Goal: Information Seeking & Learning: Find specific fact

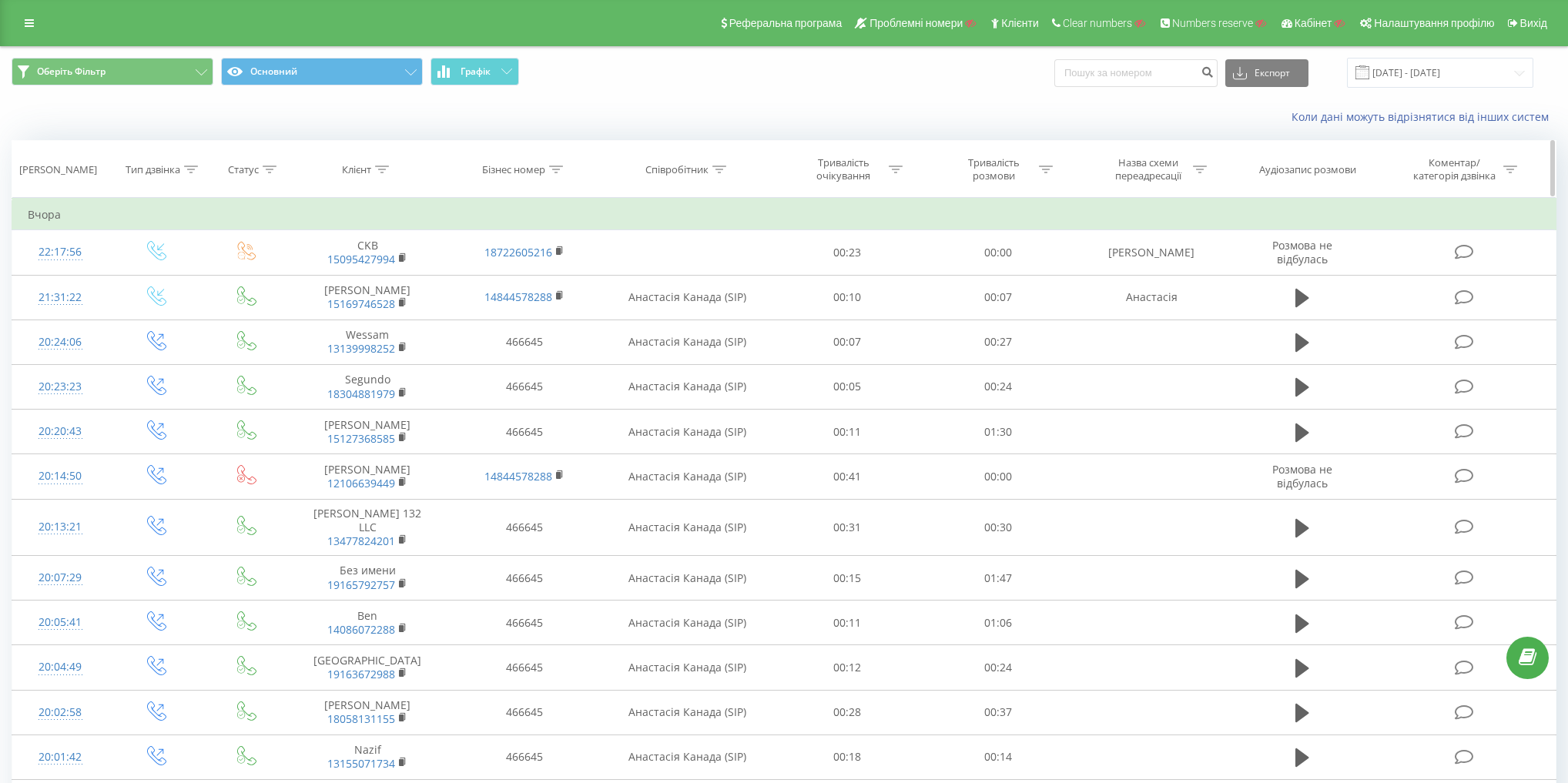
click at [707, 172] on div "Співробітник" at bounding box center [677, 170] width 63 height 13
click at [701, 268] on input "text" at bounding box center [687, 280] width 135 height 27
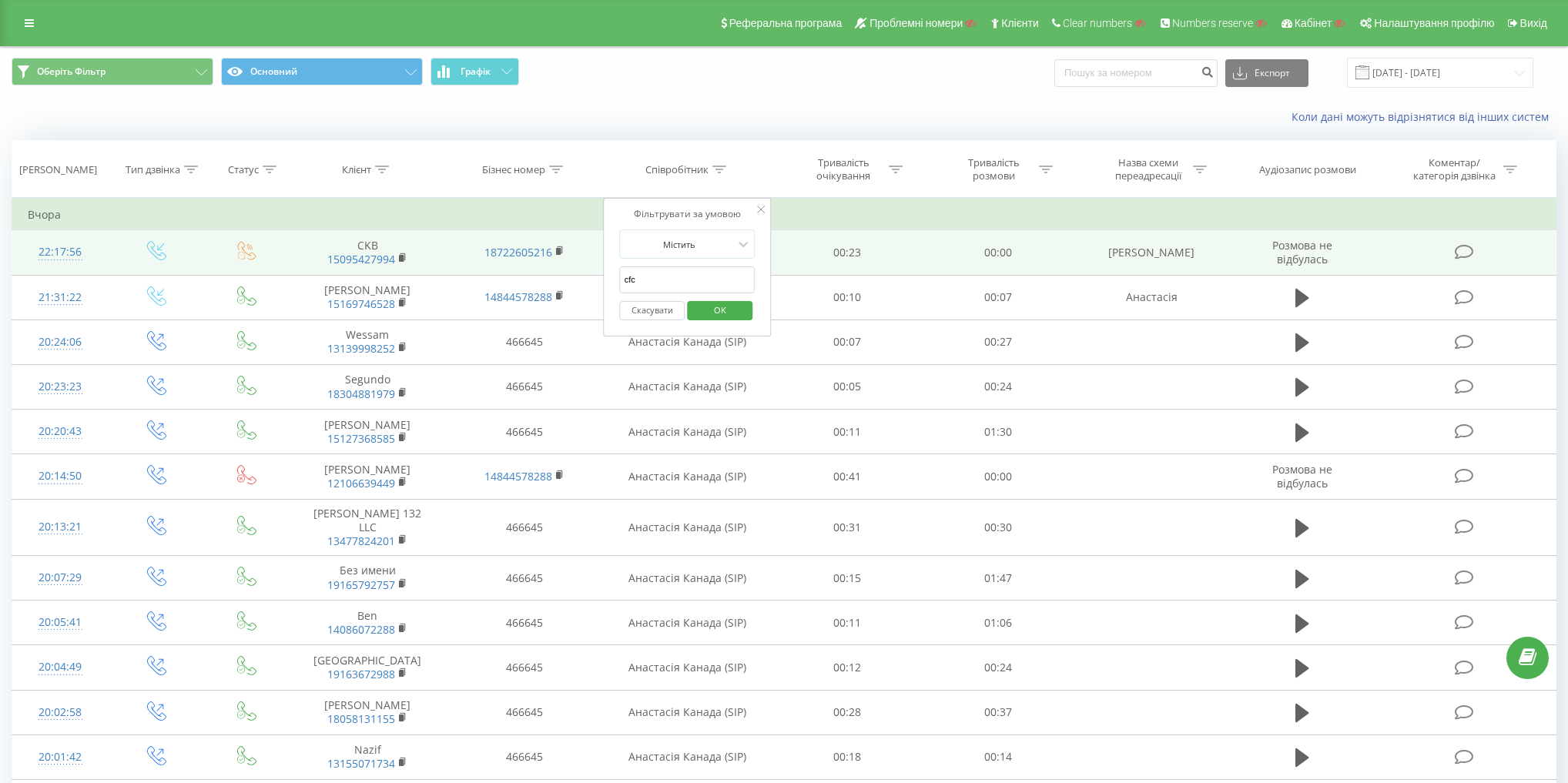
drag, startPoint x: 705, startPoint y: 271, endPoint x: 401, endPoint y: 249, distance: 304.8
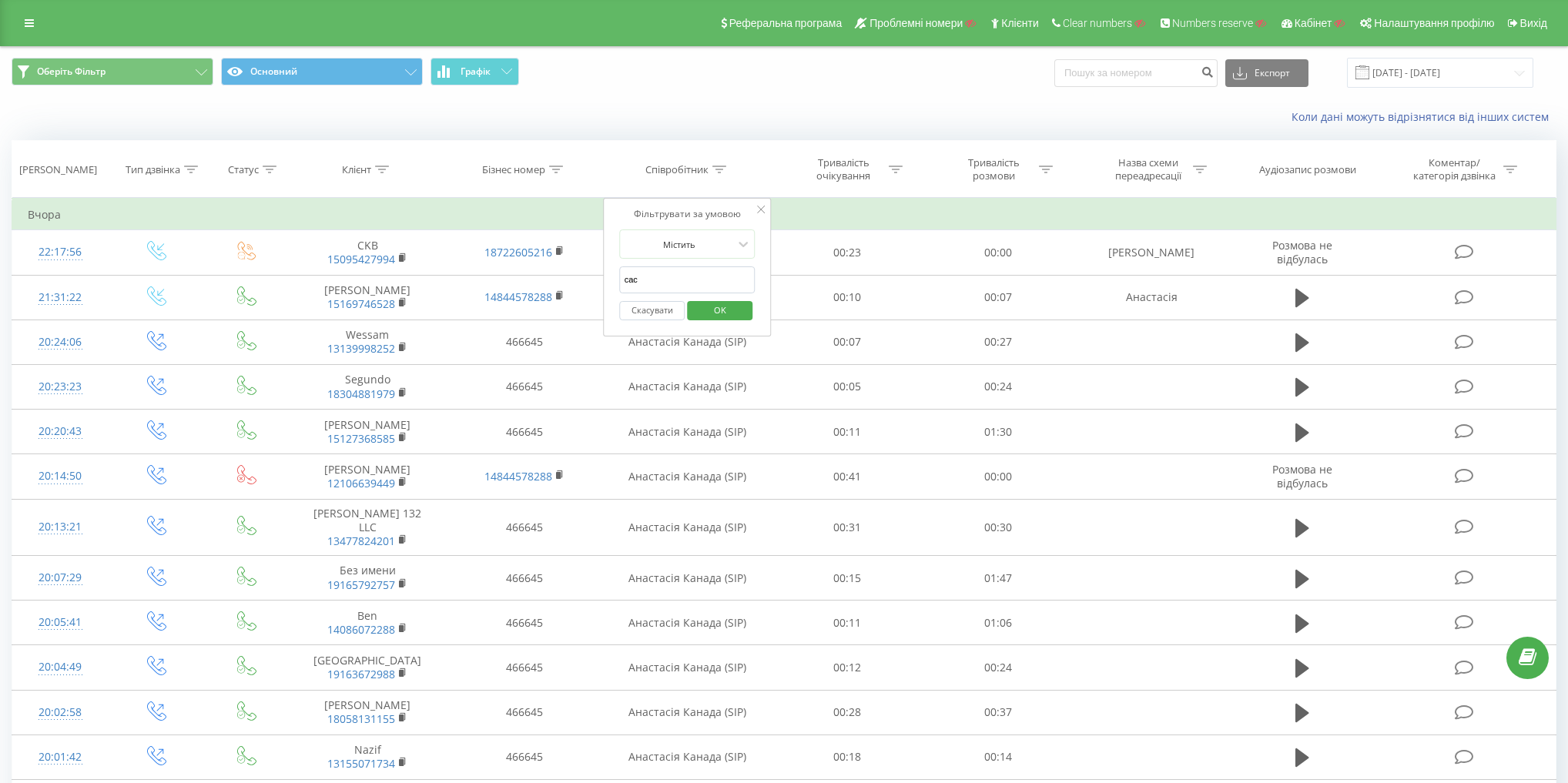
type input "сас"
click at [730, 301] on span "OK" at bounding box center [720, 310] width 43 height 24
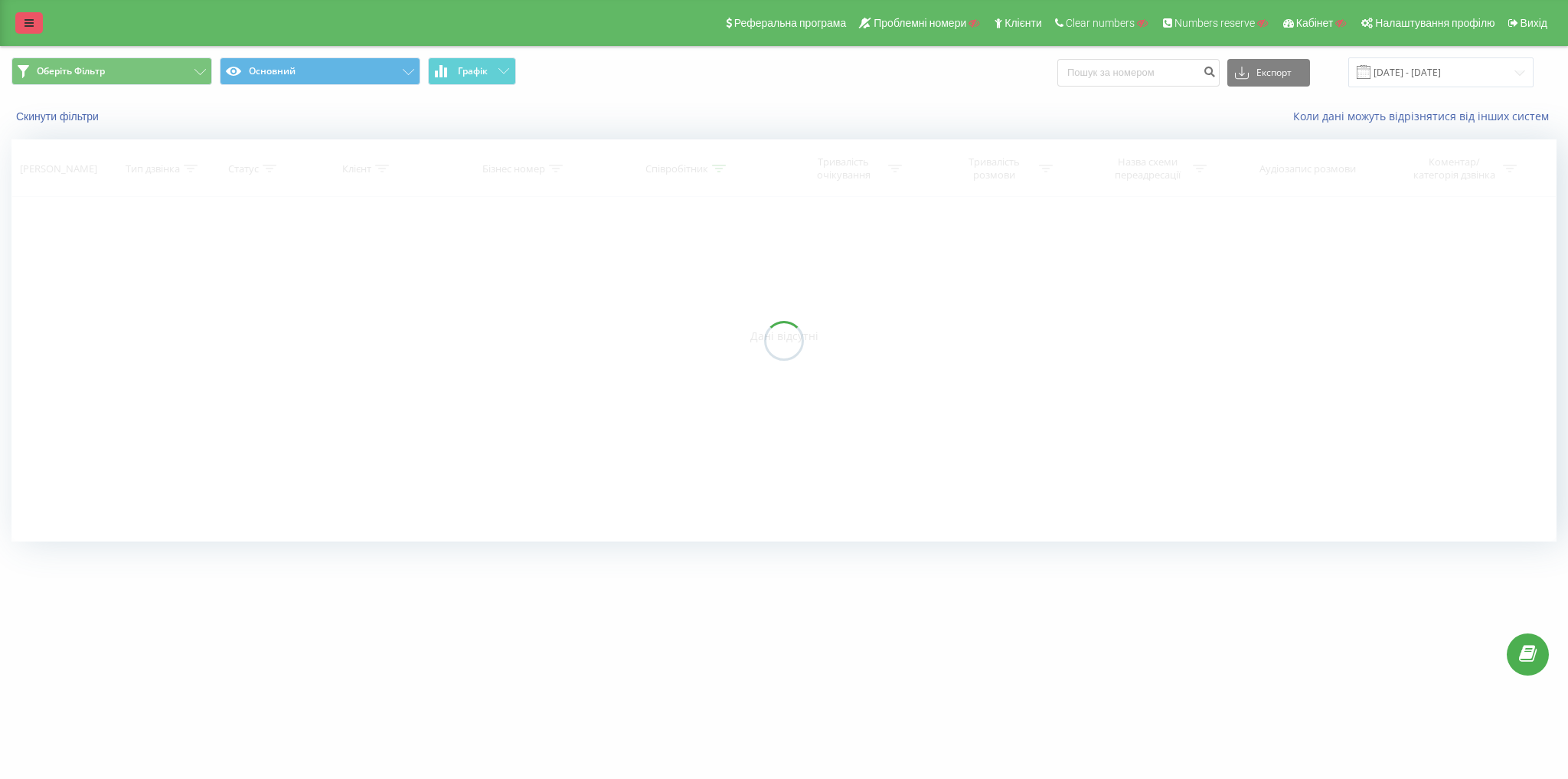
click at [28, 18] on icon at bounding box center [29, 23] width 9 height 11
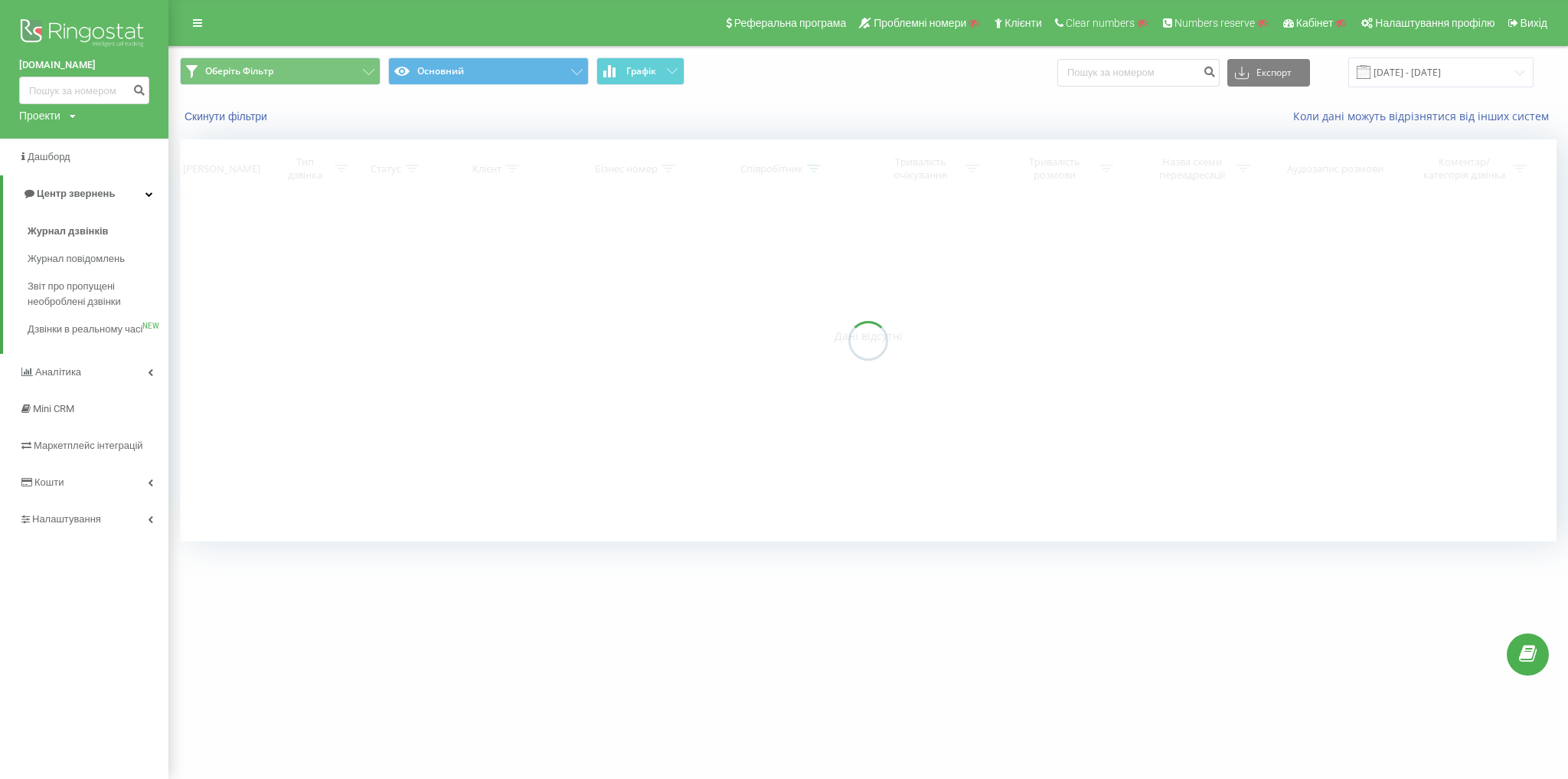
click at [119, 556] on div "perfectwadgroup.com Проекти Пошук Дашборд Центр звернень Журнал дзвінків Журнал…" at bounding box center [84, 389] width 168 height 779
click at [108, 525] on link "Налаштування" at bounding box center [84, 519] width 168 height 37
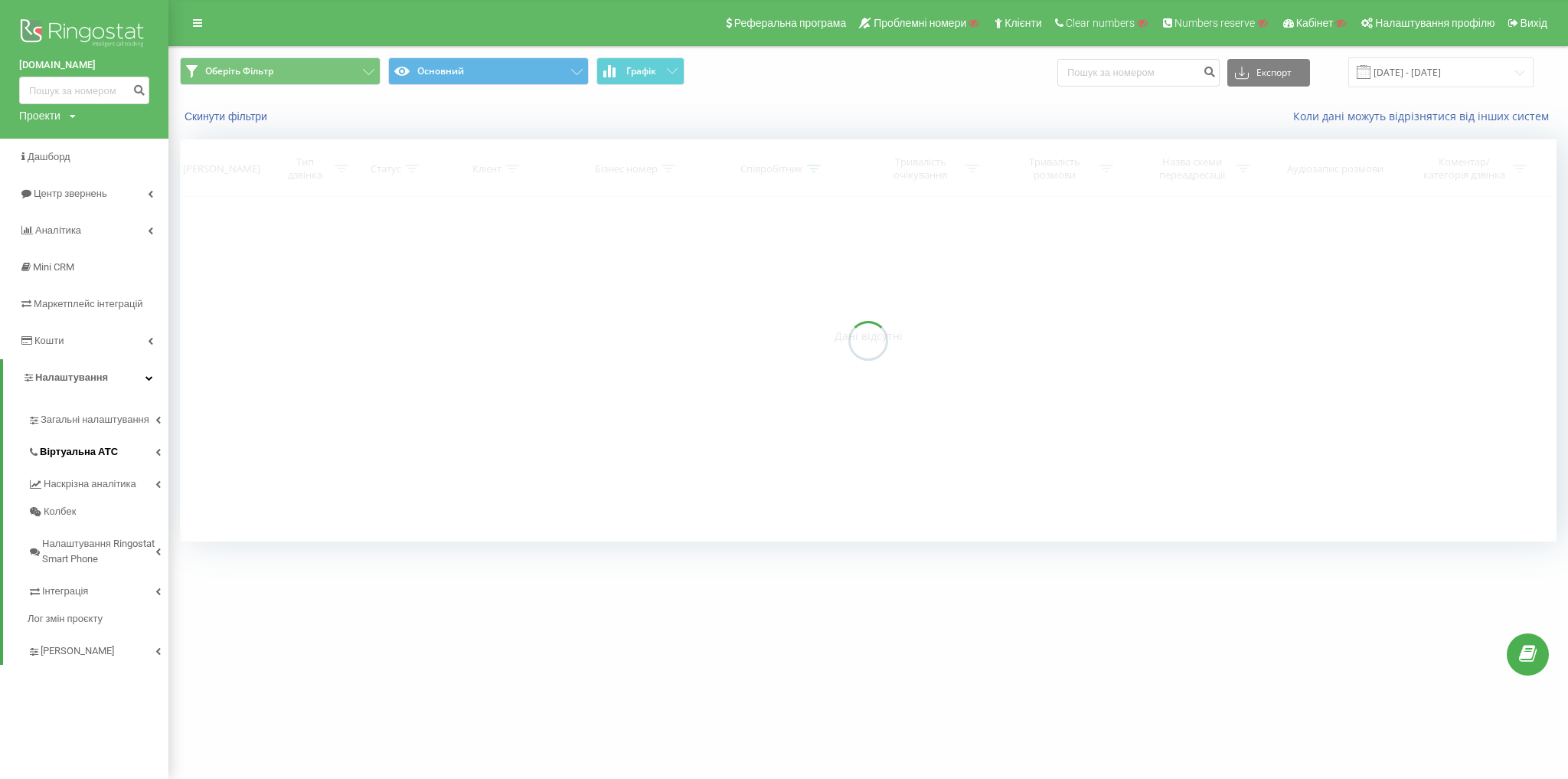
click at [107, 457] on span "Віртуальна АТС" at bounding box center [79, 451] width 78 height 15
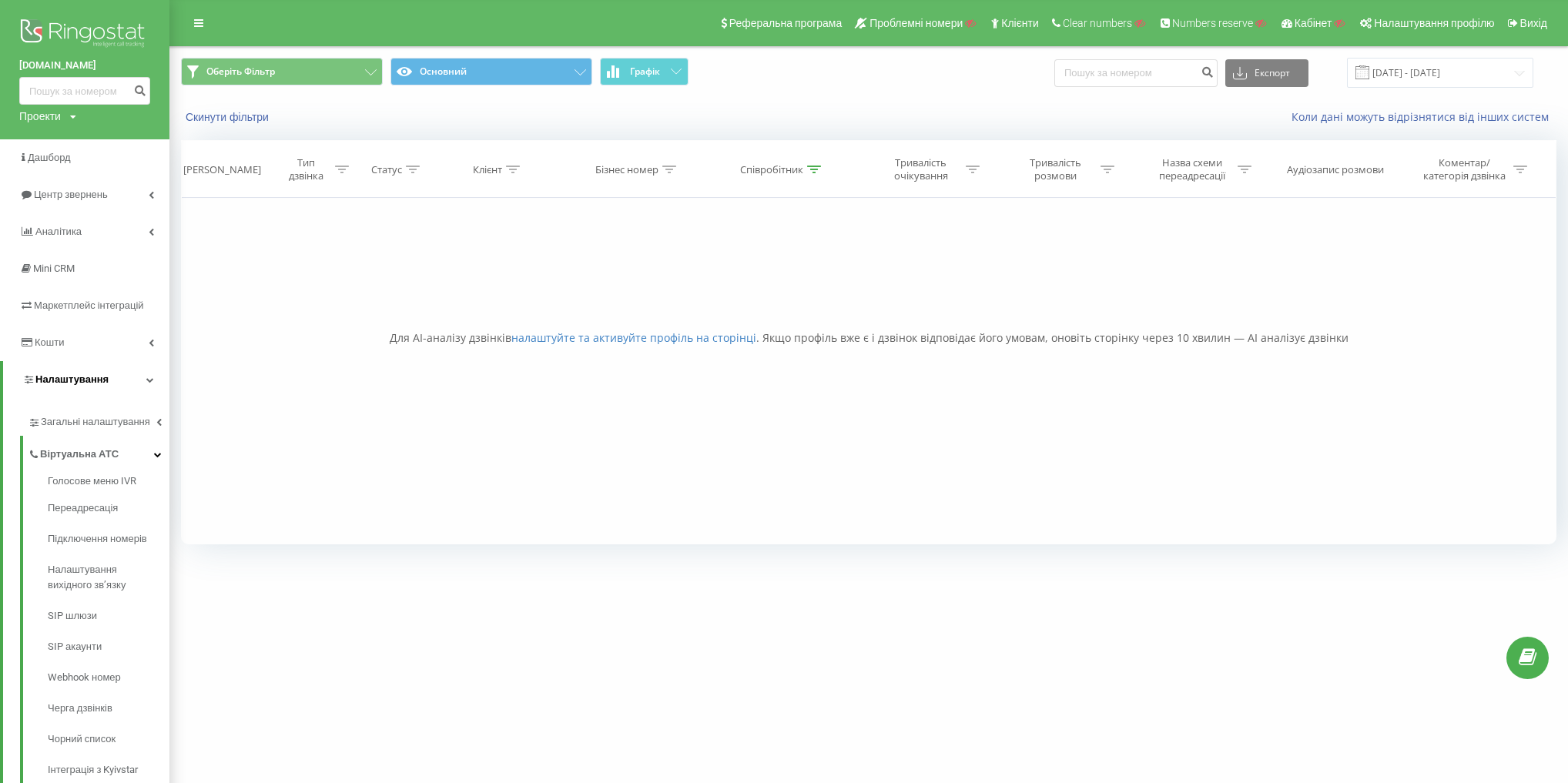
click at [101, 375] on span "Налаштування" at bounding box center [72, 379] width 74 height 12
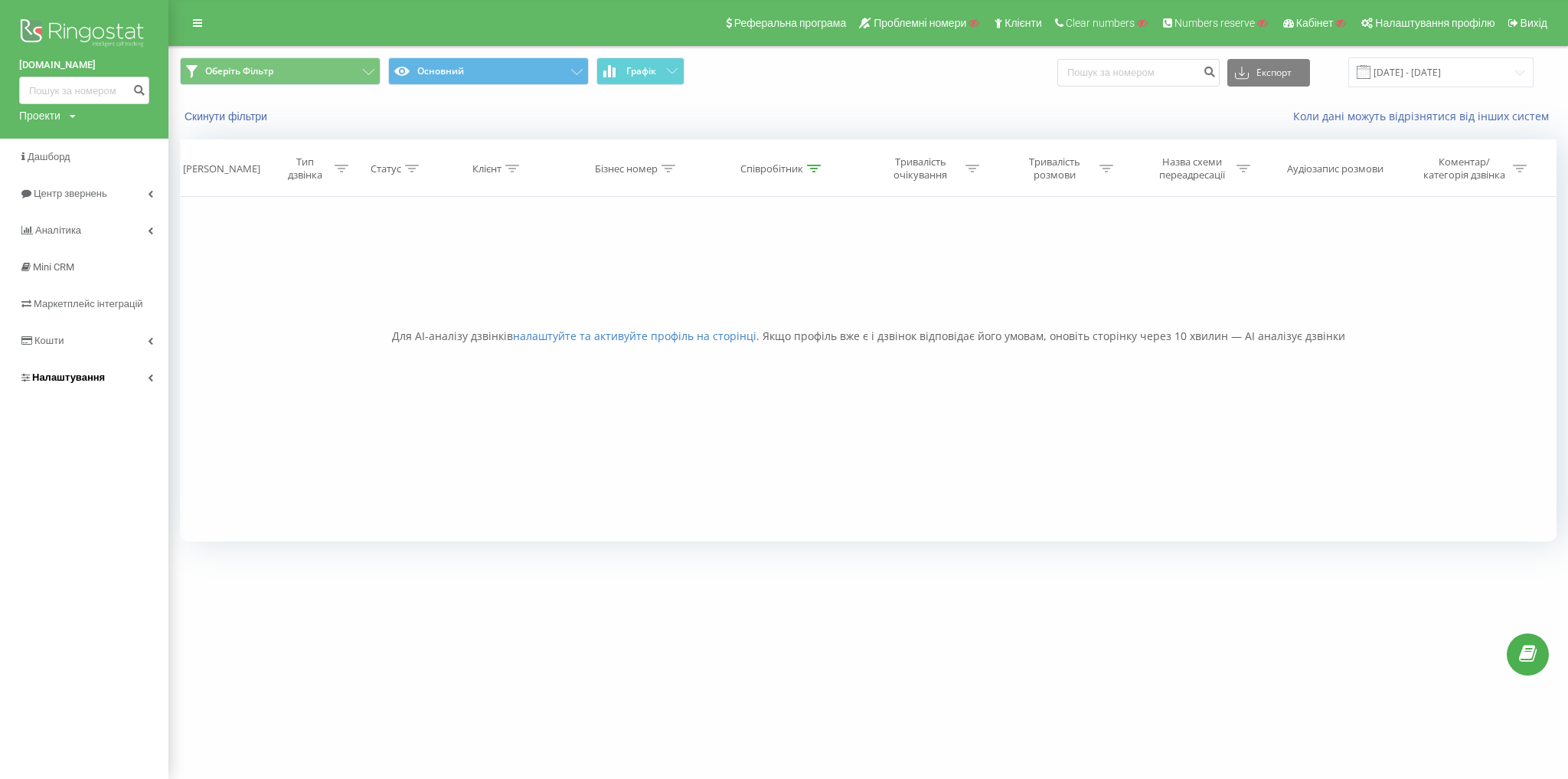
click at [101, 377] on span "Налаштування" at bounding box center [68, 377] width 73 height 12
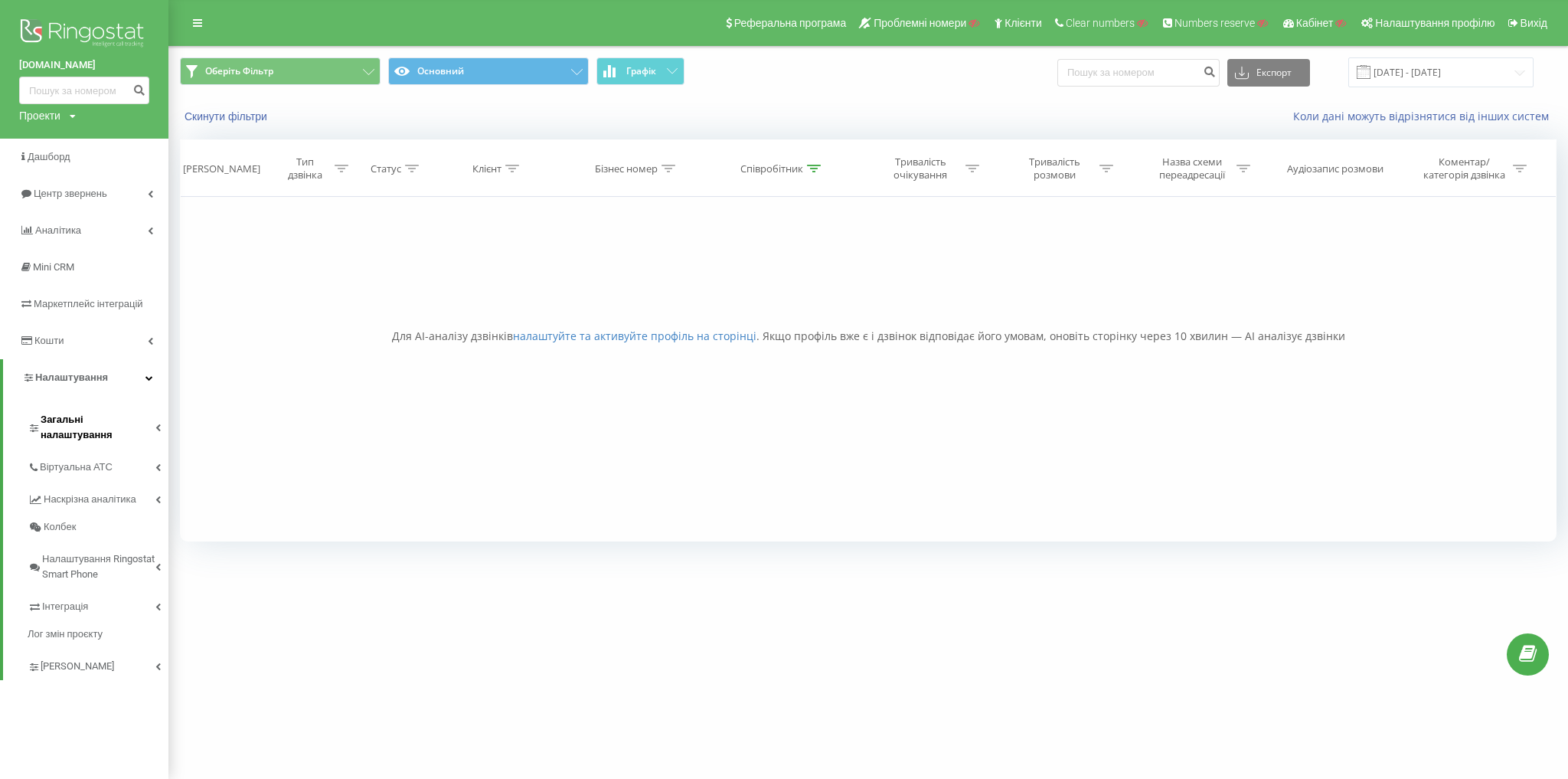
click at [96, 413] on span "Загальні налаштування" at bounding box center [98, 427] width 115 height 31
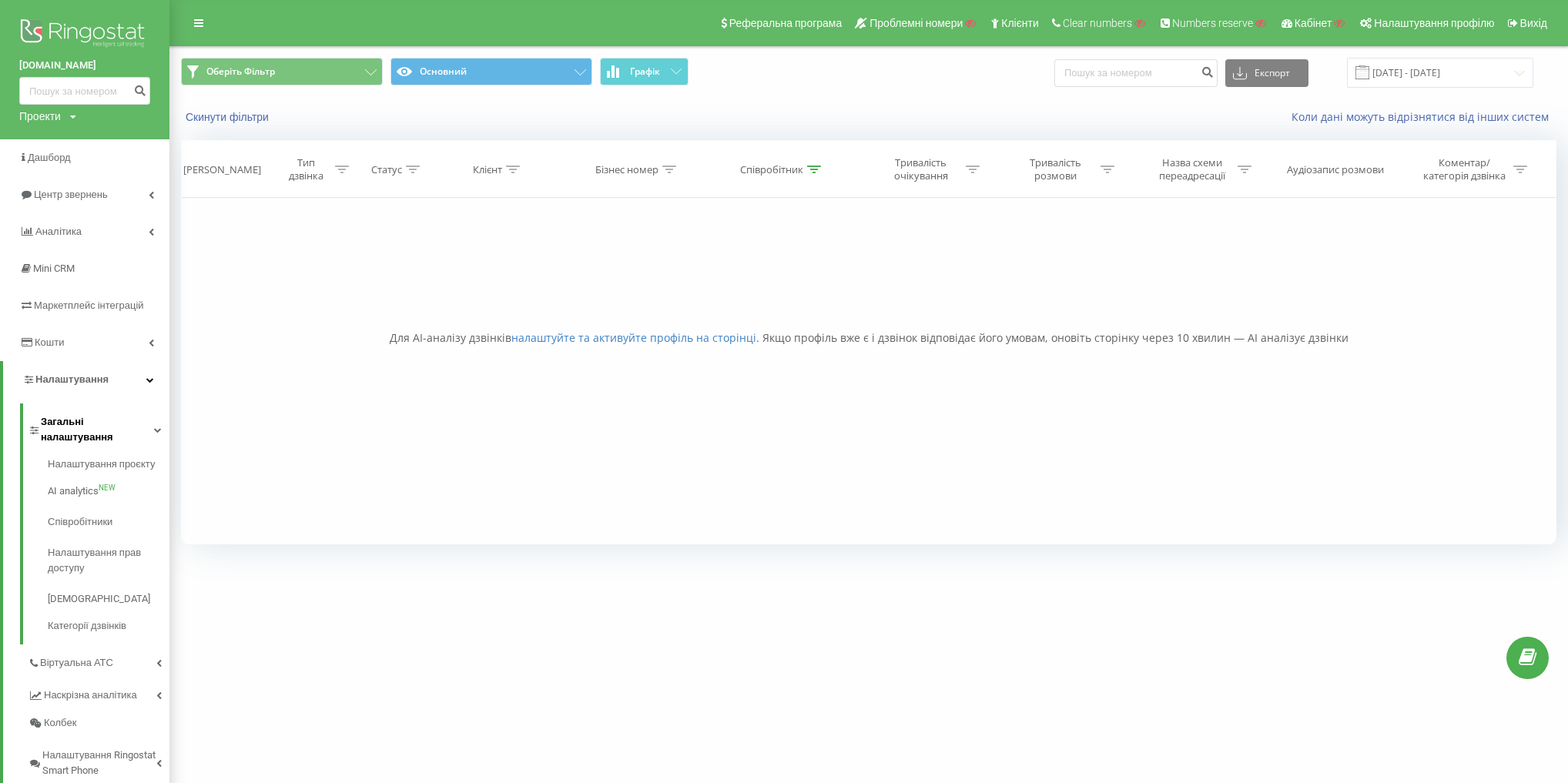
click at [134, 423] on span "Загальні налаштування" at bounding box center [97, 429] width 113 height 31
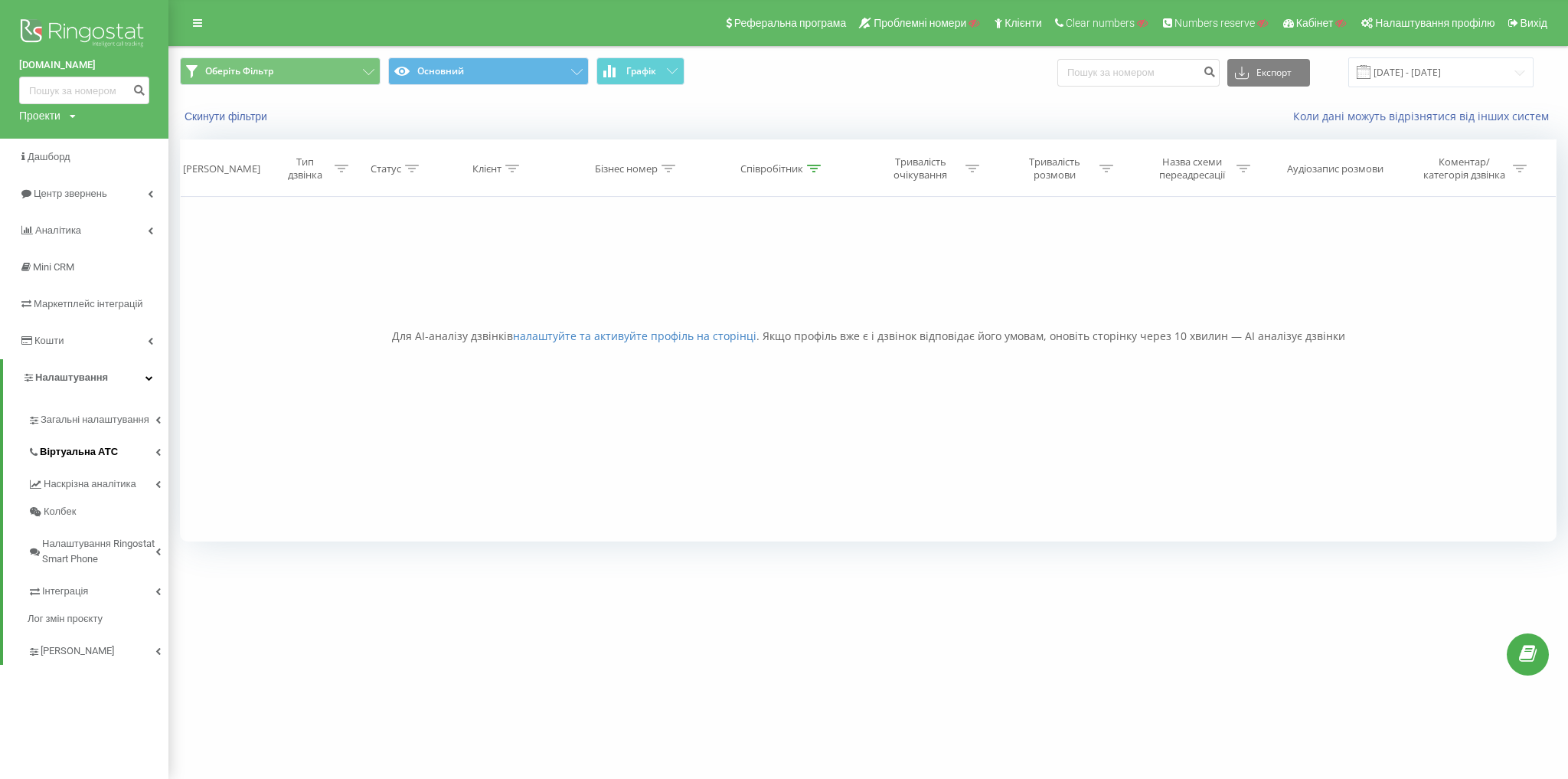
click at [105, 446] on span "Віртуальна АТС" at bounding box center [79, 451] width 78 height 15
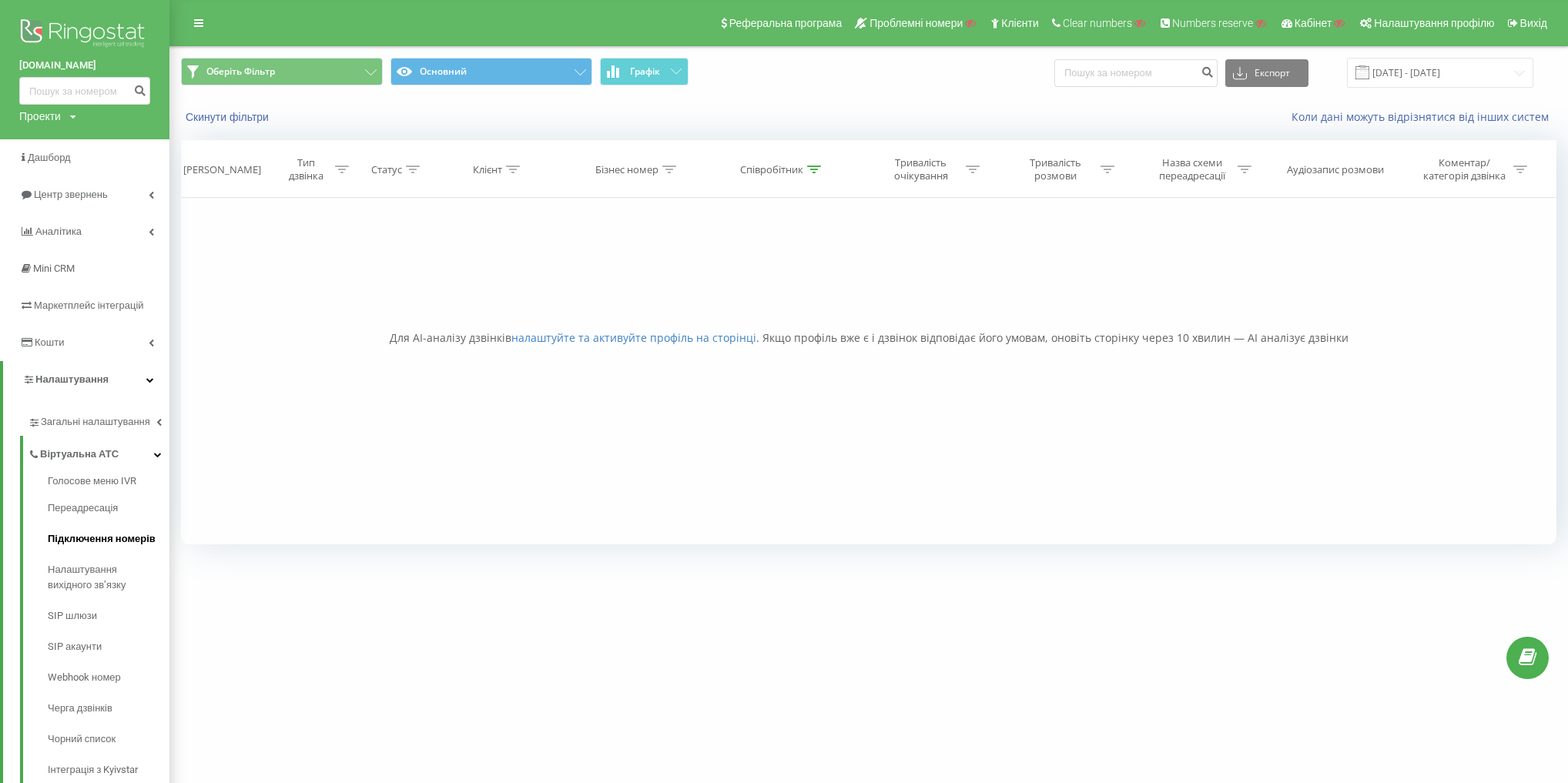
click at [117, 542] on span "Підключення номерів" at bounding box center [101, 538] width 107 height 15
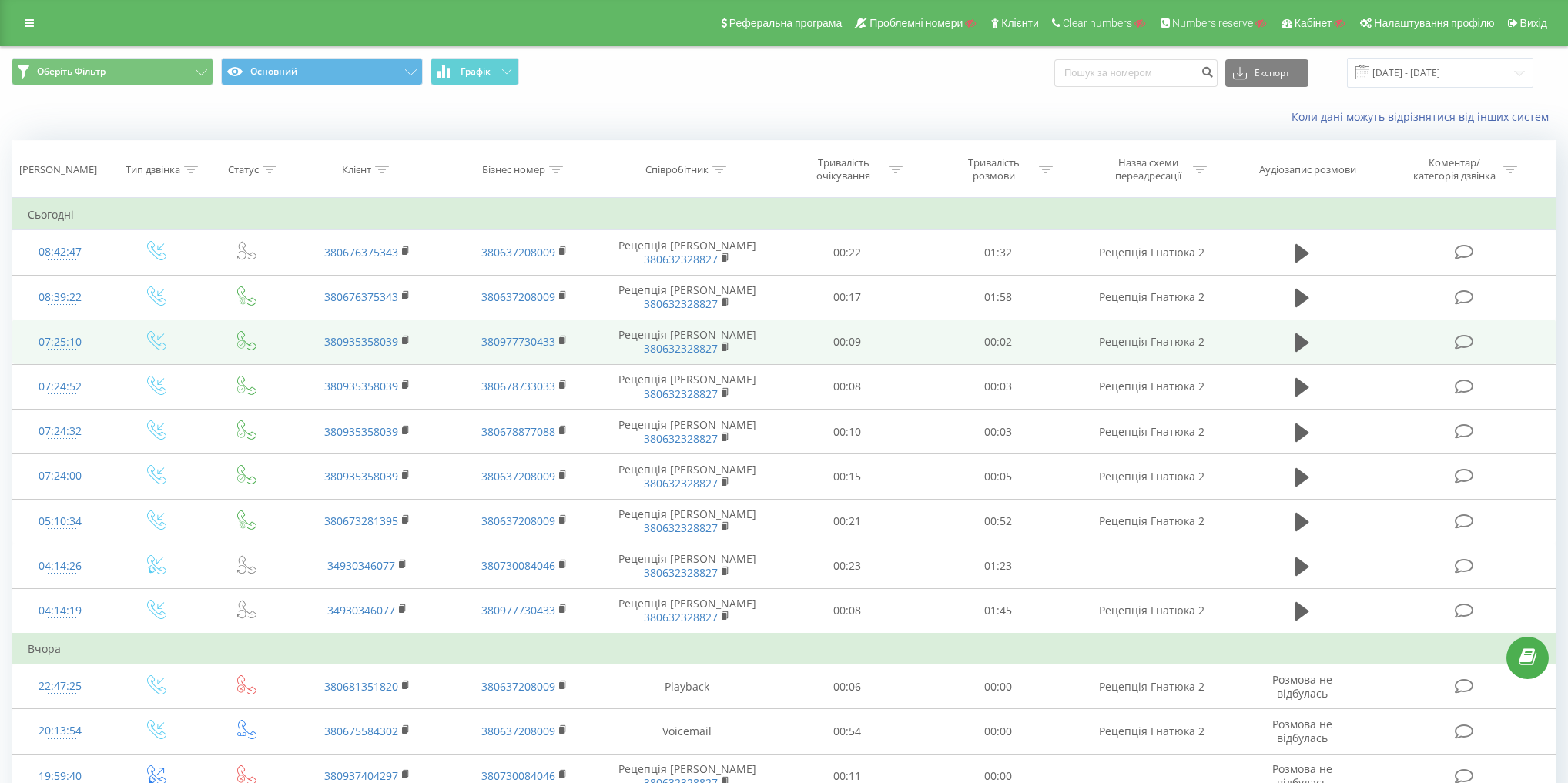
click at [156, 343] on icon at bounding box center [156, 341] width 19 height 19
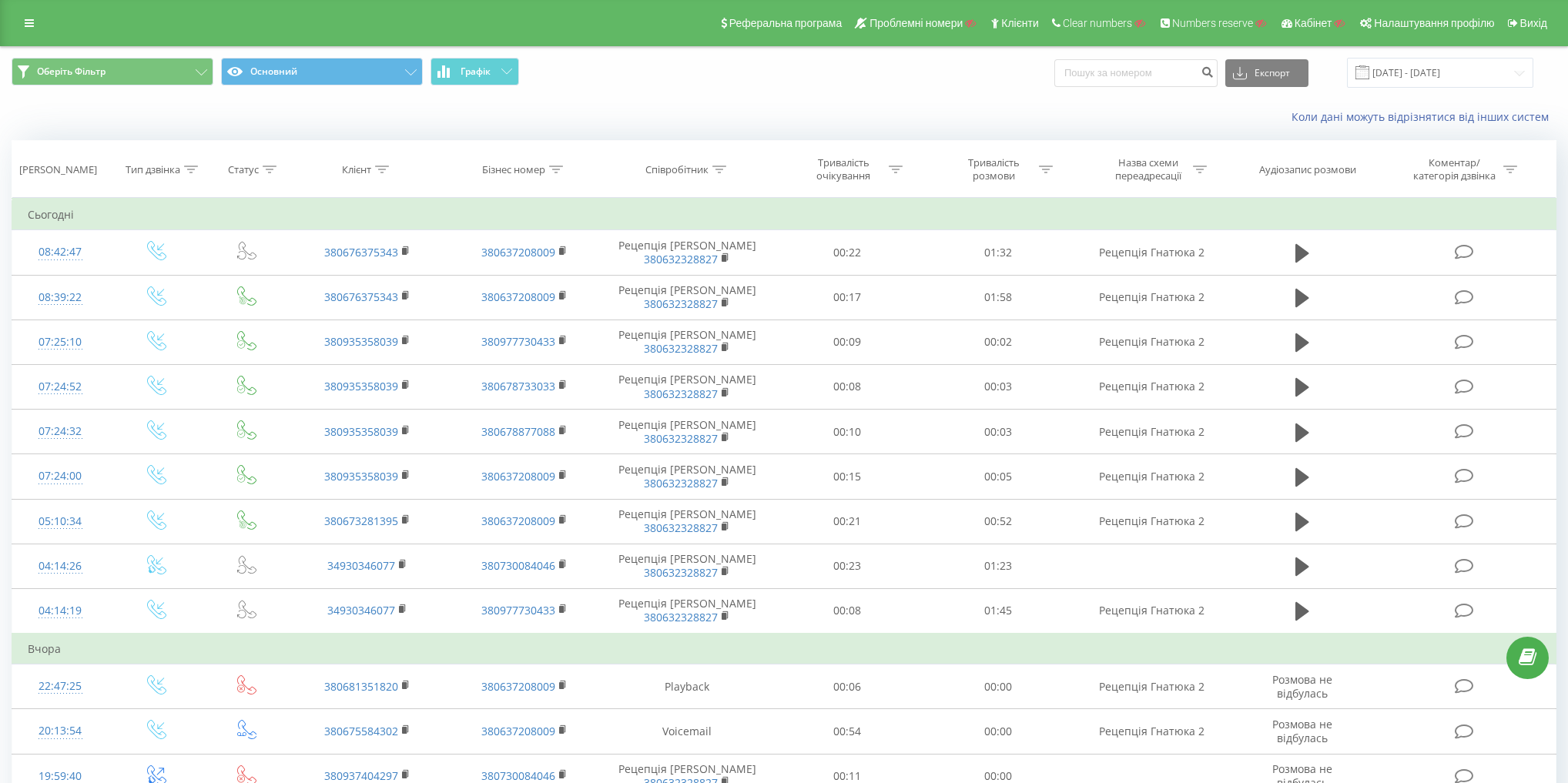
click at [420, 99] on div "Коли дані можуть відрізнятися вiд інших систем" at bounding box center [784, 117] width 1566 height 37
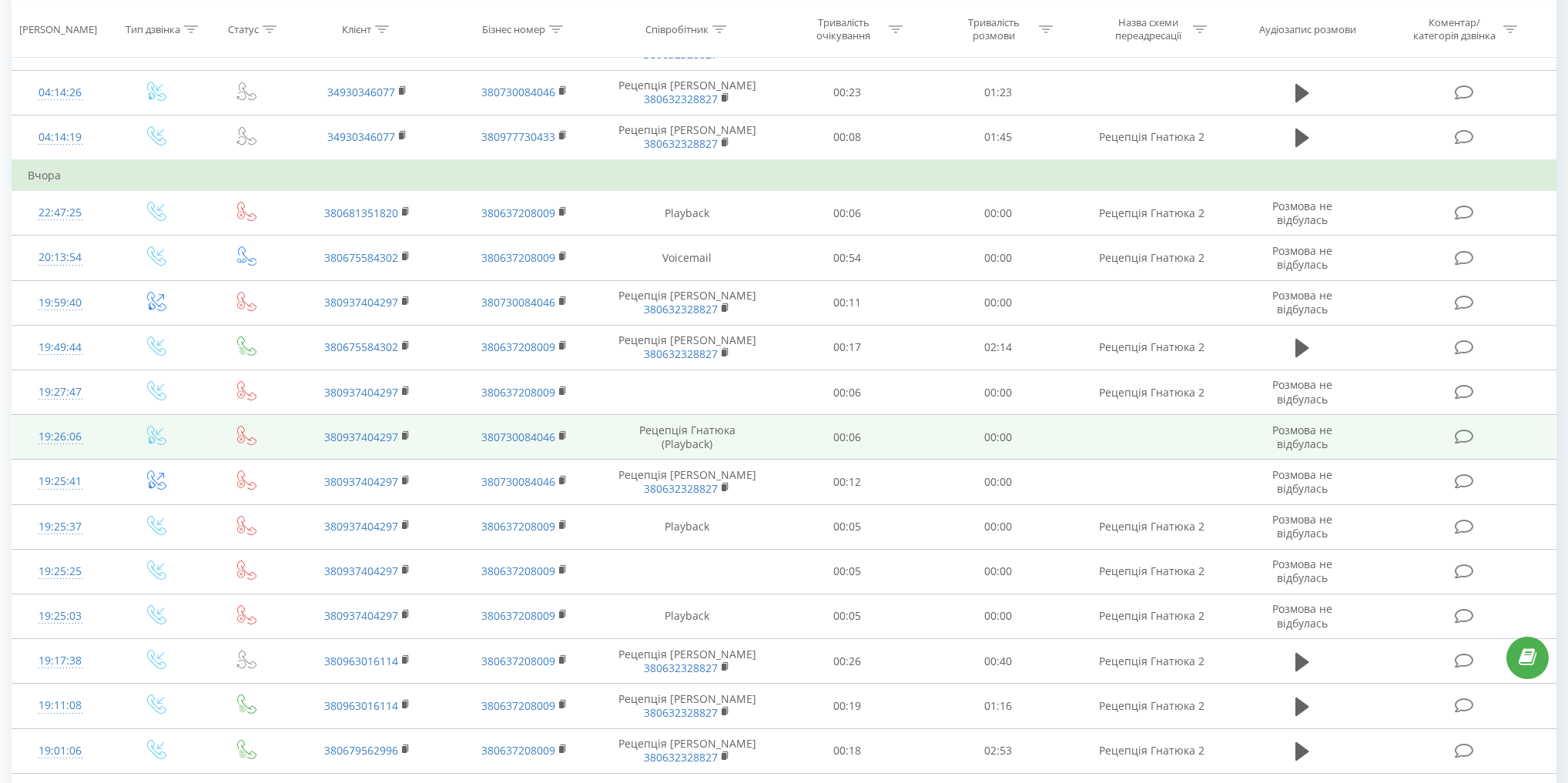
scroll to position [493, 0]
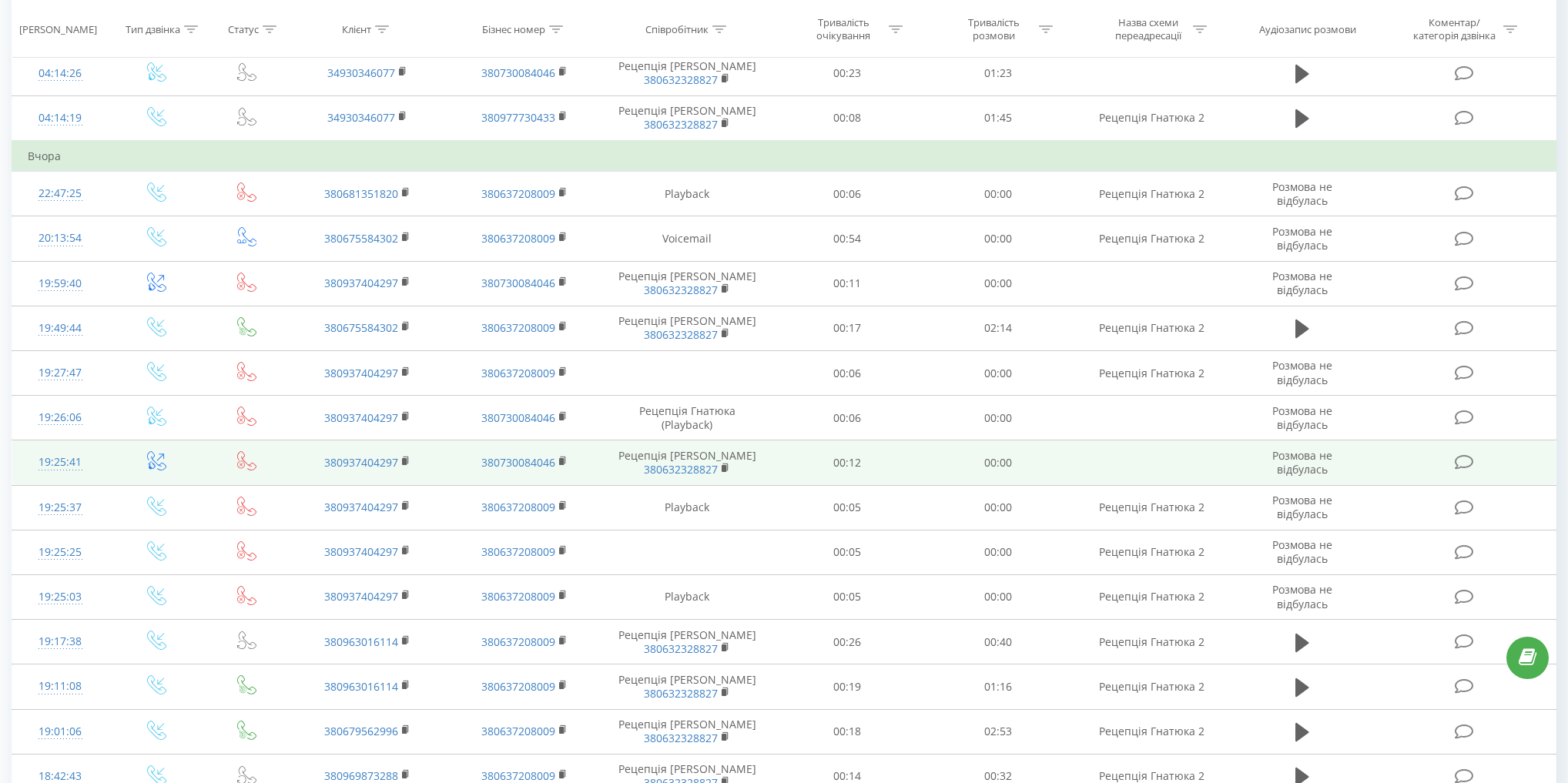
click at [152, 451] on icon at bounding box center [156, 461] width 19 height 19
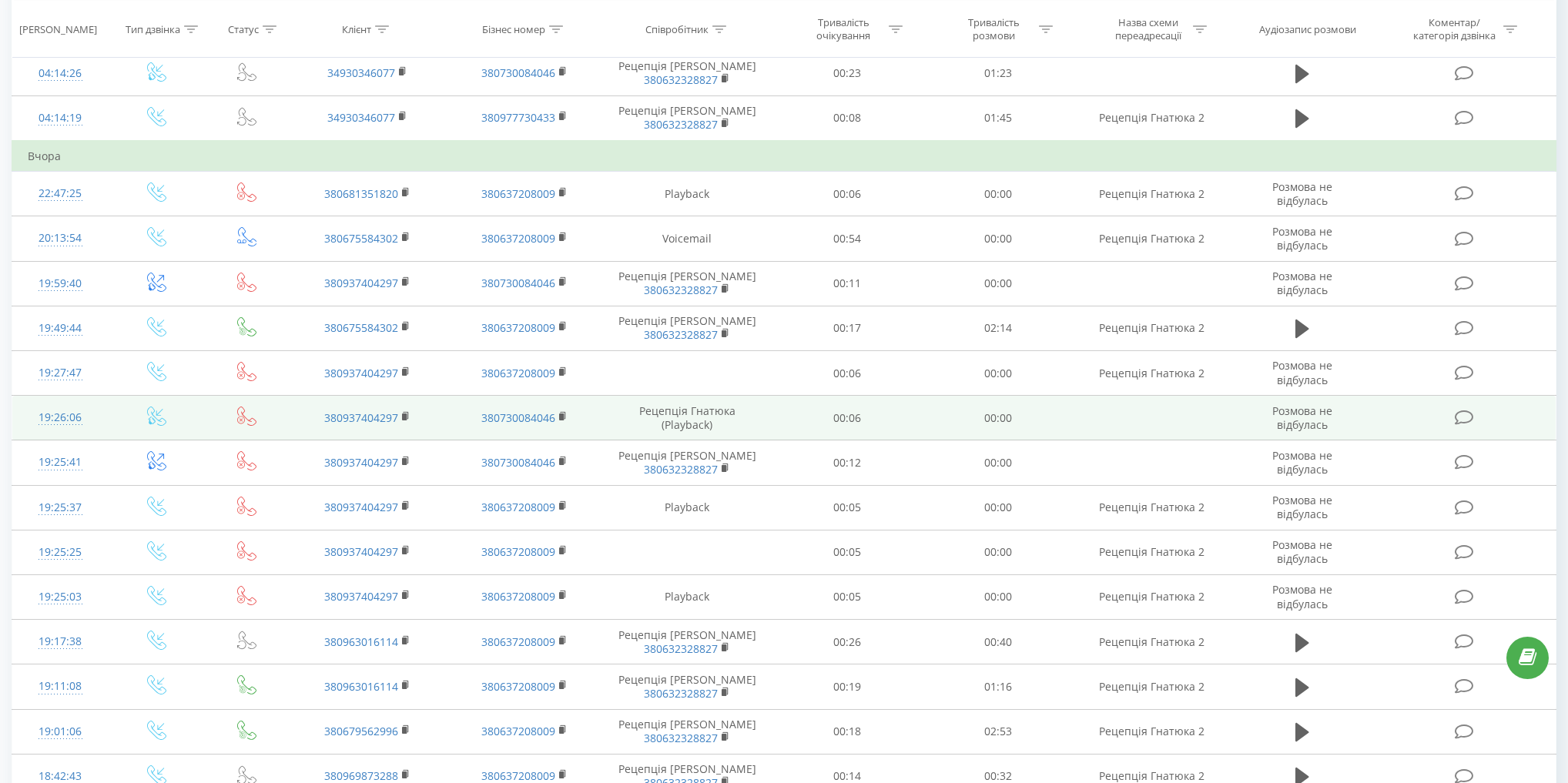
click at [160, 419] on icon at bounding box center [156, 416] width 19 height 19
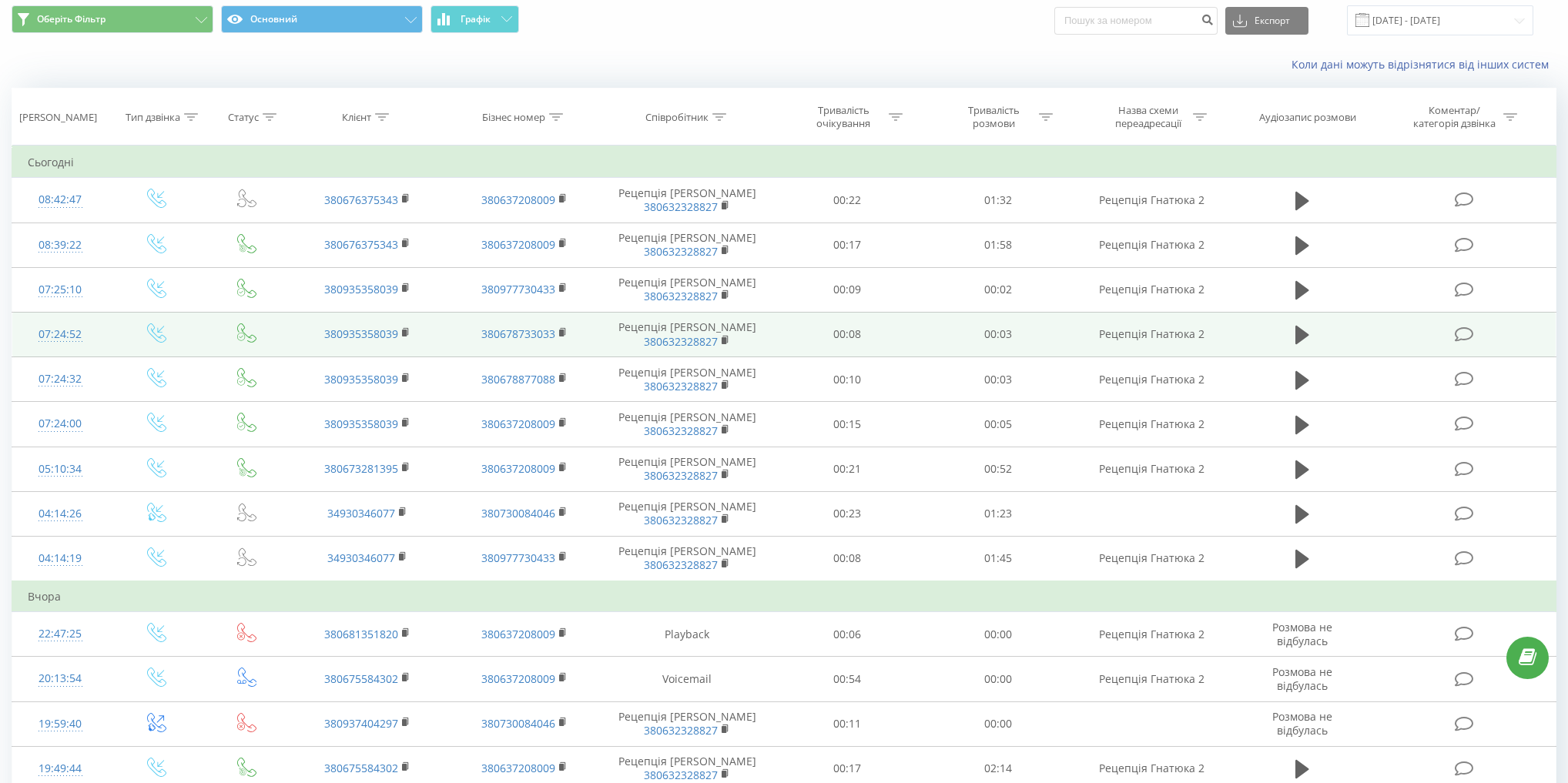
scroll to position [0, 0]
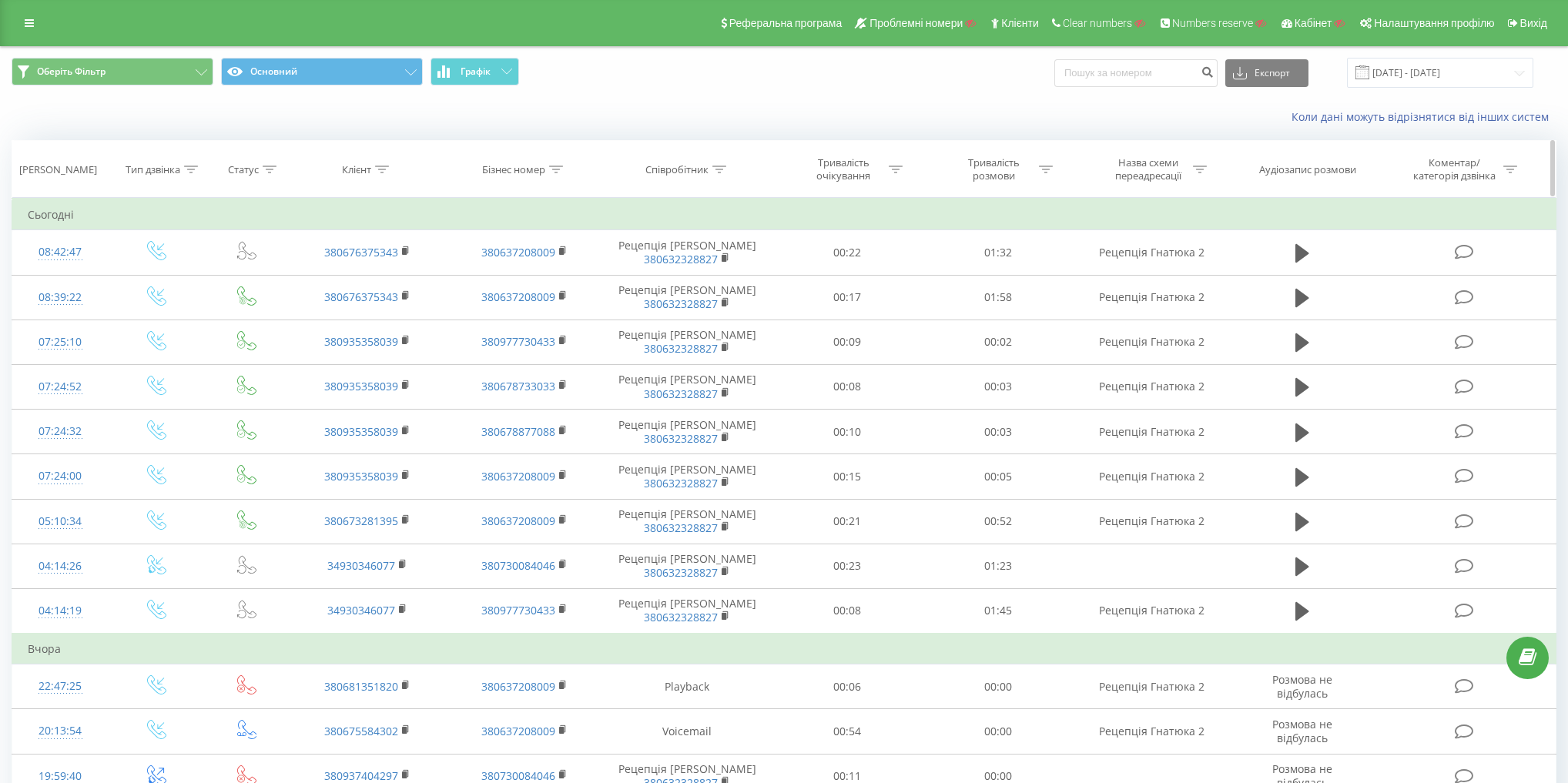
click at [178, 170] on div "Тип дзвінка" at bounding box center [153, 170] width 55 height 13
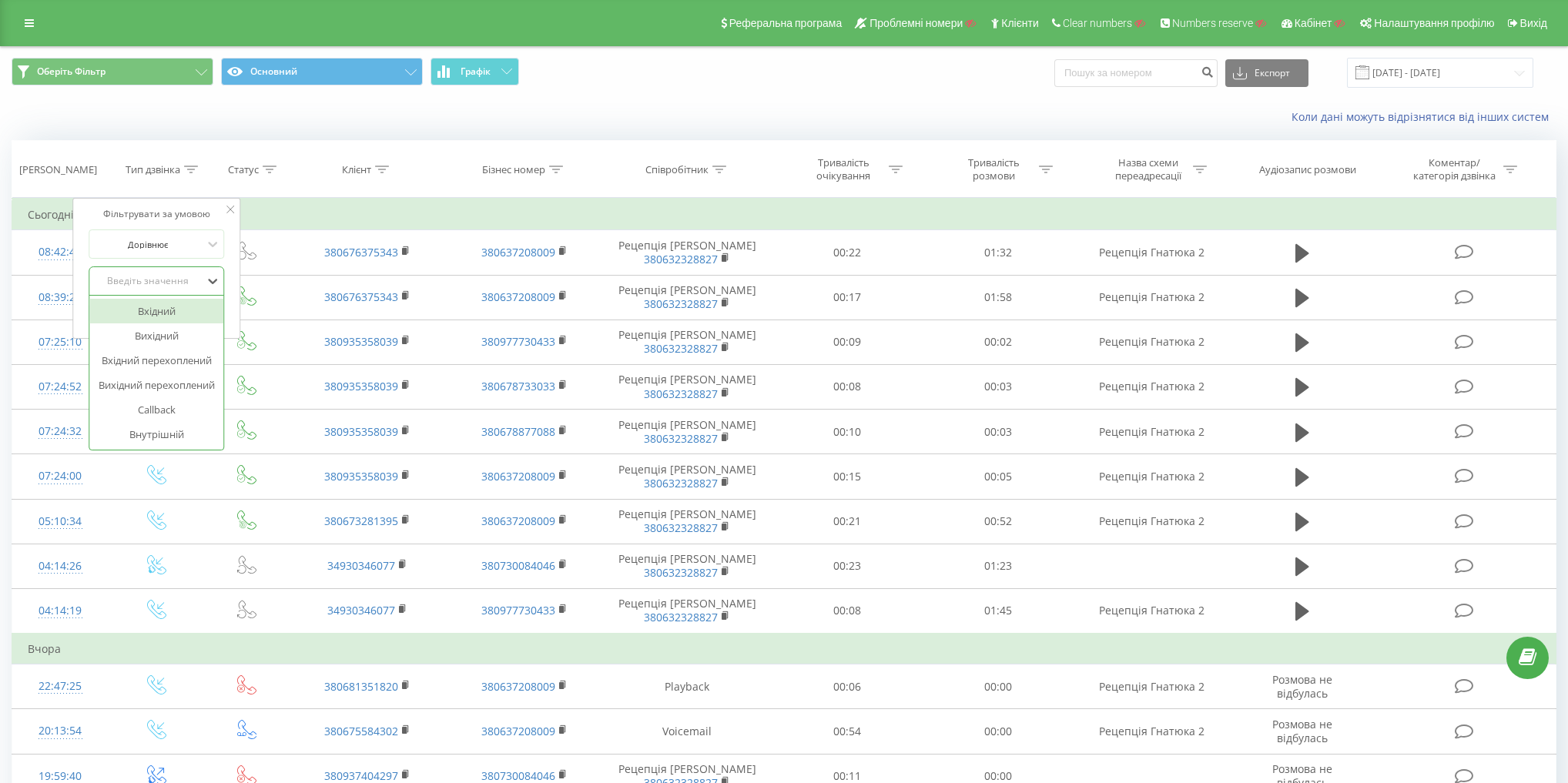
click at [144, 284] on div "Введіть значення" at bounding box center [149, 281] width 109 height 13
click at [163, 333] on div "Вихідний" at bounding box center [157, 335] width 134 height 24
click at [192, 310] on span "OK" at bounding box center [189, 312] width 43 height 24
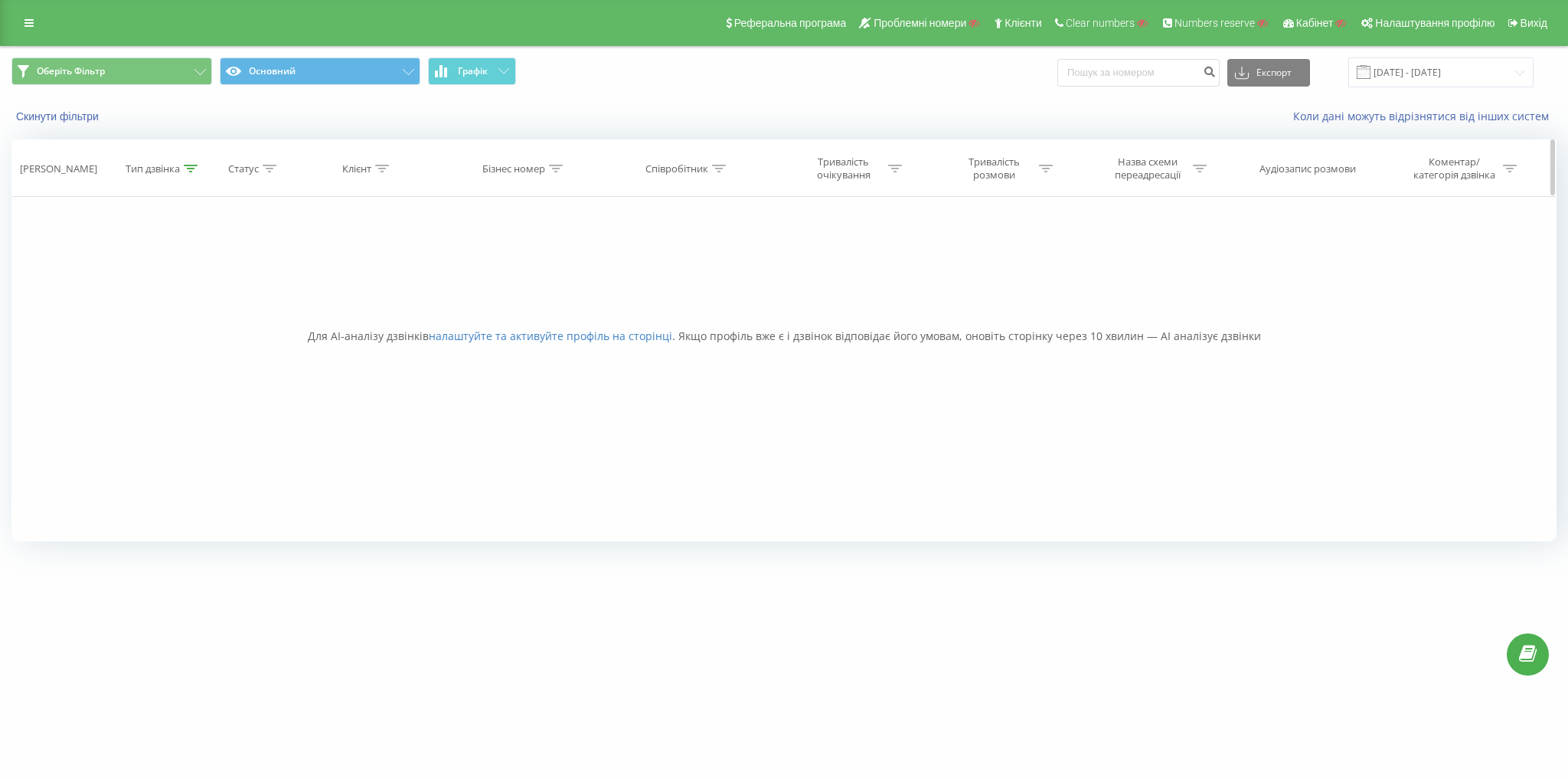
click at [167, 169] on div "Тип дзвінка" at bounding box center [152, 169] width 54 height 13
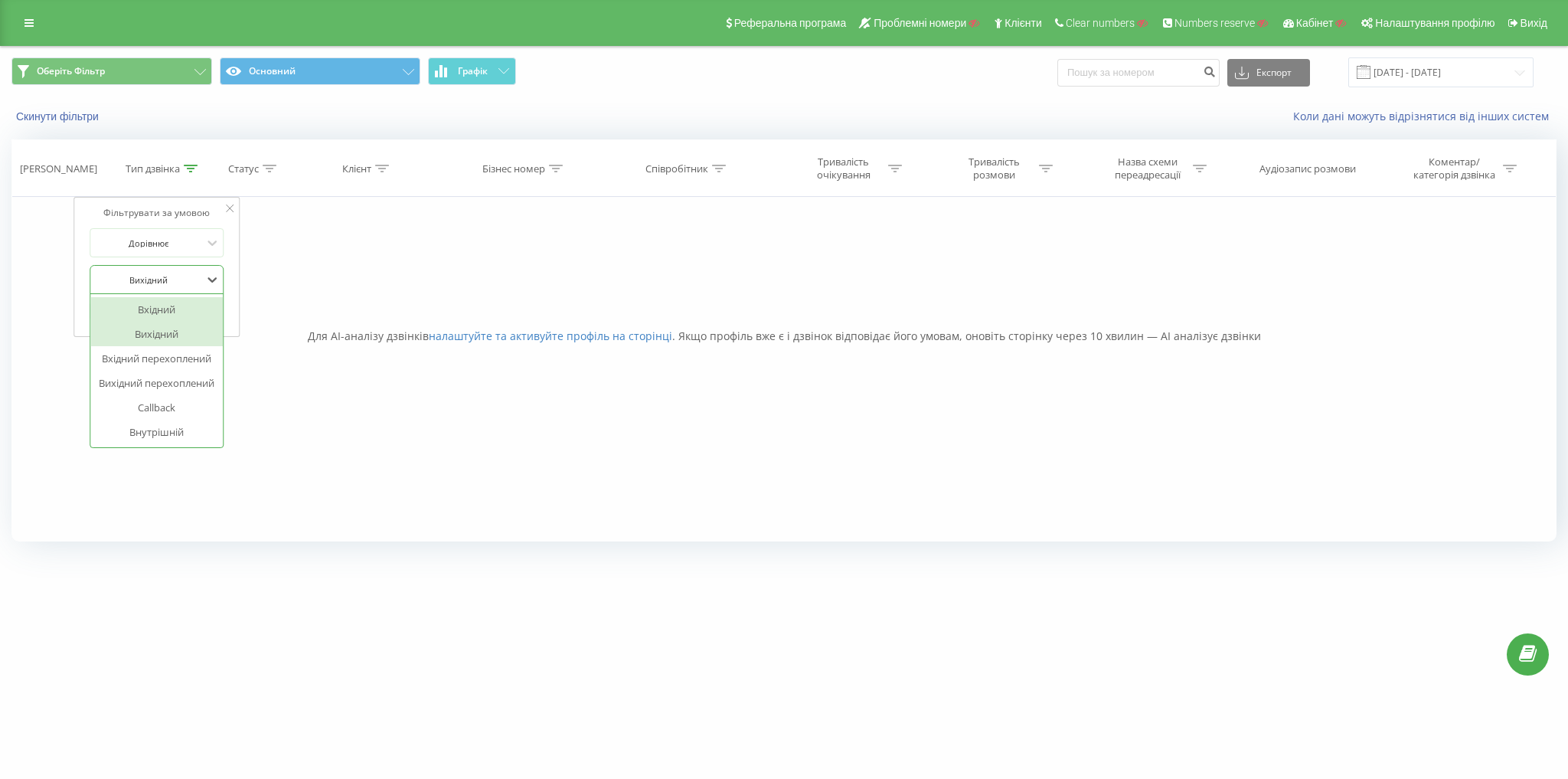
click at [162, 278] on div at bounding box center [149, 280] width 108 height 15
click at [165, 311] on div "Вхідний" at bounding box center [157, 309] width 134 height 24
click at [192, 297] on div "Скасувати OK" at bounding box center [156, 311] width 134 height 35
click at [199, 311] on span "OK" at bounding box center [189, 310] width 43 height 24
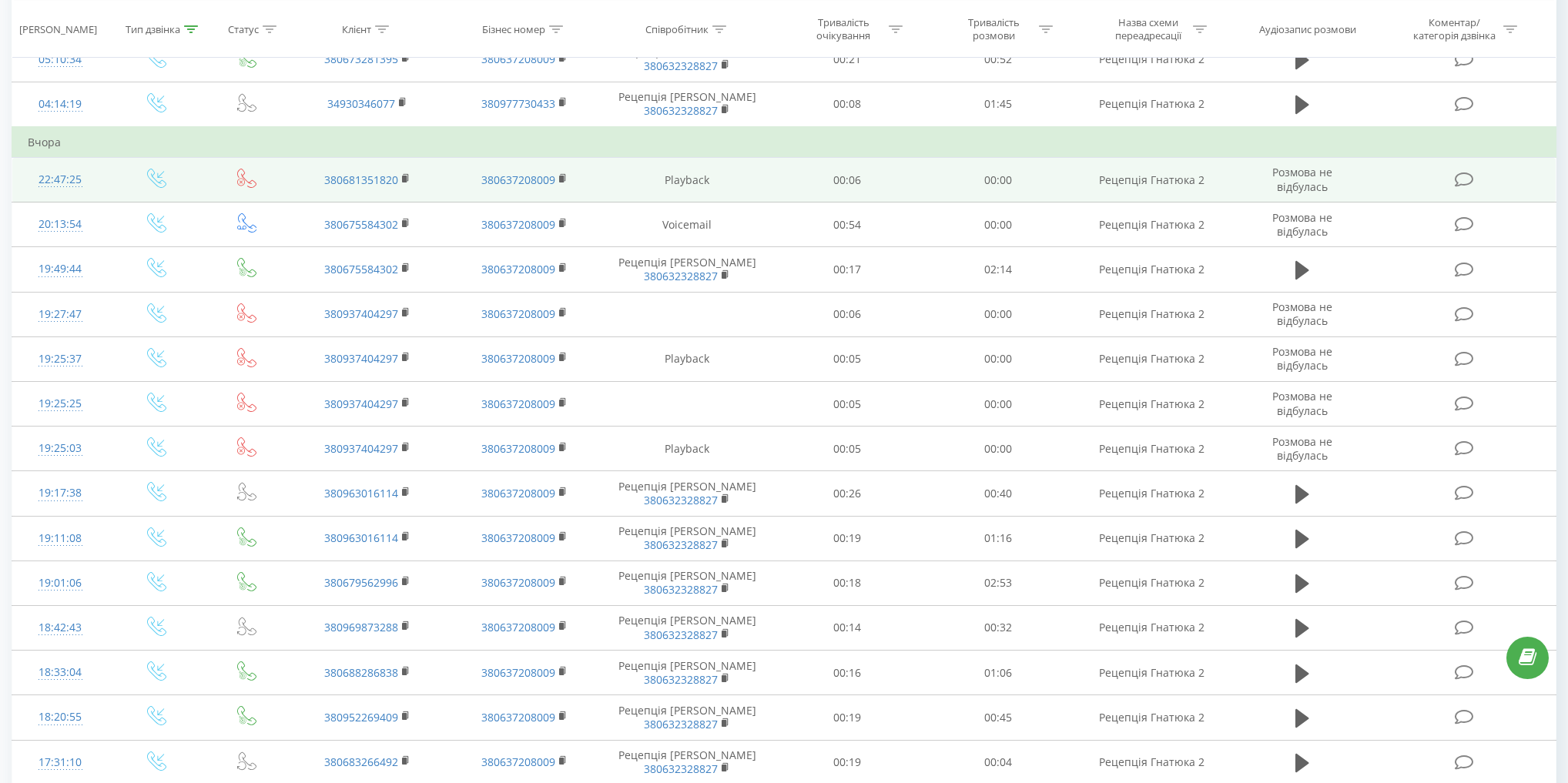
scroll to position [493, 0]
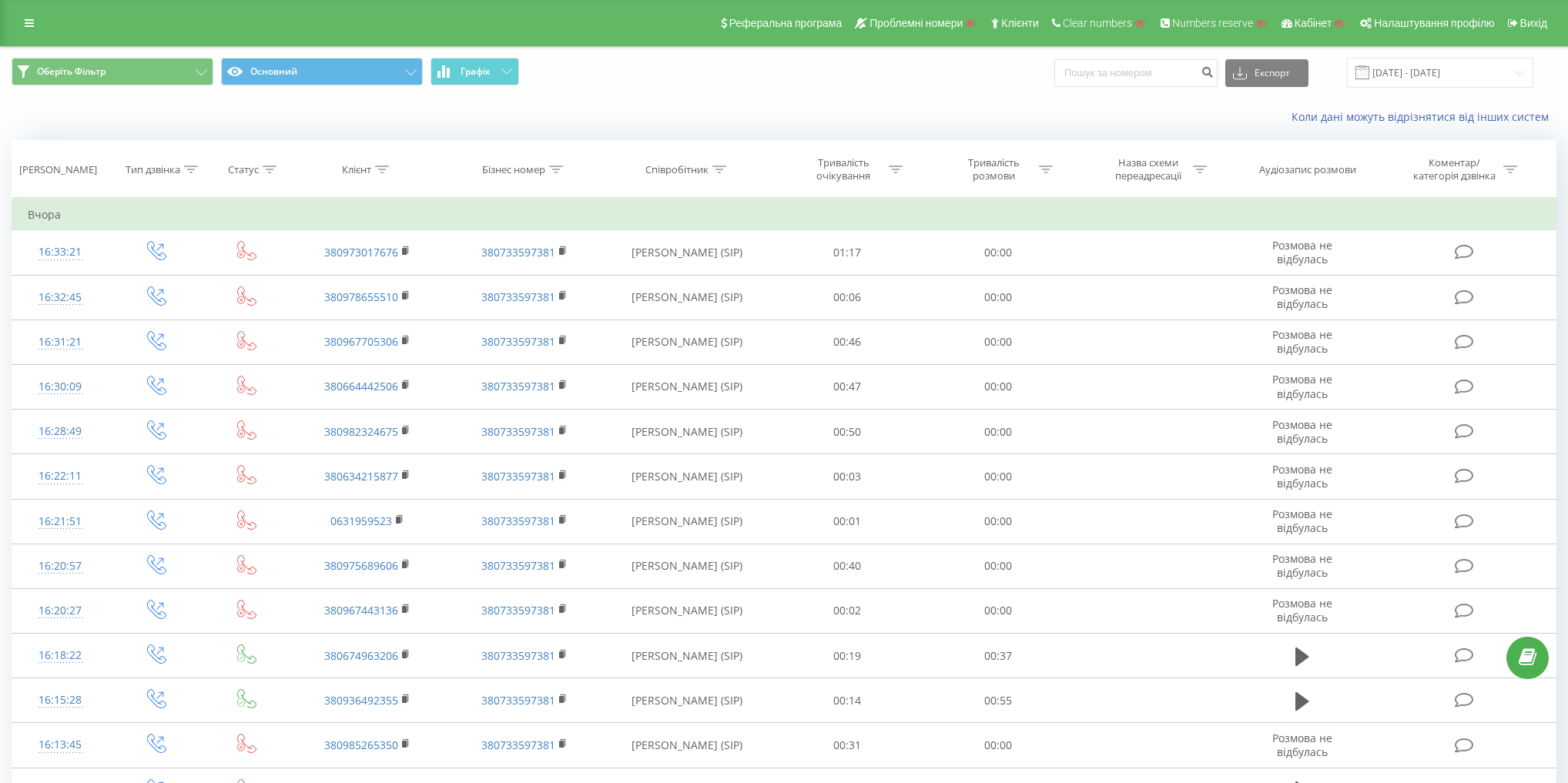
click at [375, 55] on div "Оберіть Фільтр Основний Графік Експорт .csv .xls .xlsx [DATE] - [DATE]" at bounding box center [784, 72] width 1566 height 51
click at [364, 68] on button "Основний" at bounding box center [322, 71] width 202 height 28
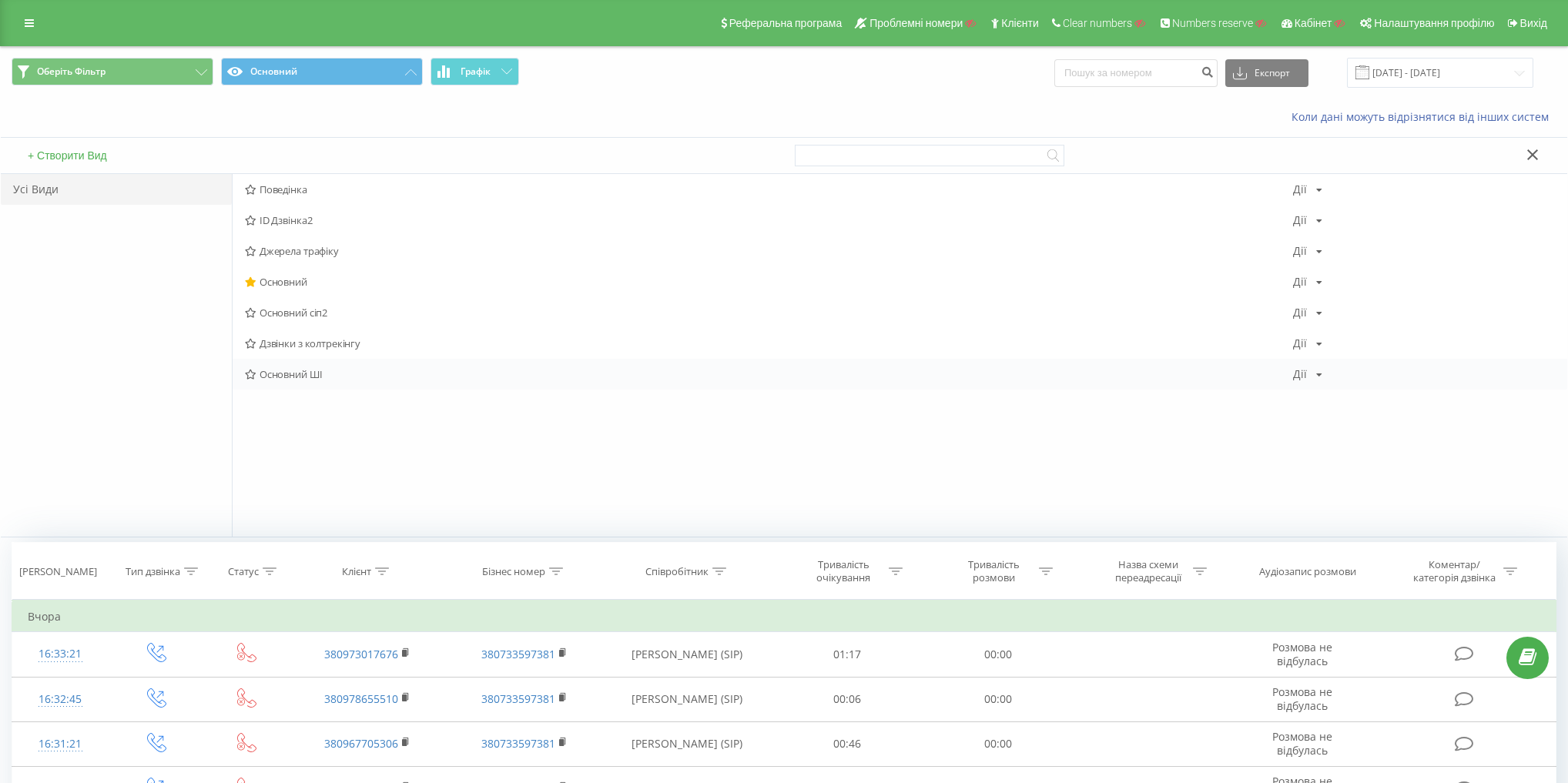
click at [281, 369] on span "Основний ШІ" at bounding box center [769, 375] width 1048 height 11
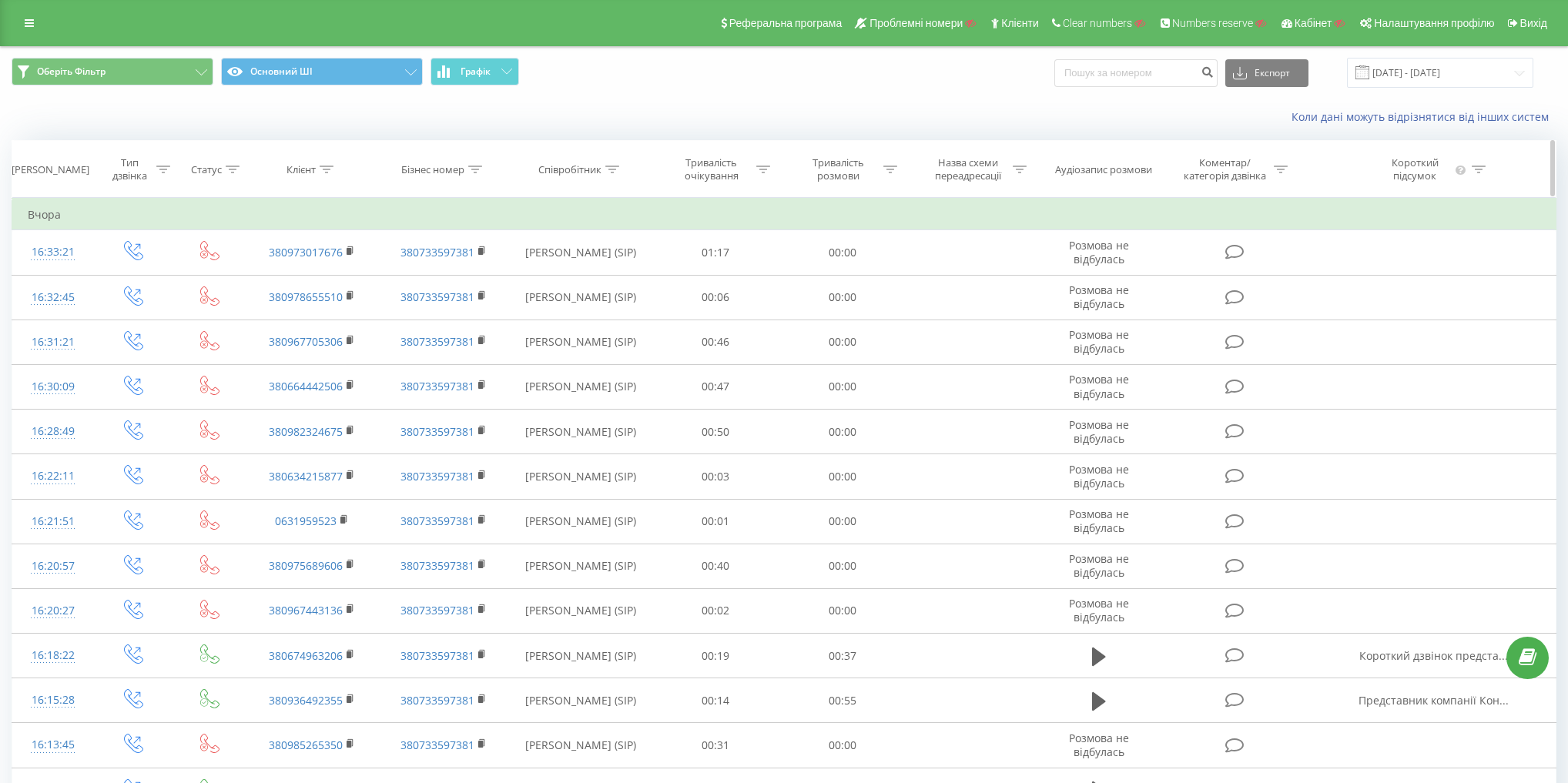
click at [843, 168] on div "Тривалість розмови" at bounding box center [838, 169] width 82 height 26
click at [849, 243] on div at bounding box center [834, 244] width 109 height 15
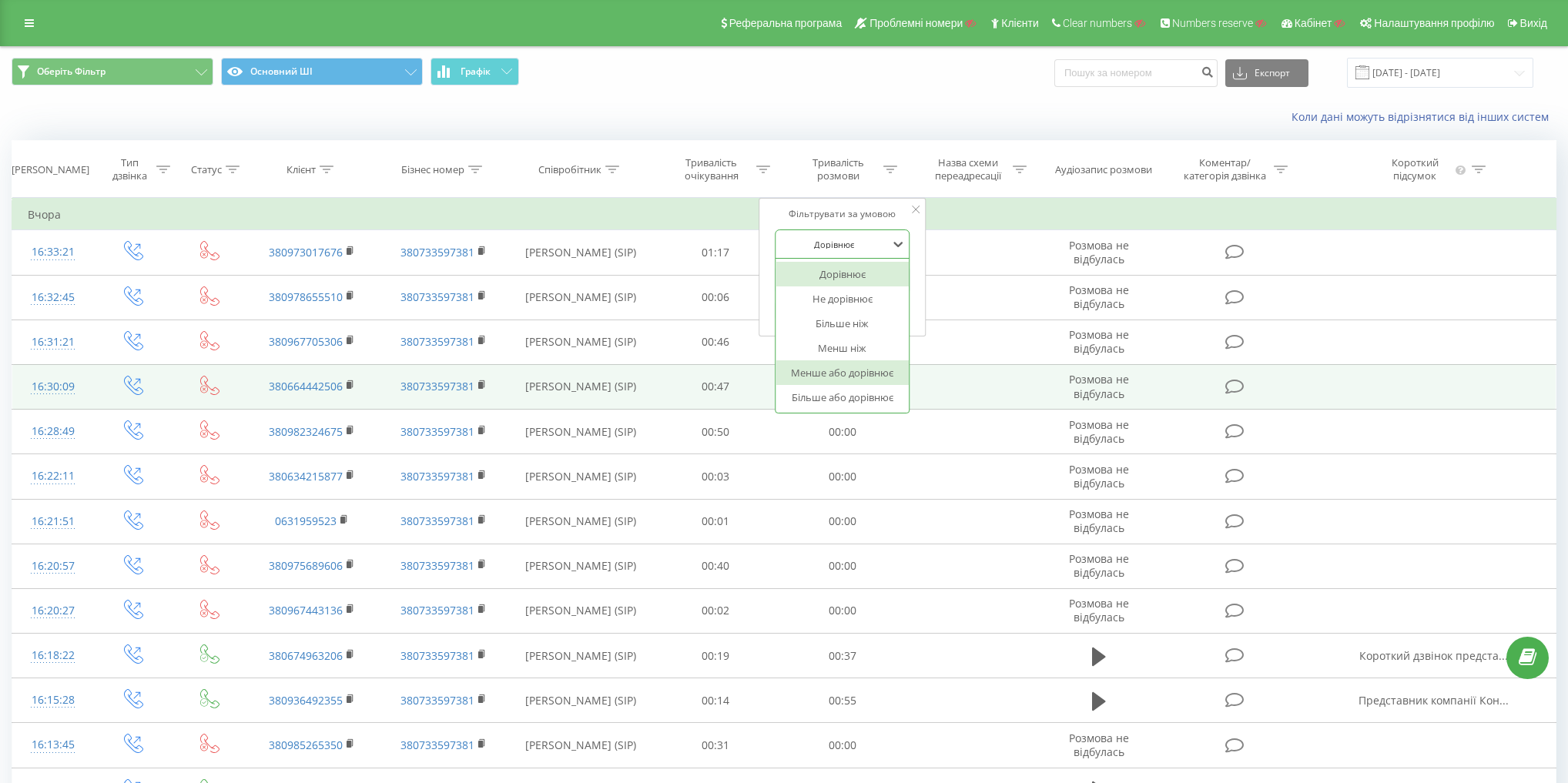
drag, startPoint x: 854, startPoint y: 393, endPoint x: 855, endPoint y: 367, distance: 26.0
click at [856, 393] on div "Більше або дорівнює" at bounding box center [842, 397] width 134 height 24
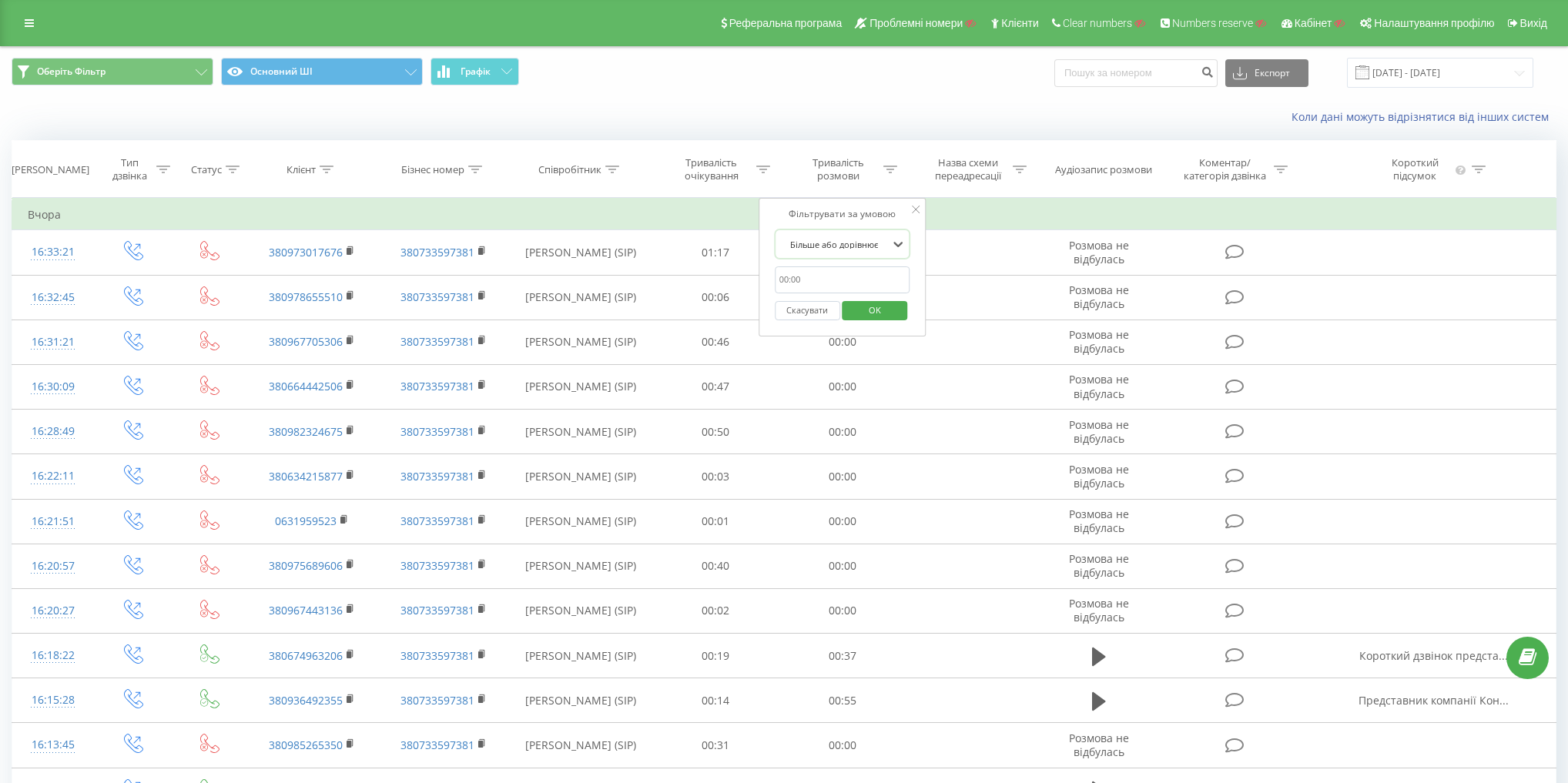
click at [859, 279] on input "text" at bounding box center [842, 280] width 135 height 27
type input "20"
drag, startPoint x: 915, startPoint y: 277, endPoint x: 903, endPoint y: 292, distance: 19.2
click at [915, 277] on div "Фільтрувати за умовою Більше або дорівнює 20 Скасувати OK" at bounding box center [842, 266] width 168 height 138
click at [888, 303] on span "OK" at bounding box center [875, 310] width 43 height 24
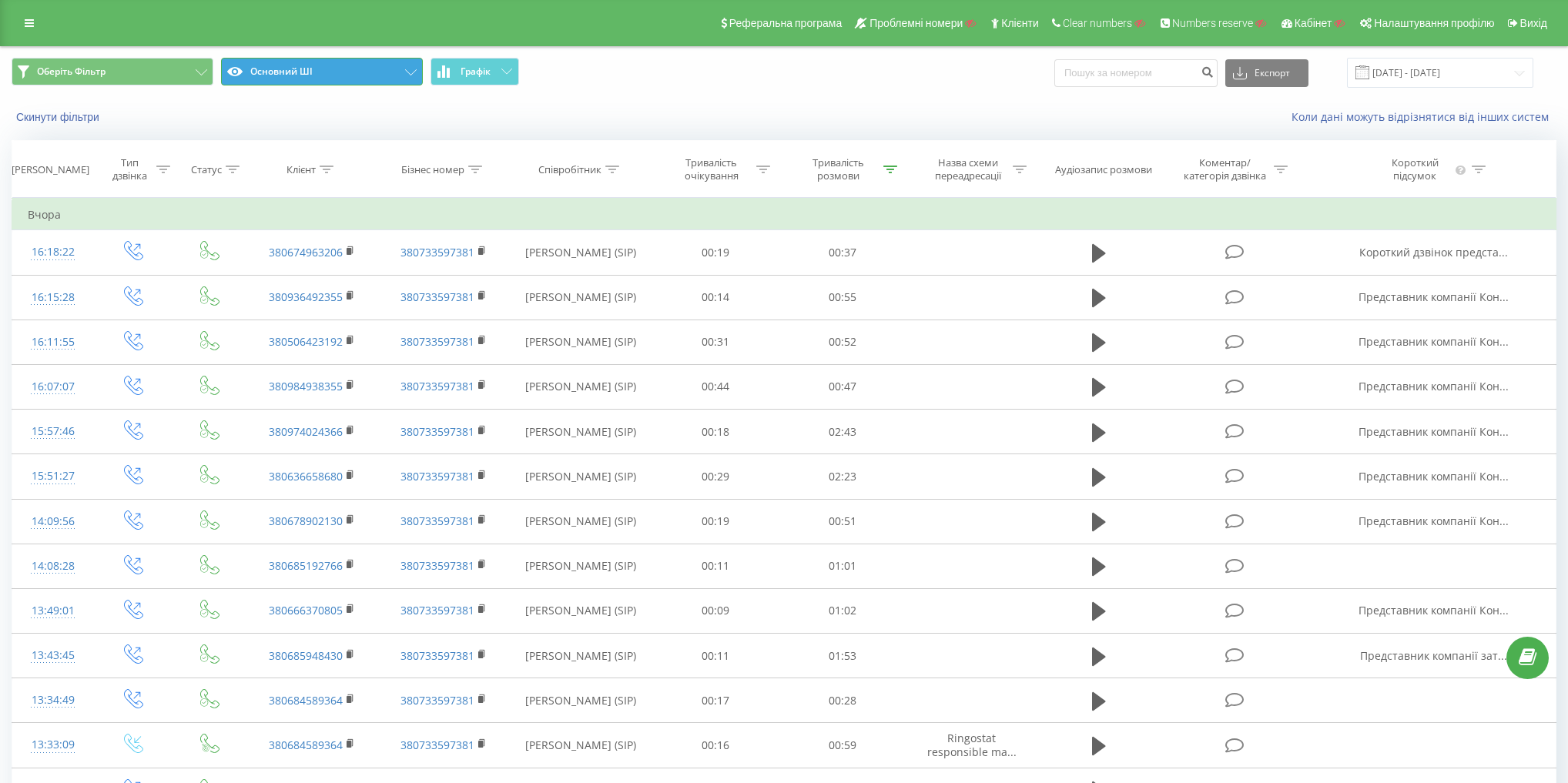
click at [360, 67] on button "Основний ШІ" at bounding box center [322, 71] width 202 height 28
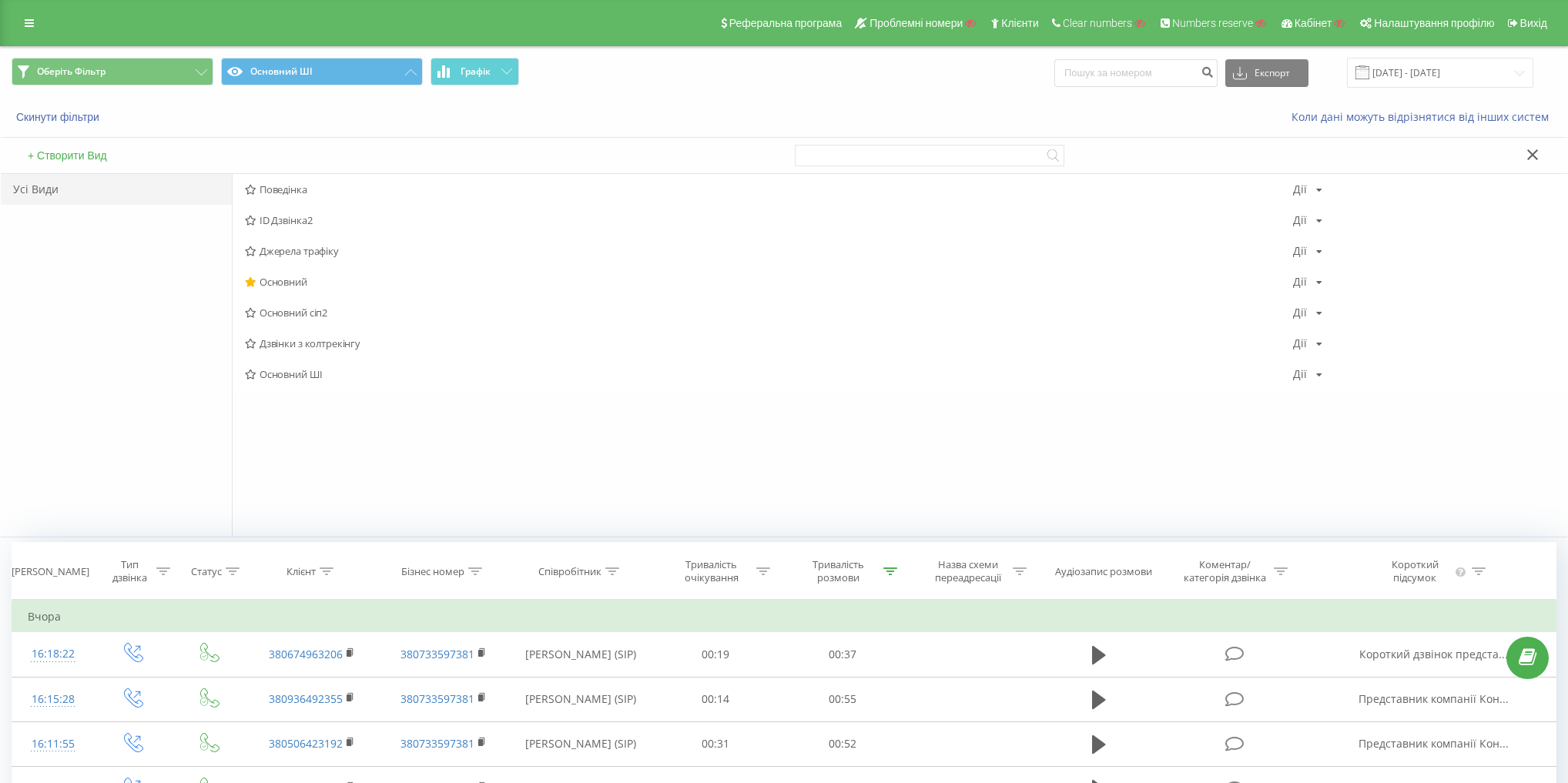
click at [570, 65] on span "Оберіть Фільтр Основний ШІ Графік" at bounding box center [392, 73] width 761 height 30
click at [383, 73] on button "Основний ШІ" at bounding box center [322, 71] width 202 height 28
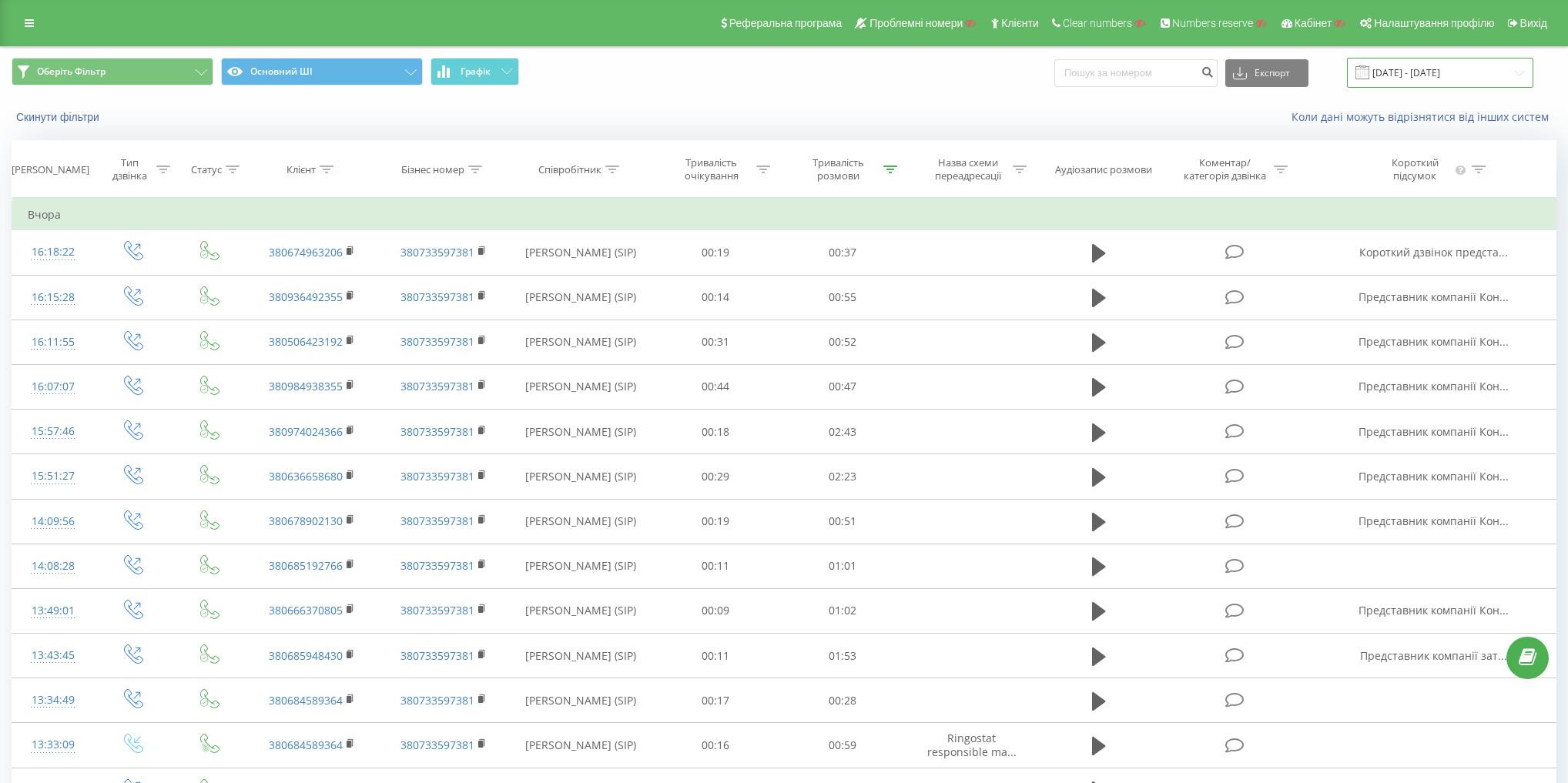
click at [1468, 67] on input "23.08.2025 - 23.09.2025" at bounding box center [1440, 73] width 187 height 30
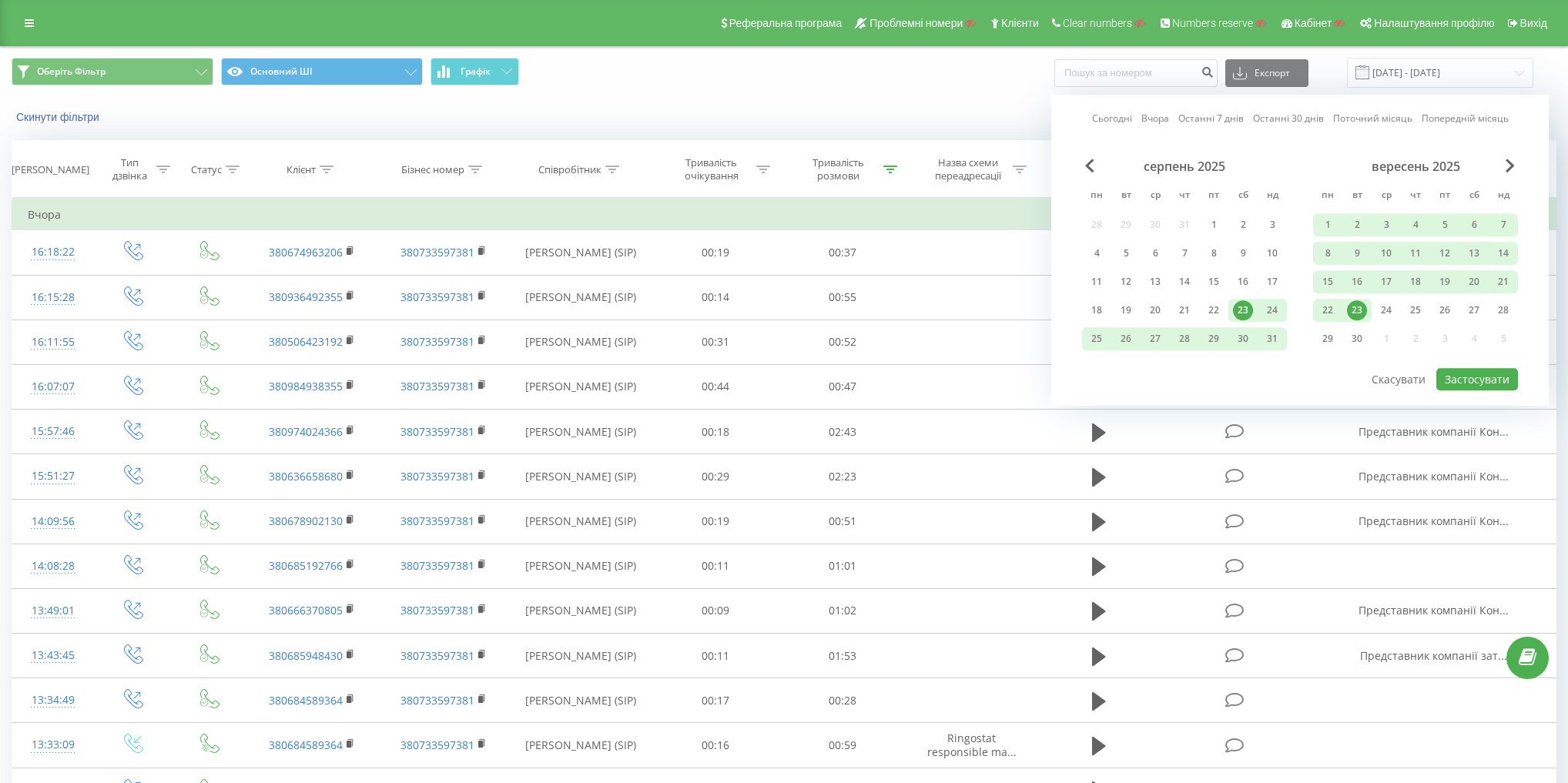
click at [1355, 305] on div "23" at bounding box center [1356, 310] width 20 height 20
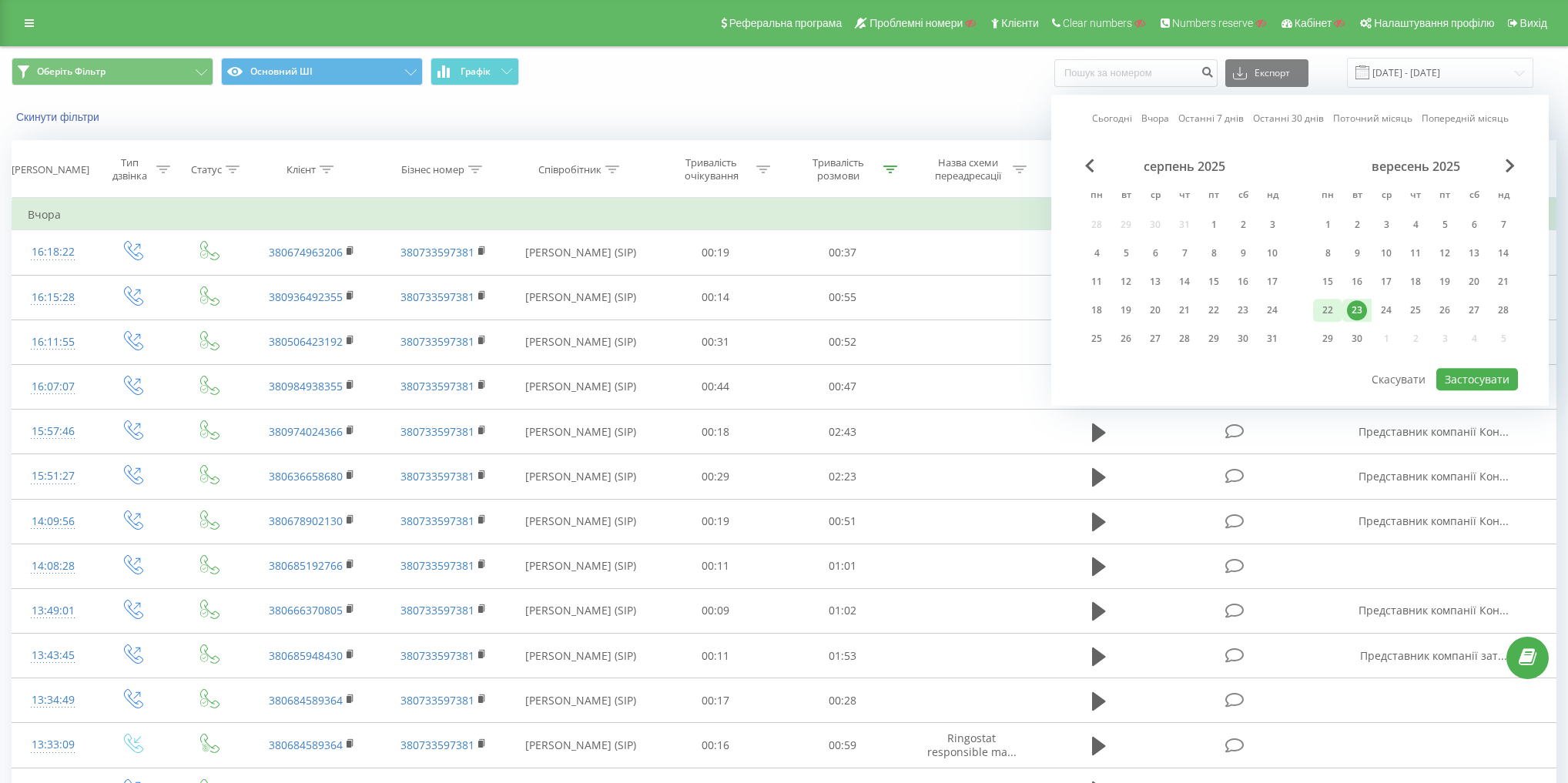
click at [1325, 312] on div "22" at bounding box center [1327, 310] width 20 height 20
click at [1499, 374] on button "Застосувати" at bounding box center [1476, 379] width 81 height 22
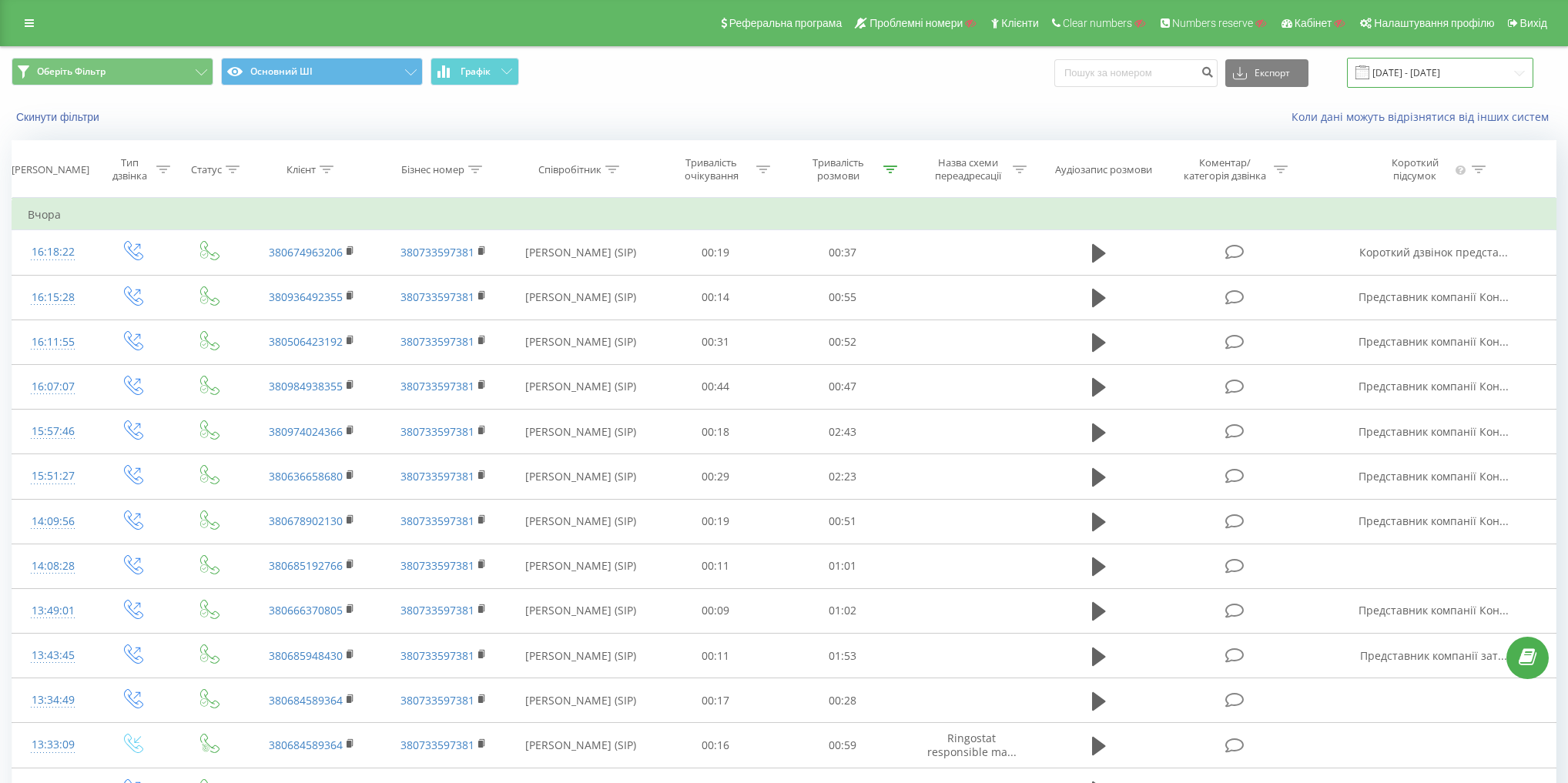
click at [1447, 76] on input "22.09.2025 - 23.09.2025" at bounding box center [1440, 73] width 187 height 30
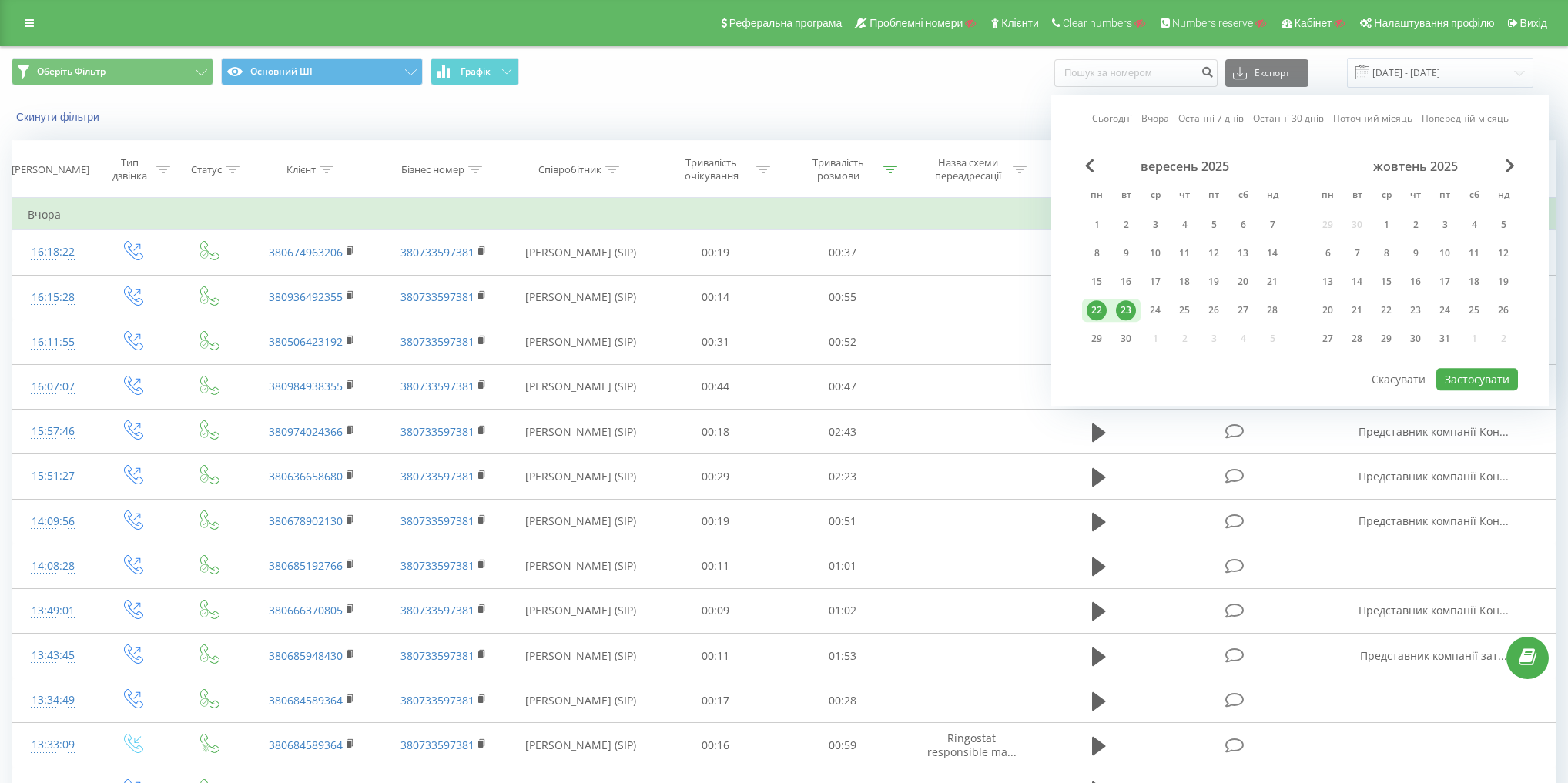
click at [1131, 304] on div "23" at bounding box center [1125, 310] width 20 height 20
click at [1098, 305] on div "22" at bounding box center [1096, 310] width 20 height 20
click at [1093, 308] on div "22" at bounding box center [1096, 310] width 20 height 20
click at [1463, 373] on button "Застосувати" at bounding box center [1476, 379] width 81 height 22
type input "22.09.2025 - 22.09.2025"
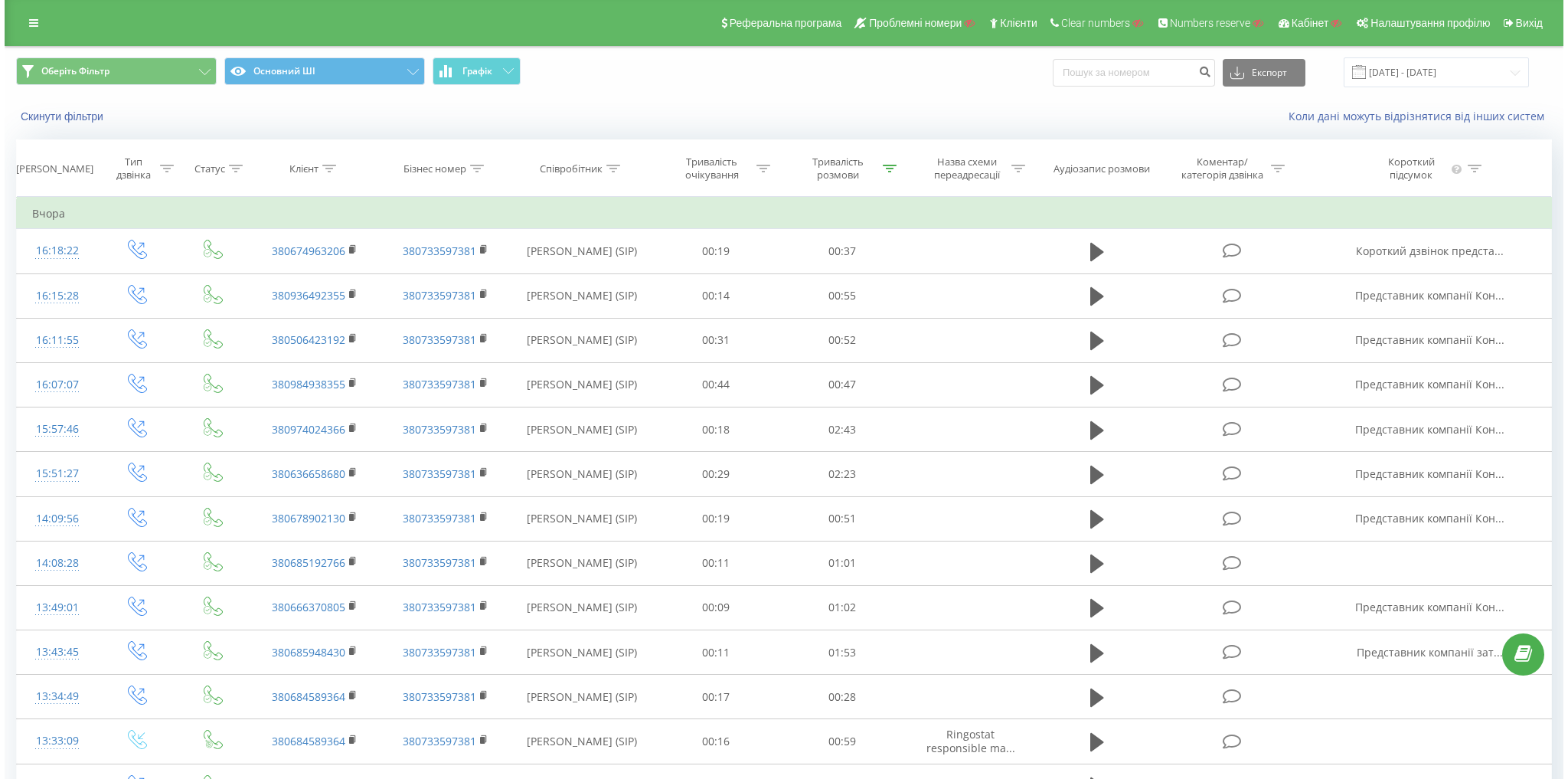
scroll to position [123, 0]
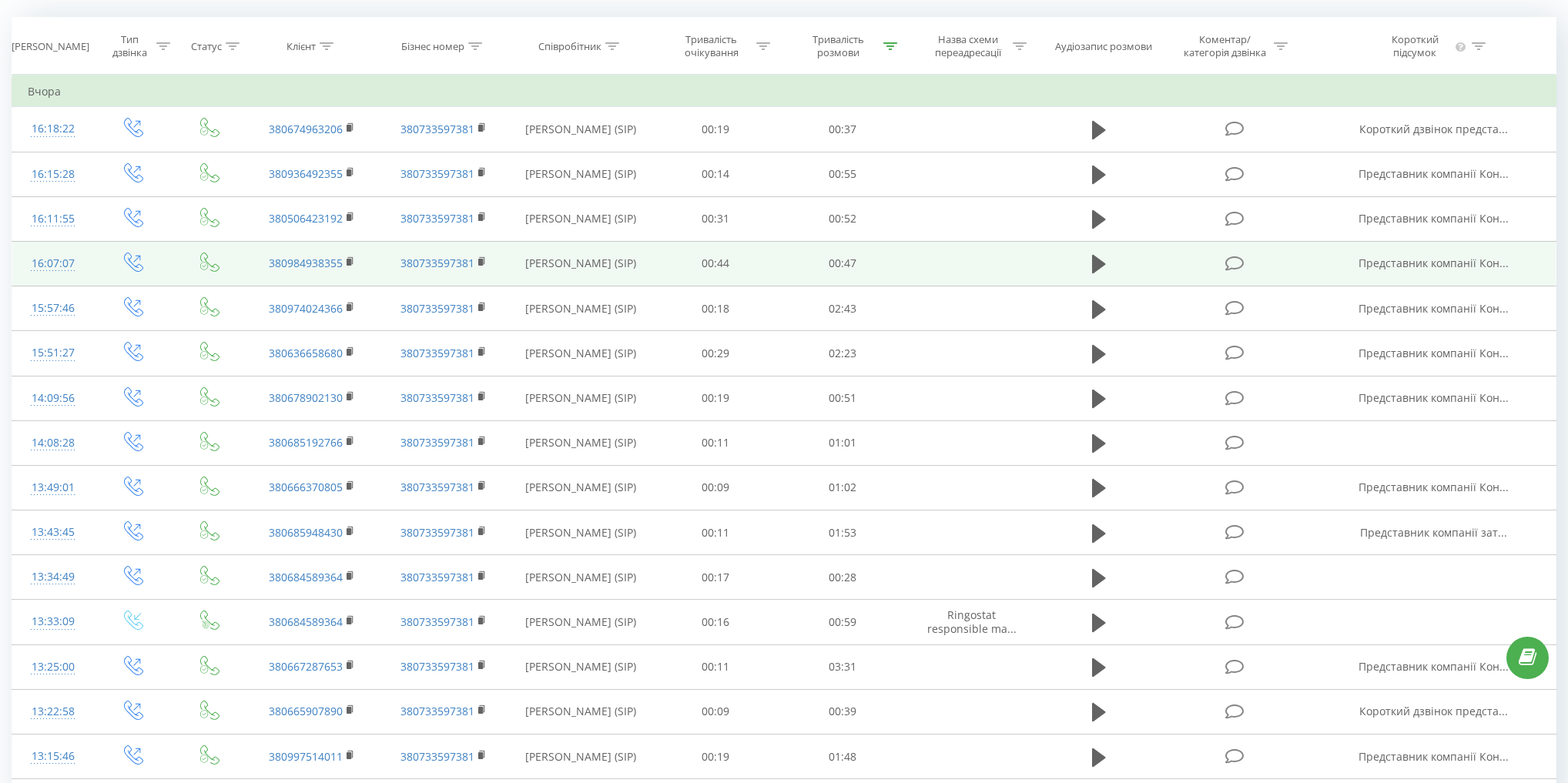
click at [1408, 261] on span "Представник компанії Кон..." at bounding box center [1434, 262] width 150 height 15
click at [59, 261] on div "16:07:07" at bounding box center [52, 264] width 50 height 30
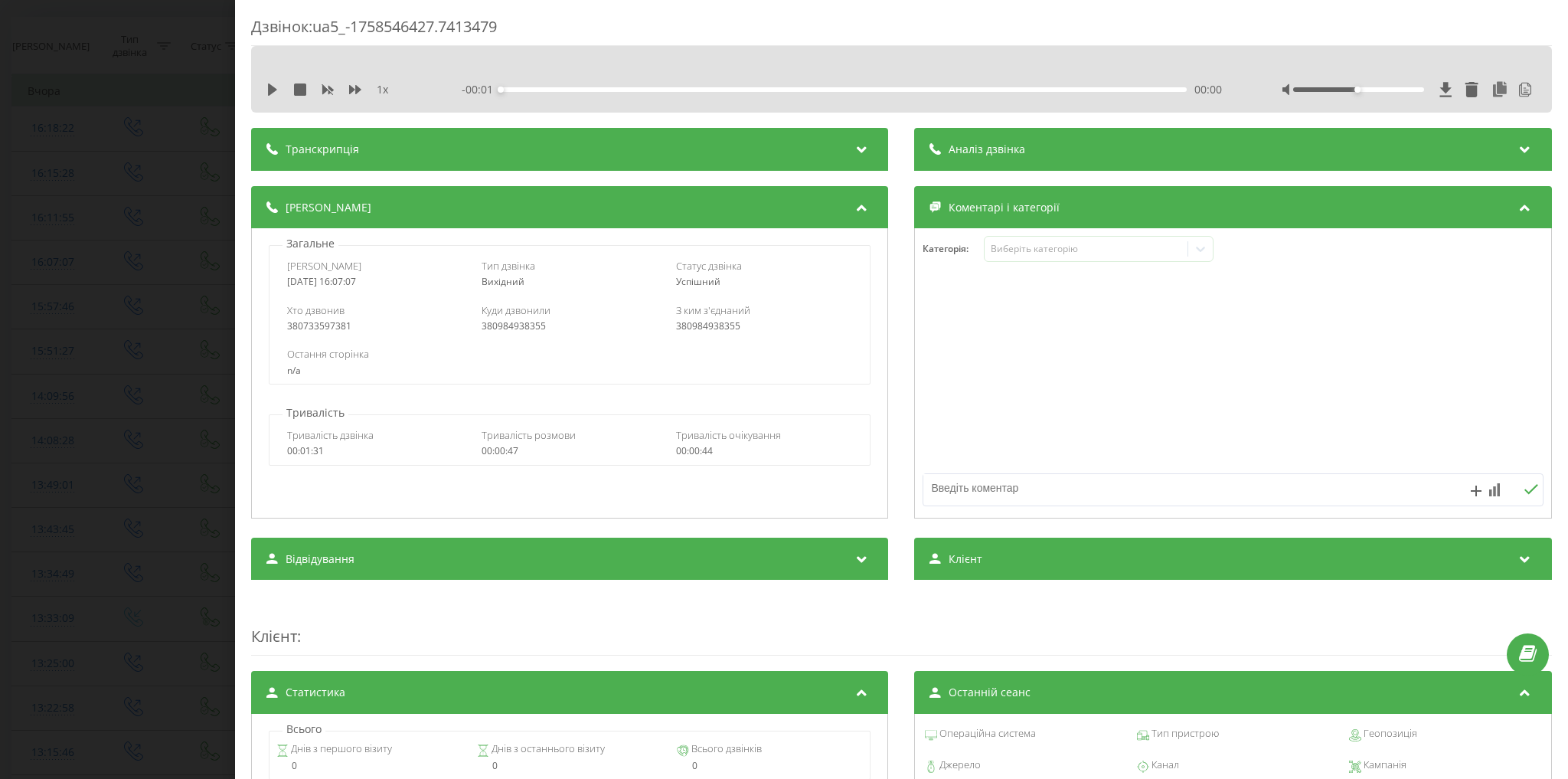
click at [438, 96] on div "1 x - 00:01 00:00 00:00" at bounding box center [902, 89] width 1278 height 23
click at [481, 156] on div "Транскрипція" at bounding box center [570, 149] width 637 height 43
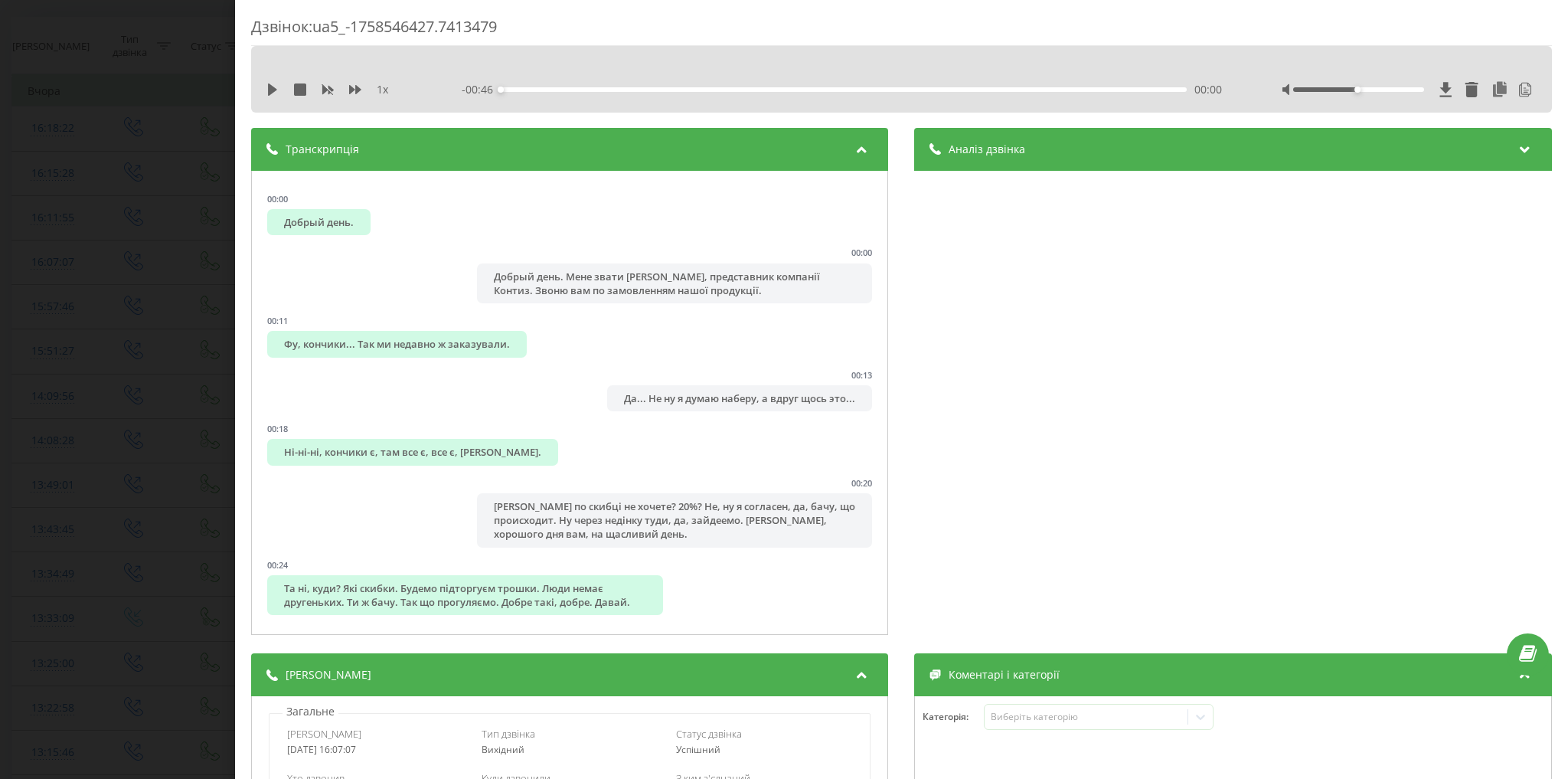
click at [967, 156] on div "Аналіз дзвінка" at bounding box center [1233, 149] width 637 height 43
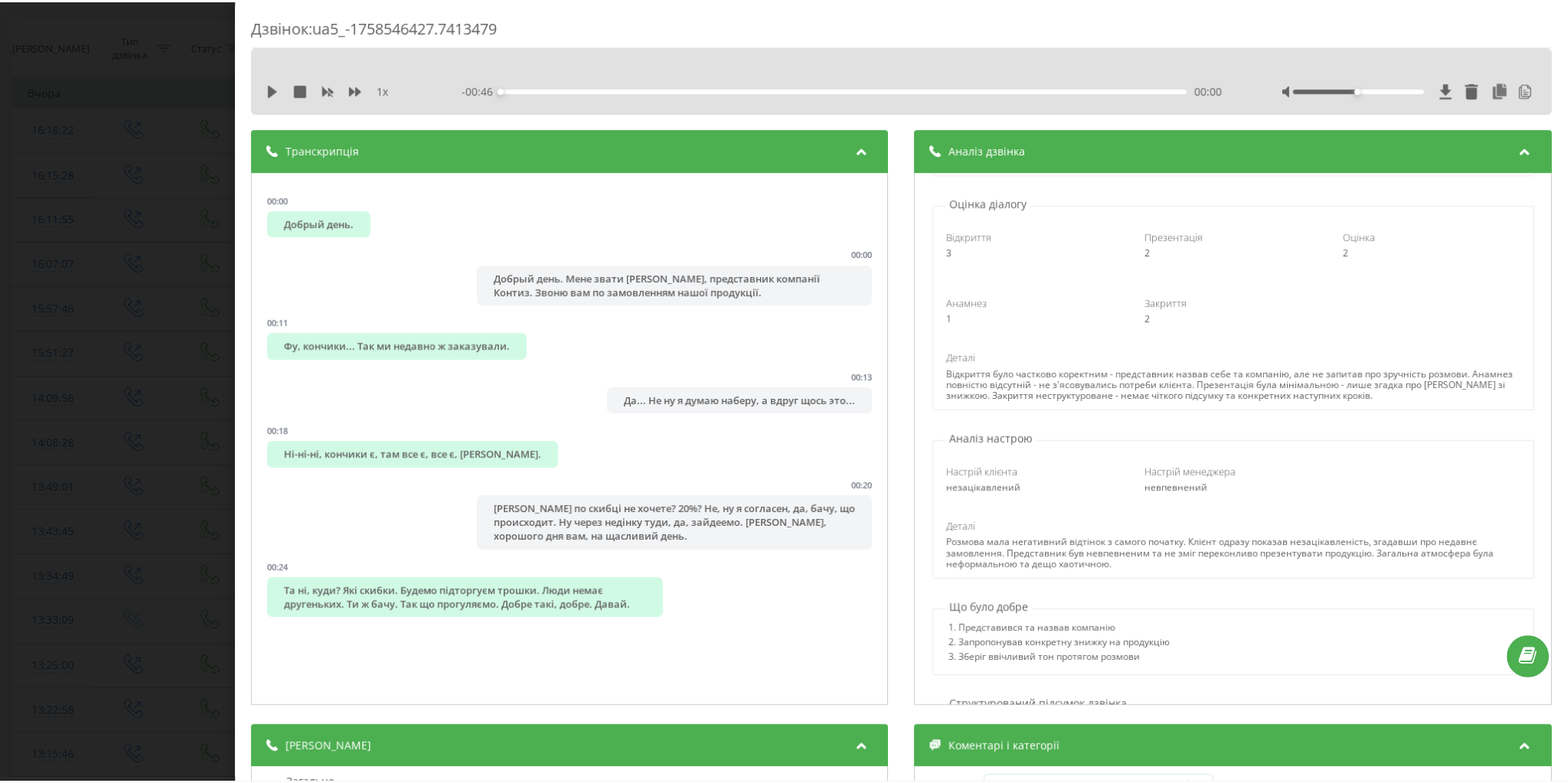
scroll to position [185, 0]
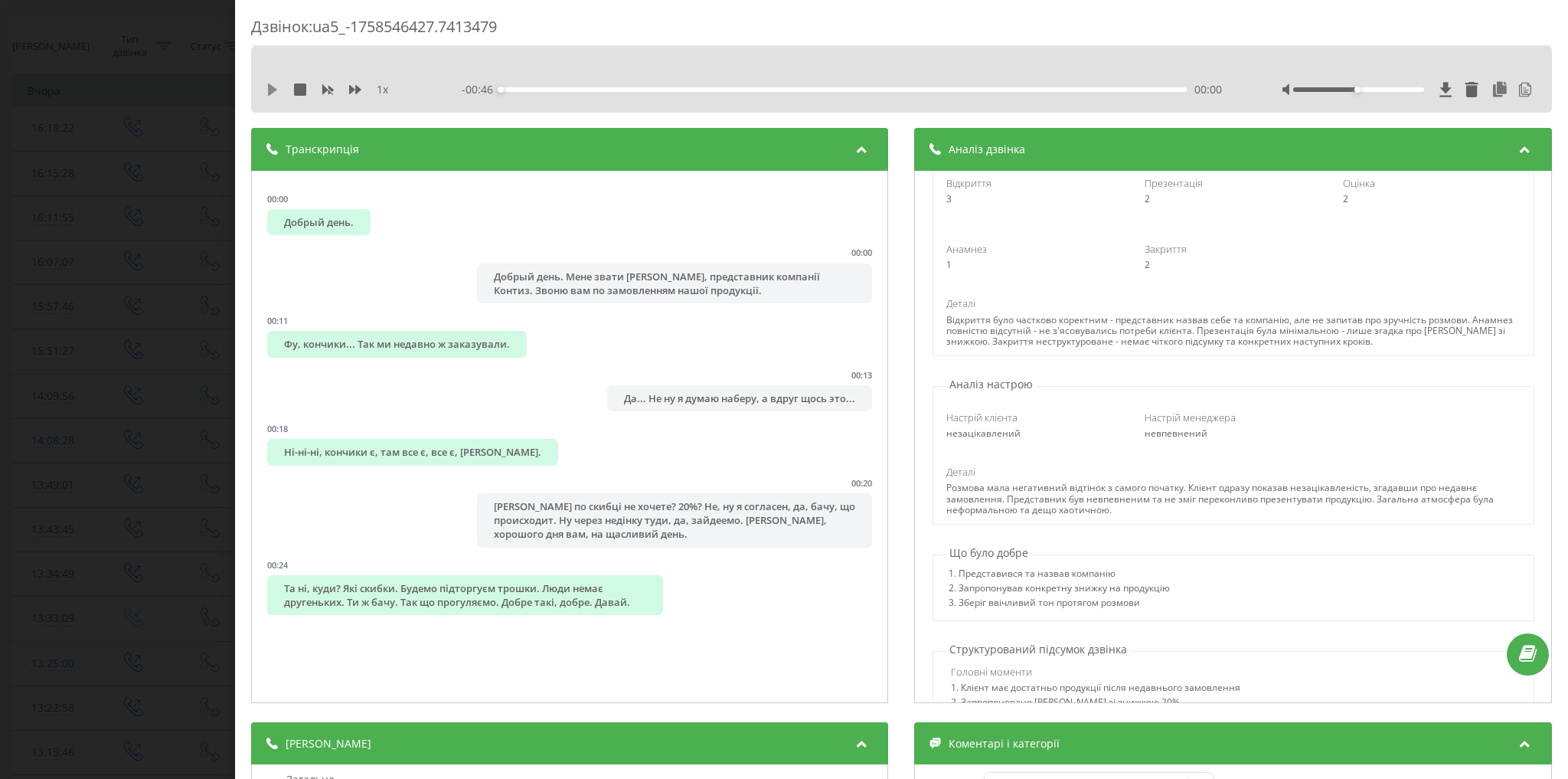
click at [266, 95] on button at bounding box center [273, 90] width 13 height 13
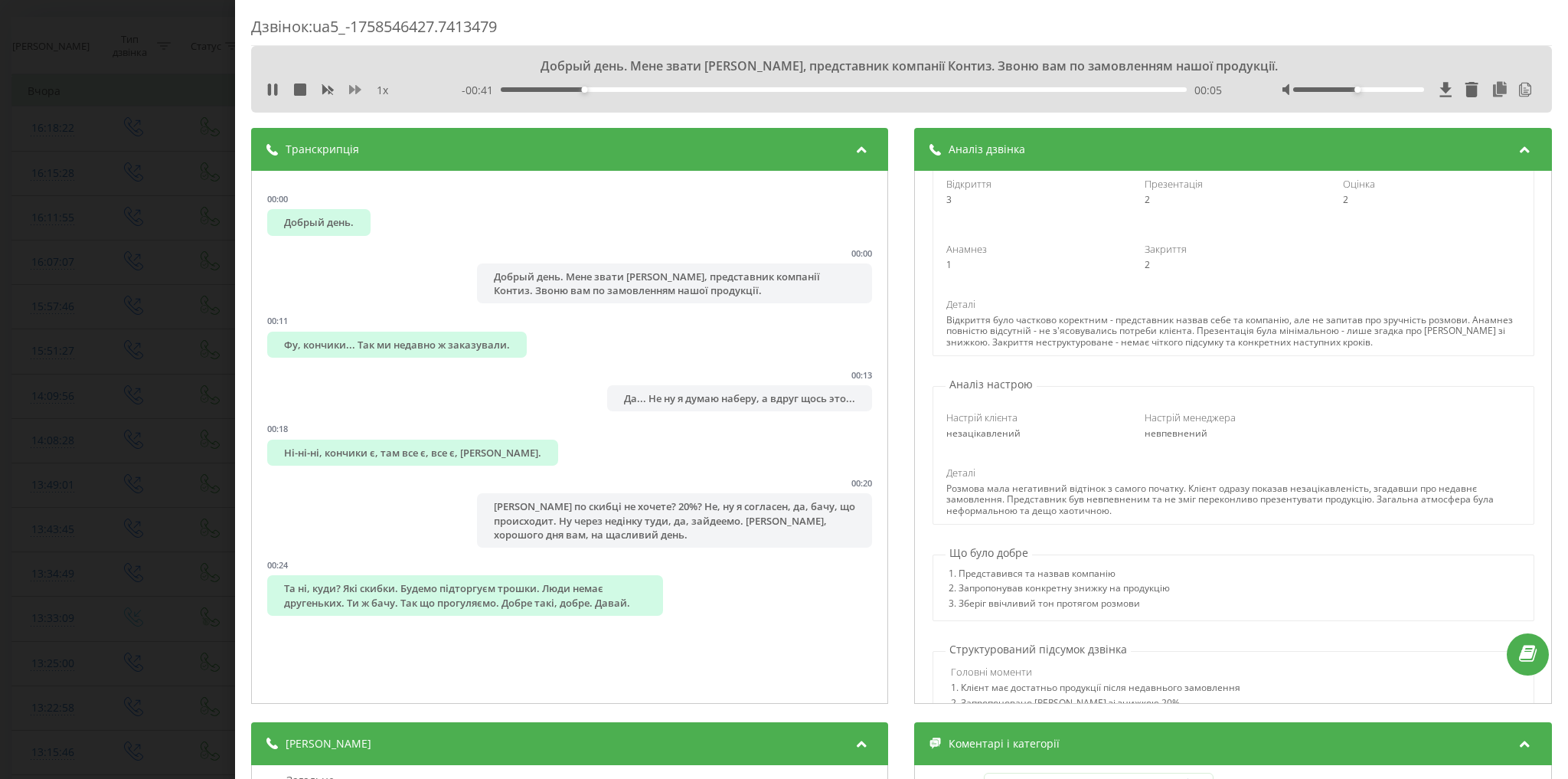
click at [356, 91] on icon at bounding box center [355, 90] width 13 height 9
click at [356, 87] on icon at bounding box center [355, 90] width 13 height 9
click at [356, 86] on icon at bounding box center [355, 90] width 13 height 9
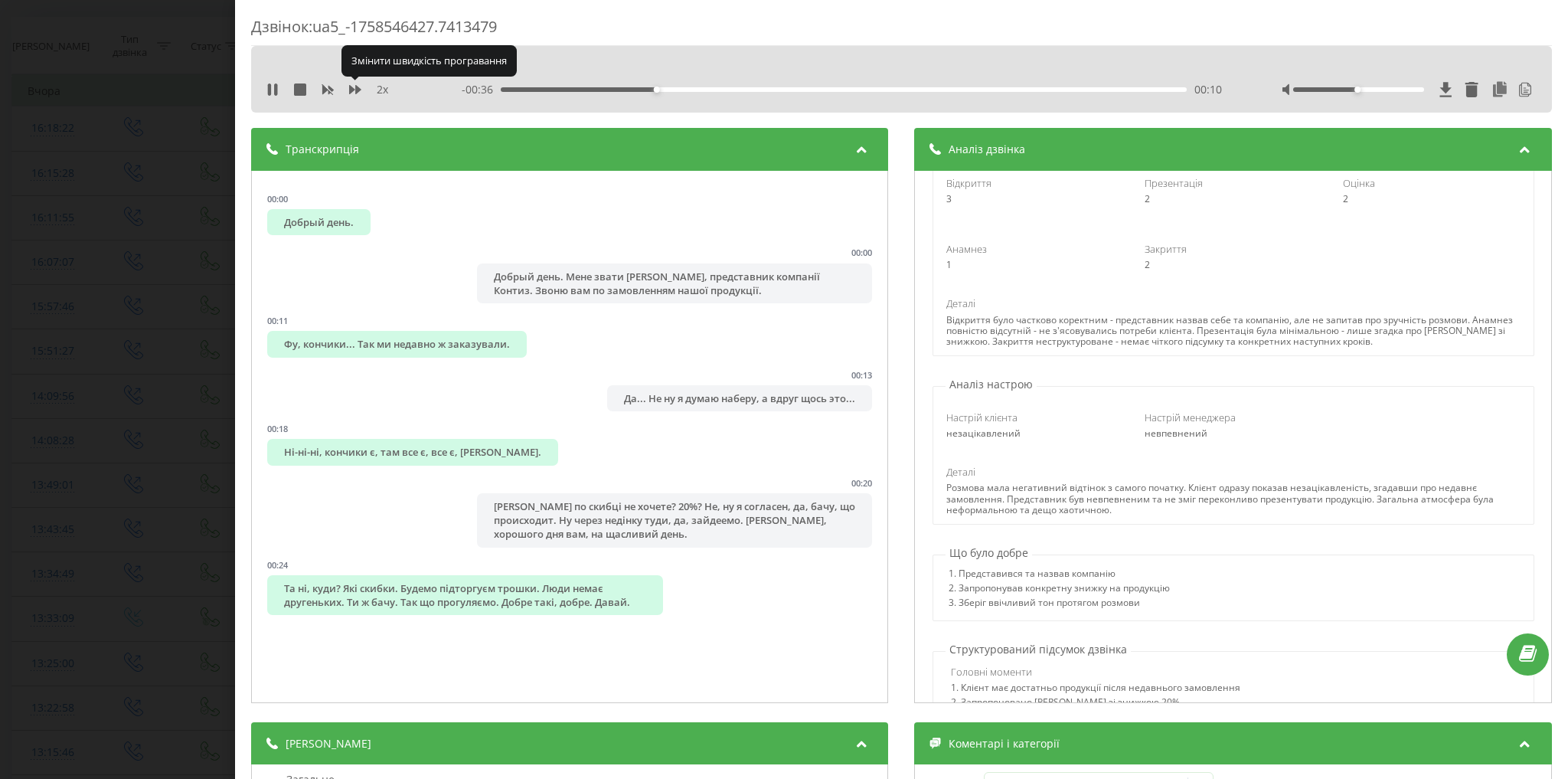
drag, startPoint x: 356, startPoint y: 86, endPoint x: 315, endPoint y: 51, distance: 53.9
click at [315, 51] on div "2 x - 00:36 00:10 00:10" at bounding box center [902, 79] width 1301 height 67
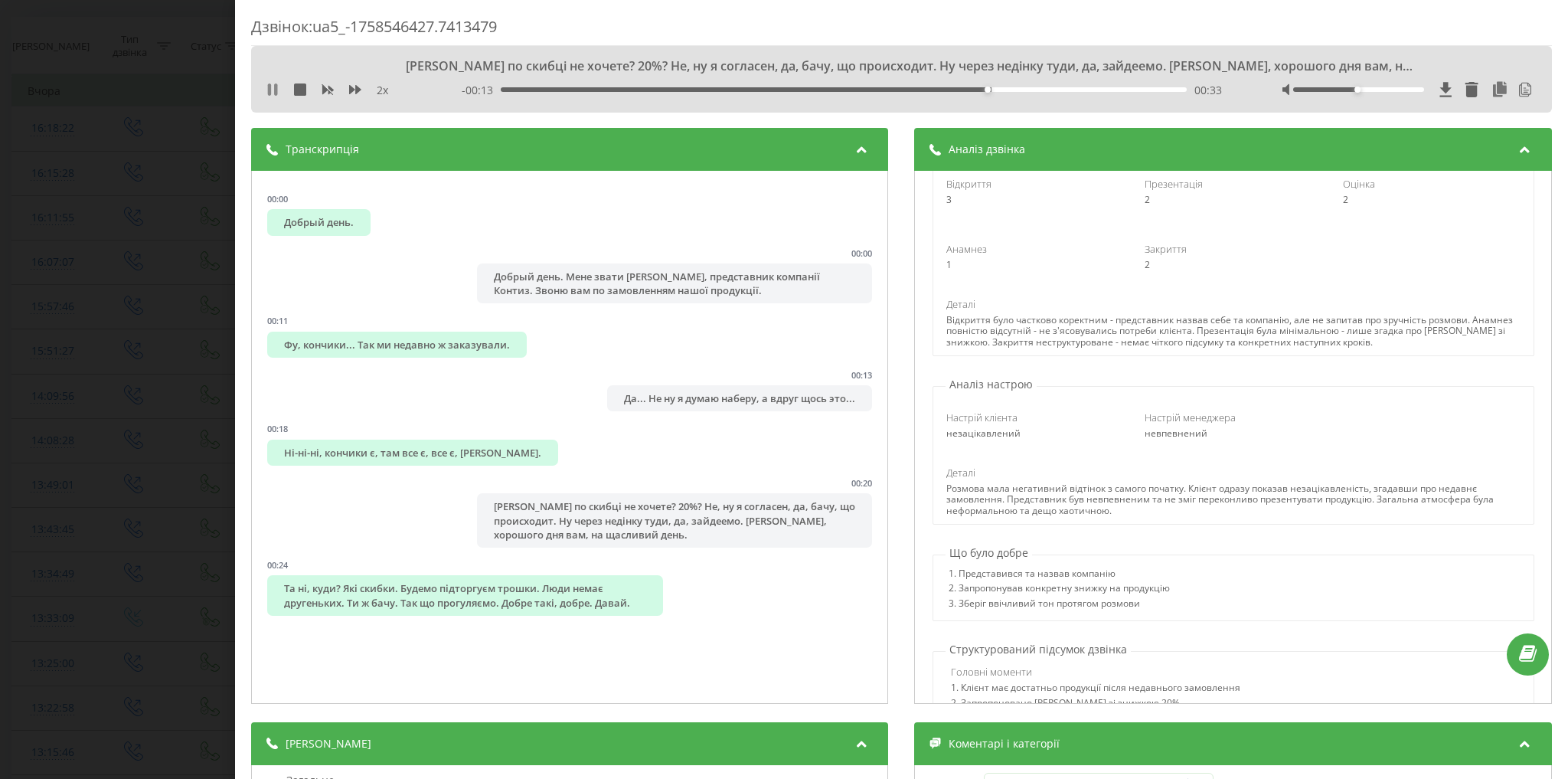
click at [272, 88] on icon at bounding box center [273, 90] width 13 height 13
click at [0, 298] on div "Дзвінок : ua5_-1758546427.7413479 Джек по скибці не хочете? 20%? Не, ну я согла…" at bounding box center [784, 389] width 1568 height 779
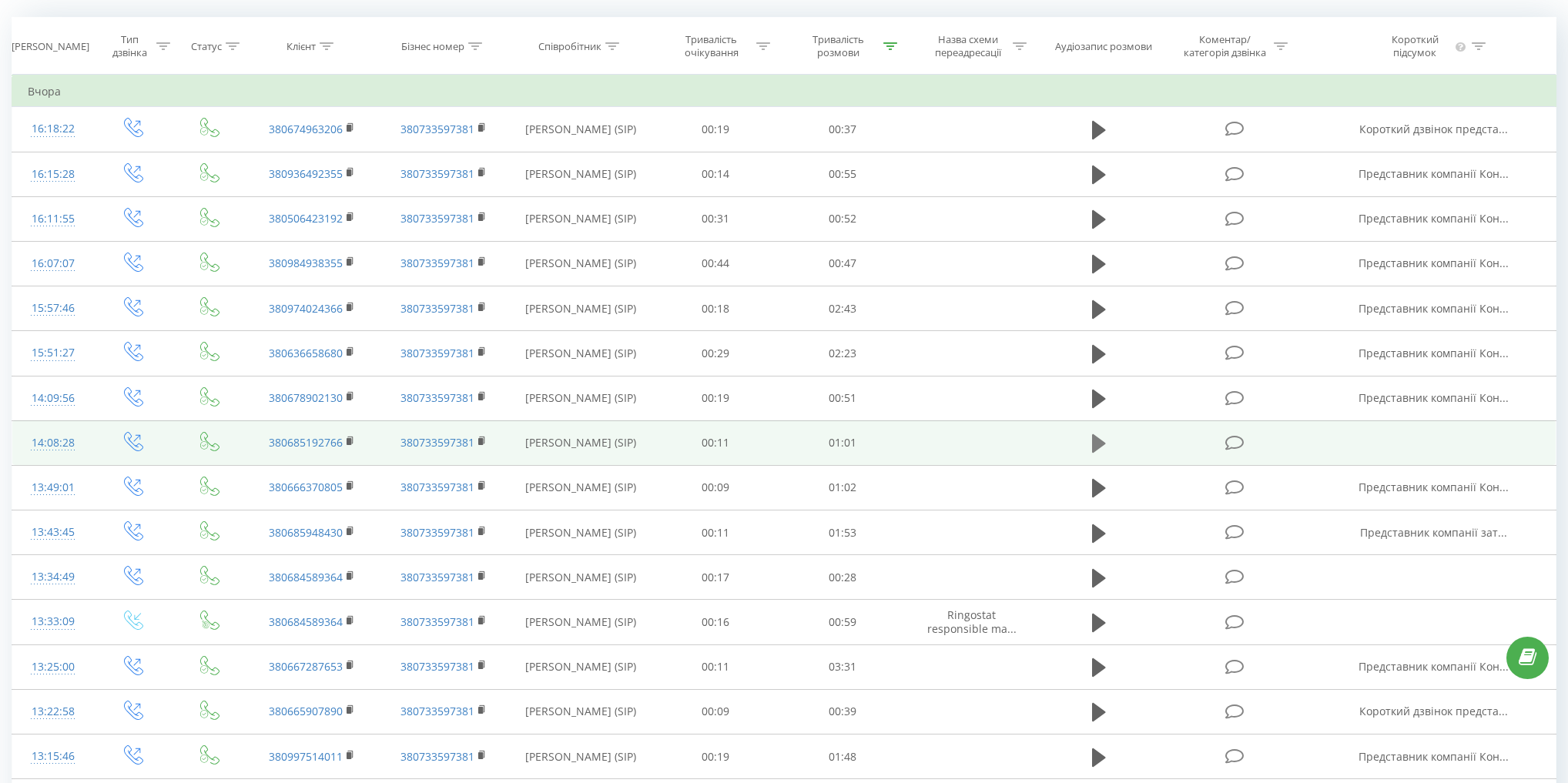
click at [1093, 446] on icon at bounding box center [1099, 443] width 14 height 18
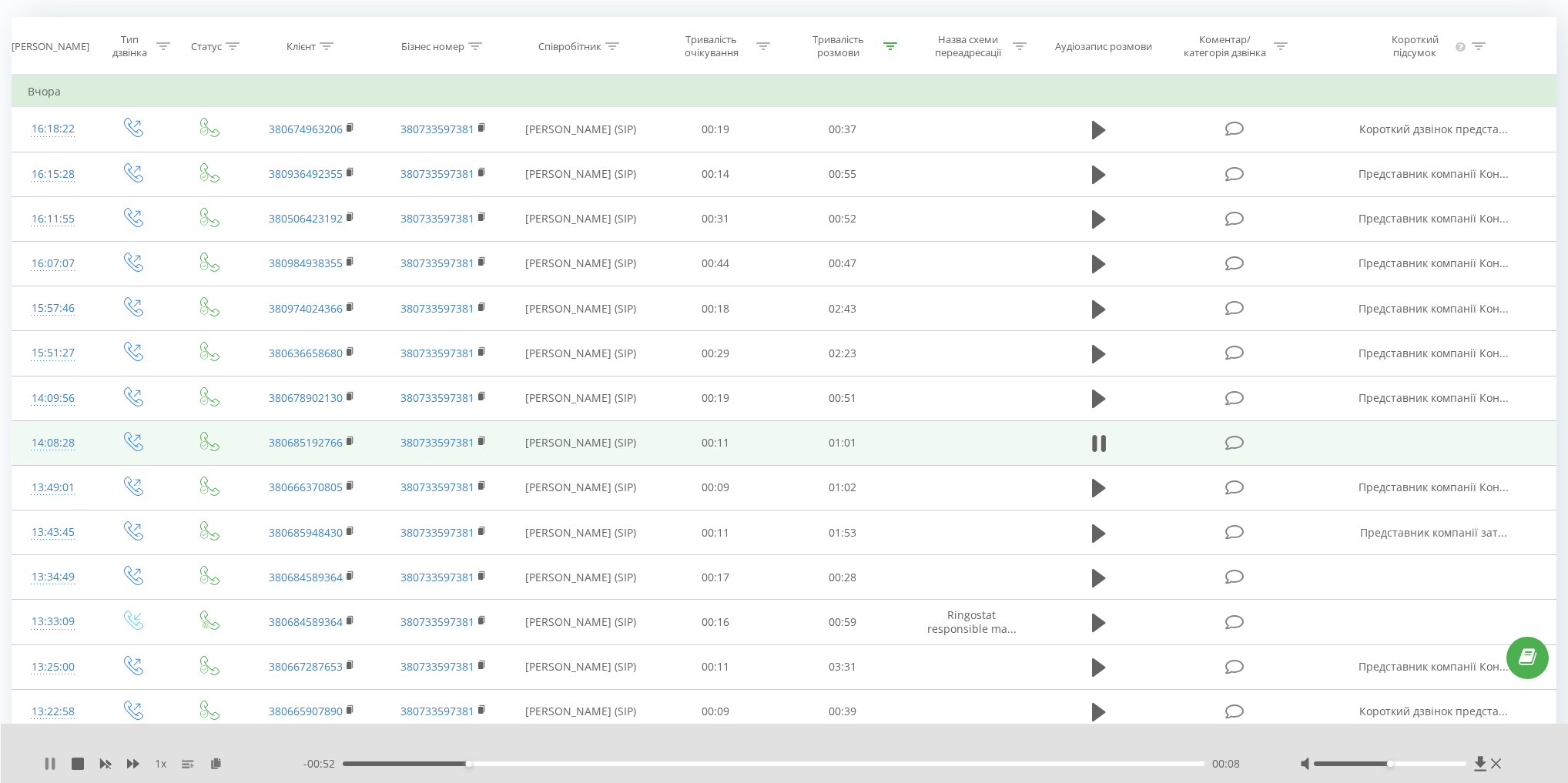
click at [53, 761] on icon at bounding box center [53, 764] width 3 height 13
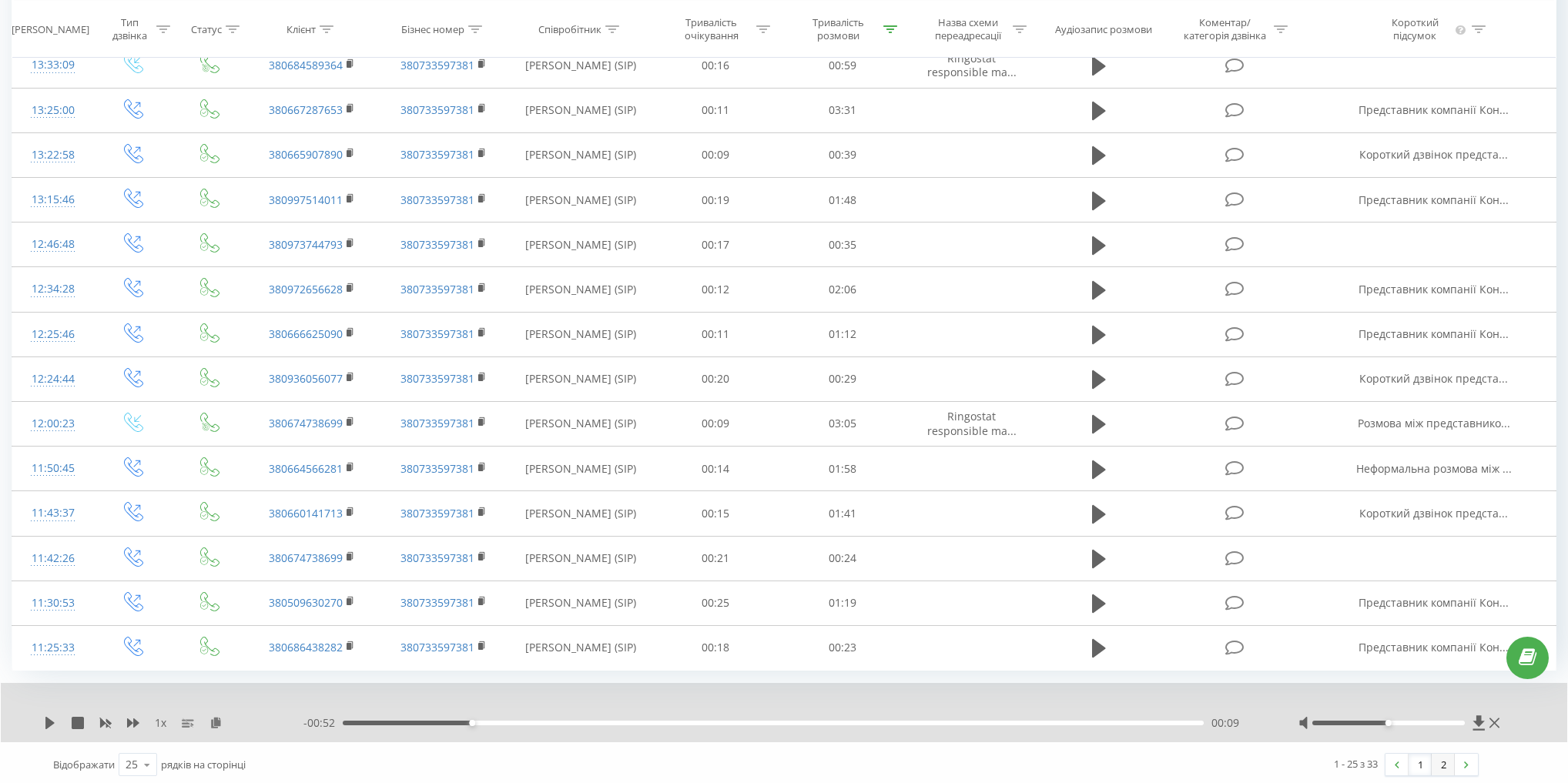
click at [1446, 760] on link "2" at bounding box center [1442, 764] width 23 height 21
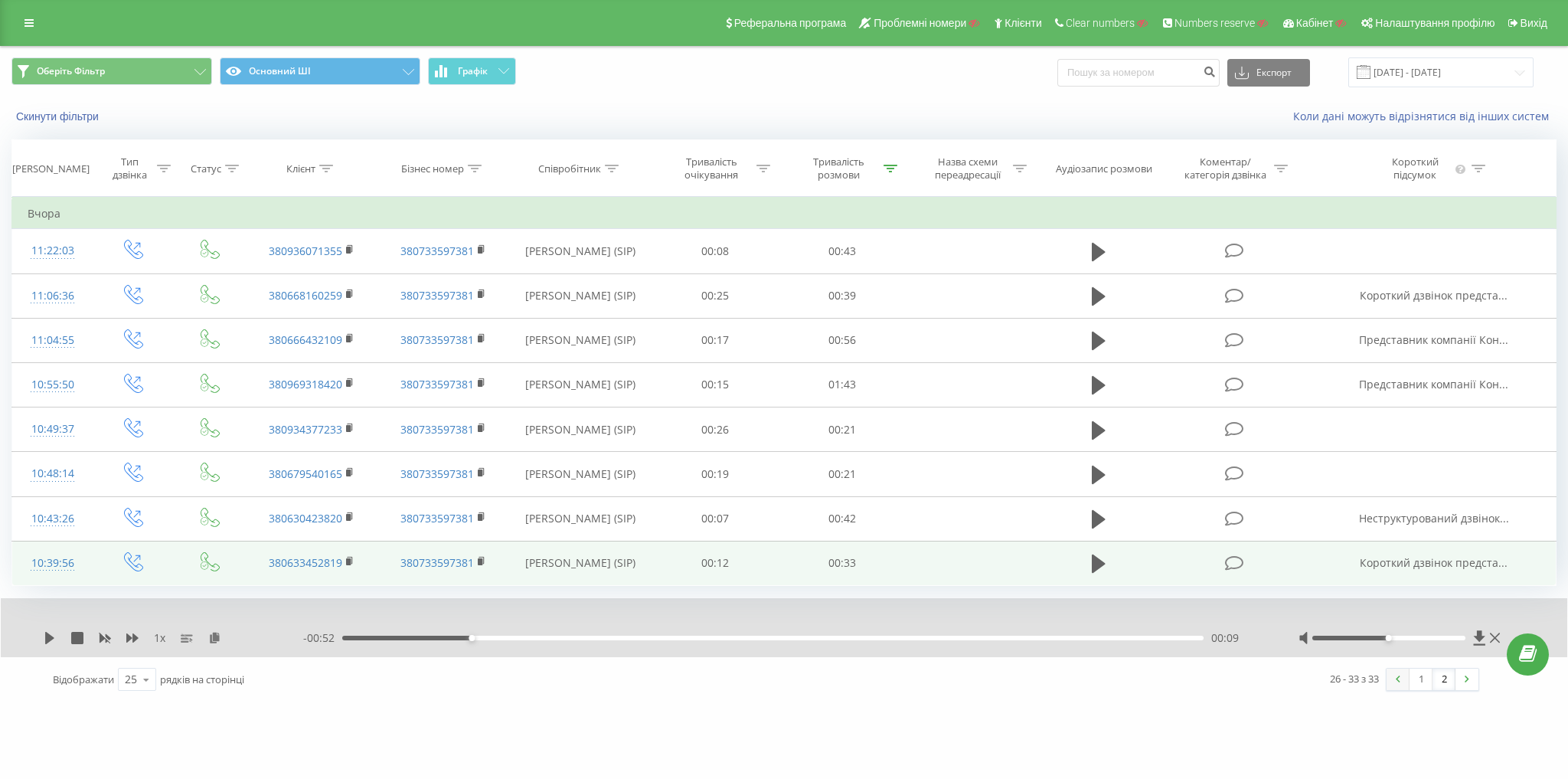
click at [1400, 679] on img at bounding box center [1398, 678] width 5 height 7
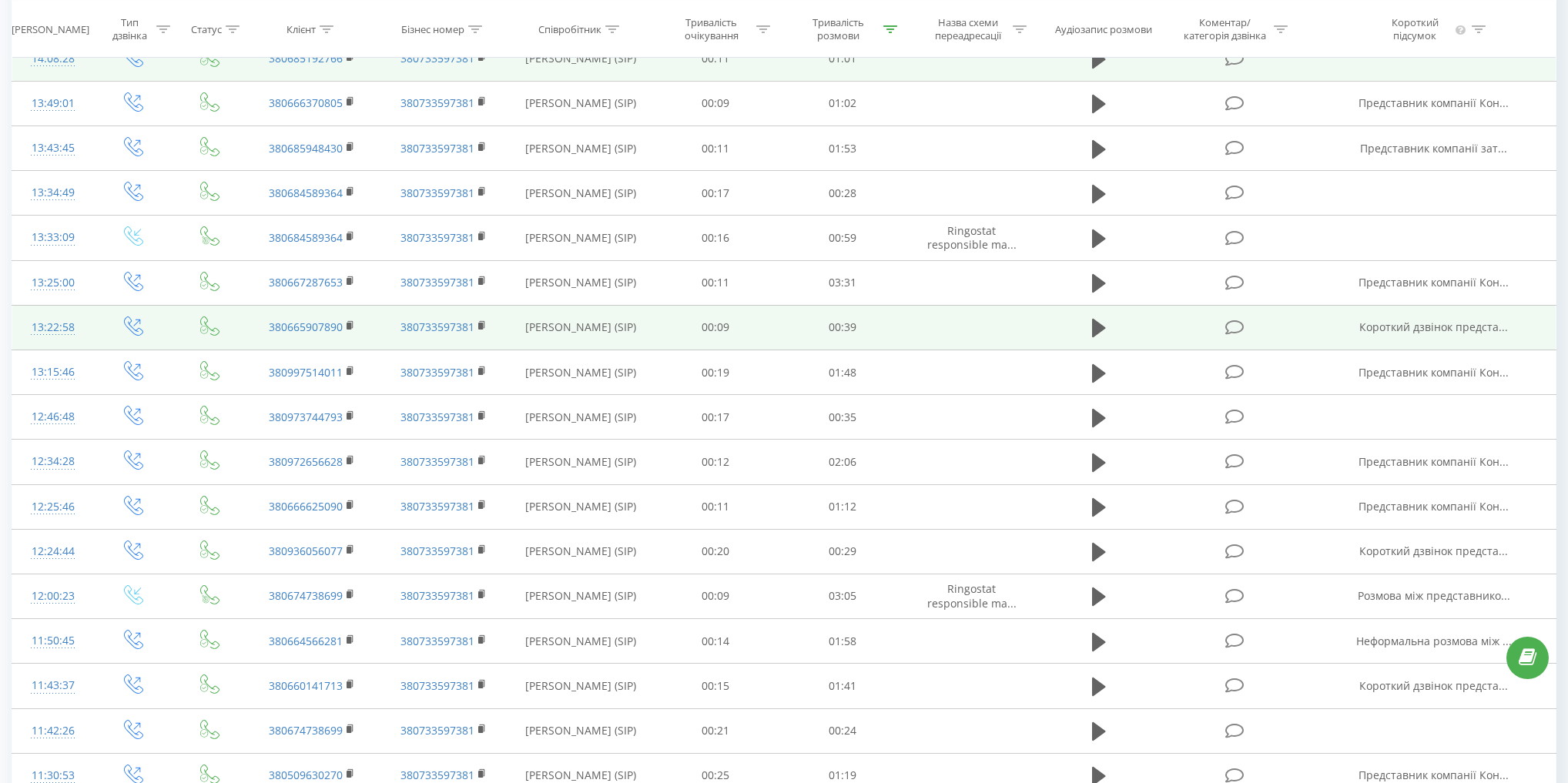
scroll to position [495, 0]
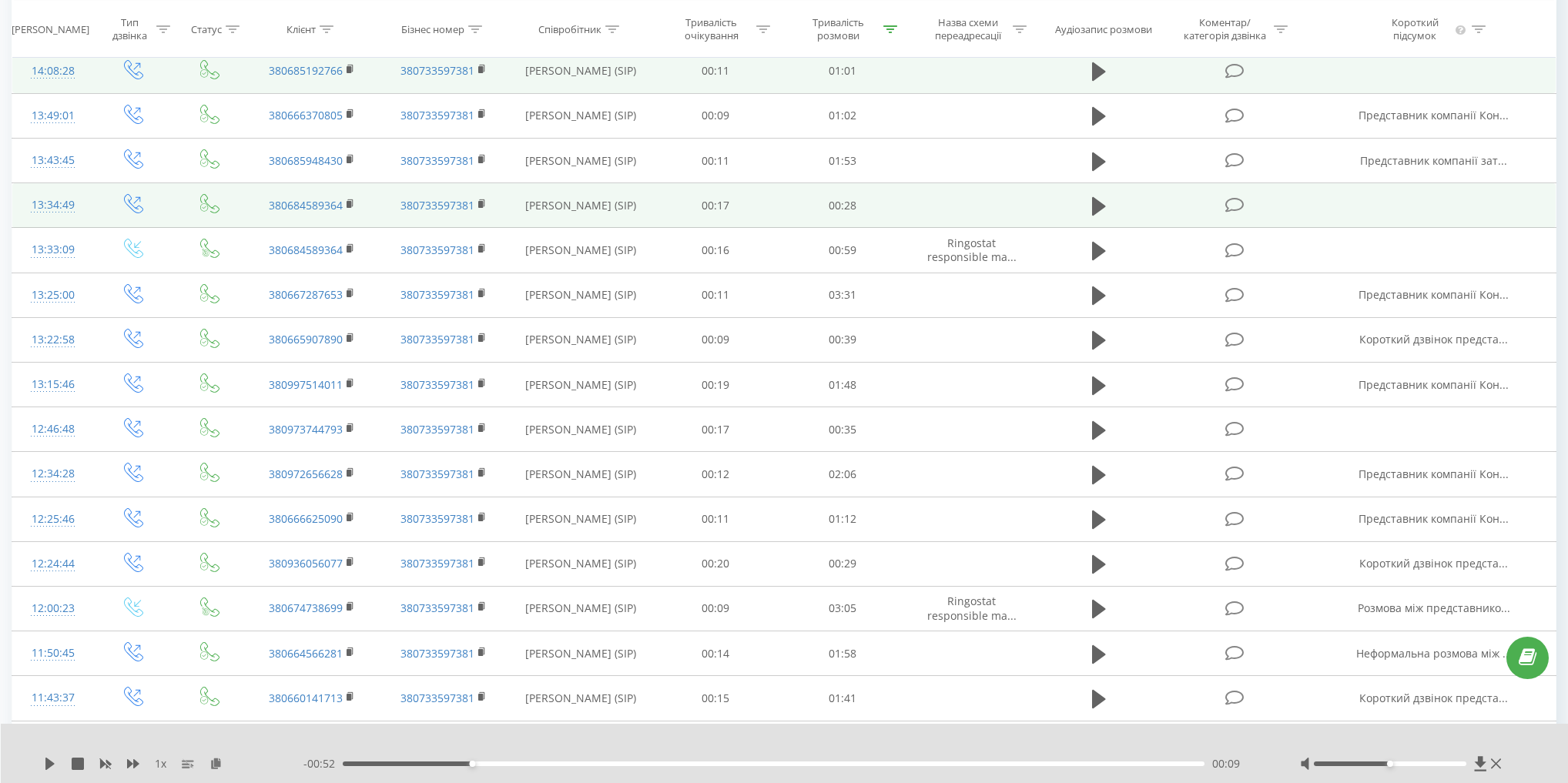
click at [1086, 194] on td at bounding box center [1098, 205] width 122 height 45
click at [1091, 205] on button at bounding box center [1099, 205] width 23 height 23
click at [134, 770] on div "1 x" at bounding box center [174, 763] width 259 height 15
click at [134, 763] on icon at bounding box center [134, 764] width 13 height 9
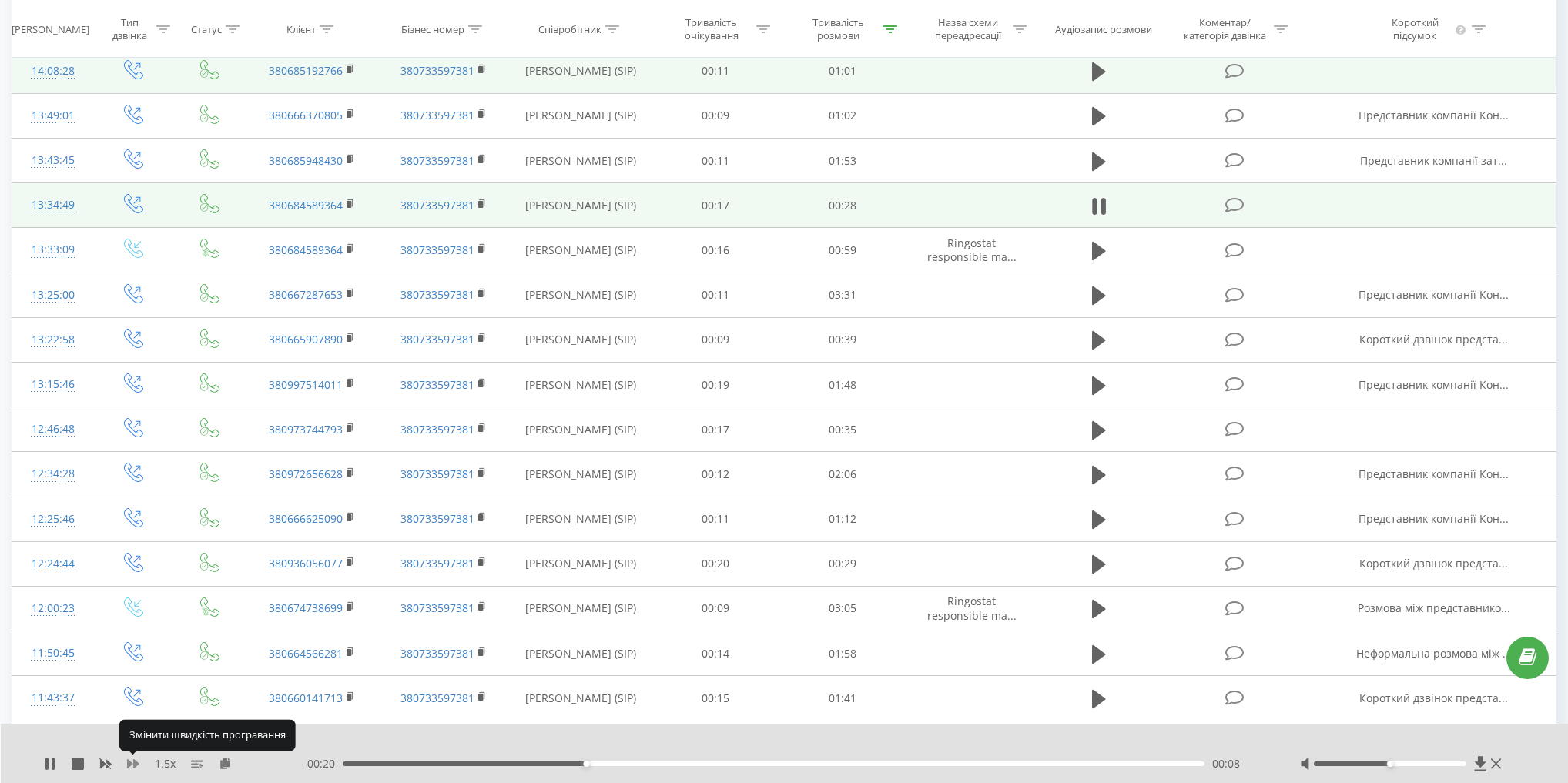
click at [130, 763] on icon at bounding box center [134, 764] width 13 height 9
click at [105, 765] on icon at bounding box center [106, 764] width 13 height 13
click at [77, 758] on icon at bounding box center [78, 764] width 13 height 13
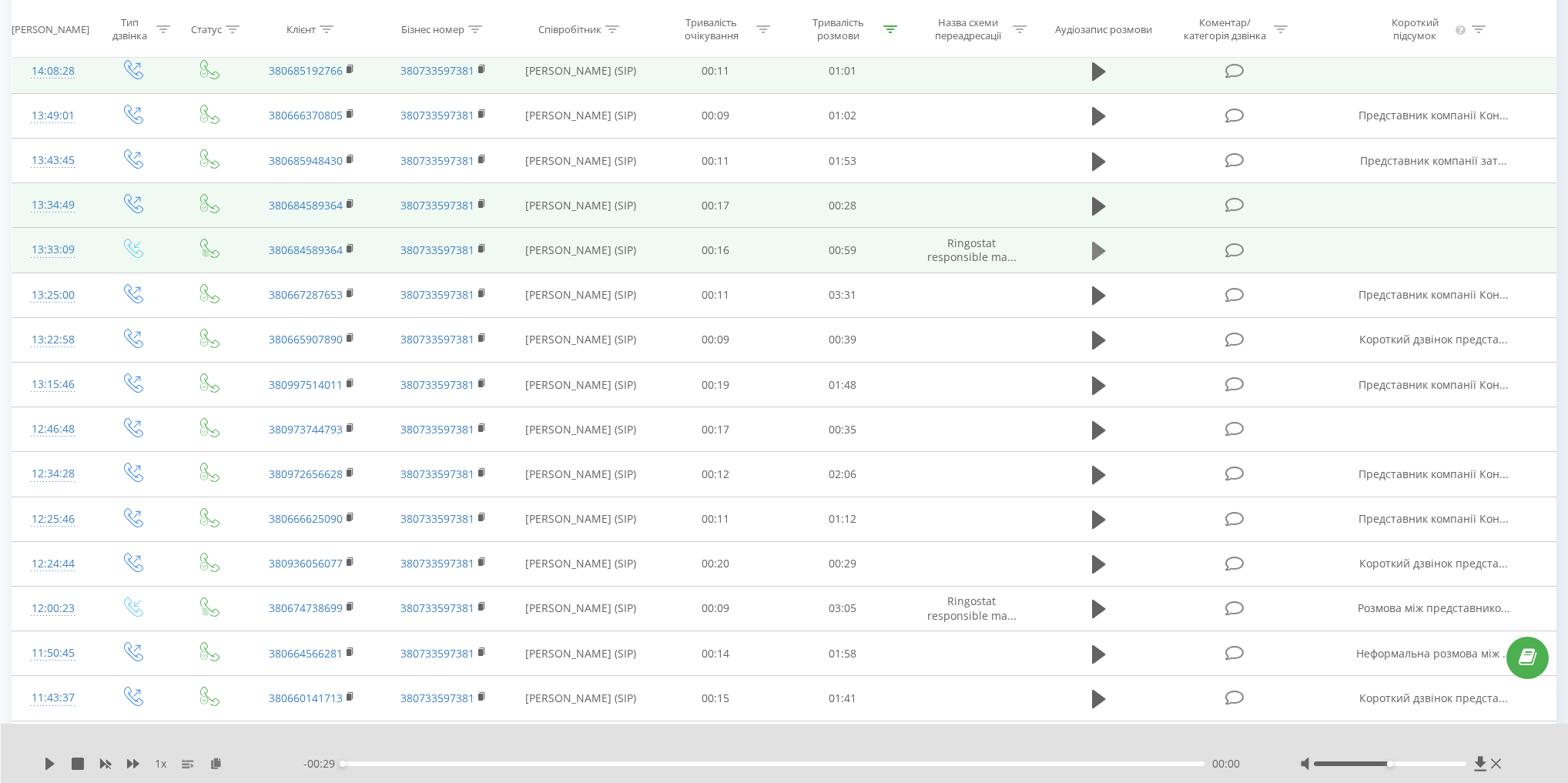
click at [1093, 251] on icon at bounding box center [1099, 250] width 14 height 18
click at [130, 765] on icon at bounding box center [134, 764] width 13 height 9
click at [132, 763] on icon at bounding box center [134, 764] width 13 height 9
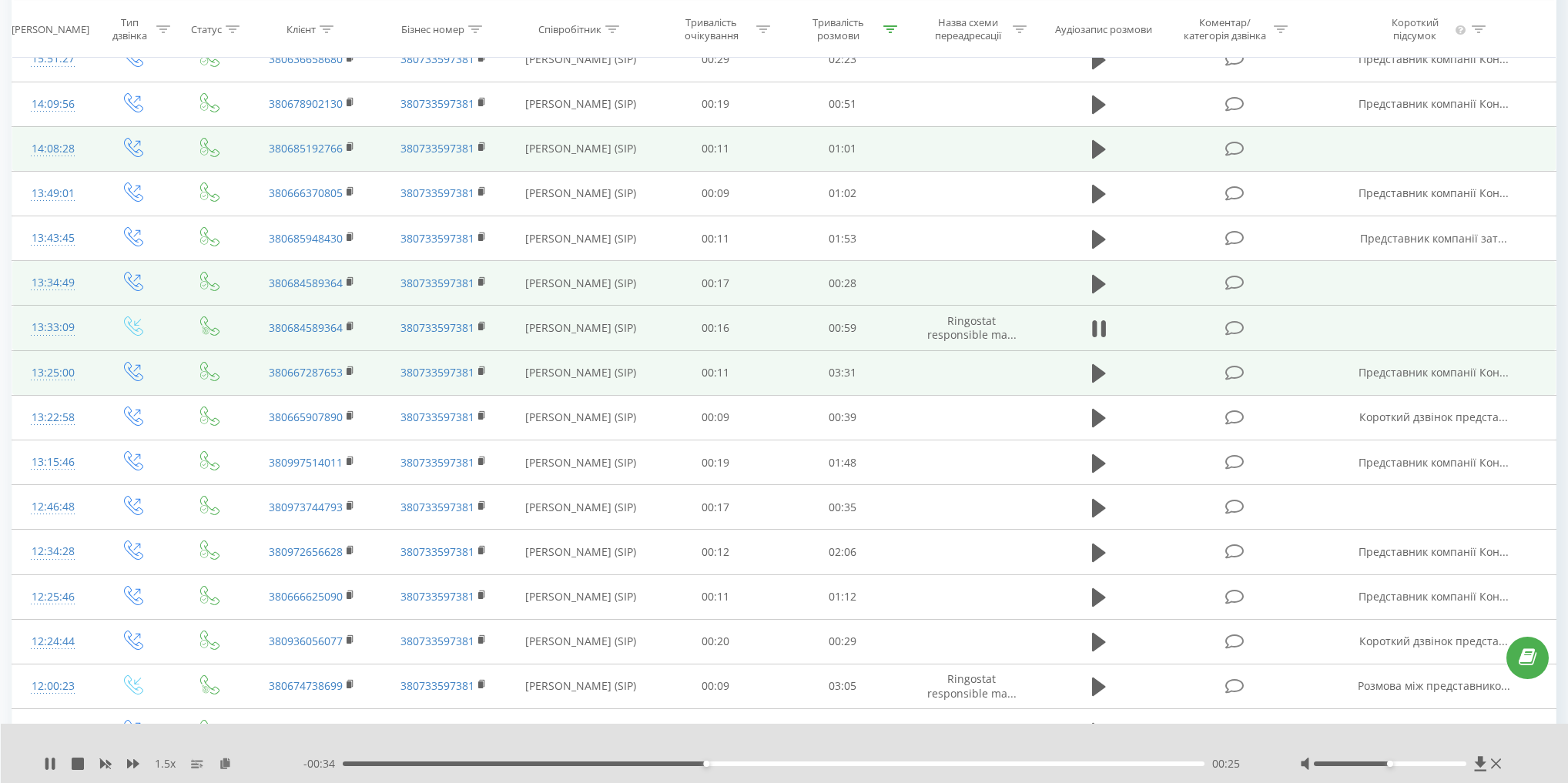
scroll to position [434, 0]
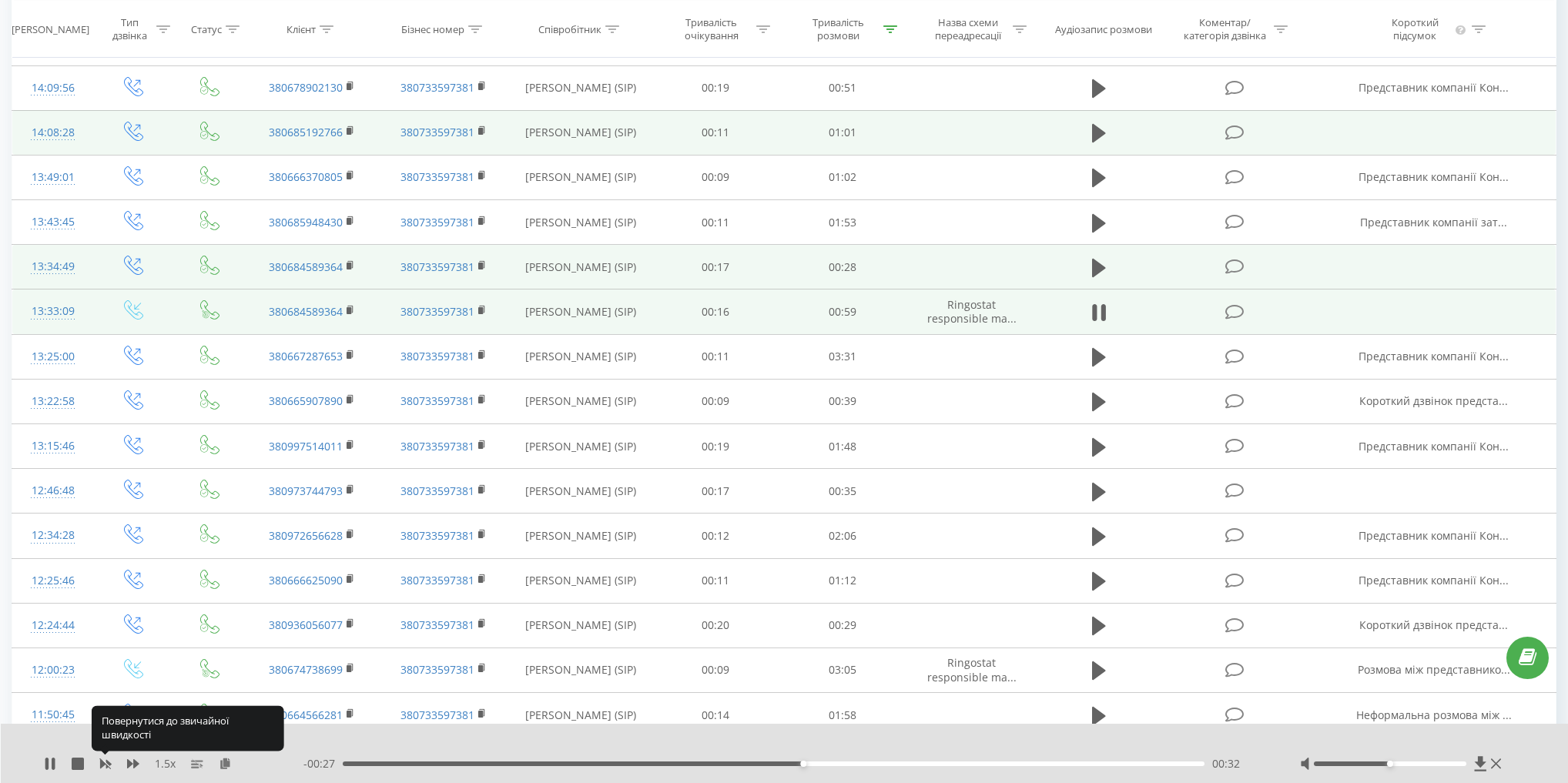
drag, startPoint x: 105, startPoint y: 761, endPoint x: 138, endPoint y: 739, distance: 39.7
click at [105, 761] on icon at bounding box center [106, 764] width 13 height 13
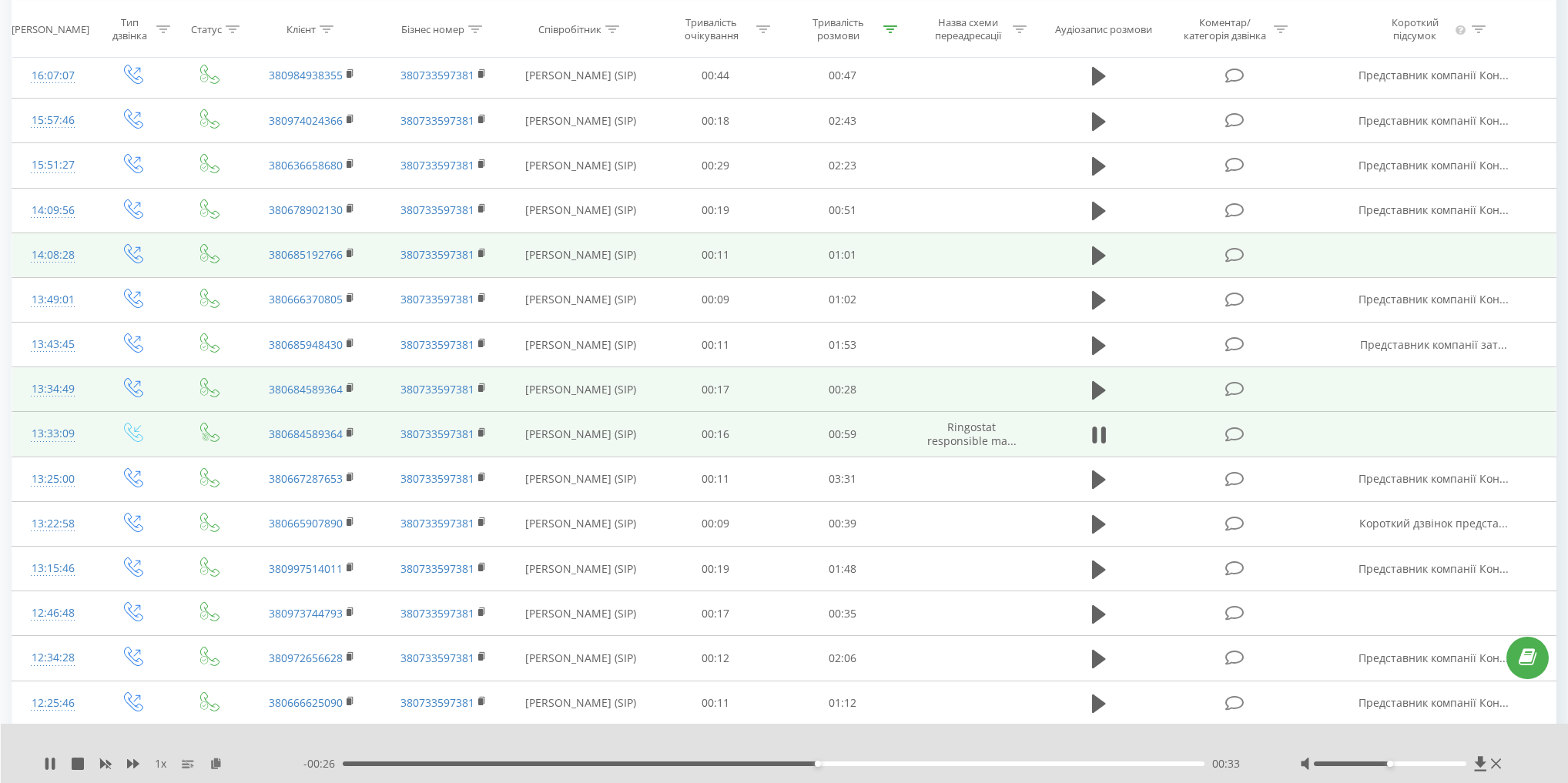
scroll to position [311, 0]
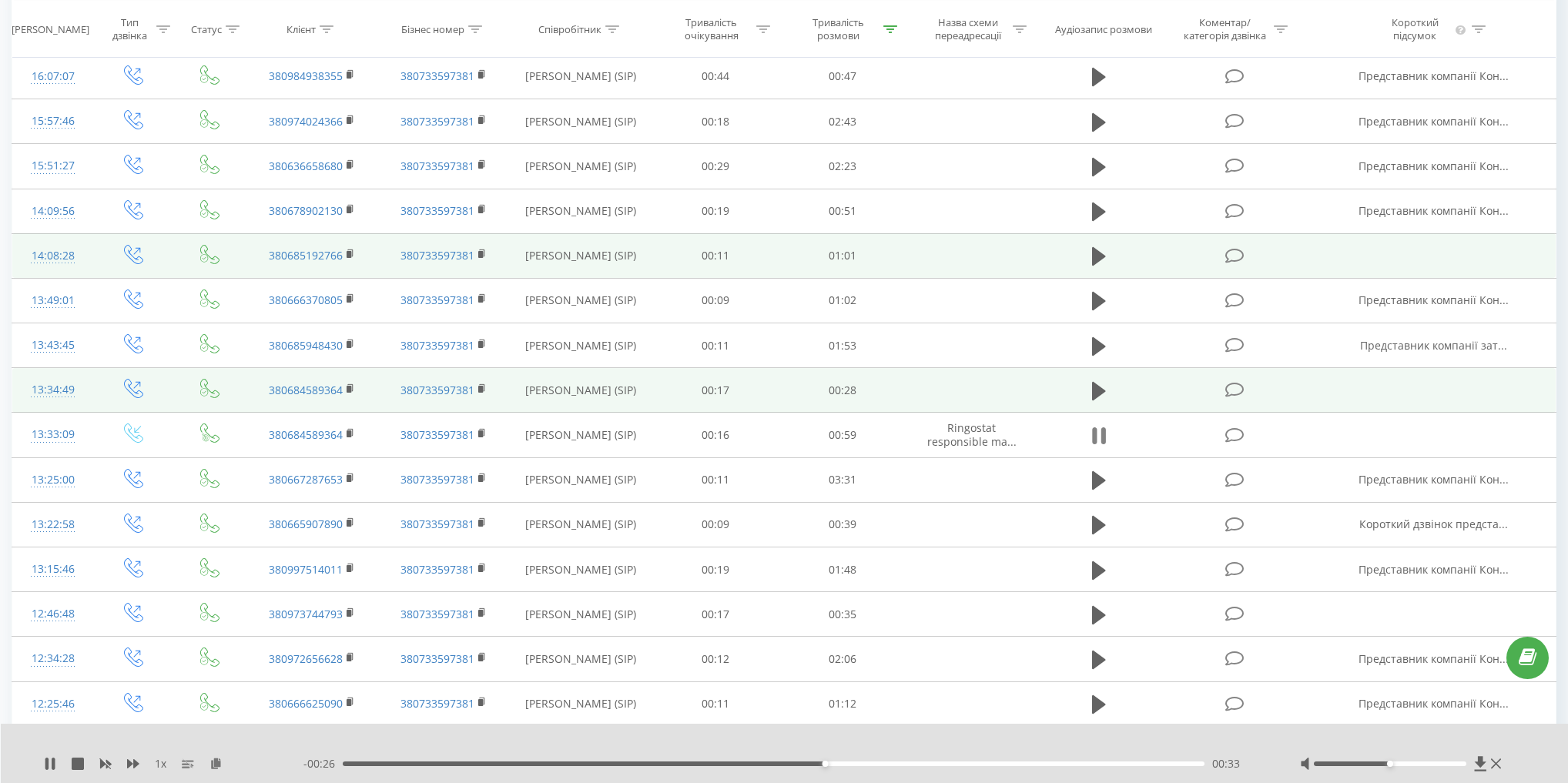
click at [1087, 431] on button at bounding box center [1099, 435] width 23 height 23
click at [1100, 254] on icon at bounding box center [1099, 256] width 14 height 18
drag, startPoint x: 349, startPoint y: 763, endPoint x: 281, endPoint y: 762, distance: 68.0
click at [286, 762] on div "1 x - 01:00 00:00 00:00" at bounding box center [775, 763] width 1461 height 15
click at [133, 763] on icon at bounding box center [134, 764] width 13 height 9
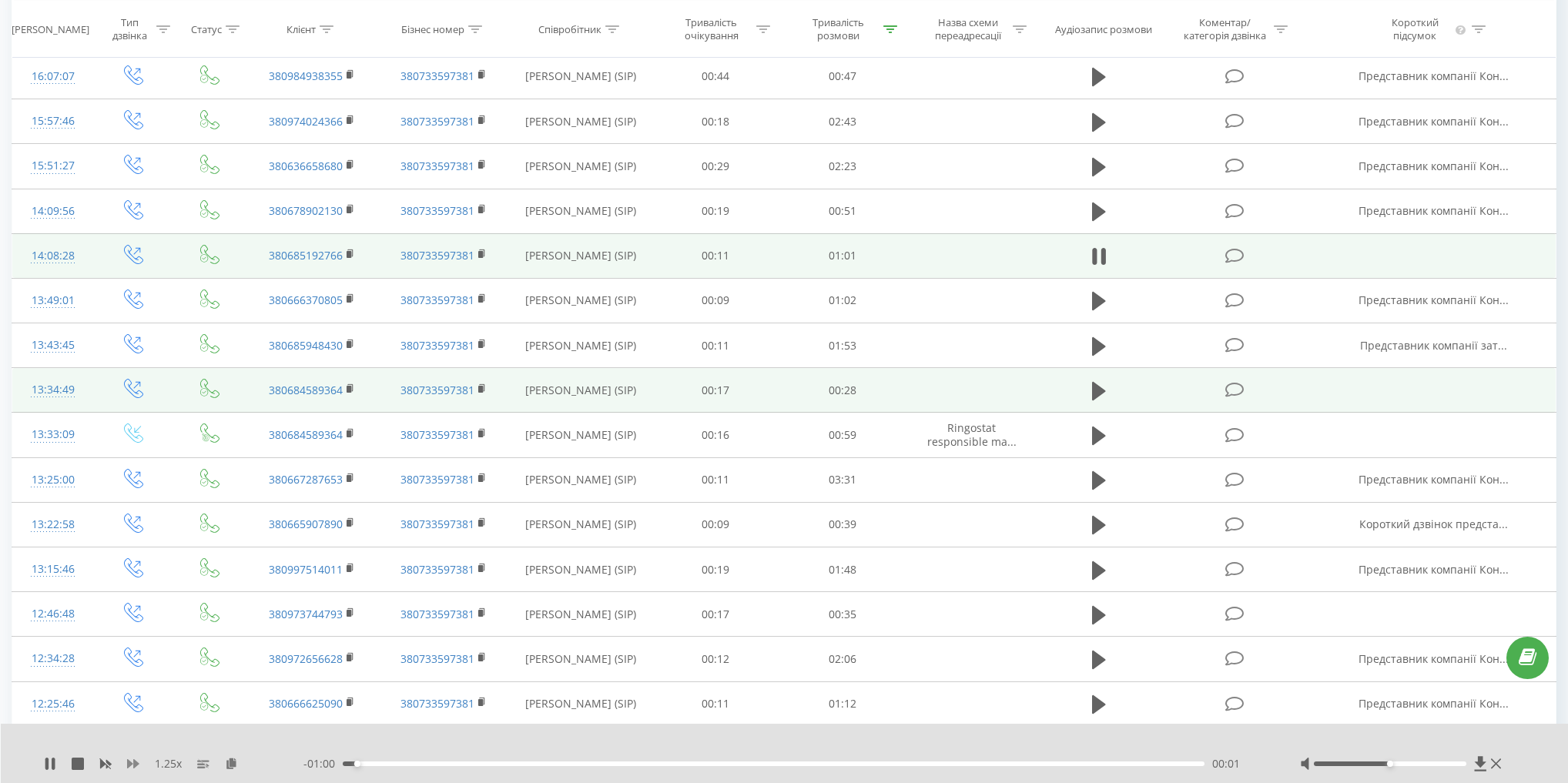
click at [133, 763] on icon at bounding box center [134, 764] width 13 height 9
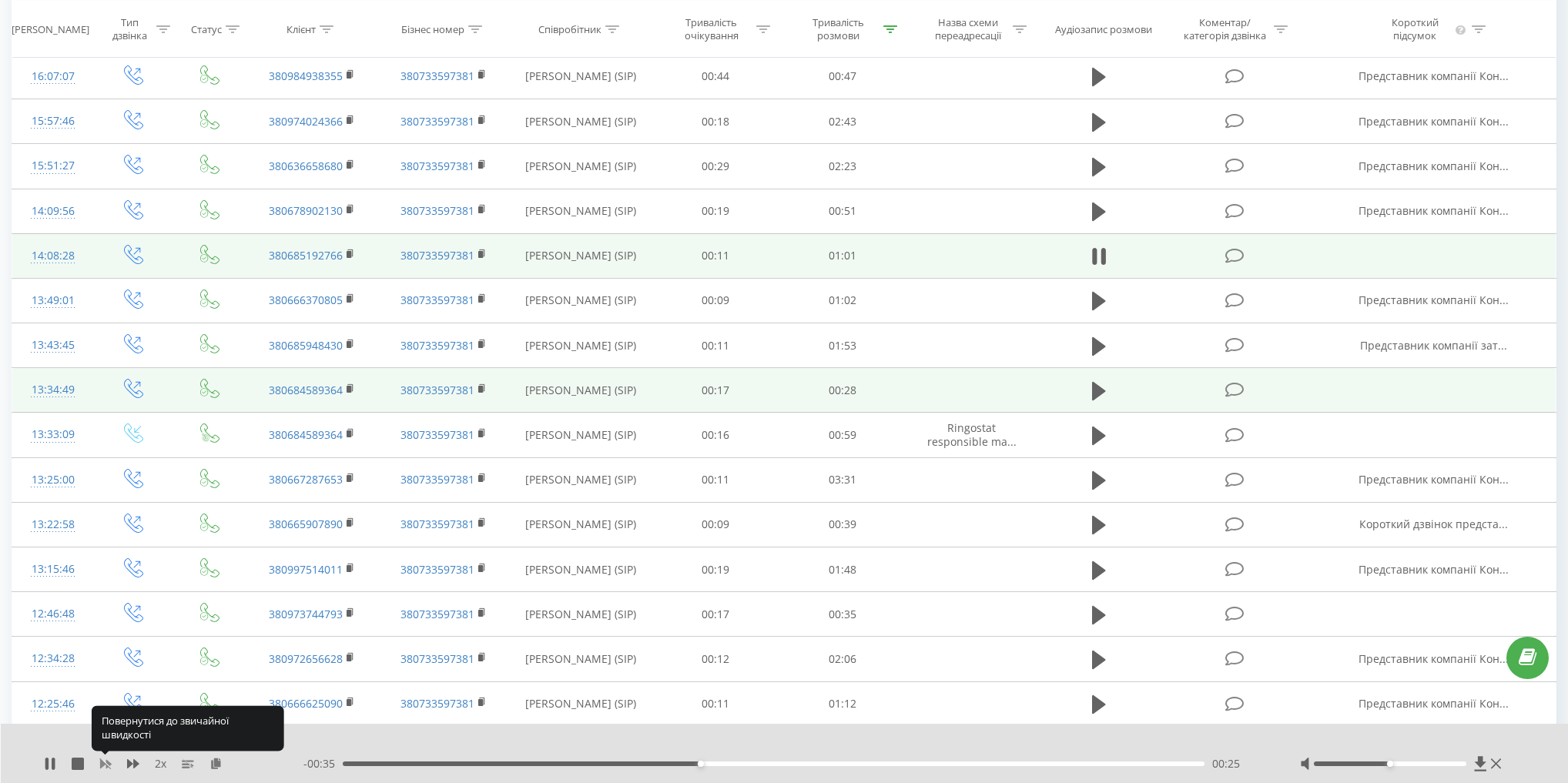
click at [104, 758] on icon at bounding box center [106, 764] width 13 height 13
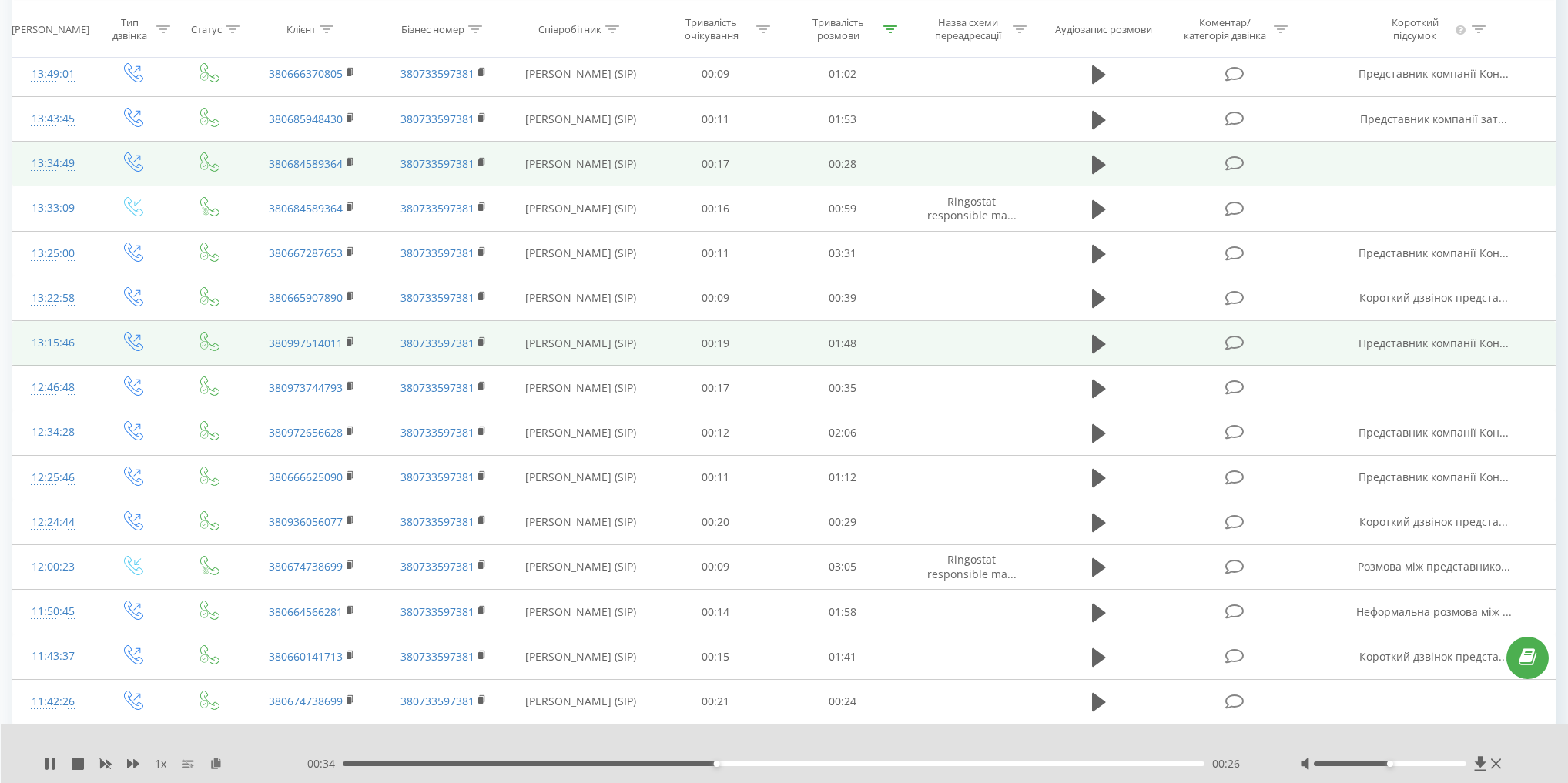
scroll to position [556, 0]
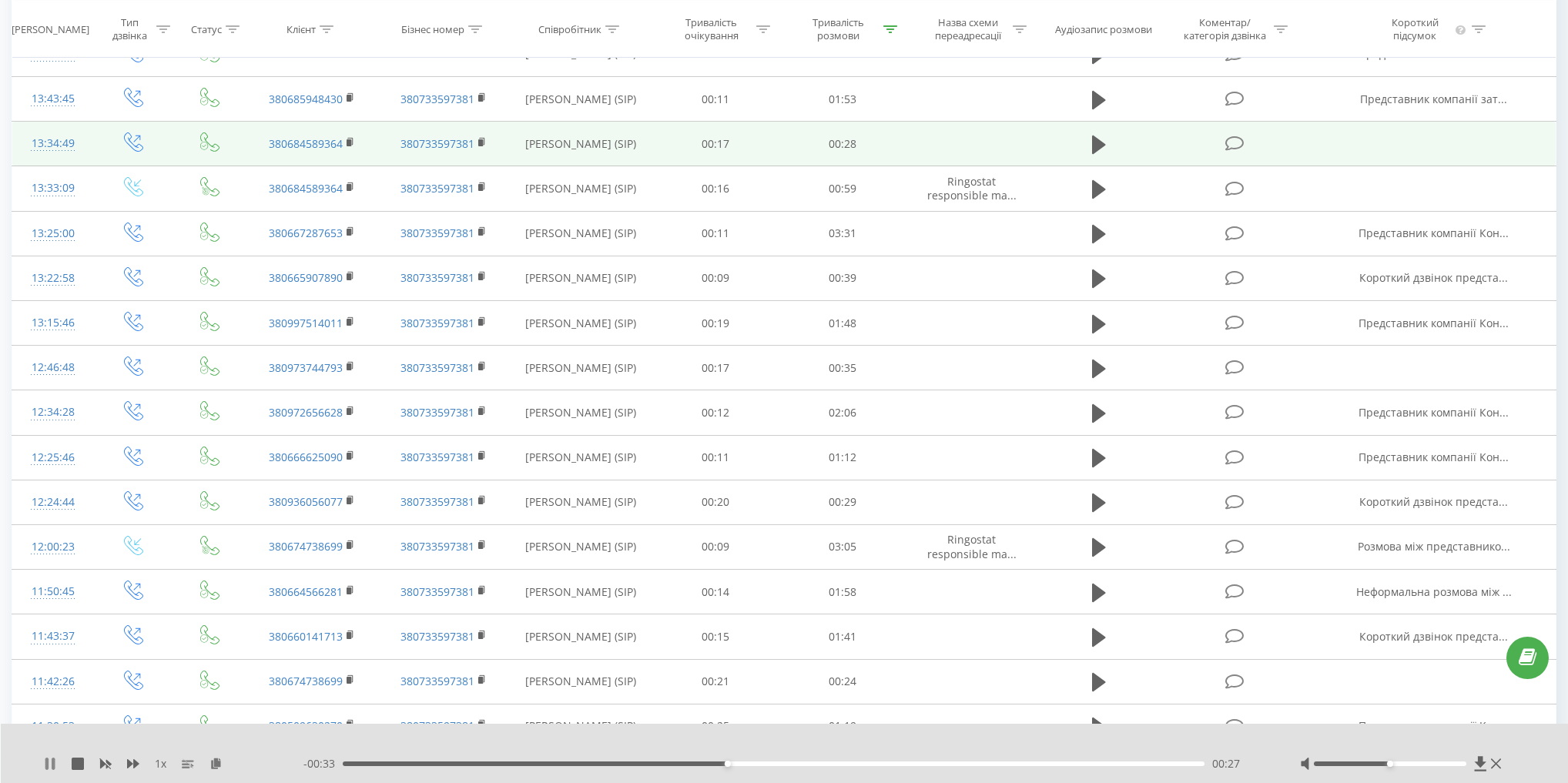
click at [50, 762] on icon at bounding box center [51, 764] width 13 height 13
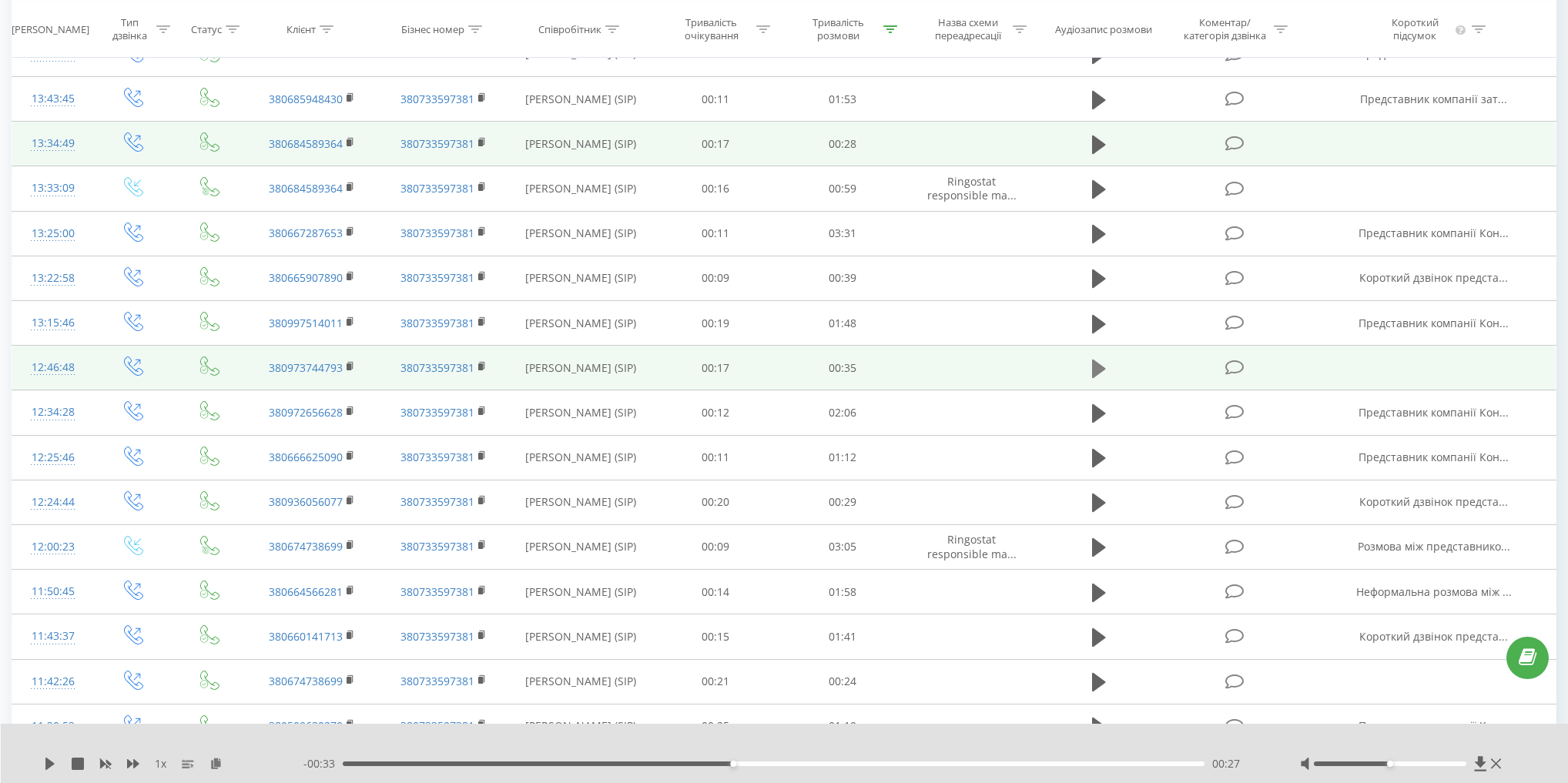
click at [1099, 364] on icon at bounding box center [1099, 368] width 14 height 18
drag, startPoint x: 1095, startPoint y: 361, endPoint x: 1075, endPoint y: 360, distance: 20.0
click at [1075, 360] on td at bounding box center [1098, 367] width 122 height 45
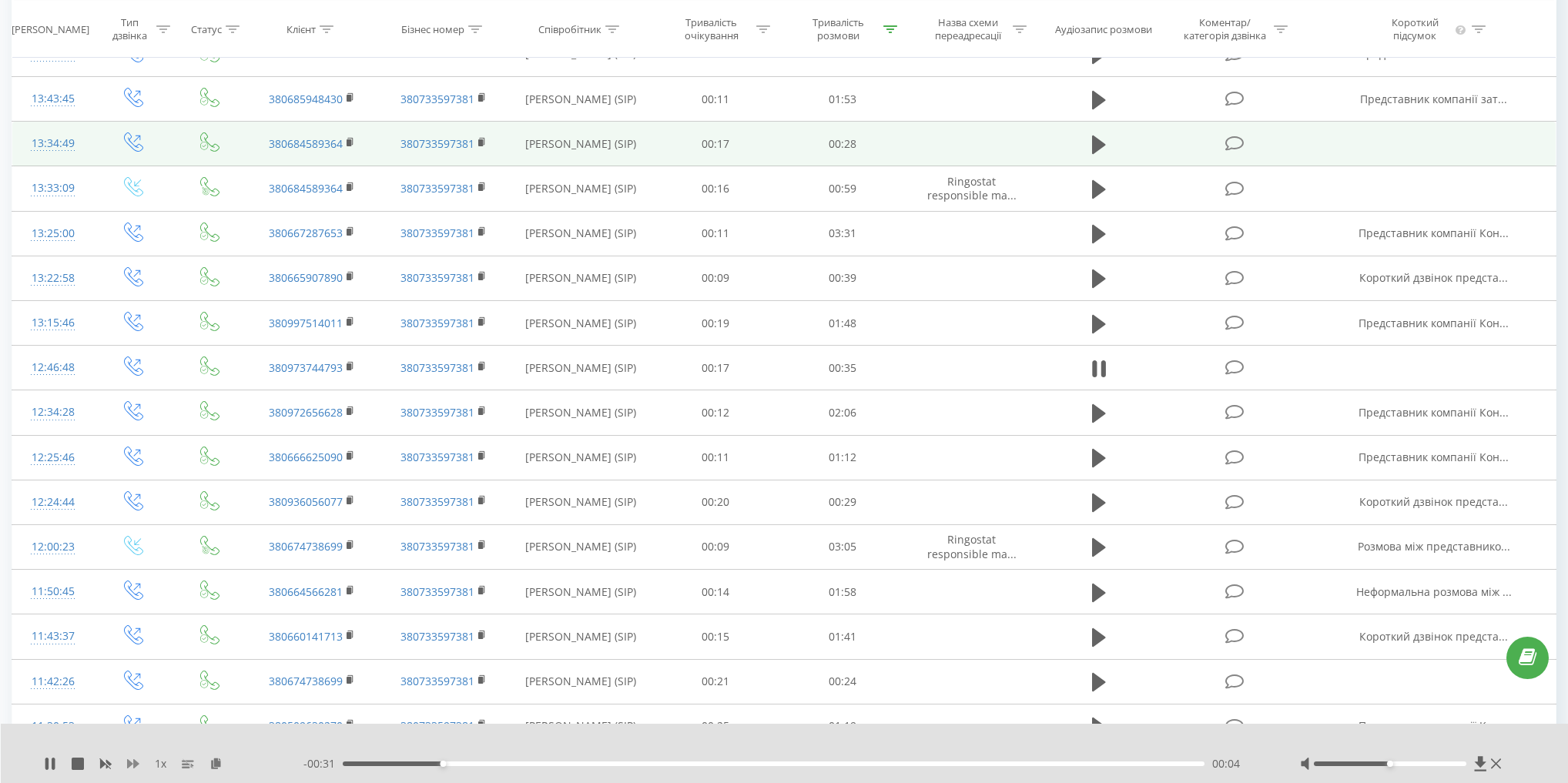
click at [133, 763] on icon at bounding box center [134, 764] width 13 height 13
click at [133, 763] on icon at bounding box center [134, 764] width 13 height 9
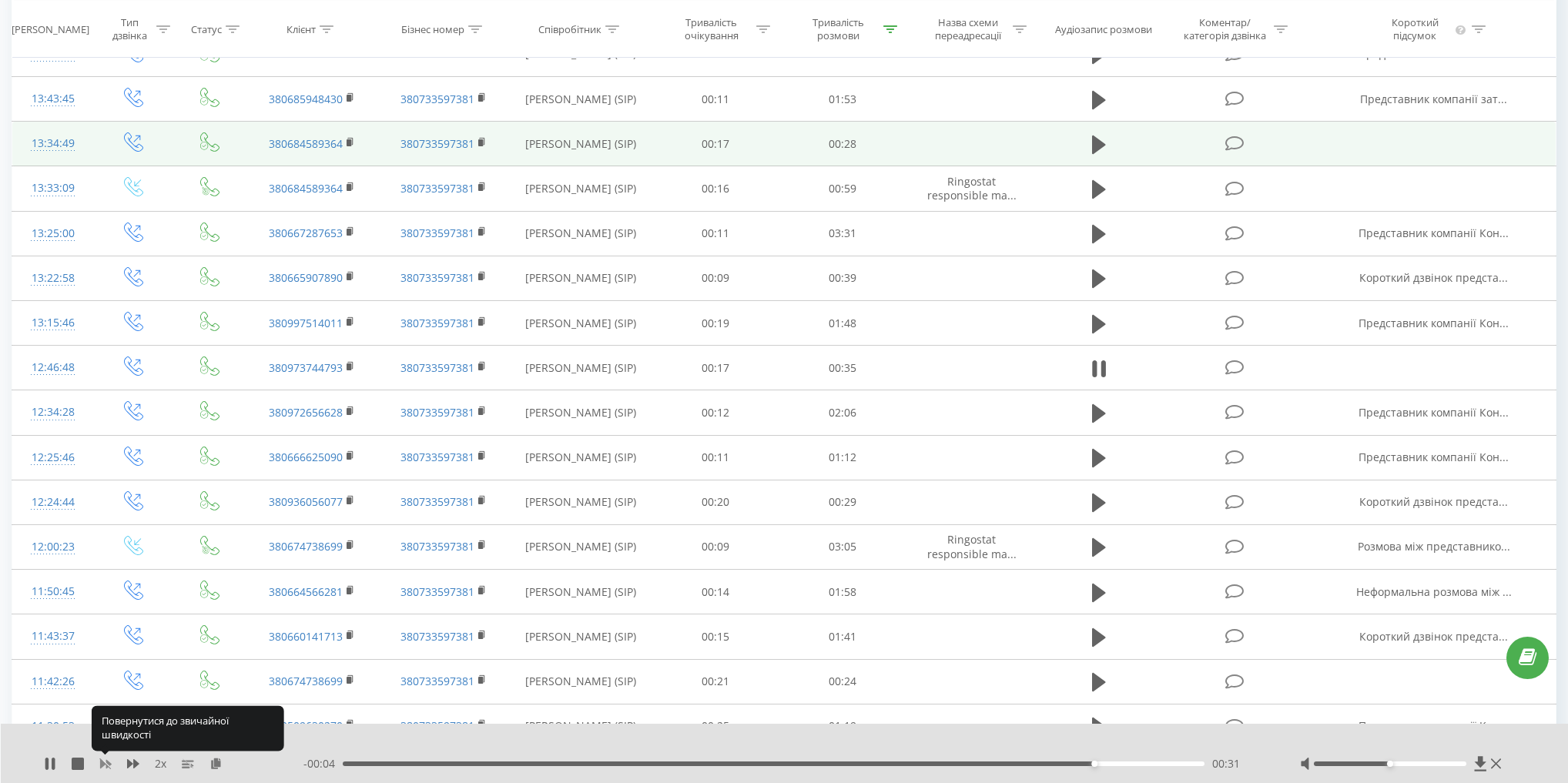
click at [109, 759] on icon at bounding box center [106, 764] width 13 height 13
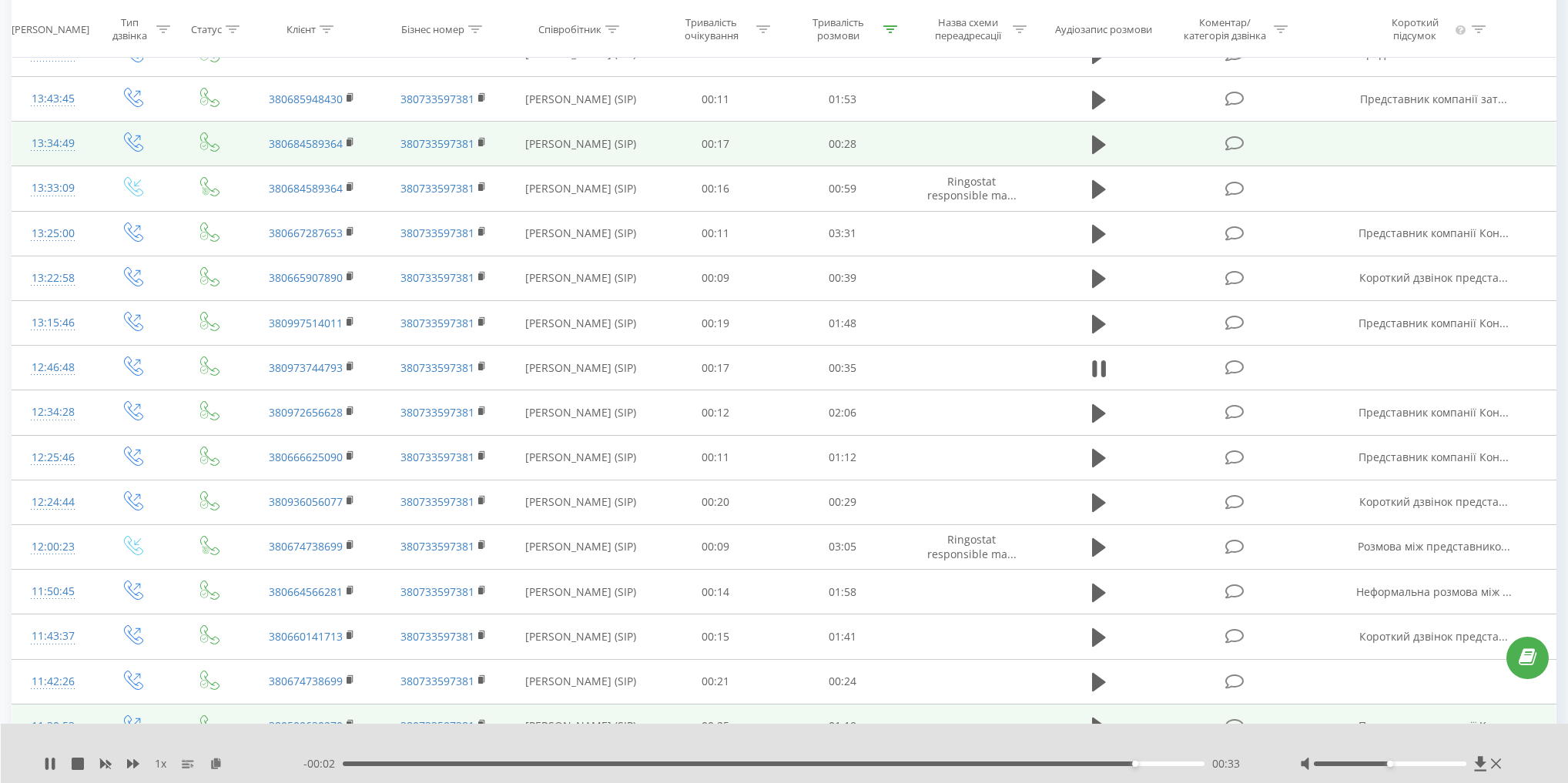
drag, startPoint x: 78, startPoint y: 758, endPoint x: 154, endPoint y: 710, distance: 89.9
click at [77, 758] on icon at bounding box center [78, 764] width 13 height 13
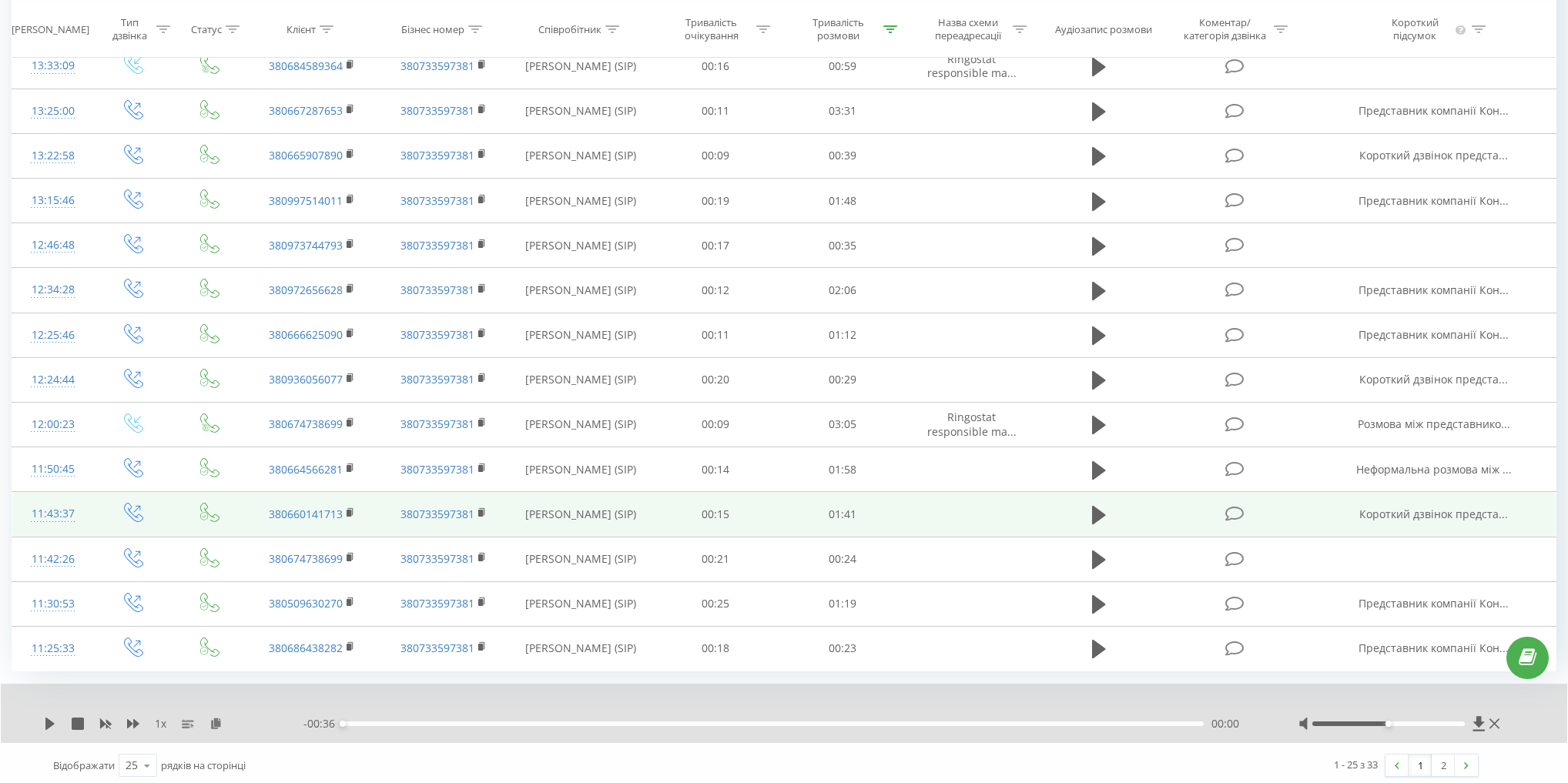
scroll to position [679, 0]
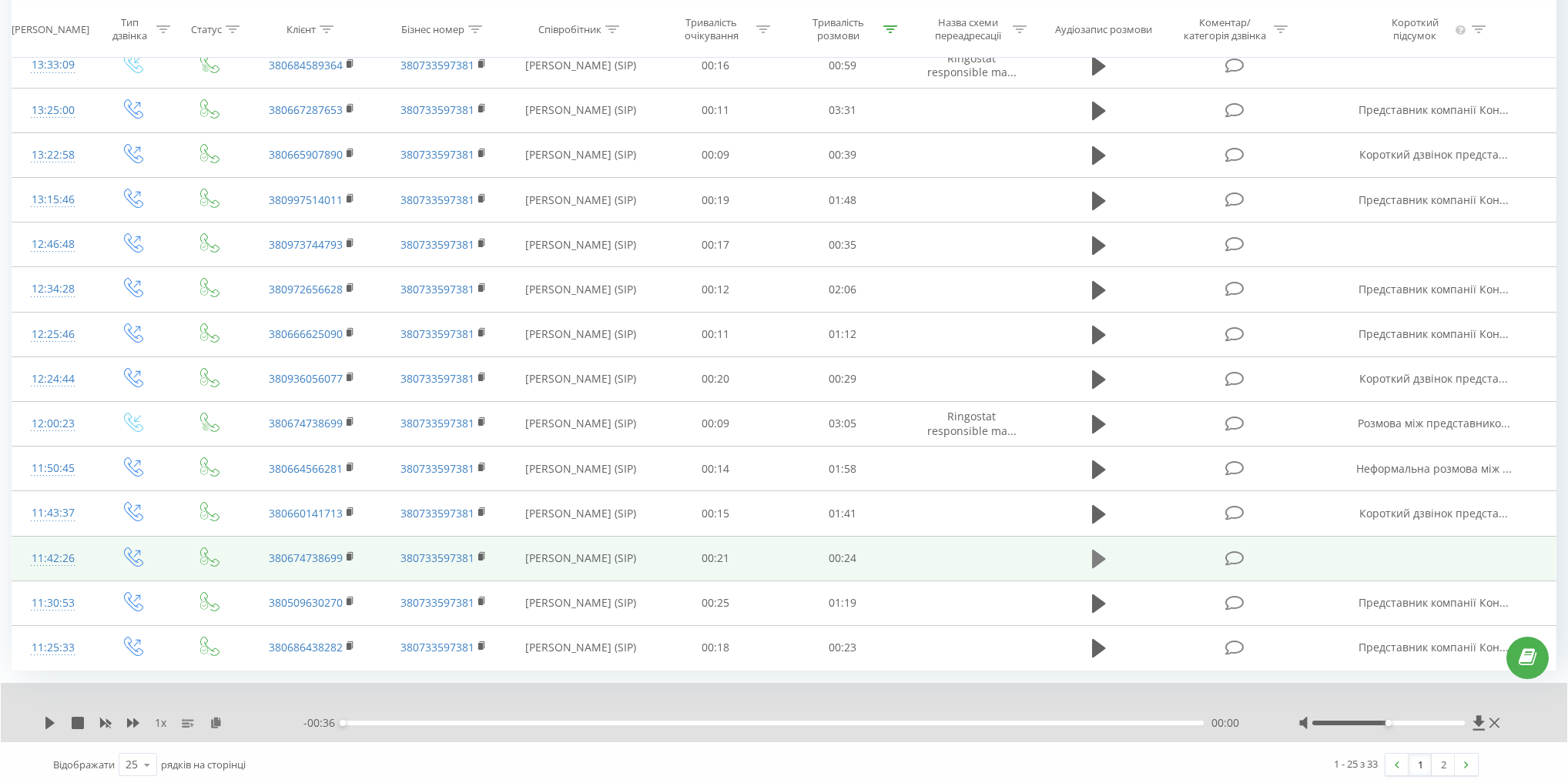
click at [1102, 558] on icon at bounding box center [1099, 559] width 14 height 21
click at [80, 717] on icon at bounding box center [78, 723] width 13 height 13
click at [1432, 763] on link "2" at bounding box center [1442, 764] width 23 height 21
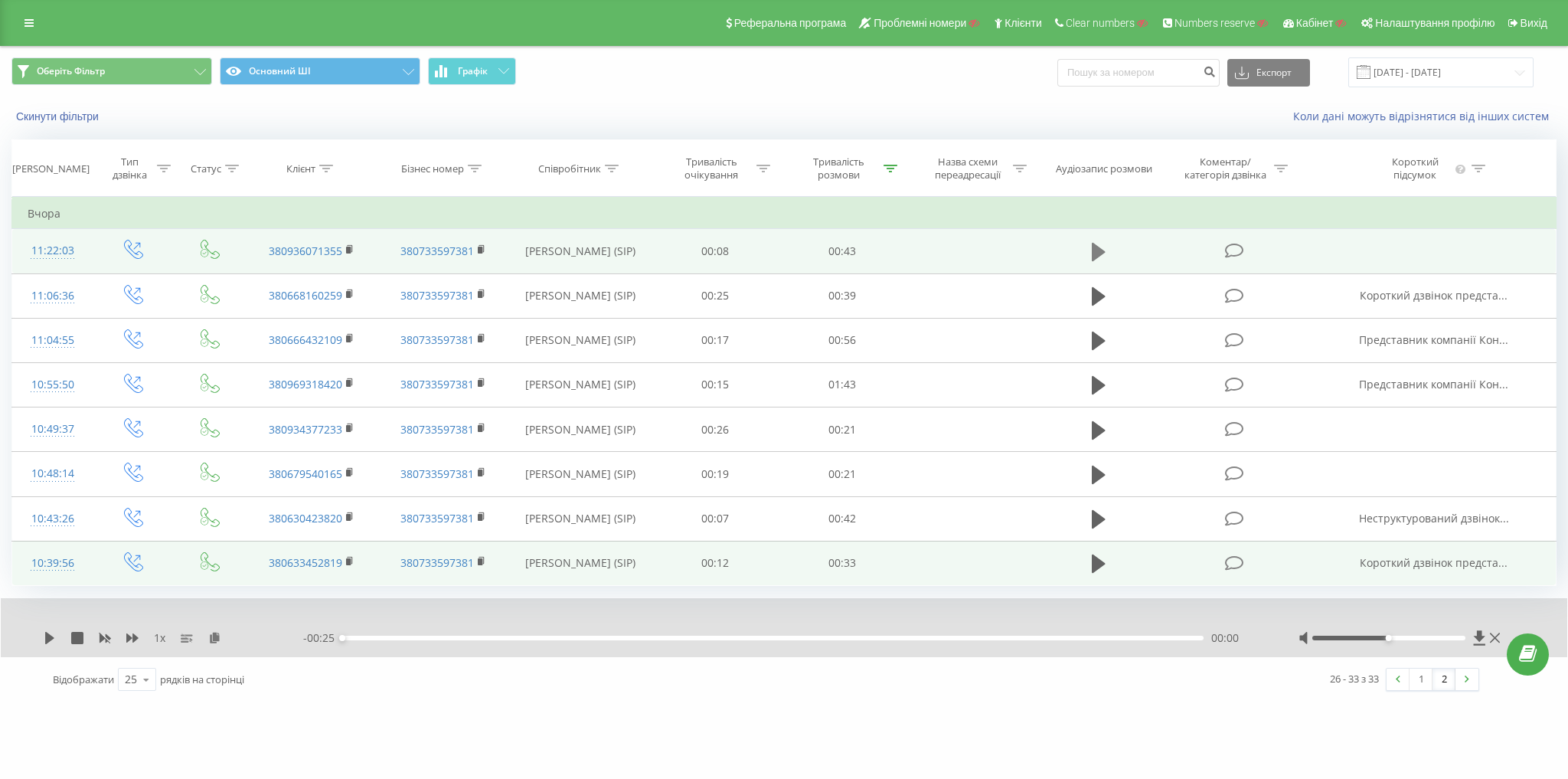
click at [1107, 245] on button at bounding box center [1098, 252] width 23 height 23
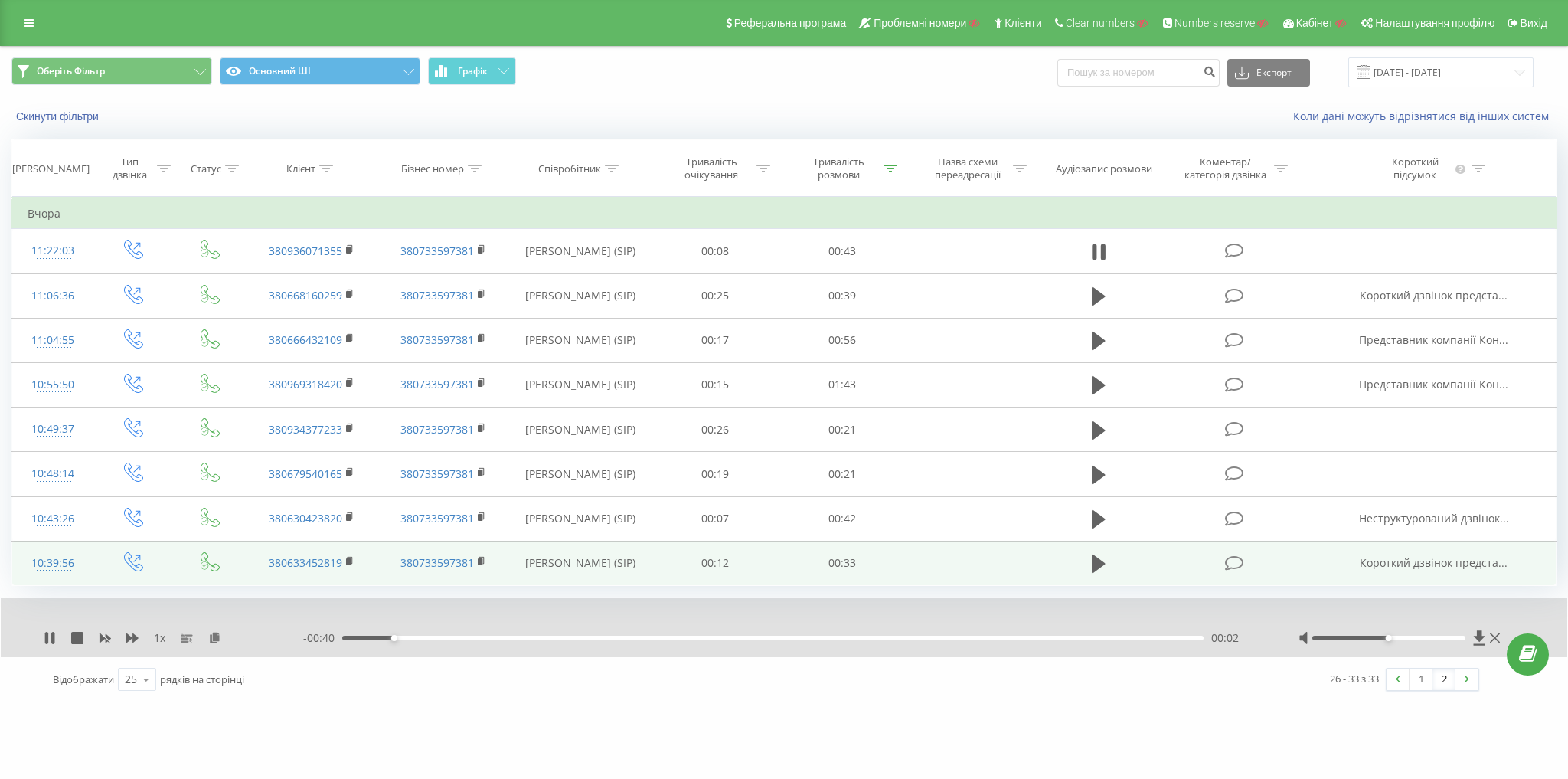
drag, startPoint x: 1096, startPoint y: 243, endPoint x: 1083, endPoint y: 223, distance: 23.9
click at [1083, 223] on td "Вчора" at bounding box center [784, 213] width 1544 height 31
click at [121, 634] on div "1 x" at bounding box center [174, 638] width 259 height 15
click at [127, 634] on icon at bounding box center [133, 638] width 13 height 9
click at [128, 634] on icon at bounding box center [133, 638] width 13 height 9
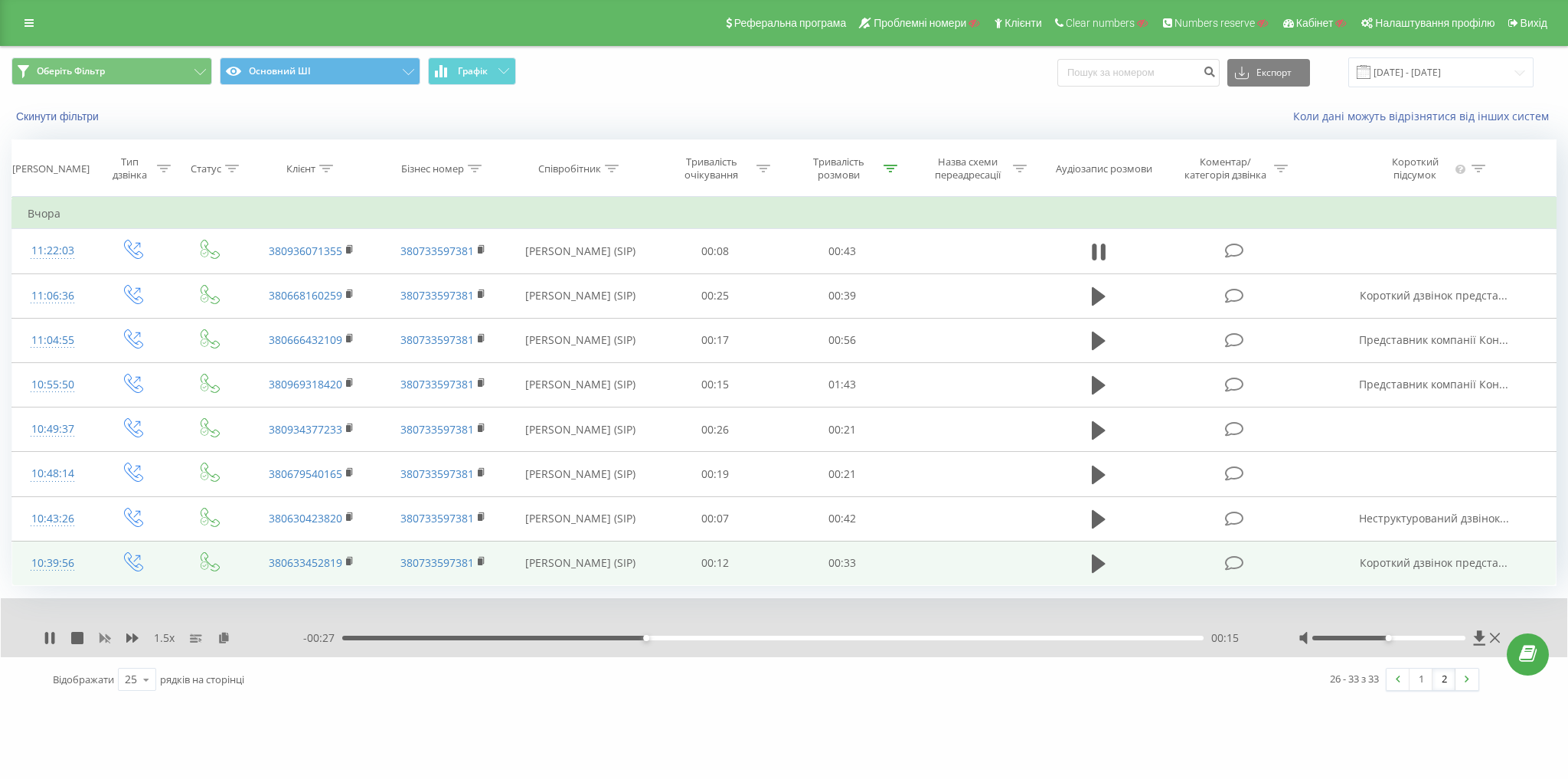
click at [103, 634] on rect at bounding box center [105, 638] width 12 height 12
click at [80, 637] on icon at bounding box center [78, 638] width 13 height 13
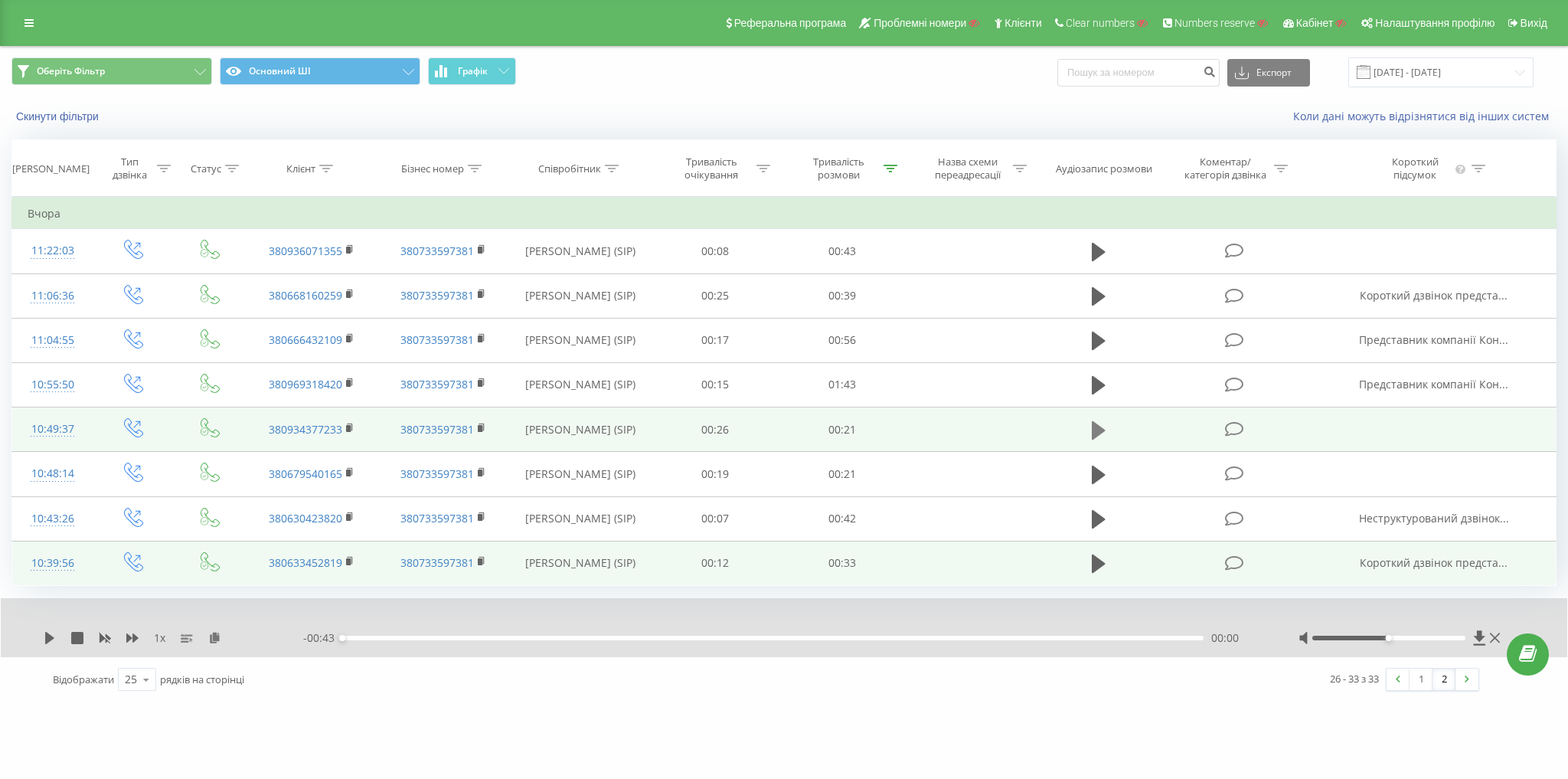
click at [1090, 427] on button at bounding box center [1098, 430] width 23 height 23
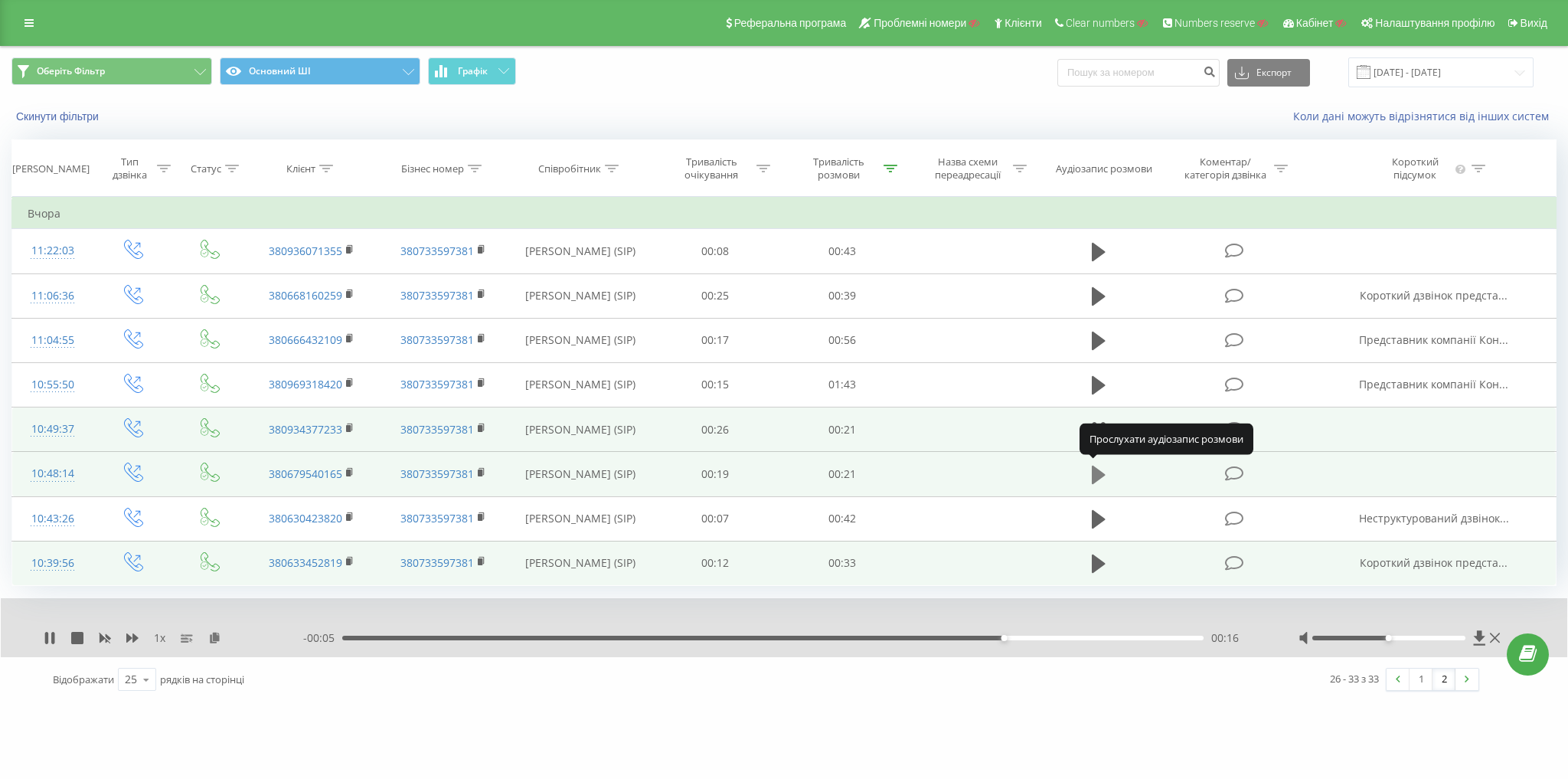
click at [1096, 472] on icon at bounding box center [1099, 474] width 14 height 18
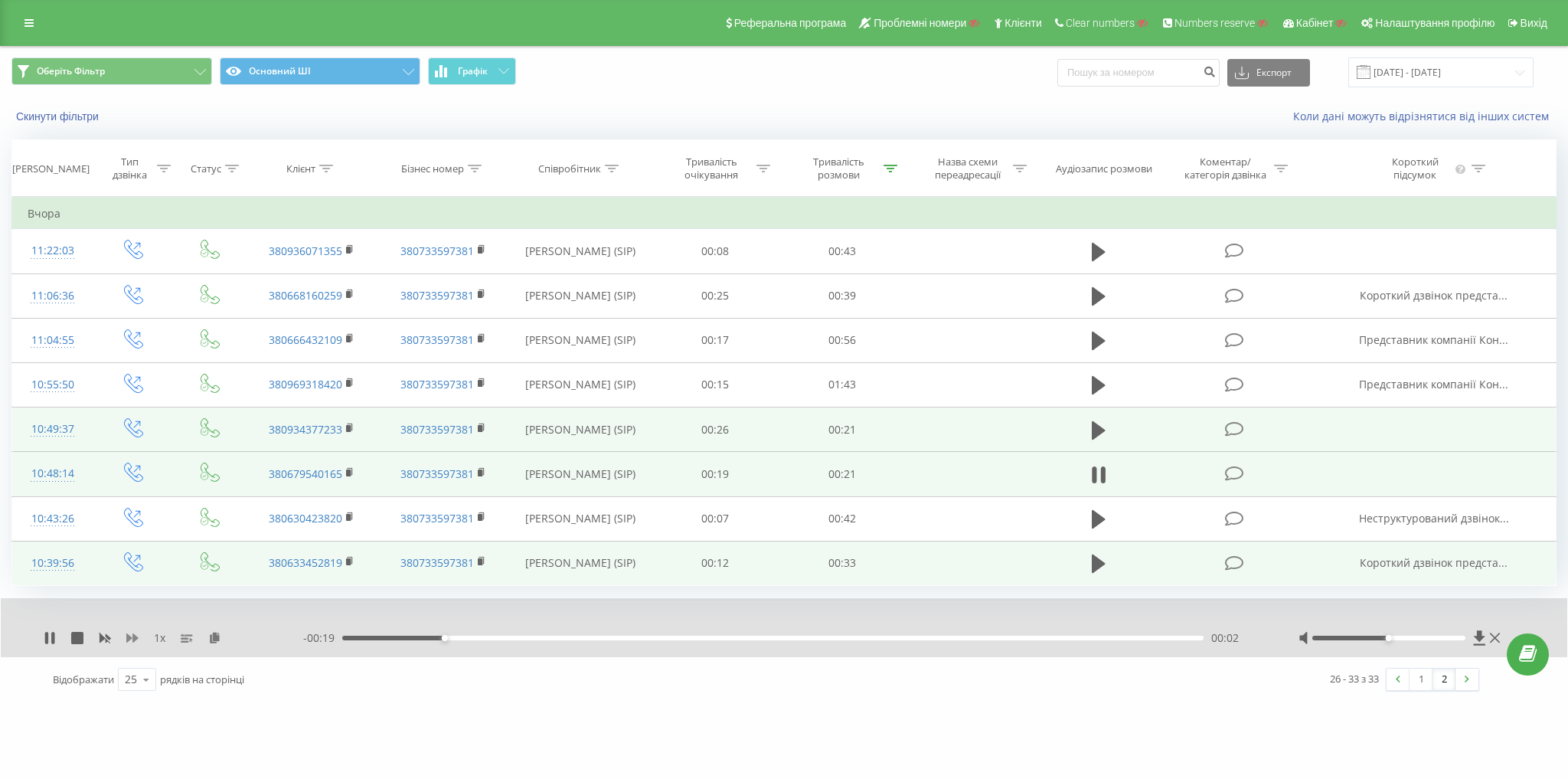
click at [134, 638] on icon at bounding box center [133, 638] width 13 height 9
click at [130, 635] on icon at bounding box center [133, 638] width 13 height 9
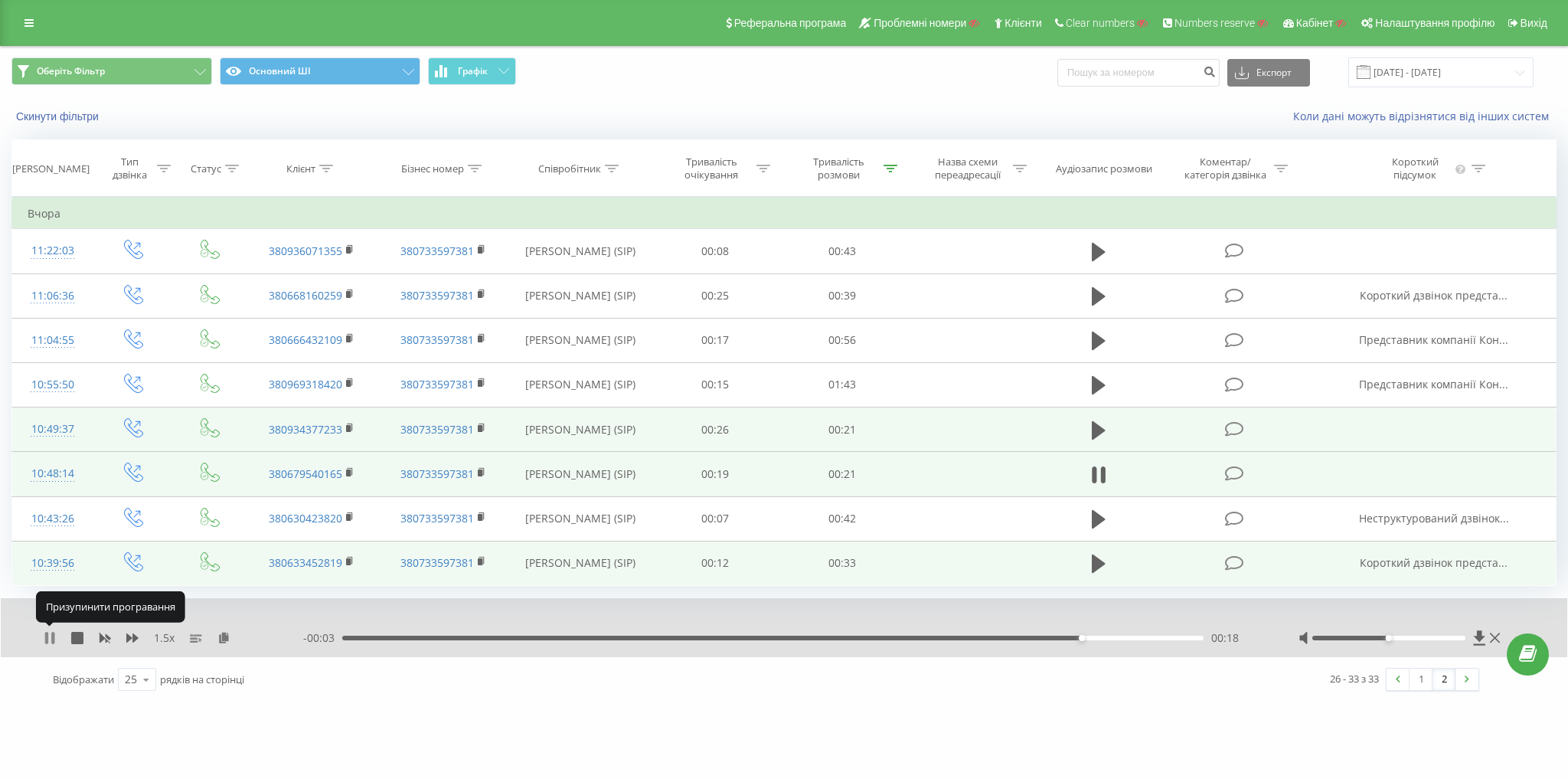
click at [46, 634] on icon at bounding box center [46, 638] width 3 height 13
click at [1430, 674] on link "1" at bounding box center [1421, 679] width 23 height 21
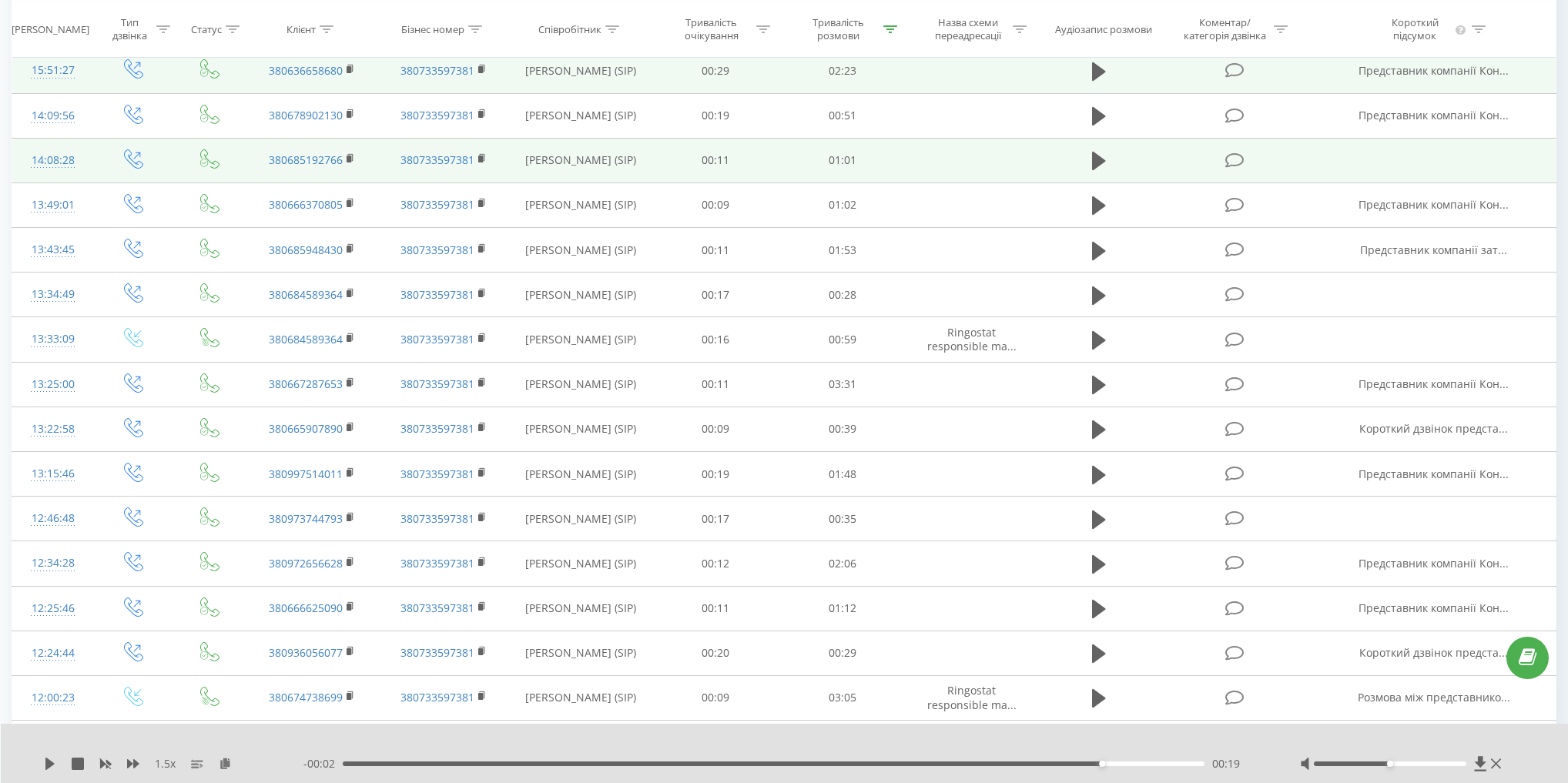
scroll to position [493, 0]
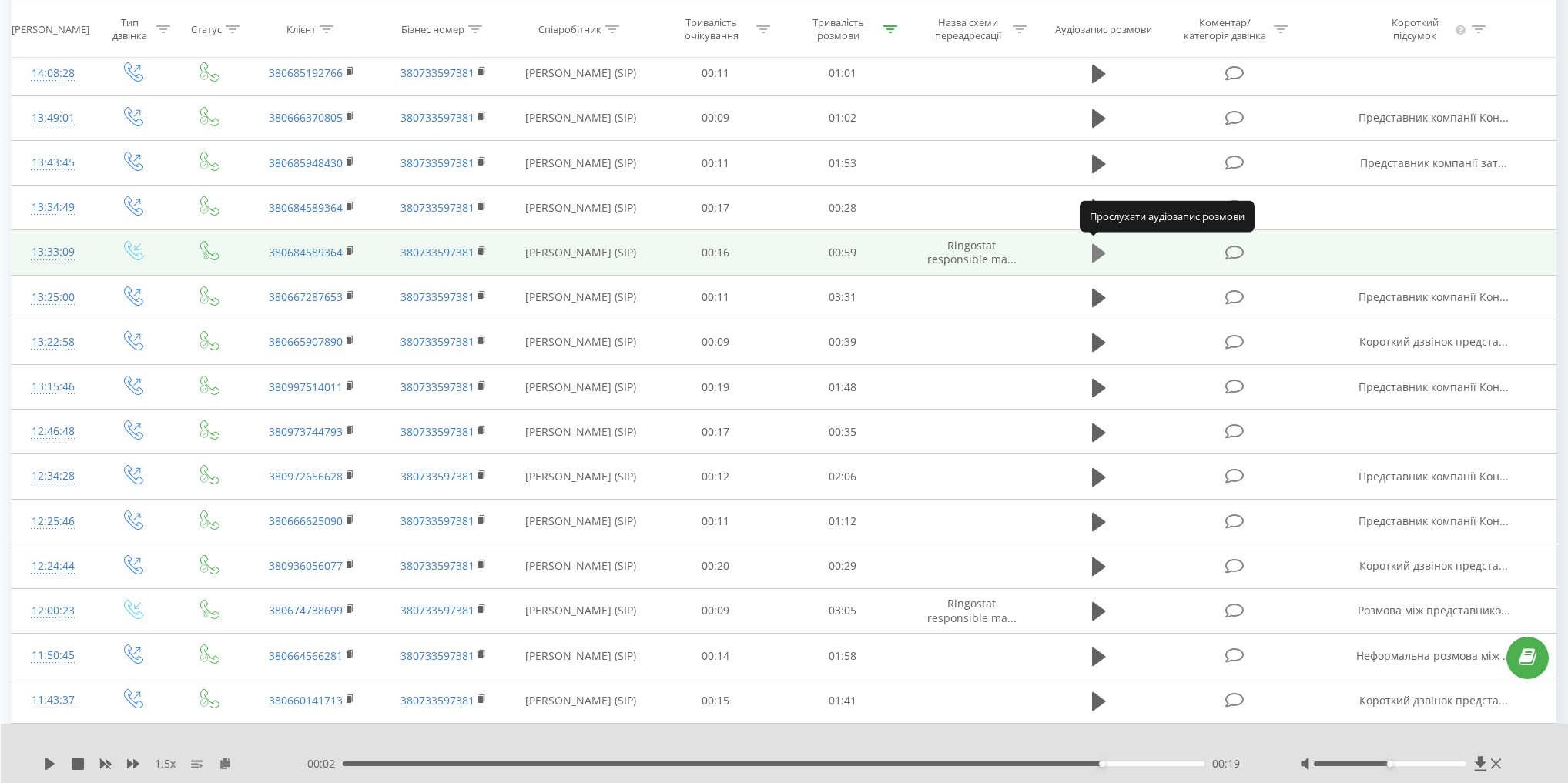
click at [1096, 256] on icon at bounding box center [1099, 253] width 14 height 18
click at [942, 763] on div "00:41" at bounding box center [774, 764] width 861 height 5
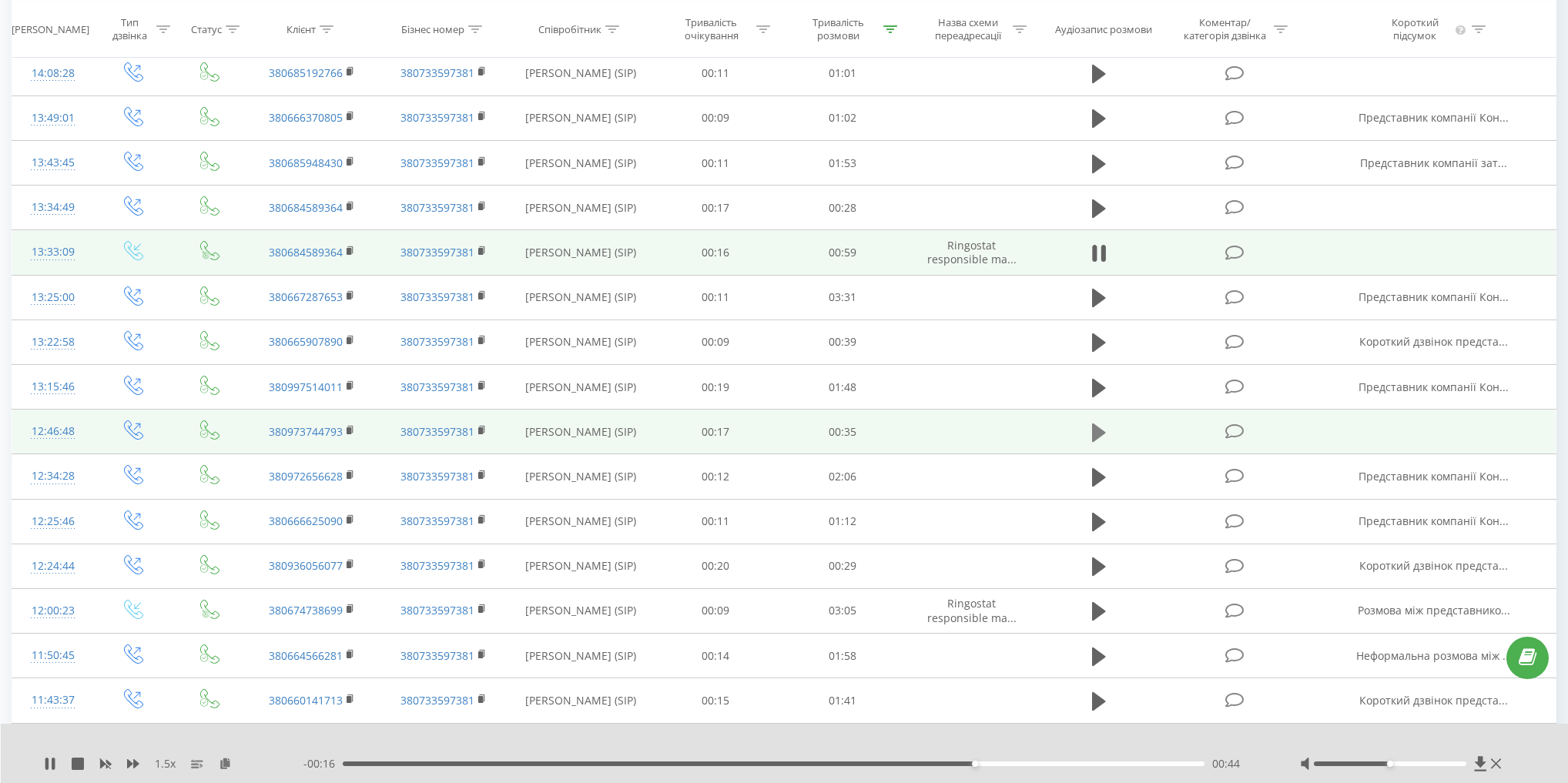
click at [1099, 424] on icon at bounding box center [1099, 432] width 14 height 21
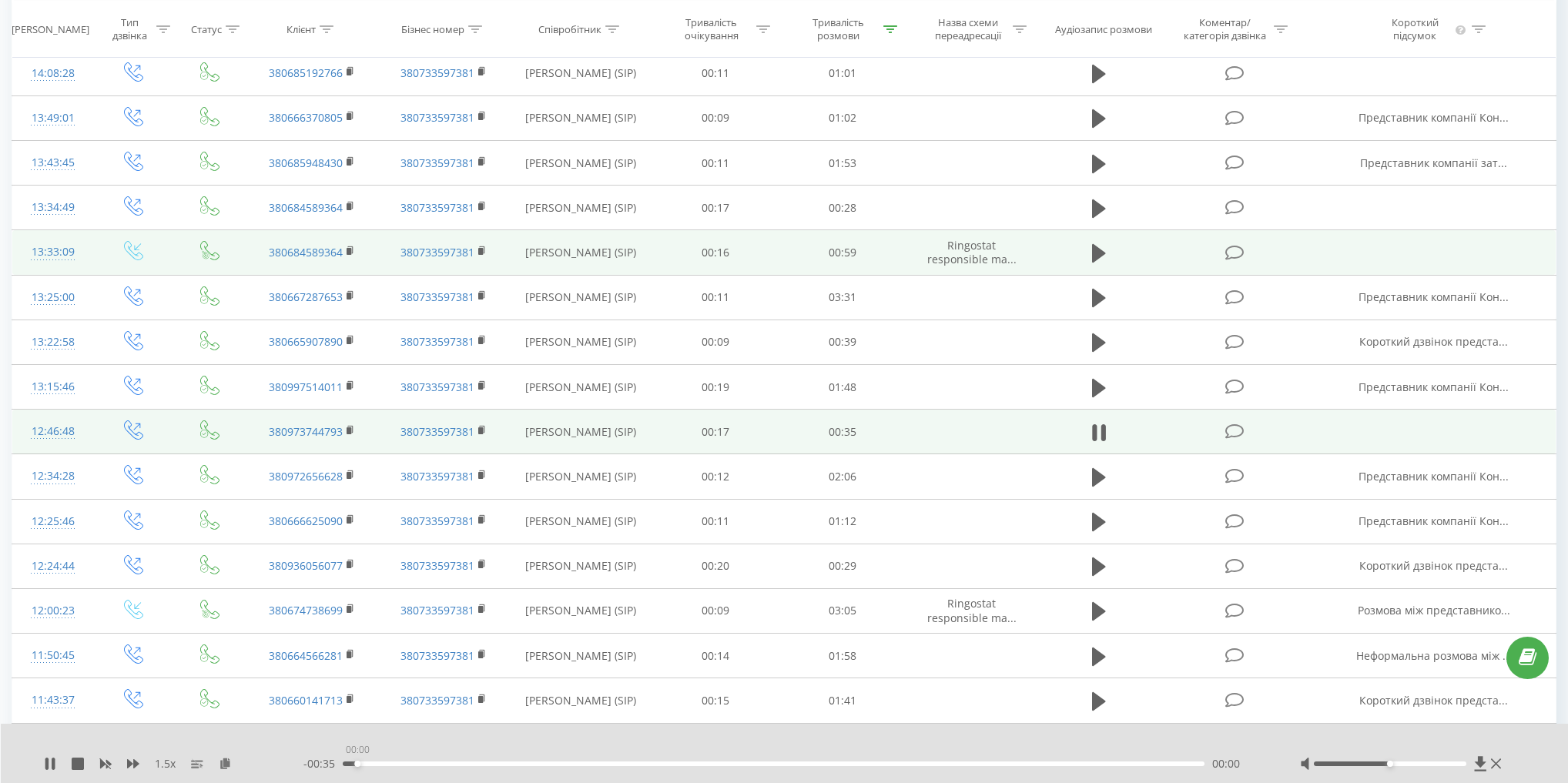
click at [357, 762] on div "00:00" at bounding box center [774, 764] width 861 height 5
click at [130, 766] on icon at bounding box center [134, 764] width 13 height 13
click at [51, 765] on icon at bounding box center [53, 764] width 3 height 13
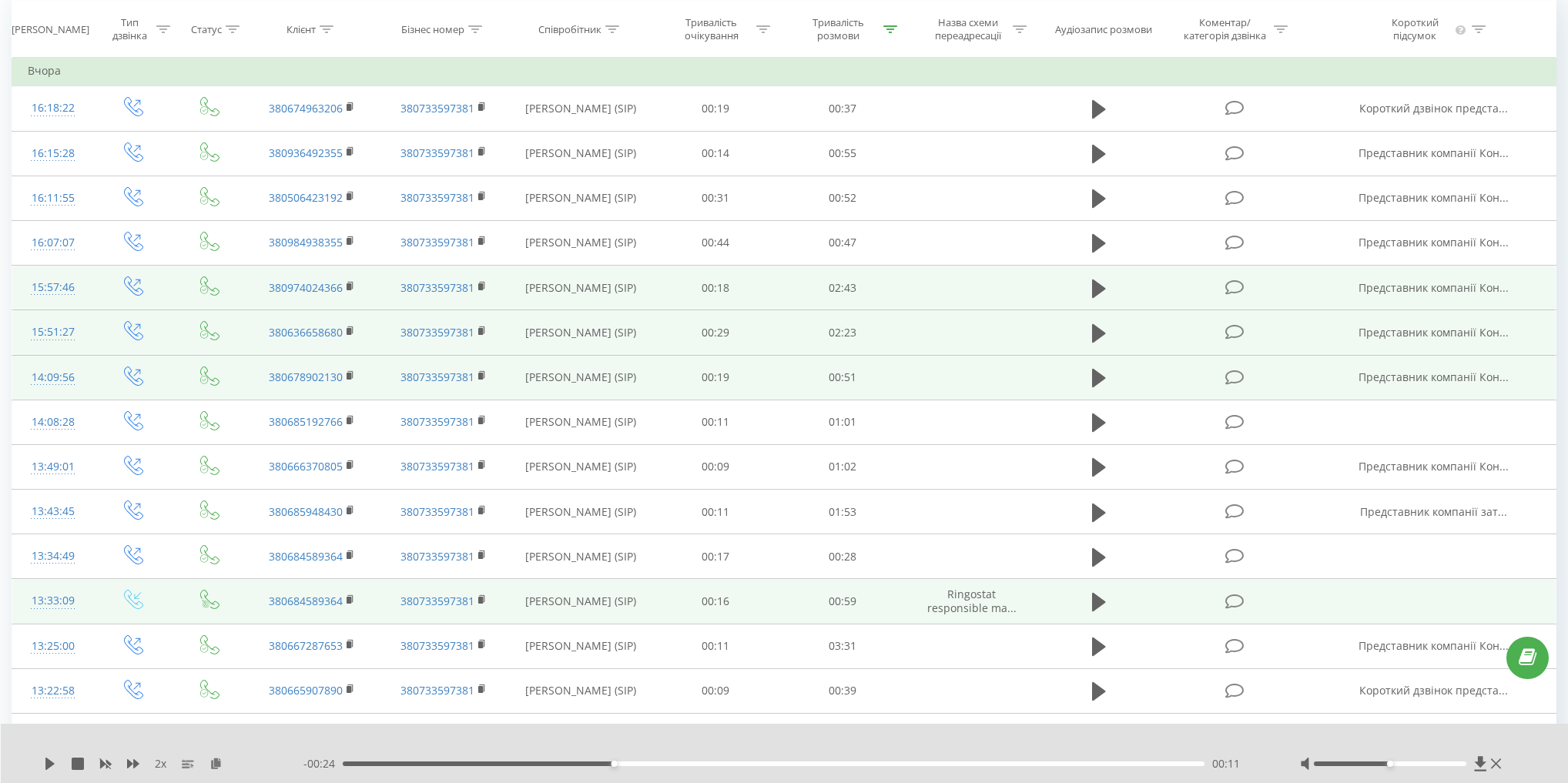
scroll to position [126, 0]
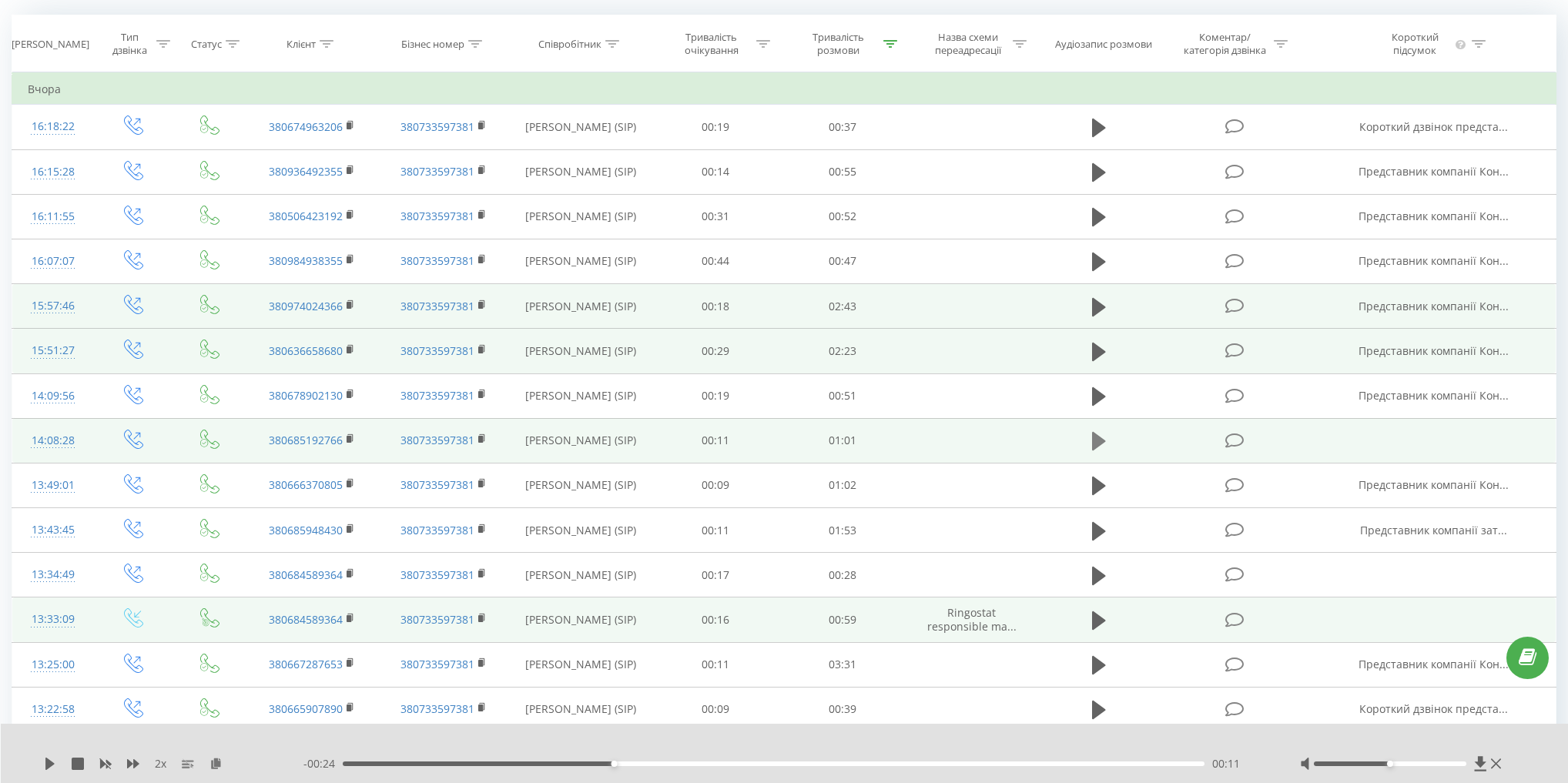
click at [1093, 440] on icon at bounding box center [1099, 441] width 14 height 18
click at [353, 765] on div "00:00" at bounding box center [774, 764] width 861 height 5
click at [134, 766] on icon at bounding box center [134, 764] width 13 height 9
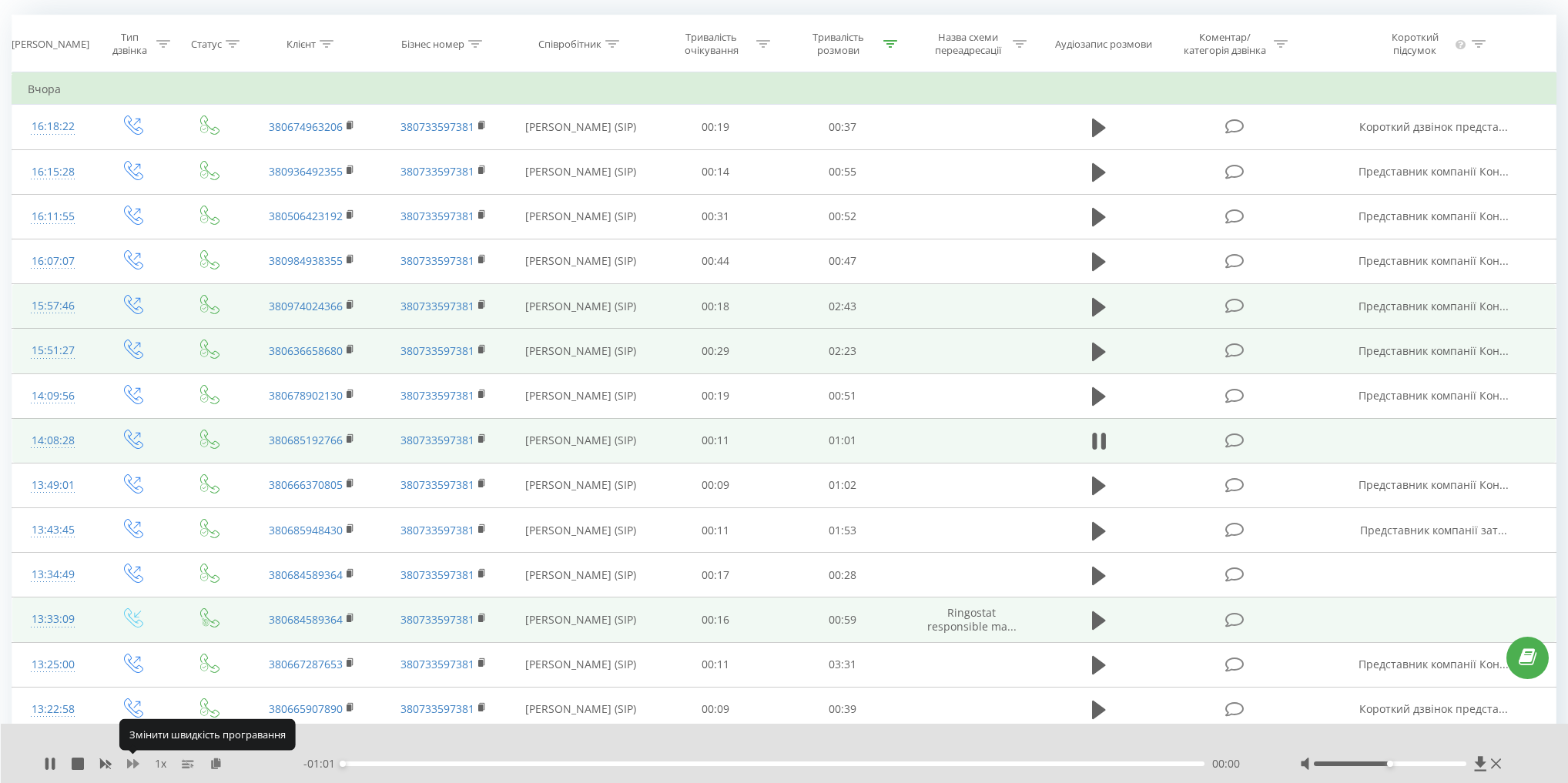
click at [134, 766] on icon at bounding box center [134, 764] width 13 height 9
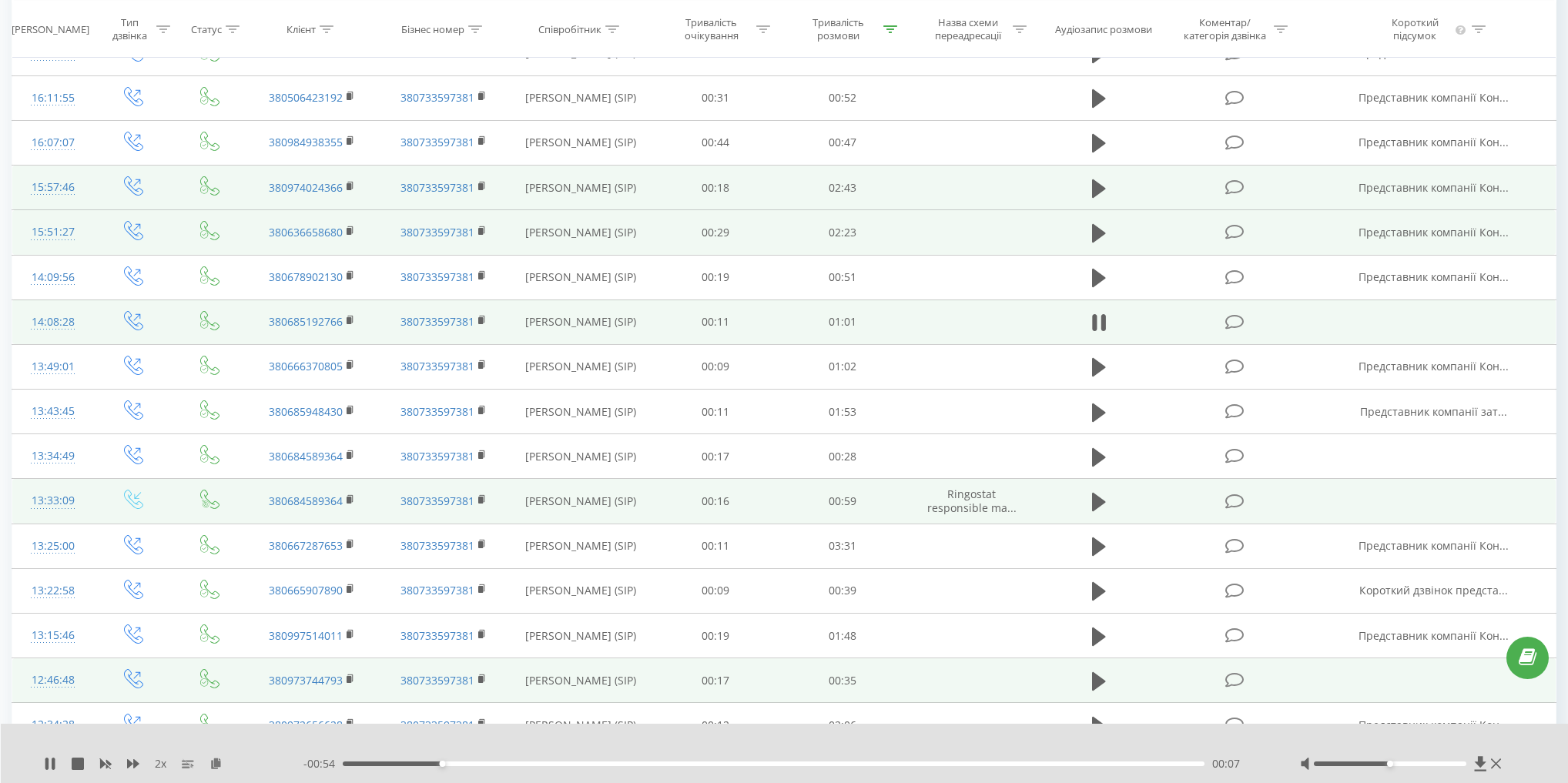
scroll to position [311, 0]
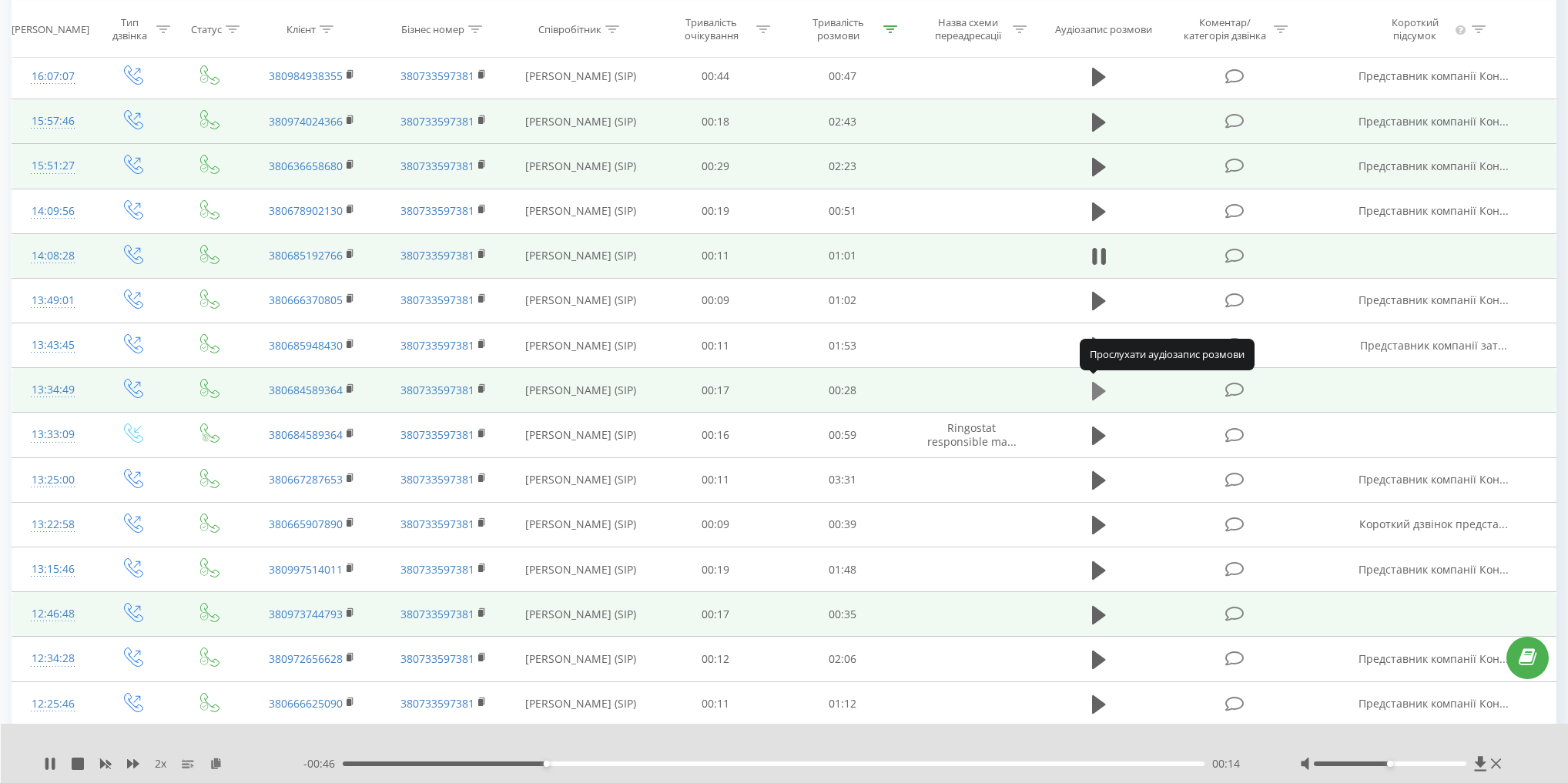
click at [1097, 389] on icon at bounding box center [1099, 390] width 14 height 18
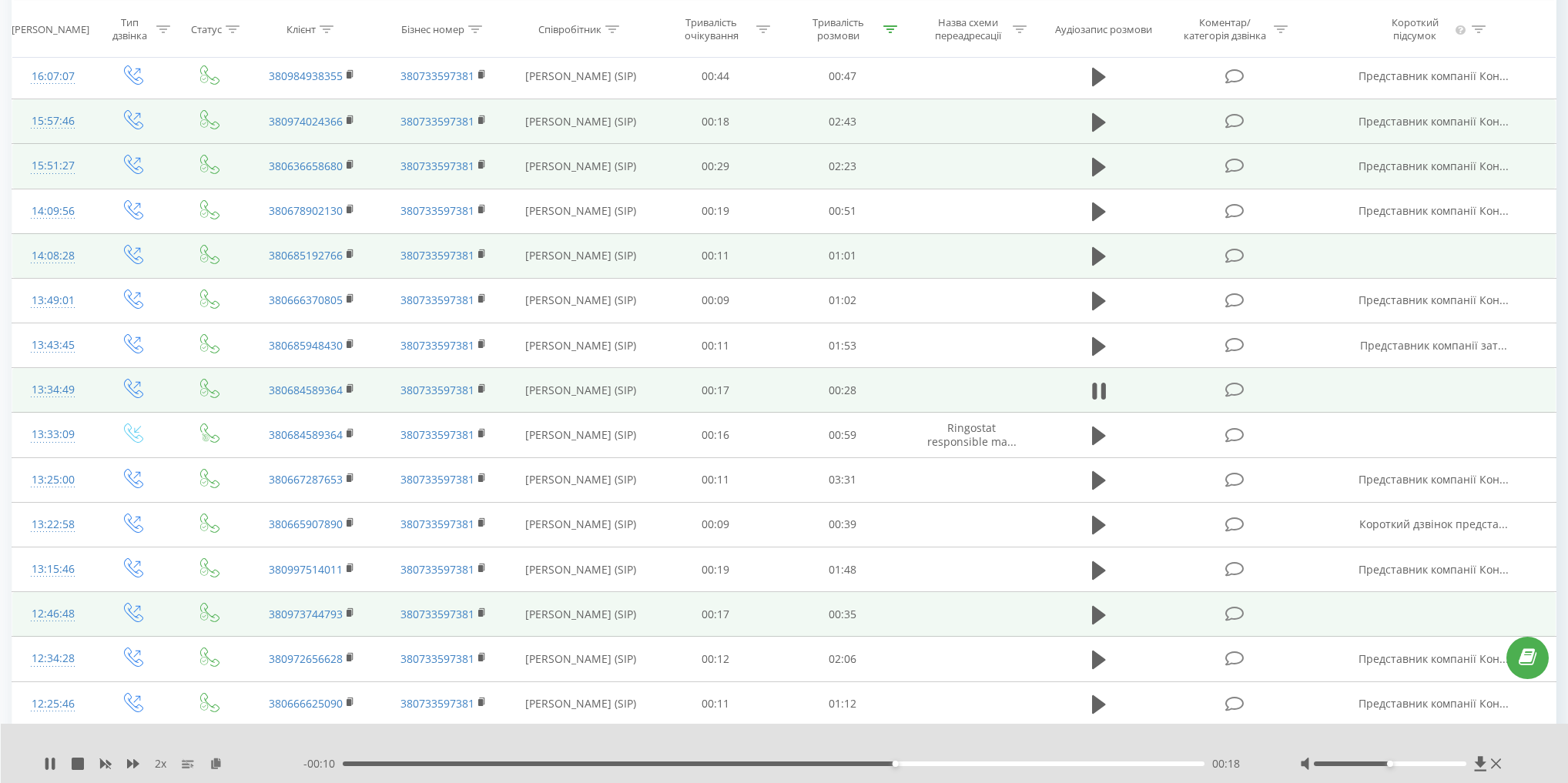
click at [356, 765] on div "00:18" at bounding box center [774, 764] width 861 height 5
click at [1099, 432] on icon at bounding box center [1099, 435] width 14 height 18
click at [345, 763] on div "00:47" at bounding box center [774, 764] width 861 height 5
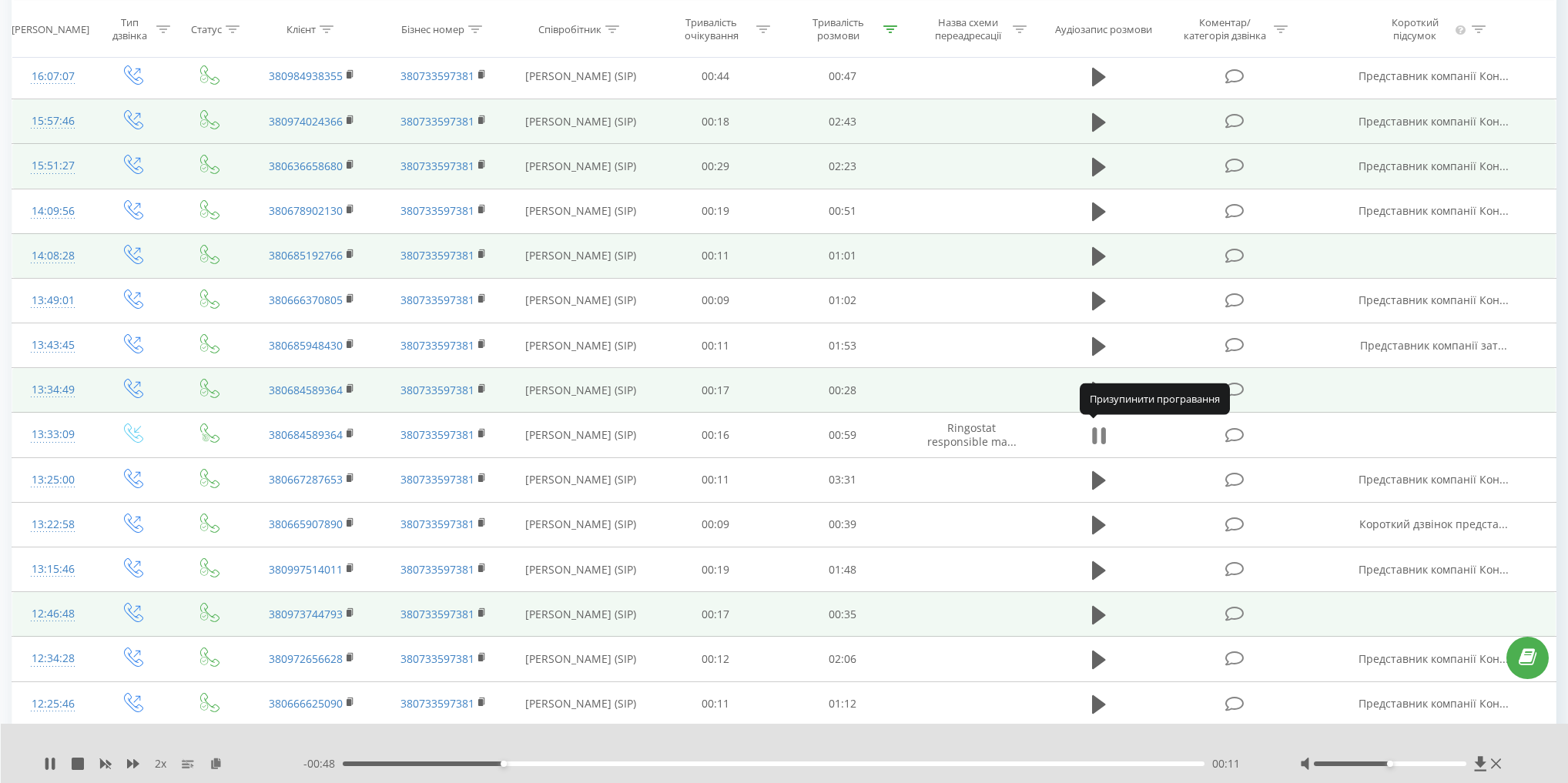
click at [1096, 427] on icon at bounding box center [1095, 435] width 5 height 17
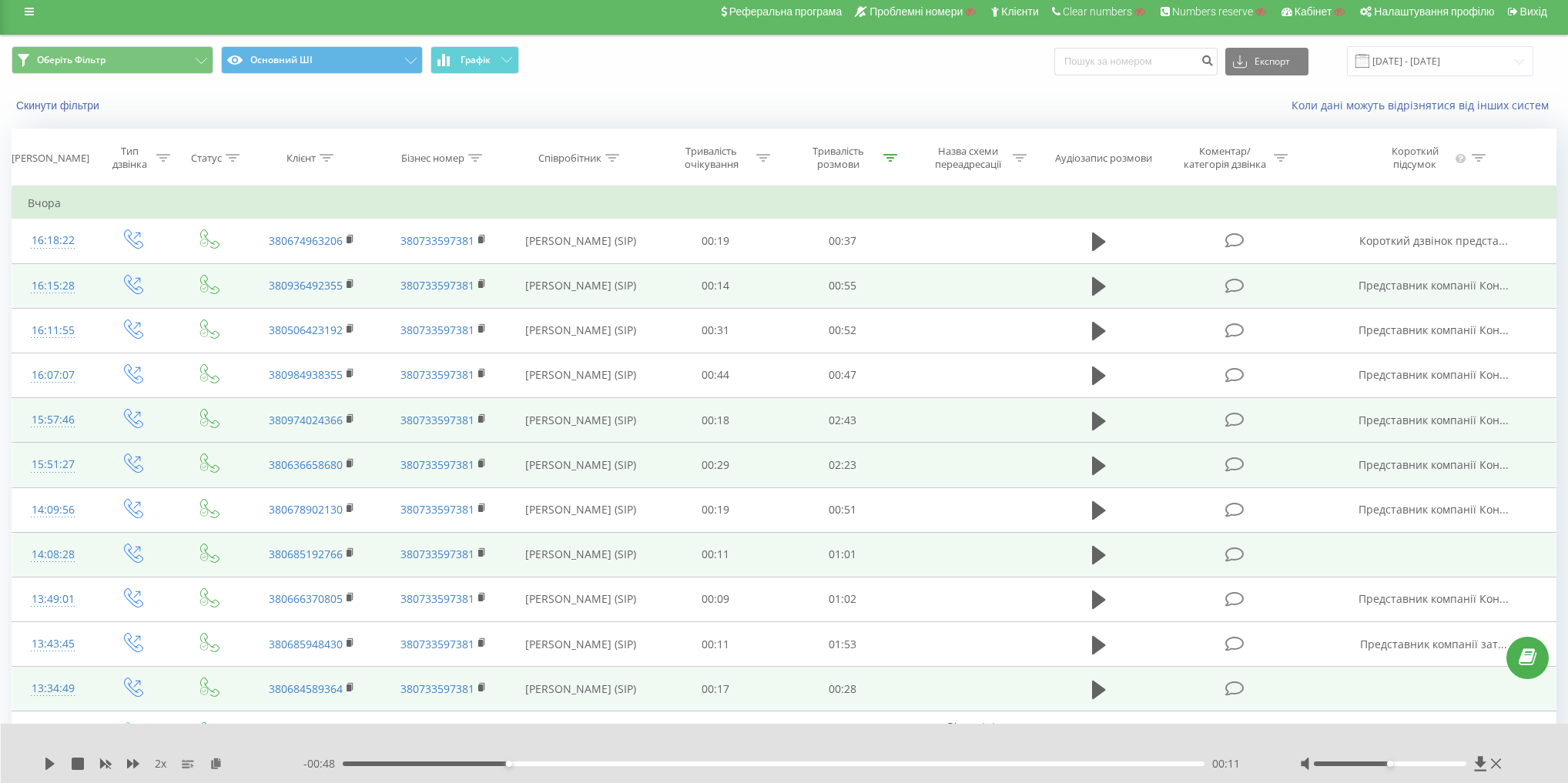
scroll to position [0, 0]
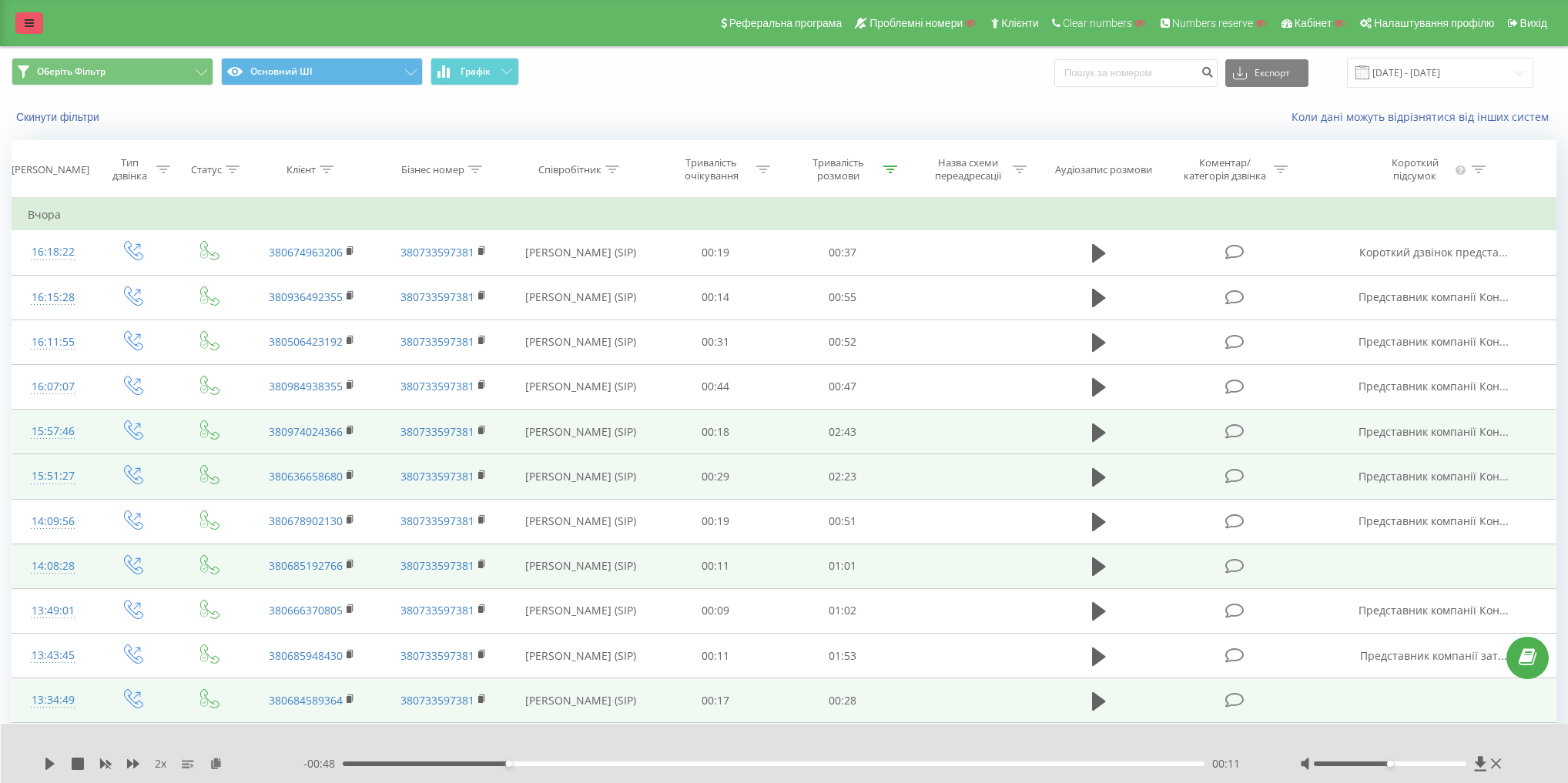
click at [40, 24] on link at bounding box center [28, 23] width 28 height 21
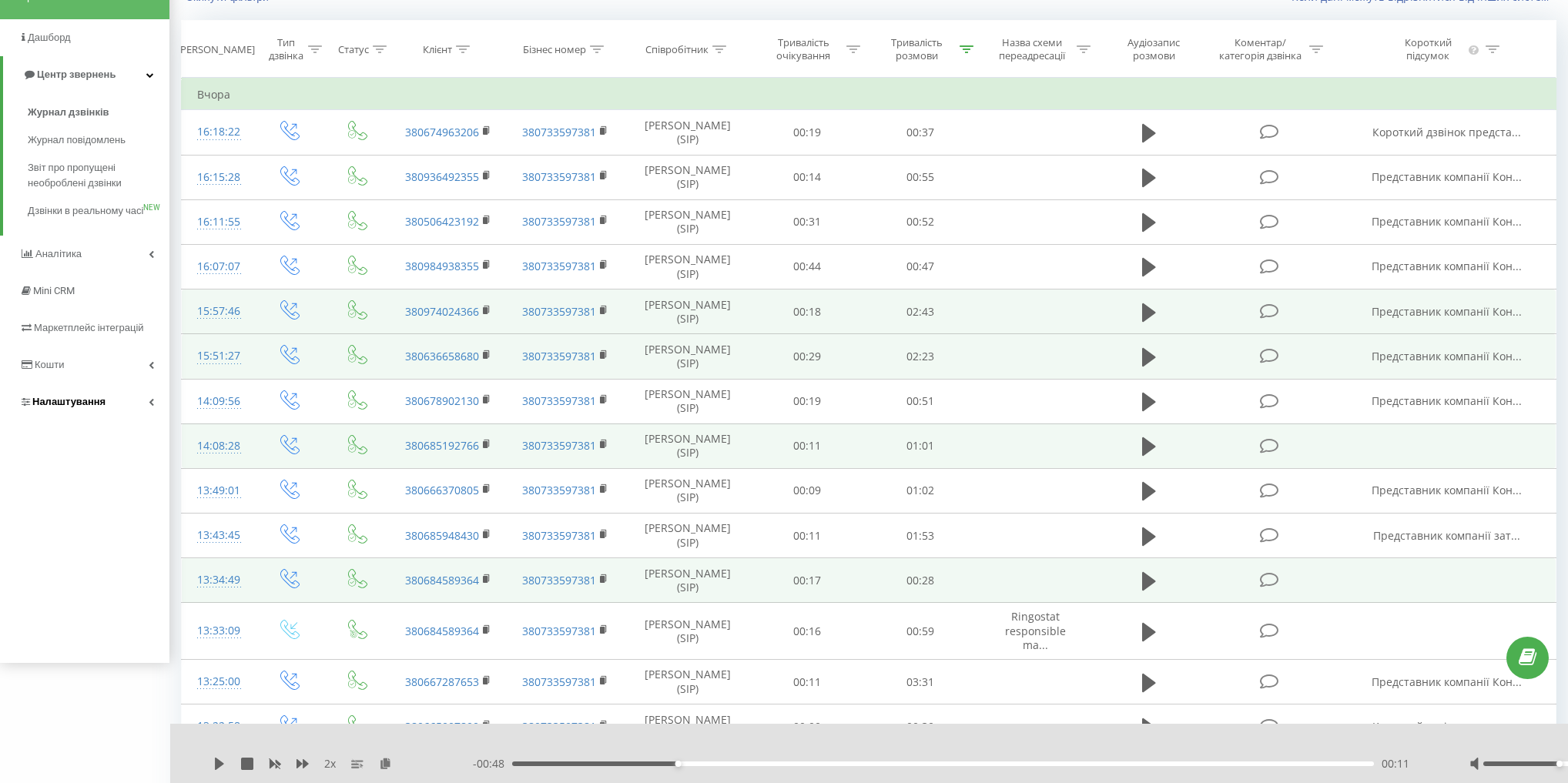
scroll to position [123, 0]
click at [106, 417] on link "Налаштування" at bounding box center [85, 398] width 169 height 37
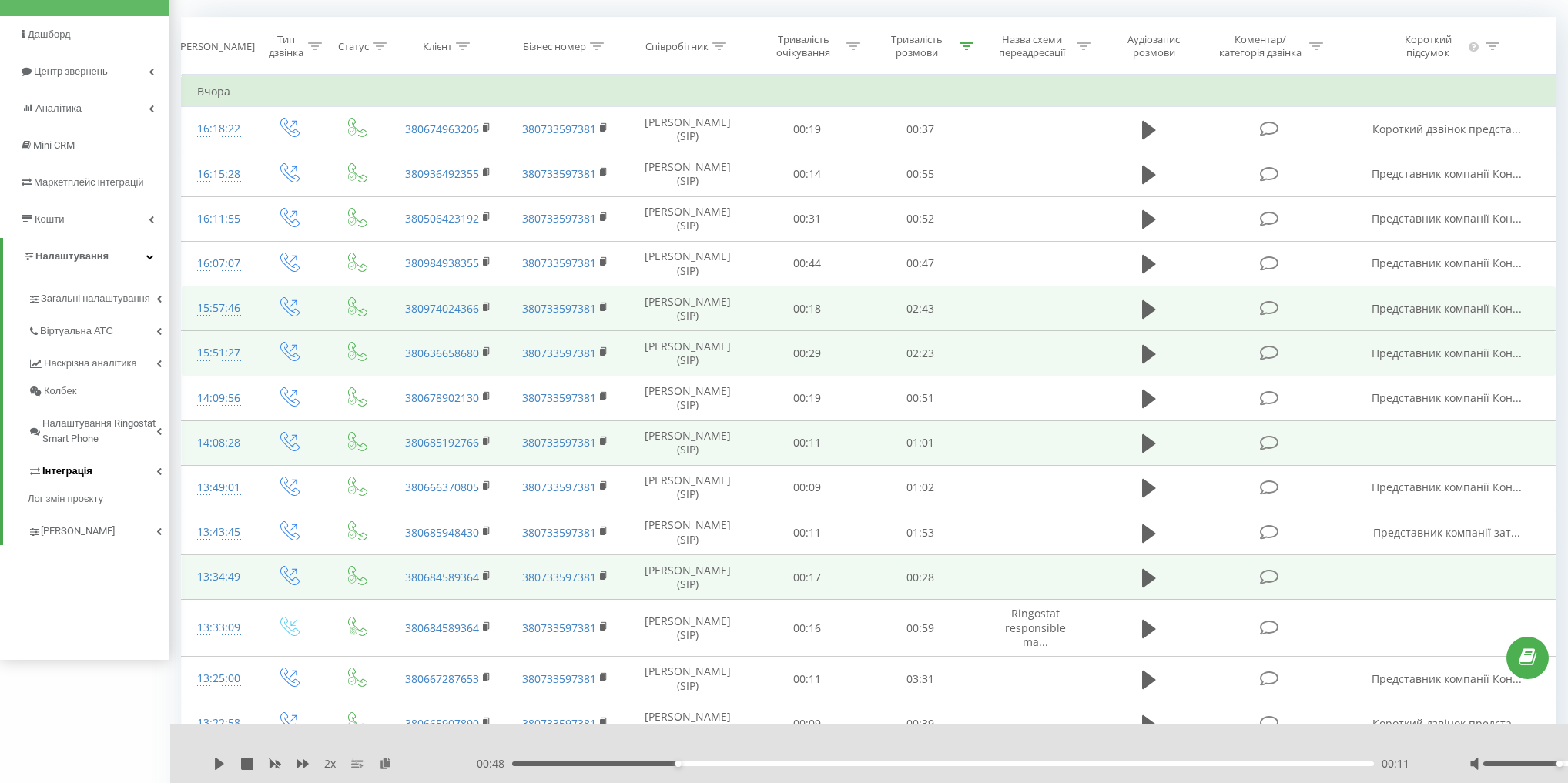
click at [119, 469] on link "Інтеграція" at bounding box center [98, 469] width 141 height 32
click at [124, 333] on link "Віртуальна АТС" at bounding box center [98, 329] width 141 height 32
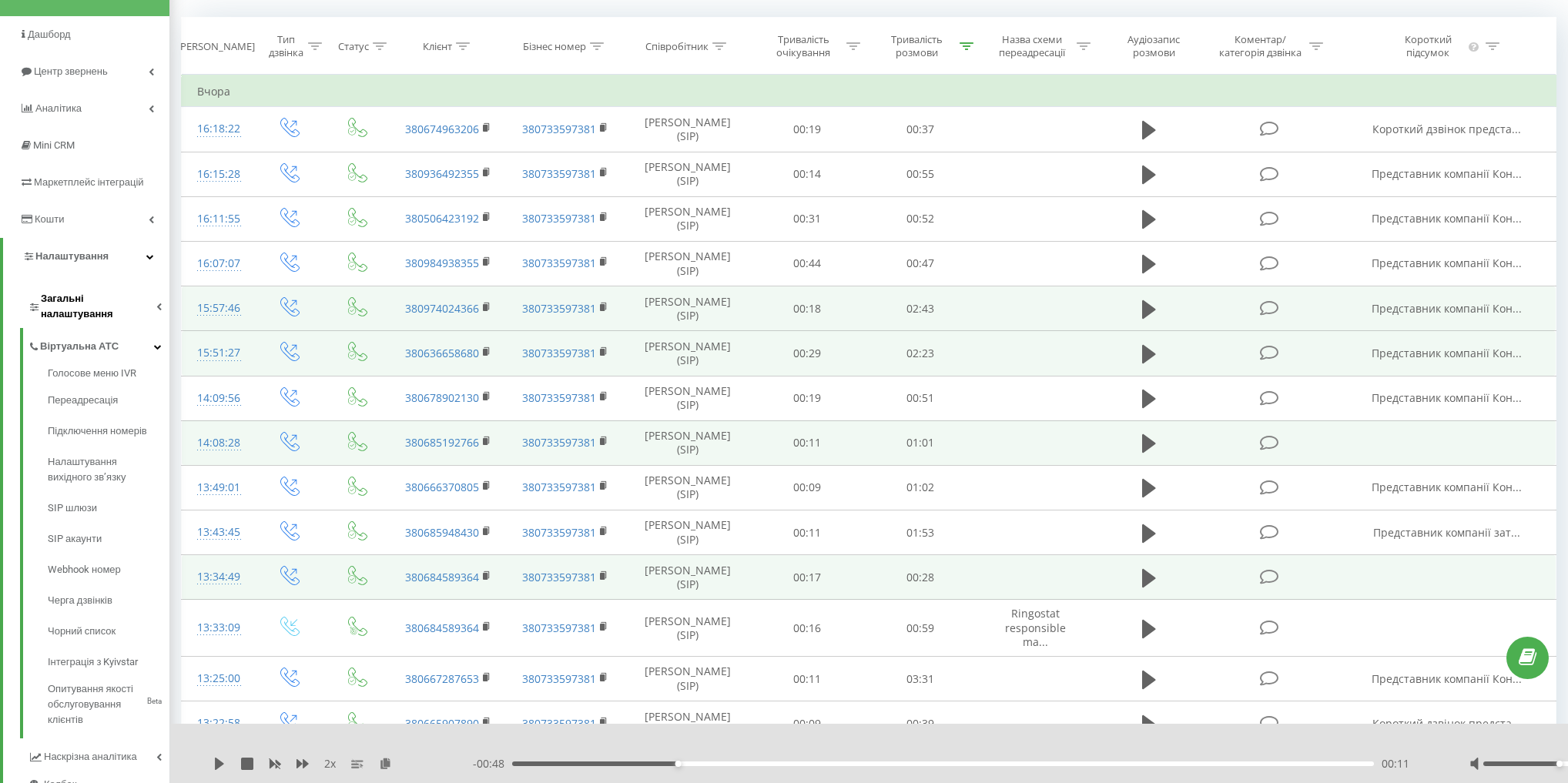
click at [133, 300] on span "Загальні налаштування" at bounding box center [99, 306] width 115 height 31
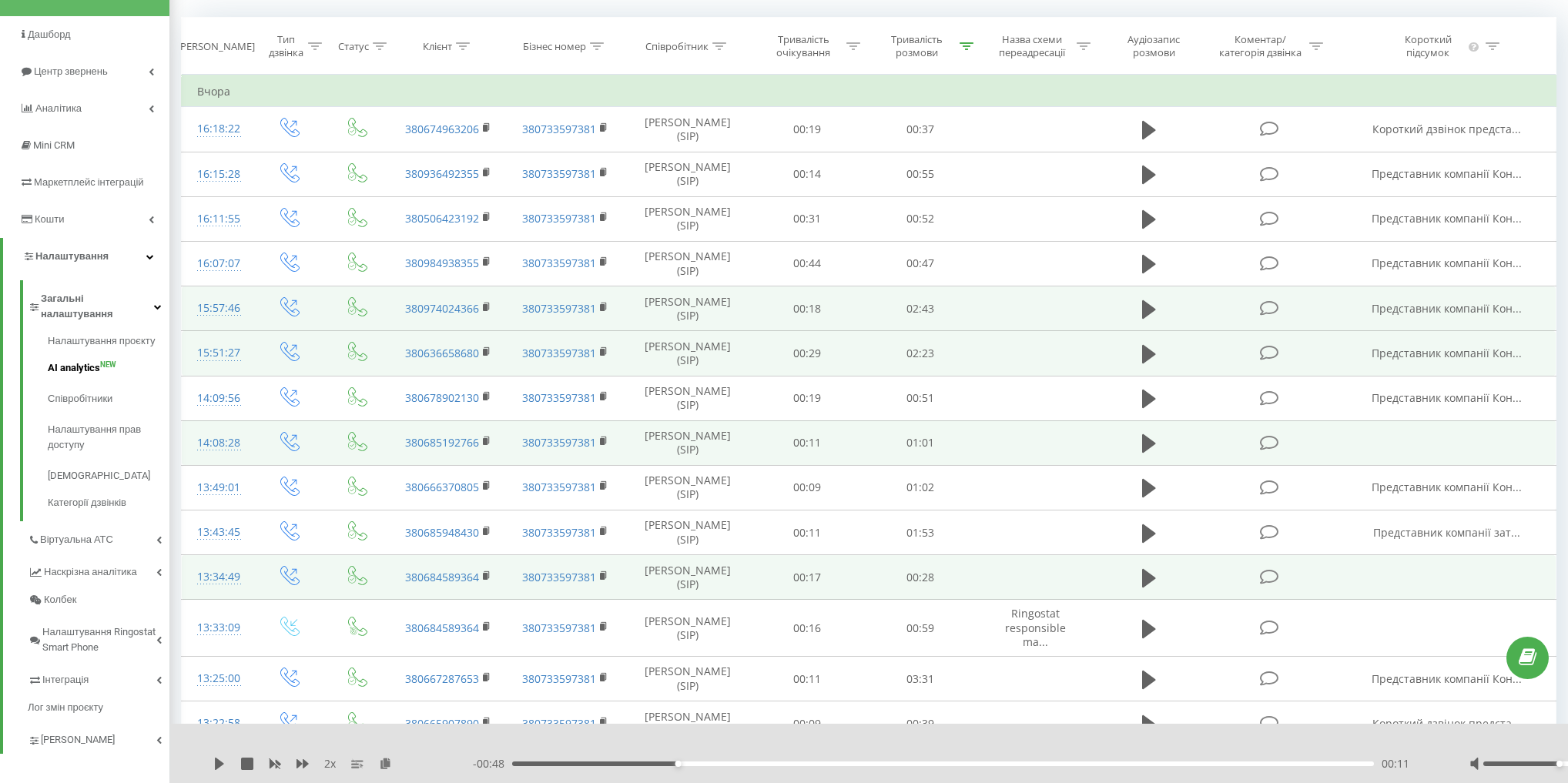
click at [114, 365] on span "NEW" at bounding box center [108, 365] width 16 height 0
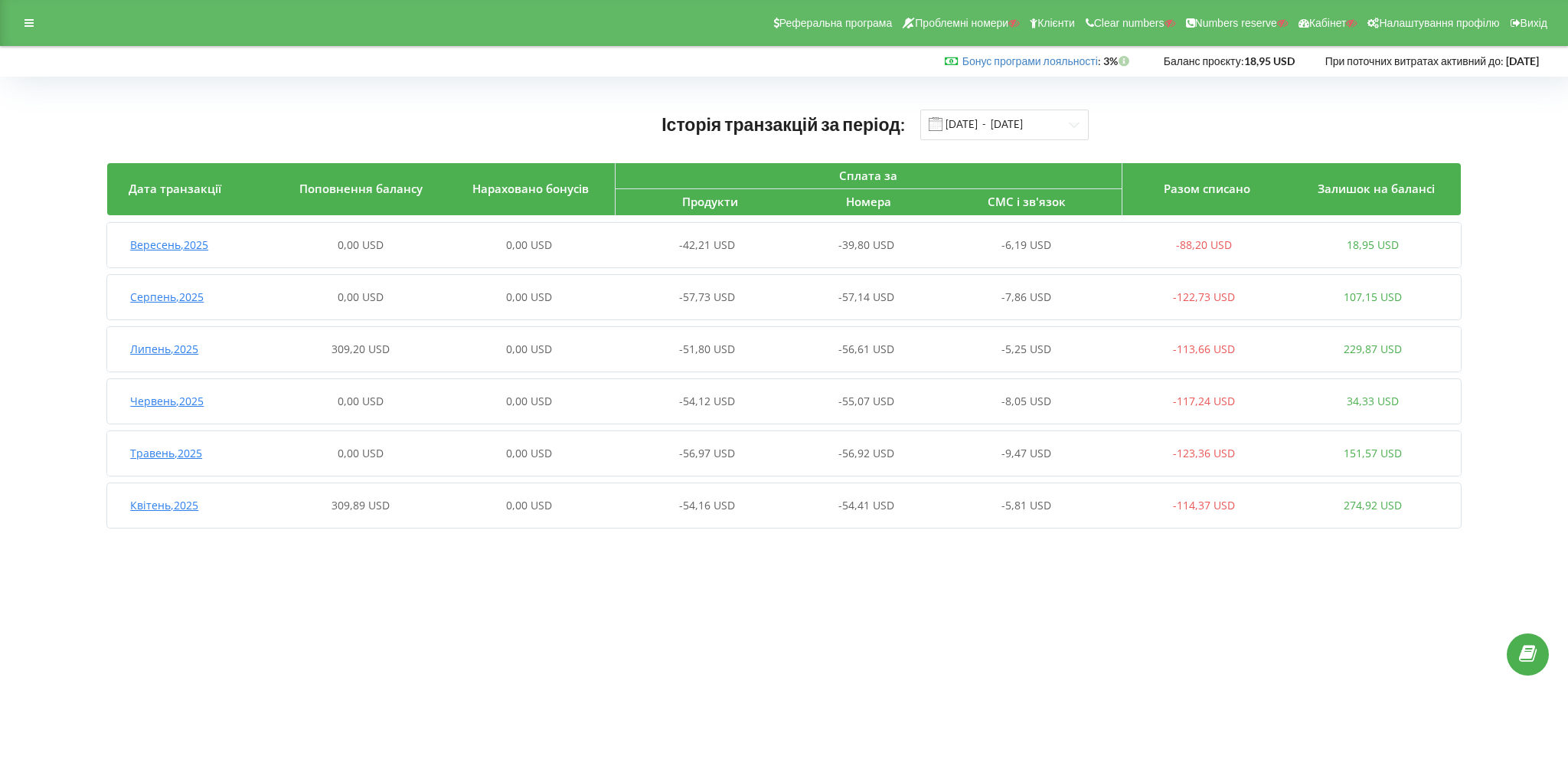
click at [152, 350] on span "Липень , 2025" at bounding box center [164, 349] width 68 height 15
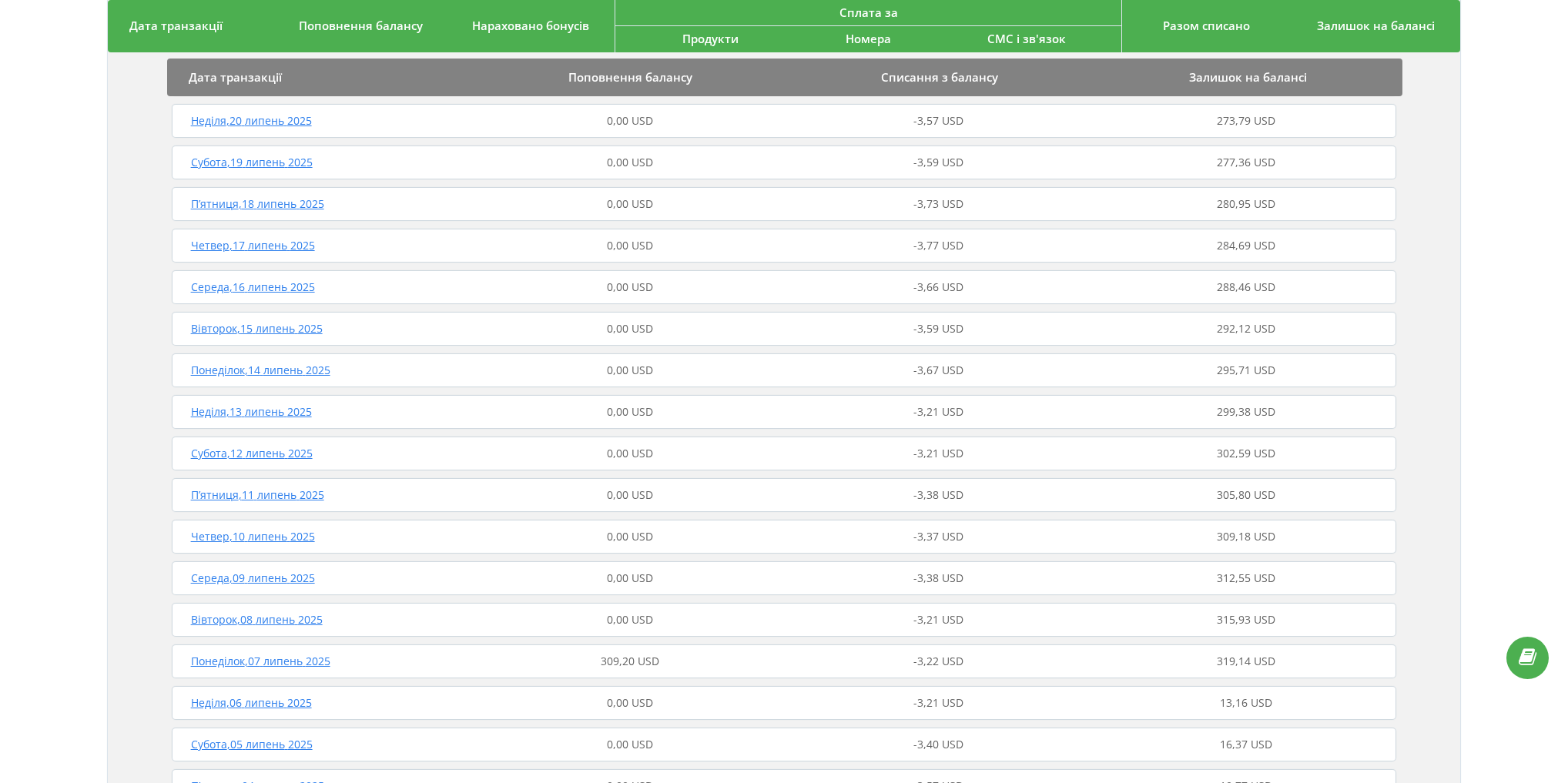
scroll to position [1109, 0]
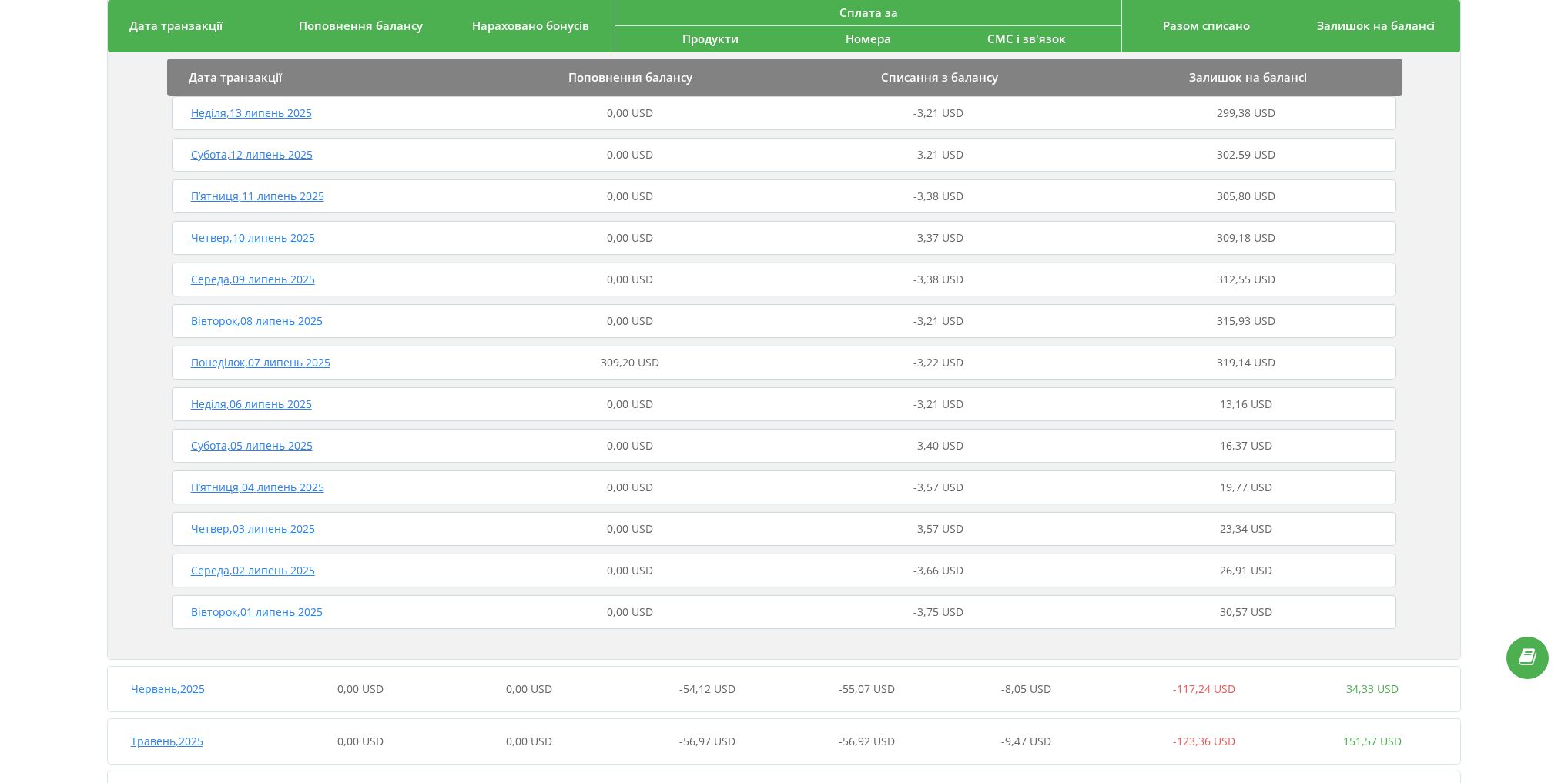
click at [237, 363] on span "Понеділок , 07 липень 2025" at bounding box center [261, 362] width 139 height 15
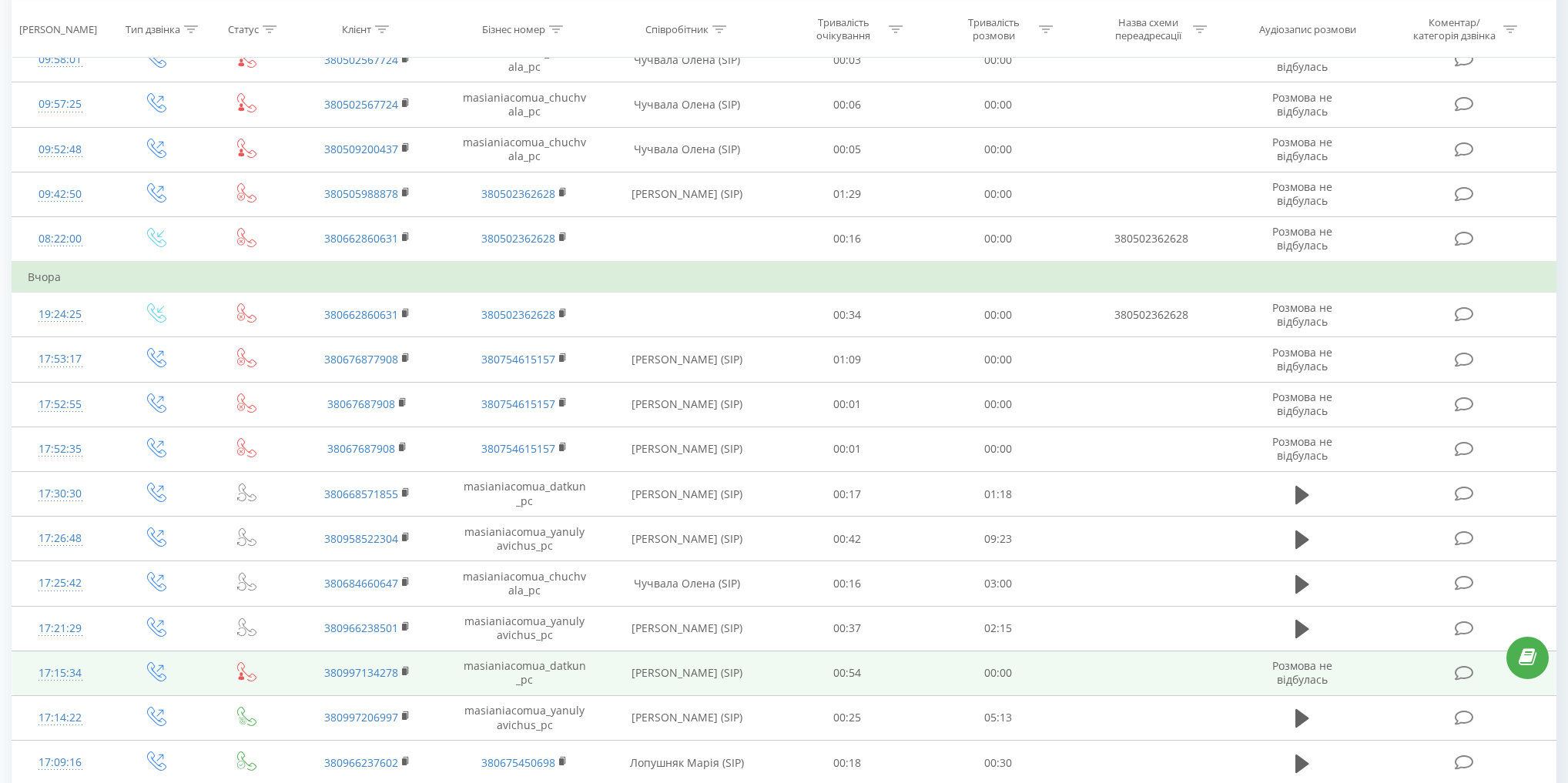
scroll to position [220, 0]
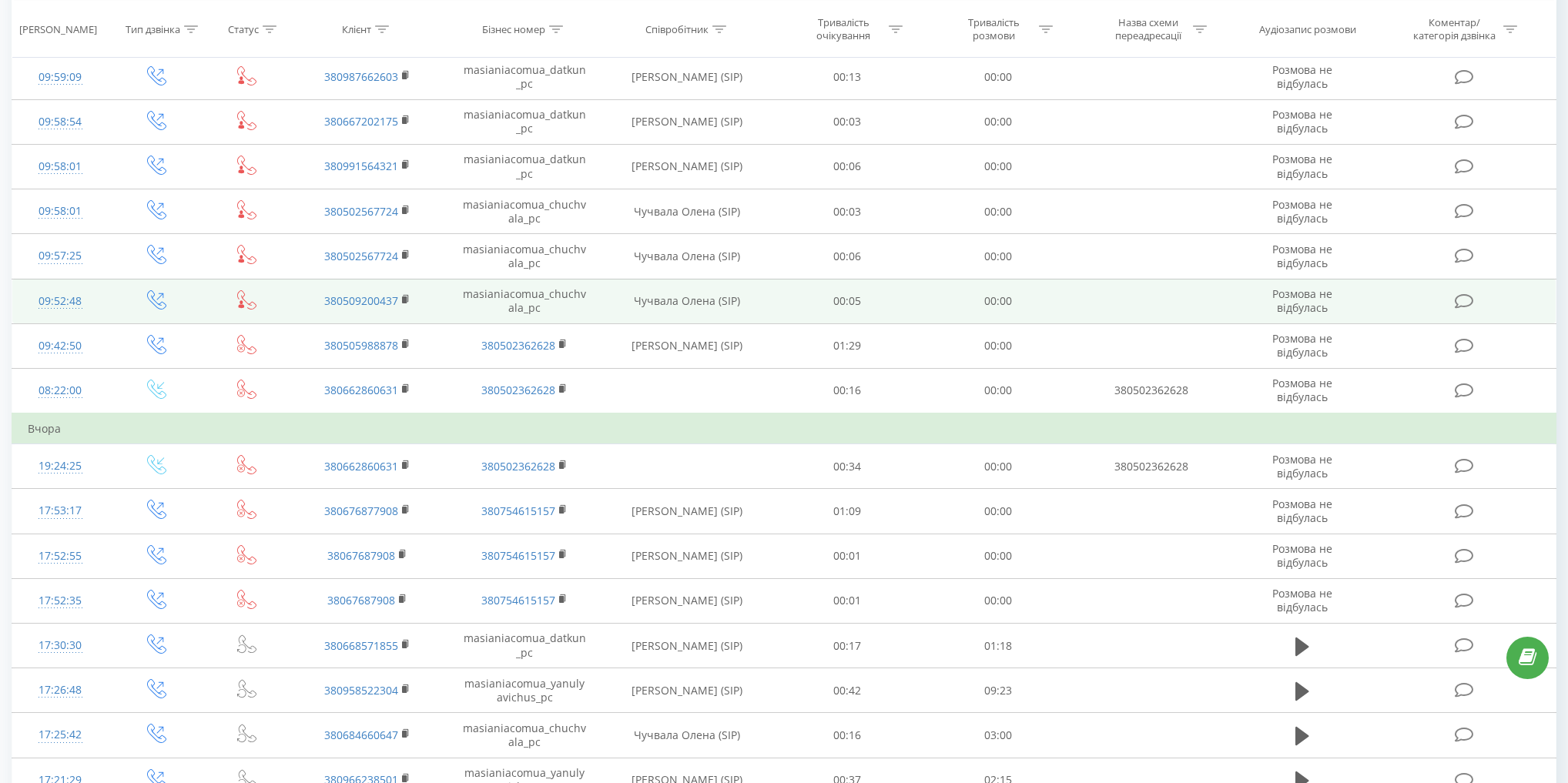
click at [250, 290] on icon at bounding box center [247, 299] width 19 height 19
click at [244, 293] on icon at bounding box center [247, 299] width 19 height 19
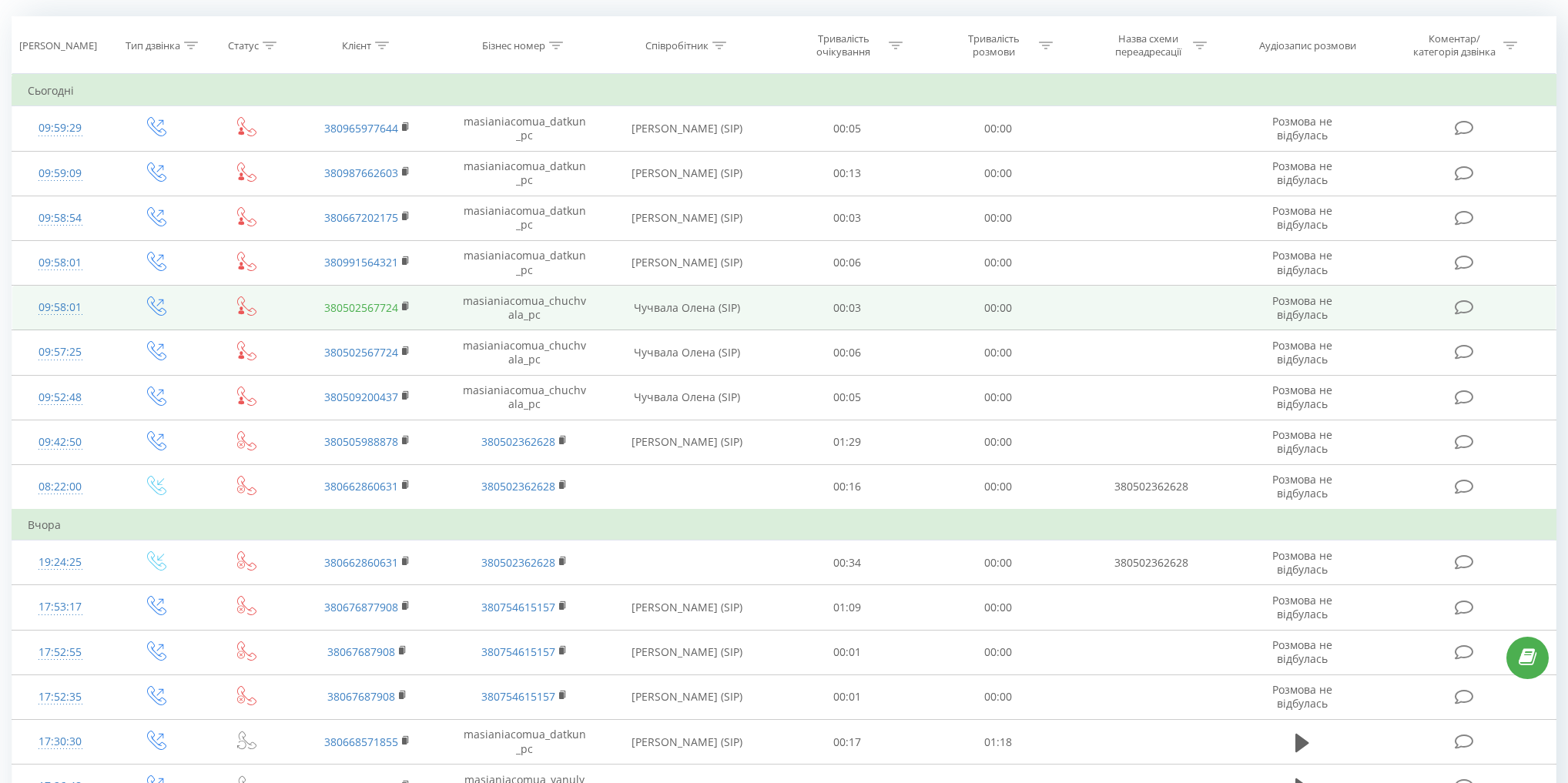
scroll to position [97, 0]
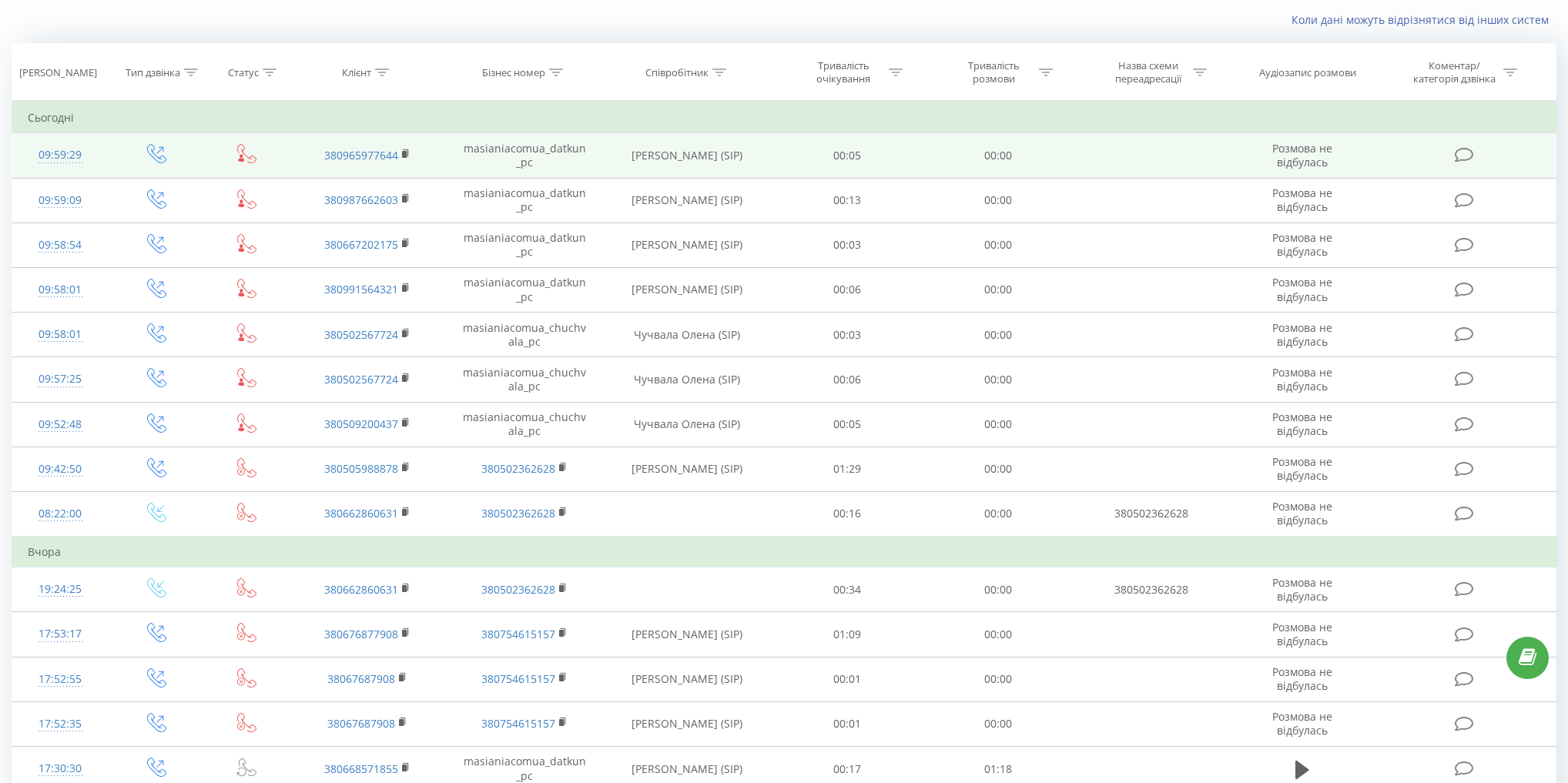
click at [250, 158] on icon at bounding box center [247, 153] width 19 height 19
click at [160, 152] on icon at bounding box center [156, 153] width 19 height 19
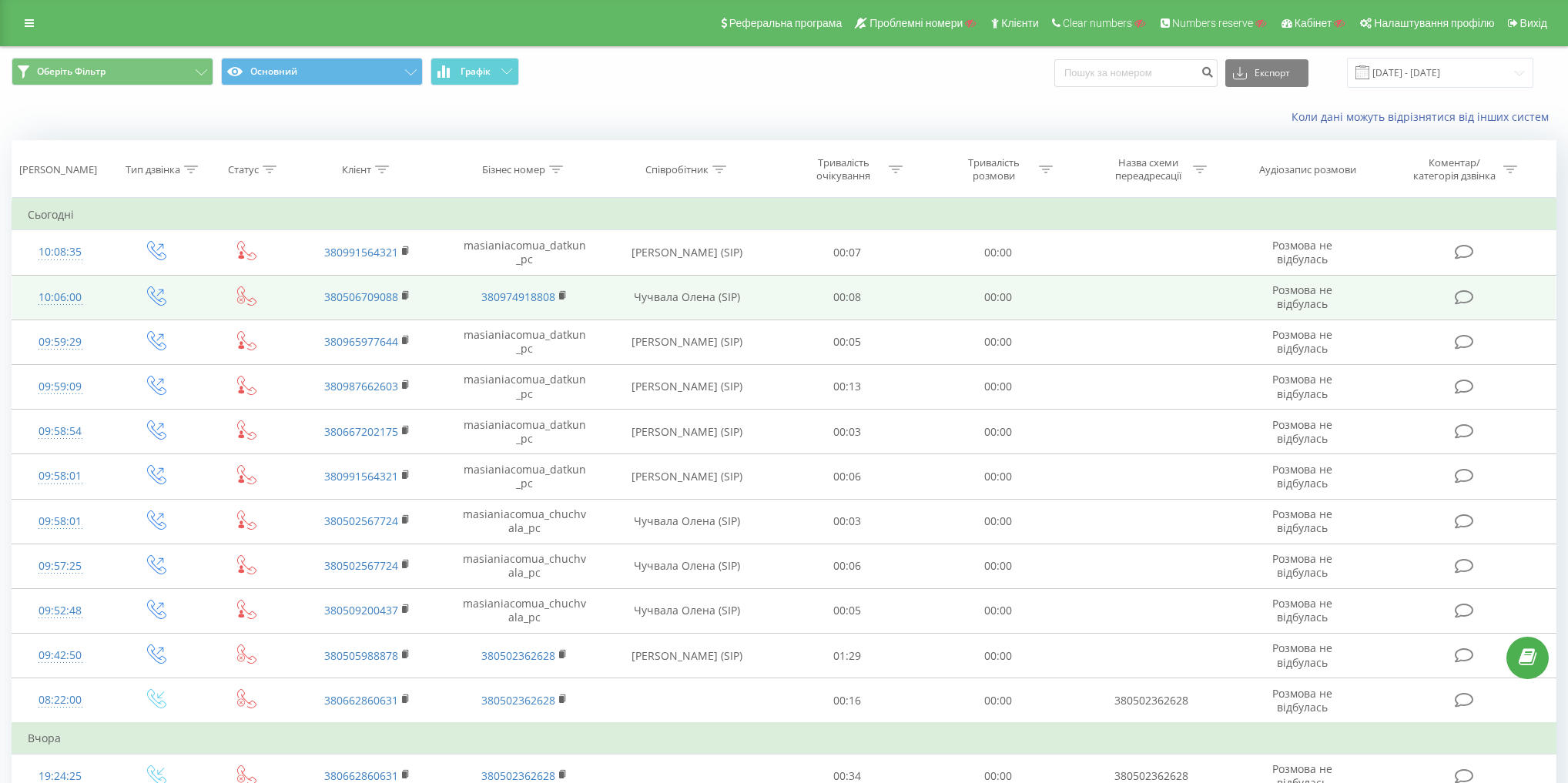
click at [230, 288] on td at bounding box center [247, 297] width 85 height 45
click at [243, 291] on icon at bounding box center [247, 296] width 19 height 19
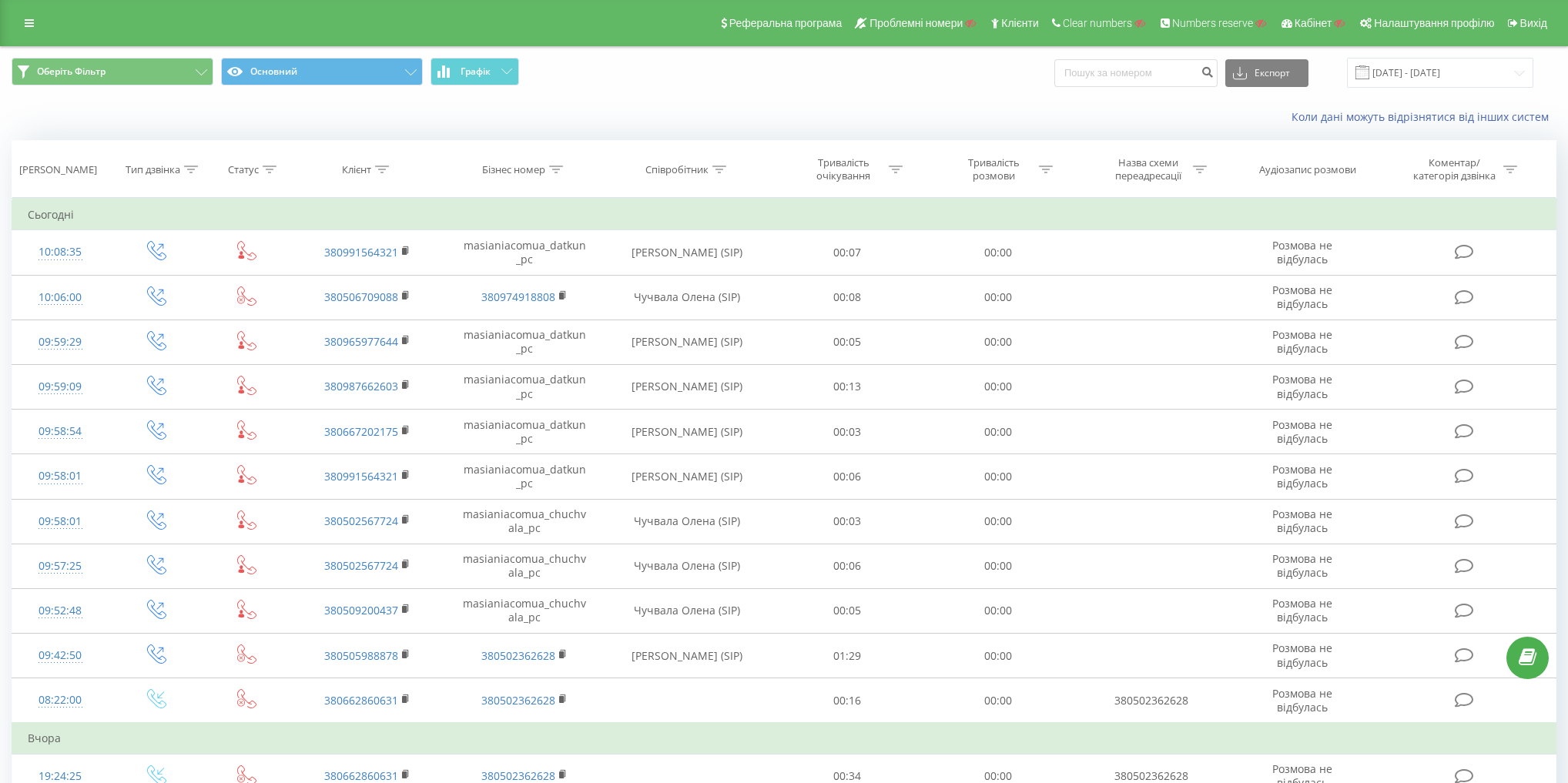
click at [317, 119] on div "Коли дані можуть відрізнятися вiд інших систем" at bounding box center [784, 117] width 1566 height 37
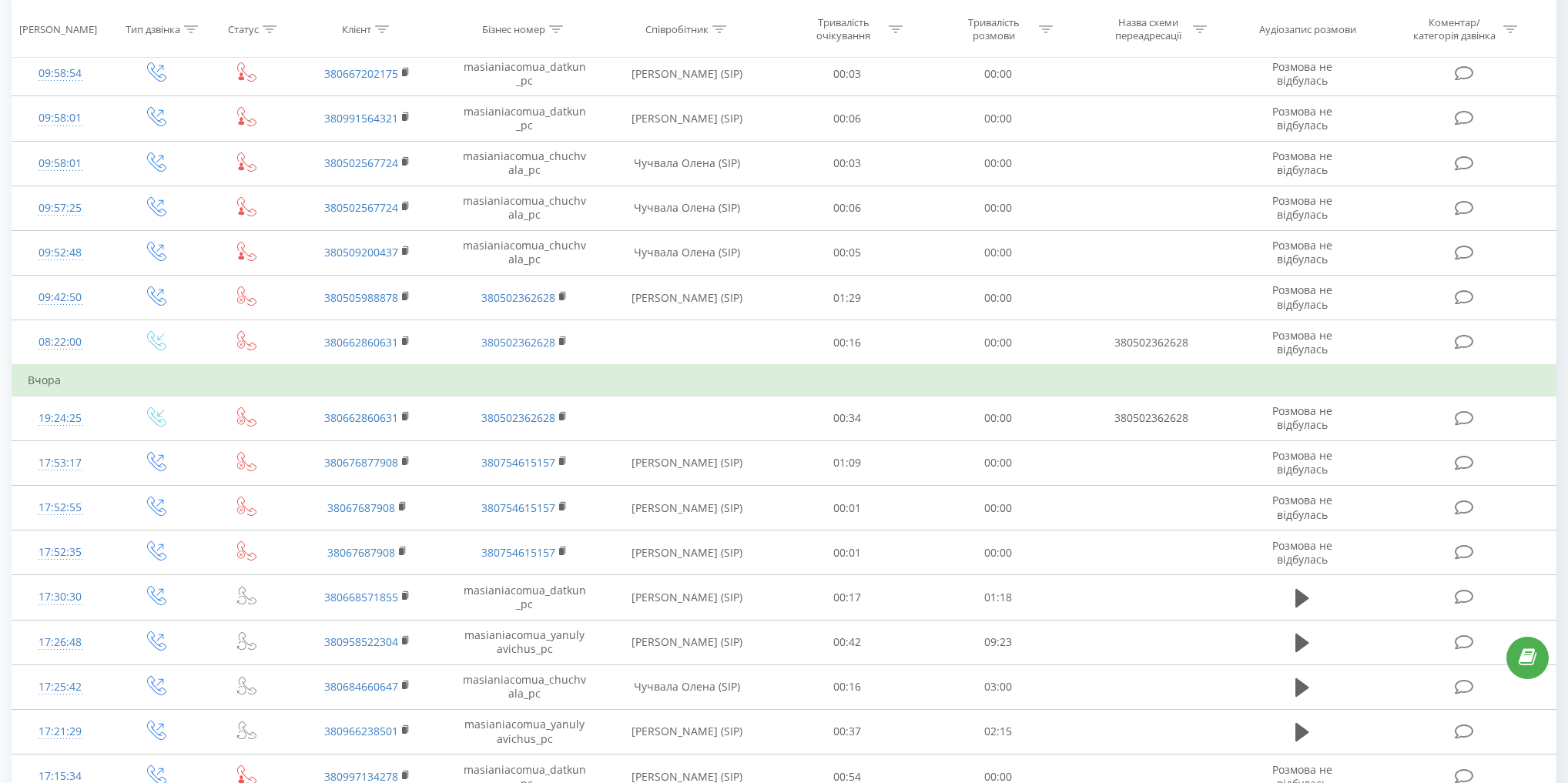
scroll to position [370, 0]
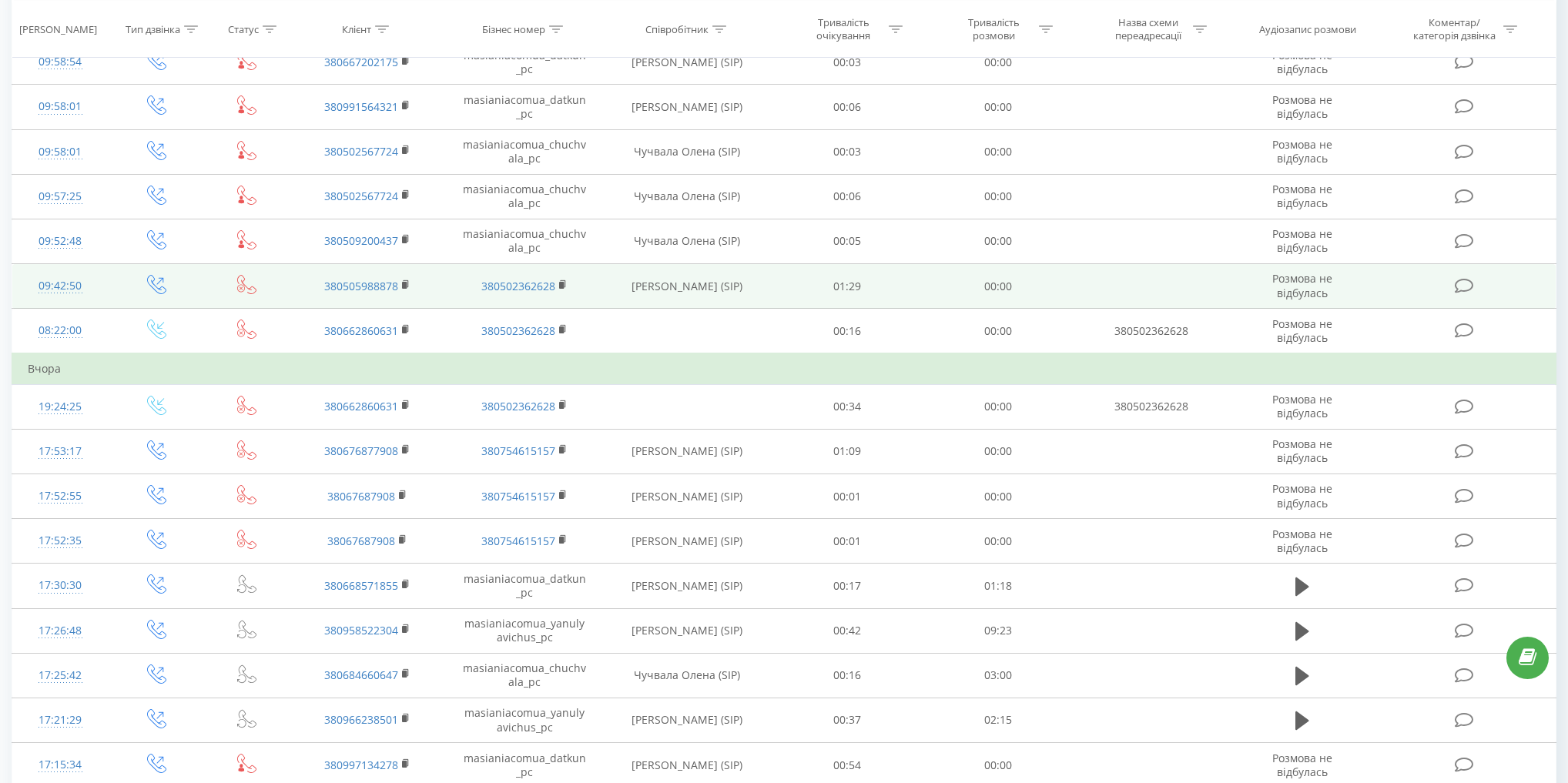
click at [160, 282] on icon at bounding box center [156, 284] width 19 height 19
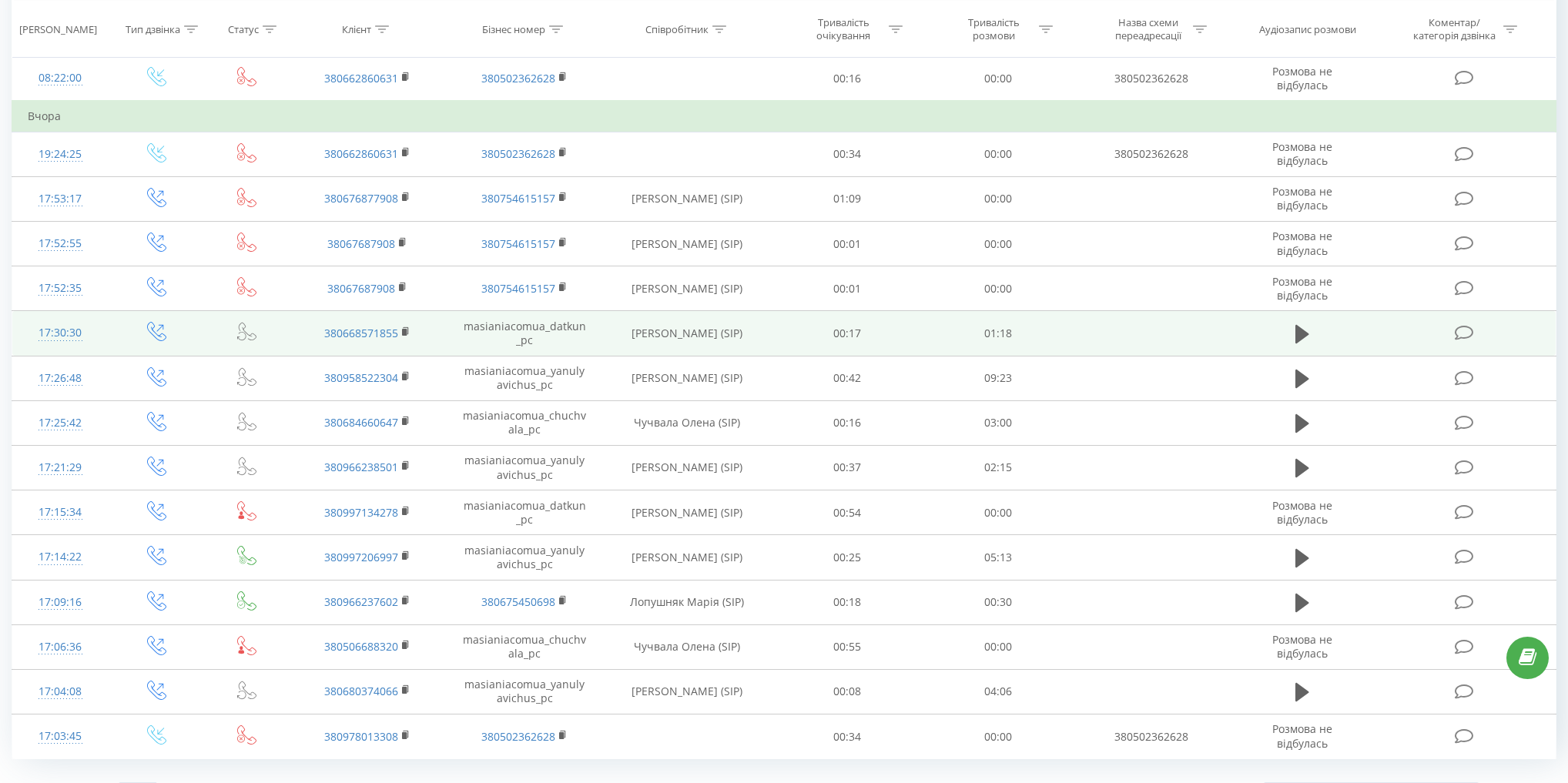
scroll to position [651, 0]
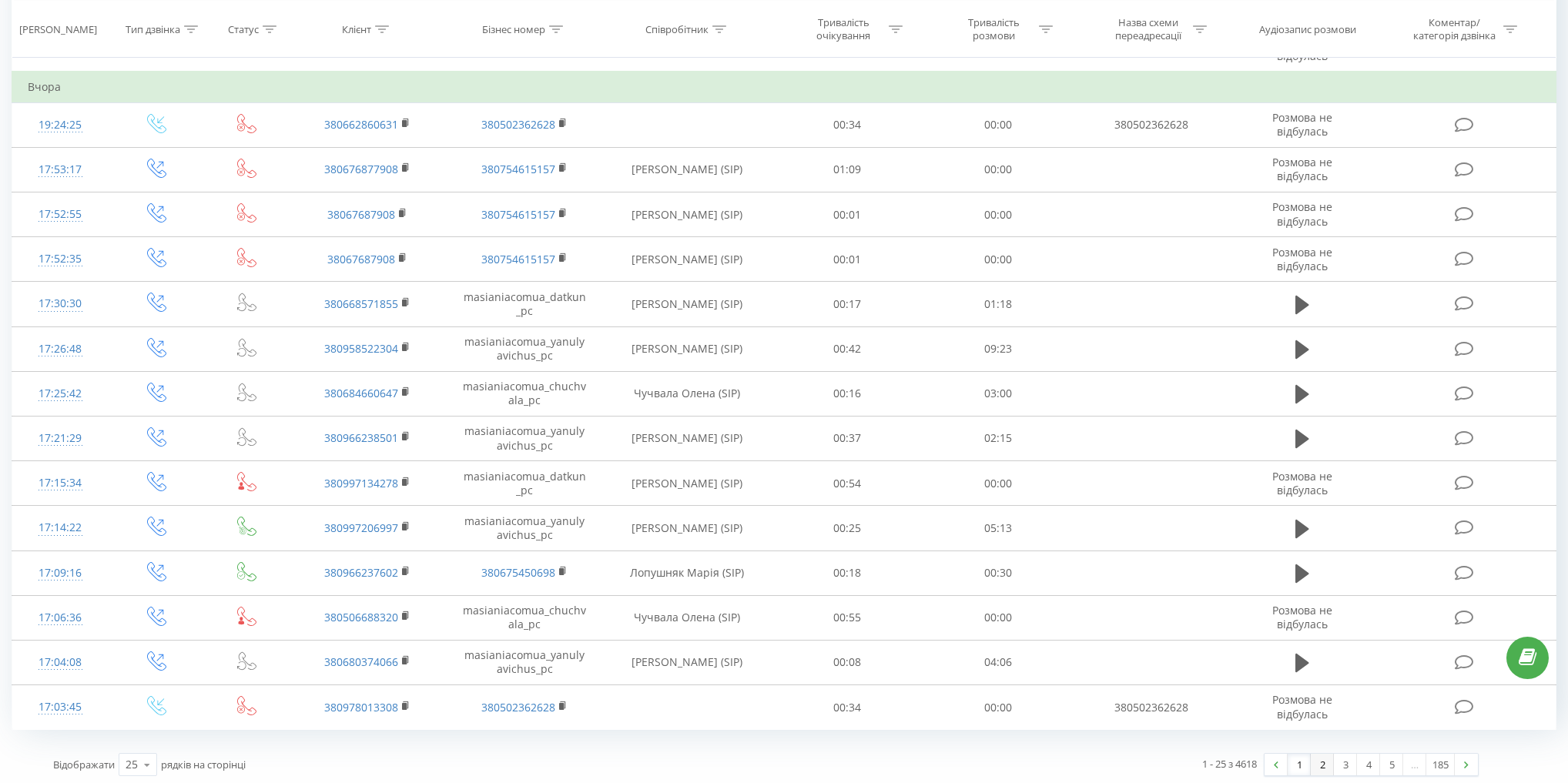
click at [1319, 763] on link "2" at bounding box center [1321, 764] width 23 height 21
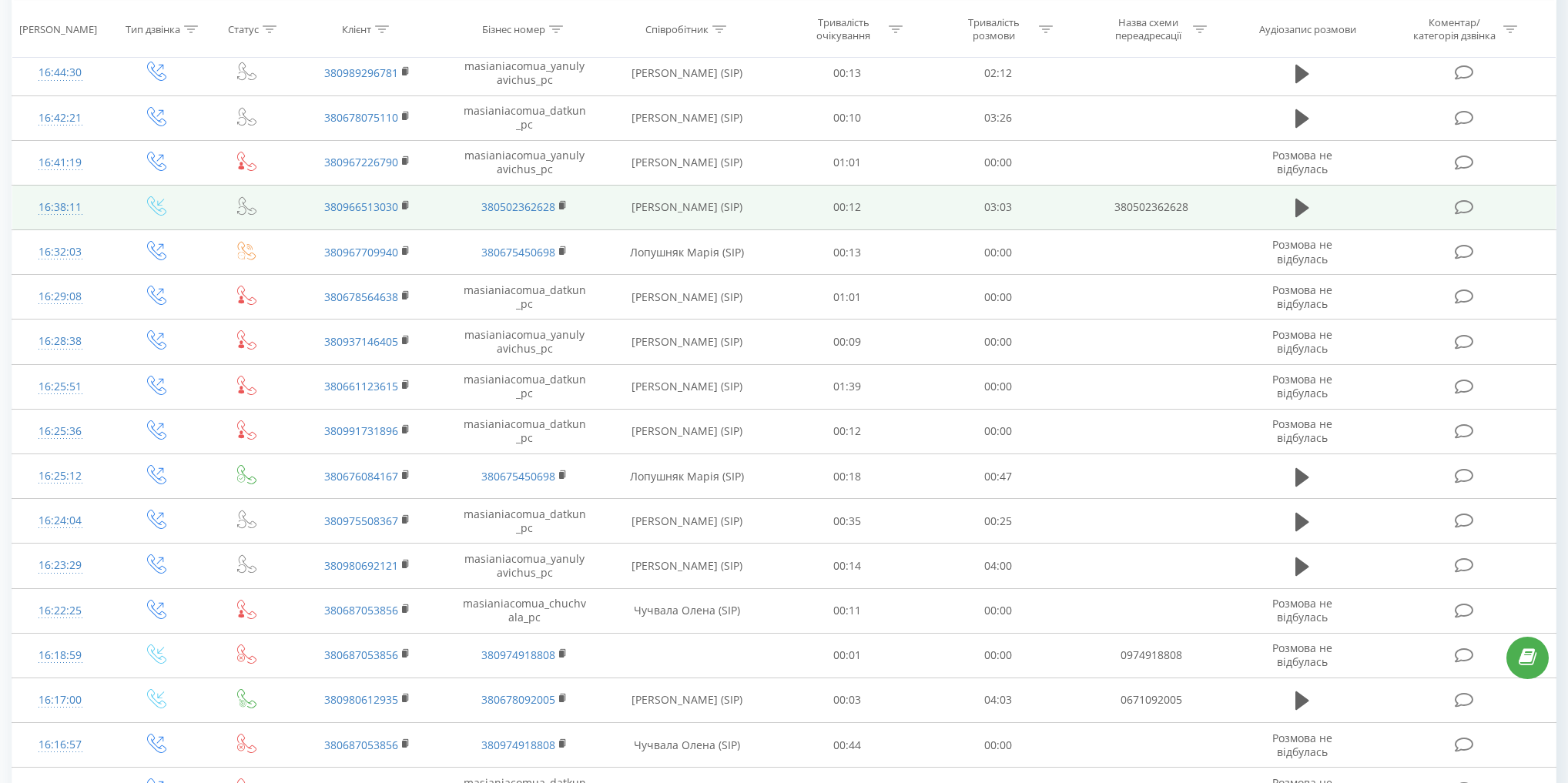
scroll to position [409, 0]
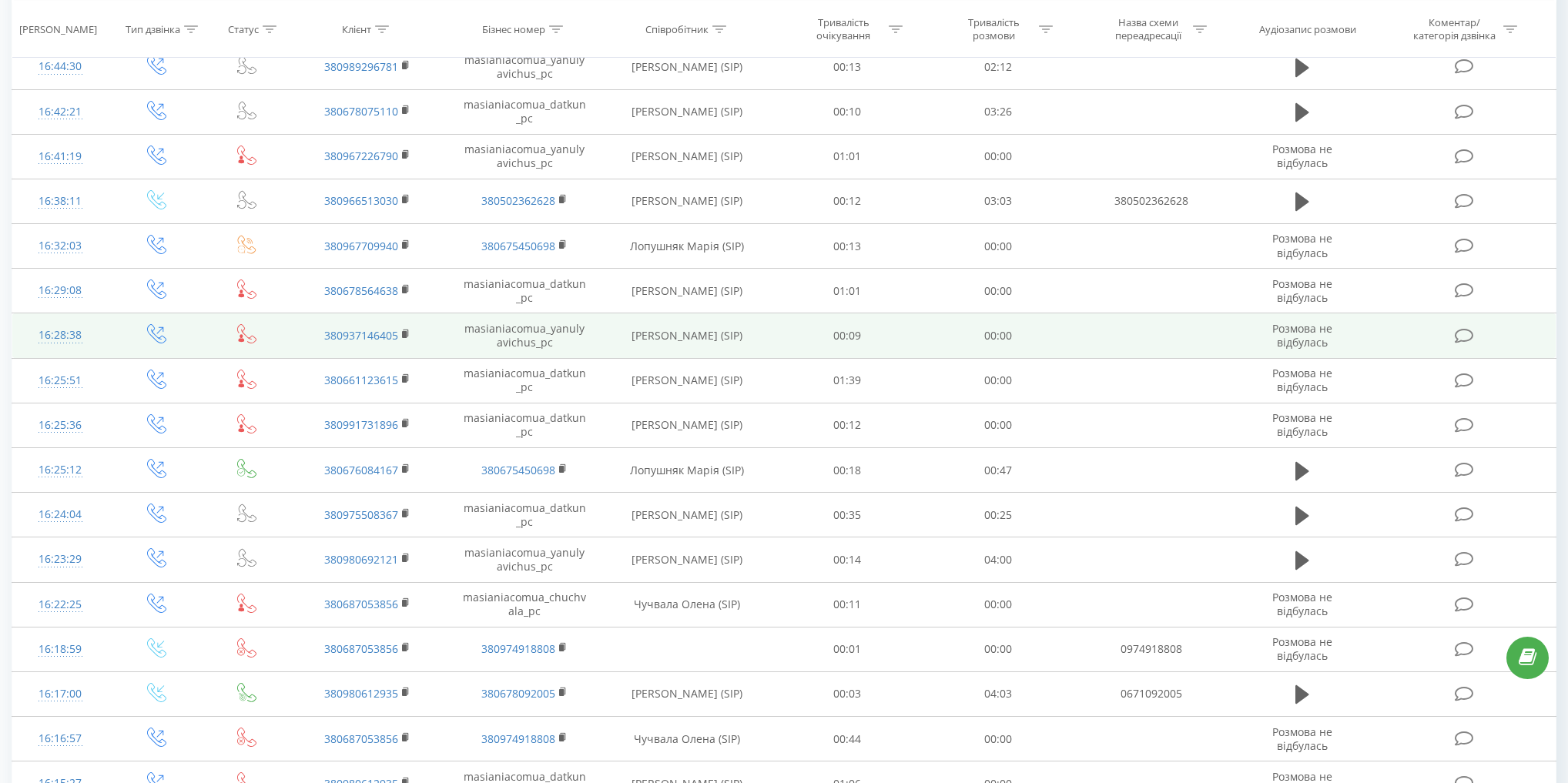
click at [259, 333] on td at bounding box center [247, 336] width 85 height 45
click at [246, 332] on icon at bounding box center [247, 333] width 19 height 19
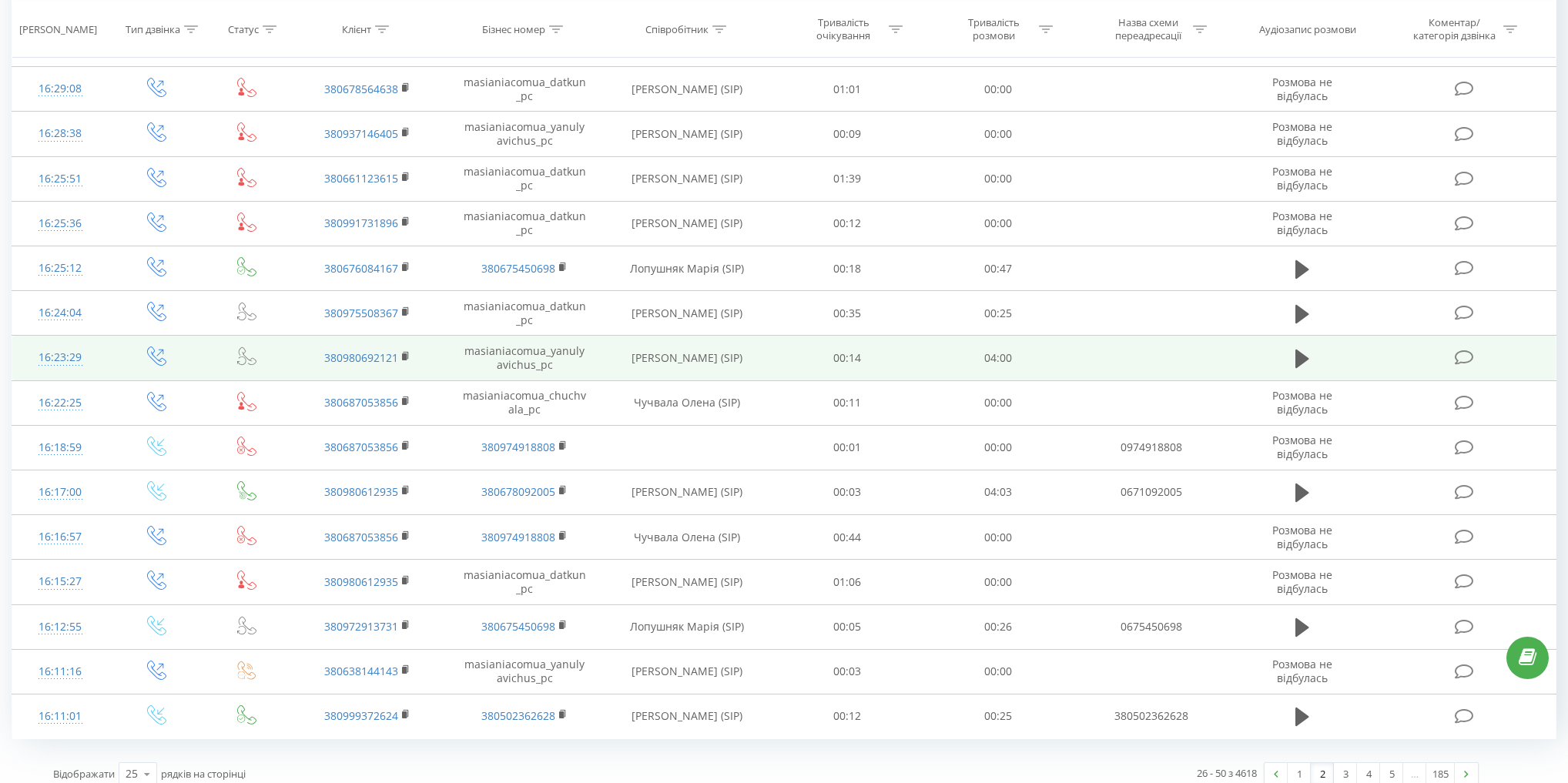
scroll to position [620, 0]
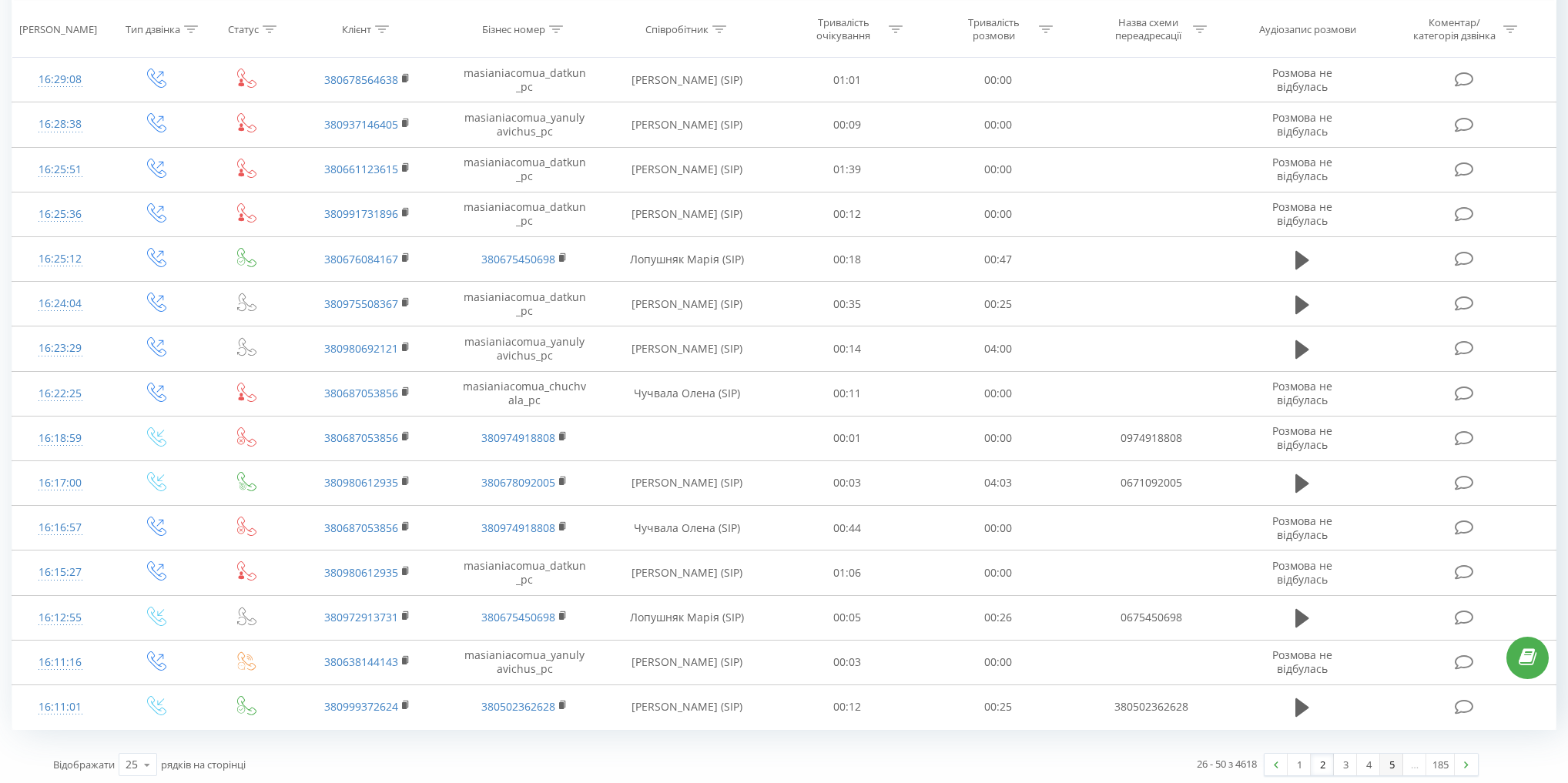
click at [1389, 754] on link "5" at bounding box center [1391, 764] width 23 height 21
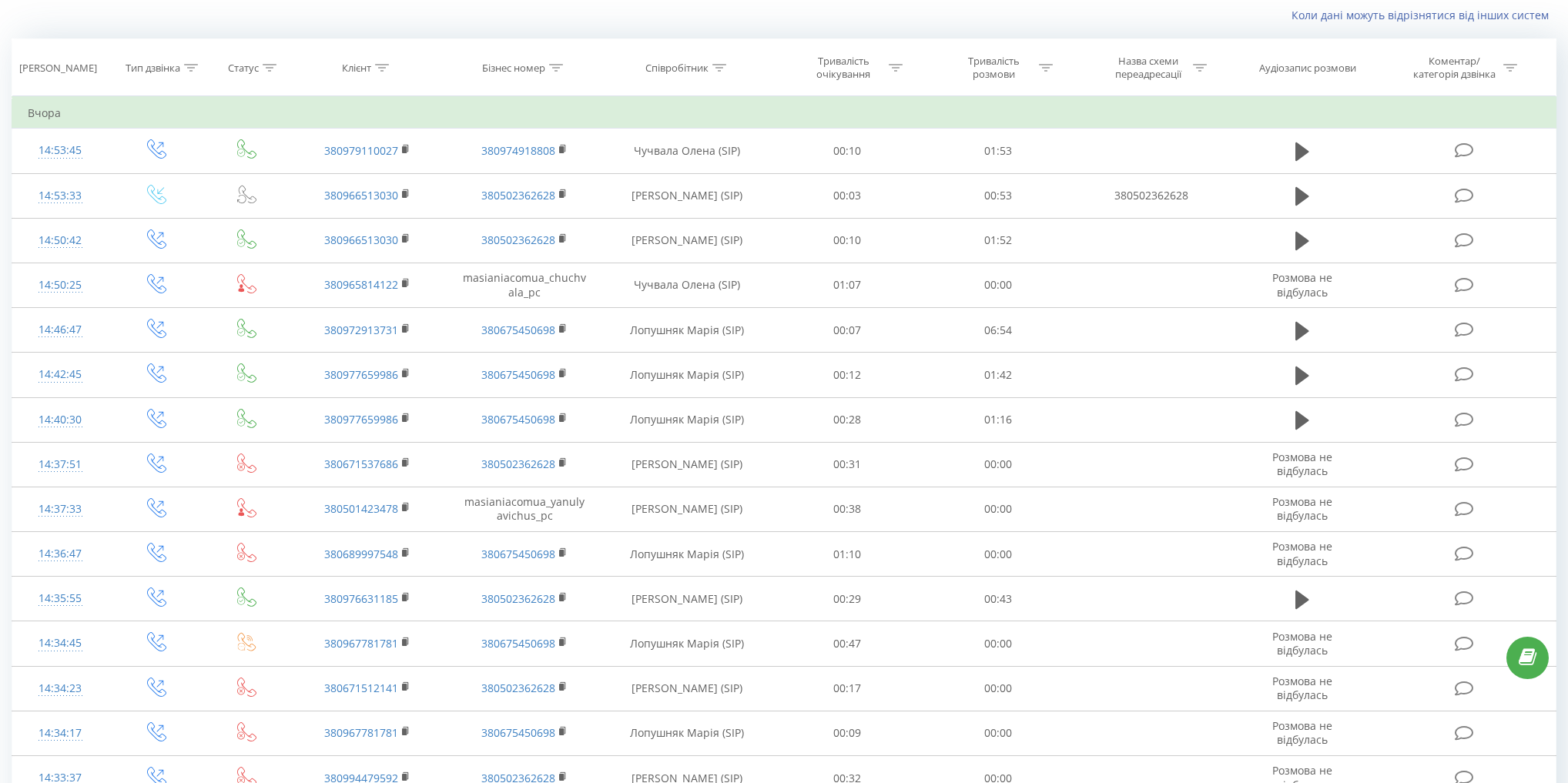
scroll to position [620, 0]
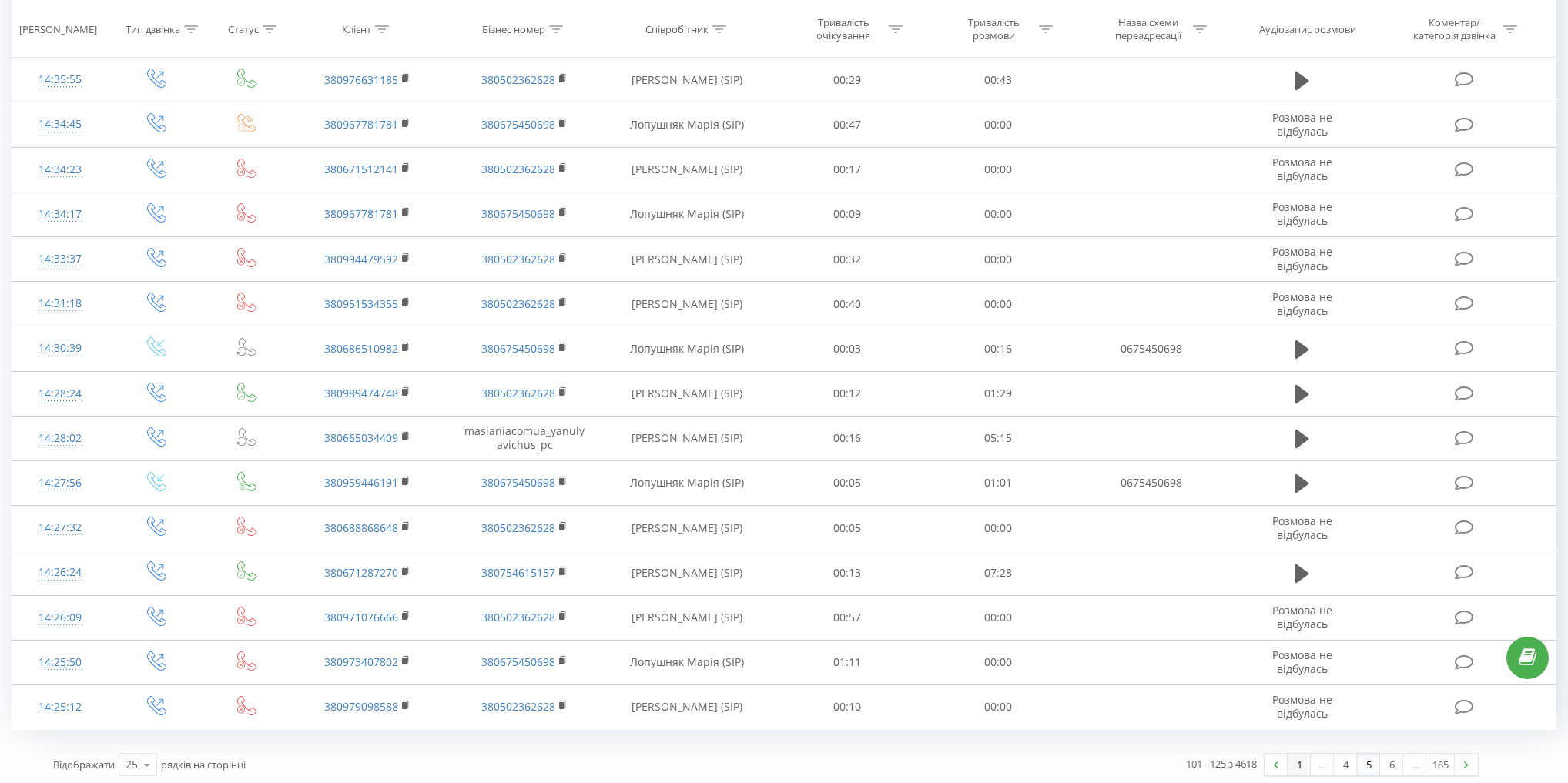
click at [1302, 764] on link "1" at bounding box center [1298, 764] width 23 height 21
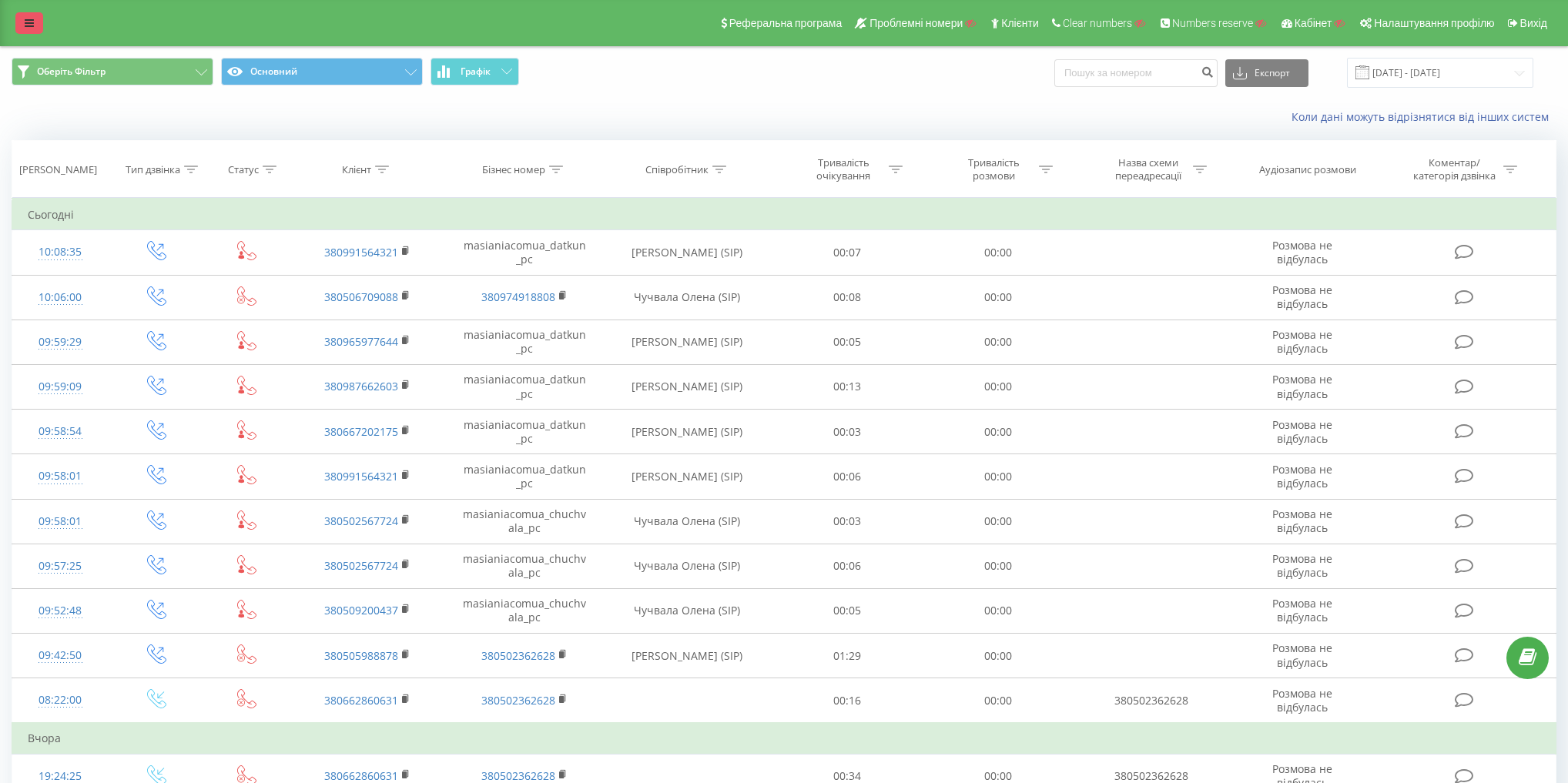
click at [24, 24] on icon at bounding box center [29, 23] width 9 height 11
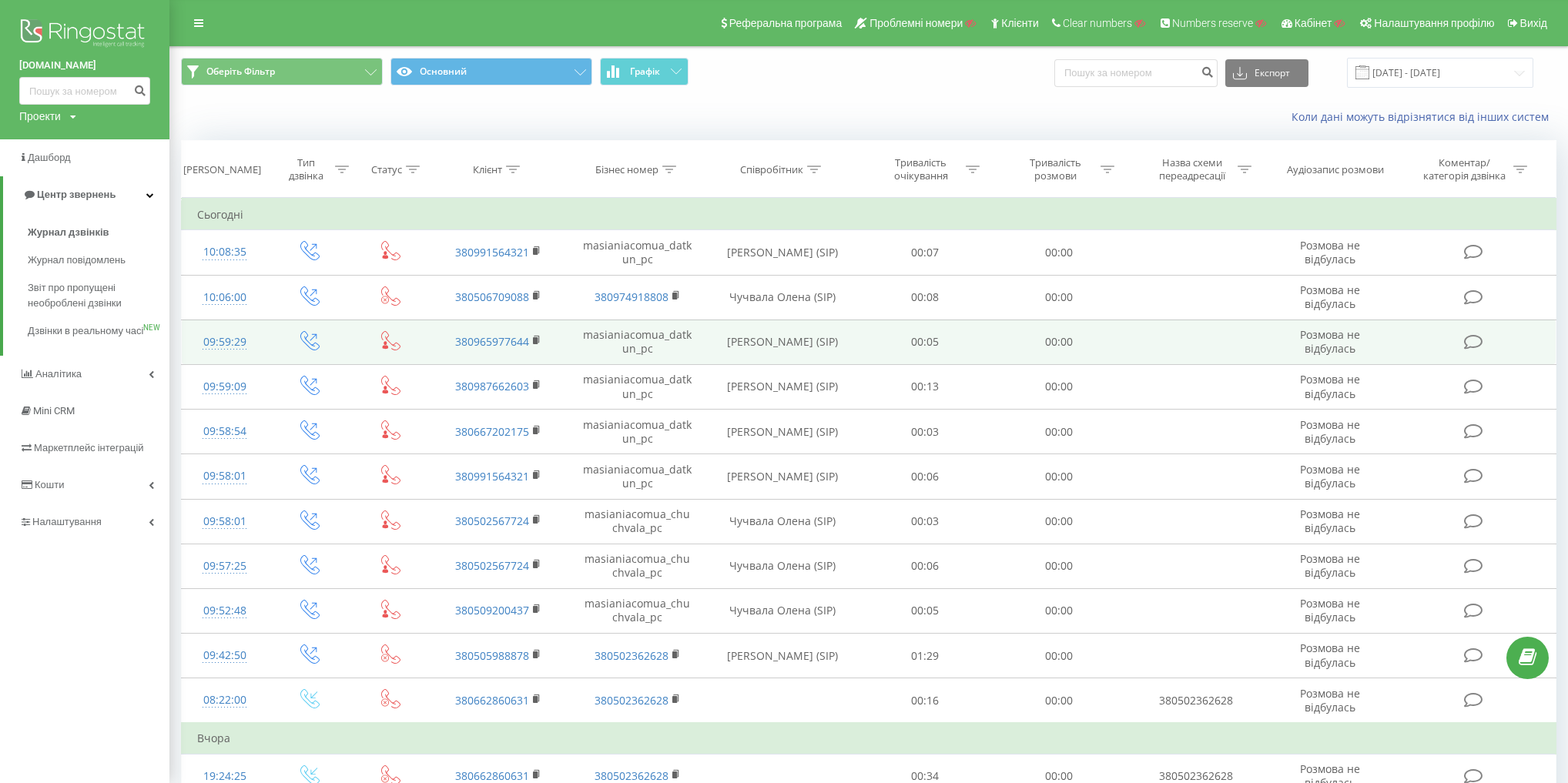
click at [641, 334] on td "masianiacomua_datkun_pc" at bounding box center [637, 341] width 139 height 45
copy td "masianiacomua_datkun_pc"
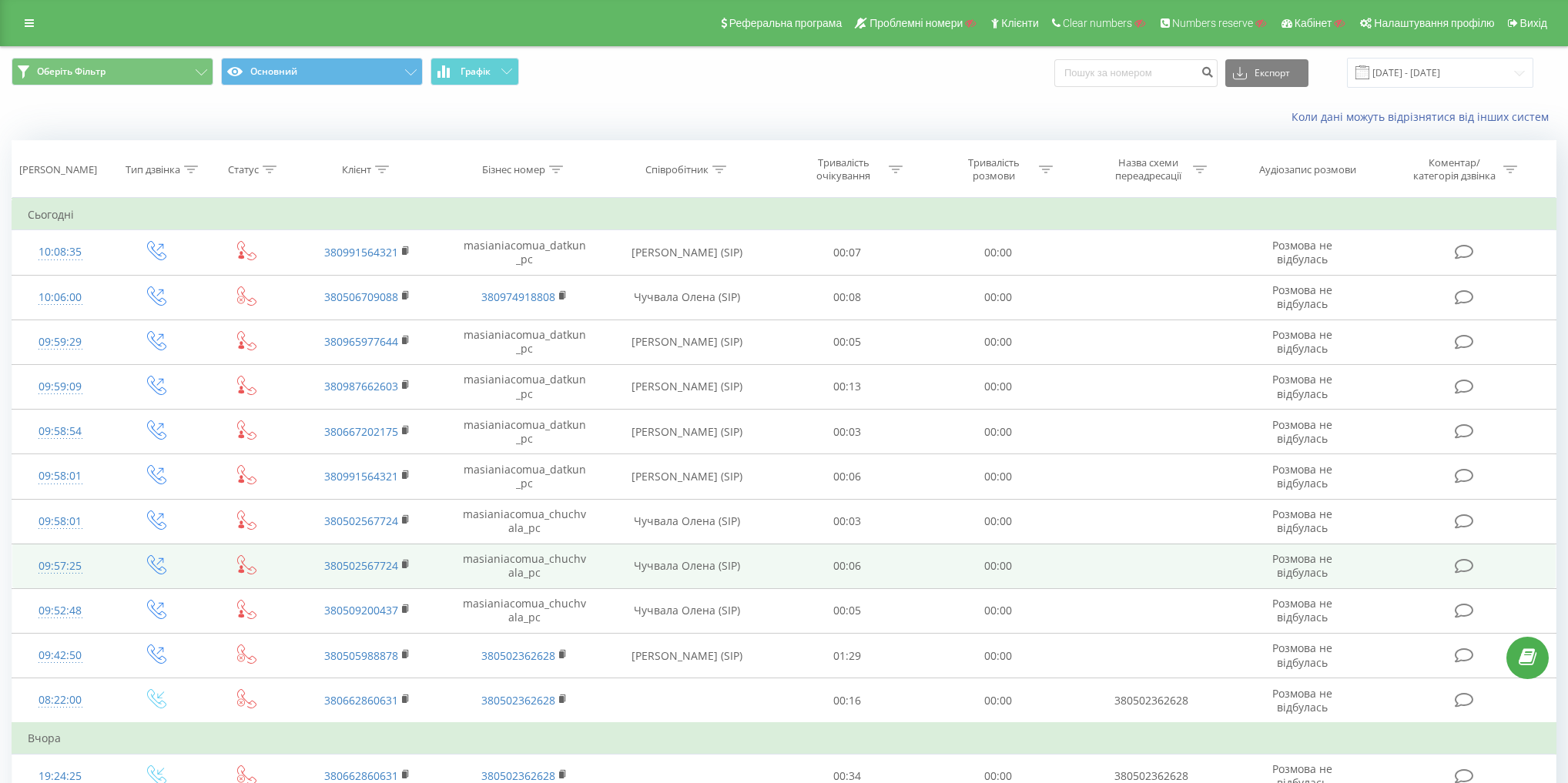
click at [514, 558] on td "masianiacomua_chuchvala_pc" at bounding box center [524, 566] width 157 height 45
copy td "masianiacomua_chuchvala_pc"
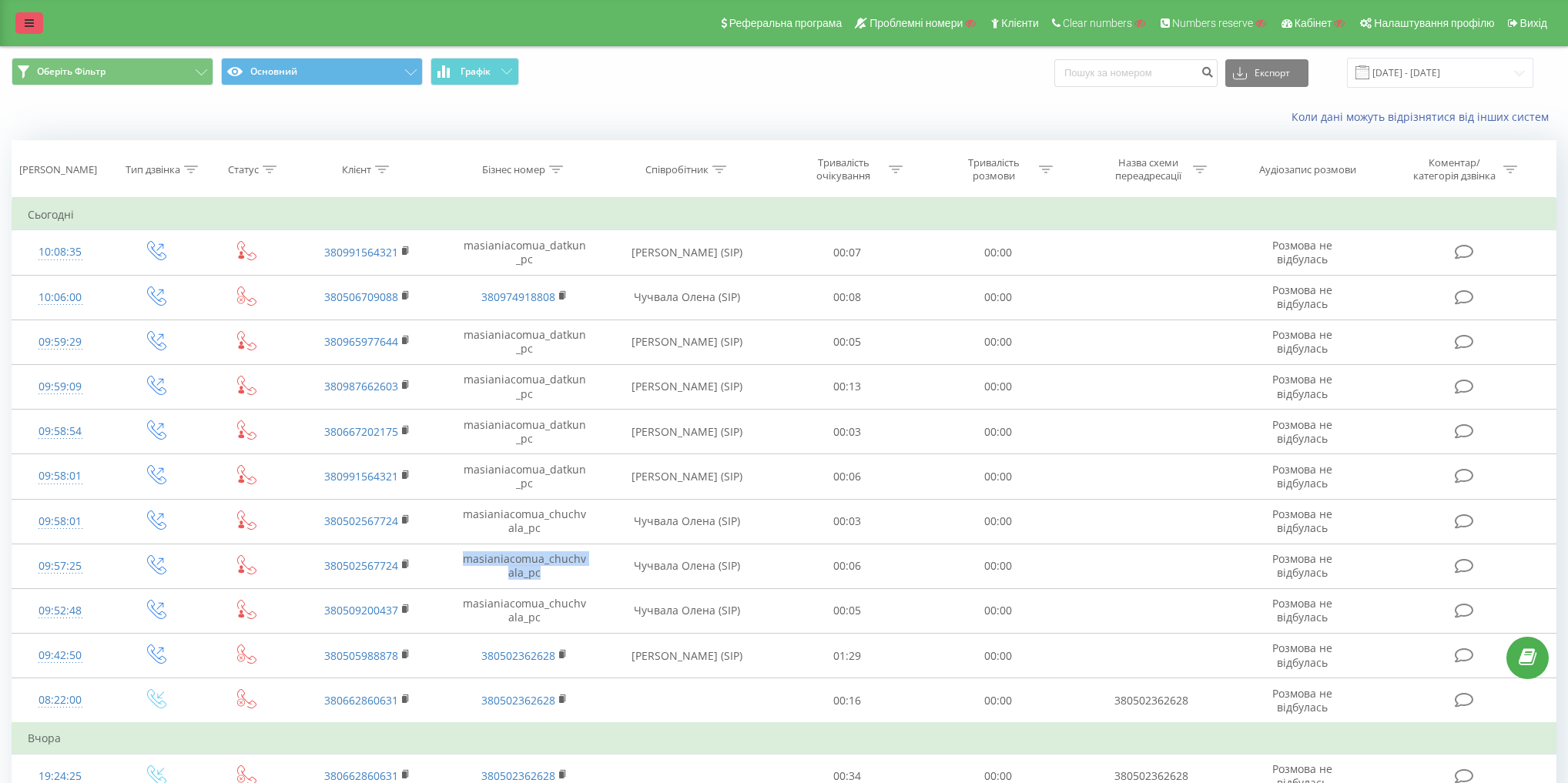
click at [30, 31] on link at bounding box center [28, 23] width 28 height 21
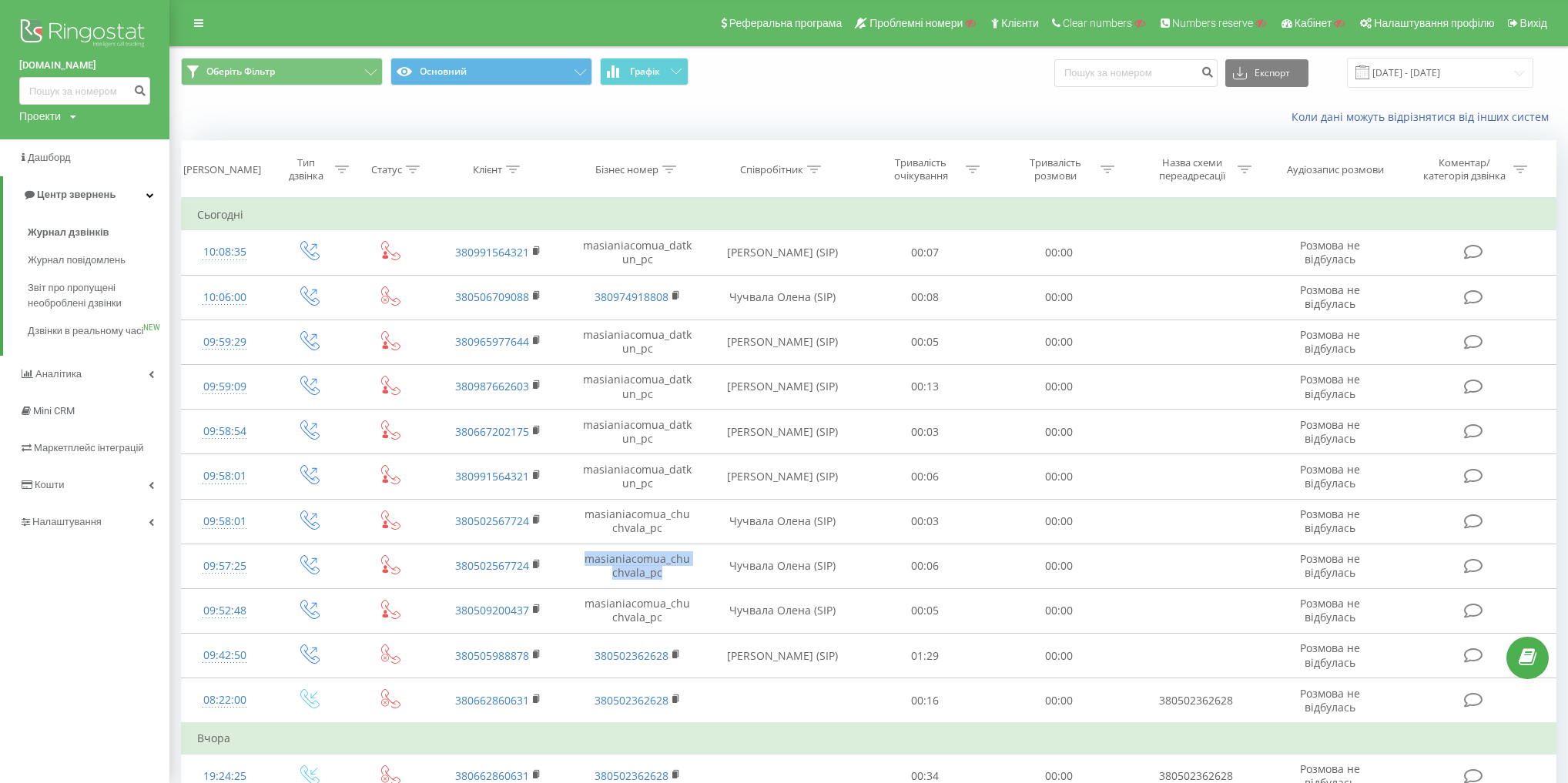
drag, startPoint x: 10, startPoint y: 65, endPoint x: 130, endPoint y: 71, distance: 120.1
click at [130, 71] on div "masiania.com.ua Проекти Пошук" at bounding box center [85, 70] width 169 height 139
copy link "[DOMAIN_NAME]"
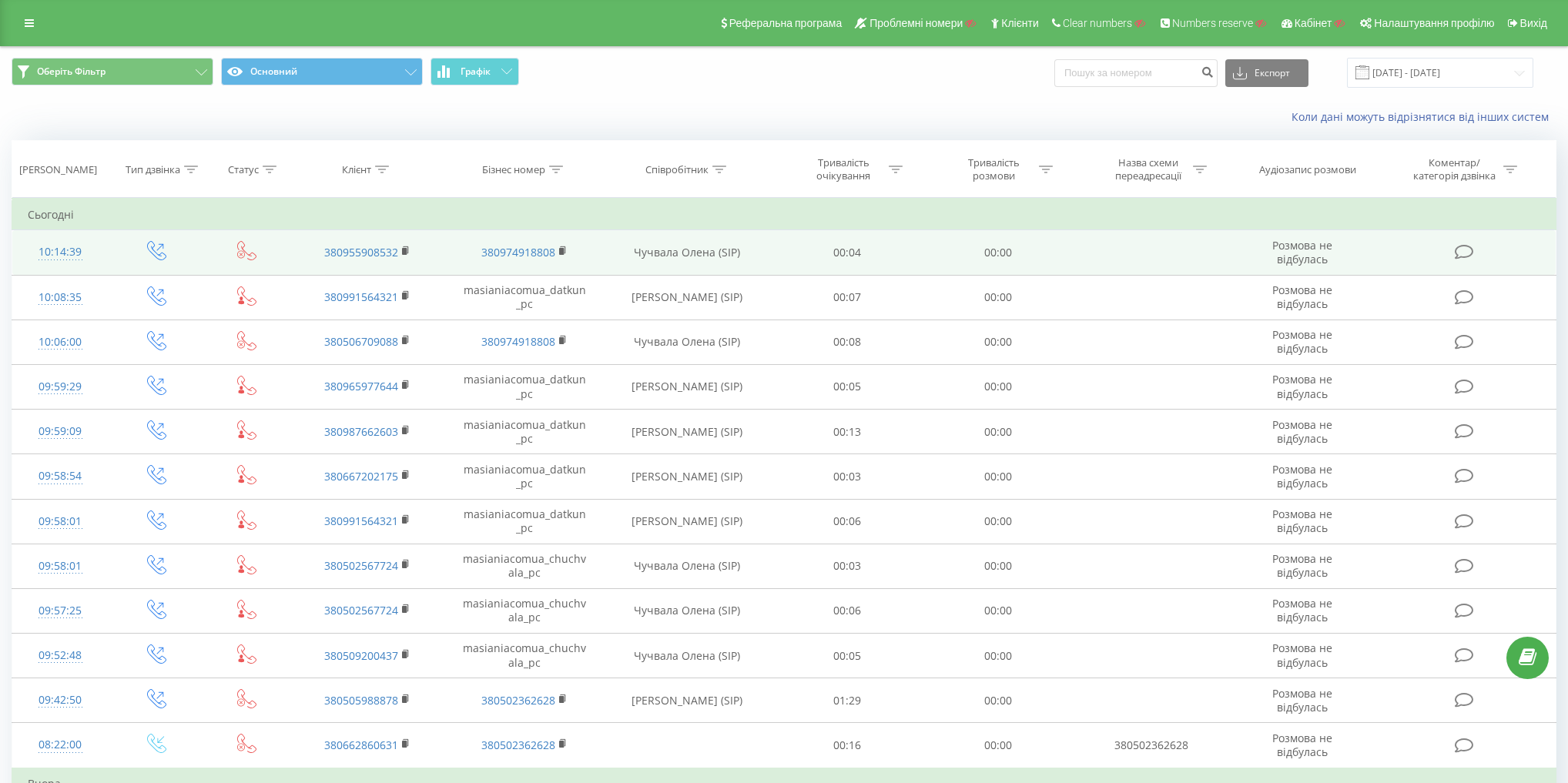
click at [254, 255] on icon at bounding box center [247, 250] width 19 height 19
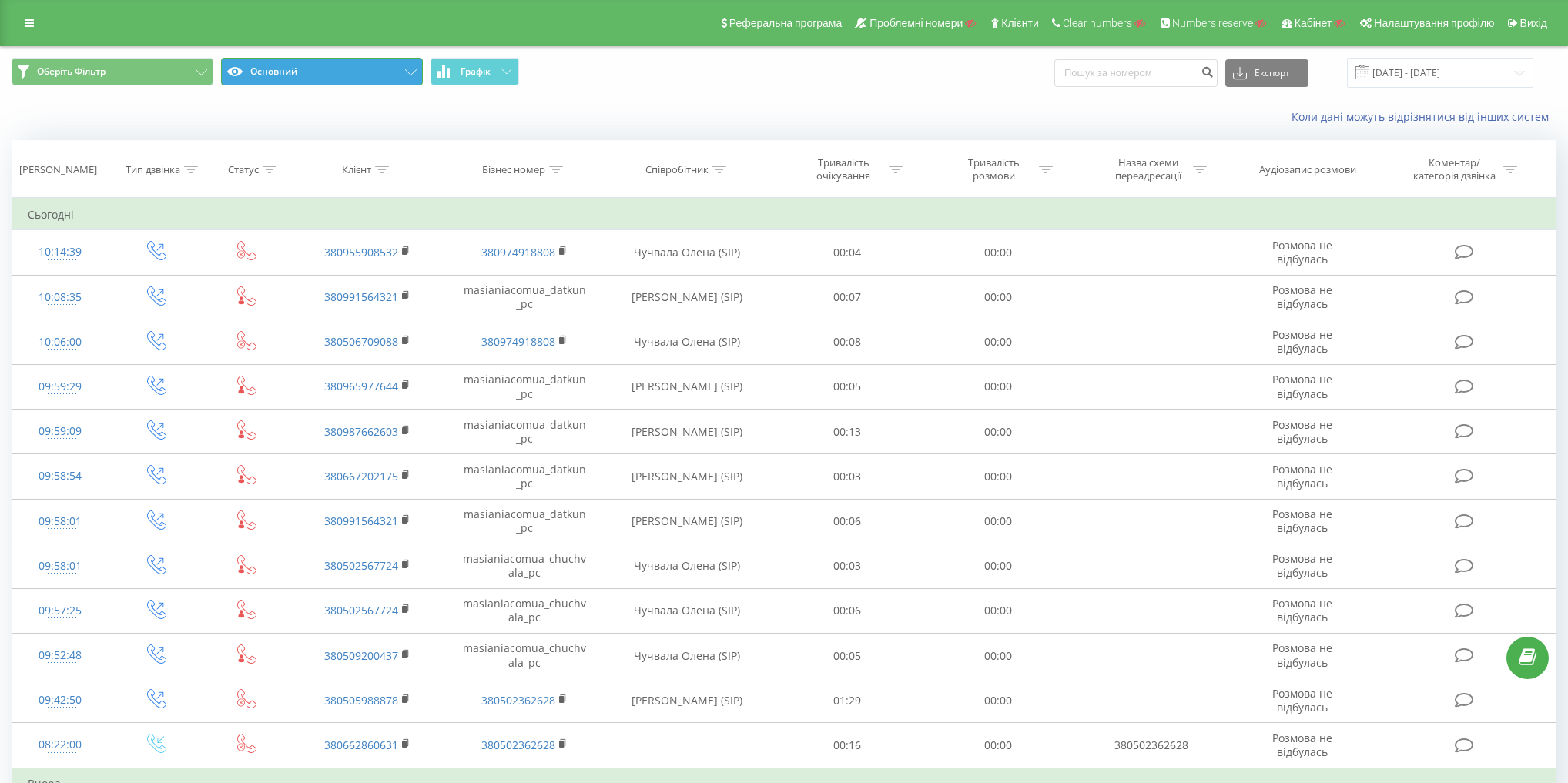
click at [349, 65] on button "Основний" at bounding box center [322, 71] width 202 height 28
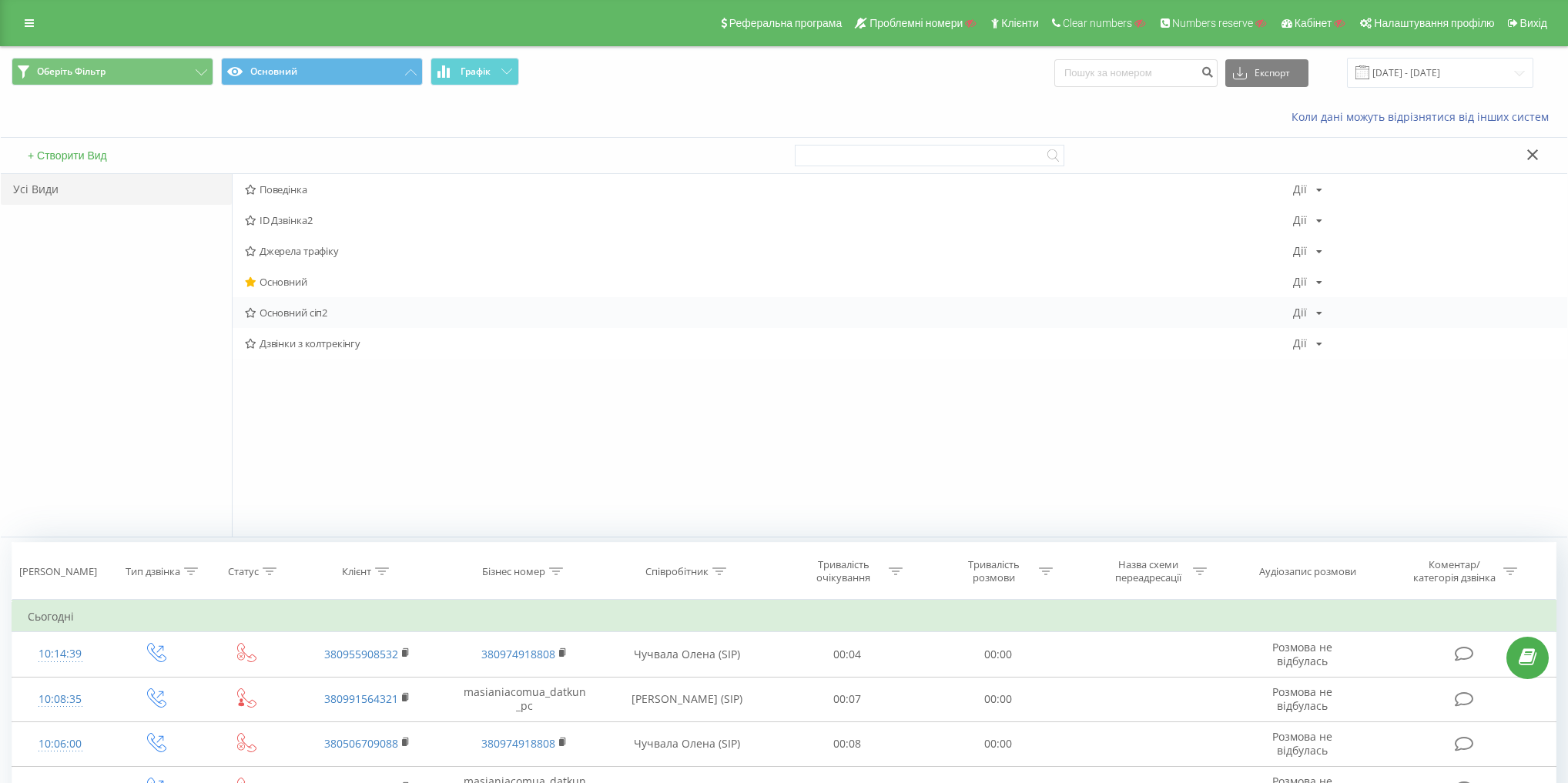
click at [310, 314] on span "Основний сіп2" at bounding box center [769, 313] width 1048 height 11
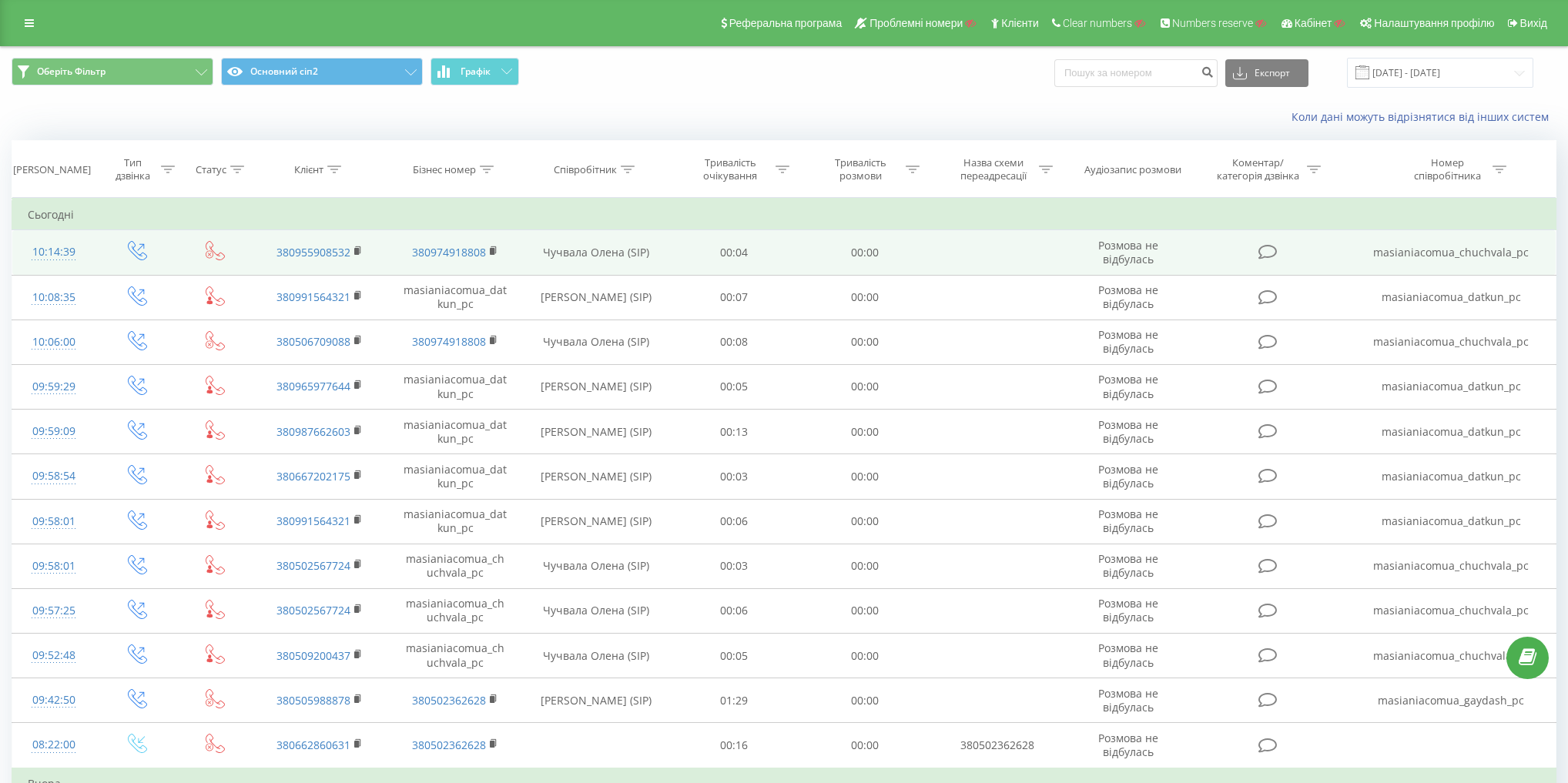
click at [1472, 253] on td "masianiacomua_chuchvala_pc" at bounding box center [1451, 252] width 209 height 45
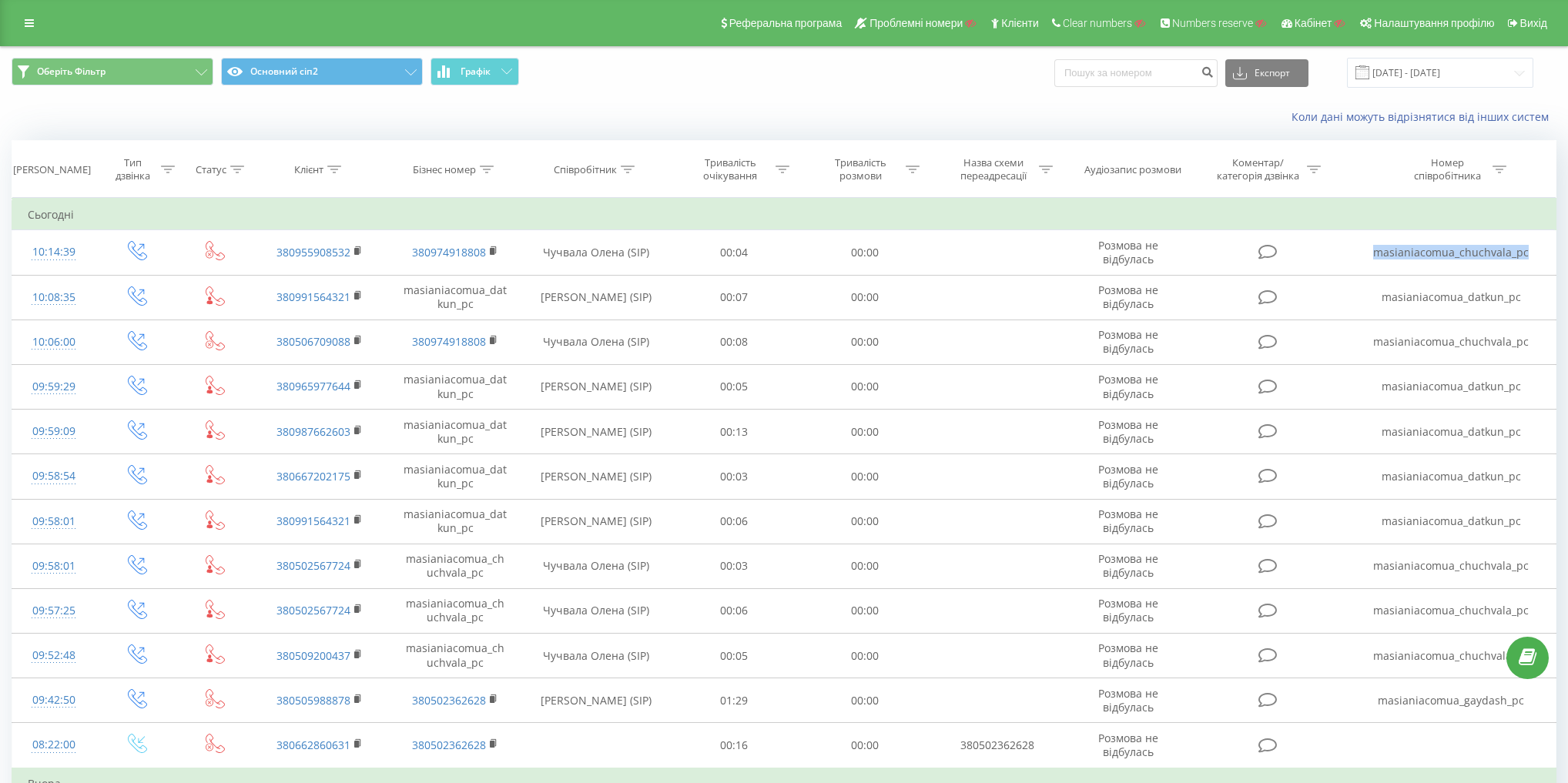
copy td "masianiacomua_chuchvala_pc"
click at [20, 28] on link at bounding box center [28, 23] width 28 height 21
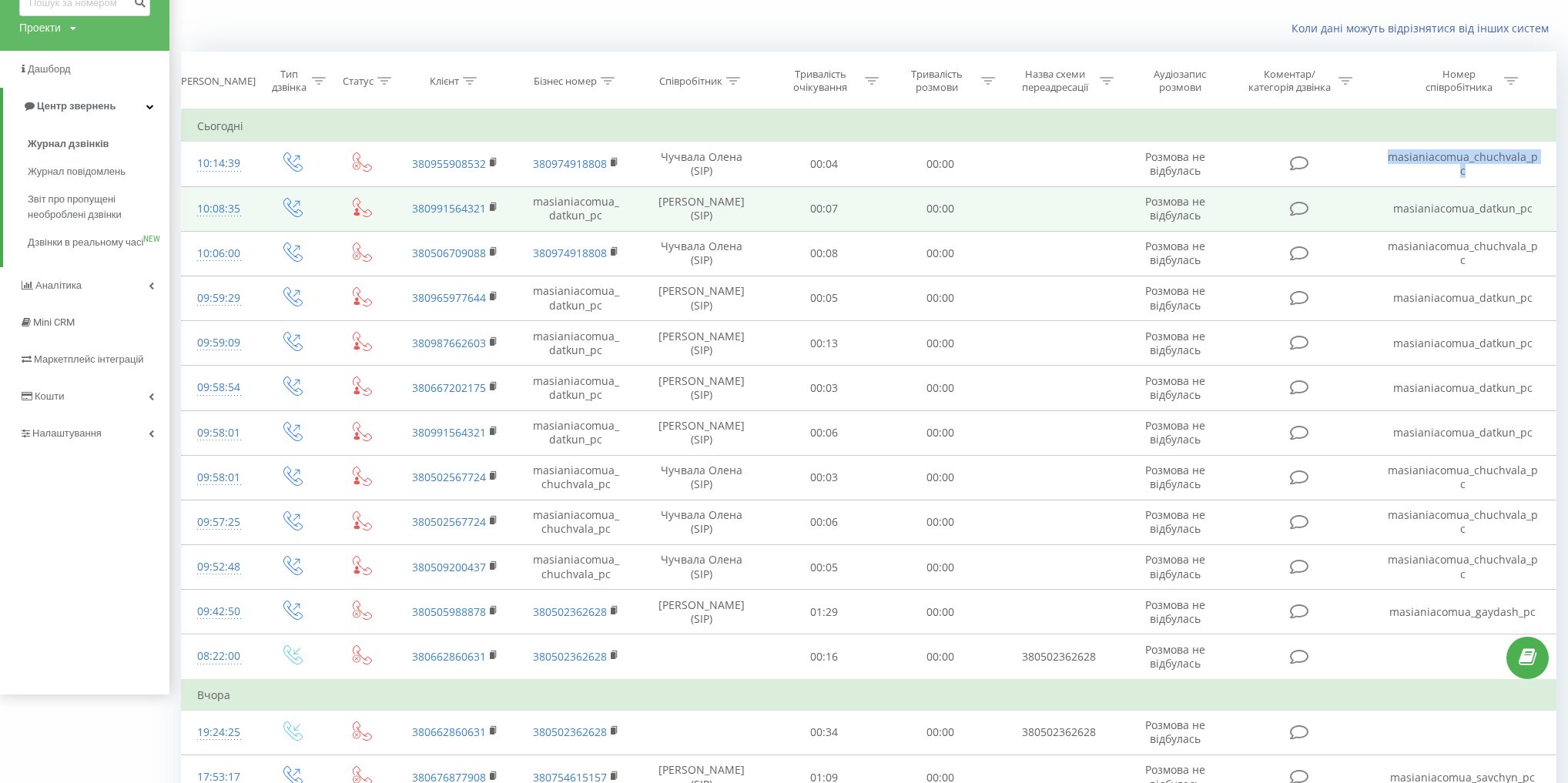
scroll to position [123, 0]
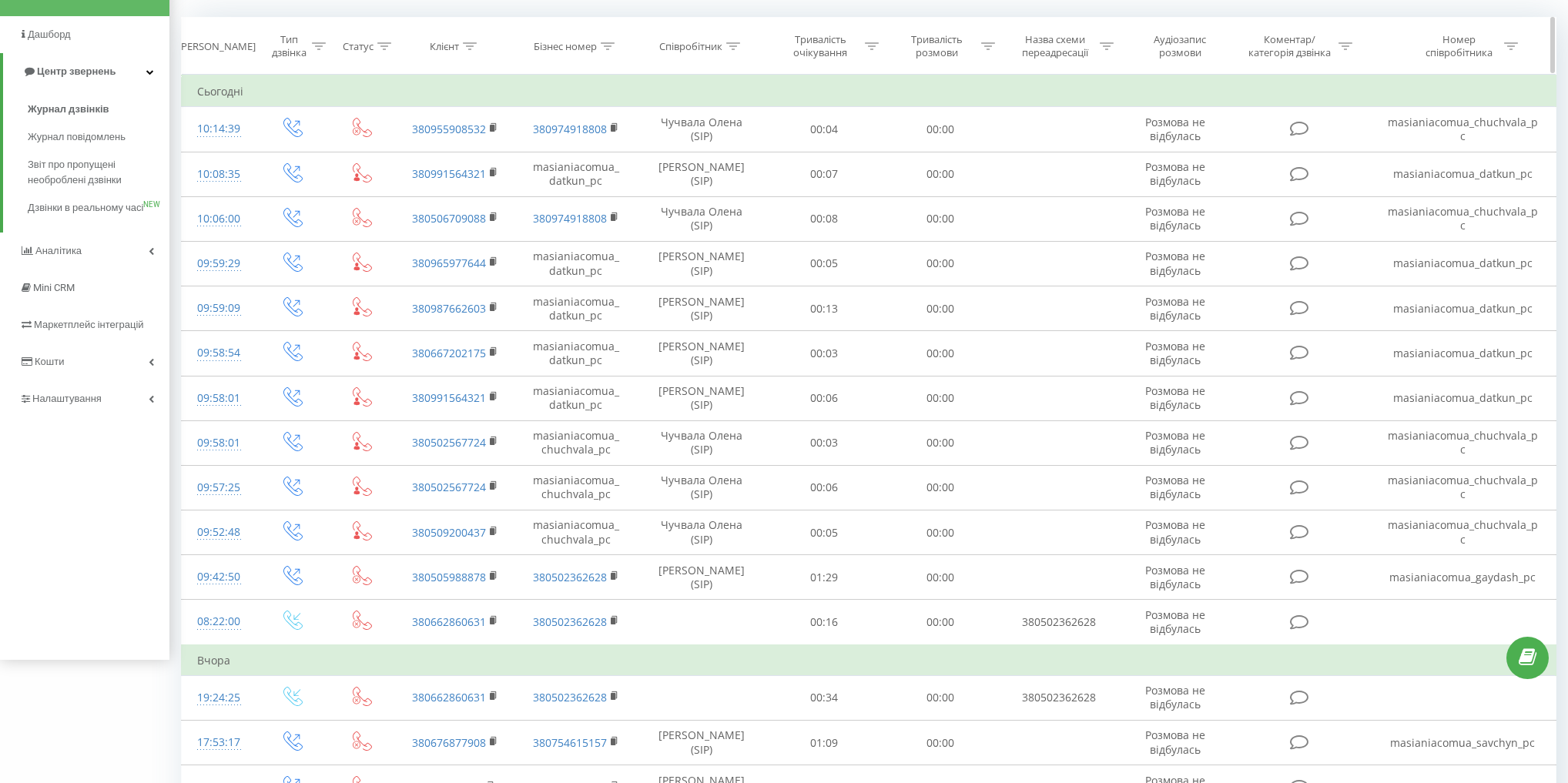
click at [556, 19] on th "Бізнес номер" at bounding box center [576, 46] width 121 height 57
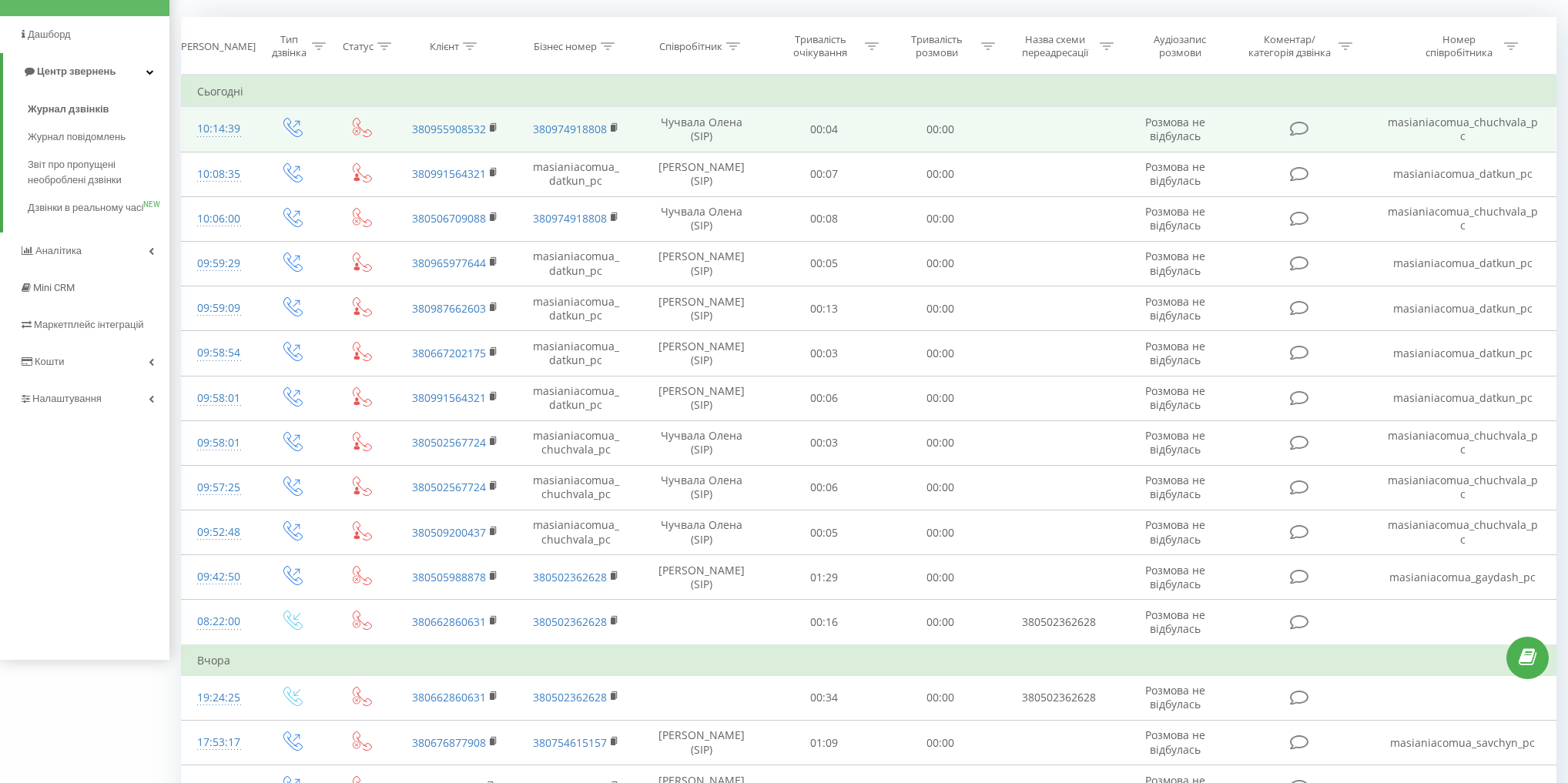
click at [1477, 128] on td "masianiacomua_chuchvala_pc" at bounding box center [1462, 129] width 186 height 45
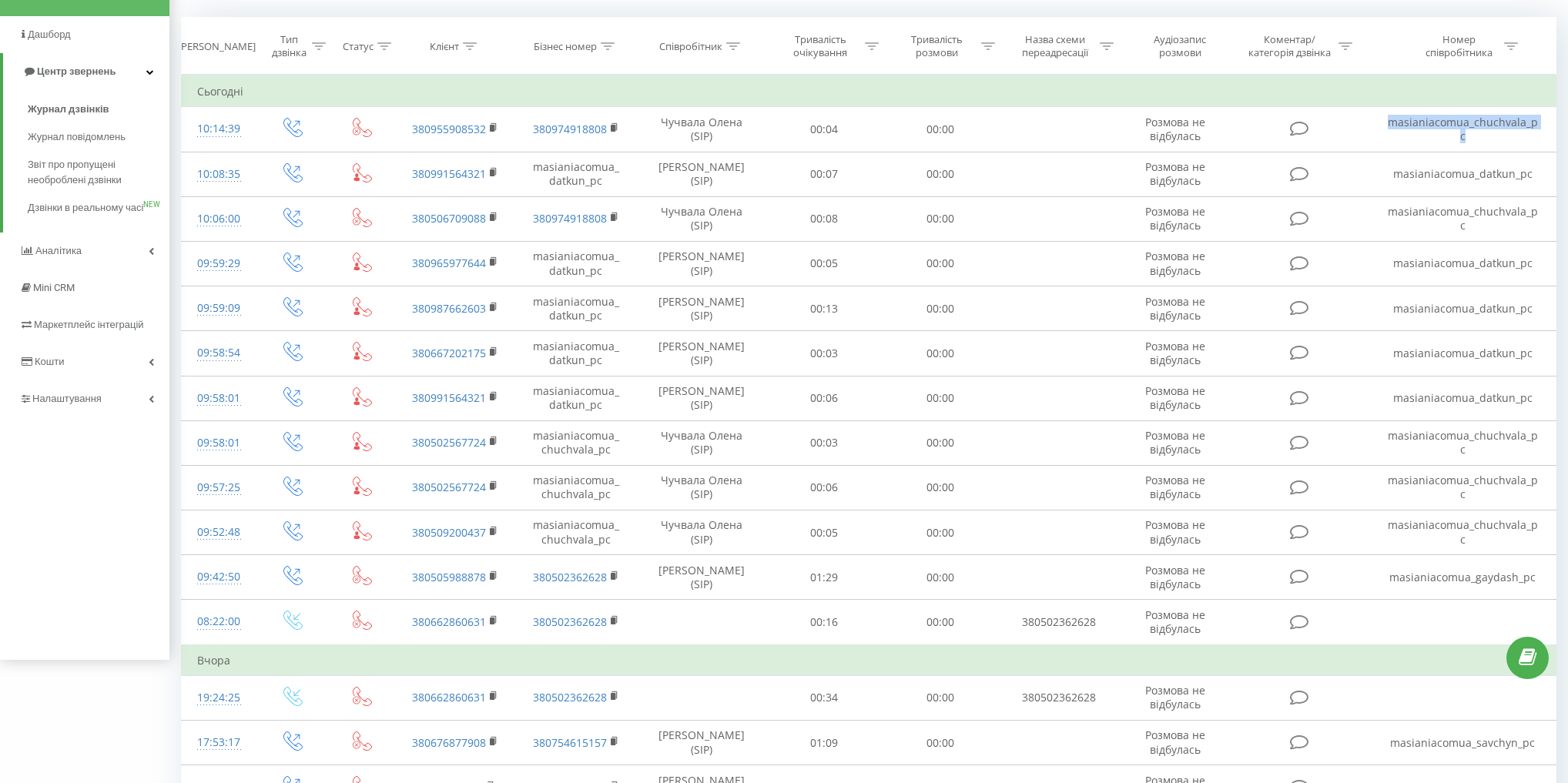
copy td "masianiacomua_chuchvala_pc"
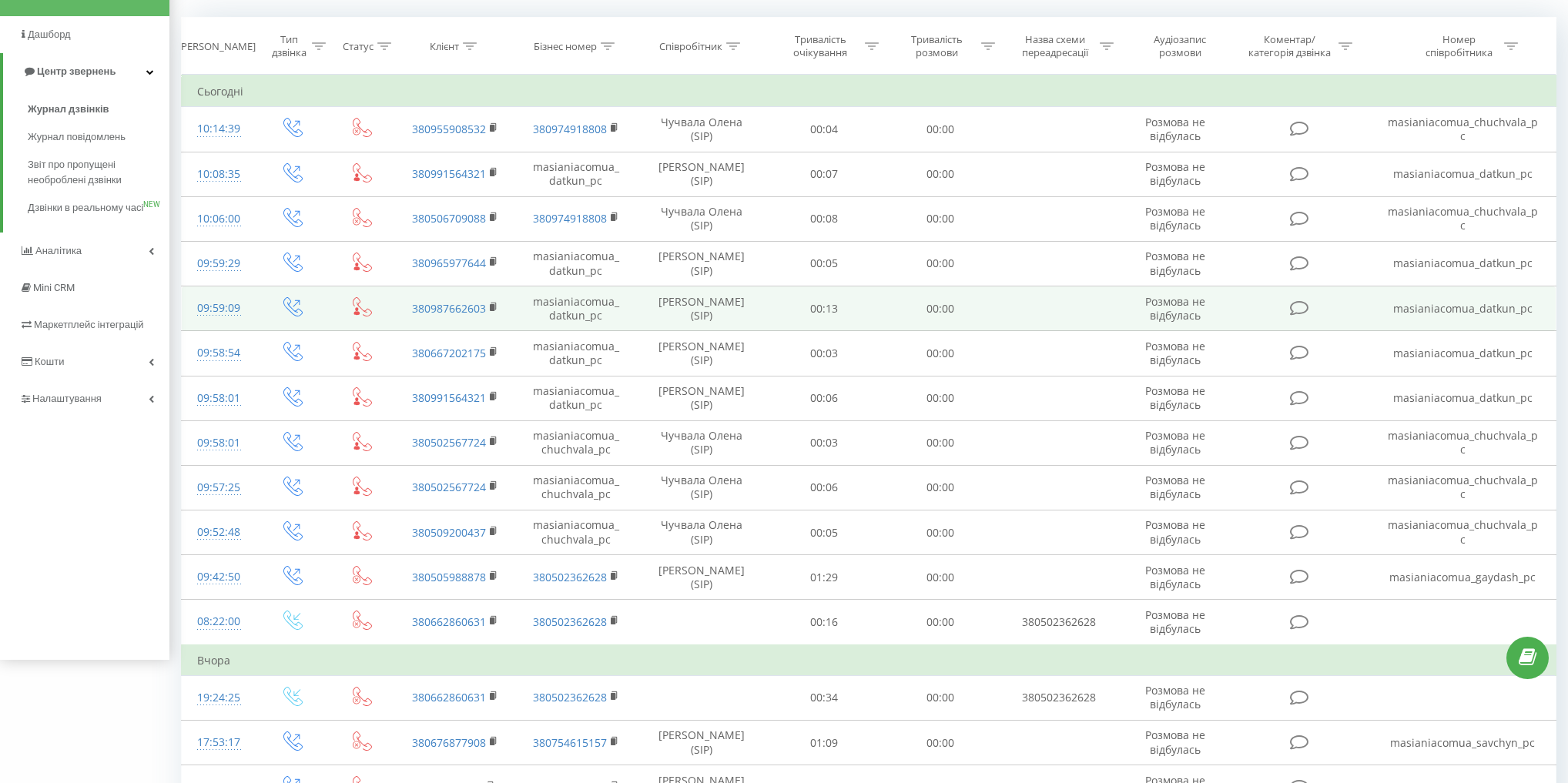
click at [357, 308] on icon at bounding box center [356, 309] width 3 height 4
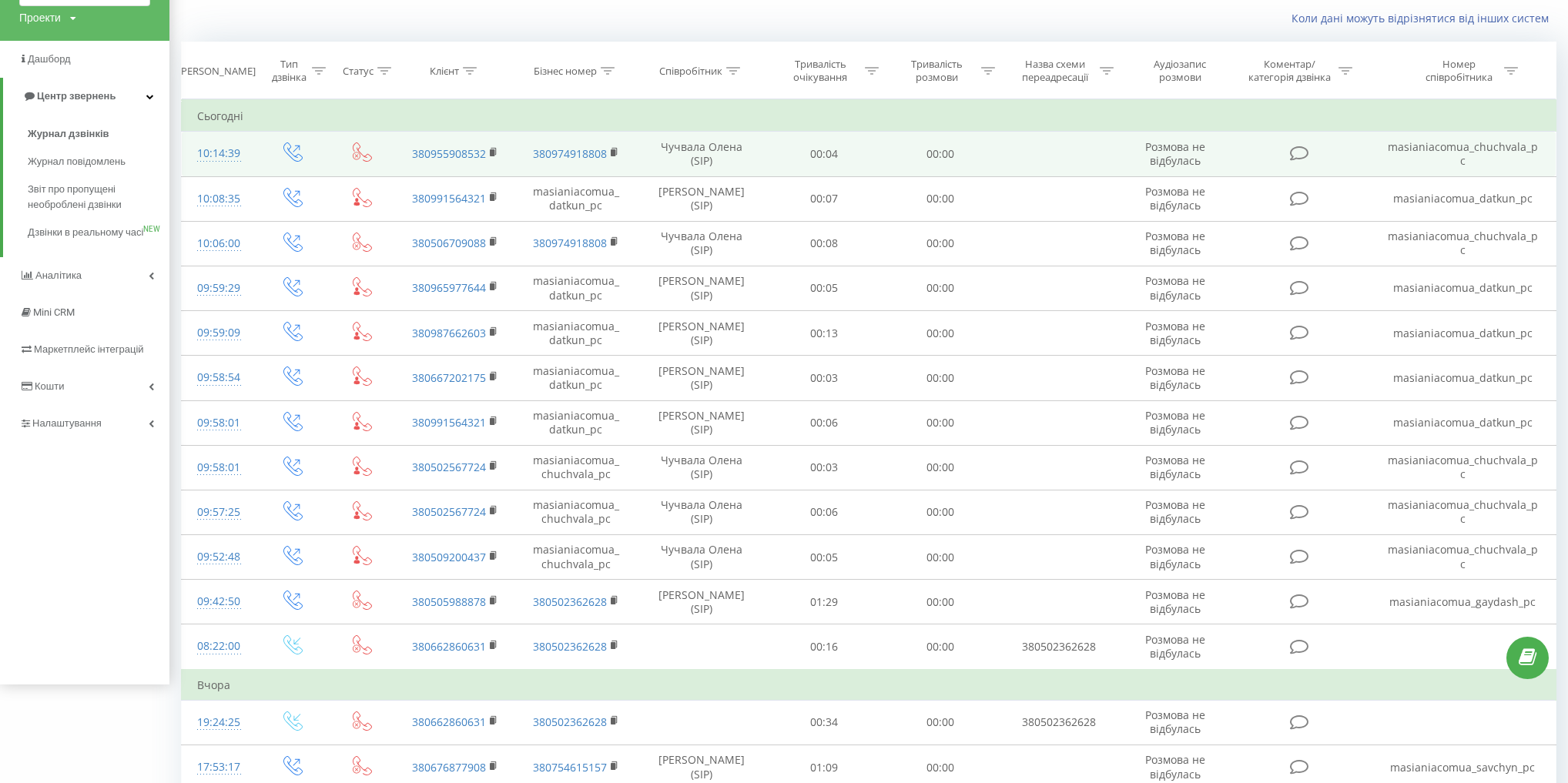
scroll to position [0, 0]
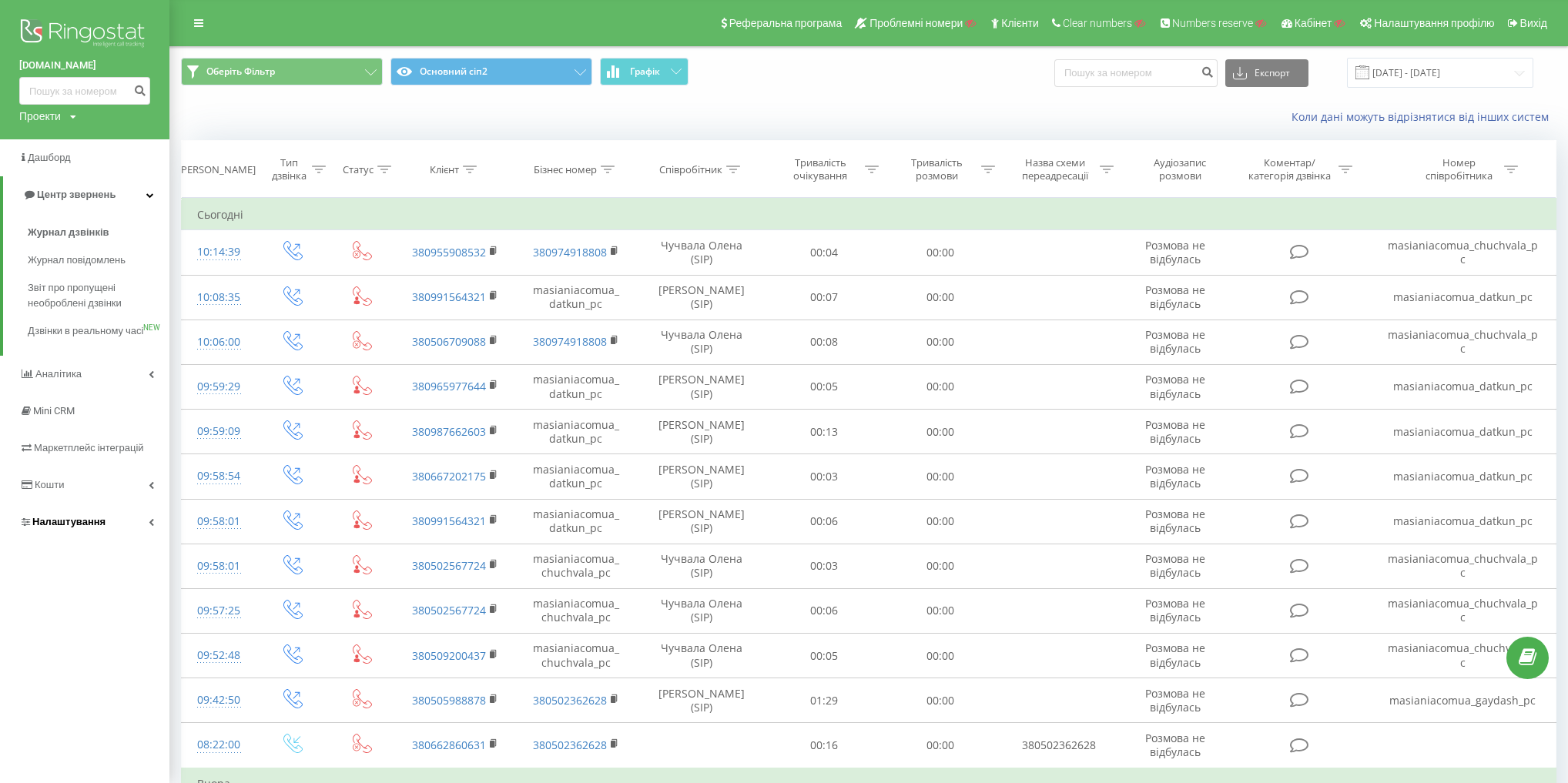
click at [122, 536] on link "Налаштування" at bounding box center [85, 521] width 169 height 37
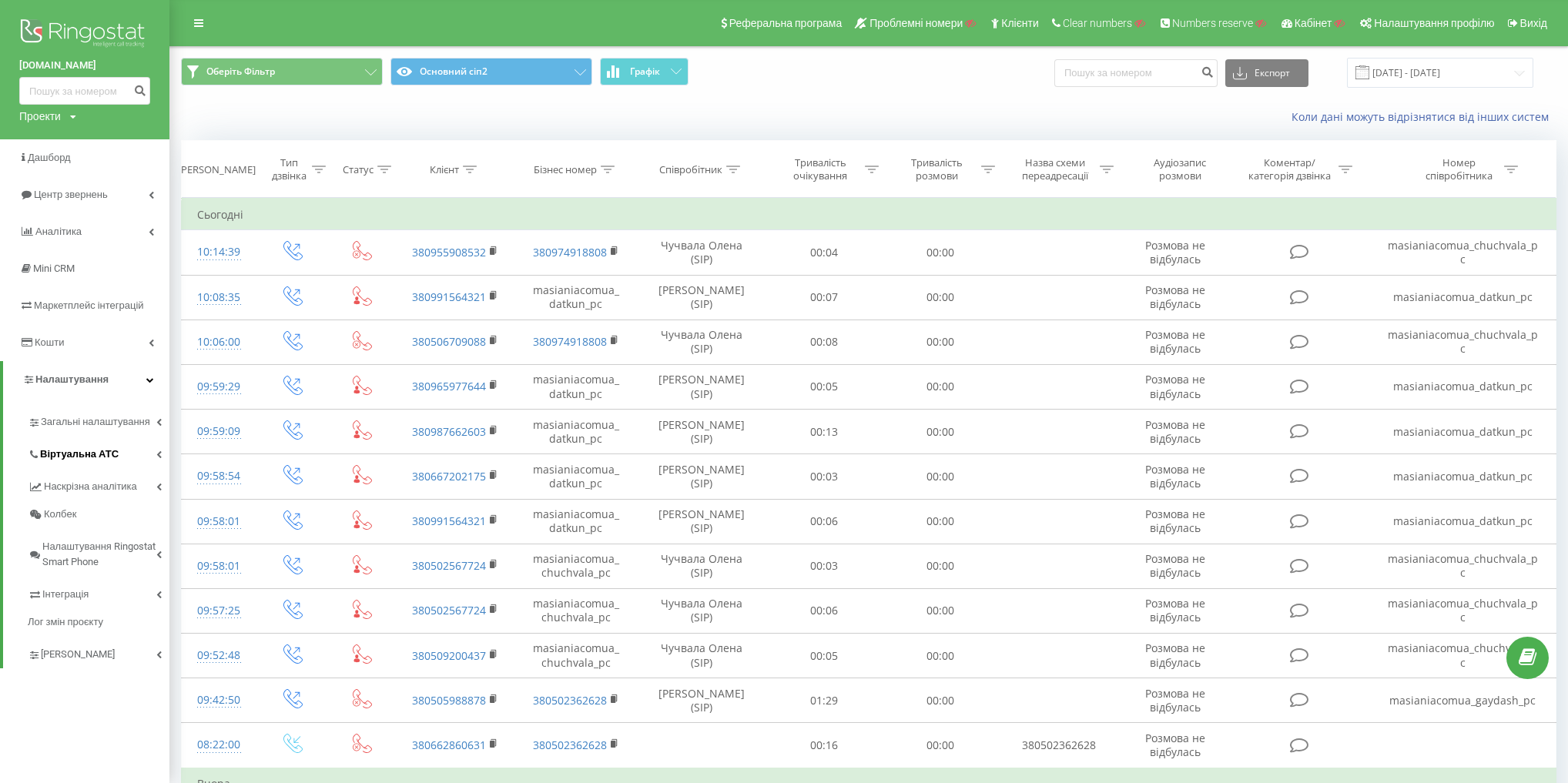
click at [120, 453] on link "Віртуальна АТС" at bounding box center [98, 451] width 141 height 32
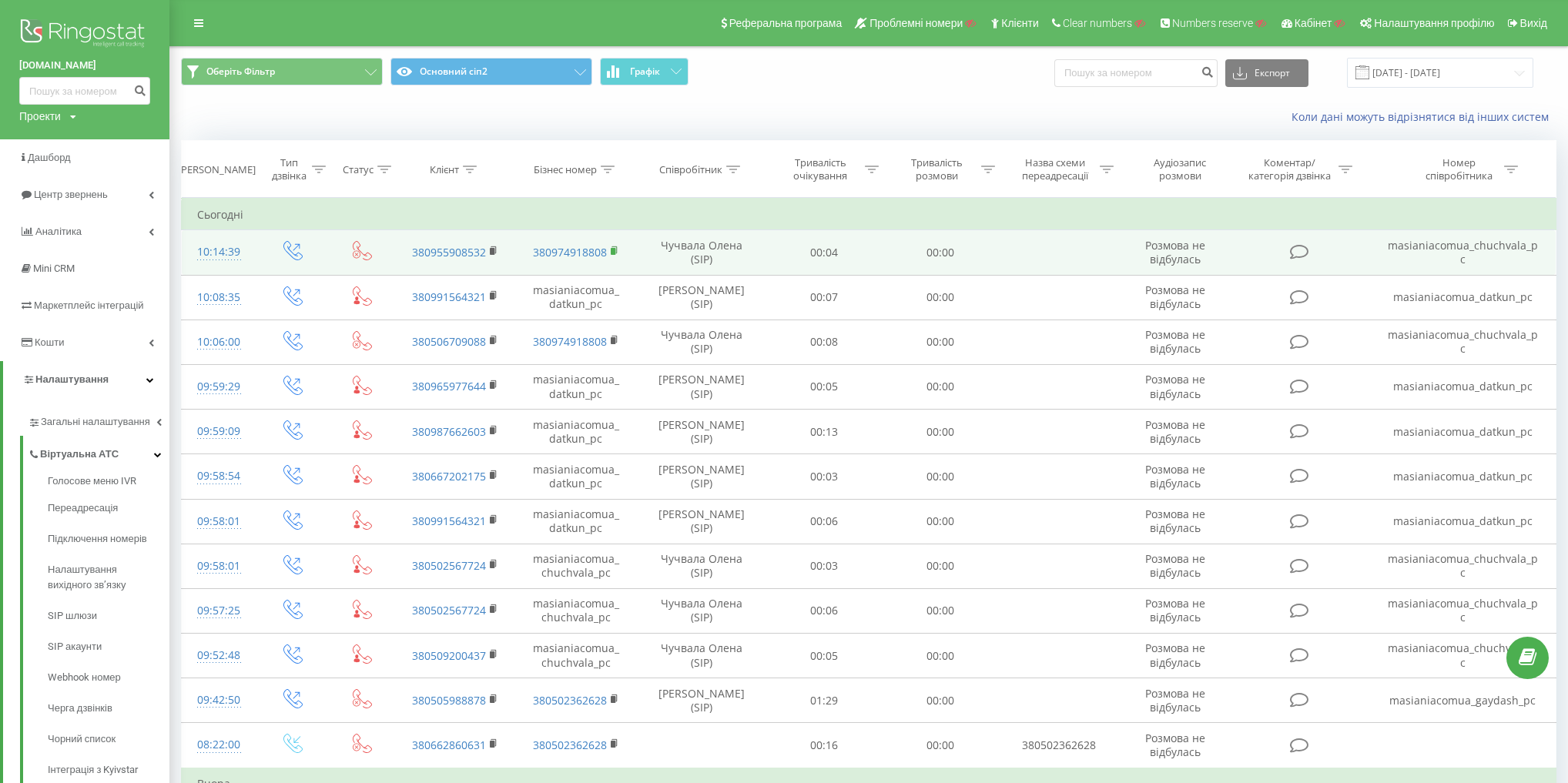
click at [614, 248] on rect at bounding box center [613, 251] width 5 height 7
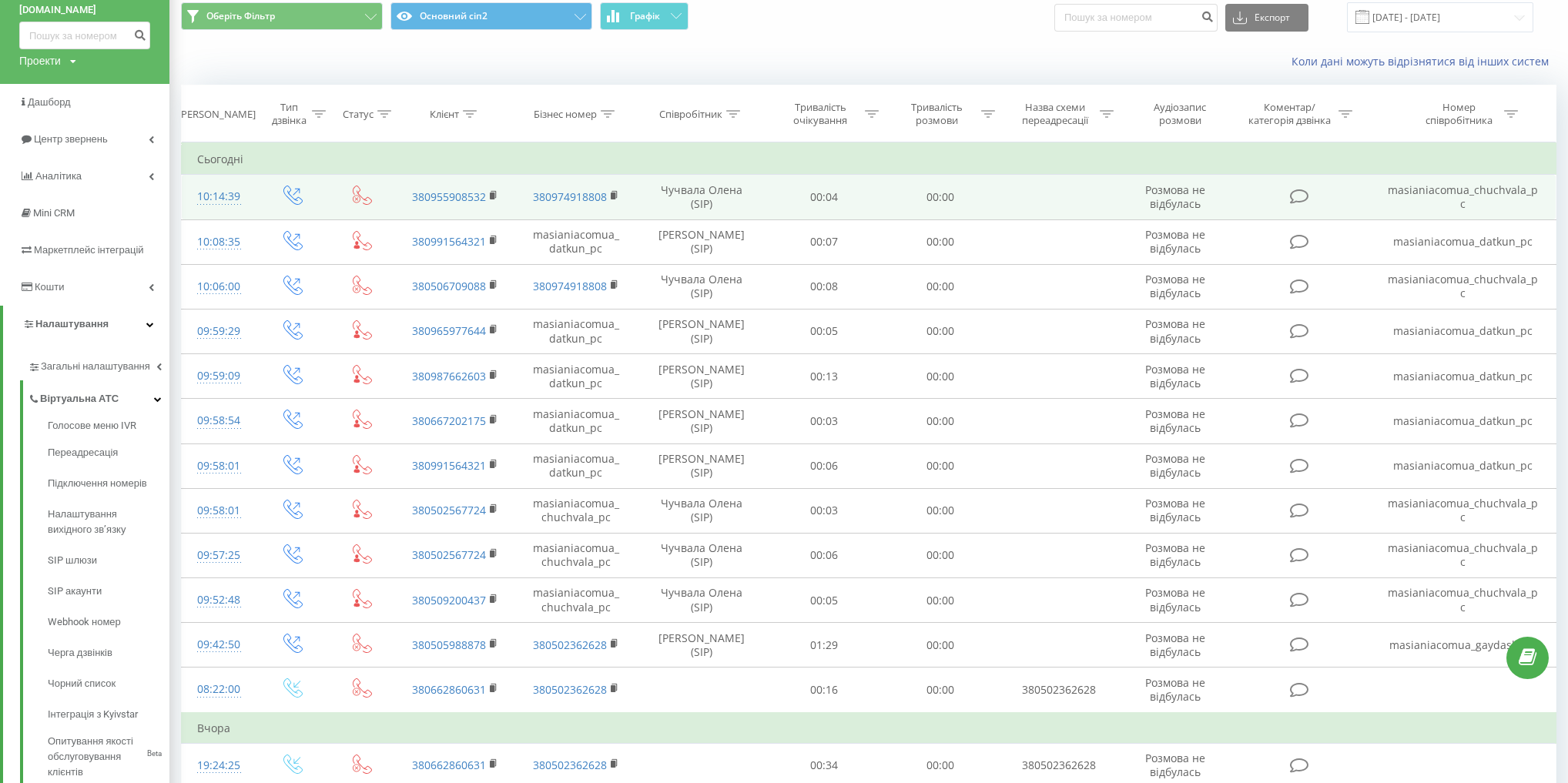
scroll to position [62, 0]
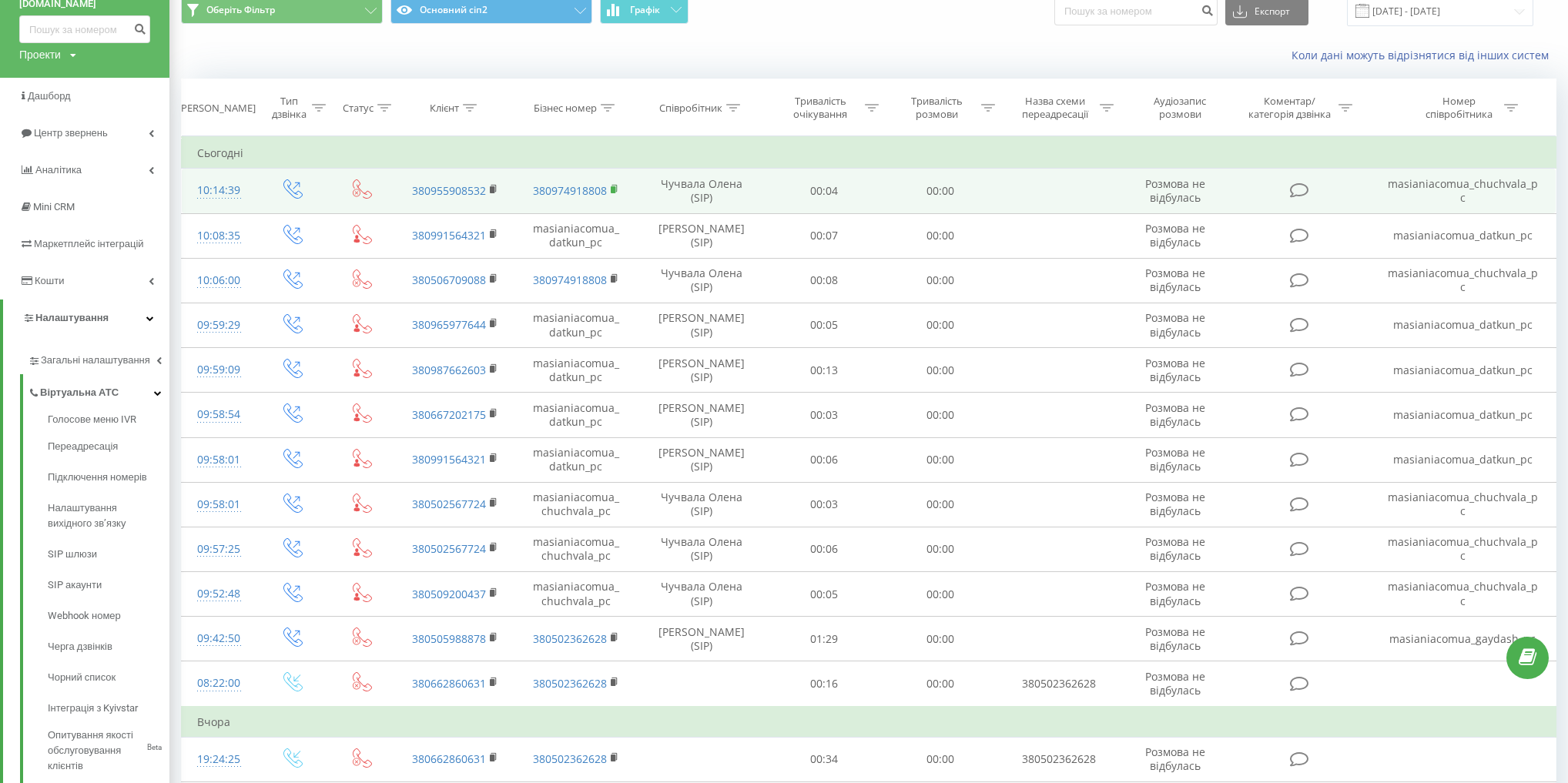
click at [614, 190] on rect at bounding box center [613, 190] width 5 height 7
click at [368, 188] on icon at bounding box center [362, 189] width 19 height 19
click at [223, 189] on div "10:14:39" at bounding box center [218, 190] width 43 height 30
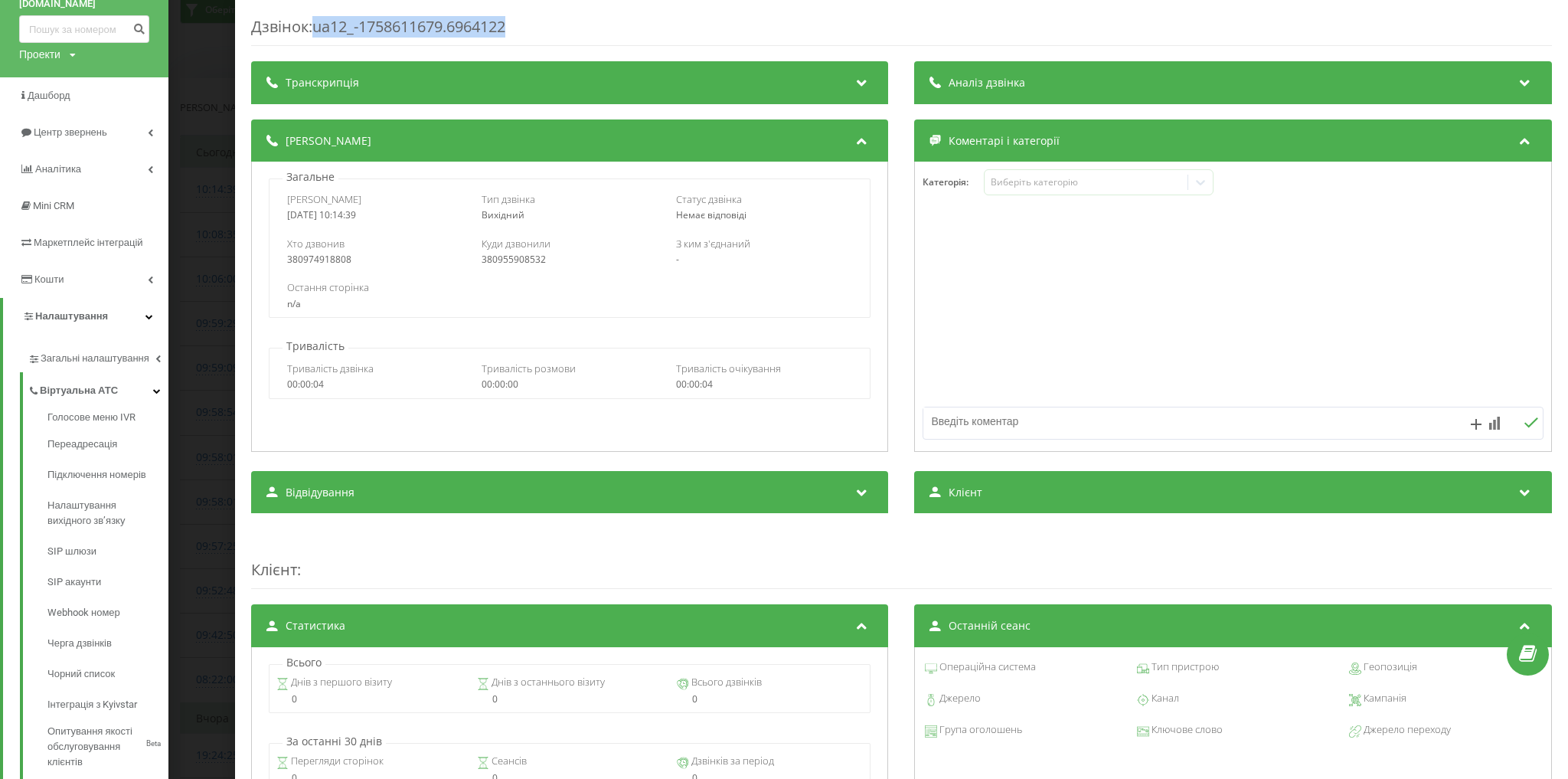
drag, startPoint x: 320, startPoint y: 28, endPoint x: 527, endPoint y: 0, distance: 208.9
click at [557, 28] on div "Дзвінок : ua12_-1758611679.6964122" at bounding box center [902, 31] width 1301 height 30
copy div "ua12_-1758611679.6964122"
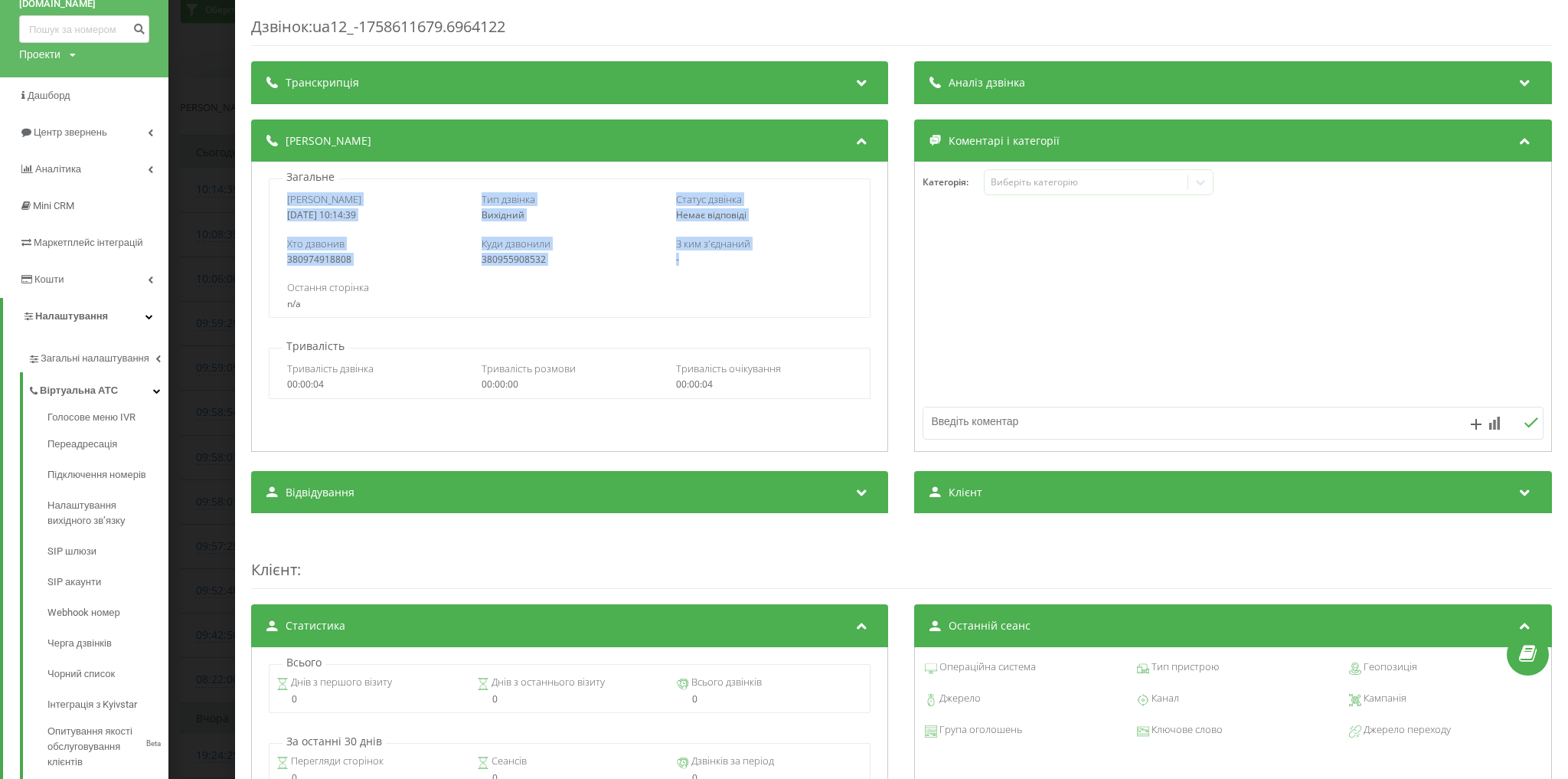
drag, startPoint x: 285, startPoint y: 197, endPoint x: 767, endPoint y: 264, distance: 486.6
click at [766, 264] on div "Дата дзвінка [DATE] 10:14:39 Тип дзвінка Вихідний Статус дзвінка Немає відповід…" at bounding box center [570, 248] width 602 height 139
copy div "Дата дзвінка [DATE] 10:14:39 Тип дзвінка Вихідний Статус дзвінка Немає відповід…"
click at [215, 182] on div "Дзвінок : ua12_-1758611679.6964122 Транскрипція Для AI-аналізу майбутніх дзвінк…" at bounding box center [784, 389] width 1568 height 779
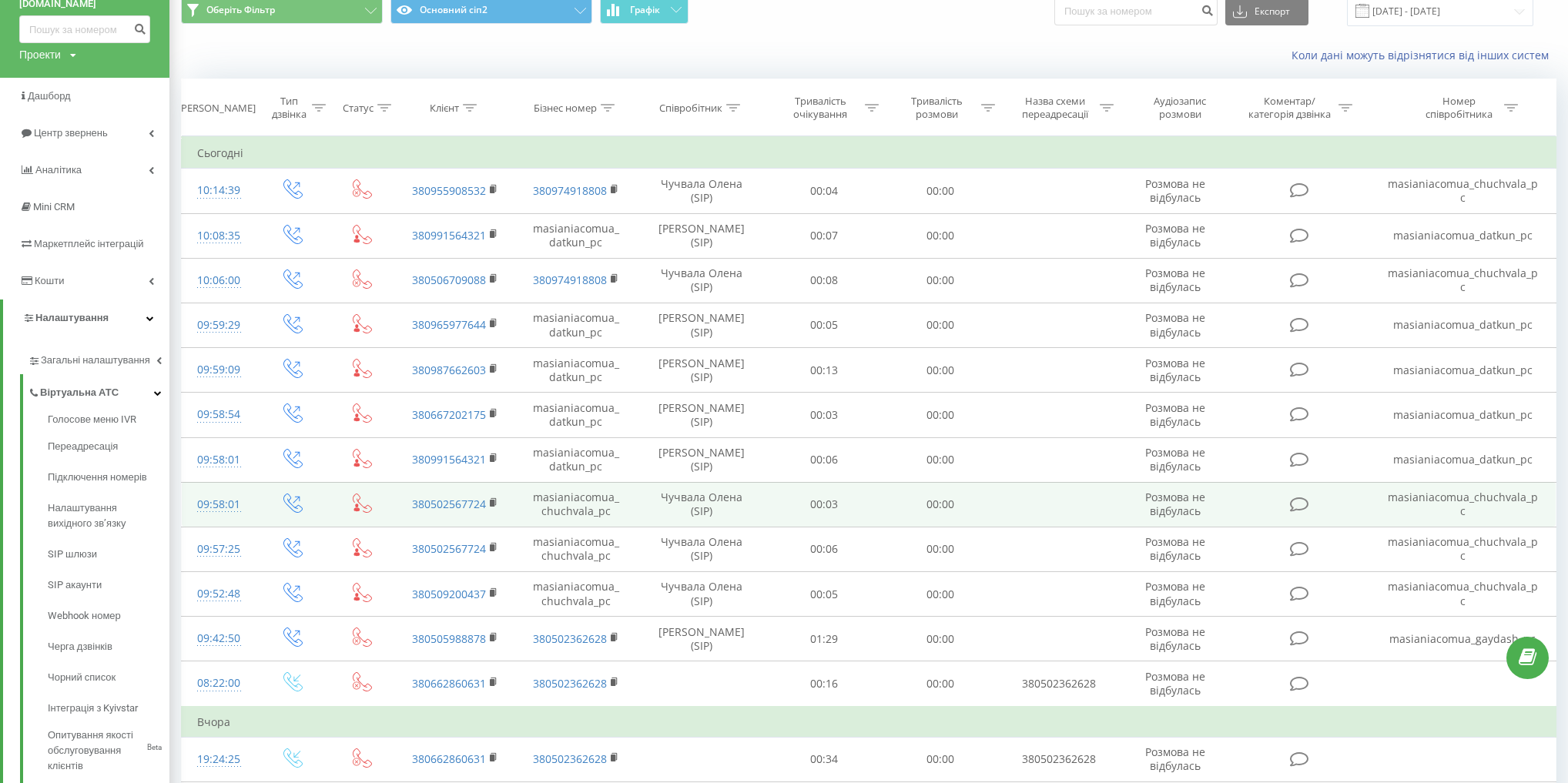
click at [226, 499] on div "09:58:01" at bounding box center [218, 505] width 43 height 30
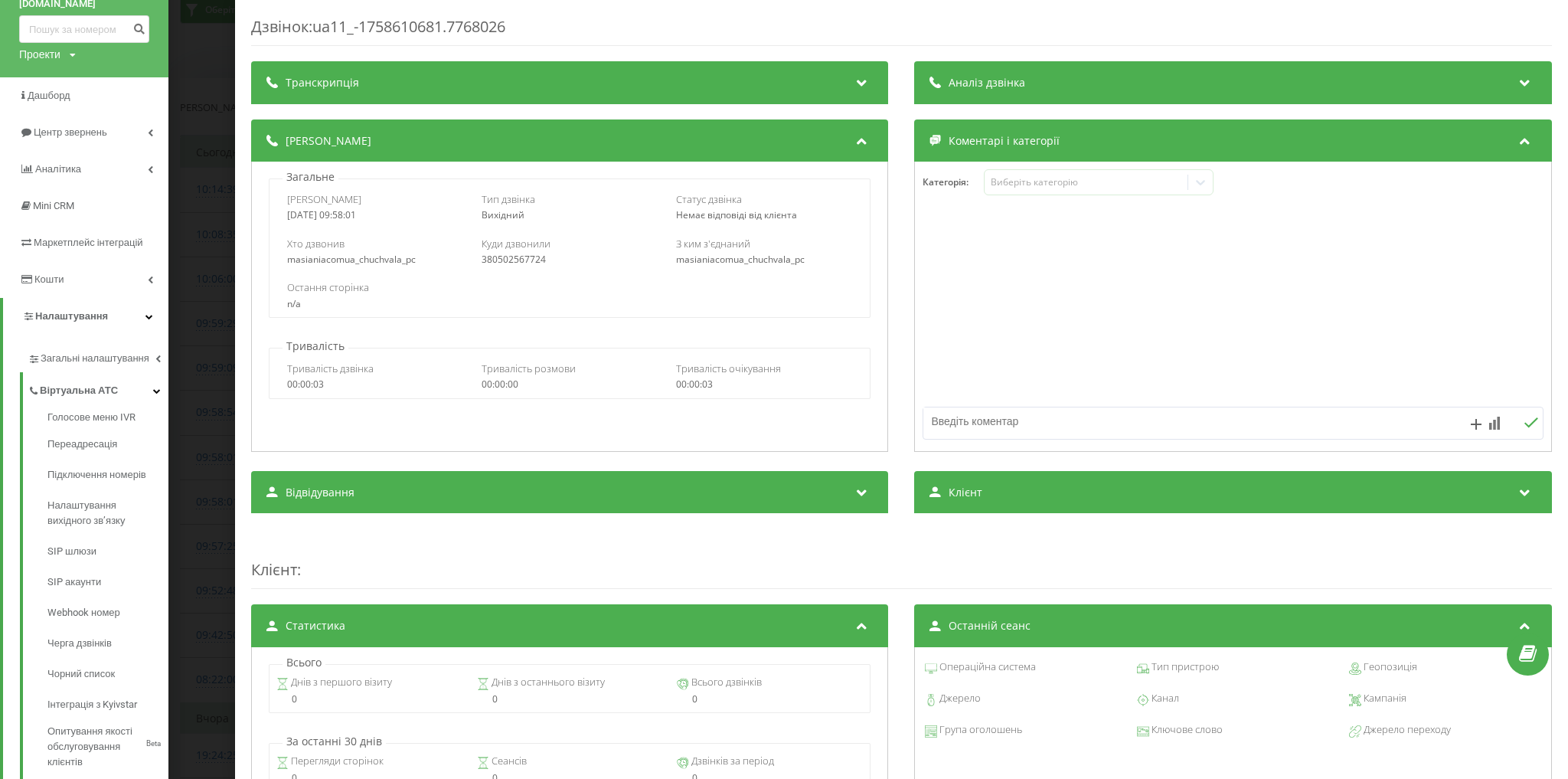
click at [215, 88] on div "Дзвінок : ua11_-1758610681.7768026 Транскрипція Для AI-аналізу майбутніх дзвінк…" at bounding box center [784, 389] width 1568 height 779
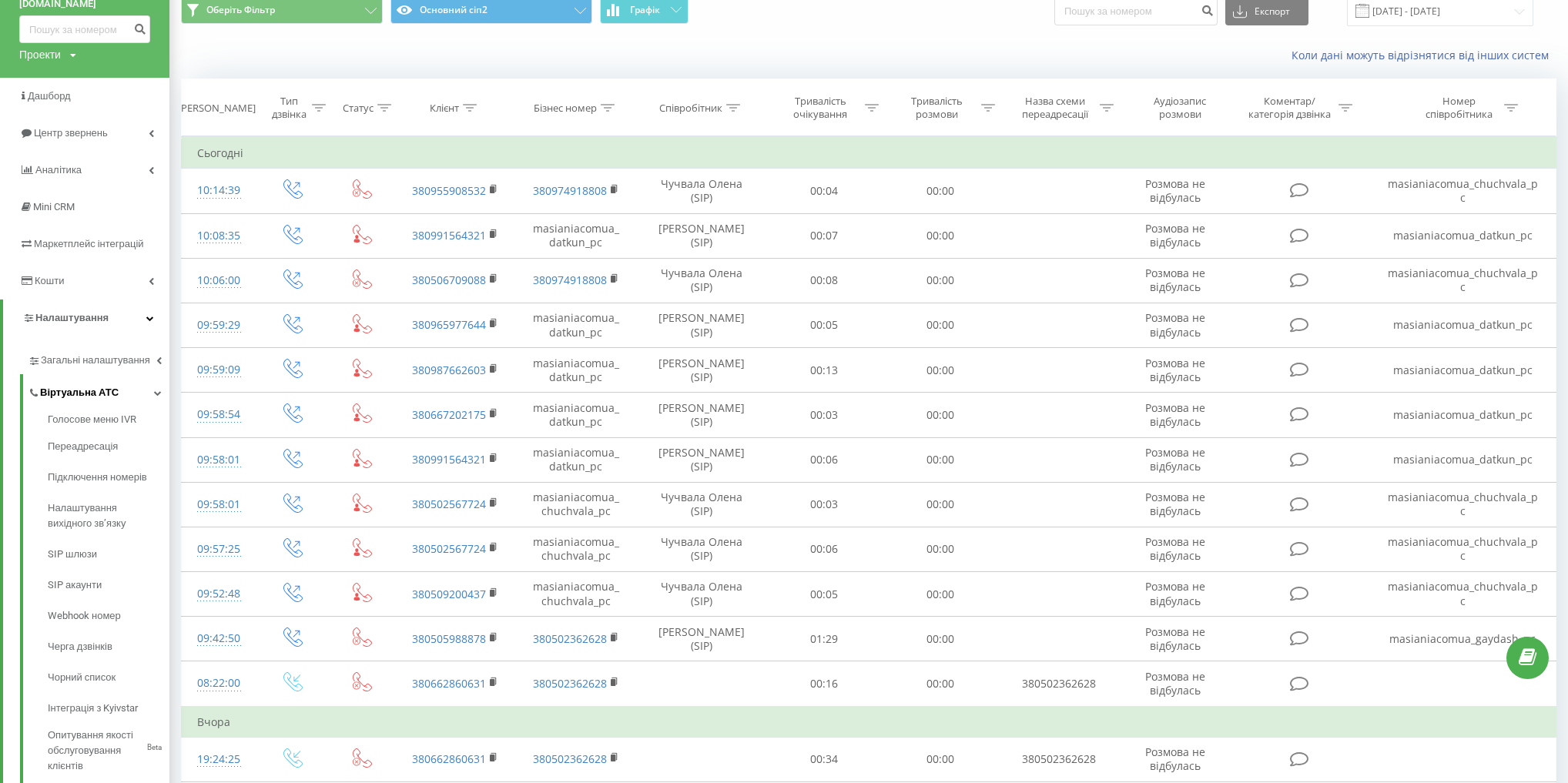
click at [114, 386] on link "Віртуальна АТС" at bounding box center [98, 390] width 141 height 32
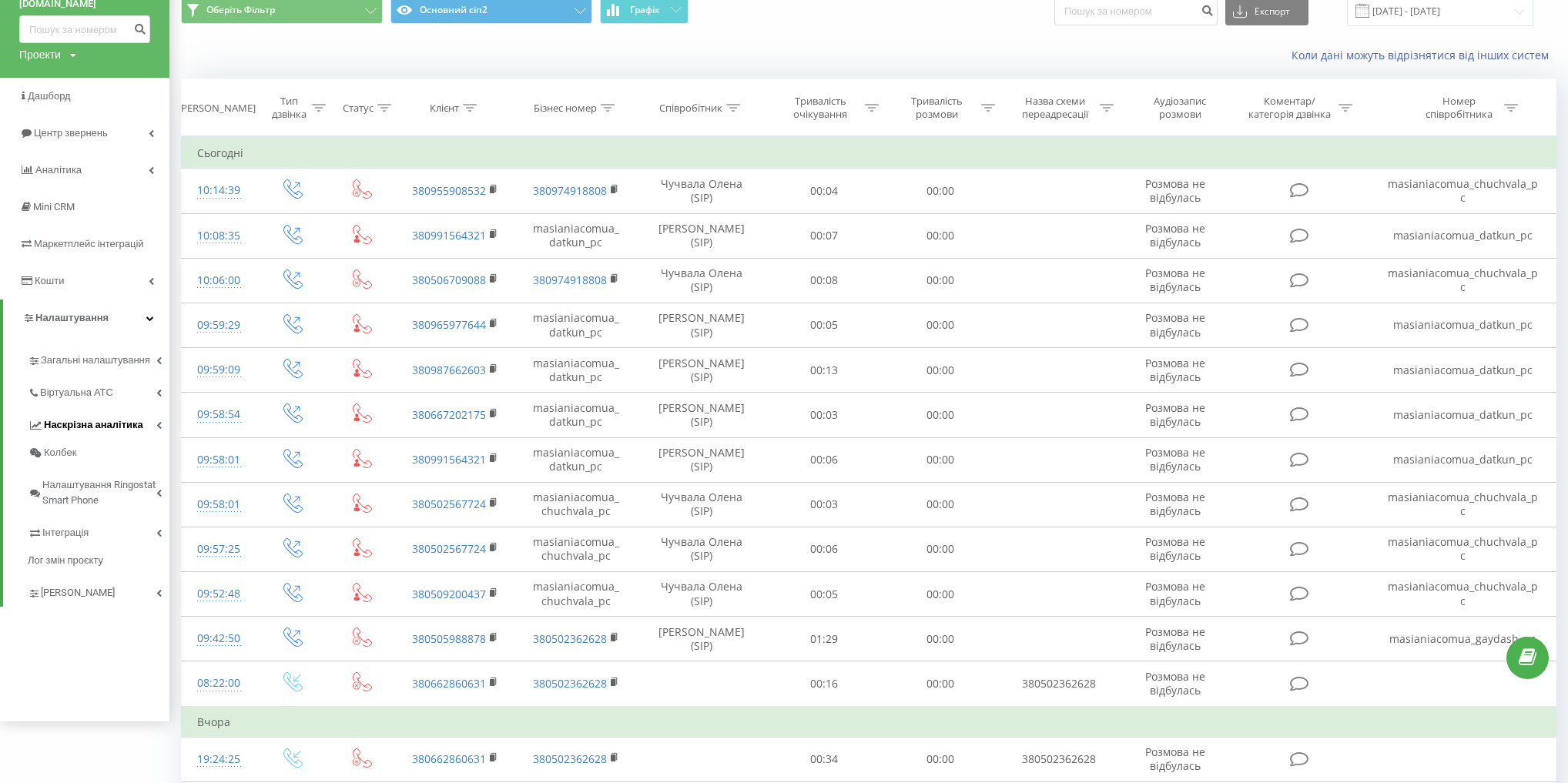
click at [98, 435] on link "Наскрізна аналітика" at bounding box center [98, 422] width 141 height 32
click at [97, 392] on span "Віртуальна АТС" at bounding box center [79, 392] width 78 height 15
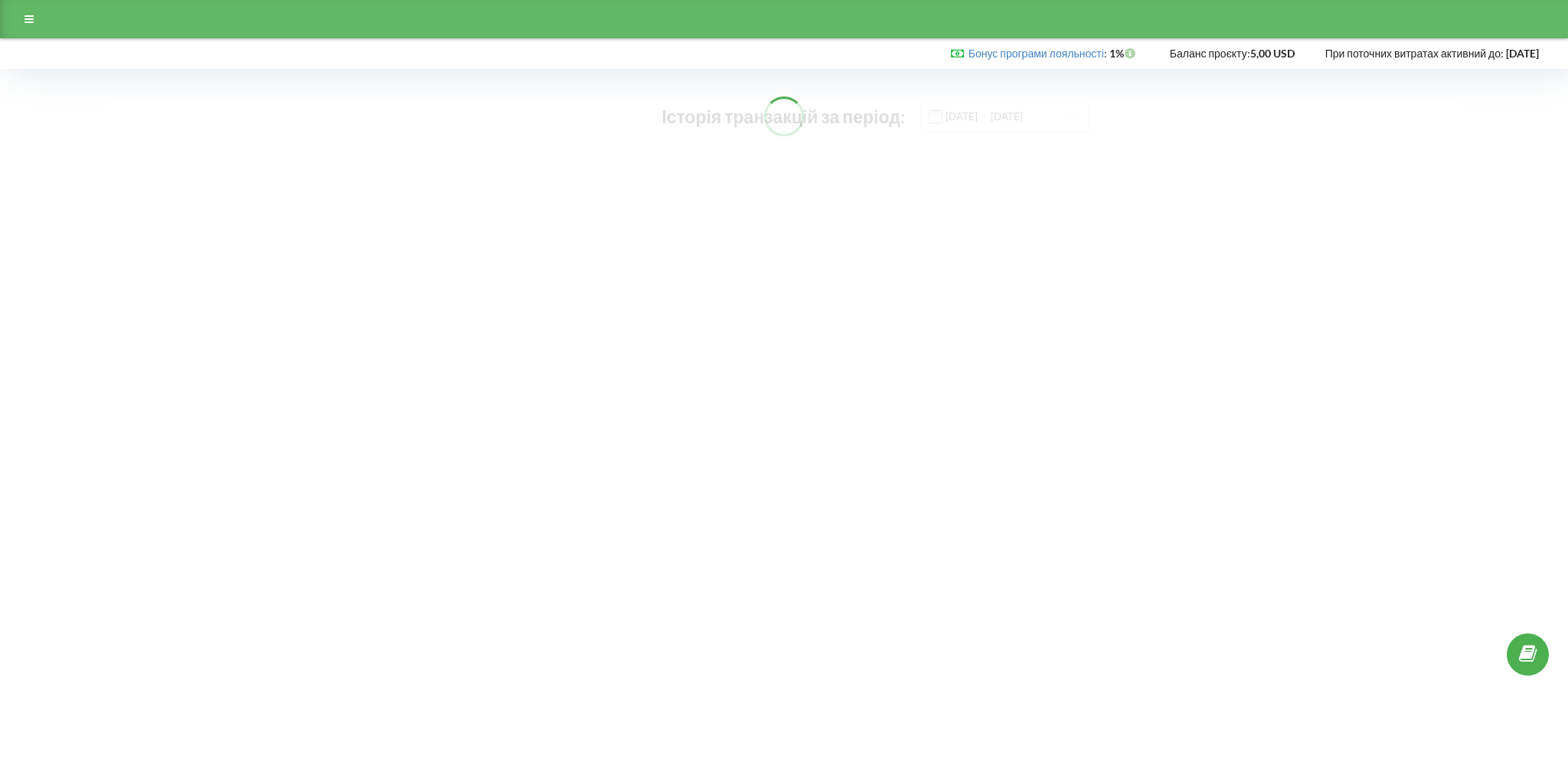
drag, startPoint x: 0, startPoint y: 0, endPoint x: 592, endPoint y: 352, distance: 688.7
click at [605, 358] on body "Бонус програми лояльності : Бонус : 1% 5,00 USD" at bounding box center [784, 389] width 1568 height 779
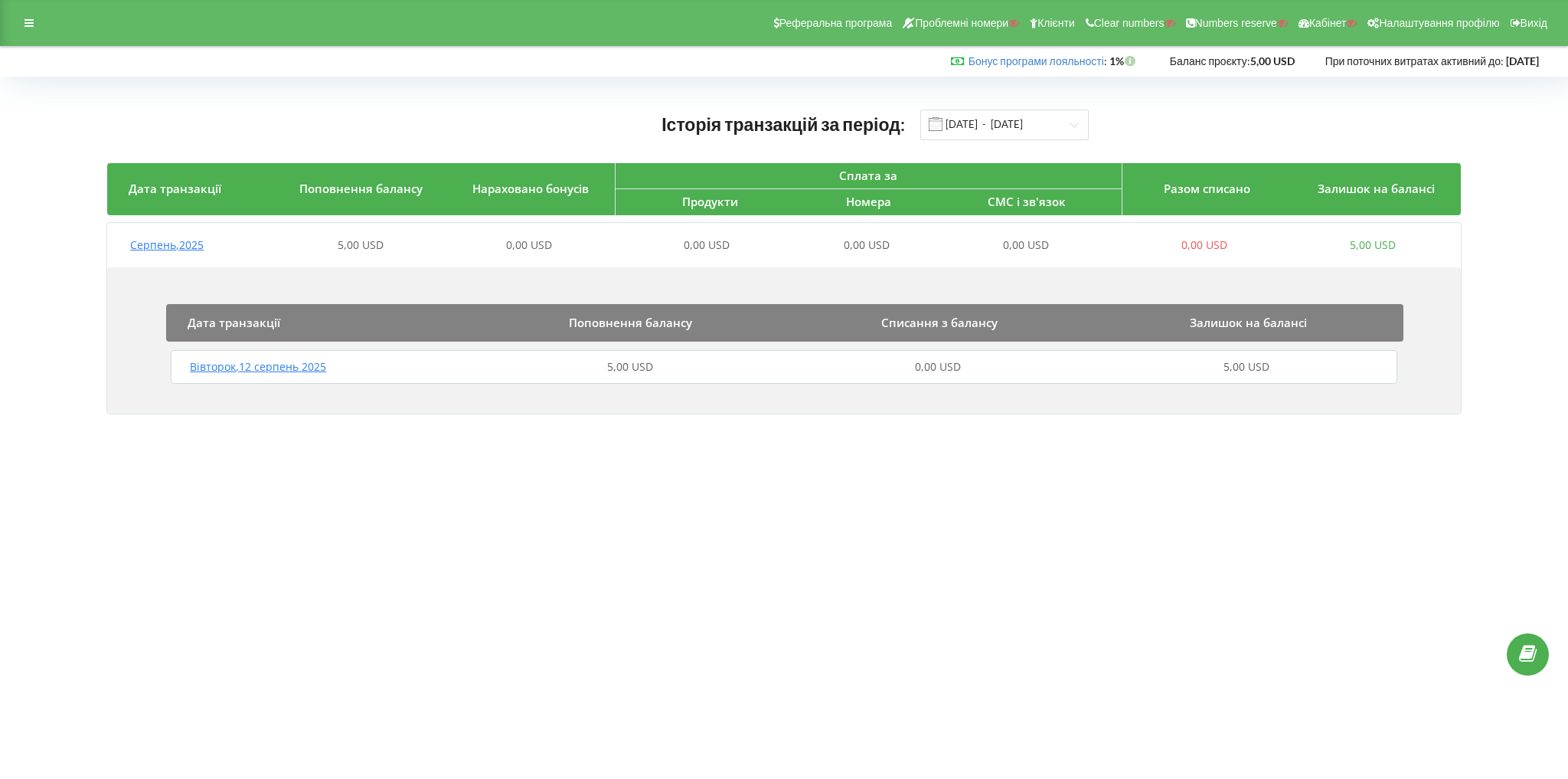
click at [506, 54] on div "Бонус програми лояльності : Бонус : 1% 5,00 USD" at bounding box center [780, 61] width 1539 height 15
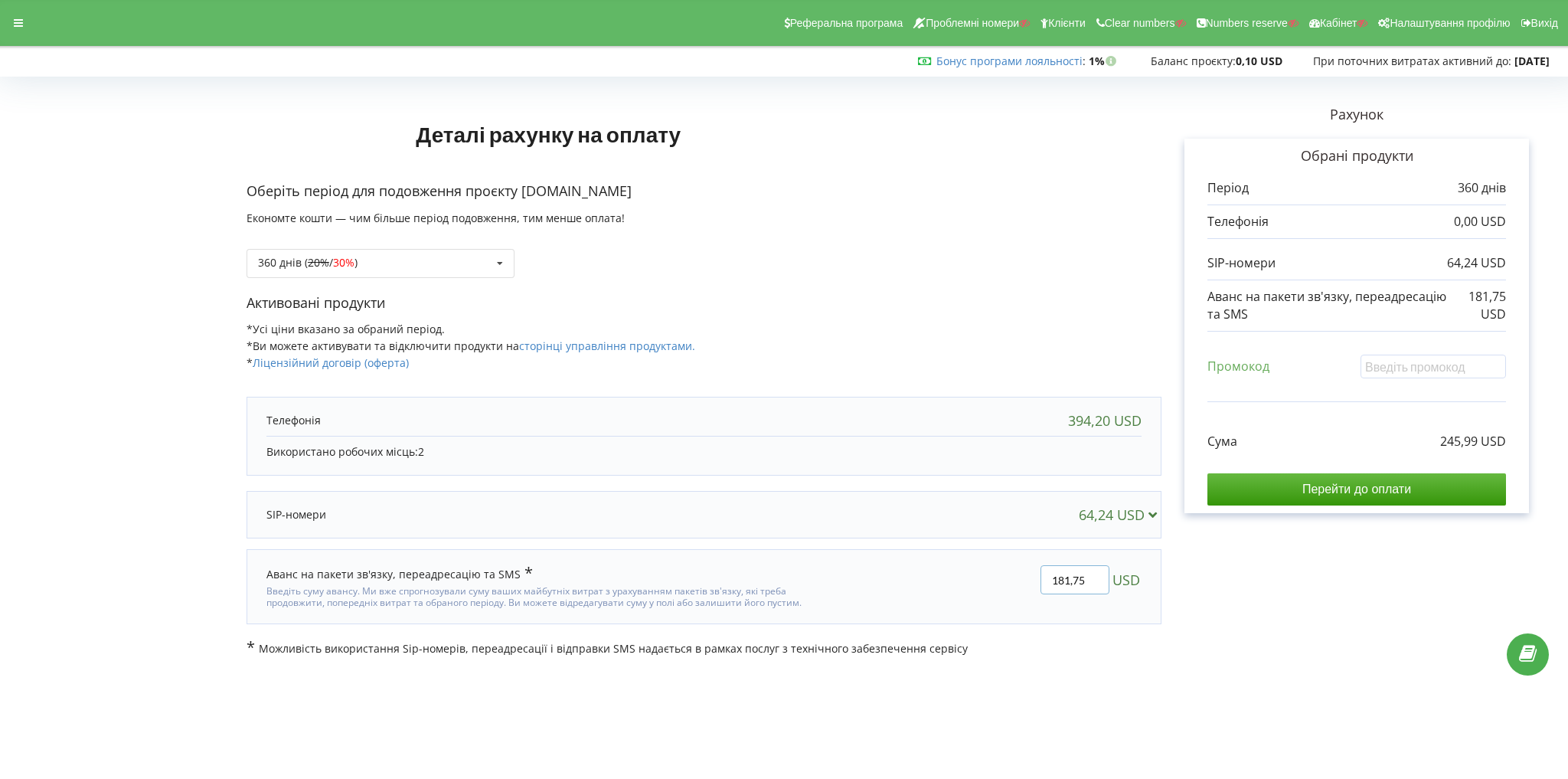
click at [1081, 574] on input "181,75" at bounding box center [1075, 579] width 69 height 29
type input "10"
click at [1233, 619] on div "Деталі рахунку на оплату Оберіть період для подовження проєкту [DOMAIN_NAME] Ек…" at bounding box center [784, 369] width 1536 height 575
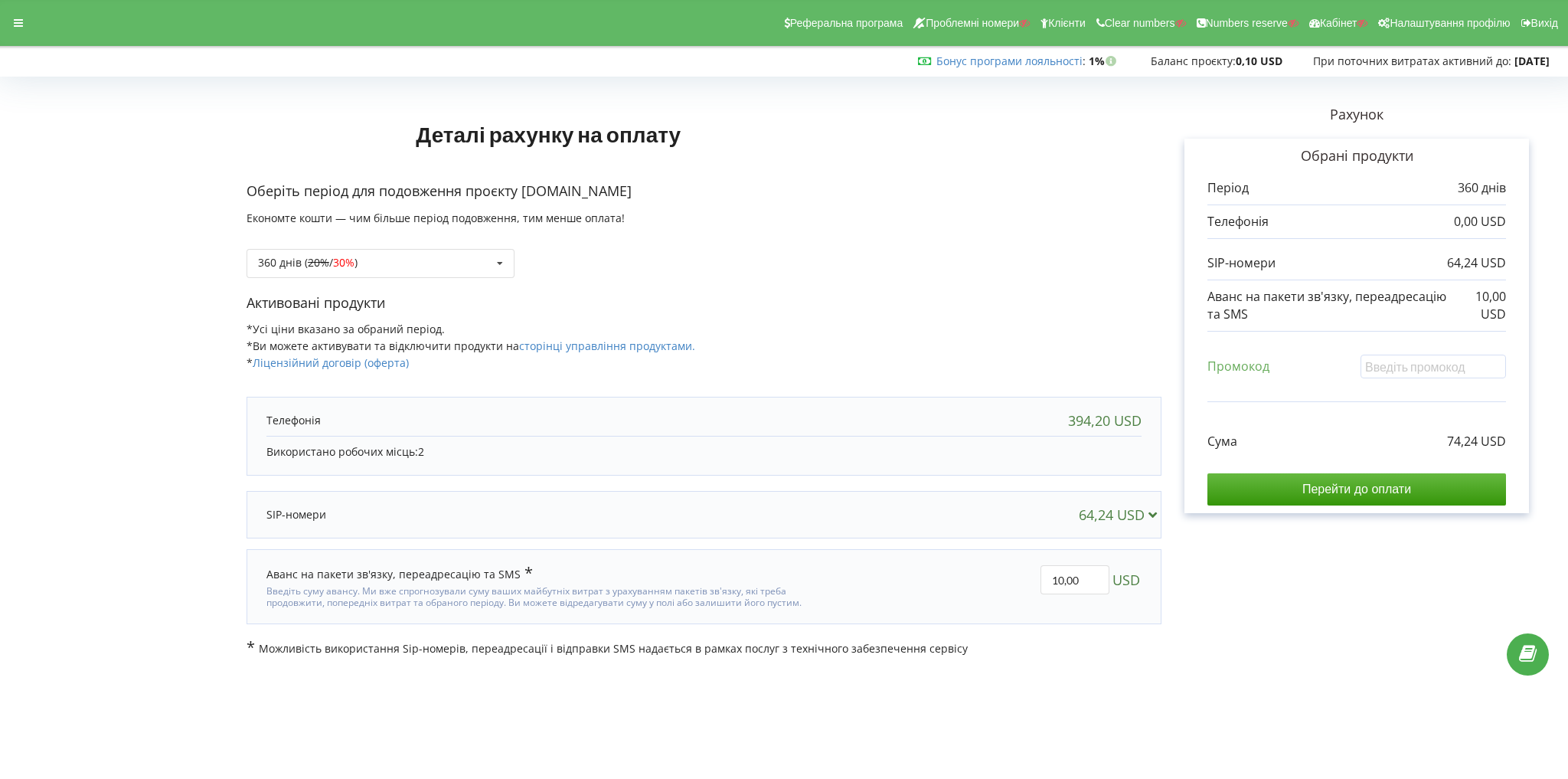
click at [349, 254] on div at bounding box center [784, 369] width 1536 height 575
click at [347, 263] on span "30%" at bounding box center [343, 262] width 21 height 15
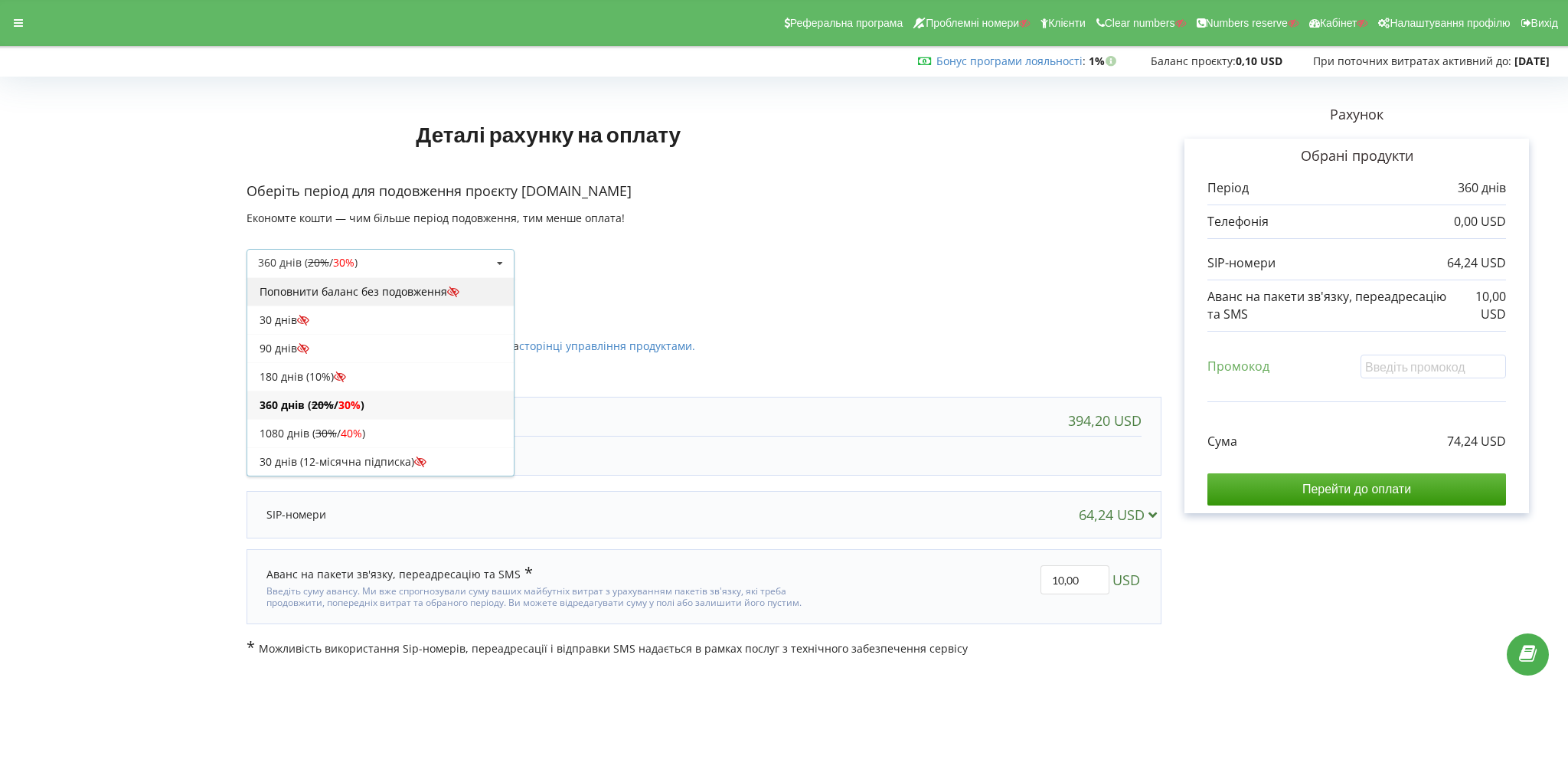
click at [340, 290] on div "Поповнити баланс без подовження" at bounding box center [380, 292] width 266 height 28
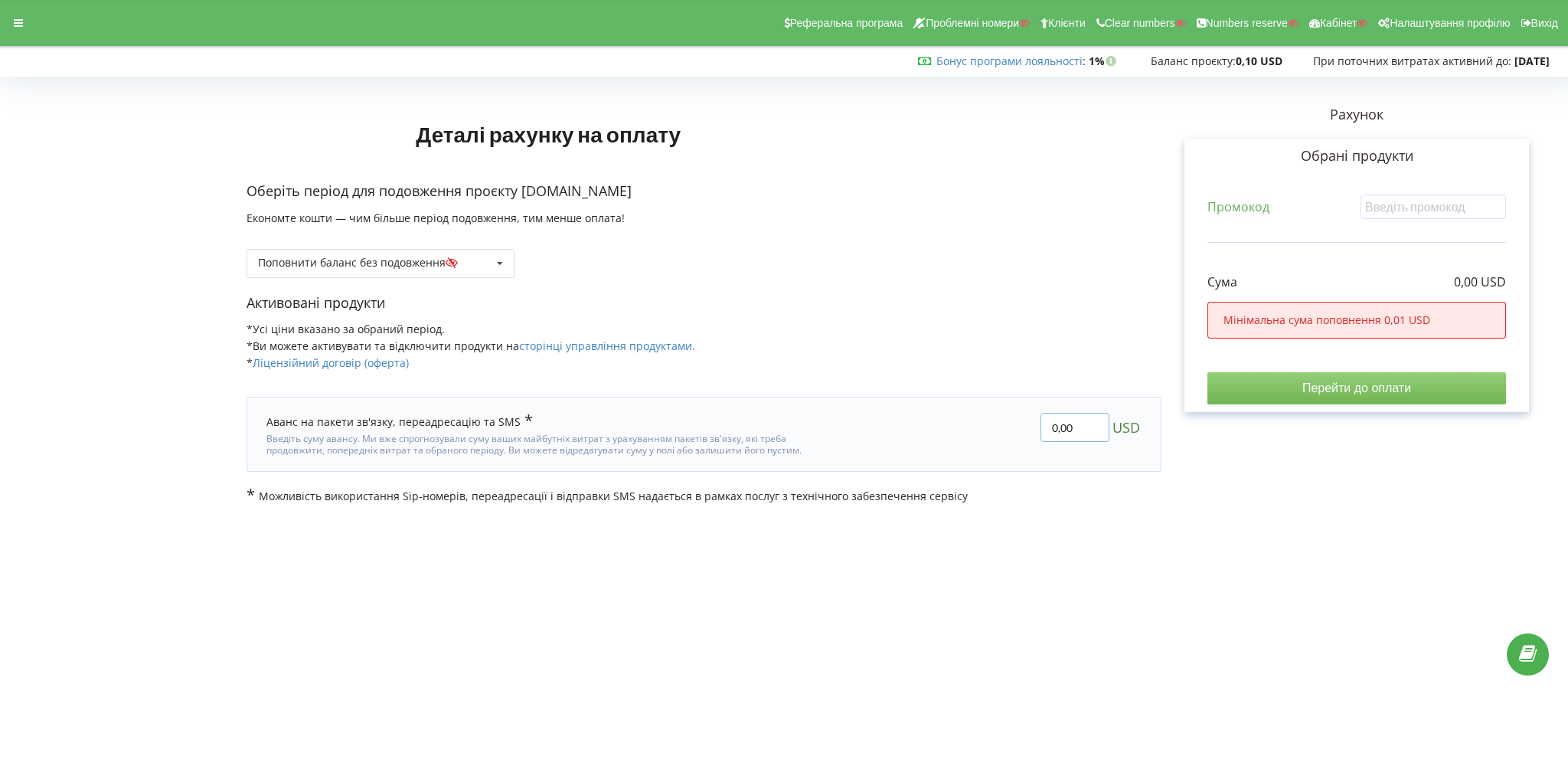
click at [1085, 426] on input "0,00" at bounding box center [1075, 427] width 69 height 29
type input "10"
click at [1266, 531] on body "Реферальна програма Проблемні номери Клієнти Clear numbers Numbers reserve Кабі…" at bounding box center [784, 389] width 1568 height 779
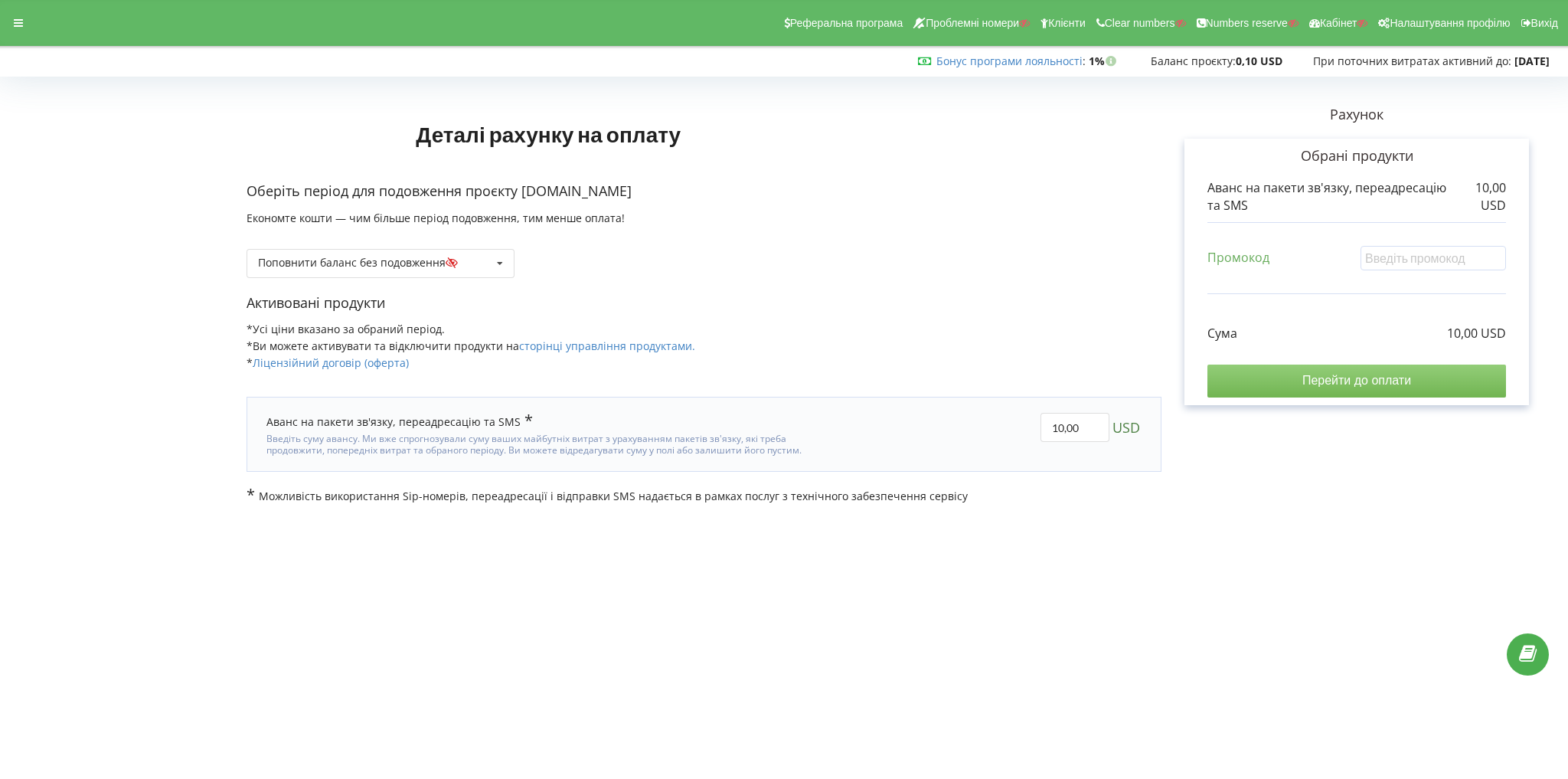
click at [1388, 374] on input "Перейти до оплати" at bounding box center [1357, 380] width 299 height 32
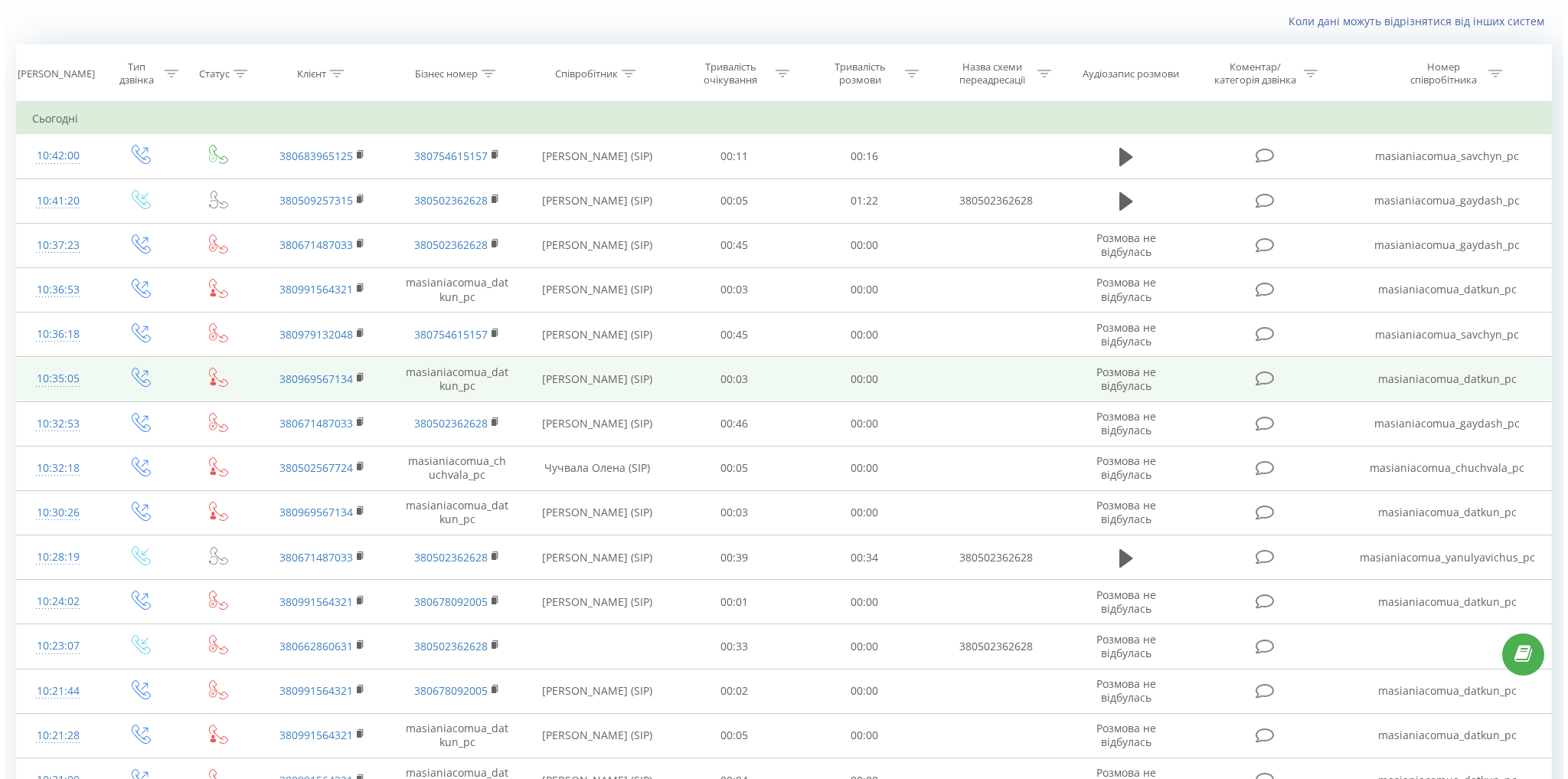
scroll to position [66, 0]
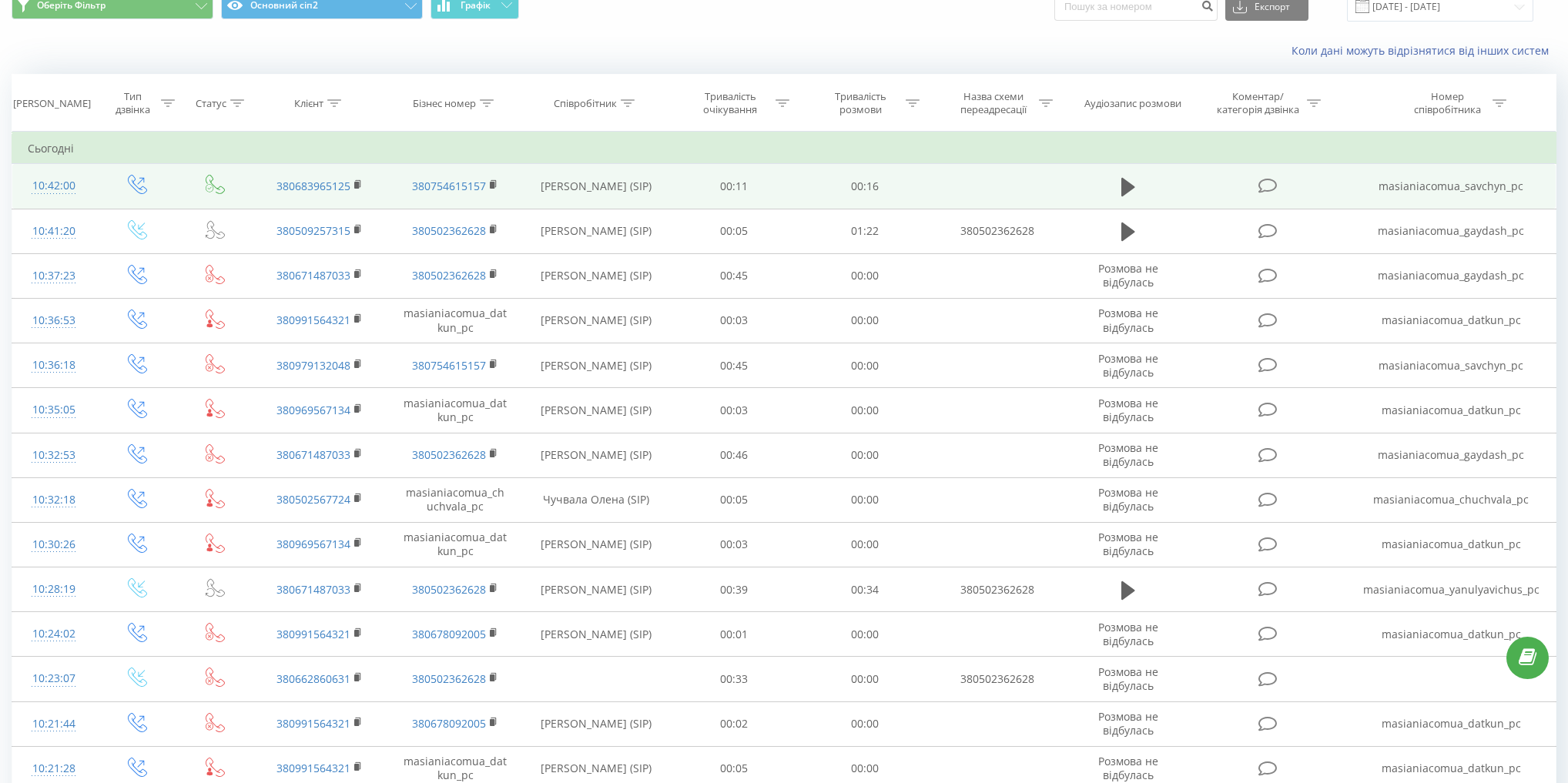
click at [575, 191] on td "[PERSON_NAME] (SIP)" at bounding box center [596, 186] width 146 height 45
click at [575, 191] on td "Савчин Марія (SIP)" at bounding box center [596, 186] width 146 height 45
click at [1130, 185] on icon at bounding box center [1129, 186] width 14 height 18
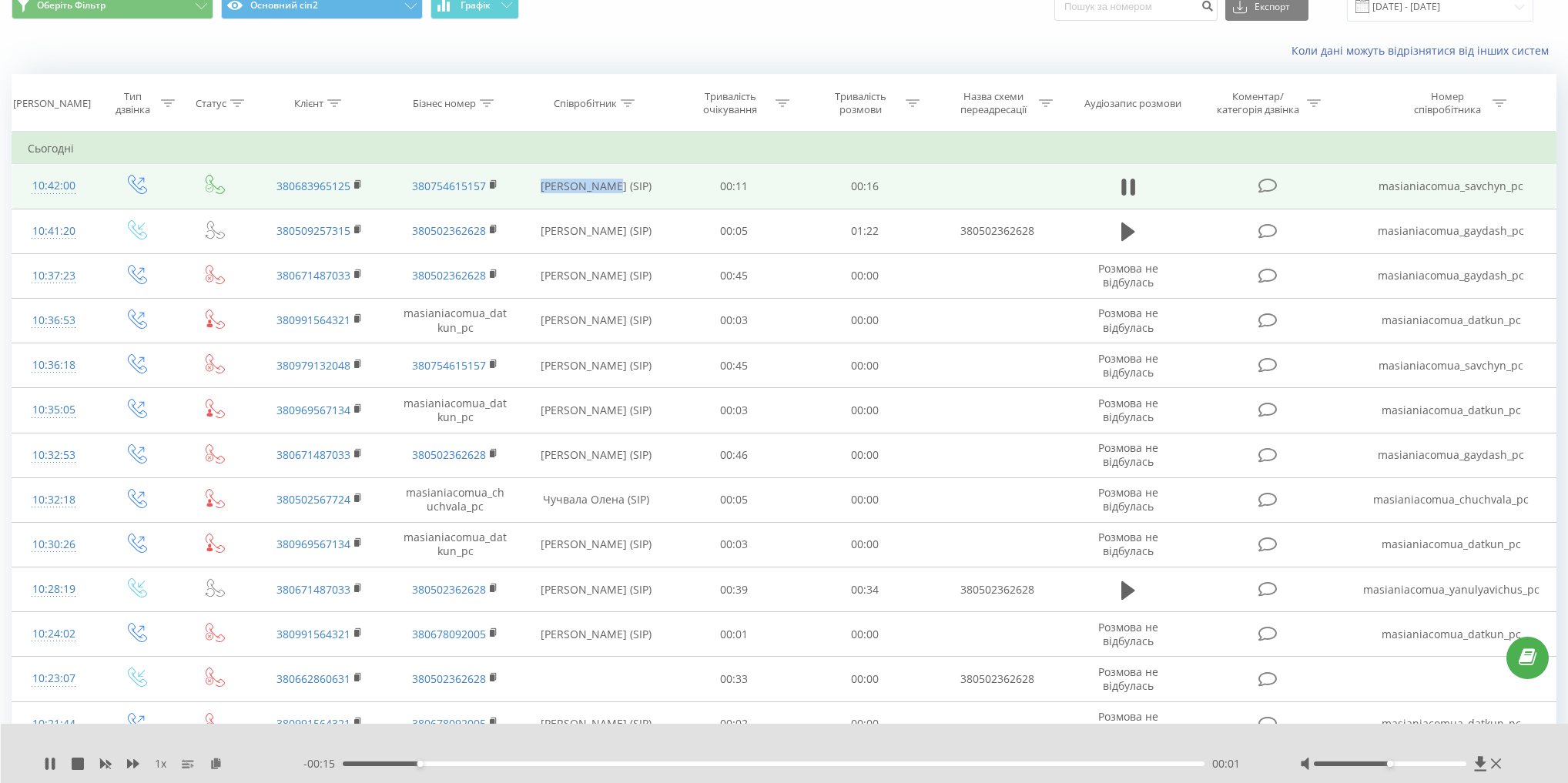
drag, startPoint x: 540, startPoint y: 183, endPoint x: 618, endPoint y: 186, distance: 78.1
click at [618, 186] on td "[PERSON_NAME] (SIP)" at bounding box center [596, 186] width 146 height 45
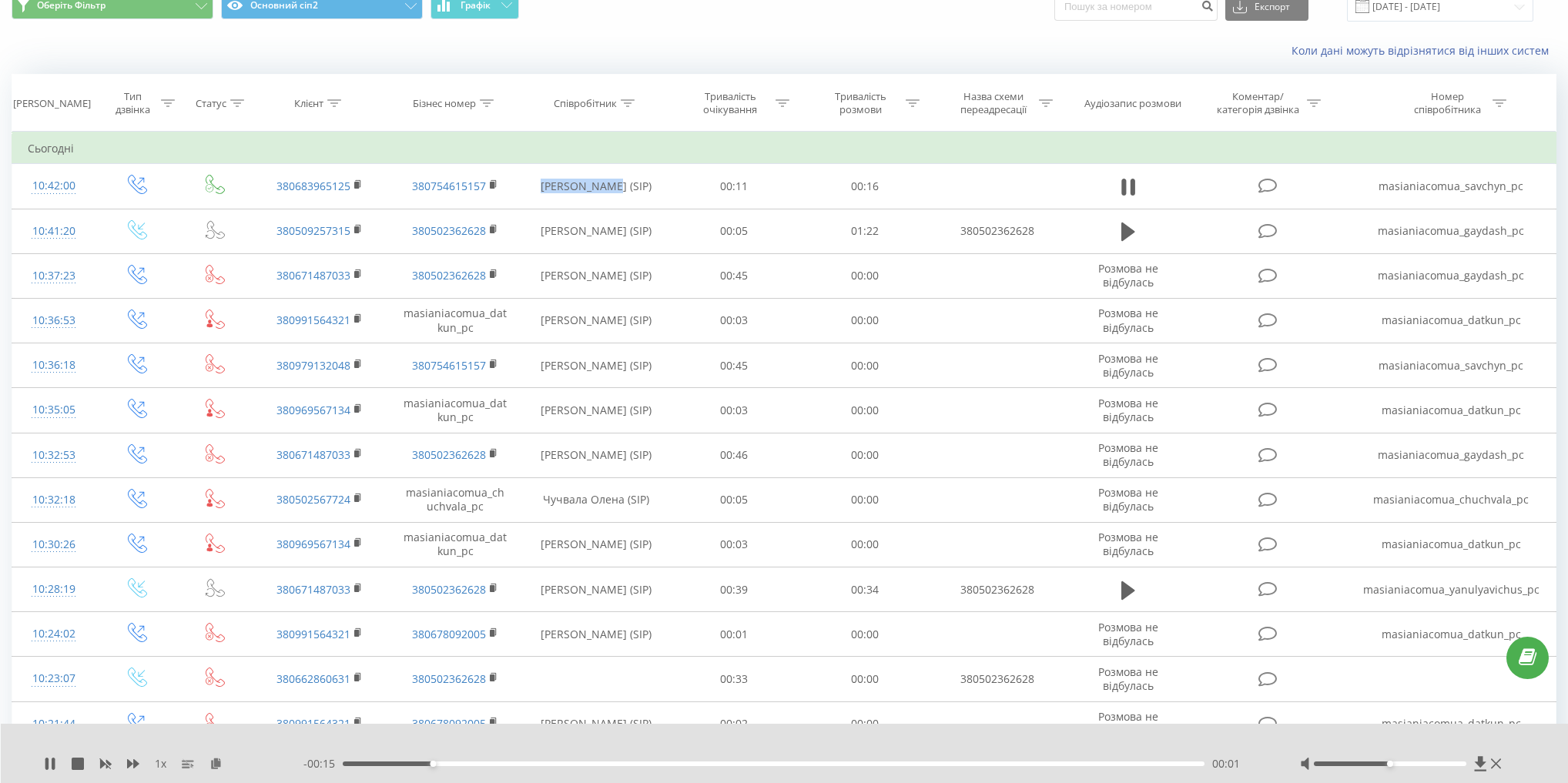
copy td "Савчин Марія"
click at [601, 101] on div "Співробітник" at bounding box center [586, 104] width 63 height 13
click at [599, 205] on input "text" at bounding box center [595, 213] width 135 height 27
paste input "Савчин Марія"
type input "Савчин Марія"
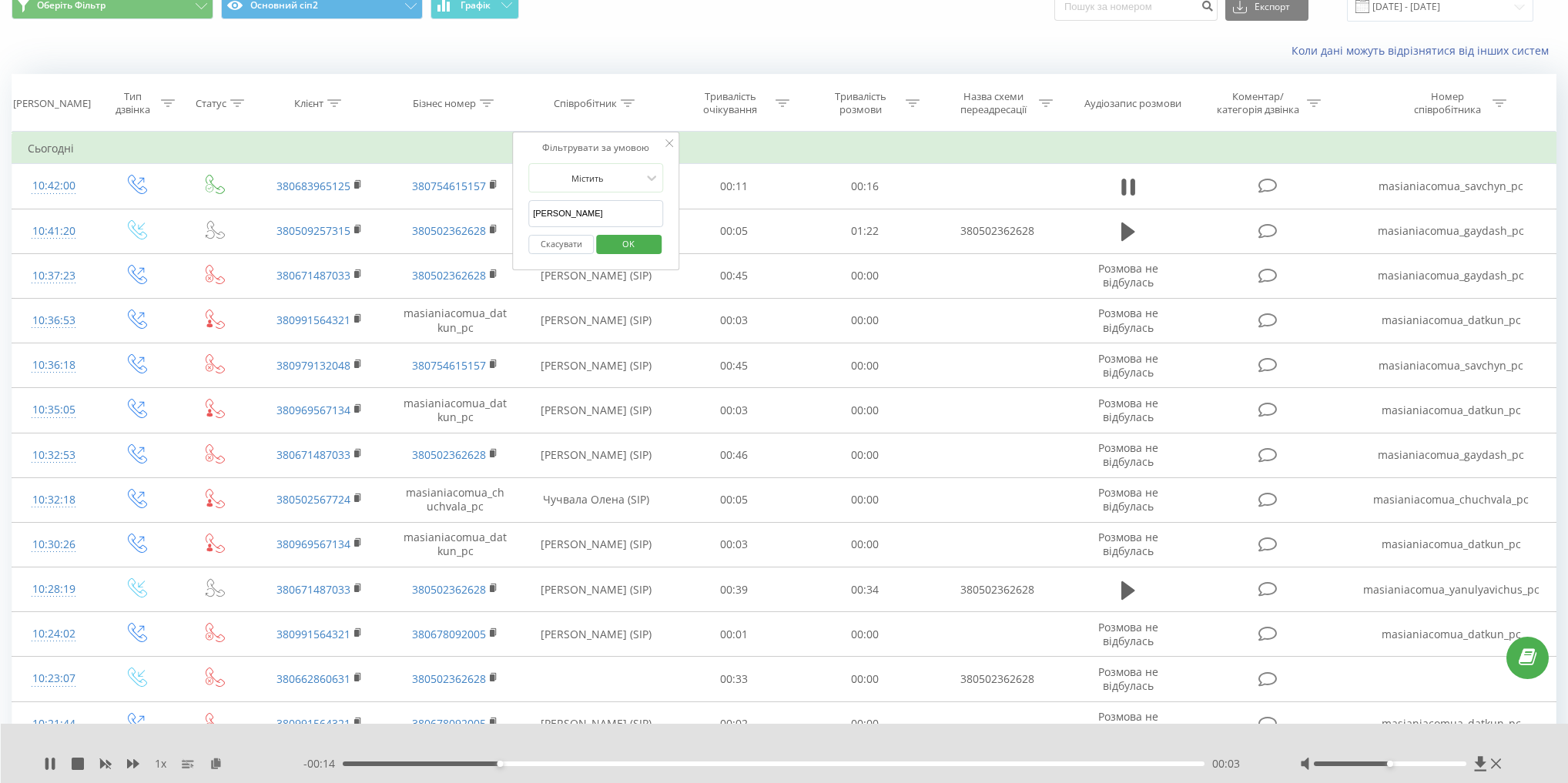
click at [641, 240] on span "OK" at bounding box center [628, 243] width 43 height 24
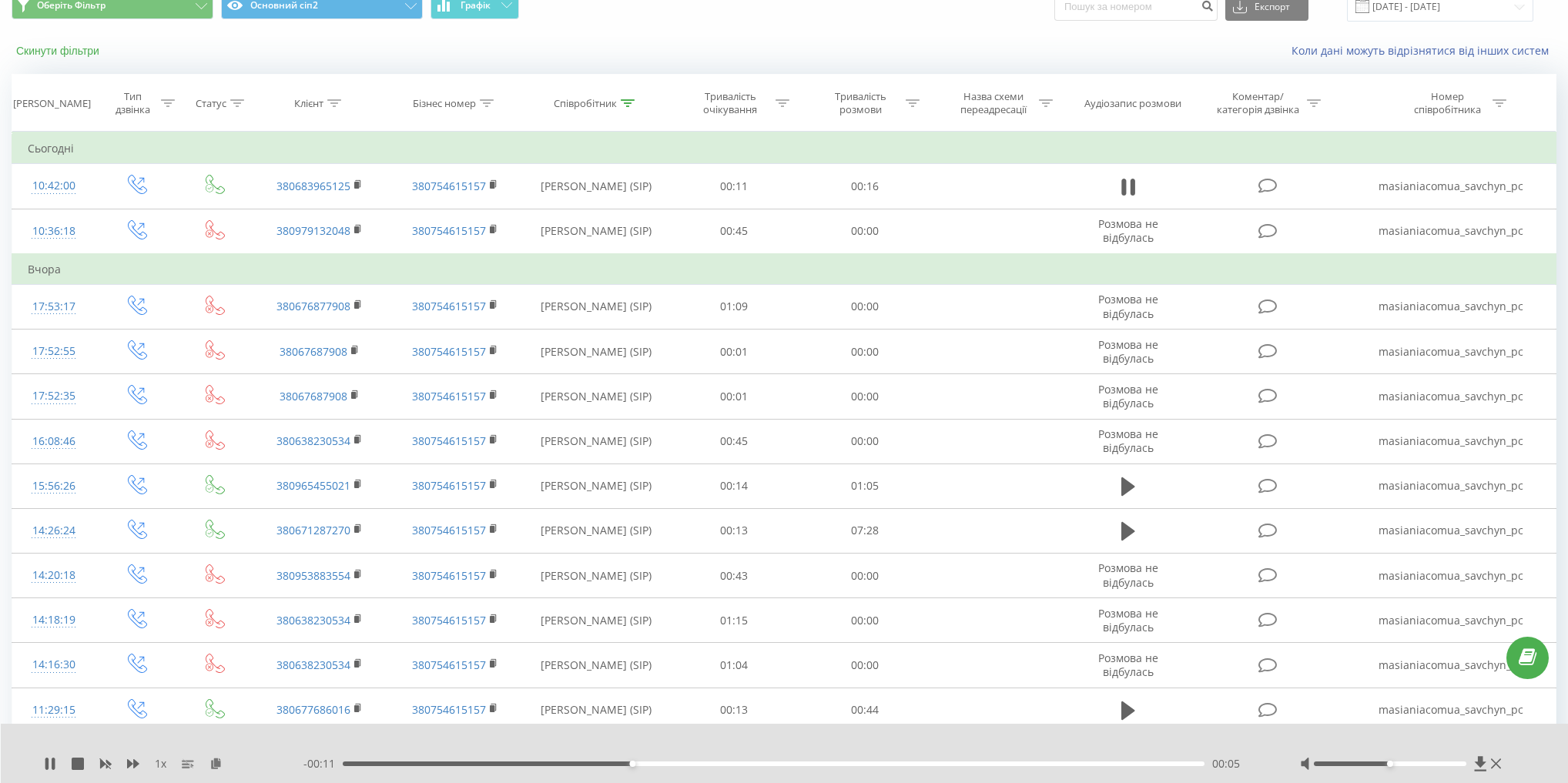
click at [29, 51] on button "Скинути фільтри" at bounding box center [59, 51] width 96 height 14
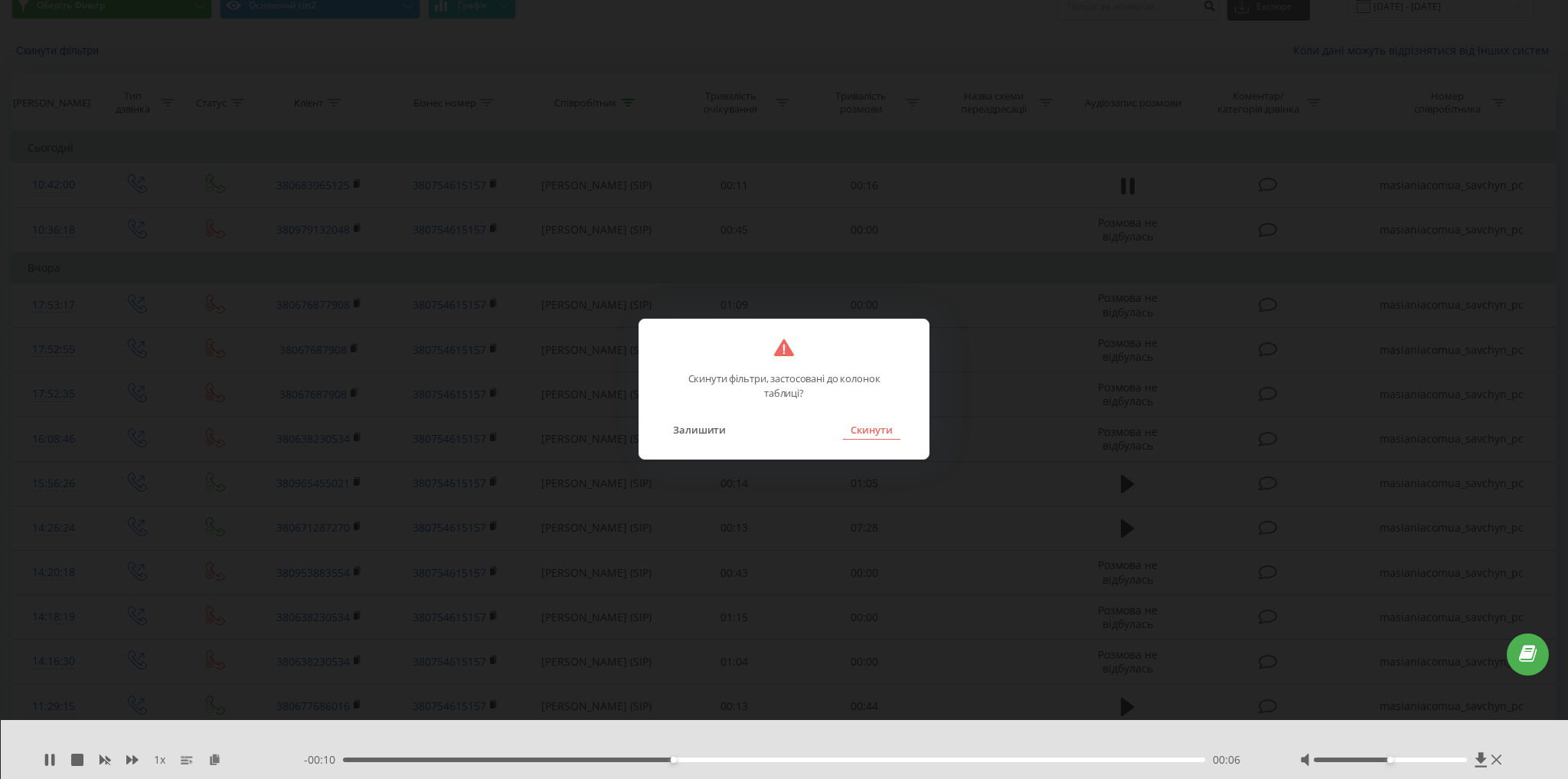
click at [872, 426] on button "Скинути" at bounding box center [872, 429] width 57 height 20
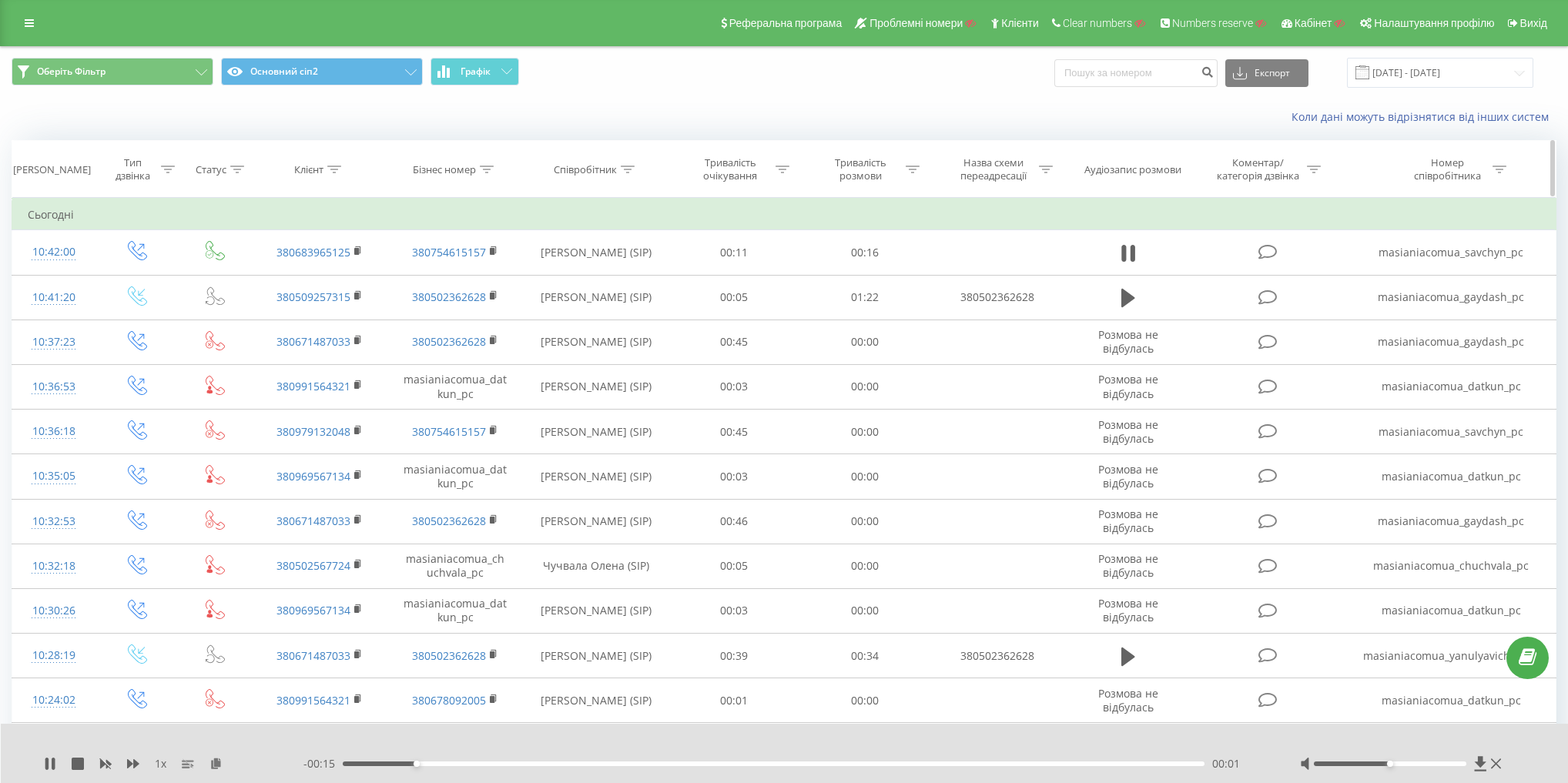
click at [588, 173] on div "Співробітник" at bounding box center [586, 170] width 63 height 13
click at [602, 274] on input "text" at bounding box center [595, 280] width 135 height 27
paste input "Савчин Марія"
type input "Савчин Марія"
click at [644, 306] on span "OK" at bounding box center [628, 310] width 43 height 24
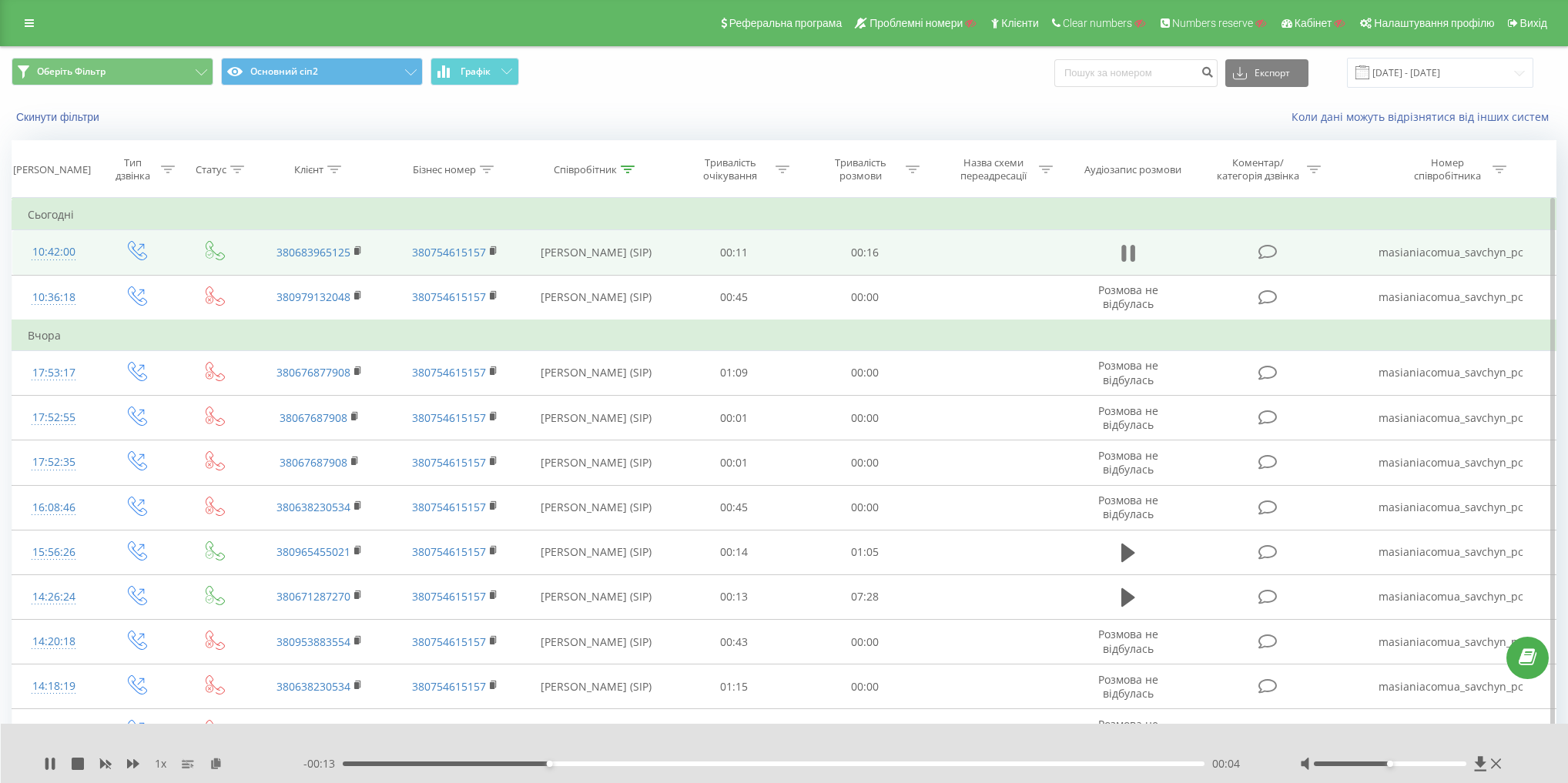
click at [1130, 251] on icon at bounding box center [1132, 253] width 5 height 17
click at [623, 177] on th "Співробітник" at bounding box center [596, 169] width 146 height 57
click at [595, 175] on div "Співробітник" at bounding box center [586, 170] width 63 height 13
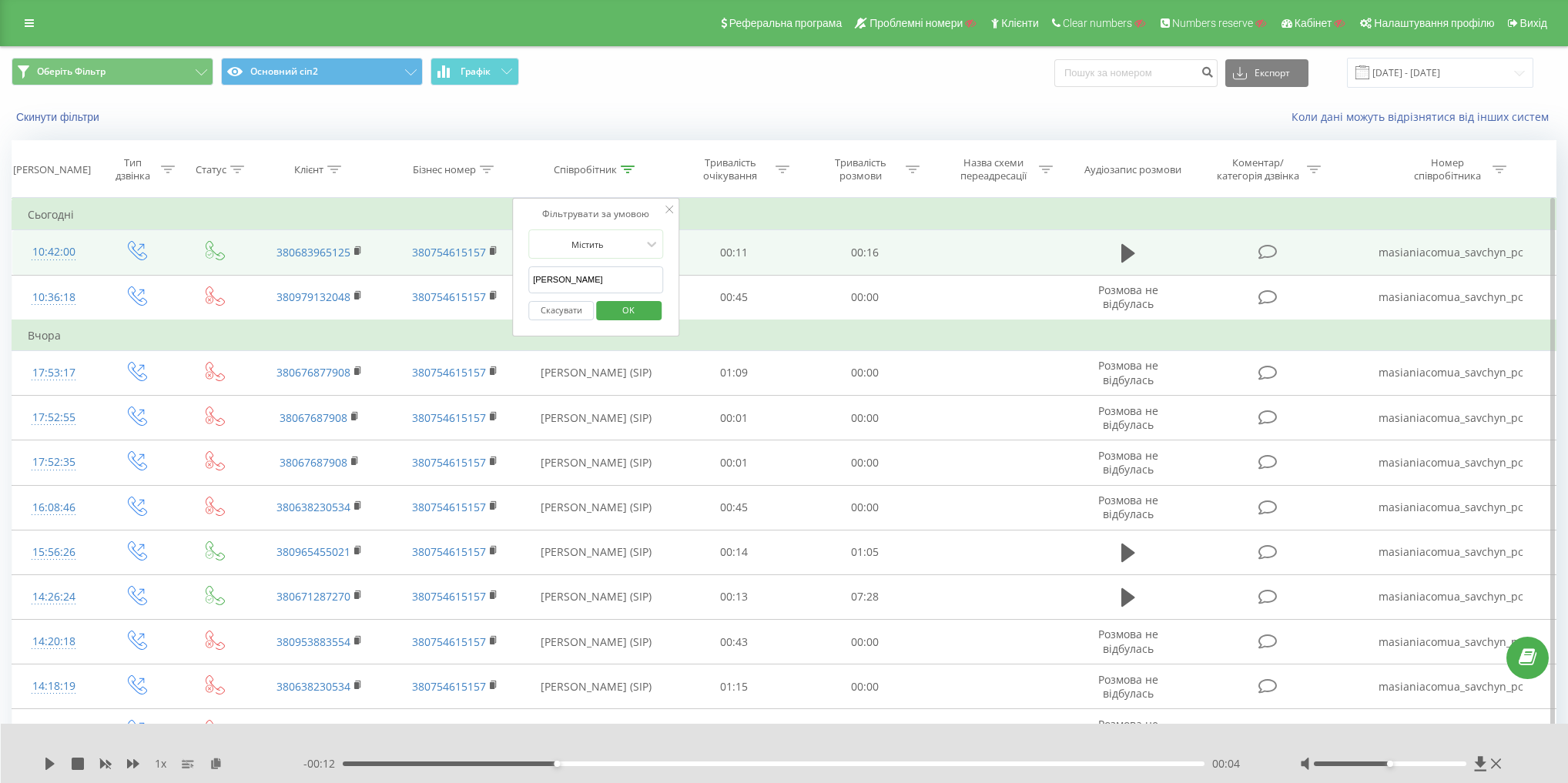
click at [564, 304] on button "Скасувати" at bounding box center [560, 311] width 66 height 19
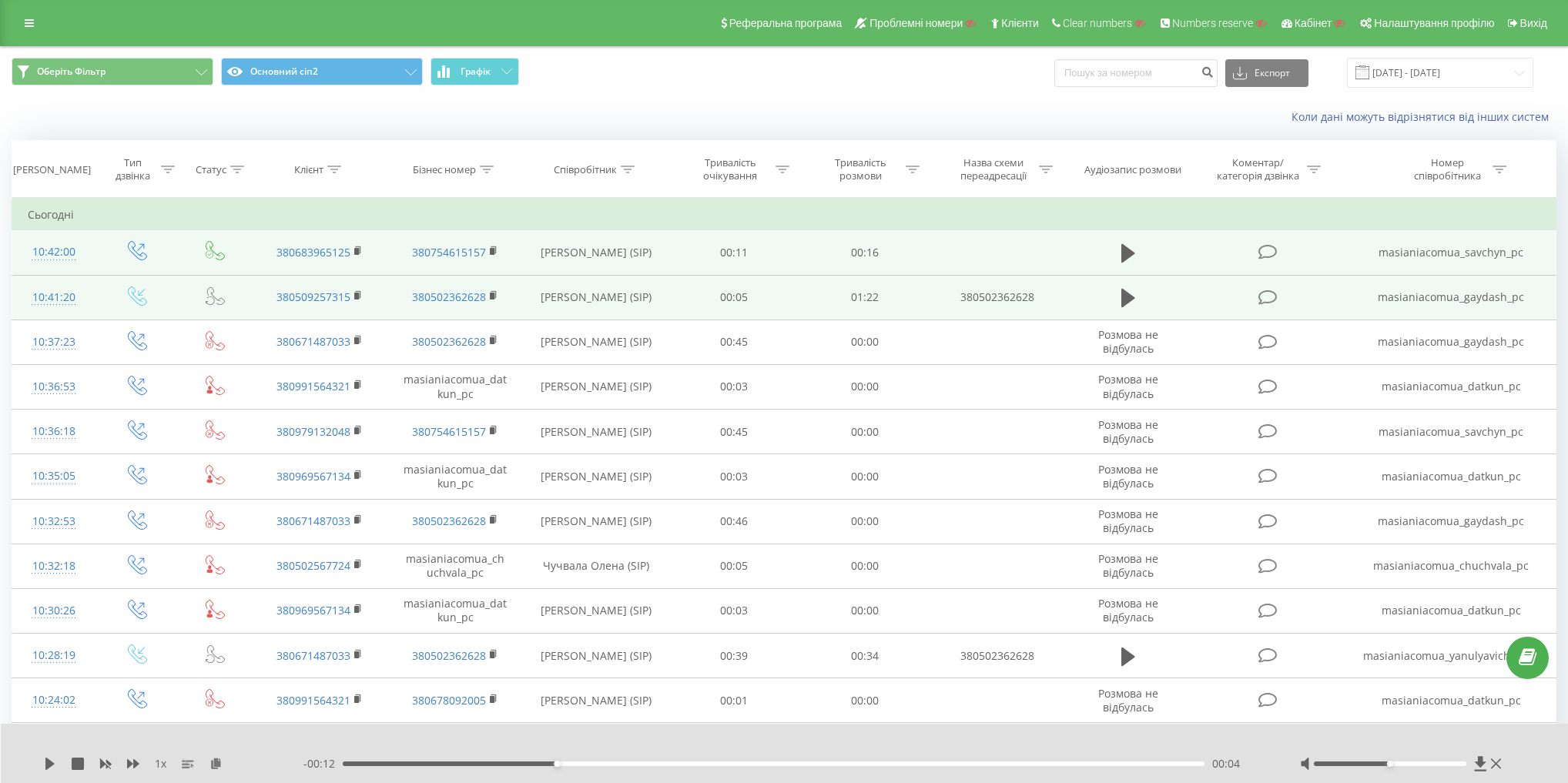
click at [593, 302] on td "Гайдаш Наталія (SIP)" at bounding box center [596, 297] width 146 height 45
click at [592, 302] on td "Гайдаш Наталія (SIP)" at bounding box center [596, 297] width 146 height 45
copy td "Наталія"
click at [548, 293] on td "Гайдаш Наталія (SIP)" at bounding box center [596, 297] width 146 height 45
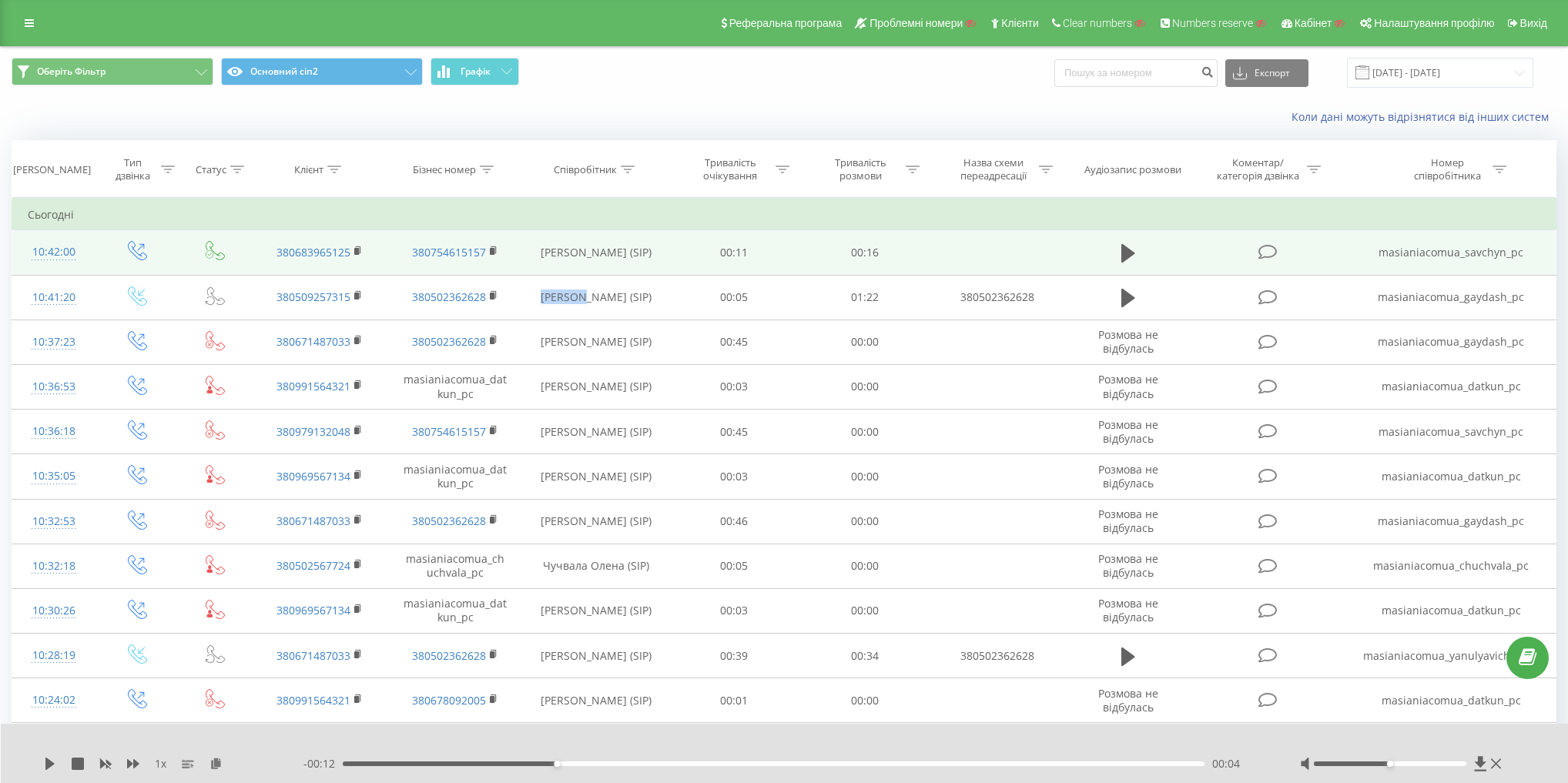
copy td "Гайдаш"
click at [597, 176] on th "Співробітник" at bounding box center [596, 169] width 146 height 57
click at [595, 177] on th "Співробітник" at bounding box center [596, 169] width 146 height 57
click at [591, 153] on th "Співробітник" at bounding box center [596, 169] width 146 height 57
click at [591, 164] on div "Співробітник" at bounding box center [586, 170] width 63 height 13
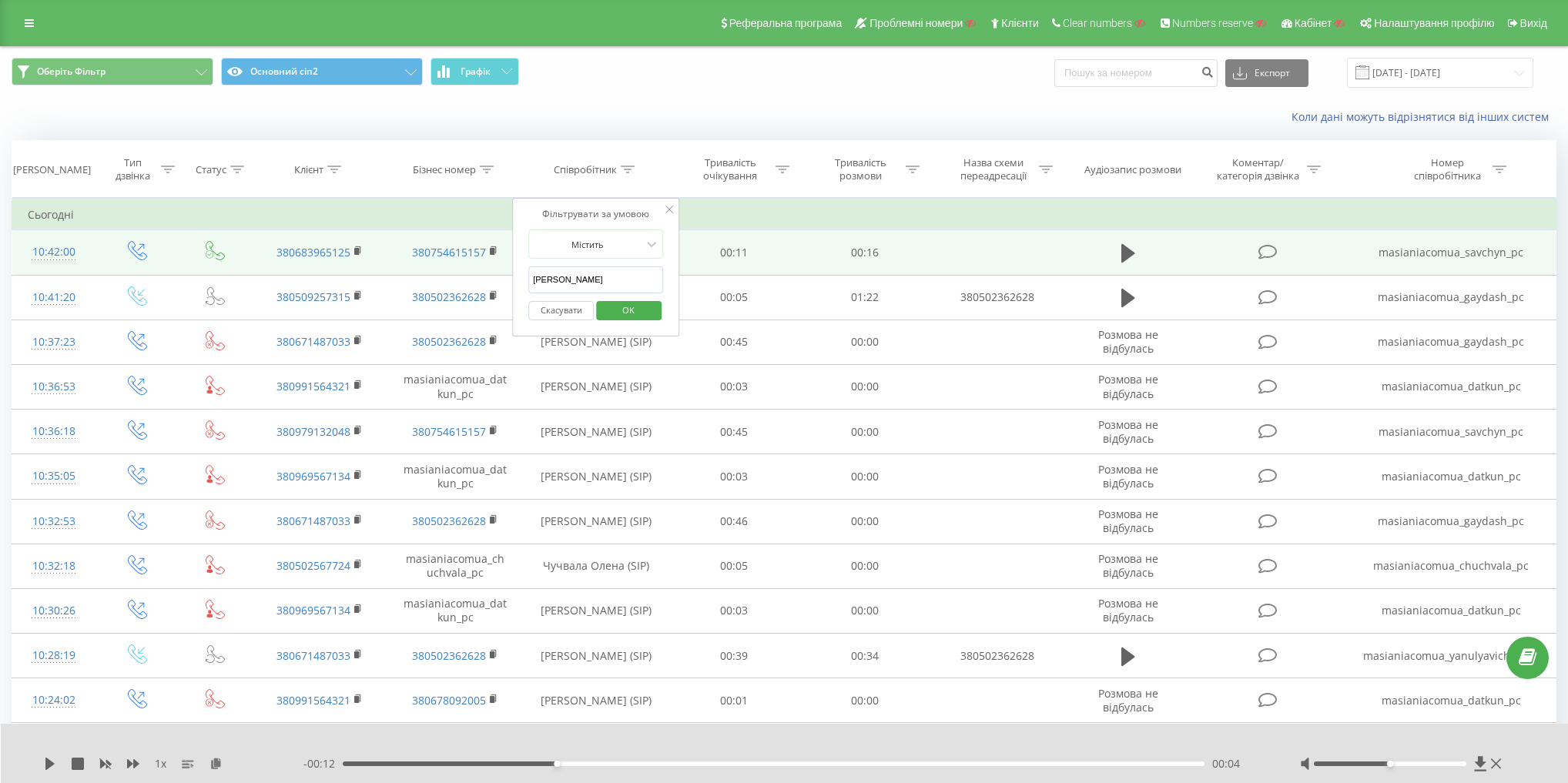
click at [583, 271] on input "Савчин Марія" at bounding box center [595, 280] width 135 height 27
paste input "Гайдаш"
type input "Гайдаш"
click at [624, 302] on span "OK" at bounding box center [628, 310] width 43 height 24
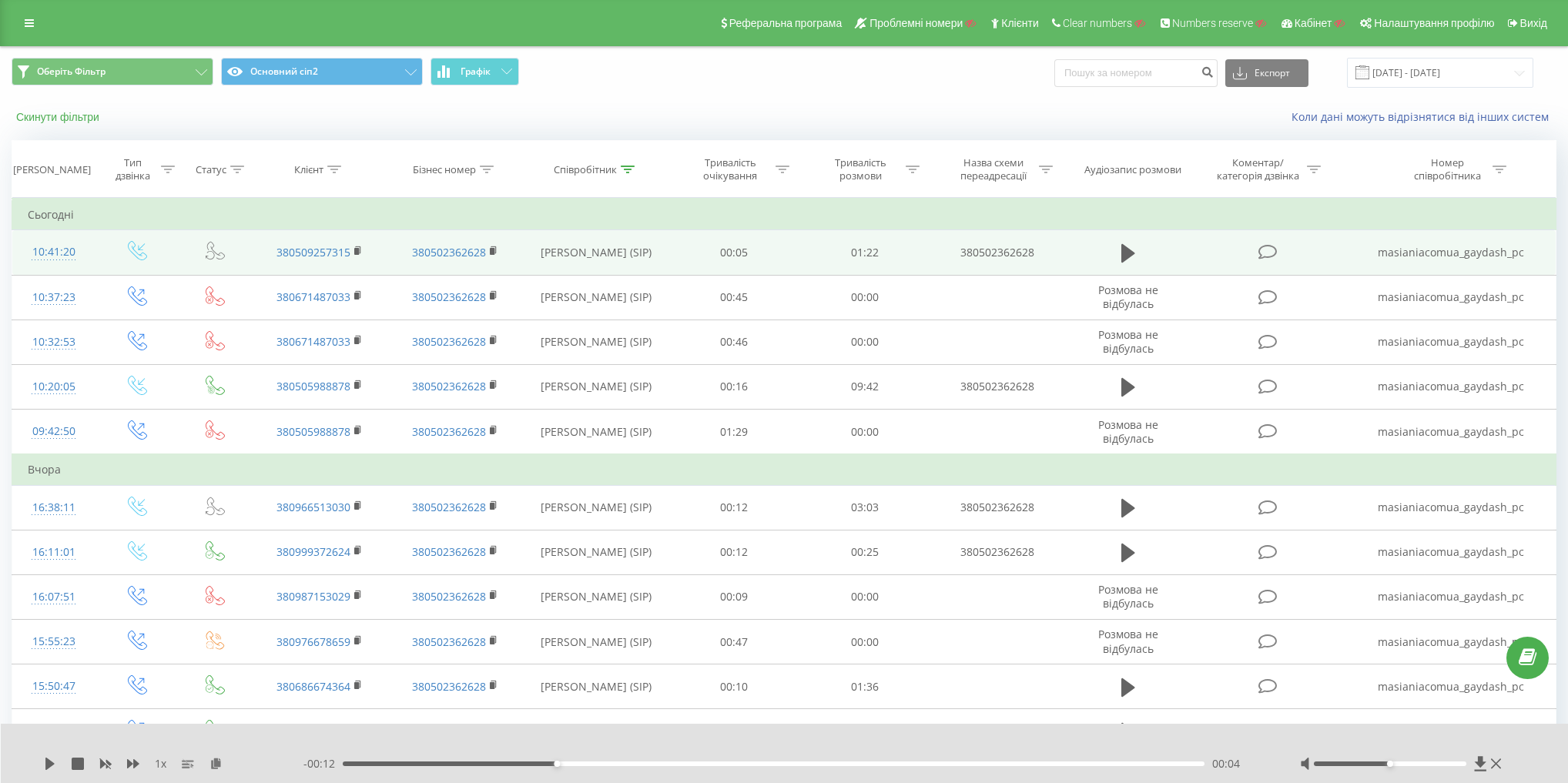
click at [71, 123] on button "Скинути фільтри" at bounding box center [59, 117] width 96 height 14
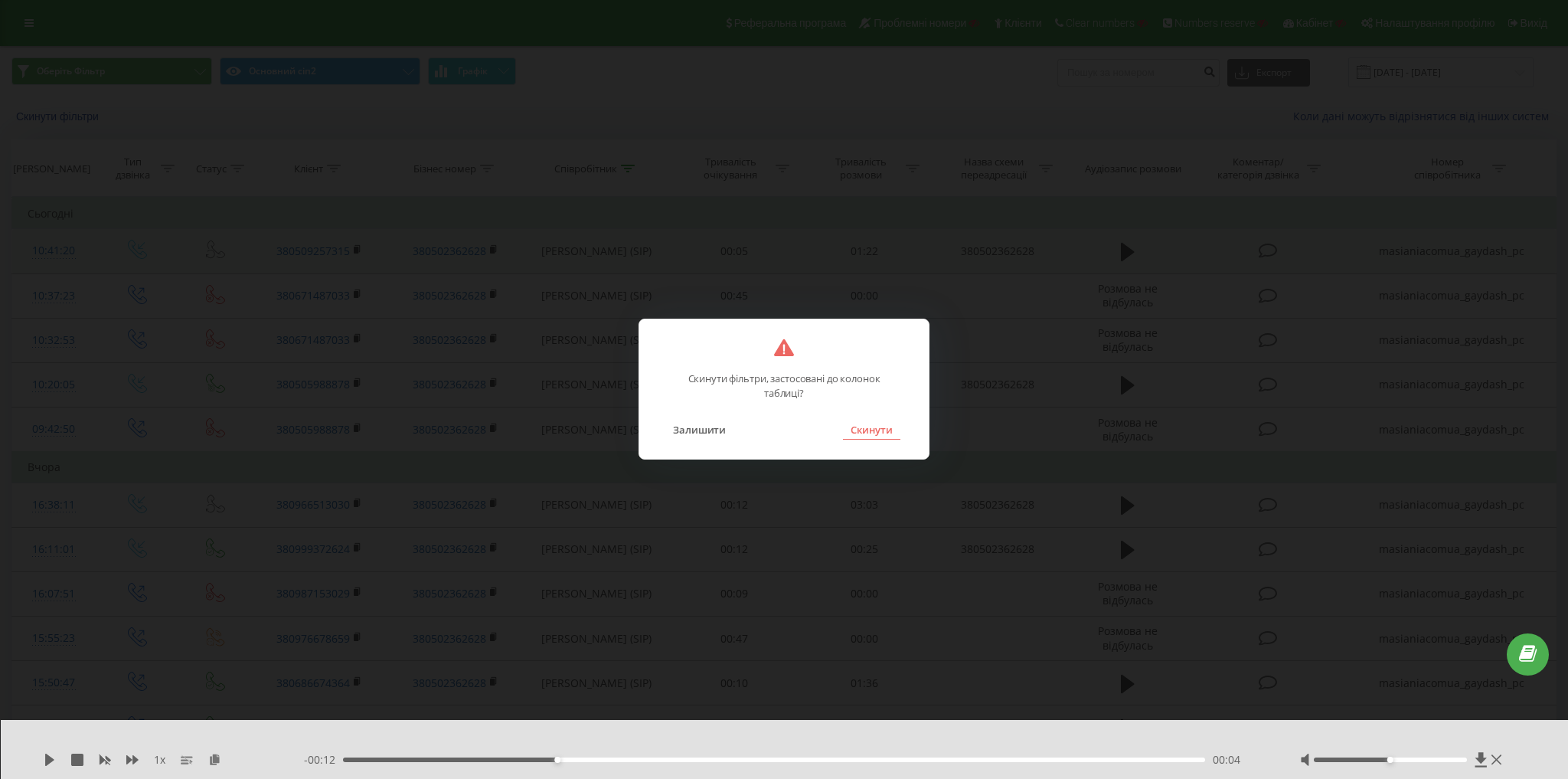
click at [870, 426] on button "Скинути" at bounding box center [872, 429] width 57 height 20
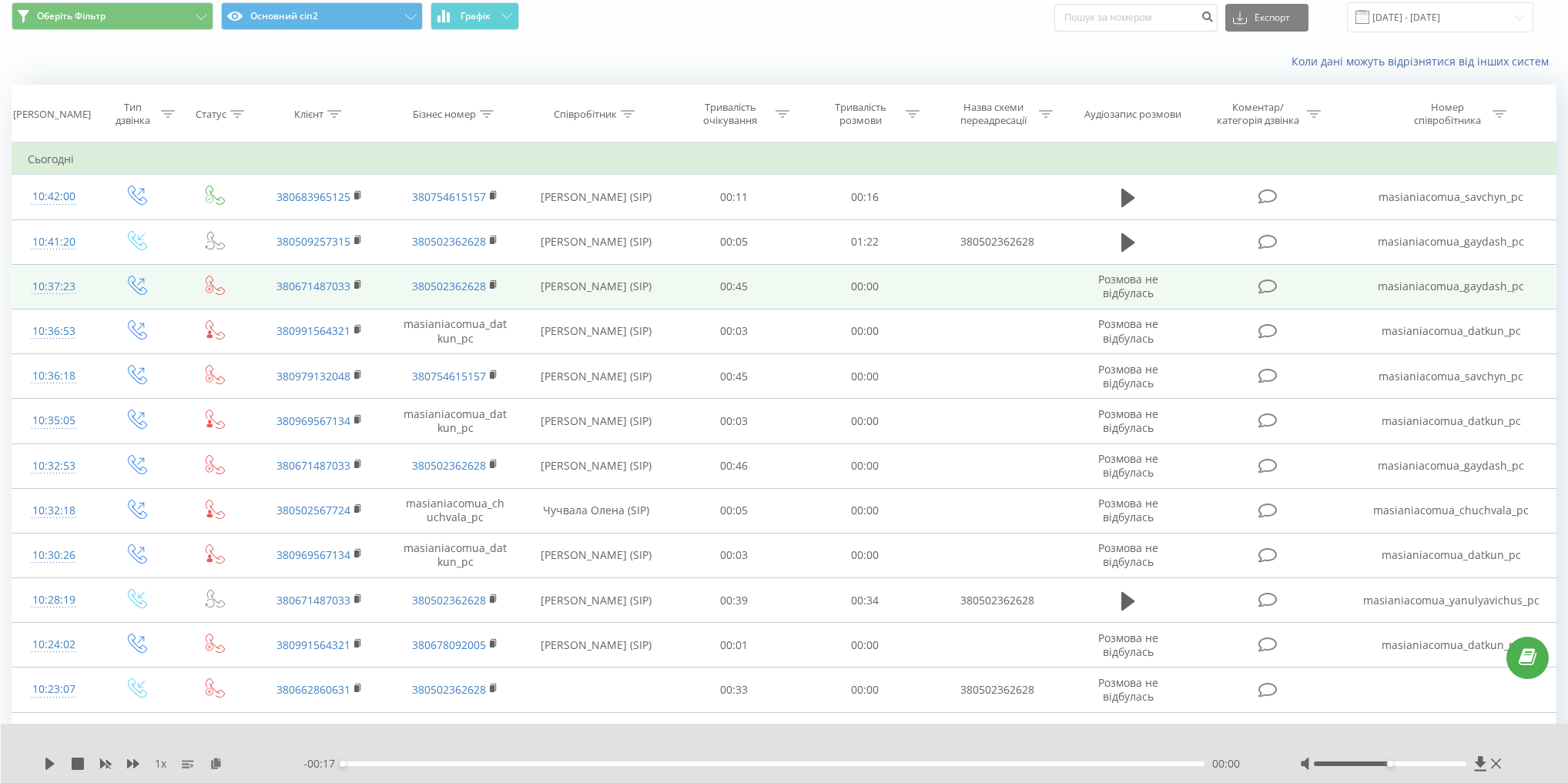
scroll to position [62, 0]
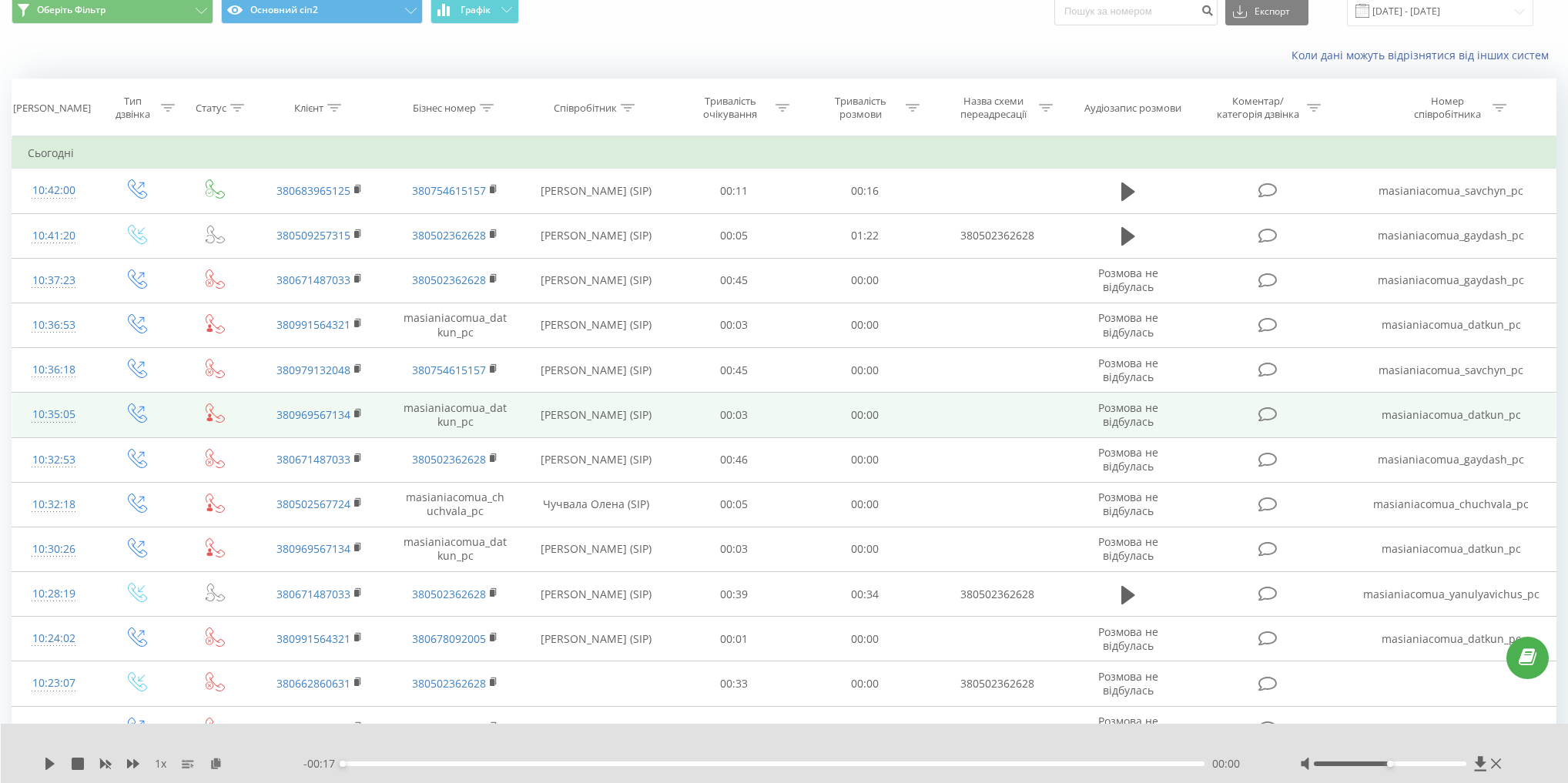
click at [552, 410] on td "Даткун Христина (SIP)" at bounding box center [596, 415] width 146 height 45
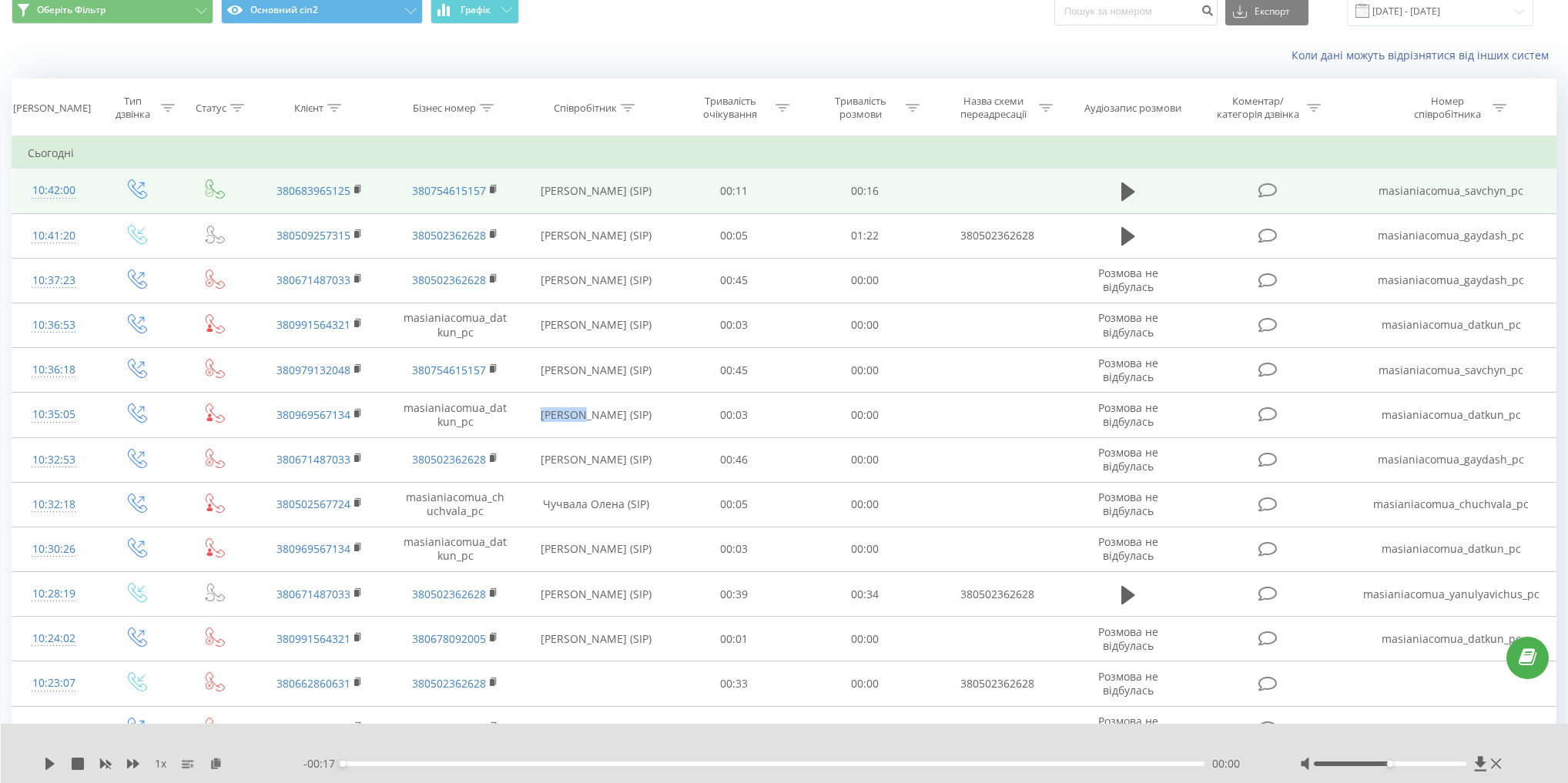
copy td "Даткун"
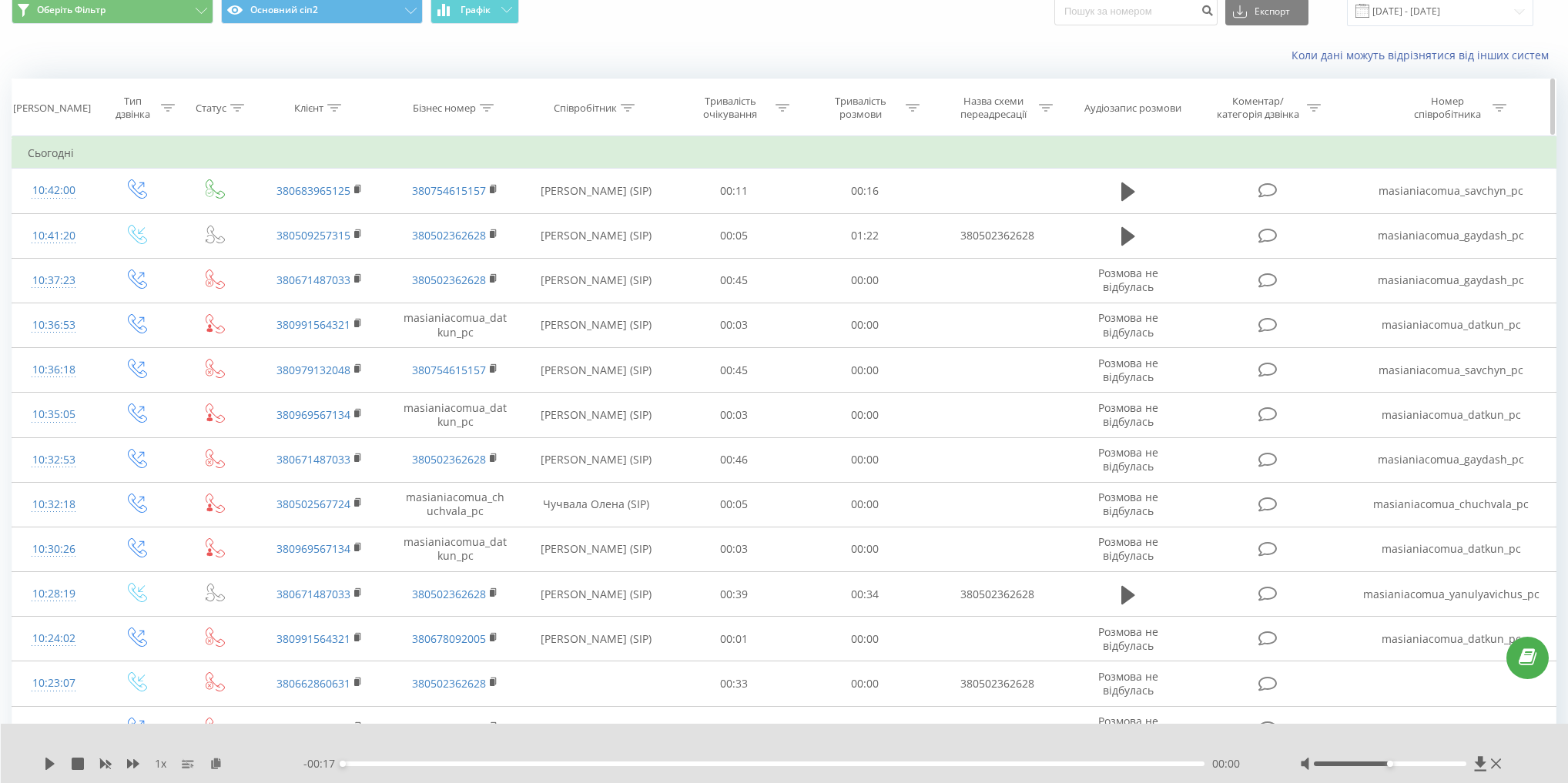
click at [580, 110] on div "Співробітник" at bounding box center [586, 108] width 63 height 13
click at [597, 220] on input "text" at bounding box center [595, 218] width 135 height 27
paste input "Даткун"
type input "Даткун"
click at [628, 244] on span "OK" at bounding box center [628, 248] width 43 height 24
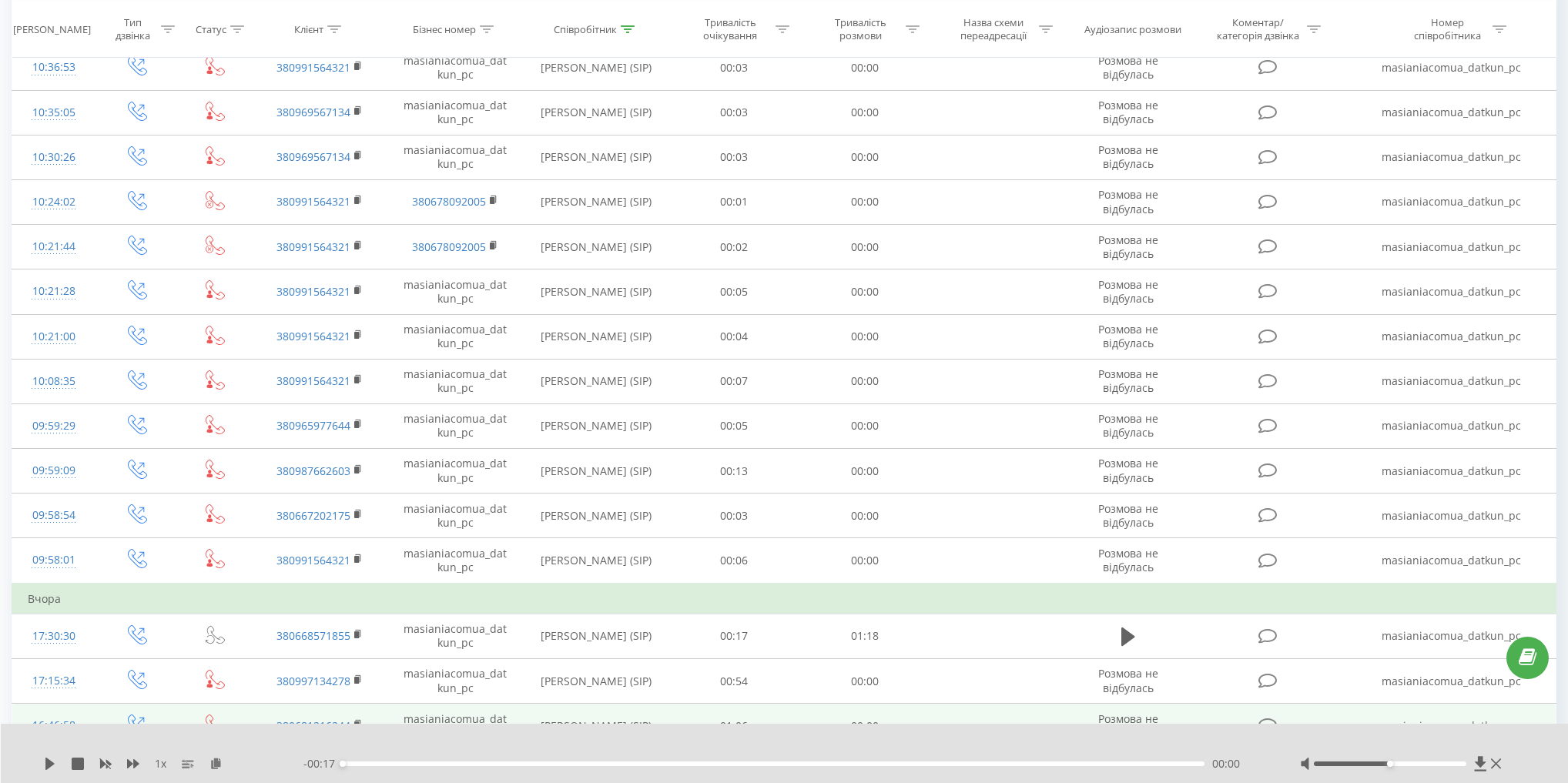
scroll to position [97, 0]
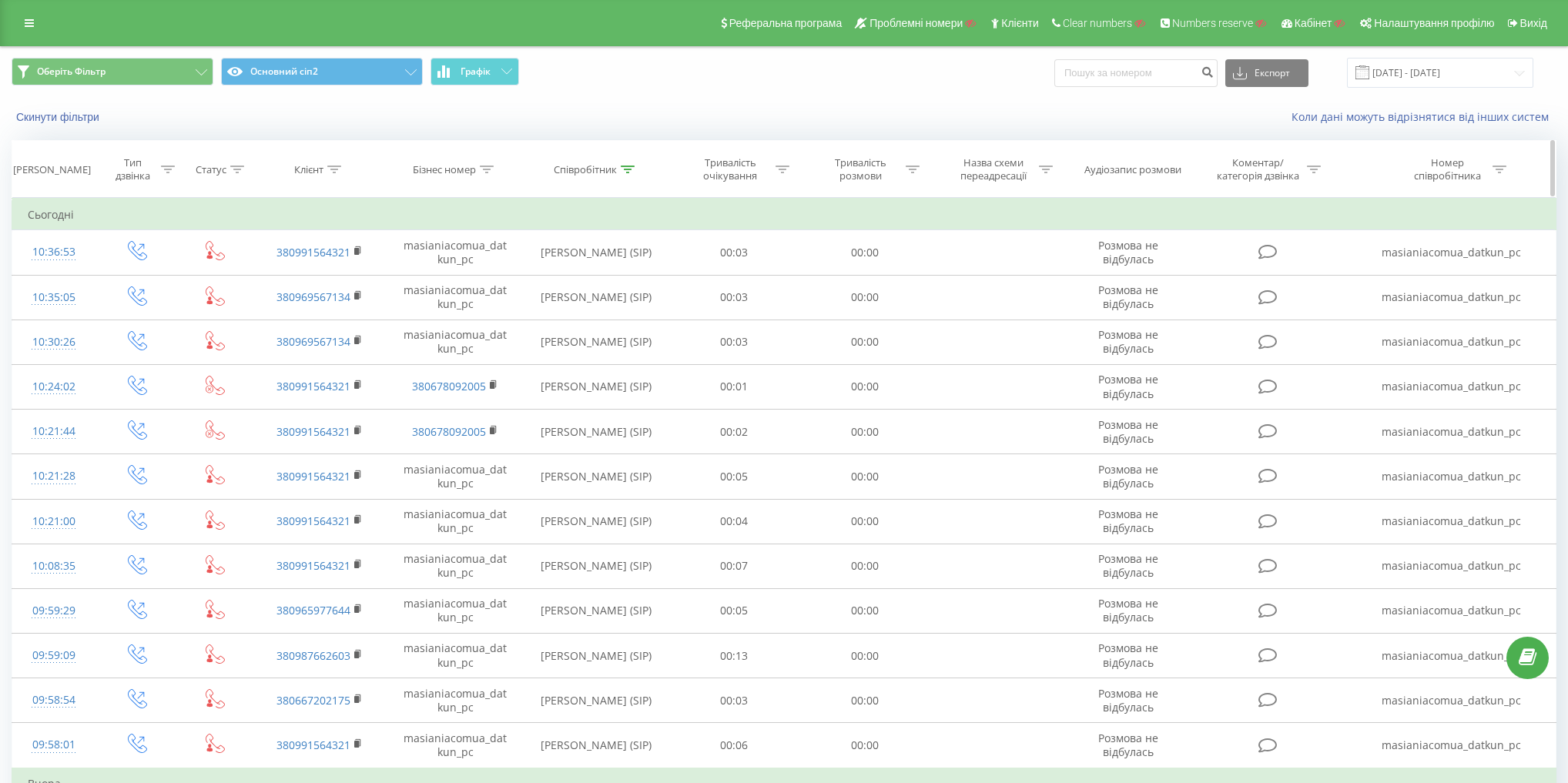
click at [601, 167] on div "Співробітник" at bounding box center [586, 170] width 63 height 13
click at [577, 309] on button "Скасувати" at bounding box center [560, 311] width 66 height 19
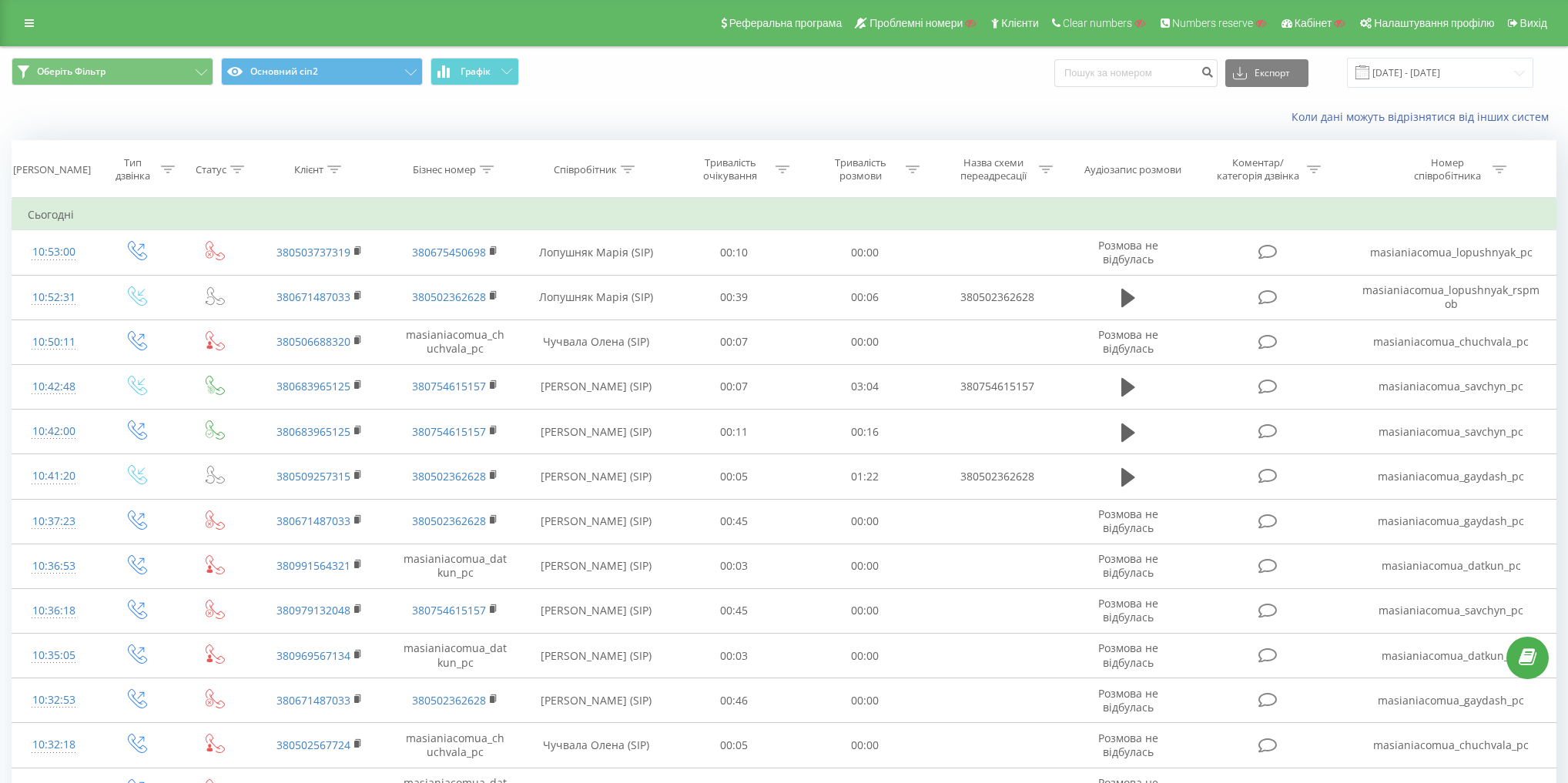
click at [2, 24] on div "Реферальна програма Проблемні номери Клієнти Clear numbers Numbers reserve Кабі…" at bounding box center [784, 23] width 1568 height 46
click at [18, 21] on link at bounding box center [28, 23] width 28 height 21
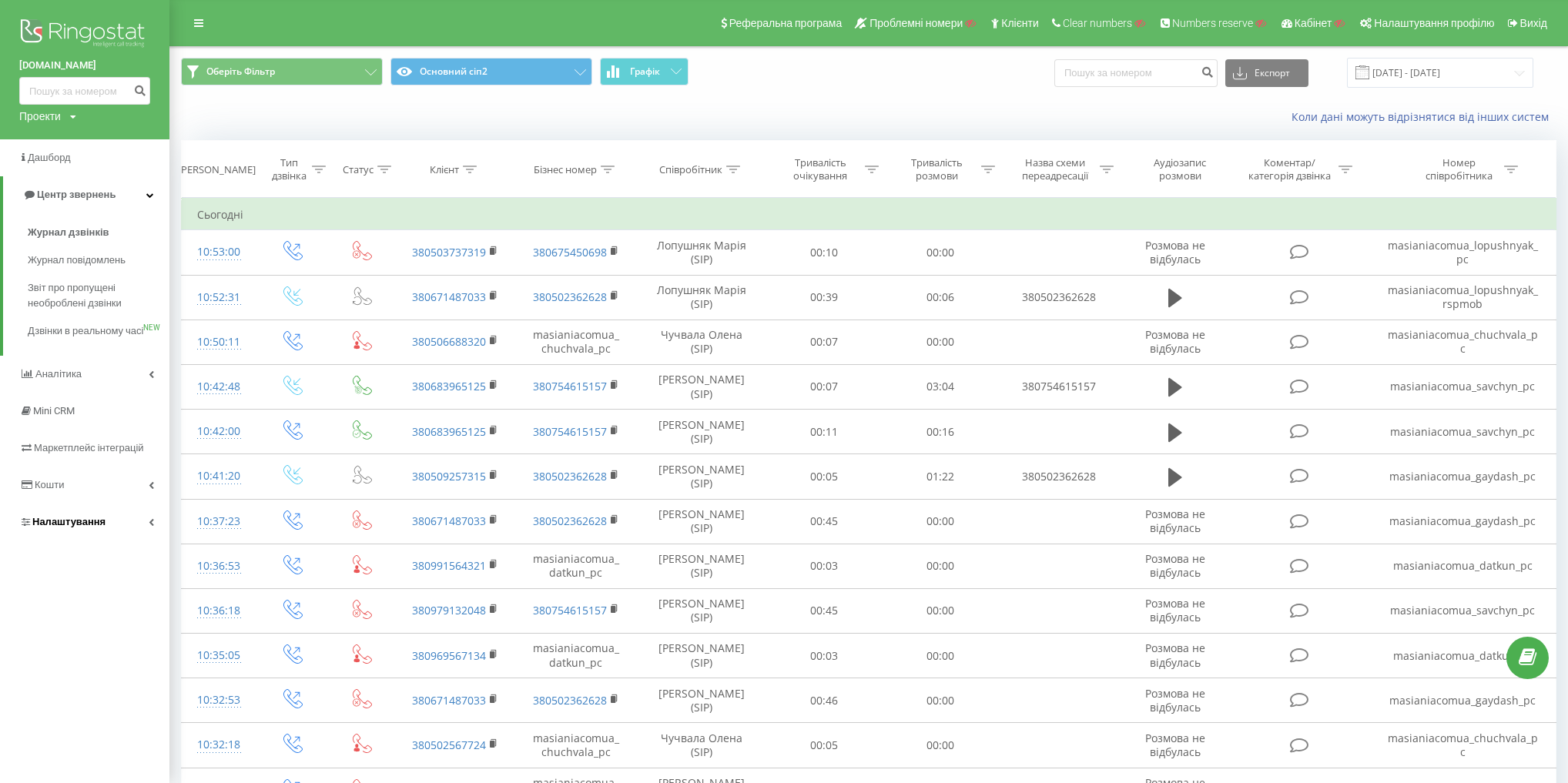
click at [125, 529] on link "Налаштування" at bounding box center [85, 521] width 169 height 37
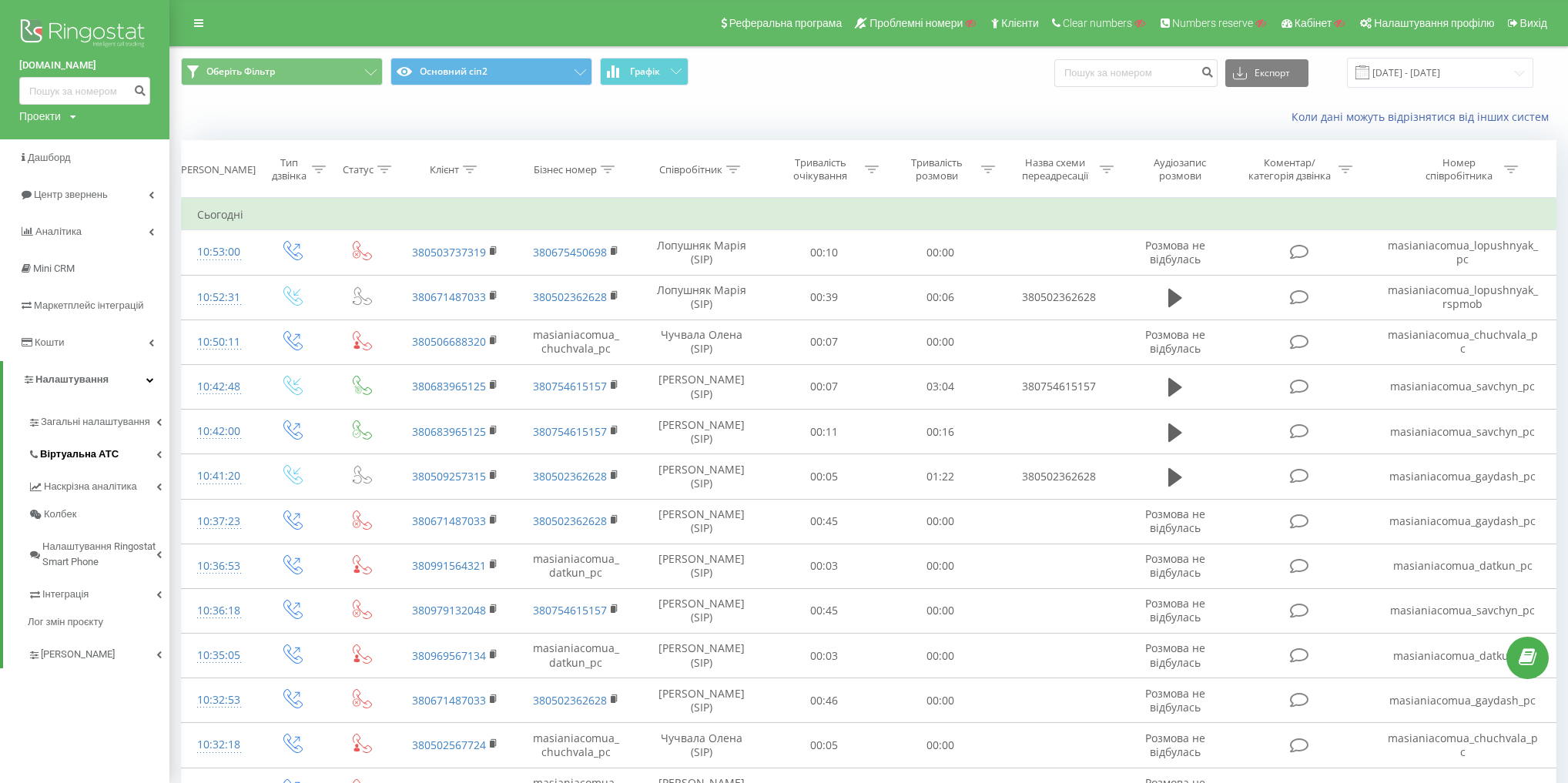
click at [120, 456] on link "Віртуальна АТС" at bounding box center [98, 451] width 141 height 32
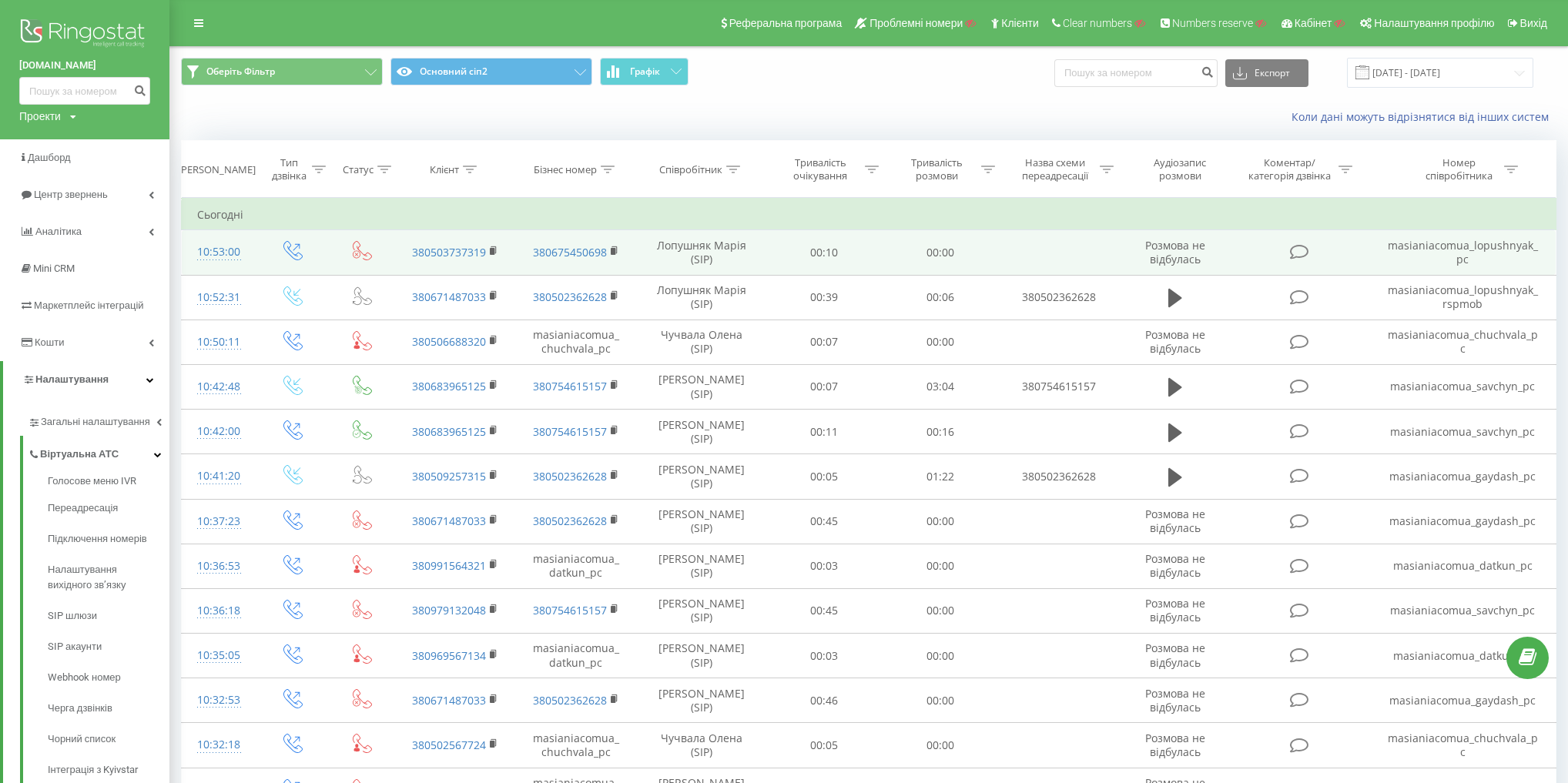
click at [677, 242] on td "Лопушняк Марія (SIP)" at bounding box center [701, 252] width 130 height 45
click at [684, 243] on td "Лопушняк Марія (SIP)" at bounding box center [701, 252] width 130 height 45
copy td "Лопушняк"
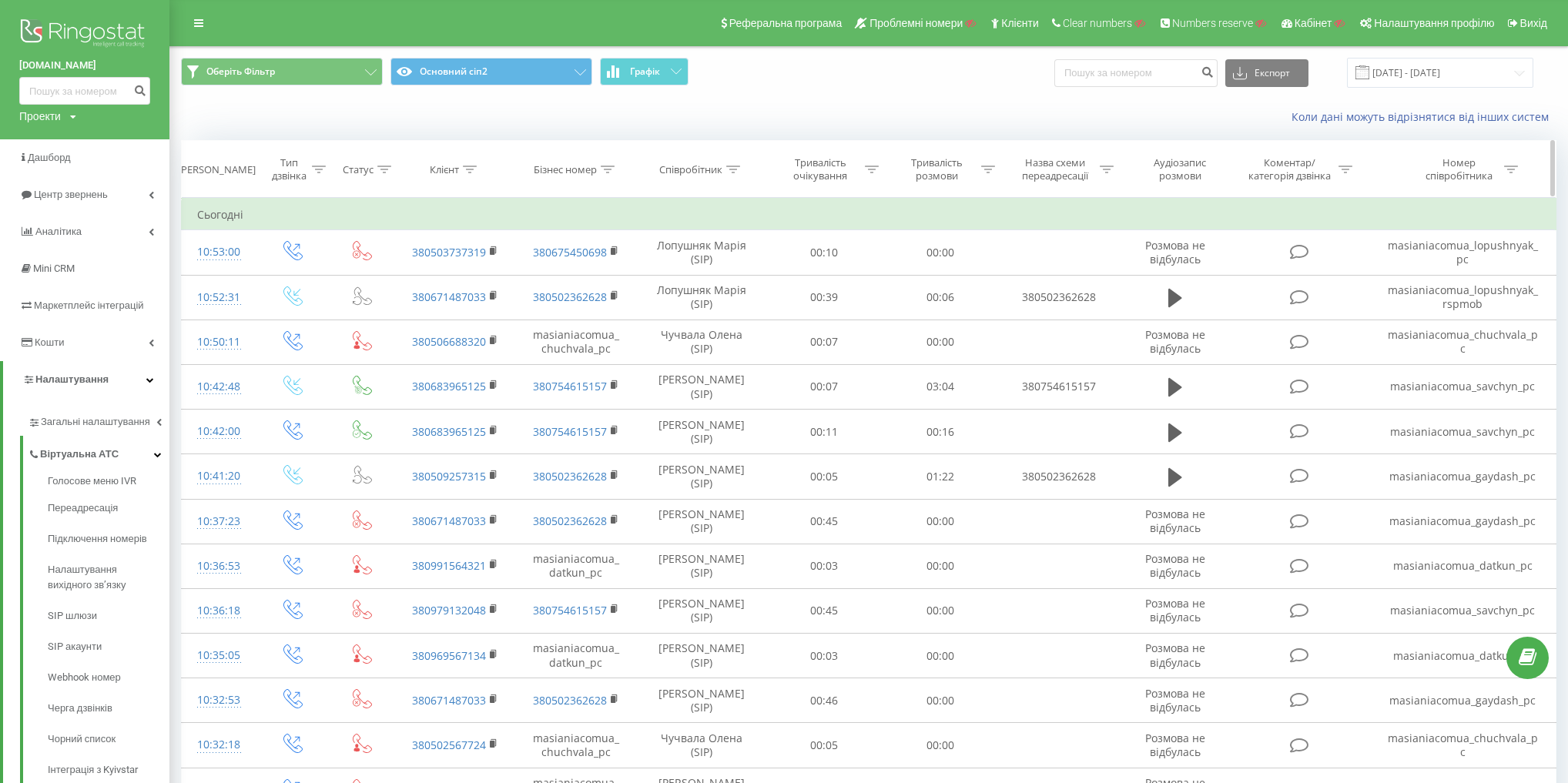
click at [682, 172] on div "Співробітник" at bounding box center [691, 170] width 63 height 13
click at [684, 284] on input "Даткун" at bounding box center [701, 280] width 135 height 27
paste input "Лопушняк"
click at [743, 311] on span "OK" at bounding box center [733, 310] width 43 height 24
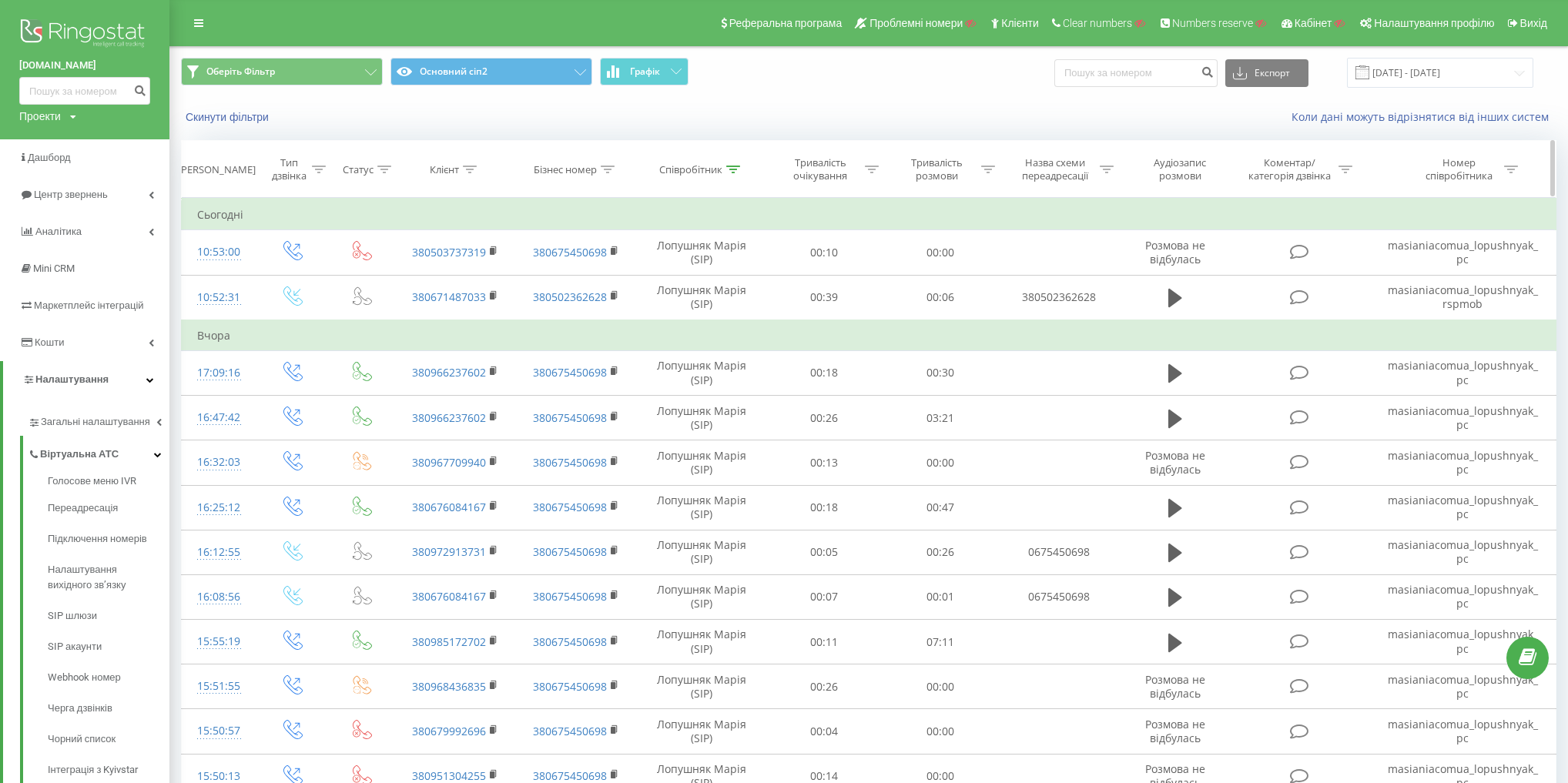
click at [702, 168] on div "Співробітник" at bounding box center [691, 170] width 63 height 13
click at [724, 275] on input "Лопушняк" at bounding box center [701, 280] width 135 height 27
type input "Лопушняк"
click at [771, 266] on div "Фільтрувати за умовою Містить Лопушняк Скасувати OK" at bounding box center [701, 266] width 168 height 138
click at [748, 298] on span "OK" at bounding box center [733, 310] width 43 height 24
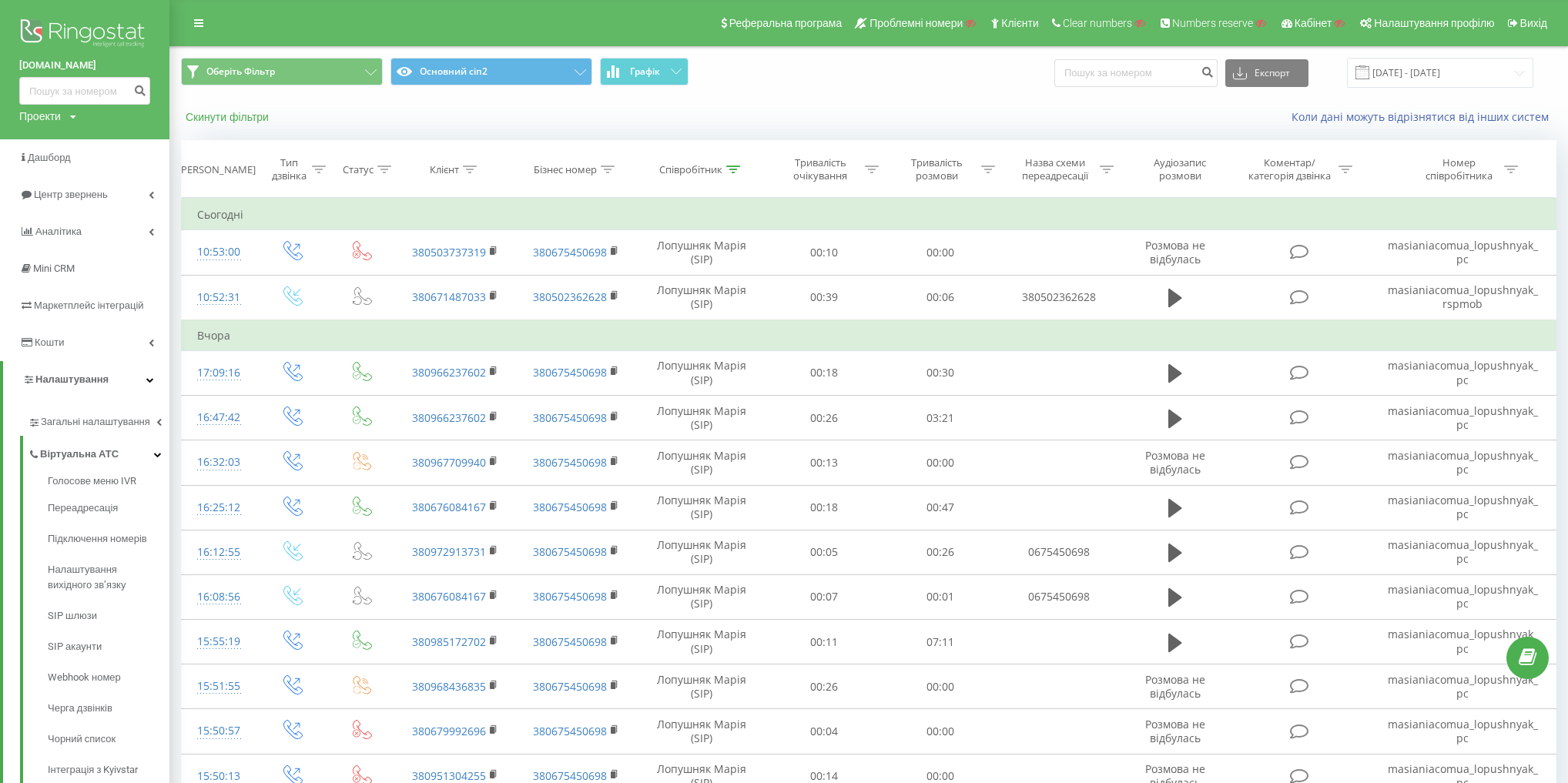
click at [228, 119] on button "Скинути фільтри" at bounding box center [228, 117] width 96 height 14
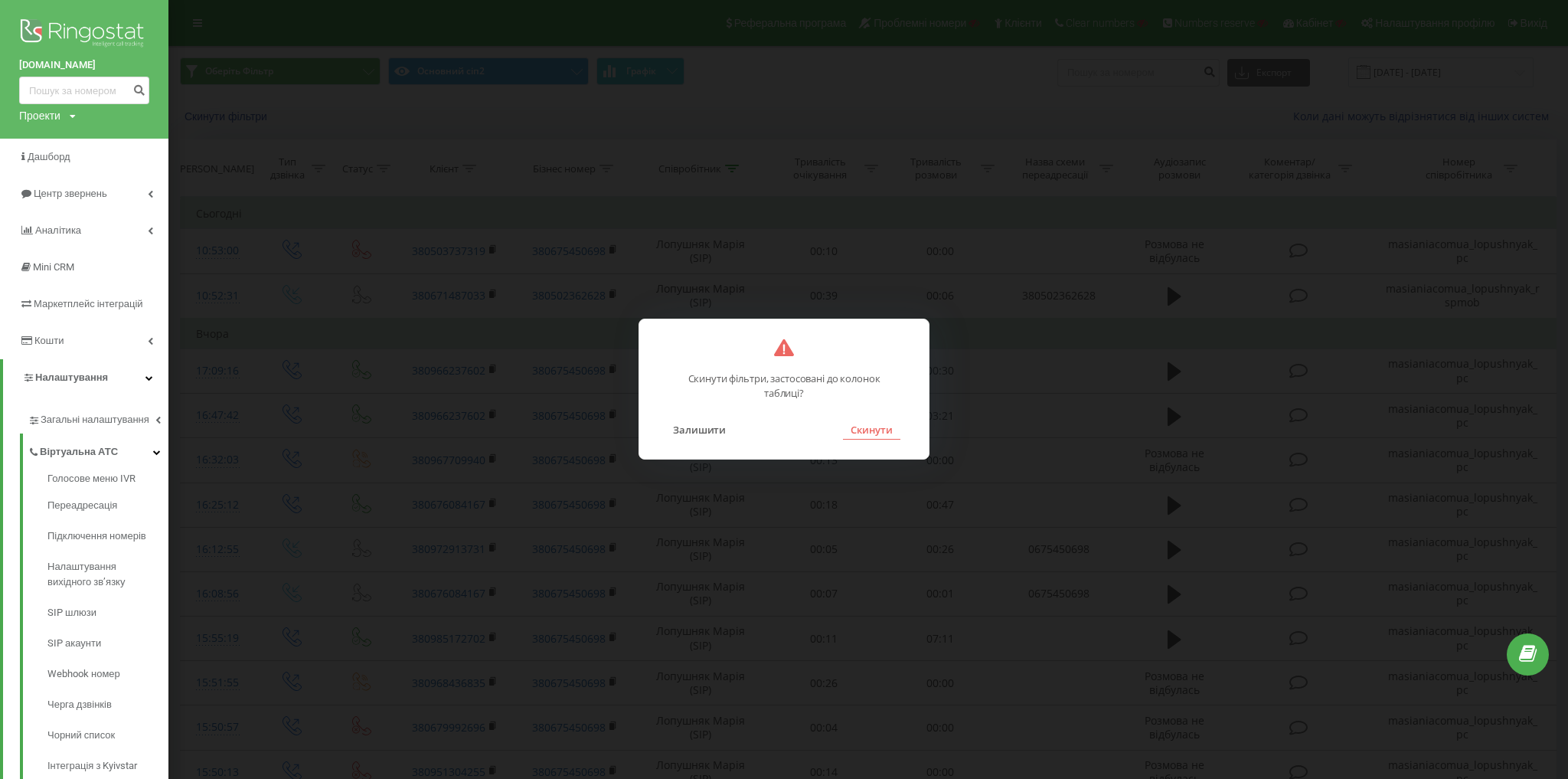
click at [879, 435] on button "Скинути" at bounding box center [872, 429] width 57 height 20
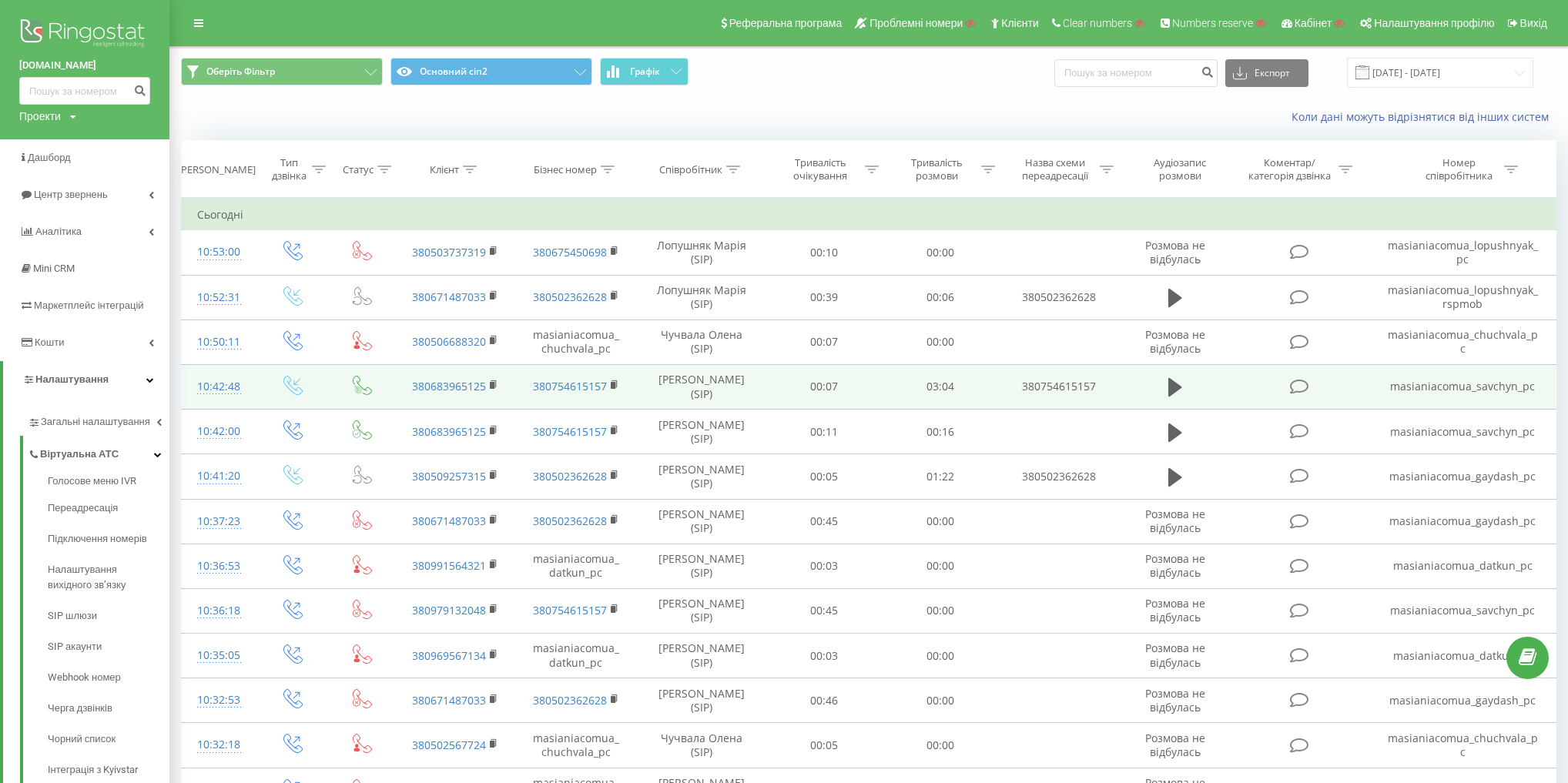
click at [669, 384] on td "[PERSON_NAME] (SIP)" at bounding box center [701, 386] width 130 height 45
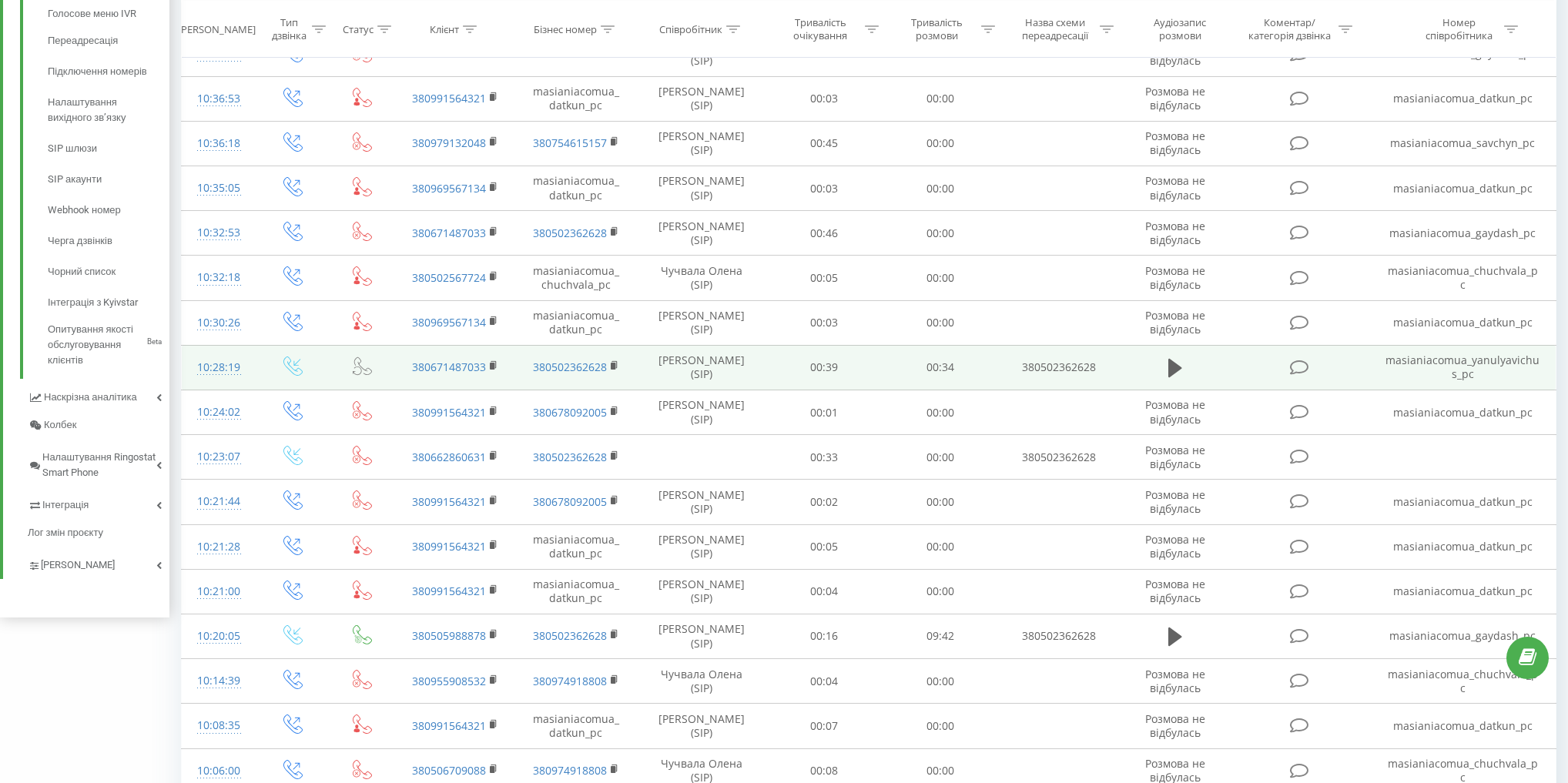
scroll to position [620, 0]
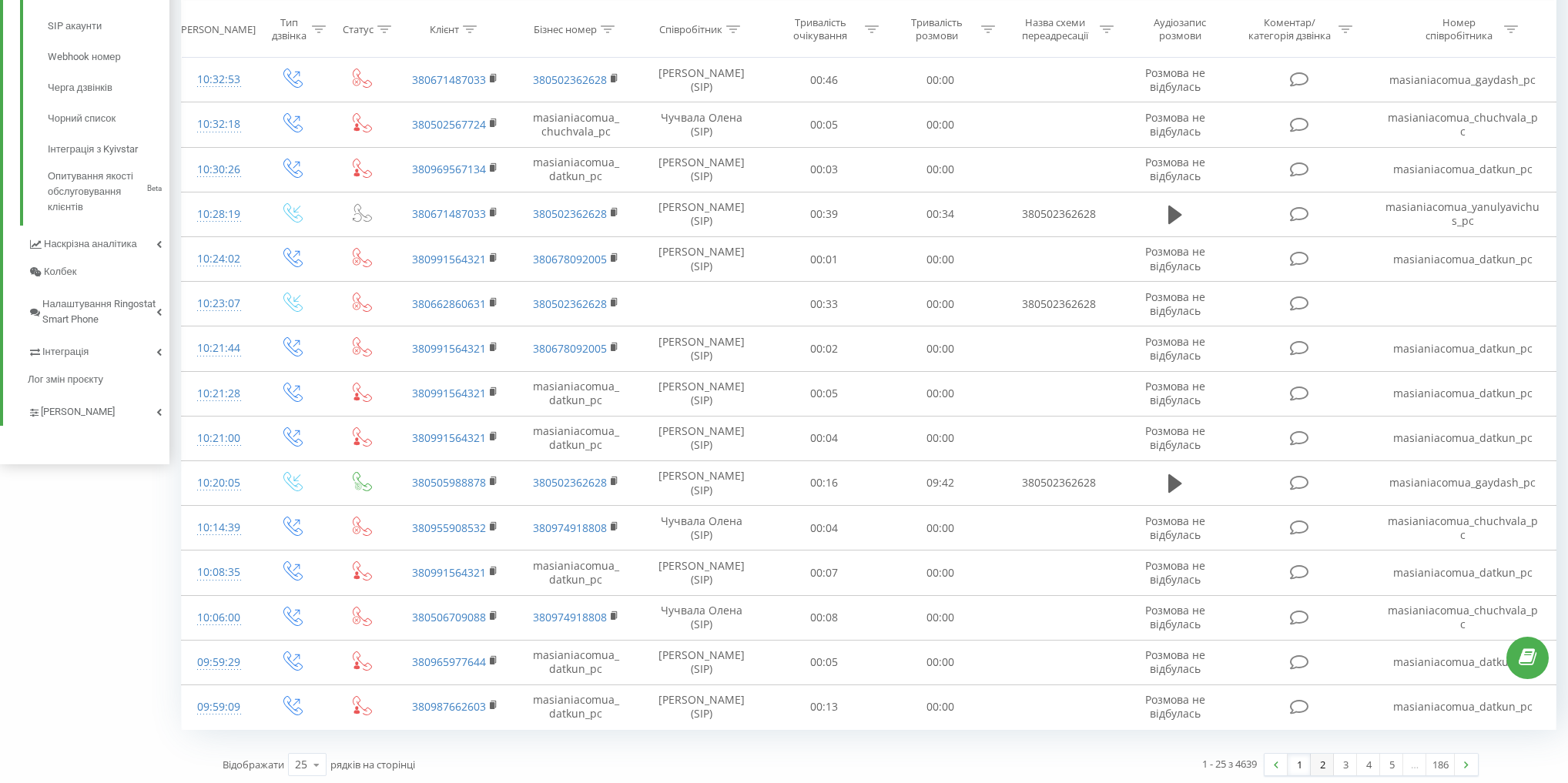
click at [1317, 756] on link "2" at bounding box center [1321, 764] width 23 height 21
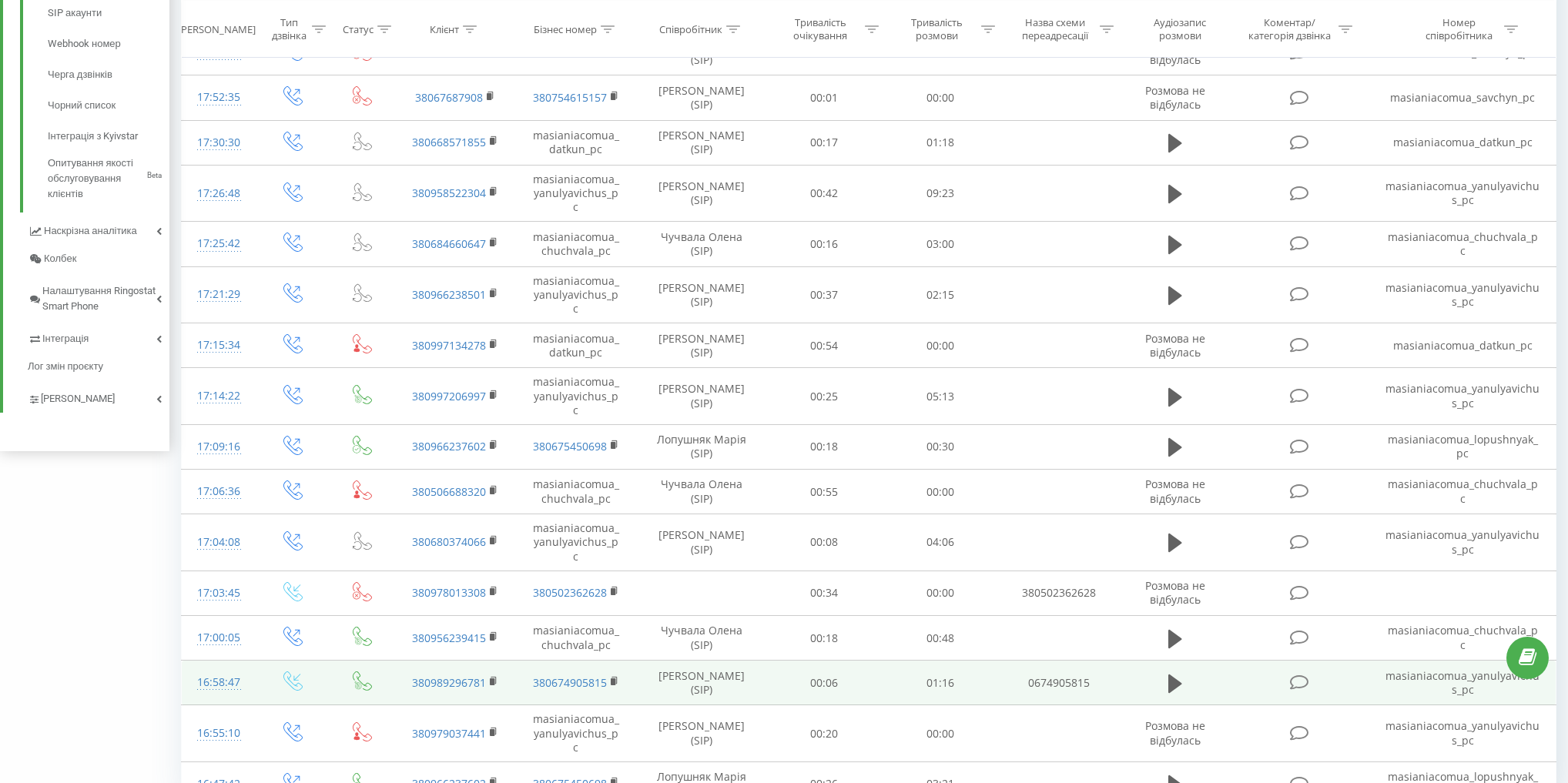
scroll to position [651, 0]
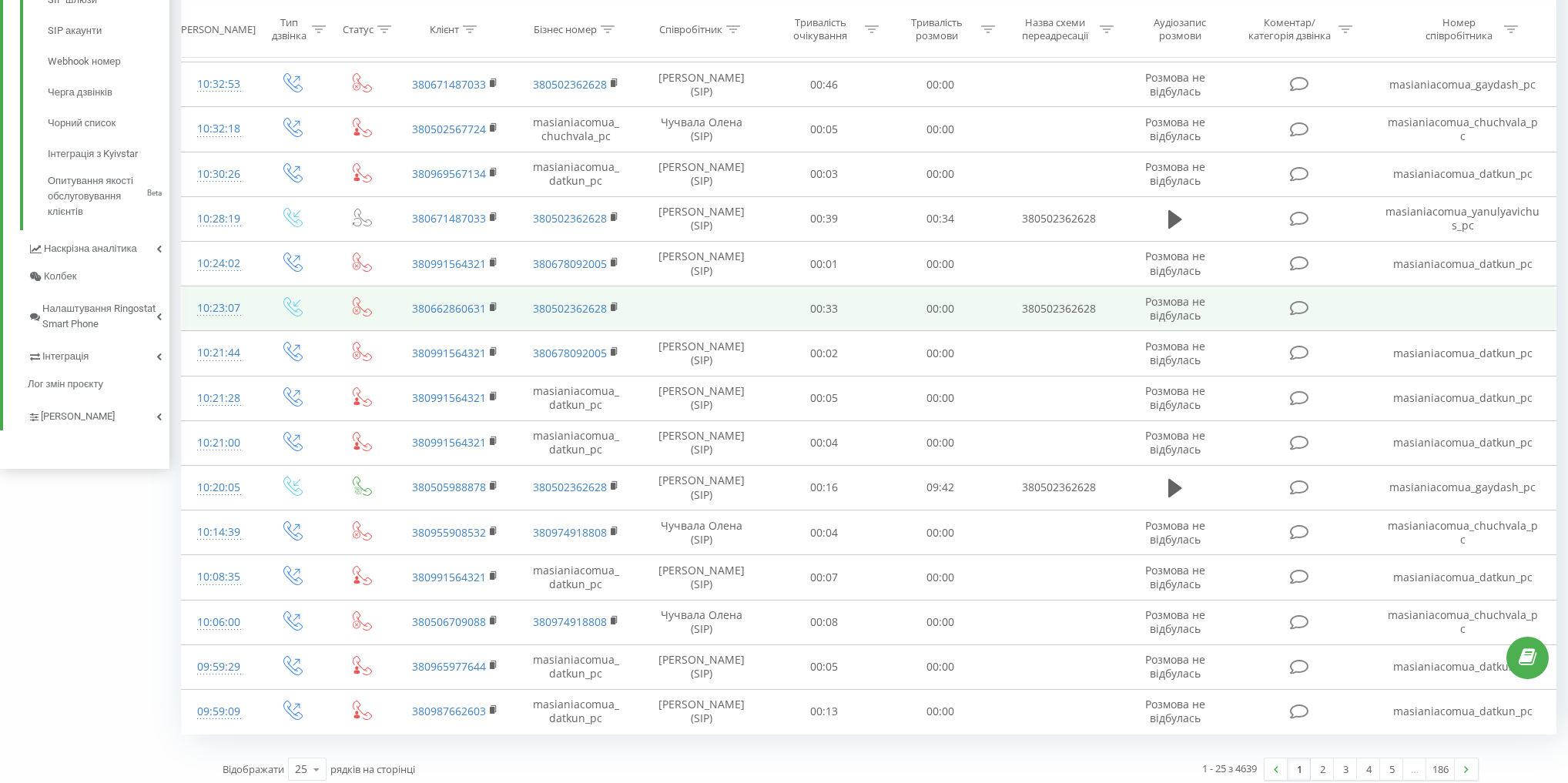
scroll to position [620, 0]
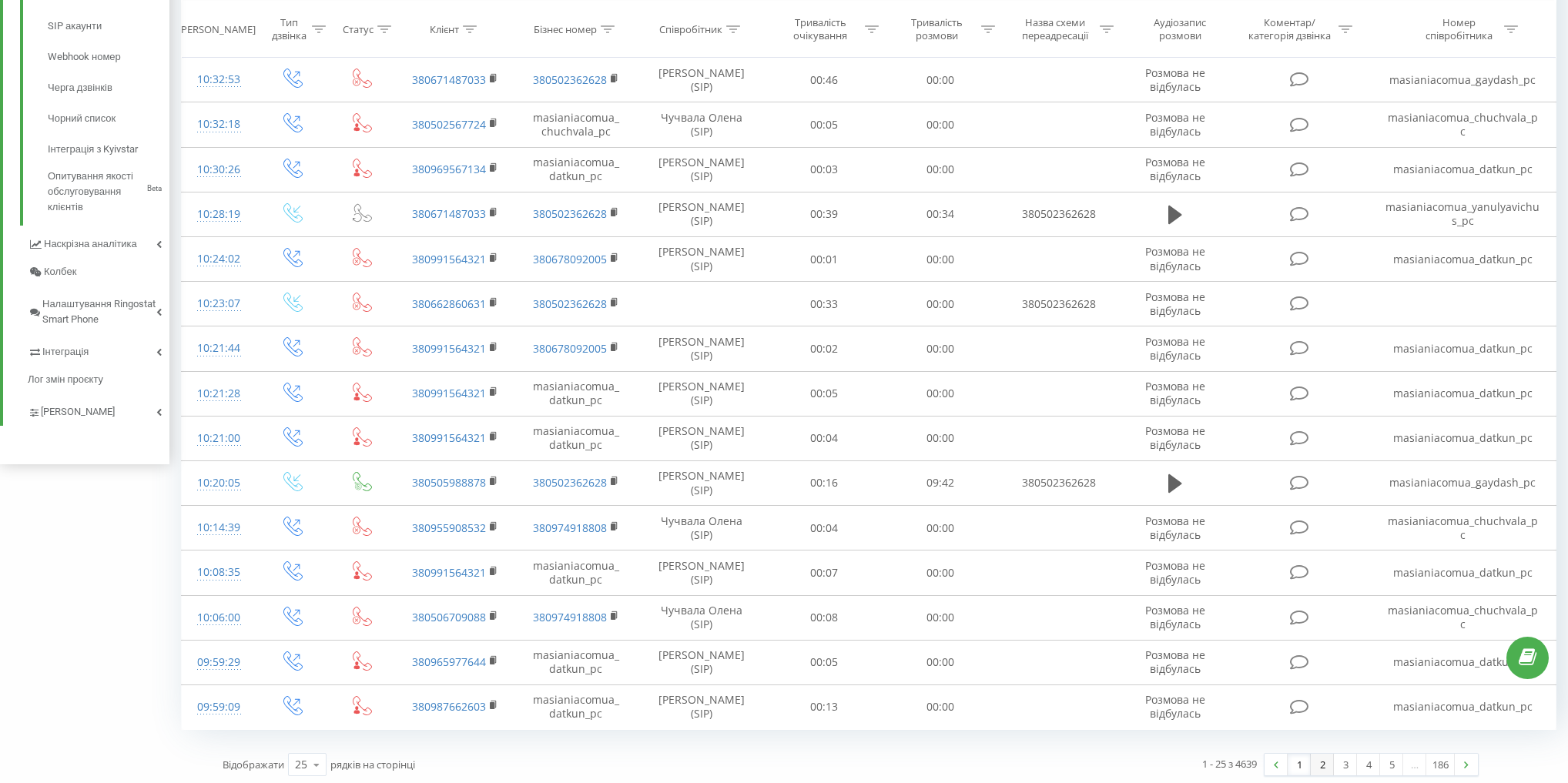
click at [1321, 756] on link "2" at bounding box center [1321, 764] width 23 height 21
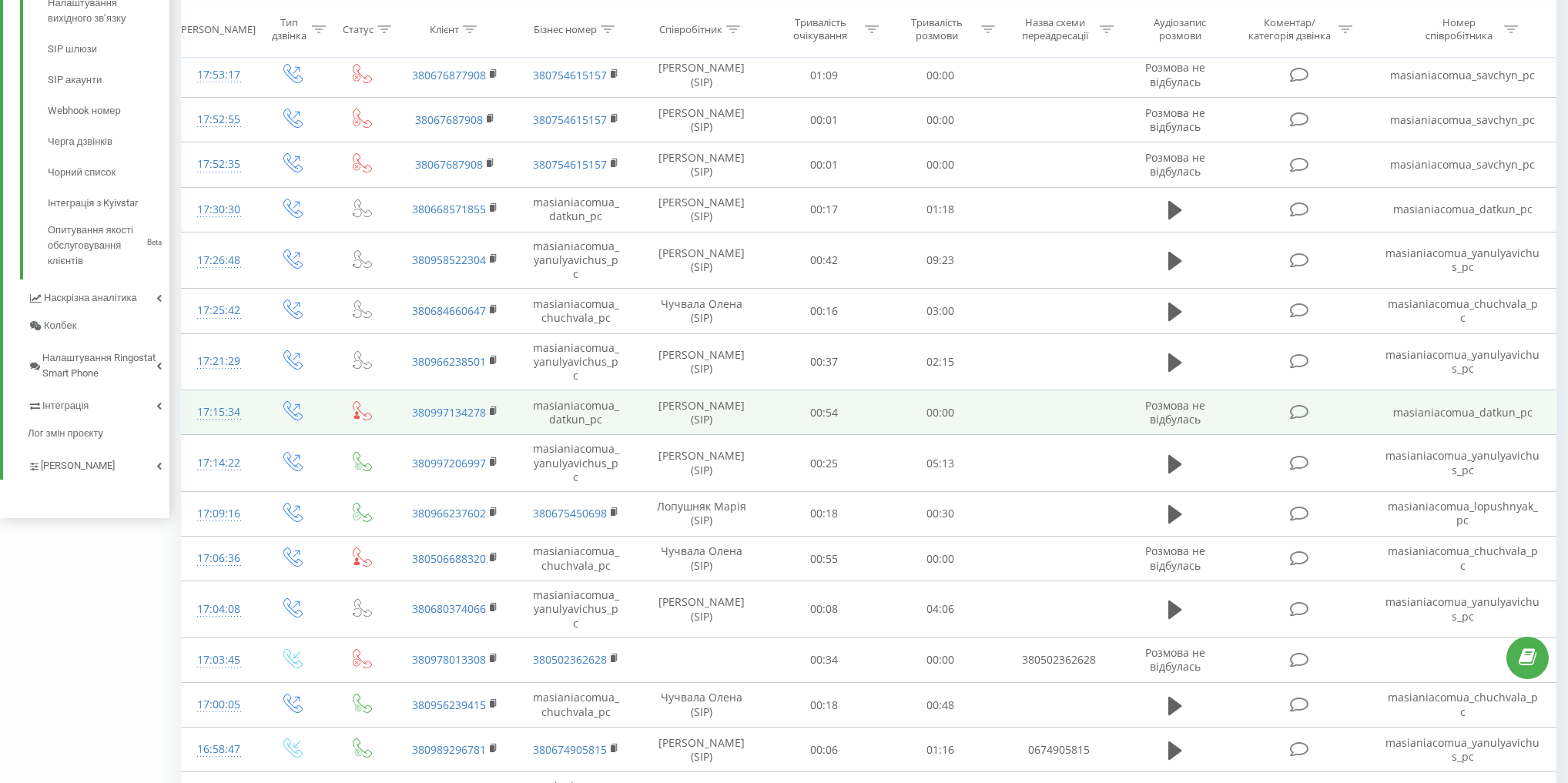
scroll to position [651, 0]
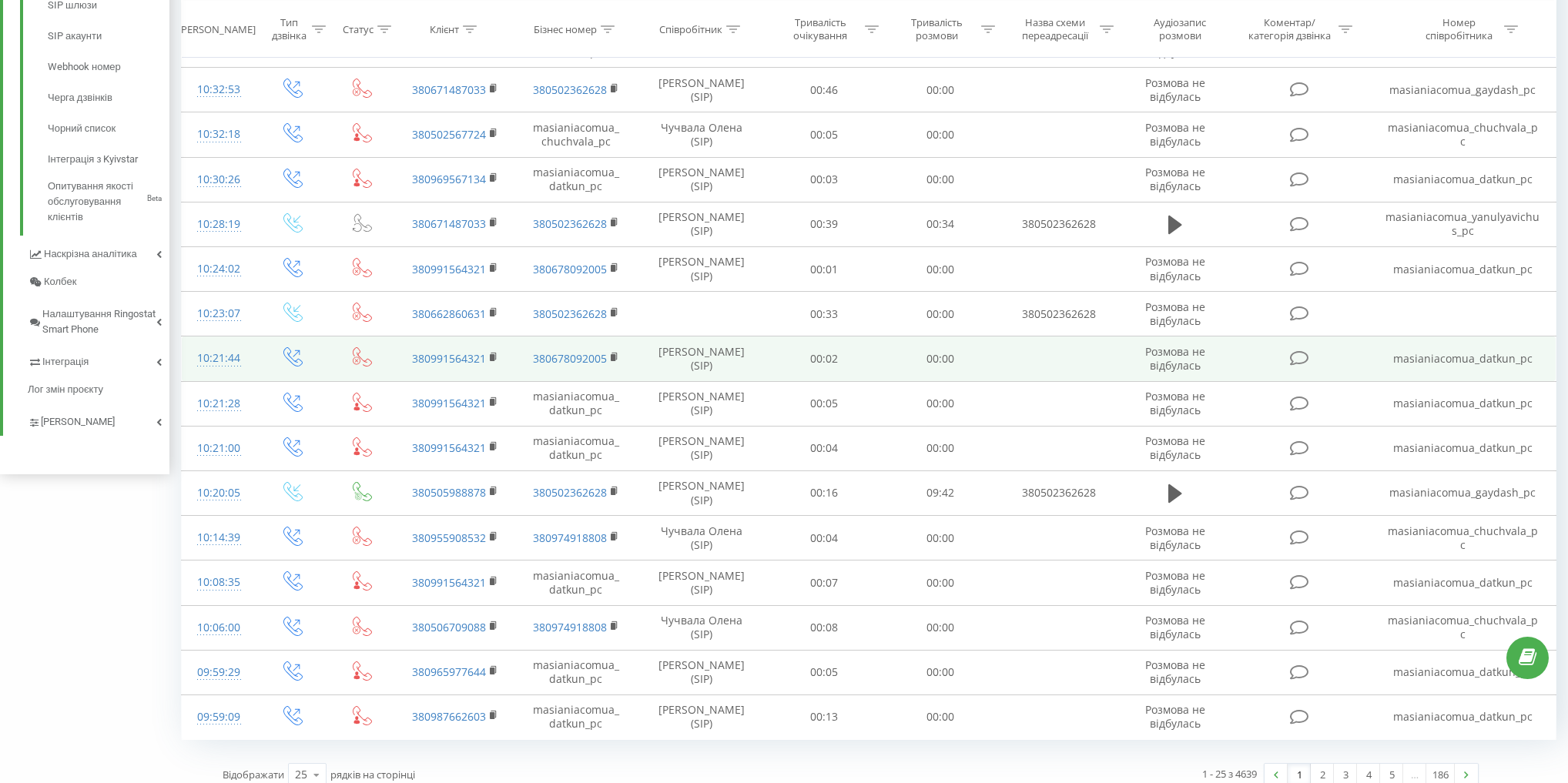
scroll to position [620, 0]
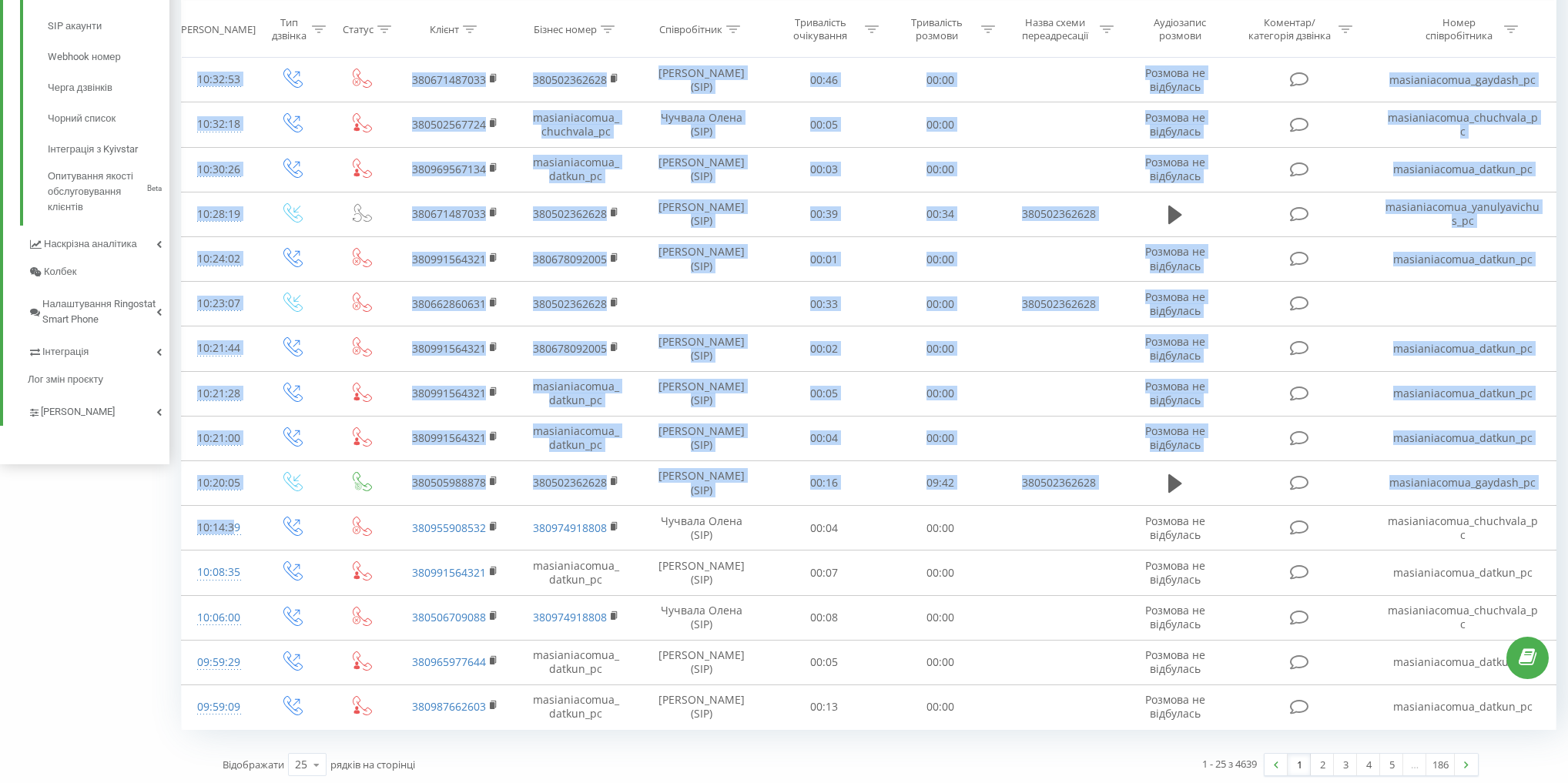
drag, startPoint x: 228, startPoint y: 524, endPoint x: 147, endPoint y: 526, distance: 81.0
click at [149, 526] on div "Оберіть Фільтр Основний сіп2 Графік Експорт .csv .xls .xlsx 23.08.2025 - 23.09.…" at bounding box center [784, 107] width 1568 height 1362
click at [135, 541] on div "Оберіть Фільтр Основний сіп2 Графік Експорт .csv .xls .xlsx 23.08.2025 - 23.09.…" at bounding box center [784, 107] width 1568 height 1362
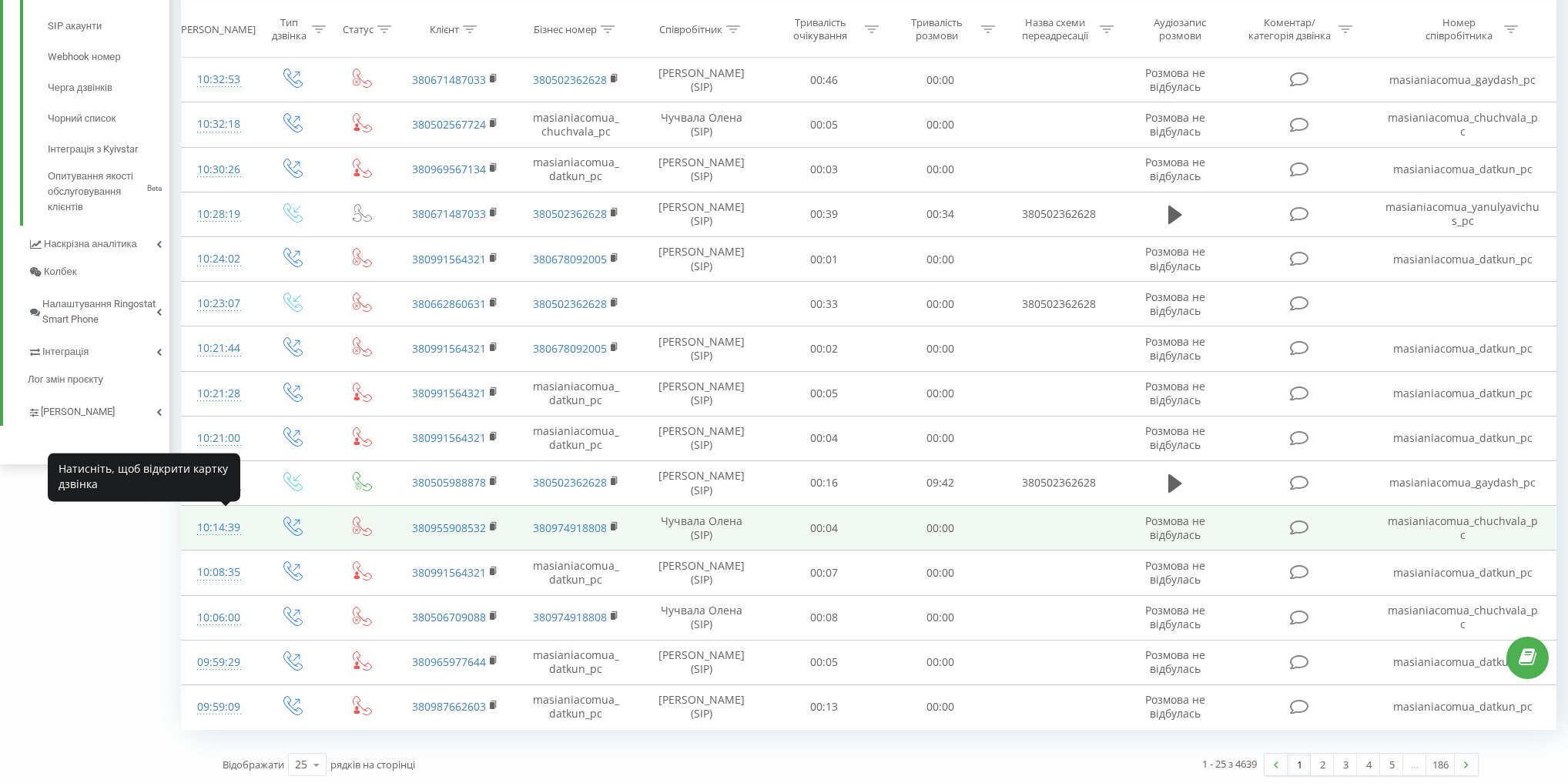
click at [213, 521] on div "10:14:39" at bounding box center [218, 528] width 43 height 30
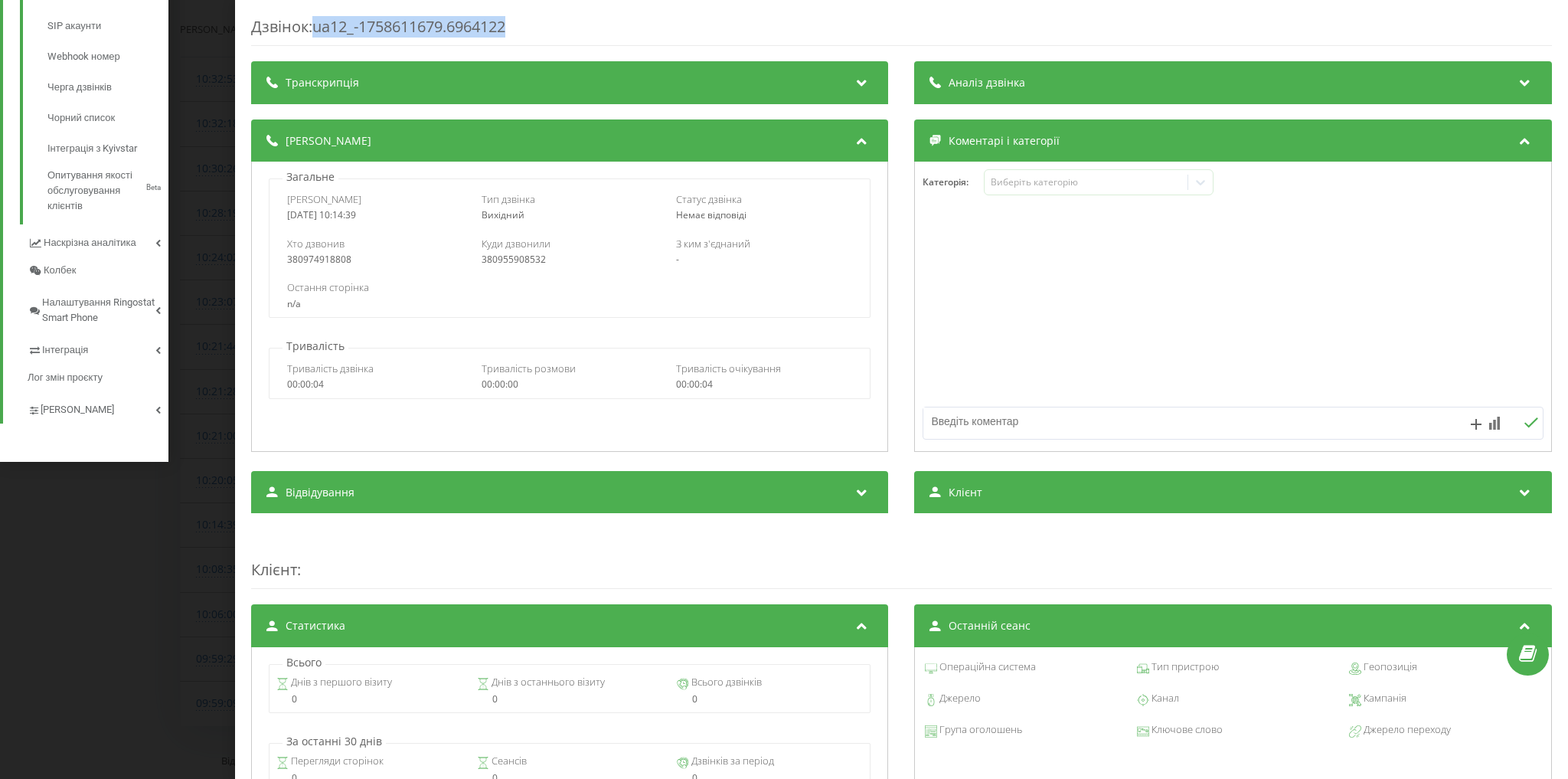
drag, startPoint x: 318, startPoint y: 24, endPoint x: 604, endPoint y: 18, distance: 286.1
click at [637, 28] on div "Дзвінок : ua12_-1758611679.6964122" at bounding box center [902, 31] width 1301 height 30
copy div "ua12_-1758611679.6964122"
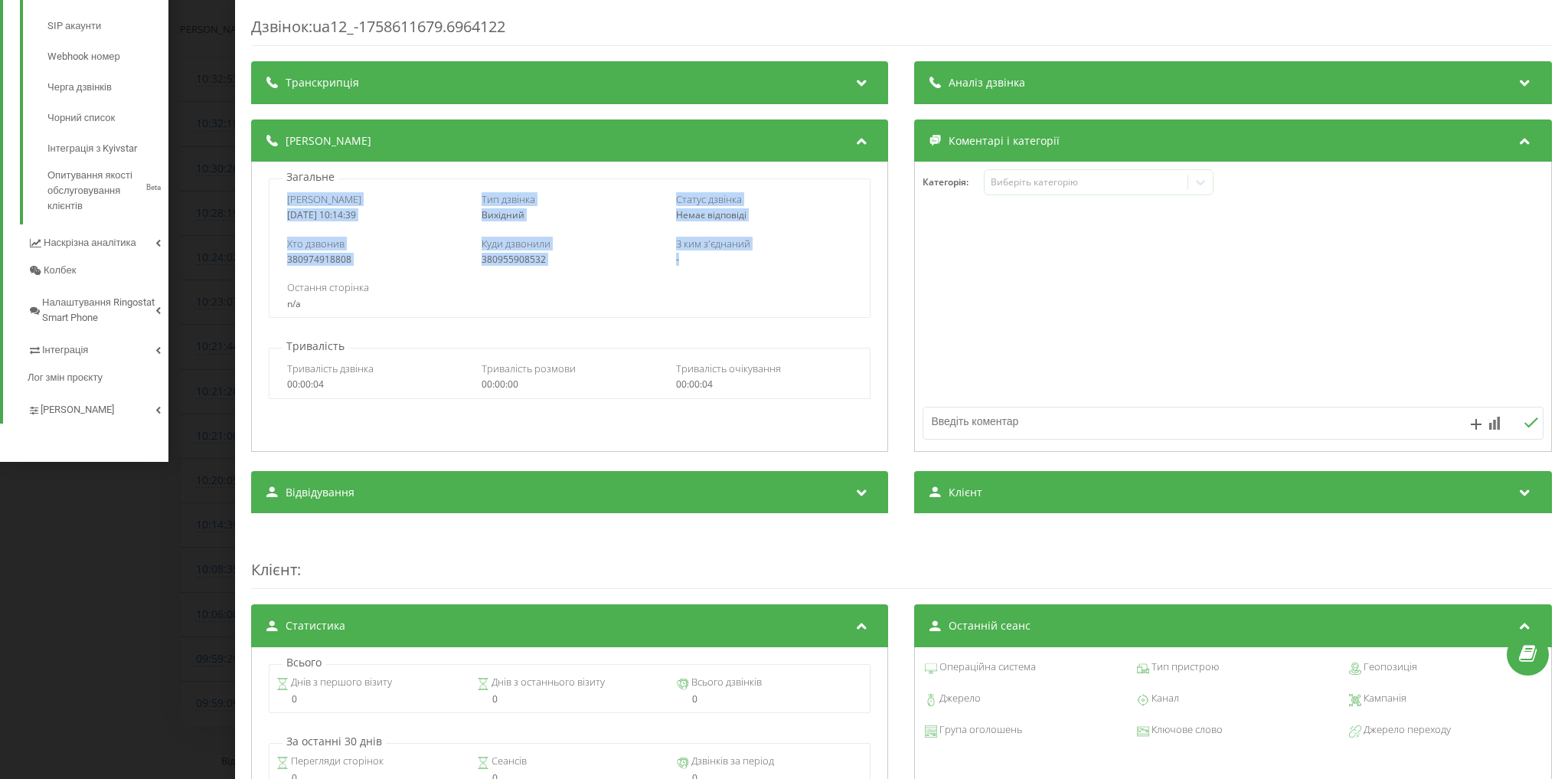
drag, startPoint x: 288, startPoint y: 198, endPoint x: 788, endPoint y: 261, distance: 504.0
click at [788, 261] on div "Дата дзвінка 2025-09-23 10:14:39 Тип дзвінка Вихідний Статус дзвінка Немає відп…" at bounding box center [570, 248] width 602 height 139
copy div "Дата дзвінка 2025-09-23 10:14:39 Тип дзвінка Вихідний Статус дзвінка Немає відп…"
click at [202, 252] on div "Дзвінок : ua12_-1758611679.6964122 Транскрипція Для AI-аналізу майбутніх дзвінк…" at bounding box center [784, 389] width 1568 height 779
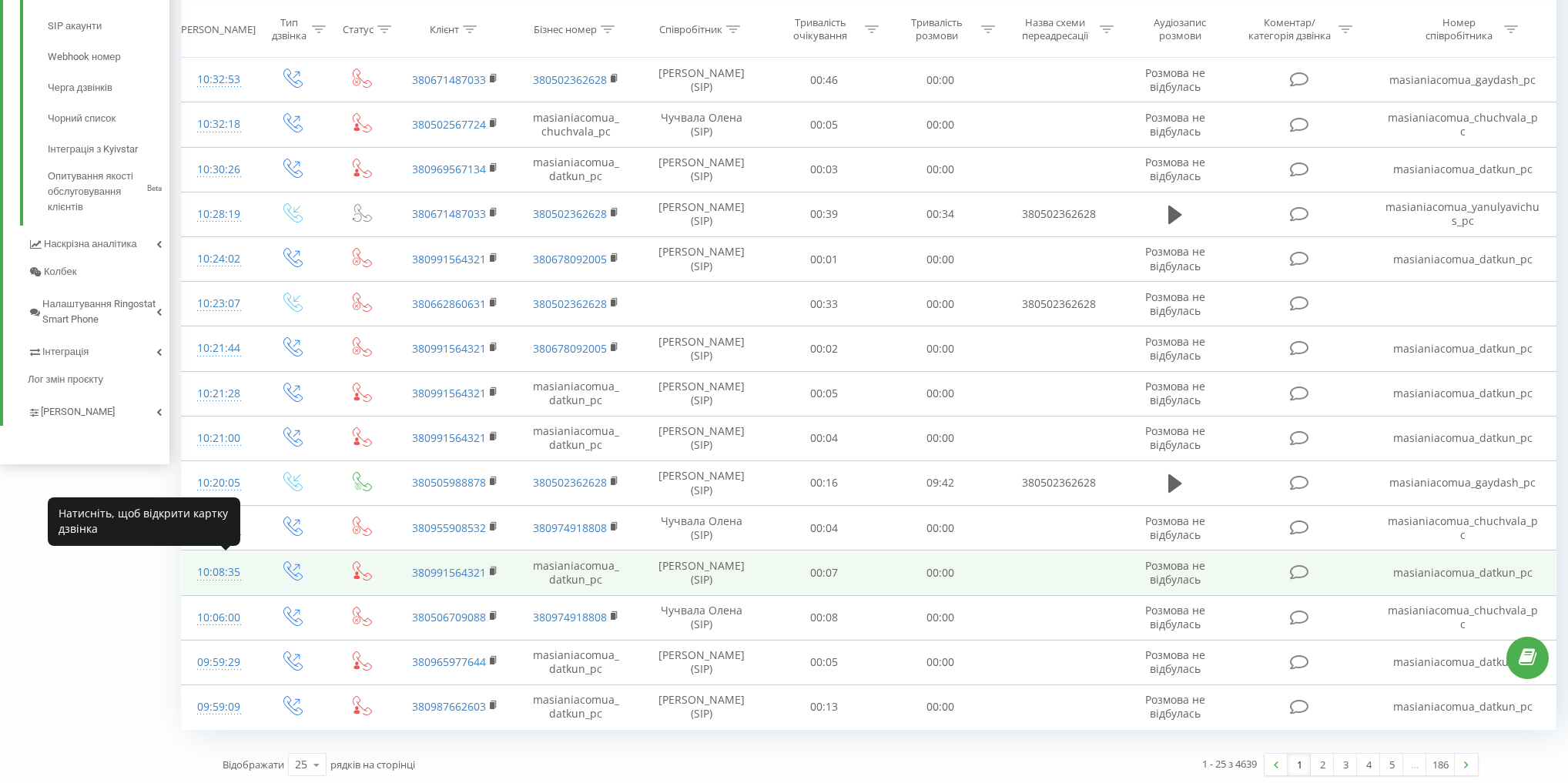
click at [236, 567] on div "10:08:35" at bounding box center [218, 572] width 43 height 30
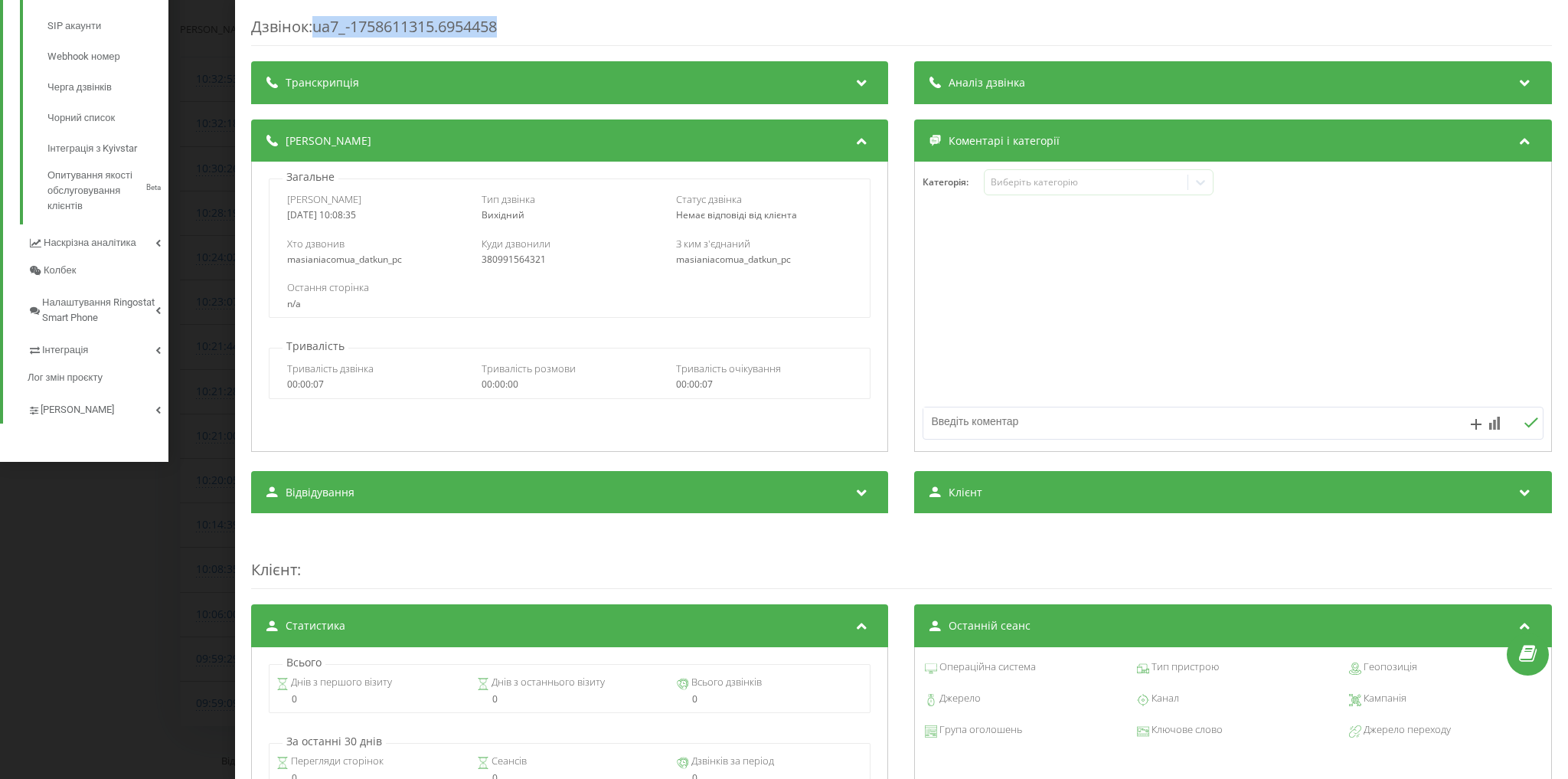
drag, startPoint x: 318, startPoint y: 24, endPoint x: 512, endPoint y: 0, distance: 195.5
click at [556, 18] on div "Дзвінок : ua7_-1758611315.6954458" at bounding box center [902, 31] width 1301 height 30
copy div "ua7_-1758611315.6954458"
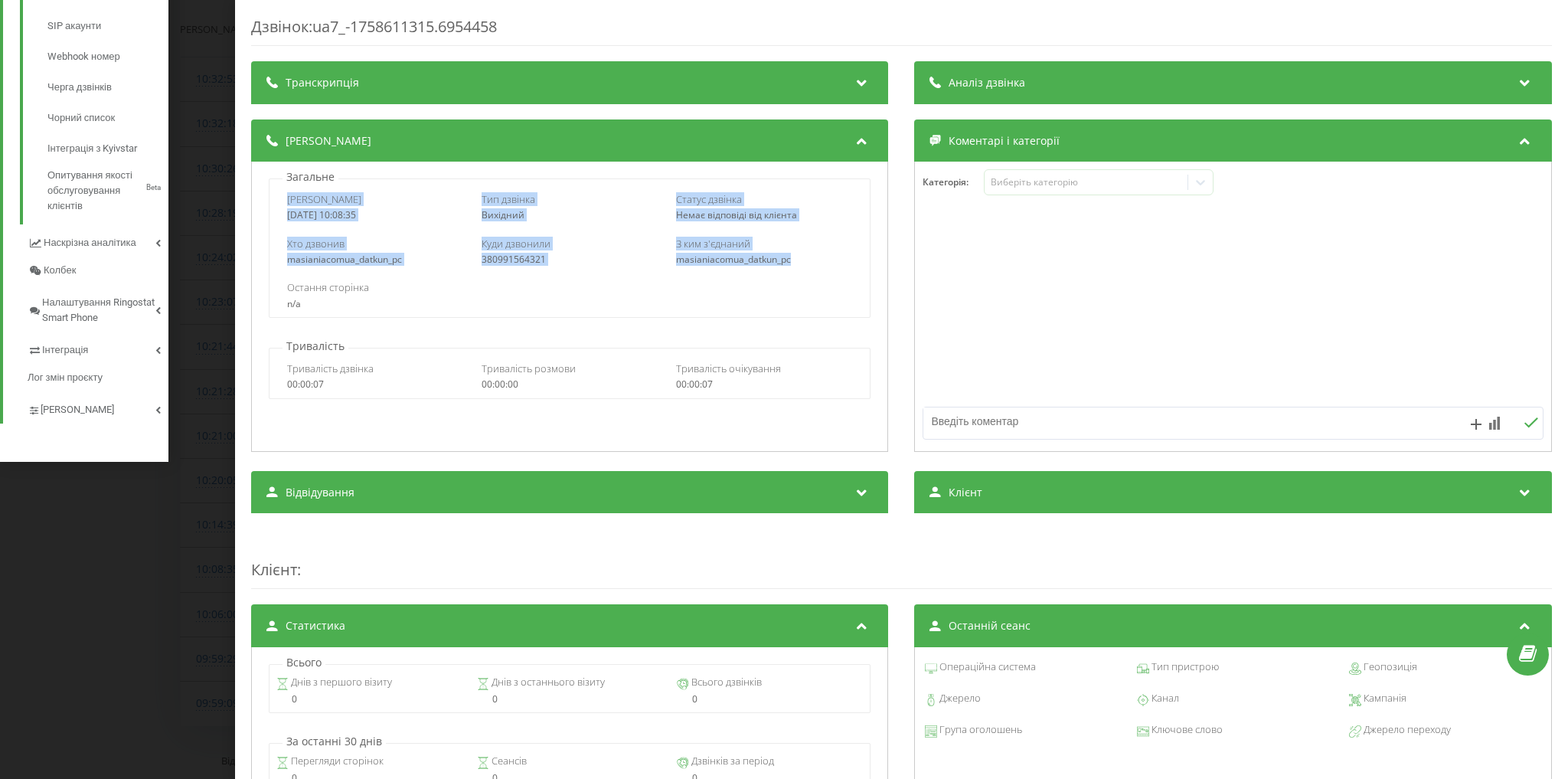
drag, startPoint x: 348, startPoint y: 204, endPoint x: 813, endPoint y: 266, distance: 469.1
click at [813, 266] on div "Дата дзвінка 2025-09-23 10:08:35 Тип дзвінка Вихідний Статус дзвінка Немає відп…" at bounding box center [570, 248] width 602 height 139
copy div "Дата дзвінка 2025-09-23 10:08:35 Тип дзвінка Вихідний Статус дзвінка Немає відп…"
click at [174, 210] on div "Дзвінок : ua7_-1758611315.6954458 Транскрипція Для AI-аналізу майбутніх дзвінкі…" at bounding box center [784, 389] width 1568 height 779
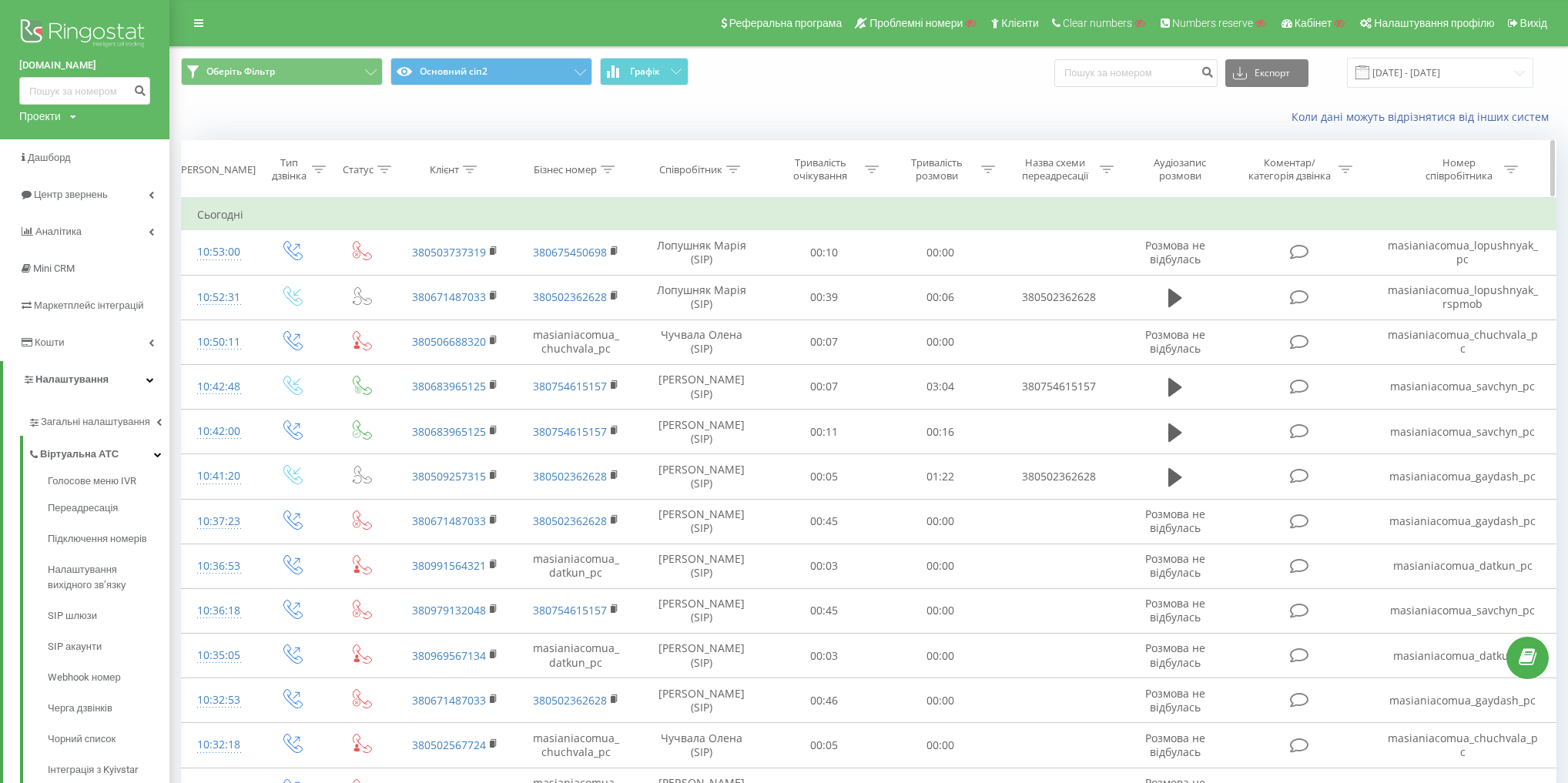
click at [293, 154] on th "Тип дзвінка" at bounding box center [292, 169] width 74 height 57
click at [291, 169] on div "Тип дзвінка" at bounding box center [289, 169] width 40 height 26
click at [289, 277] on div "Введіть значення" at bounding box center [284, 281] width 109 height 13
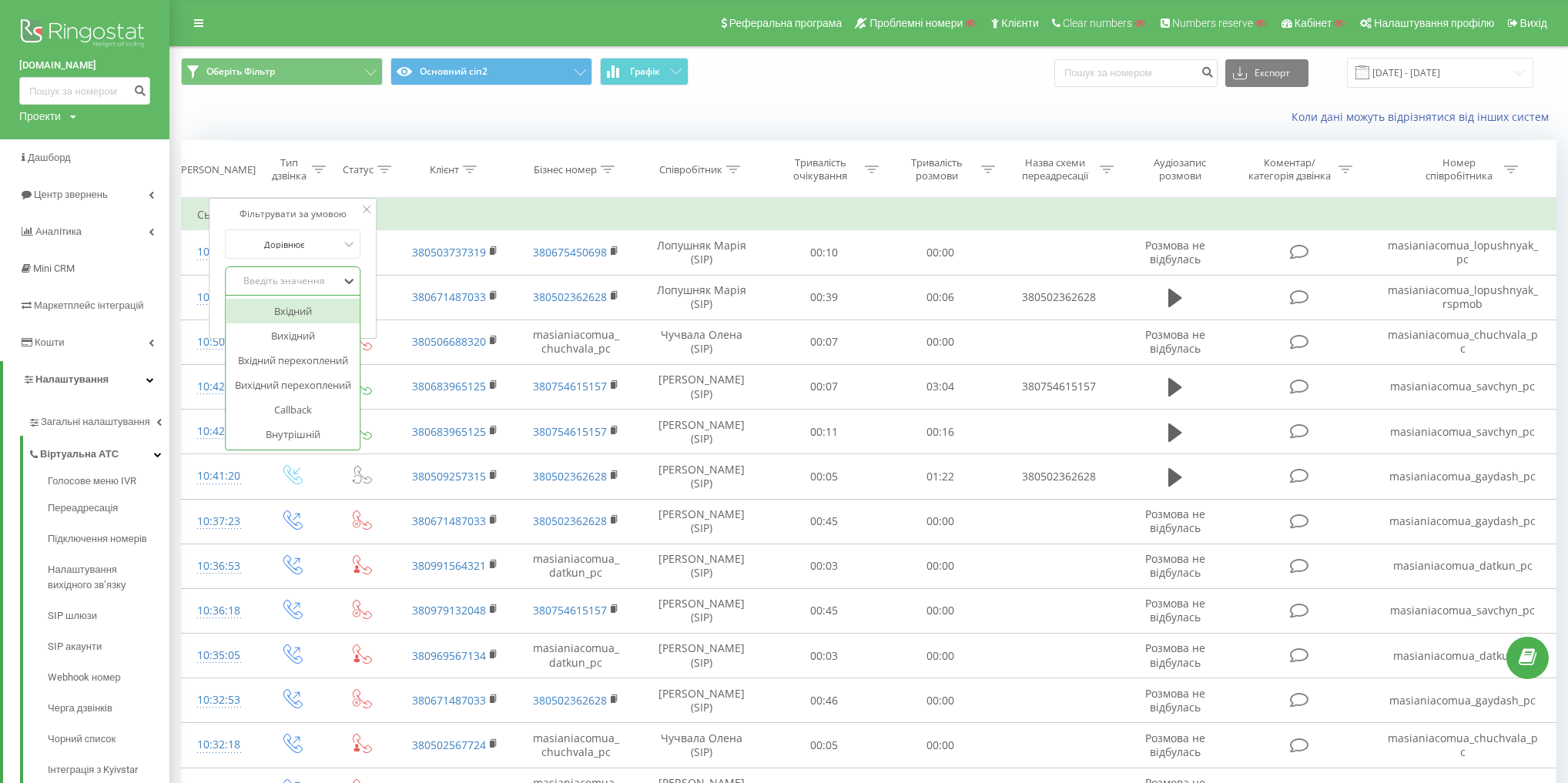
click at [303, 308] on div "Вхідний" at bounding box center [292, 311] width 134 height 24
click at [334, 313] on span "OK" at bounding box center [326, 312] width 43 height 24
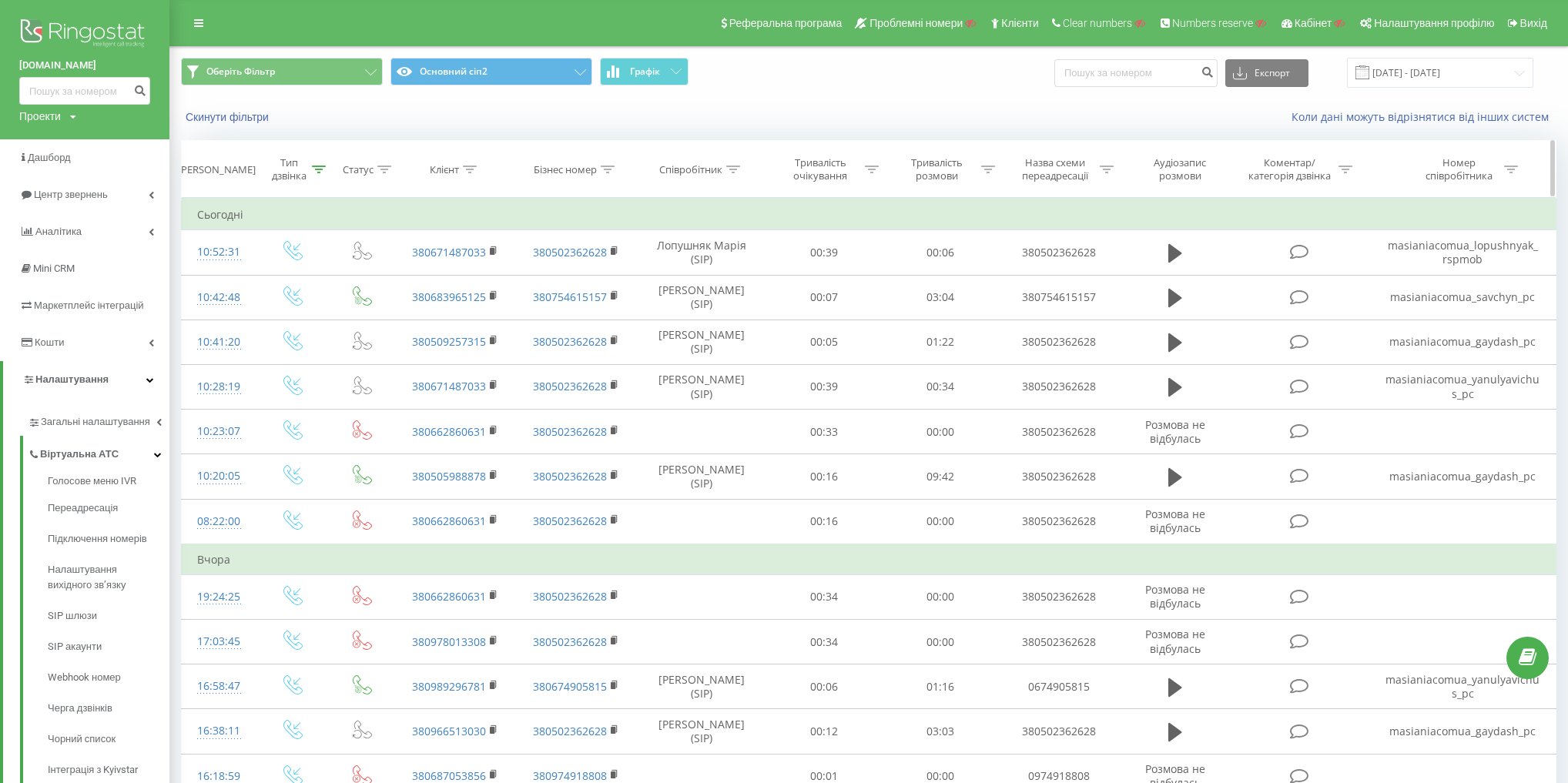
click at [295, 181] on div "Тип дзвінка" at bounding box center [289, 169] width 40 height 26
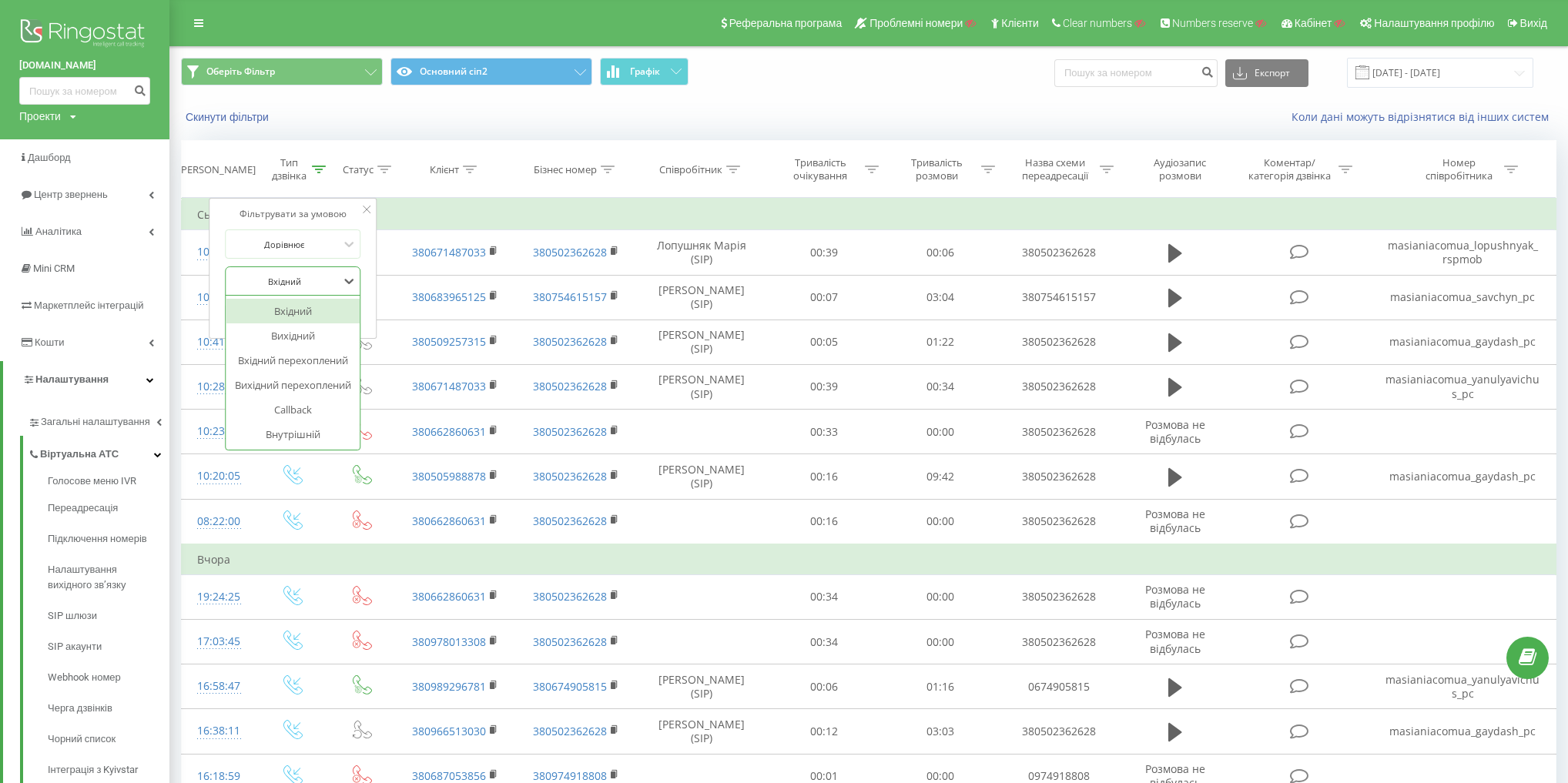
click at [297, 284] on div at bounding box center [284, 281] width 109 height 15
click at [285, 333] on div "Вихідний" at bounding box center [292, 335] width 134 height 24
click at [339, 310] on span "OK" at bounding box center [326, 312] width 43 height 24
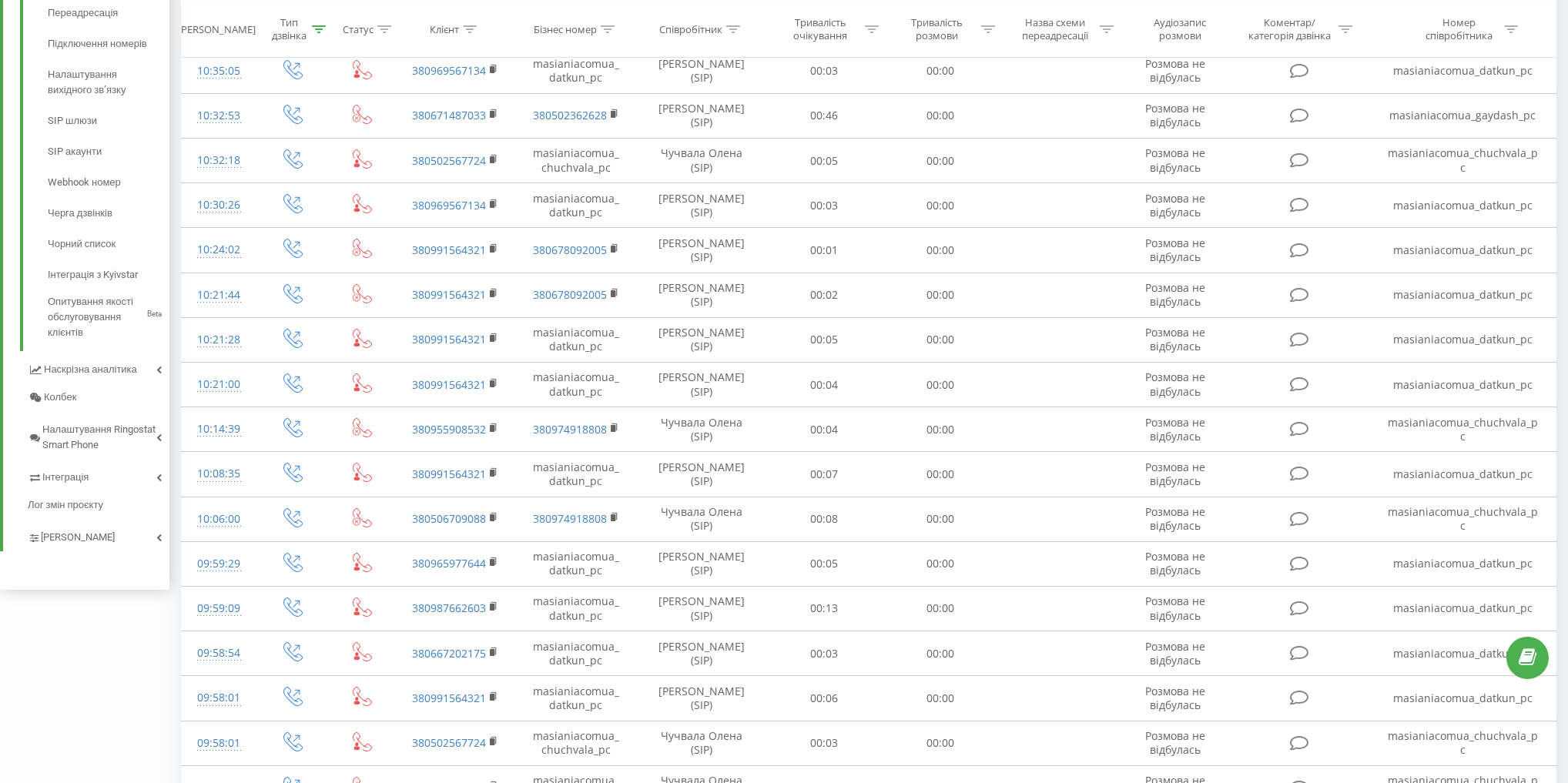
scroll to position [620, 0]
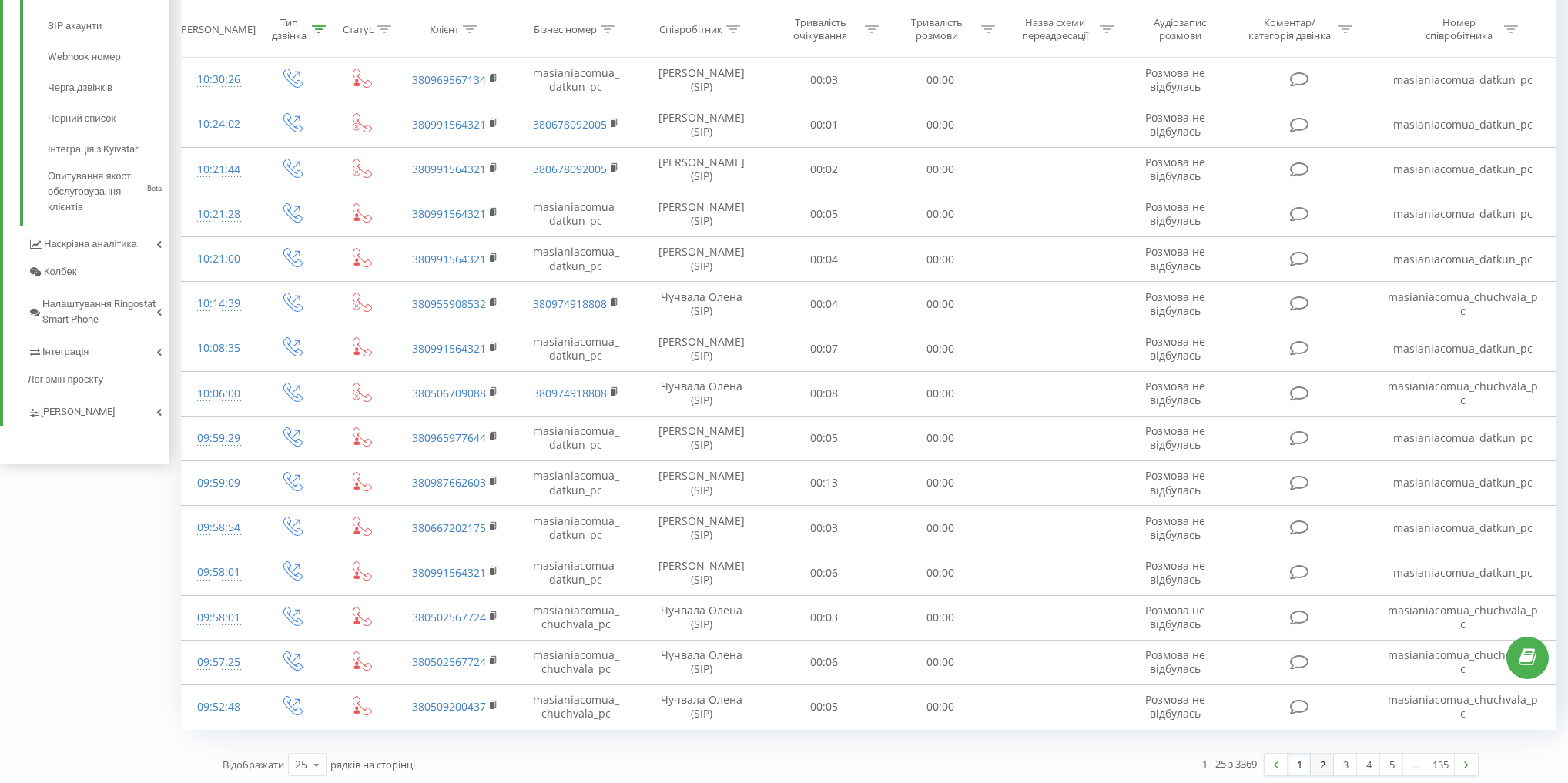
click at [1323, 757] on link "2" at bounding box center [1321, 764] width 23 height 21
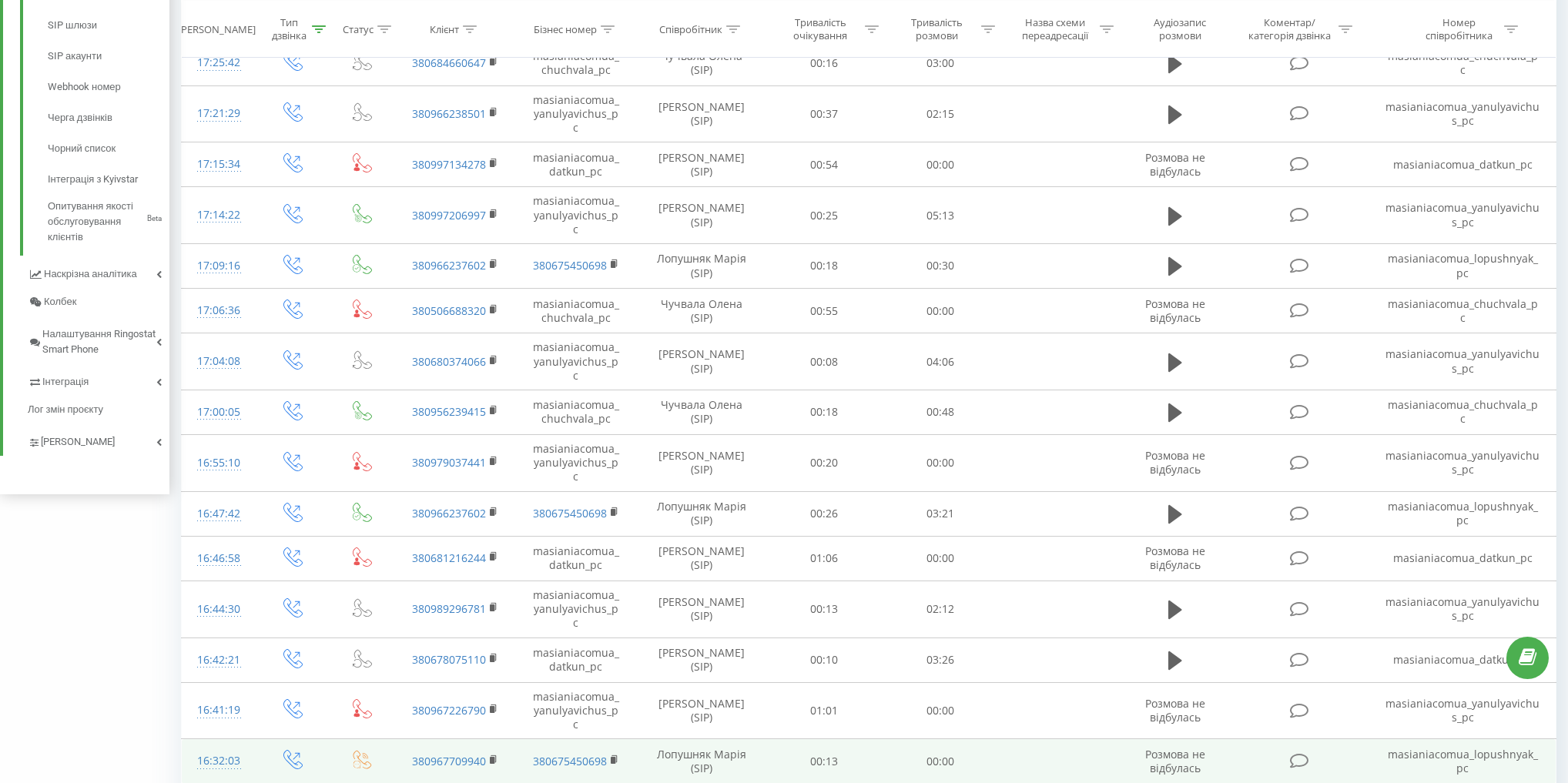
scroll to position [651, 0]
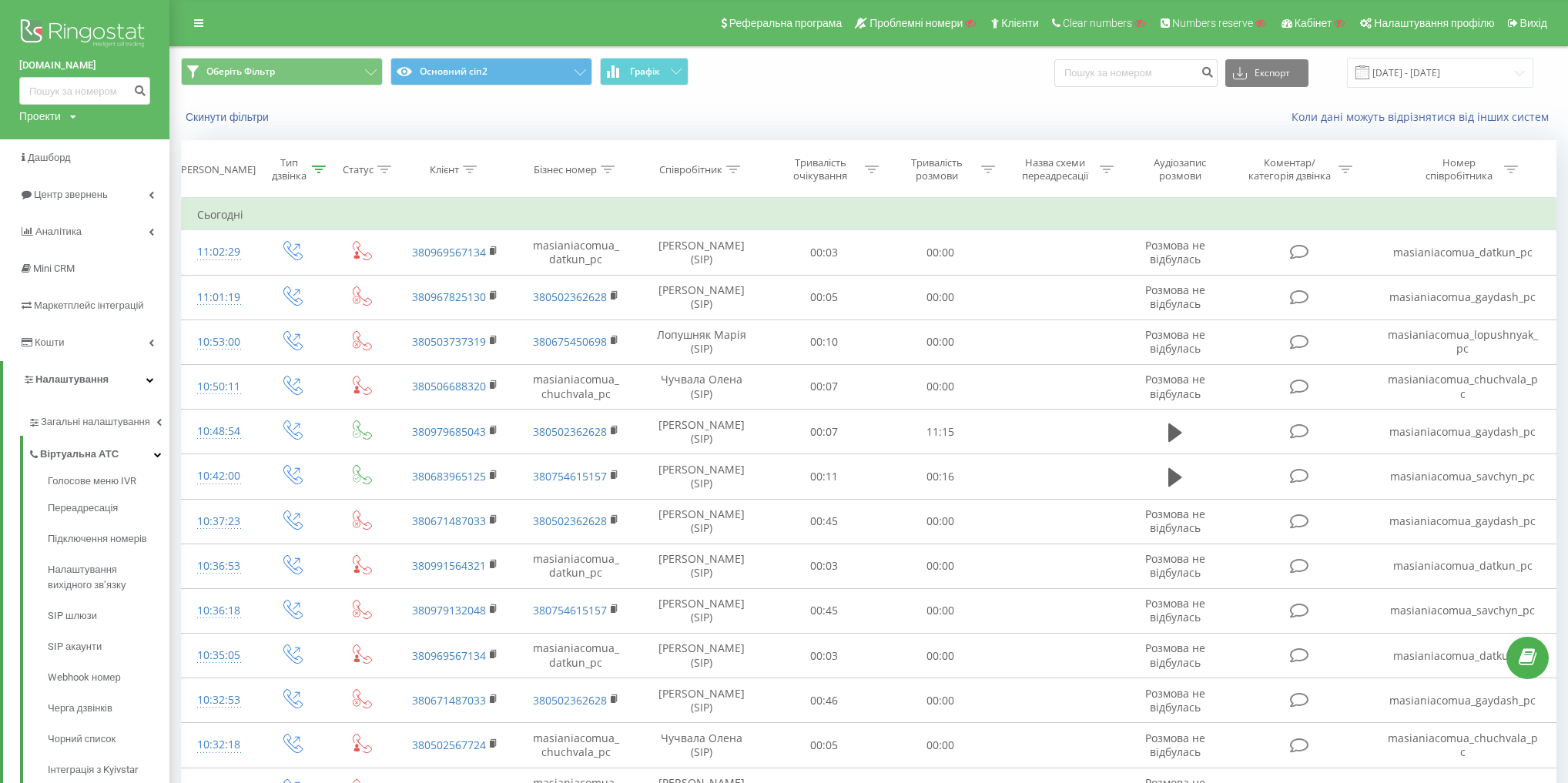
drag, startPoint x: 10, startPoint y: 65, endPoint x: 153, endPoint y: 40, distance: 145.2
click at [130, 66] on div "masiania.com.ua Проекти Пошук" at bounding box center [85, 70] width 169 height 139
copy link "masiania.com.ua"
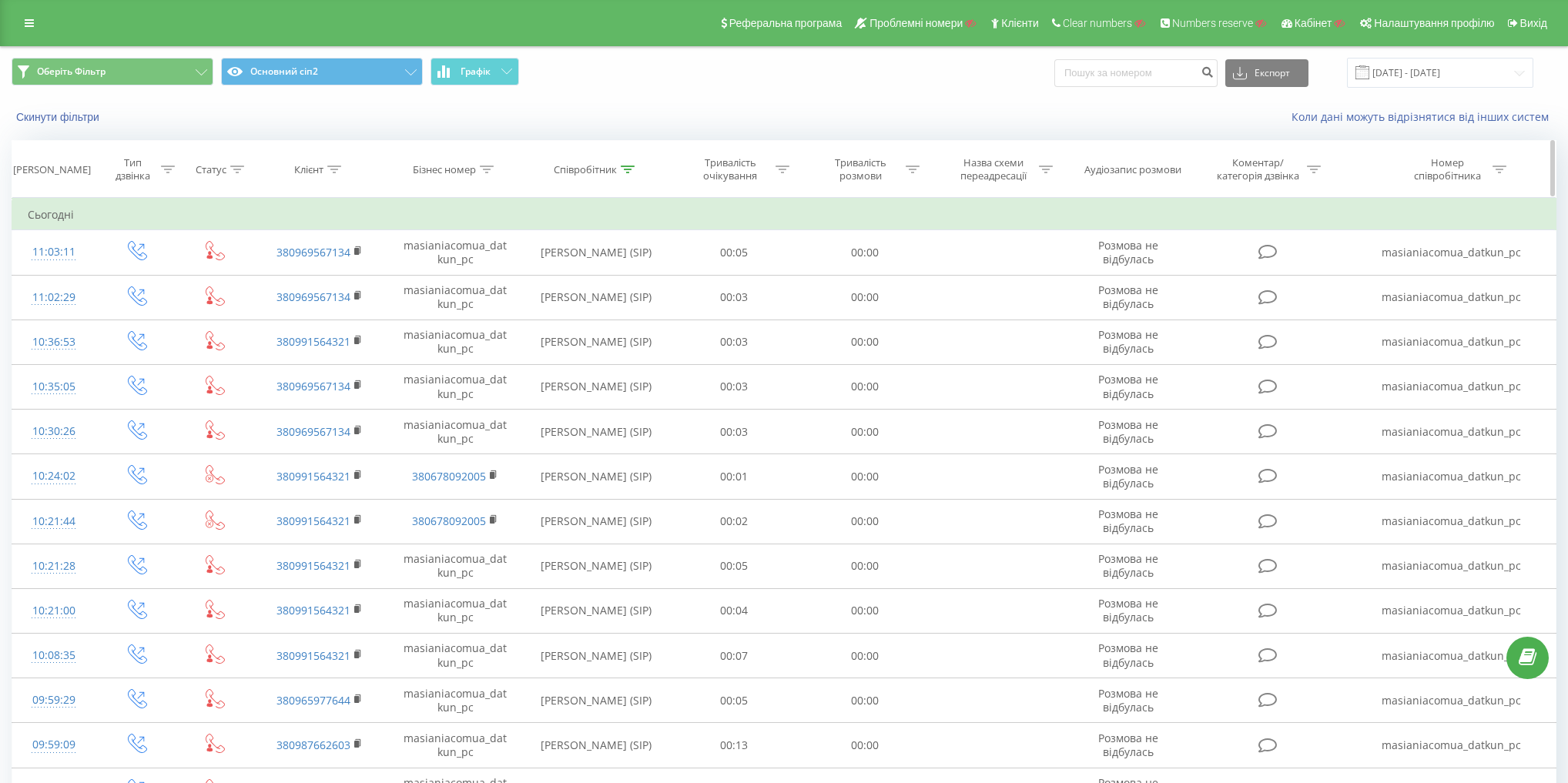
click at [589, 161] on th "Співробітник" at bounding box center [596, 169] width 146 height 57
click at [593, 172] on div "Співробітник" at bounding box center [586, 170] width 63 height 13
click at [564, 311] on button "Скасувати" at bounding box center [560, 311] width 66 height 19
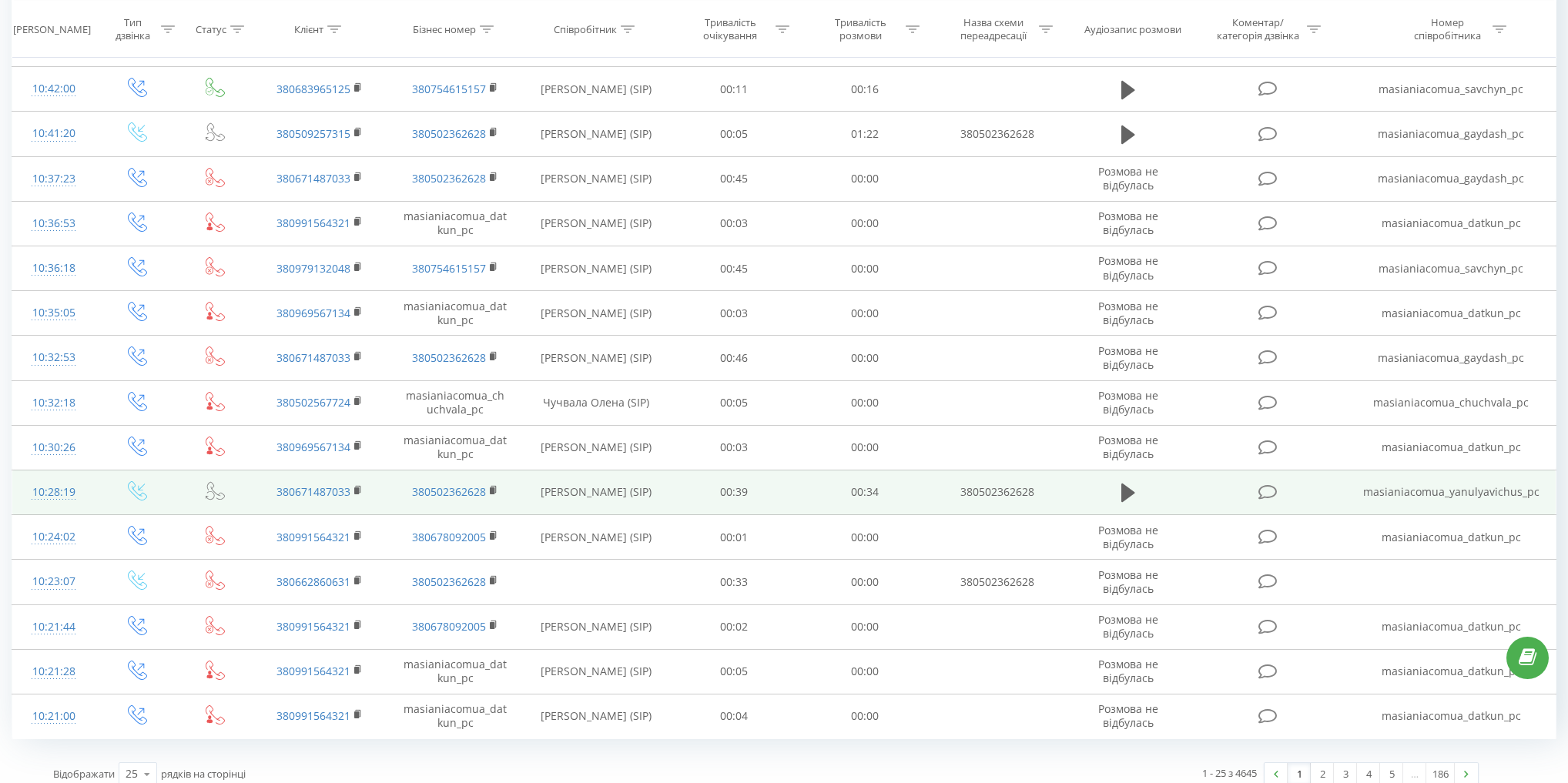
scroll to position [620, 0]
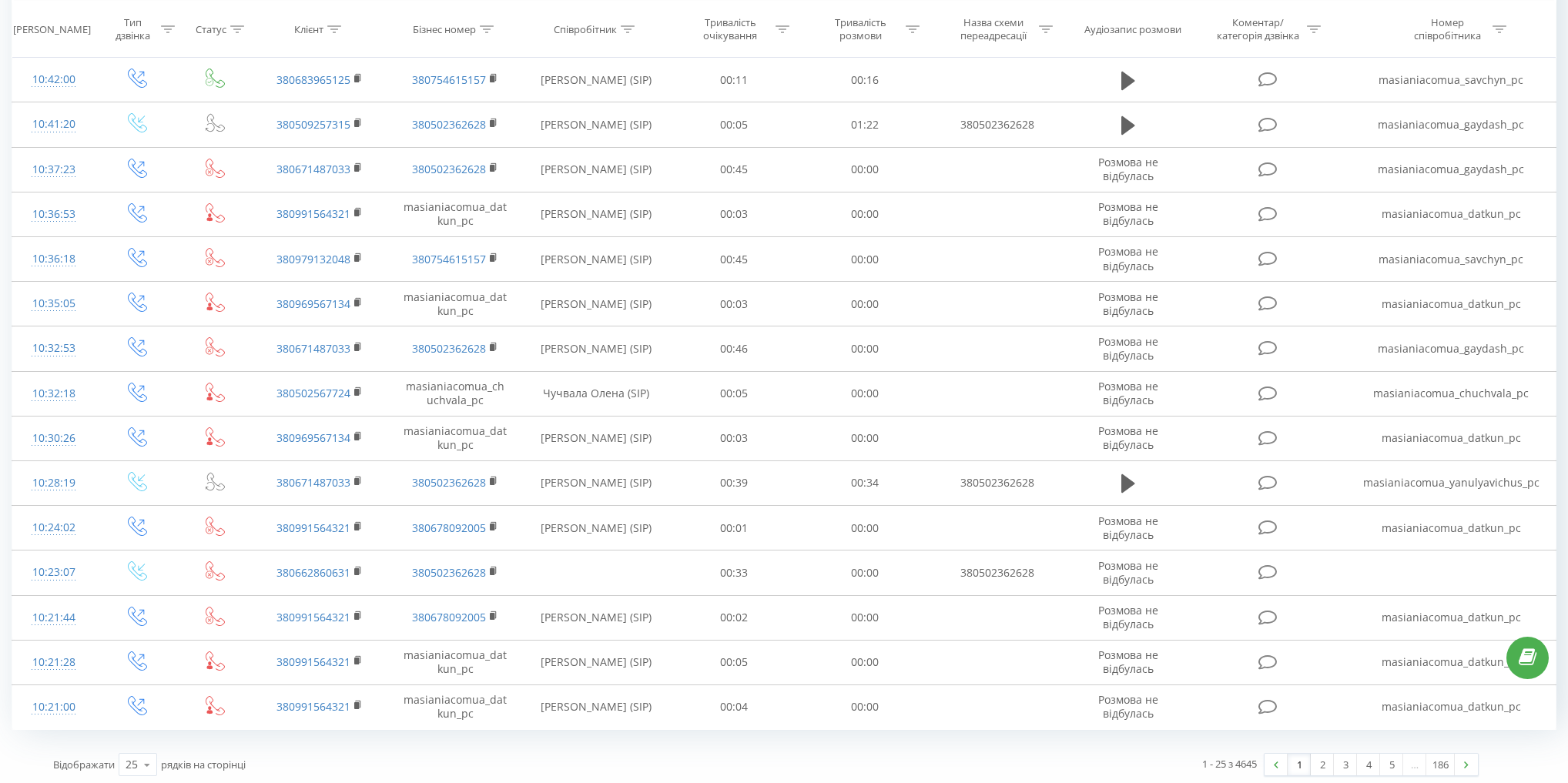
click at [1383, 742] on div "1 - 25 з 4645 1 2 3 4 5 … 186" at bounding box center [1128, 764] width 724 height 45
click at [1390, 755] on link "5" at bounding box center [1391, 764] width 23 height 21
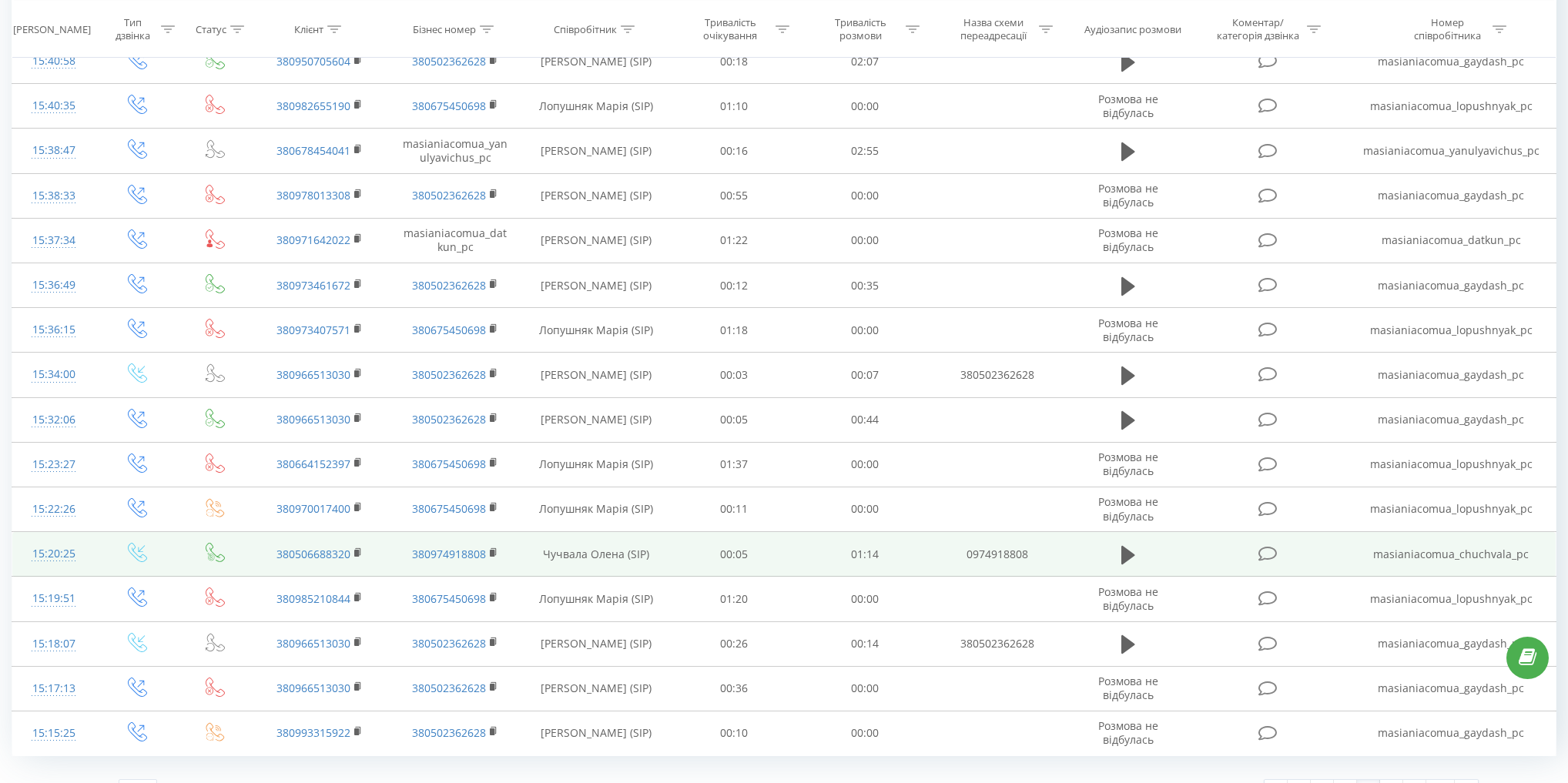
scroll to position [620, 0]
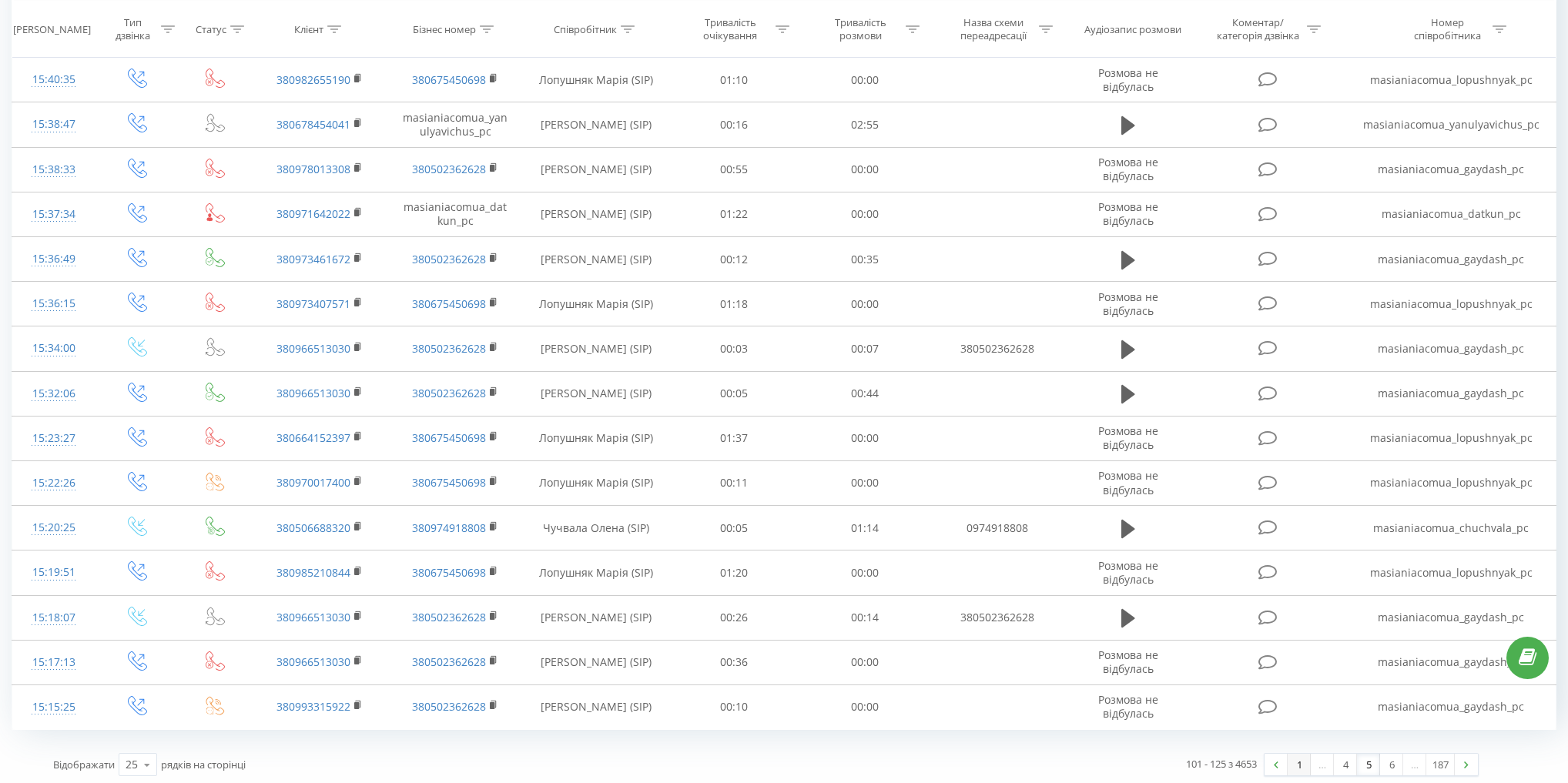
click at [1297, 761] on link "1" at bounding box center [1298, 764] width 23 height 21
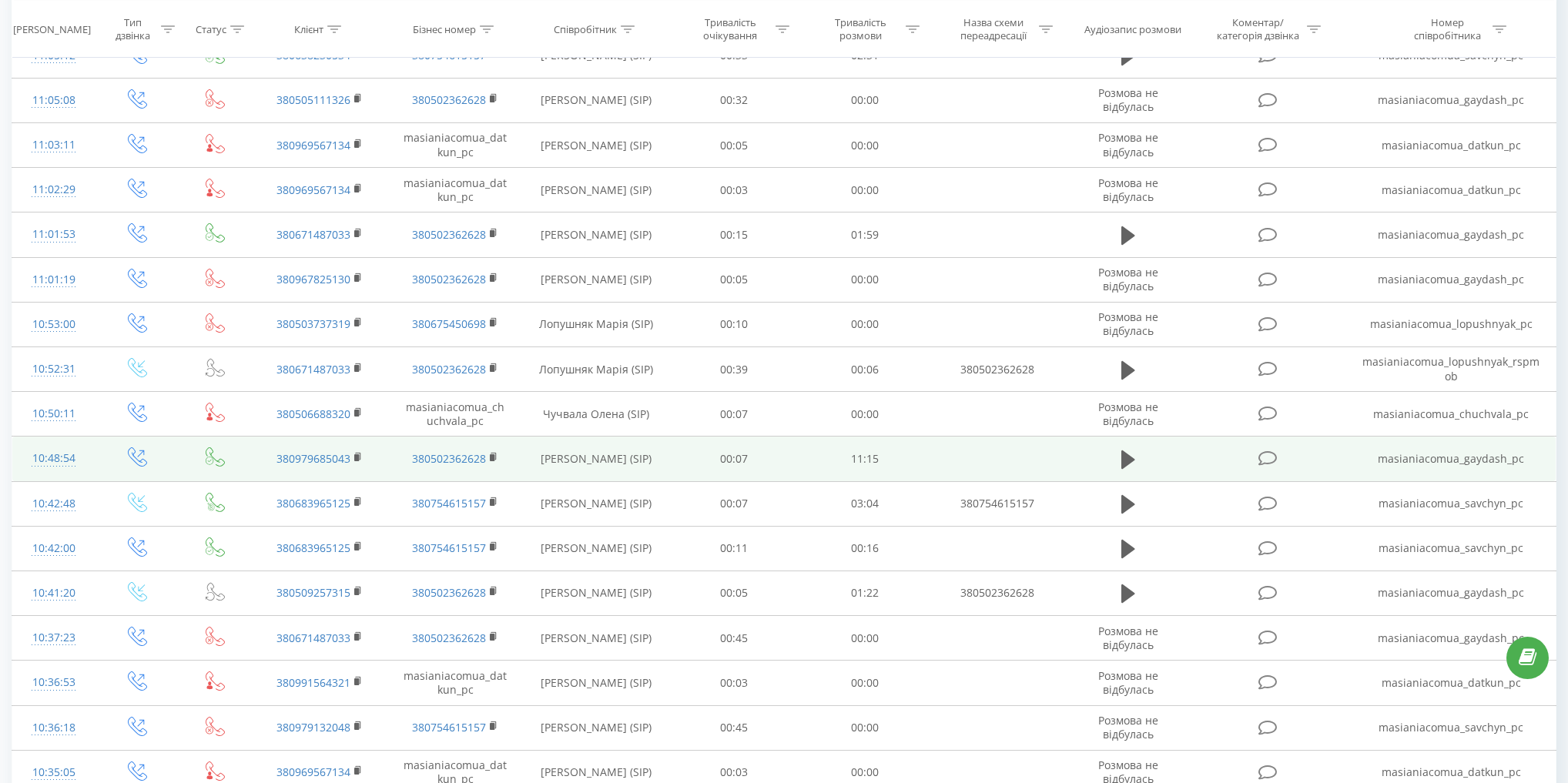
scroll to position [620, 0]
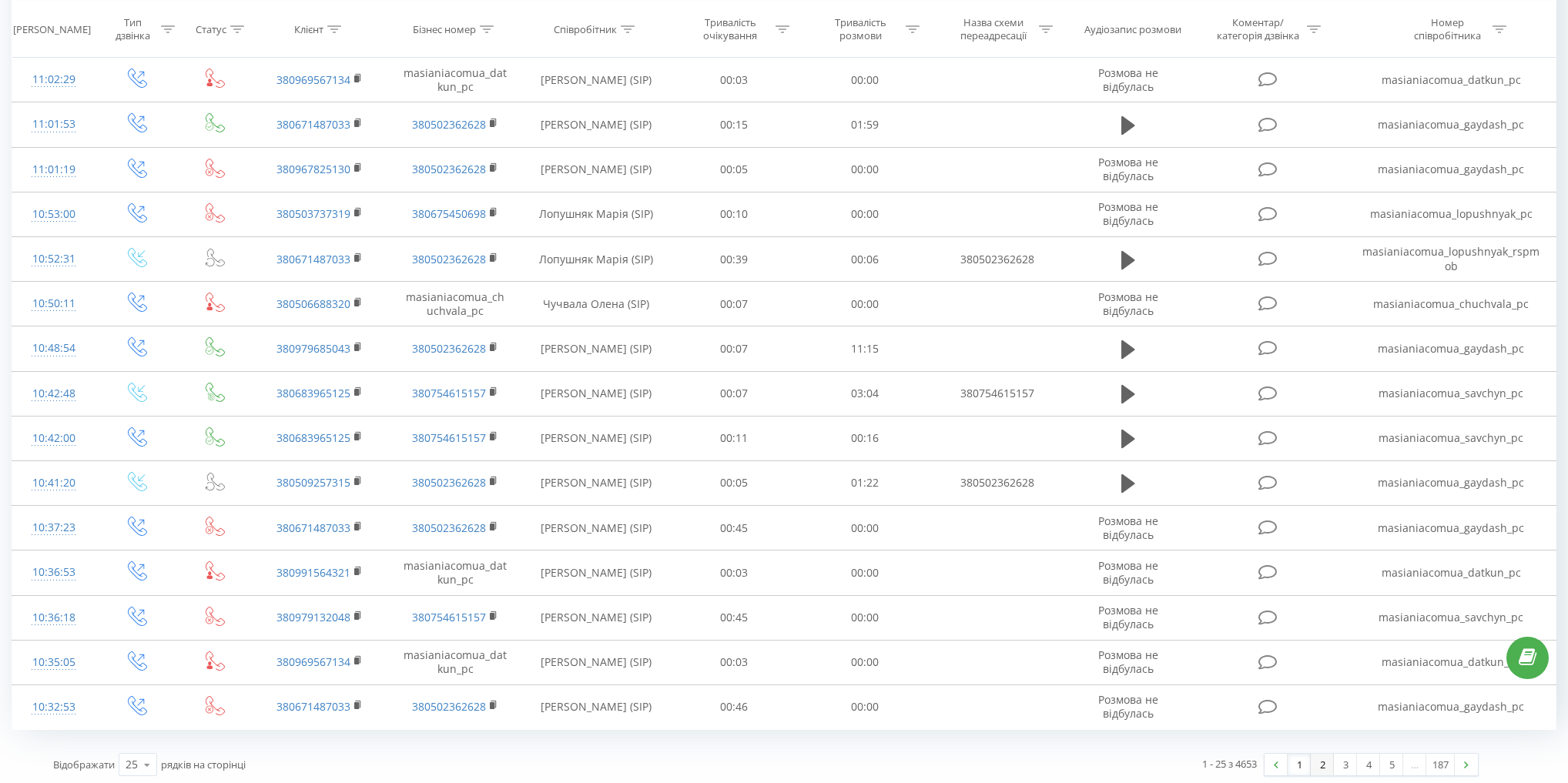
click at [1328, 756] on link "2" at bounding box center [1321, 764] width 23 height 21
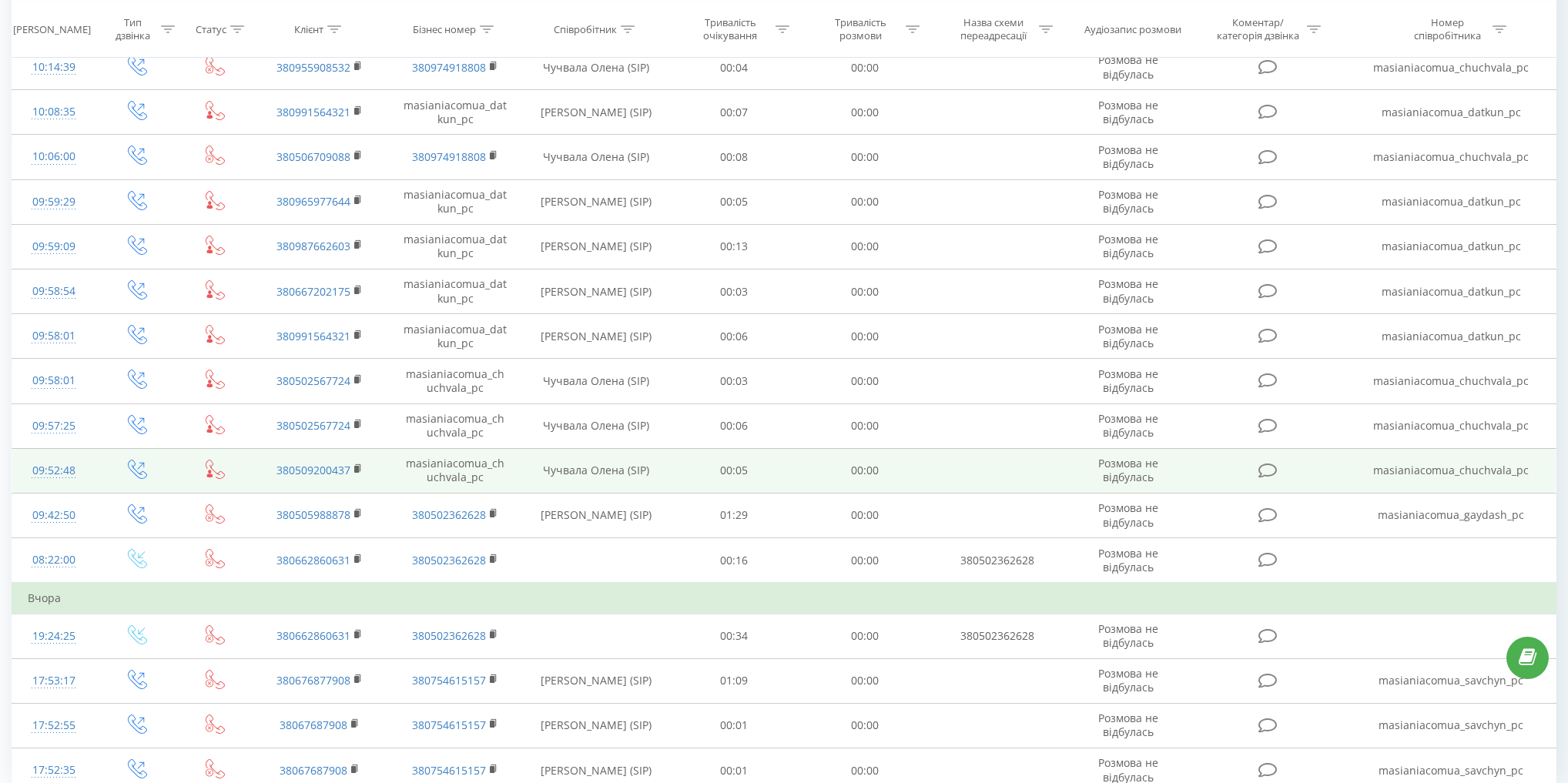
scroll to position [594, 0]
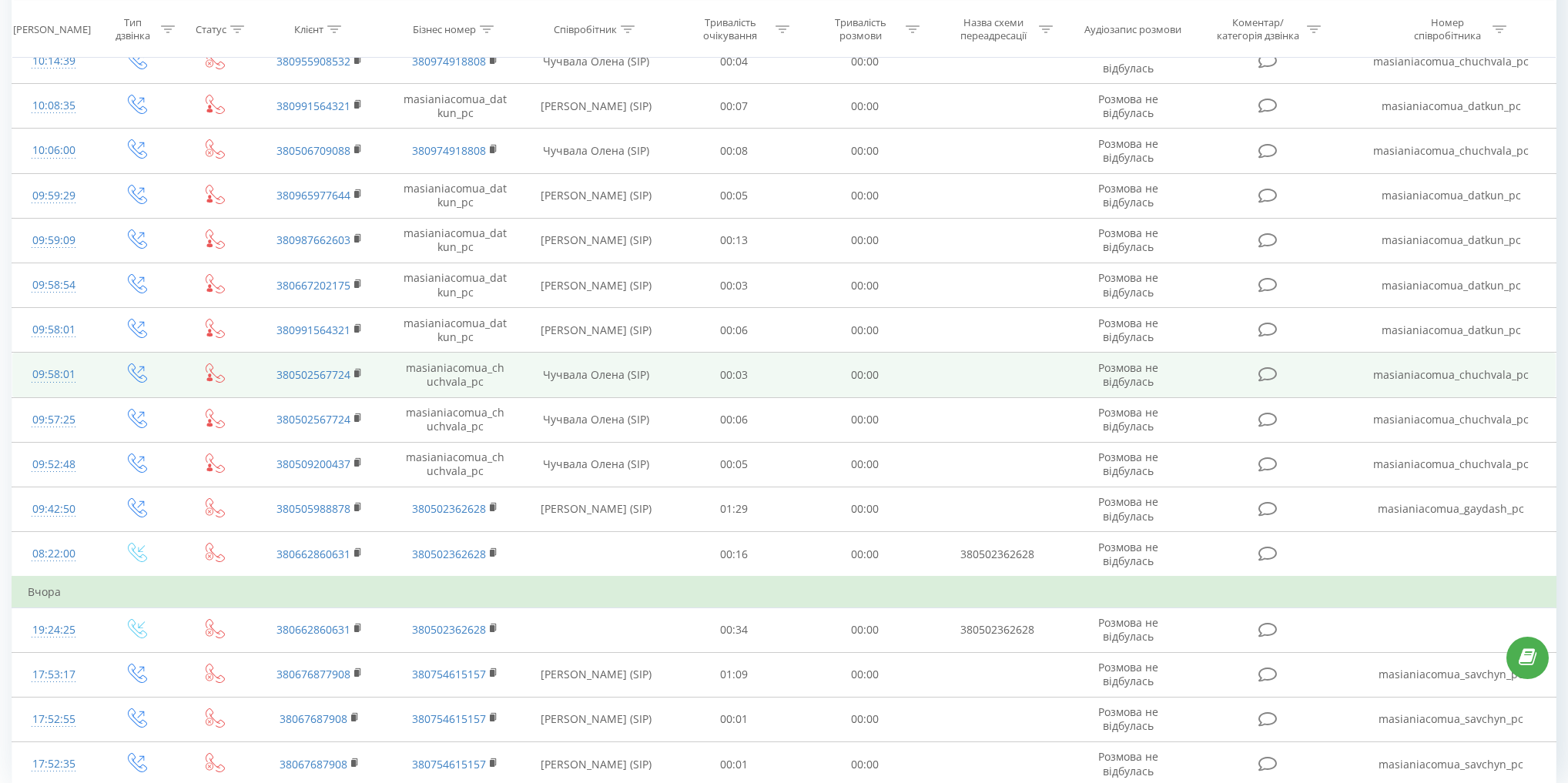
click at [559, 373] on td "Чучвала Олена (SIP)" at bounding box center [596, 375] width 146 height 45
copy td "Чучвала"
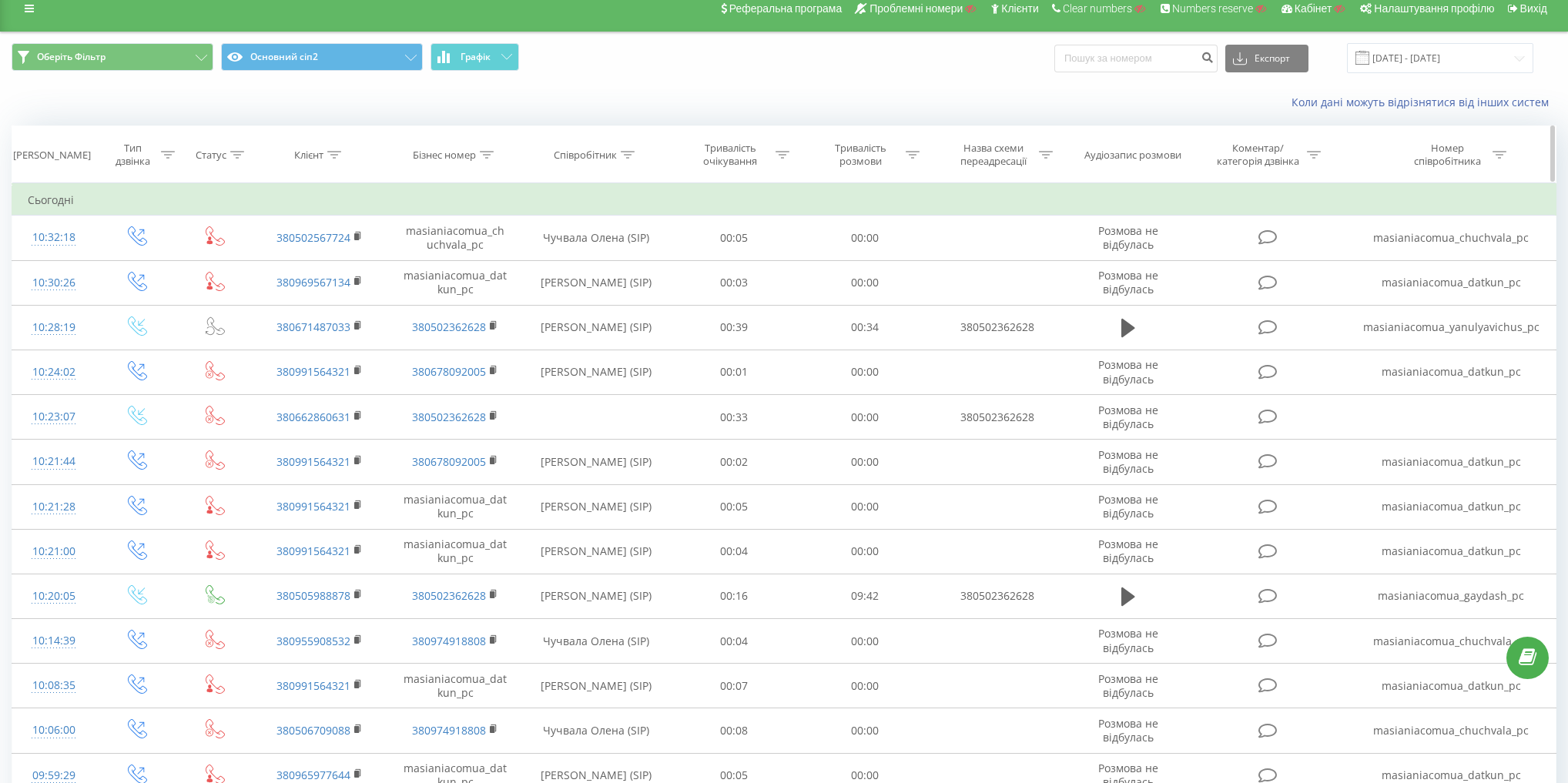
scroll to position [0, 0]
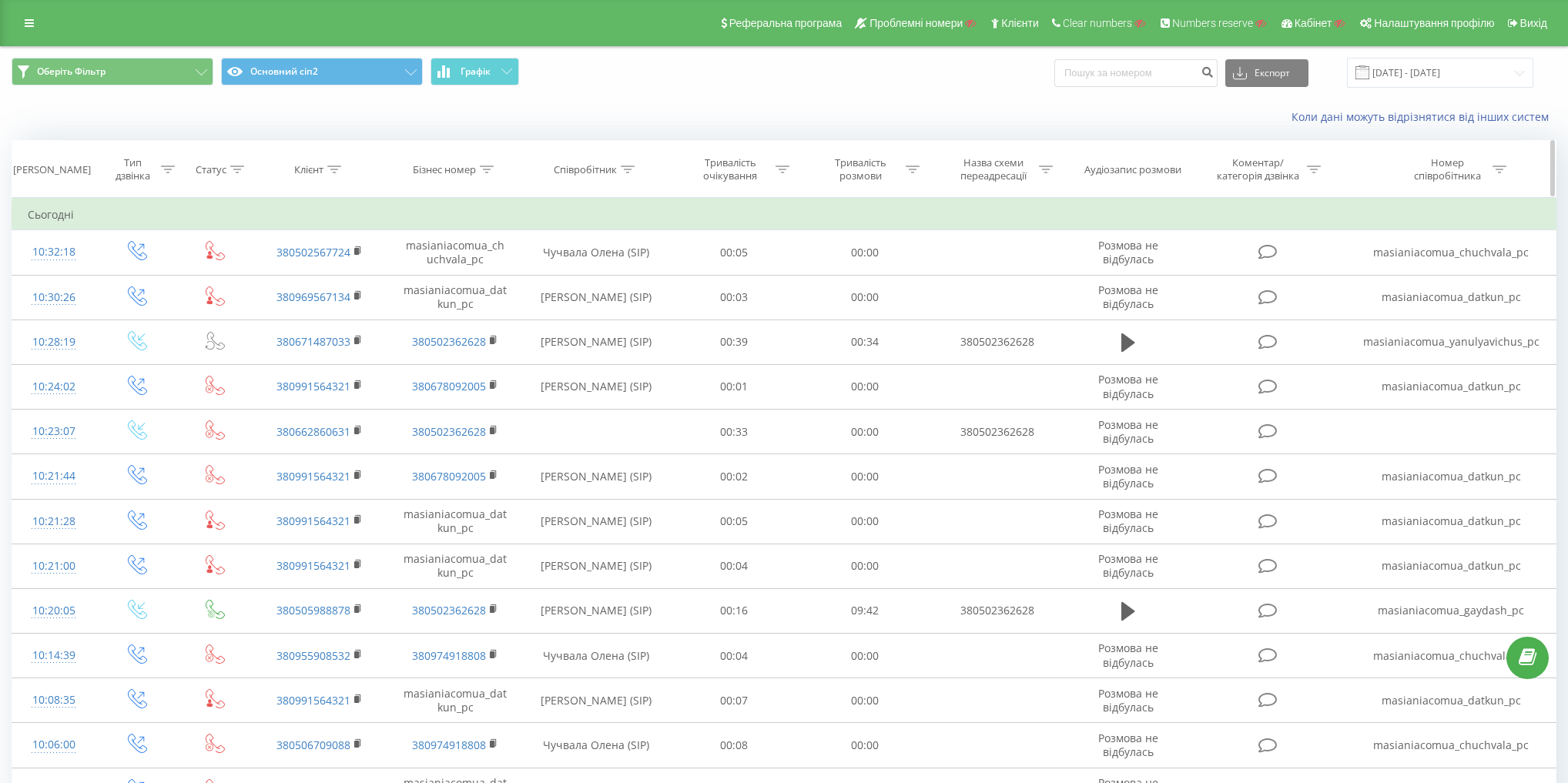
click at [584, 171] on div "Співробітник" at bounding box center [586, 170] width 63 height 13
click at [591, 272] on input "Даткун" at bounding box center [595, 280] width 135 height 27
paste input "Чучвала"
type input "Чучвала"
click at [620, 303] on span "OK" at bounding box center [628, 310] width 43 height 24
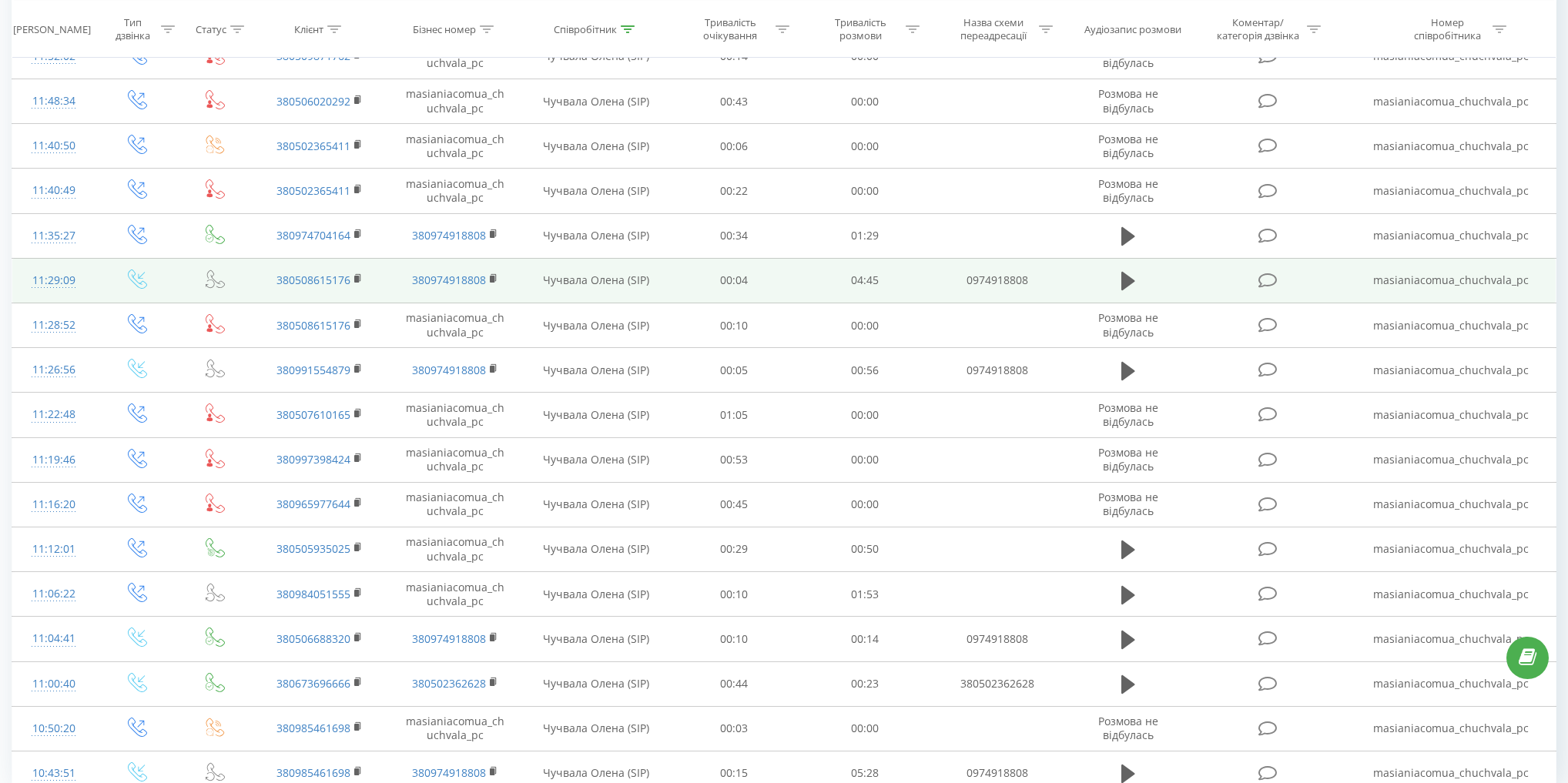
scroll to position [620, 0]
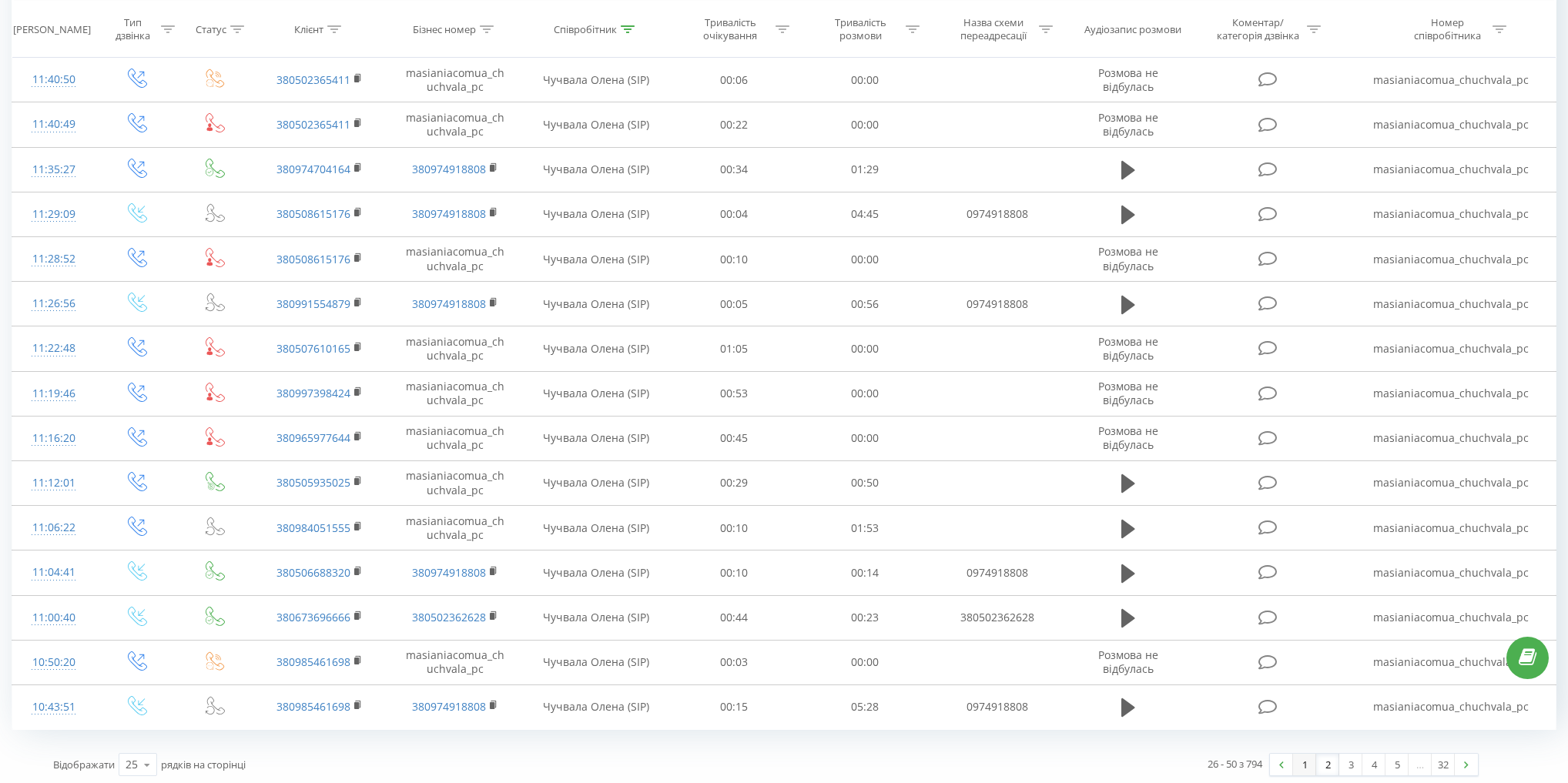
click at [1300, 756] on link "1" at bounding box center [1304, 764] width 23 height 21
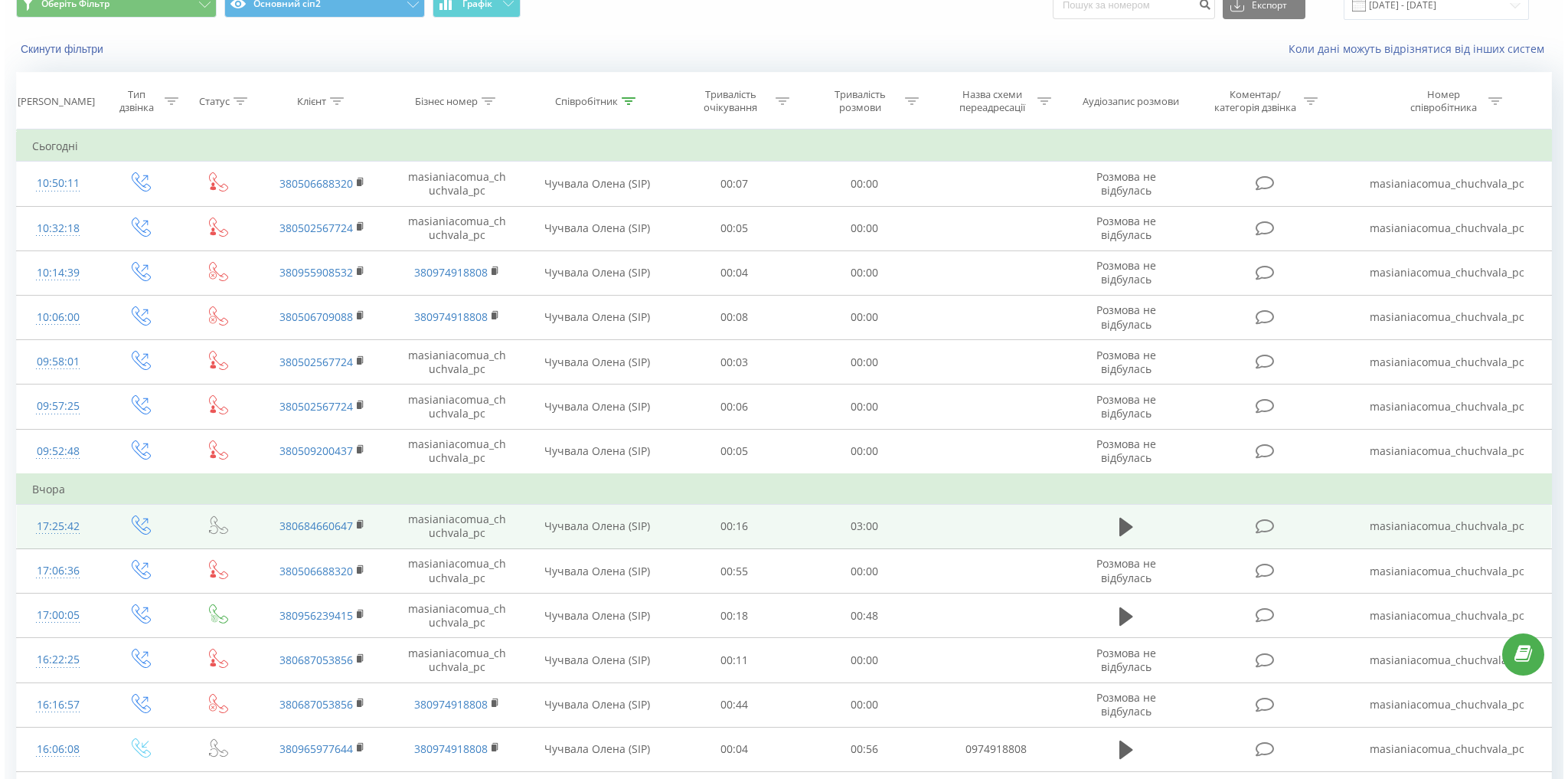
scroll to position [40, 0]
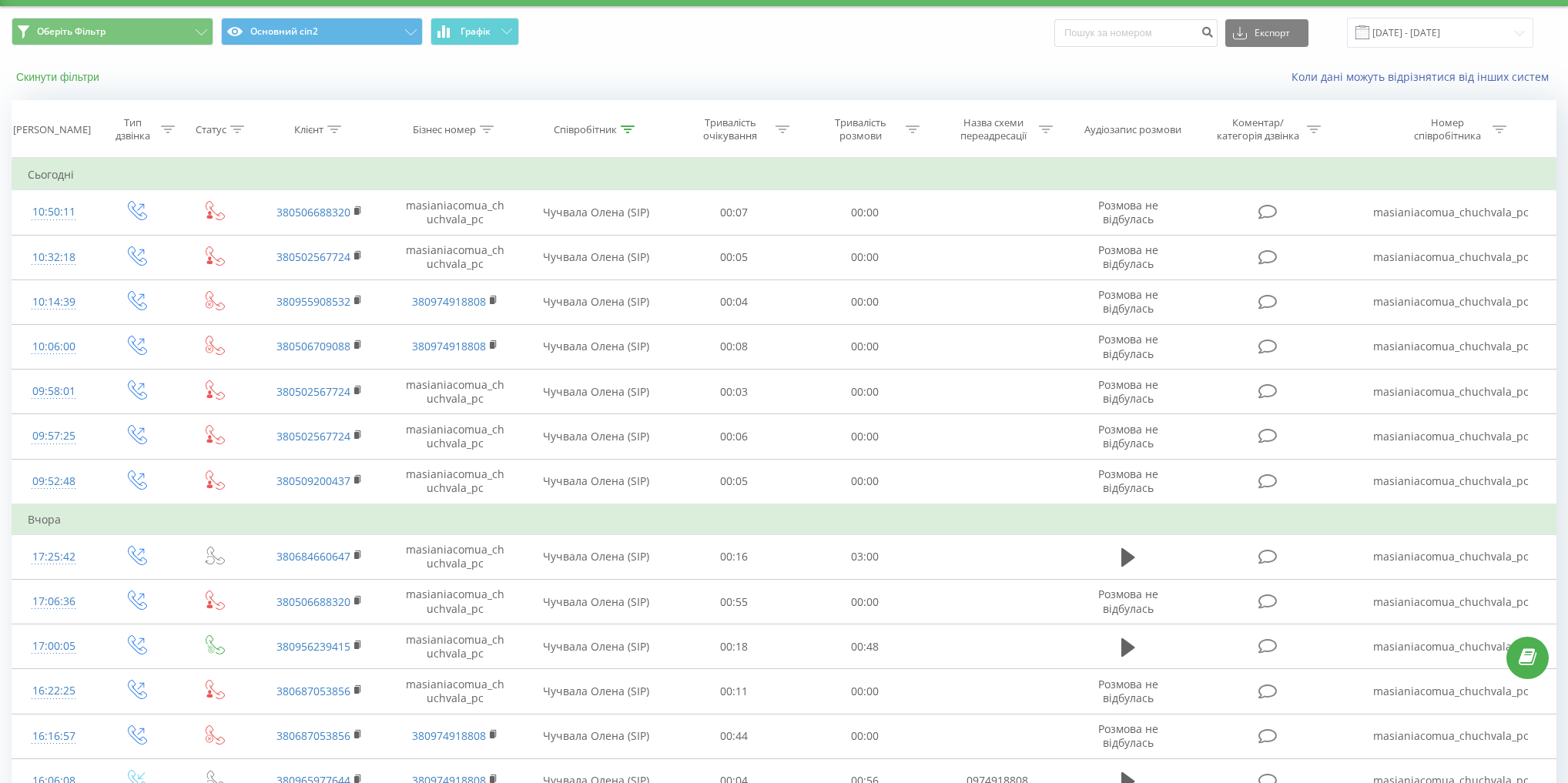
click at [67, 74] on button "Скинути фільтри" at bounding box center [59, 77] width 96 height 14
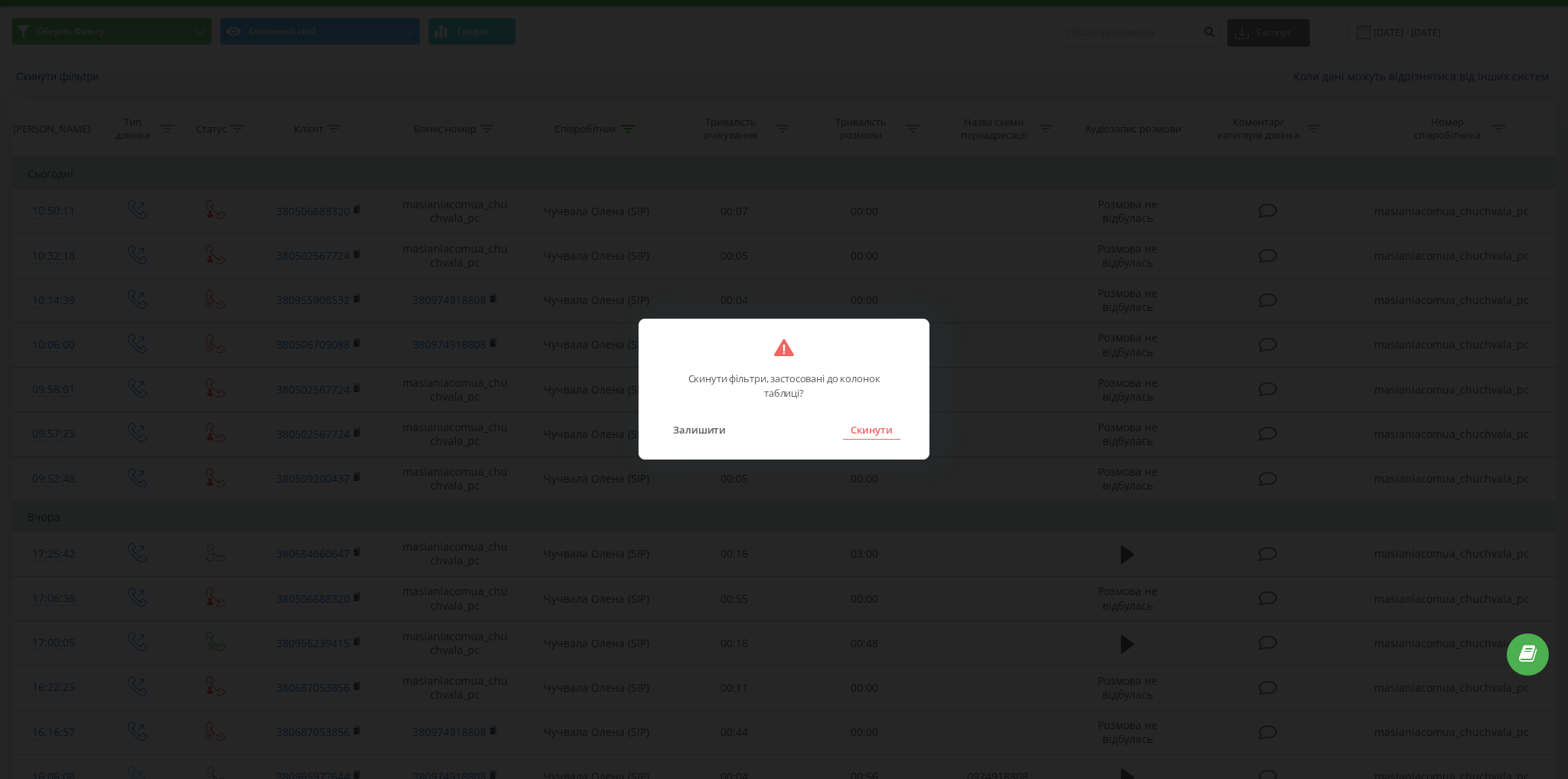
click at [881, 439] on button "Скинути" at bounding box center [872, 429] width 57 height 20
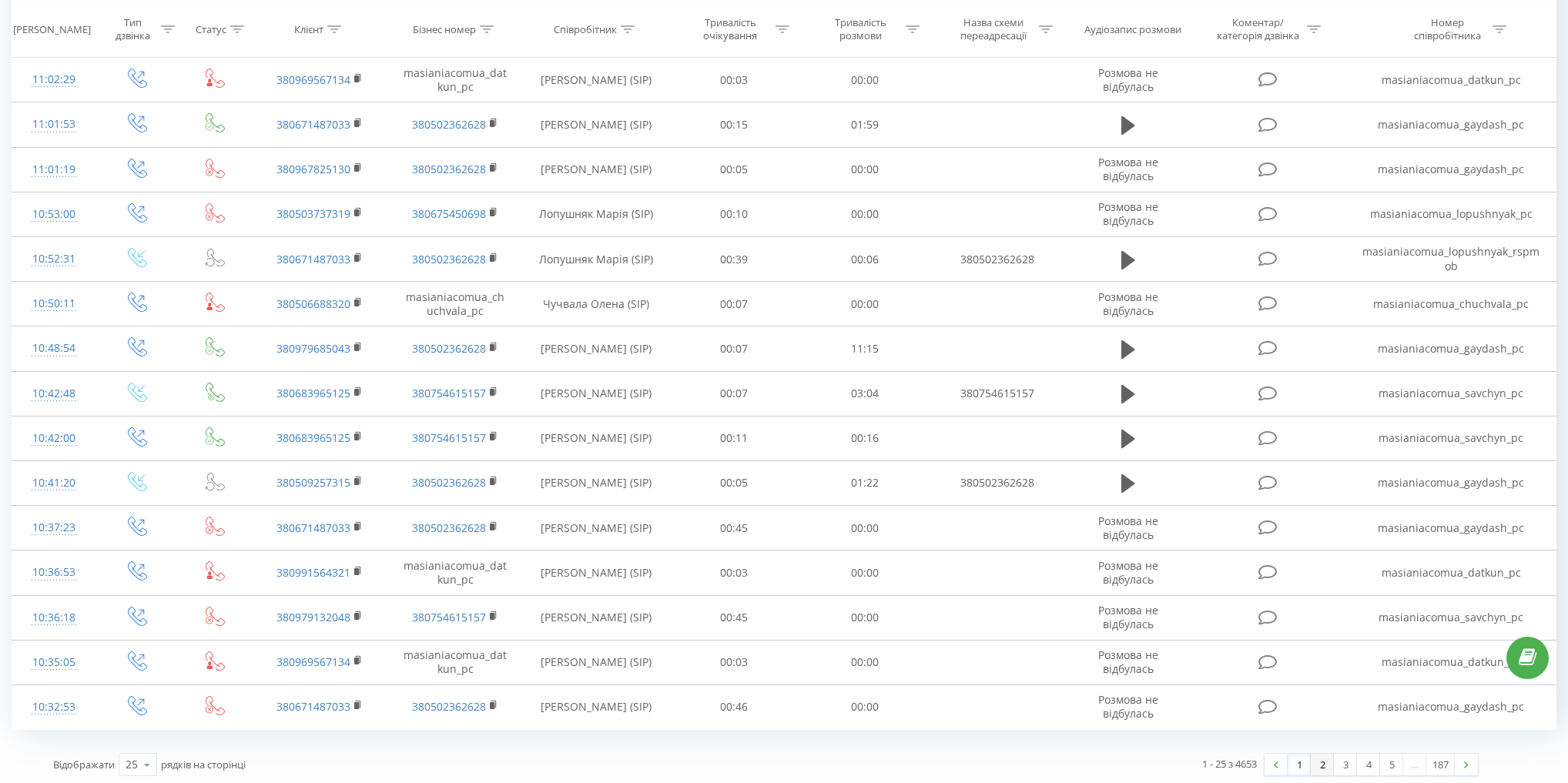
click at [1317, 766] on link "2" at bounding box center [1321, 764] width 23 height 21
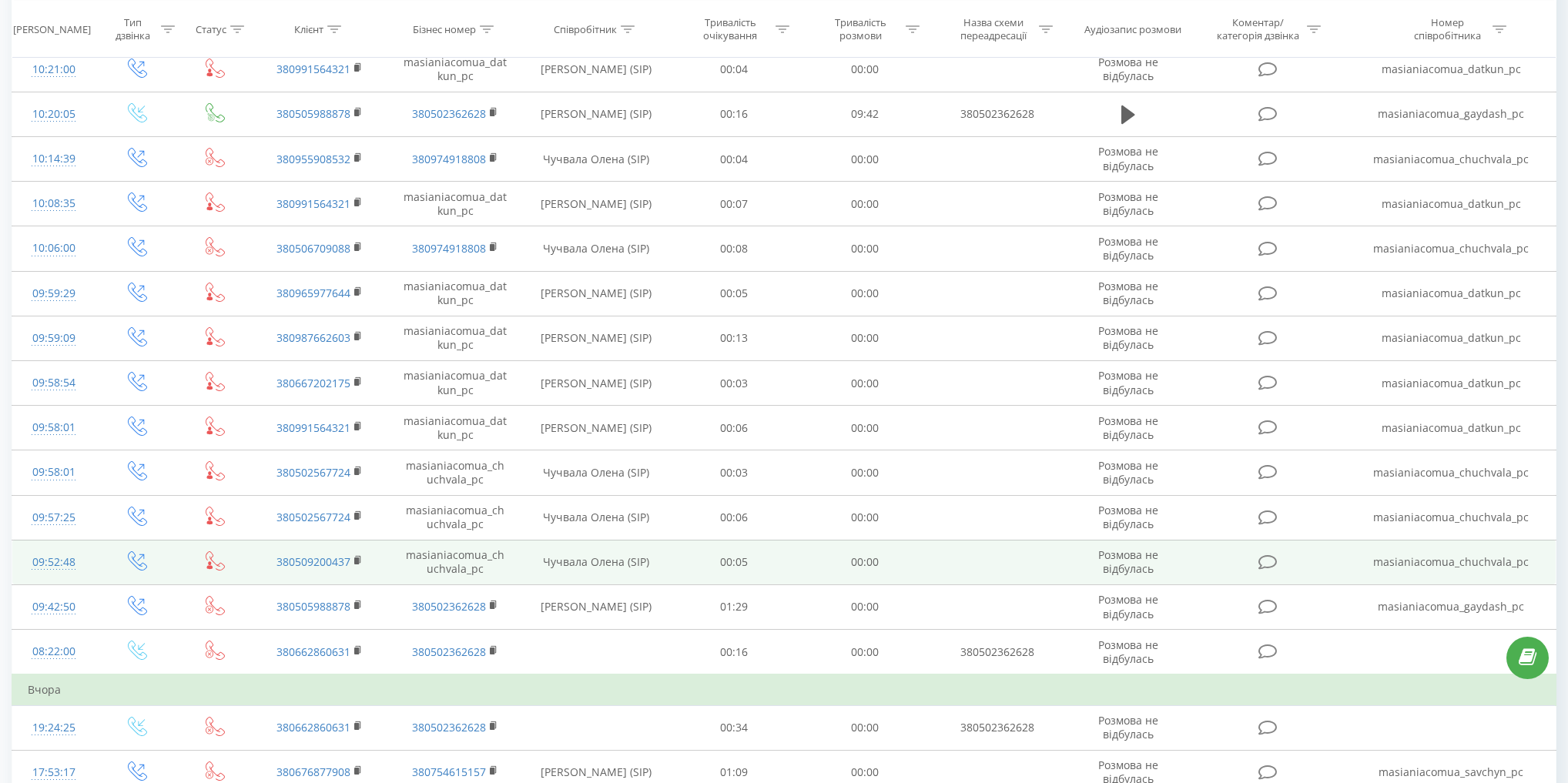
scroll to position [471, 0]
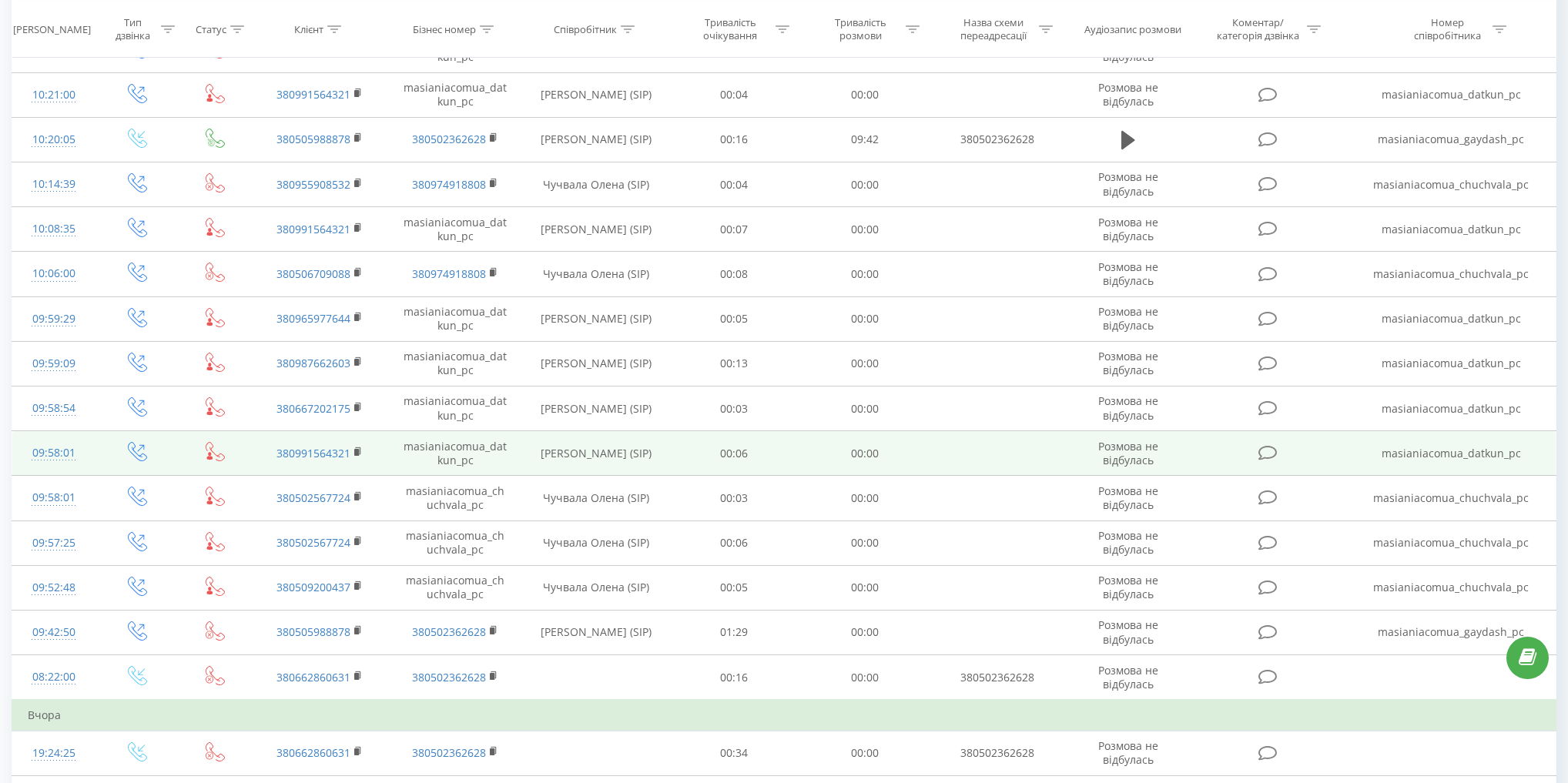
click at [559, 444] on td "Даткун Христина (SIP)" at bounding box center [596, 454] width 146 height 45
copy td "Даткун"
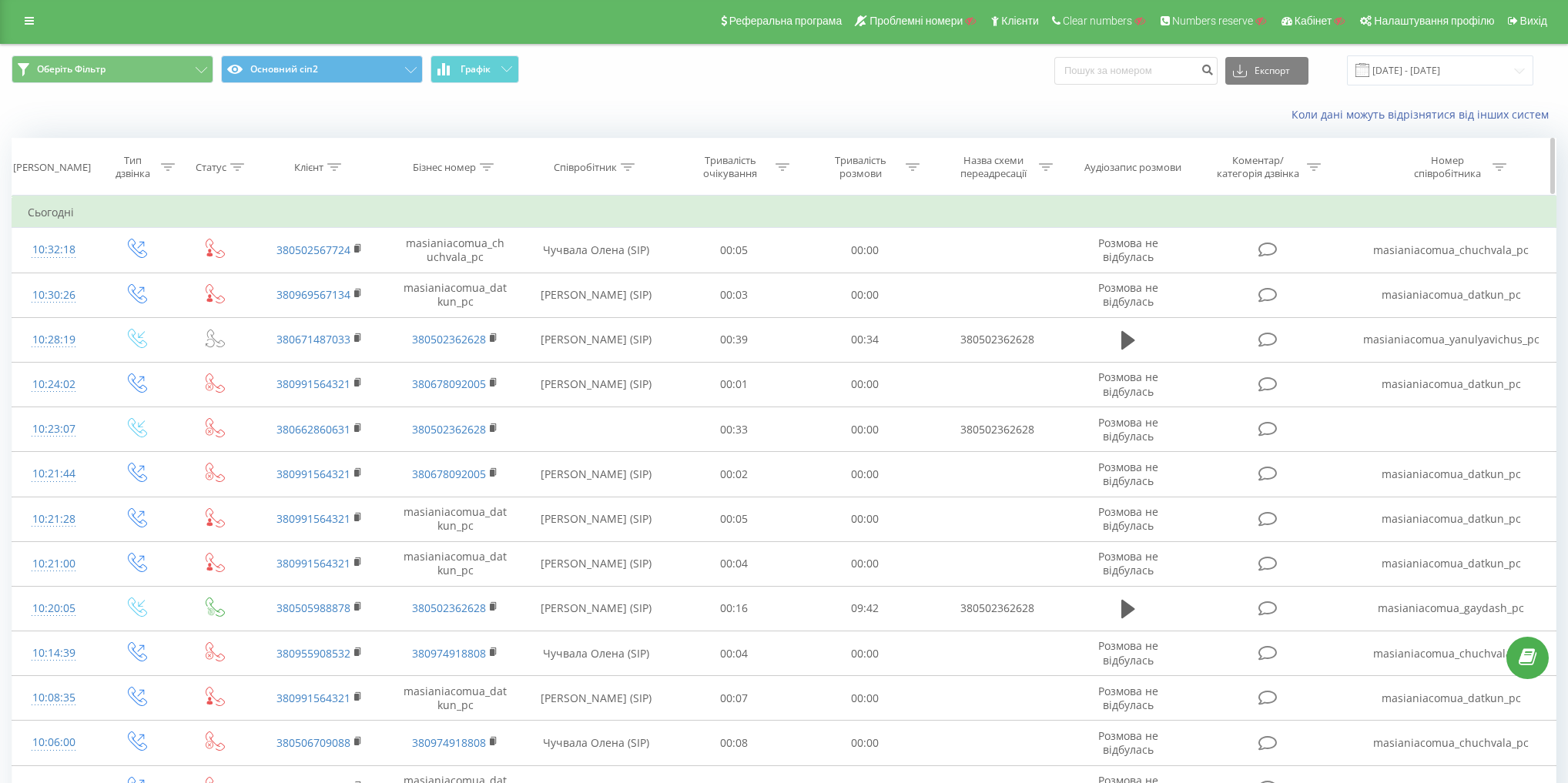
scroll to position [0, 0]
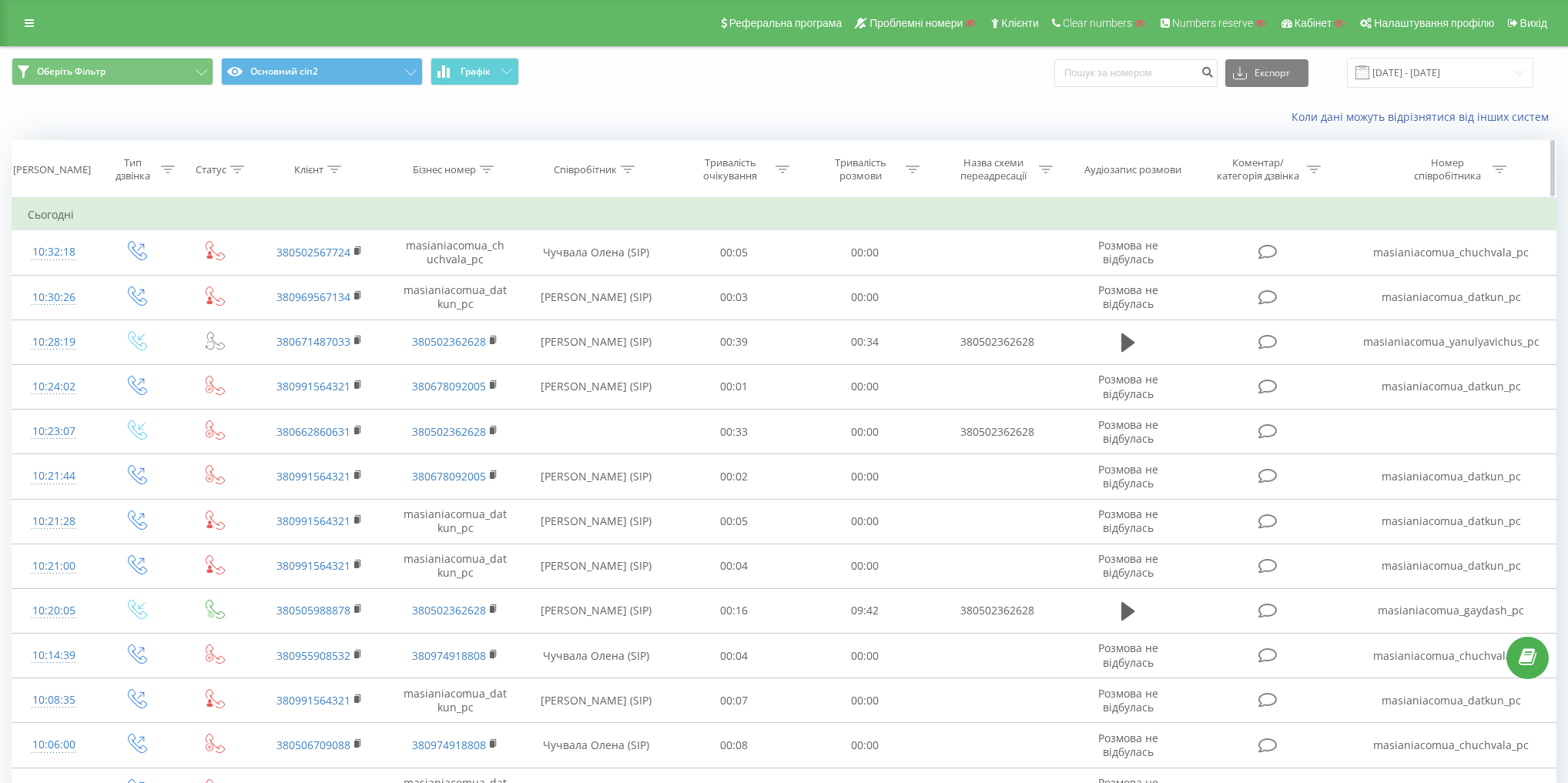
click at [585, 172] on div "Співробітник" at bounding box center [586, 170] width 63 height 13
click at [601, 277] on input "text" at bounding box center [595, 280] width 135 height 27
paste input "Даткун"
type input "Даткун"
click at [631, 305] on span "OK" at bounding box center [628, 310] width 43 height 24
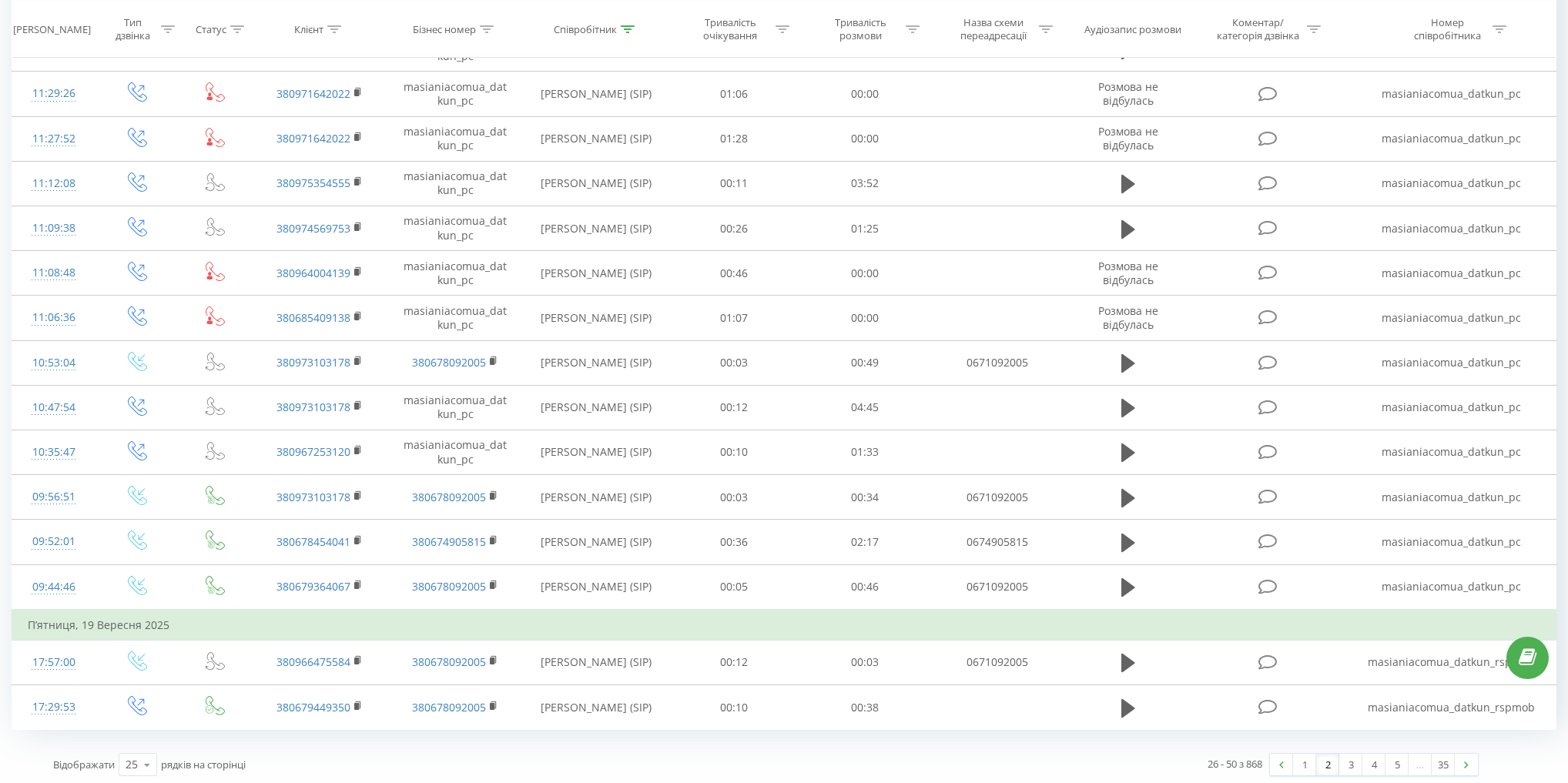
click at [1302, 747] on div "26 - 50 з 868 1 2 3 4 5 … 35" at bounding box center [1128, 764] width 724 height 45
click at [1306, 755] on link "1" at bounding box center [1304, 764] width 23 height 21
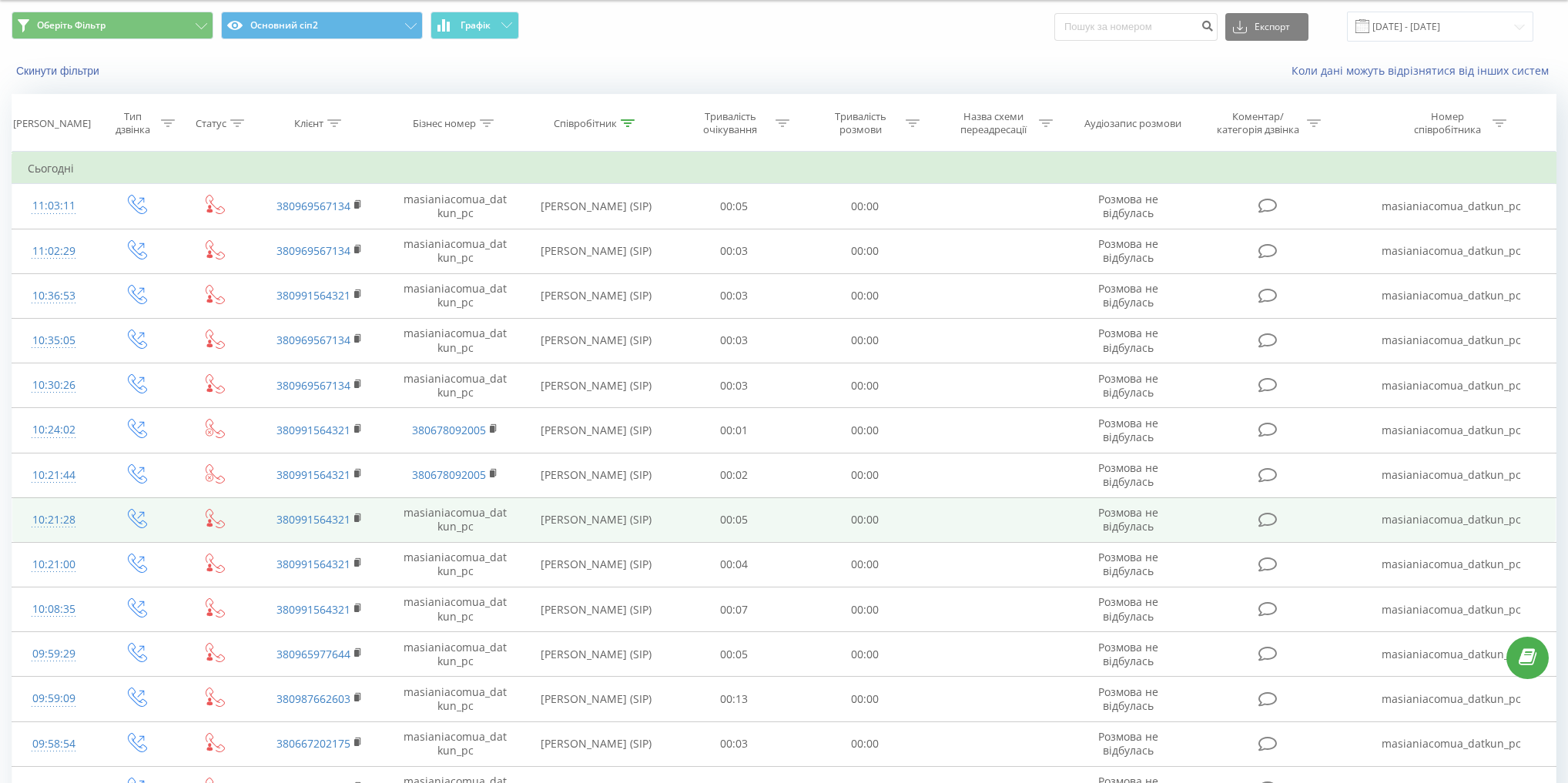
scroll to position [40, 0]
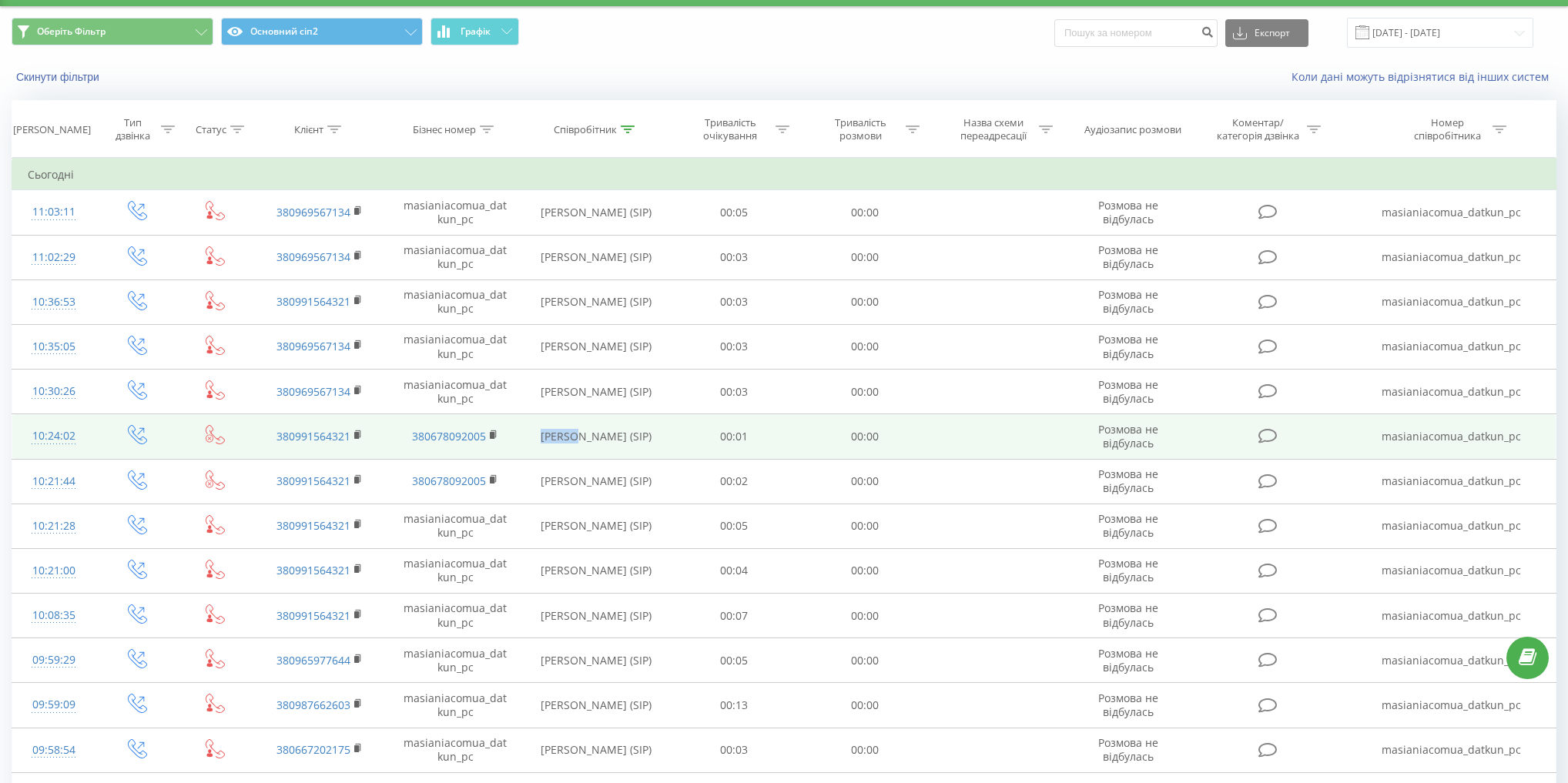
drag, startPoint x: 536, startPoint y: 437, endPoint x: 576, endPoint y: 439, distance: 40.0
click at [576, 439] on td "Даткун Христина (SIP)" at bounding box center [596, 436] width 146 height 45
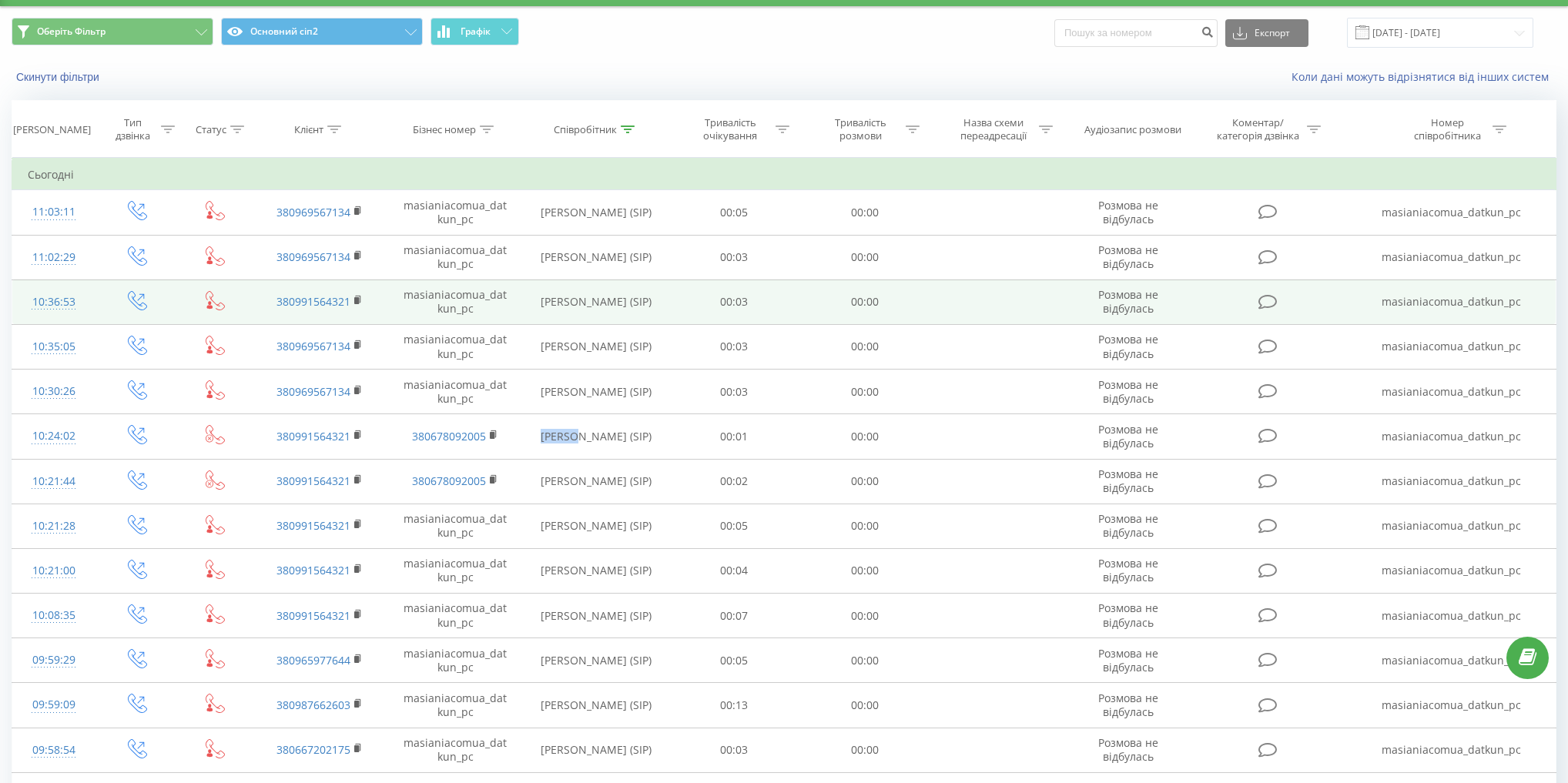
copy td "Даткун"
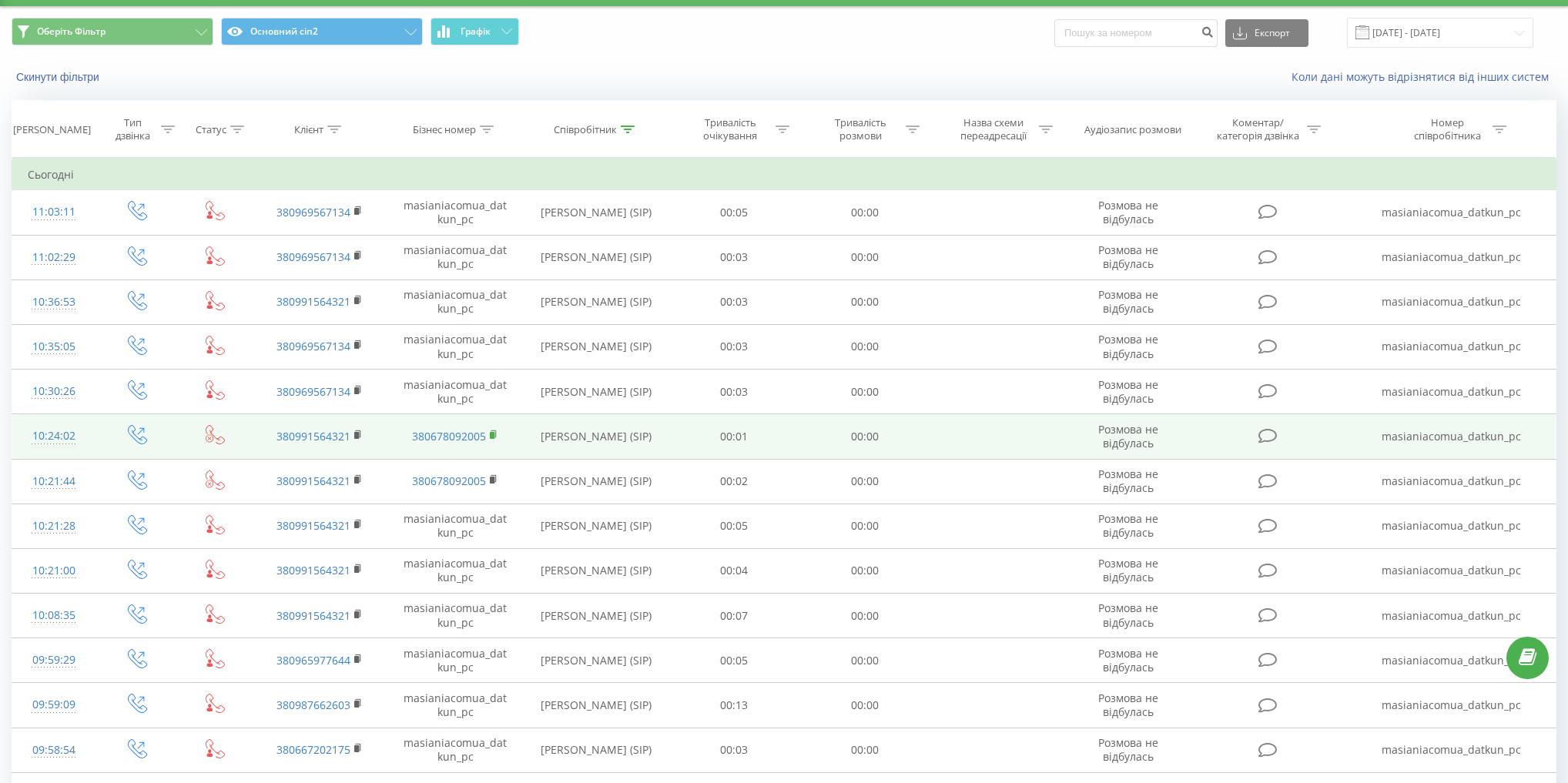
click at [490, 433] on rect at bounding box center [492, 435] width 5 height 7
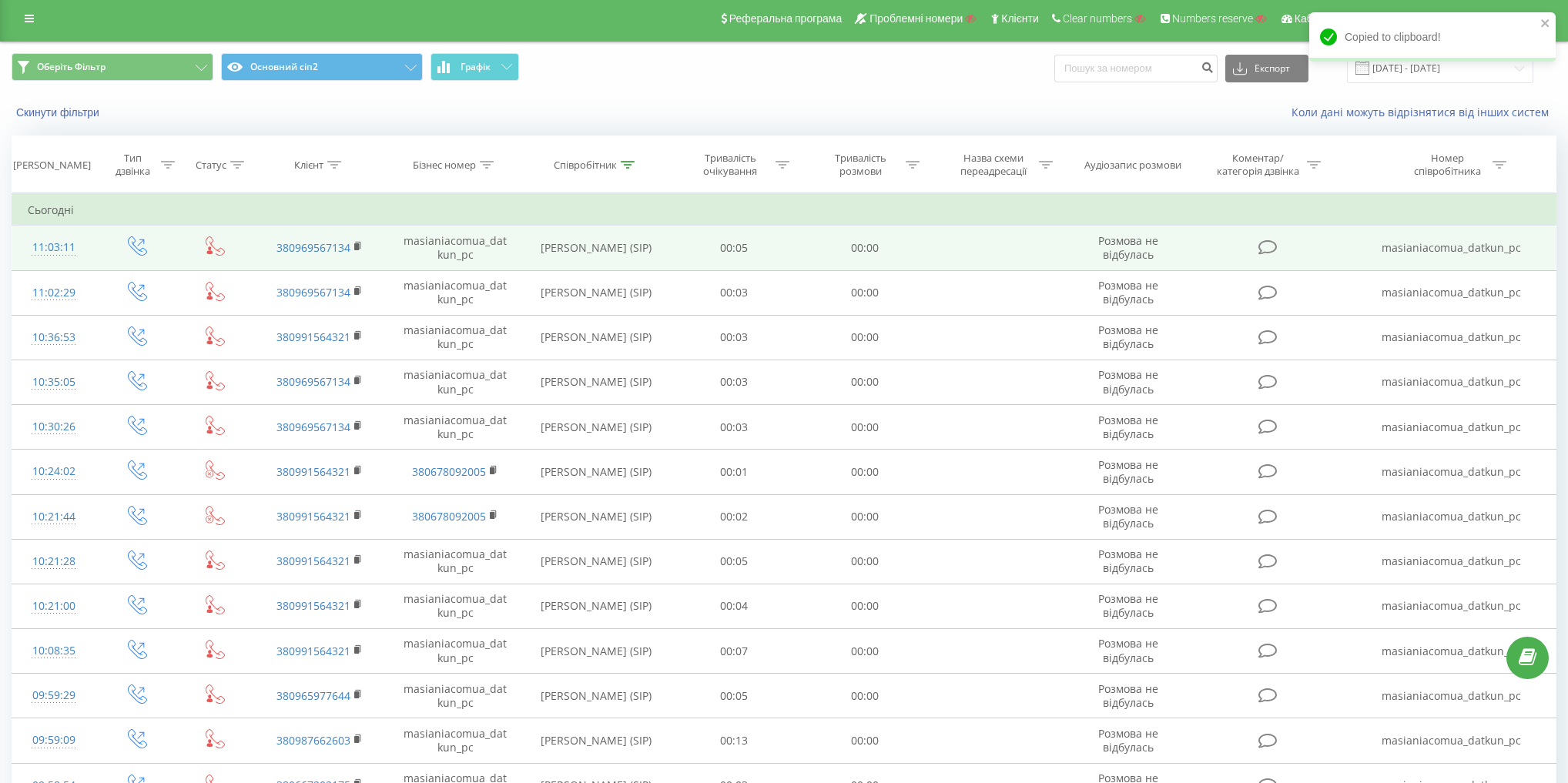
scroll to position [0, 0]
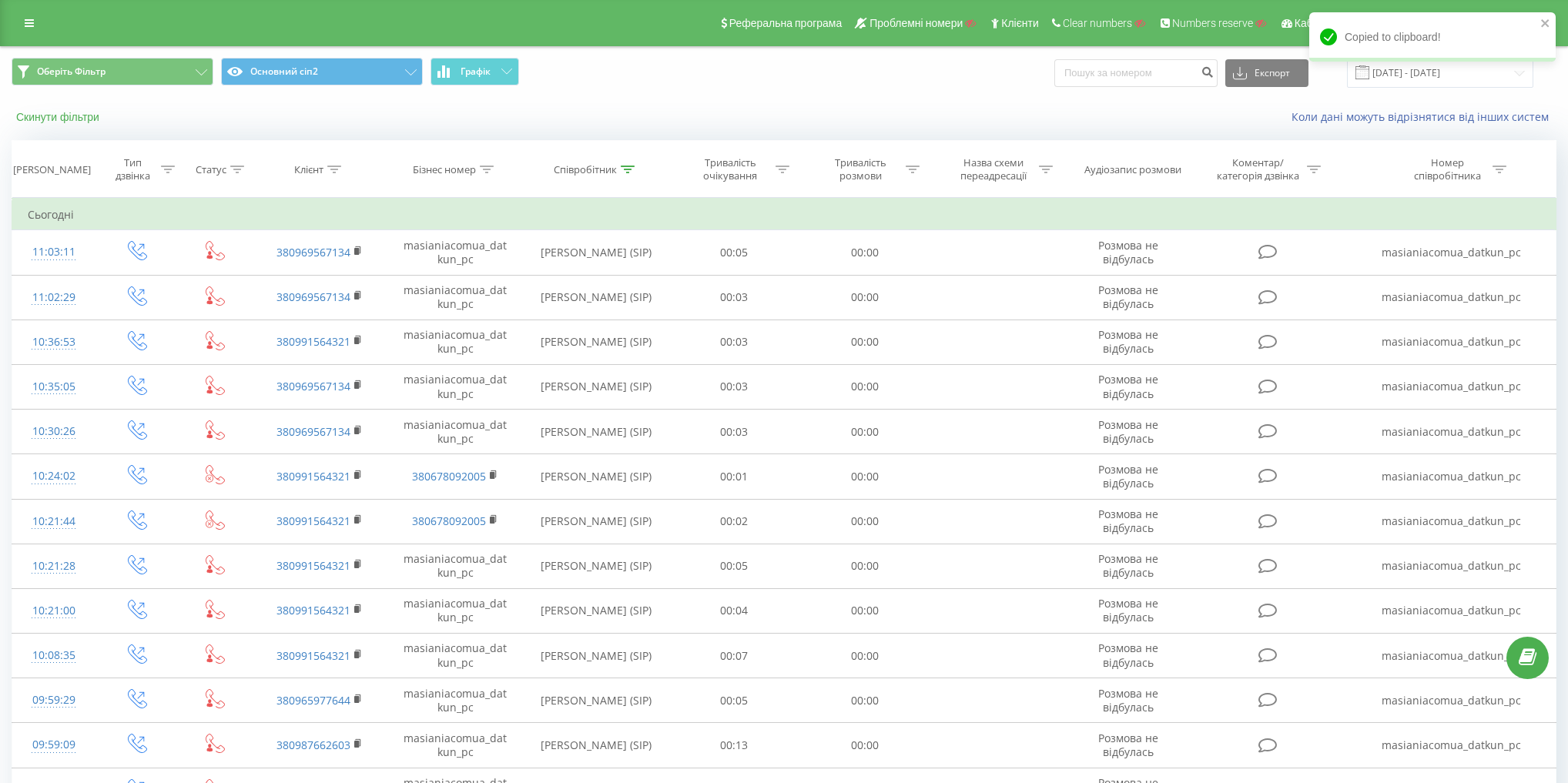
click at [69, 120] on button "Скинути фільтри" at bounding box center [59, 117] width 96 height 14
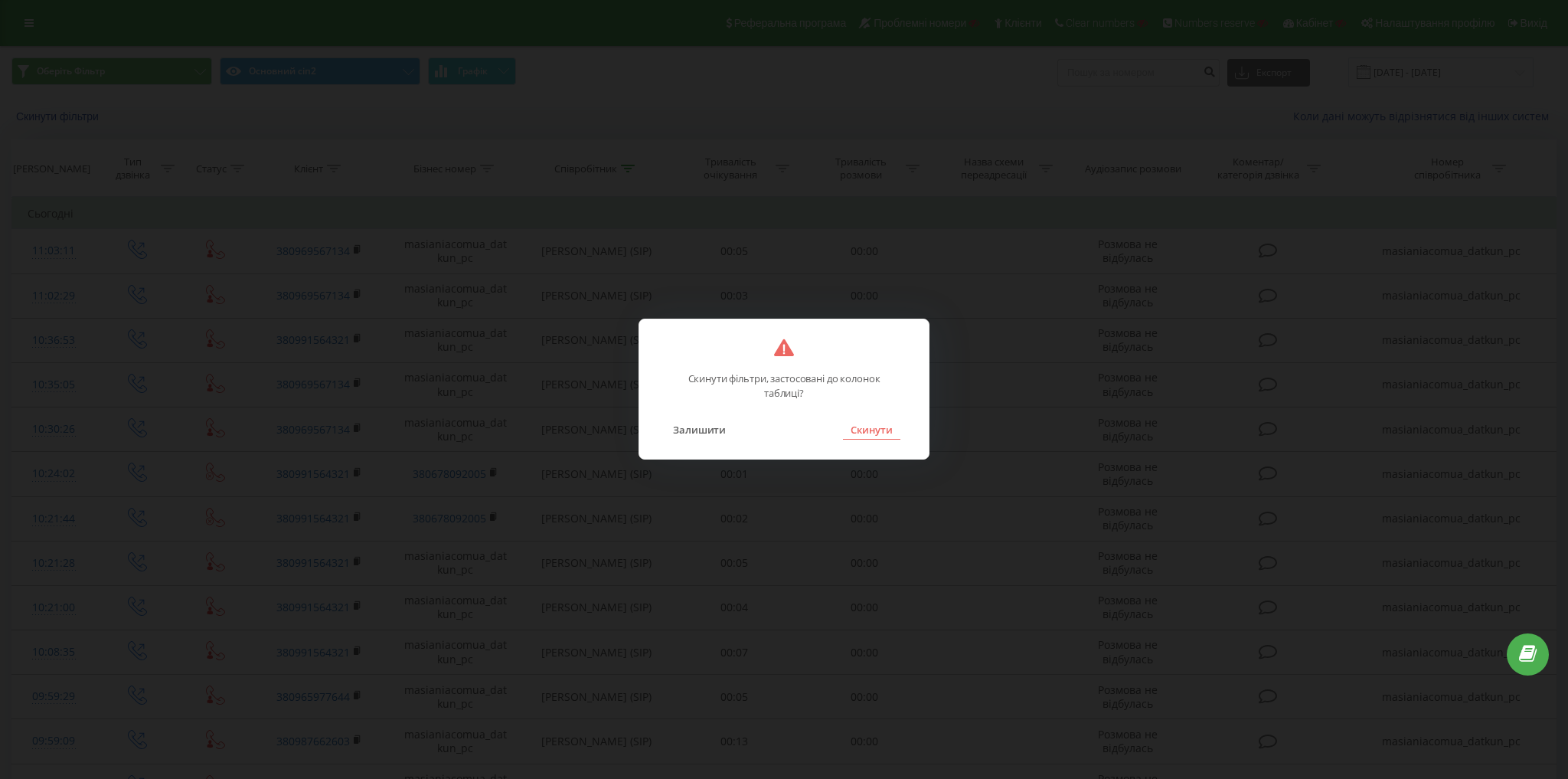
click at [885, 435] on button "Скинути" at bounding box center [872, 429] width 57 height 20
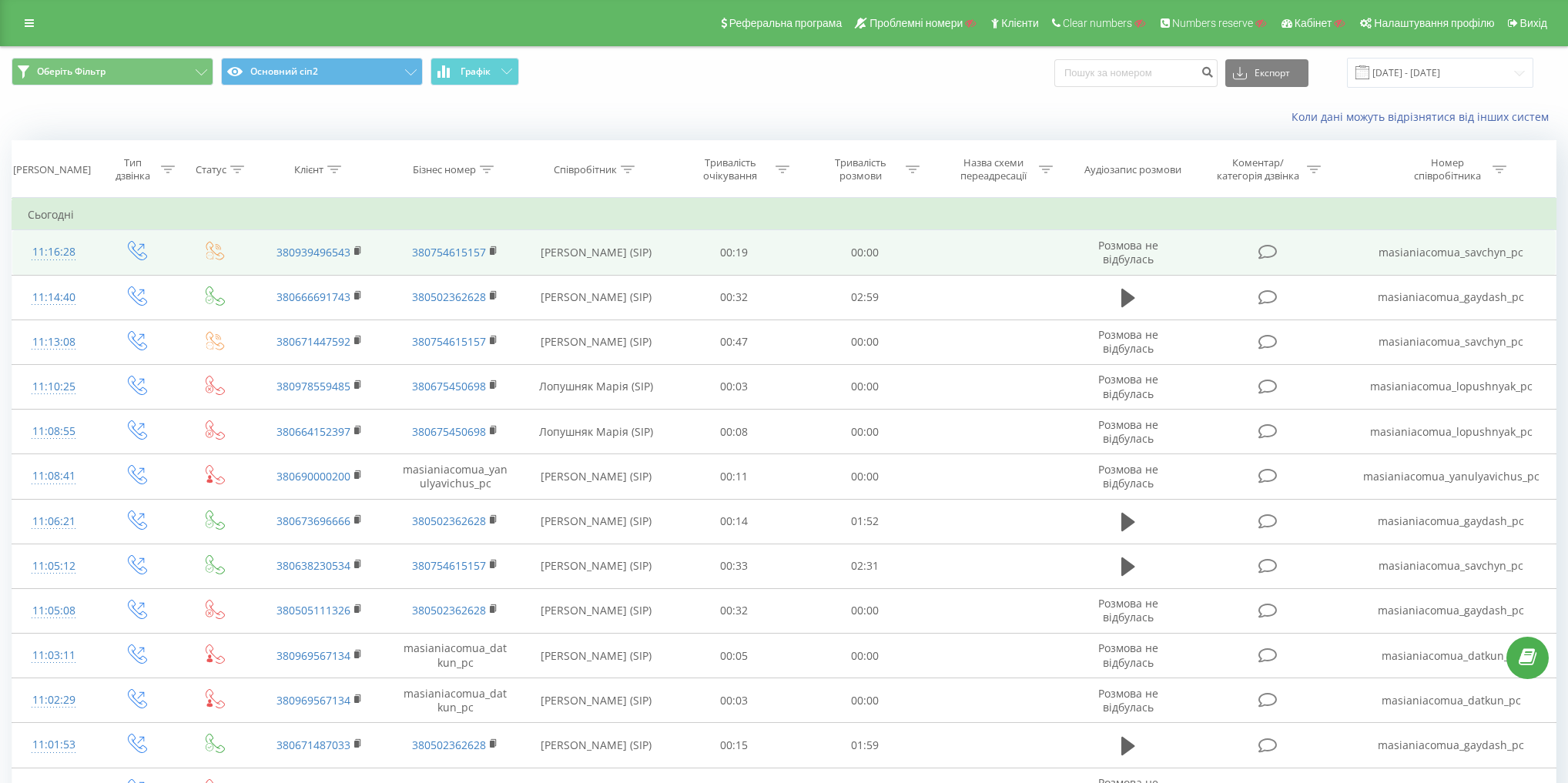
click at [560, 250] on td "Савчин Марія (SIP)" at bounding box center [596, 252] width 146 height 45
copy td "Савчин"
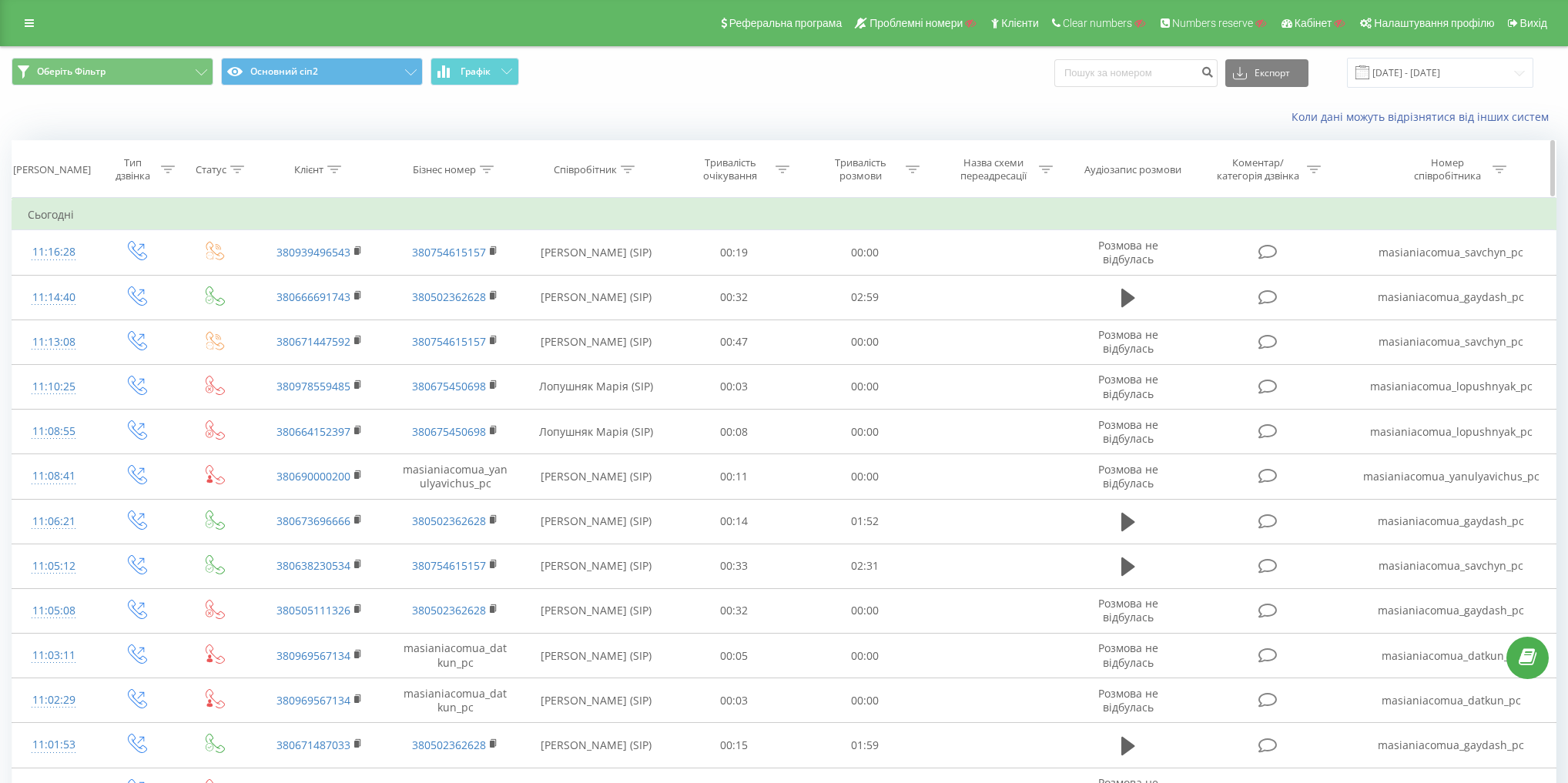
click at [586, 165] on div "Співробітник" at bounding box center [586, 170] width 63 height 13
click at [602, 271] on input "text" at bounding box center [595, 280] width 135 height 27
paste input "Савчин"
type input "Савчин"
click at [669, 277] on div "Фільтрувати за умовою Містить Савчин Скасувати OK" at bounding box center [596, 266] width 168 height 138
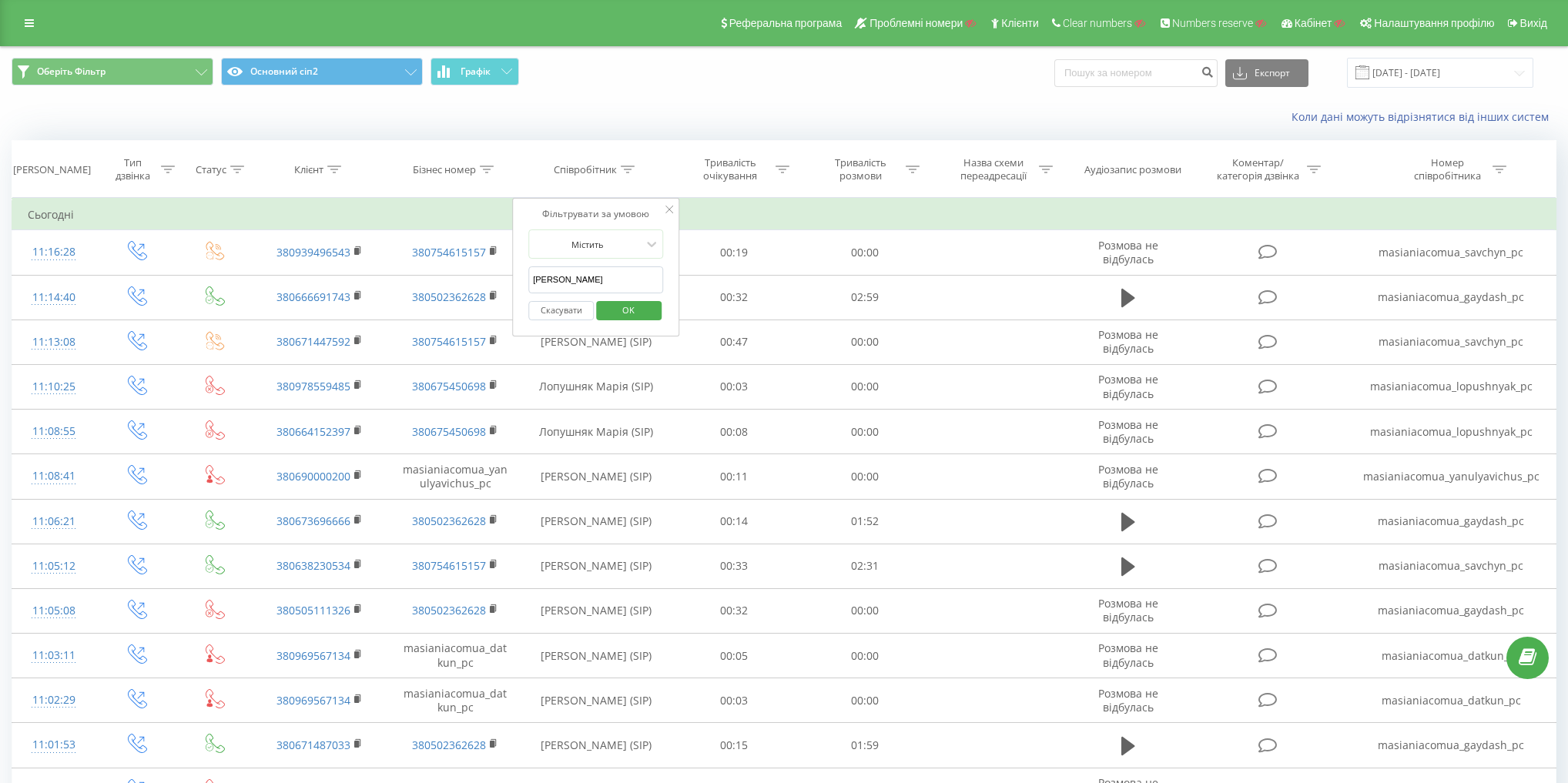
click at [646, 306] on span "OK" at bounding box center [628, 310] width 43 height 24
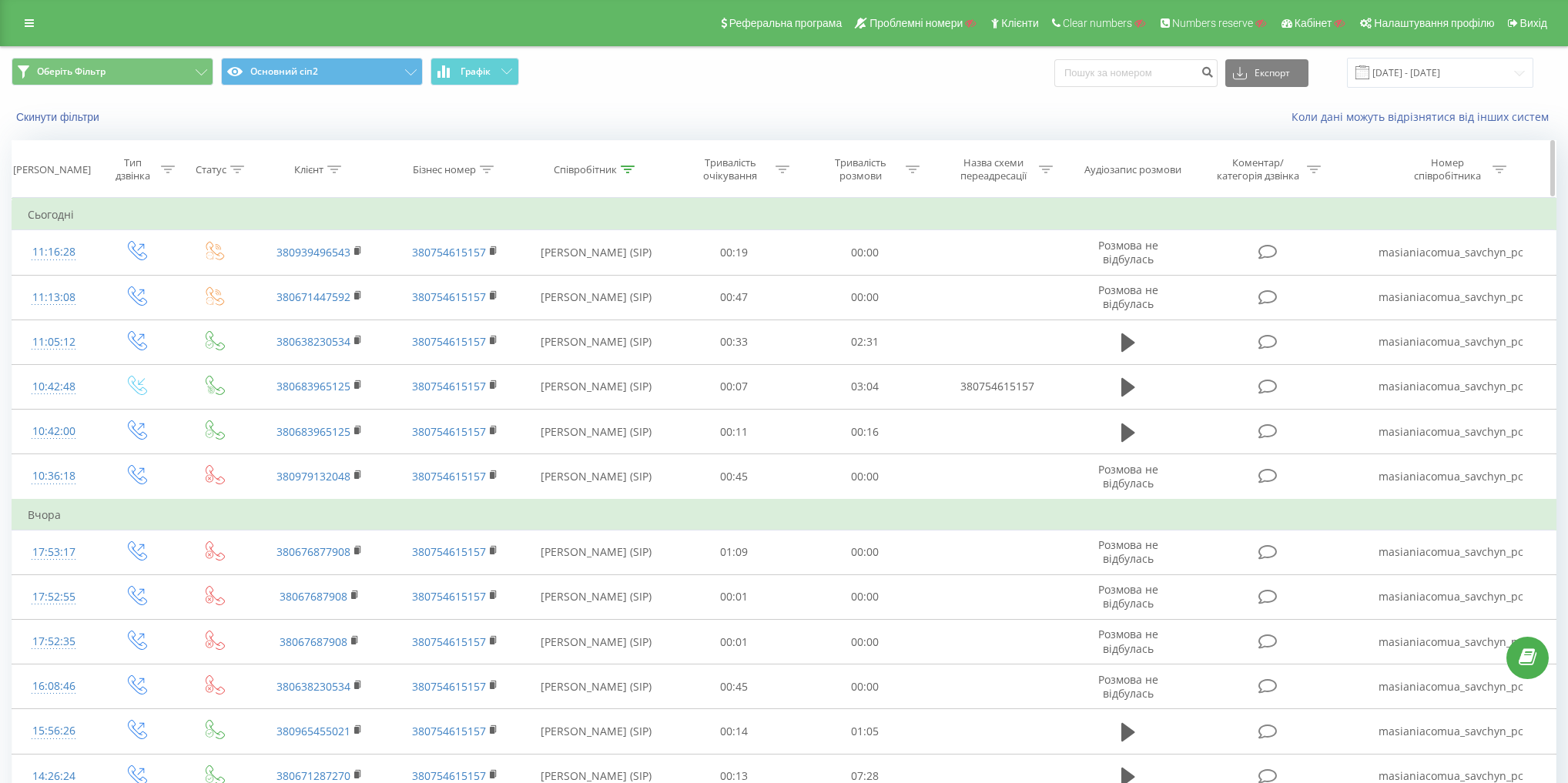
drag, startPoint x: 492, startPoint y: 249, endPoint x: 422, endPoint y: 142, distance: 127.9
click at [492, 249] on rect at bounding box center [492, 251] width 5 height 7
click at [74, 117] on button "Скинути фільтри" at bounding box center [59, 117] width 96 height 14
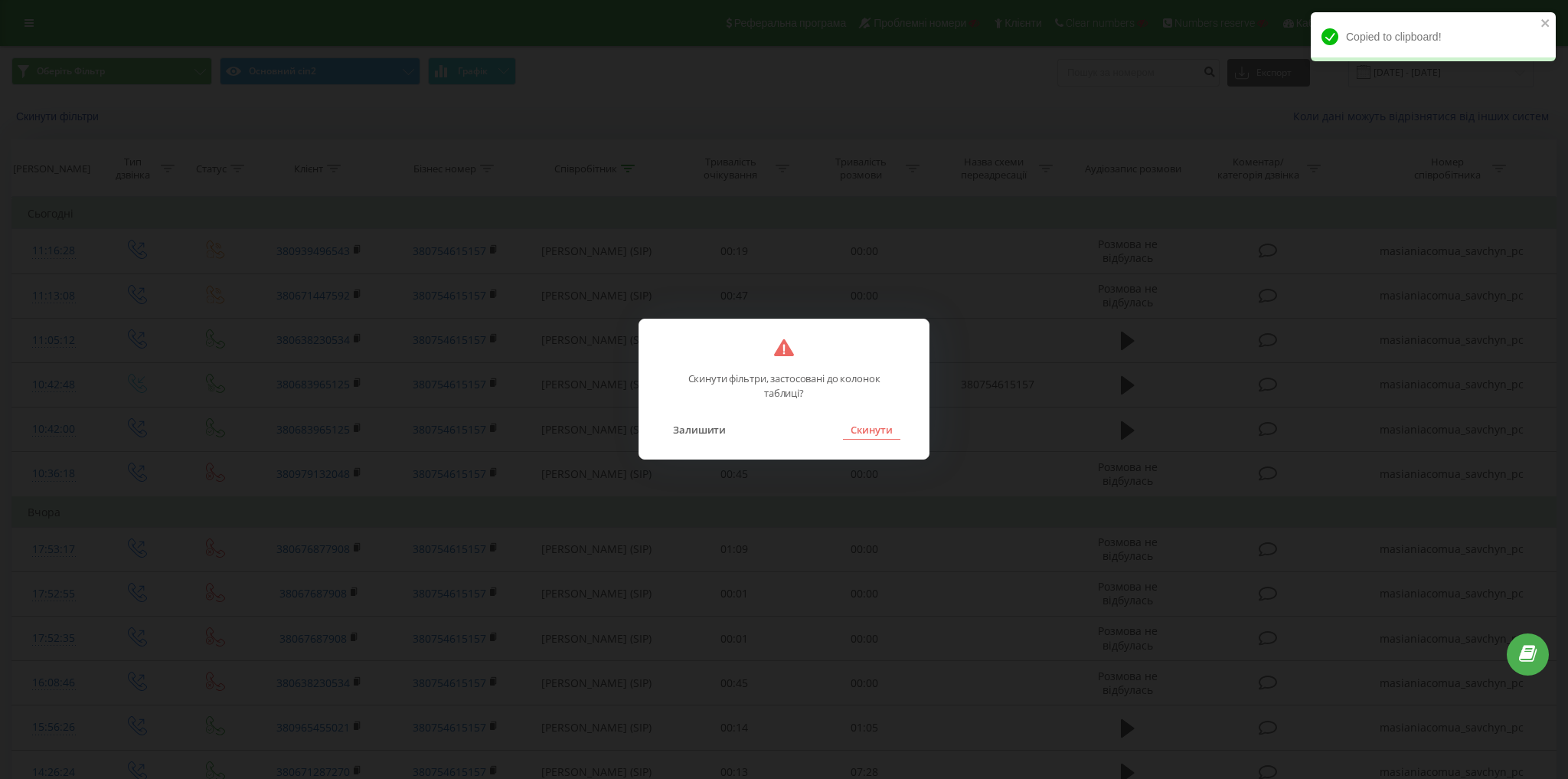
click at [875, 426] on button "Скинути" at bounding box center [872, 429] width 57 height 20
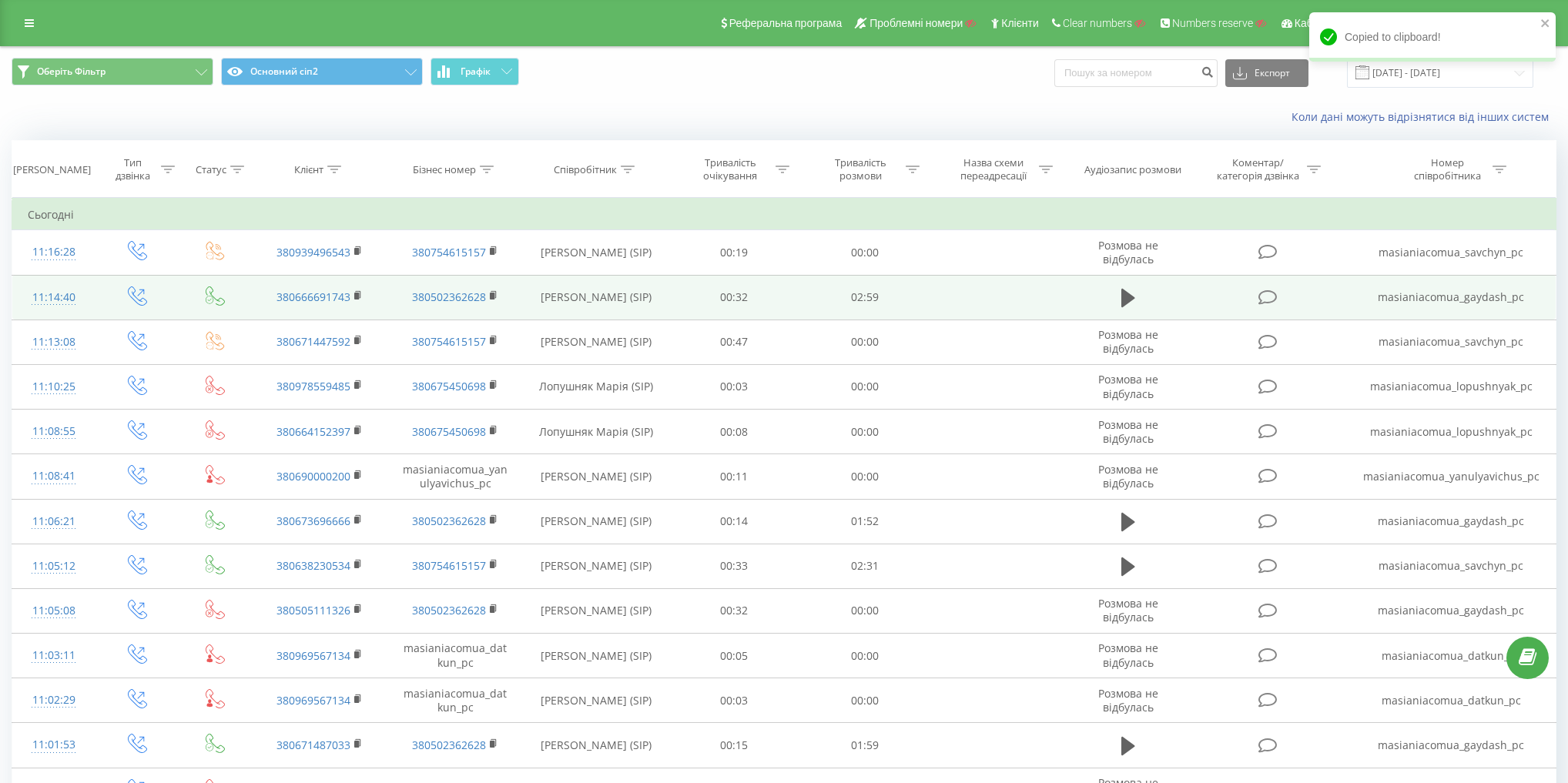
click at [562, 292] on td "Гайдаш Наталія (SIP)" at bounding box center [596, 297] width 146 height 45
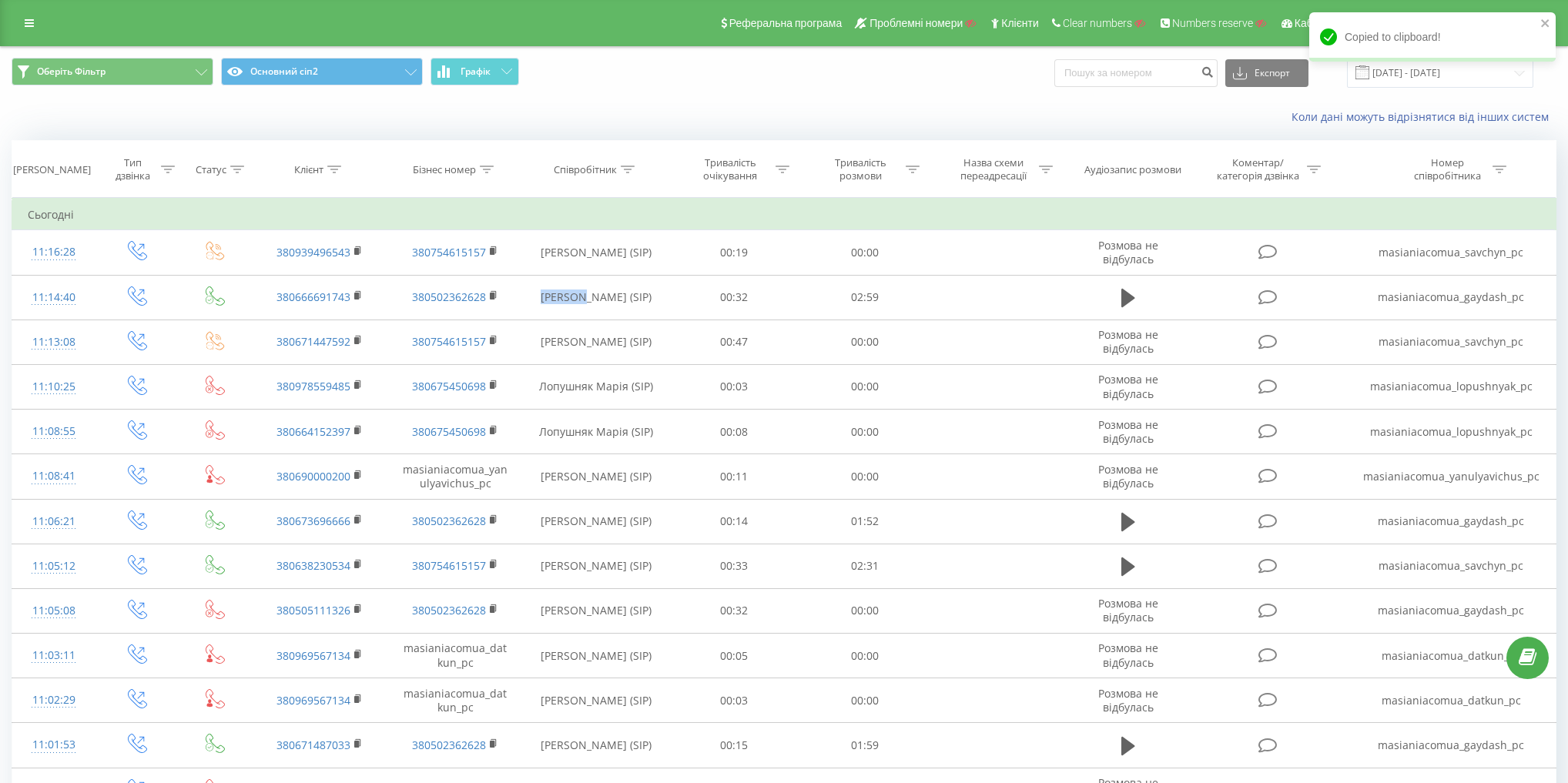
copy td "Гайдаш"
click at [609, 165] on div "Співробітник" at bounding box center [586, 170] width 63 height 13
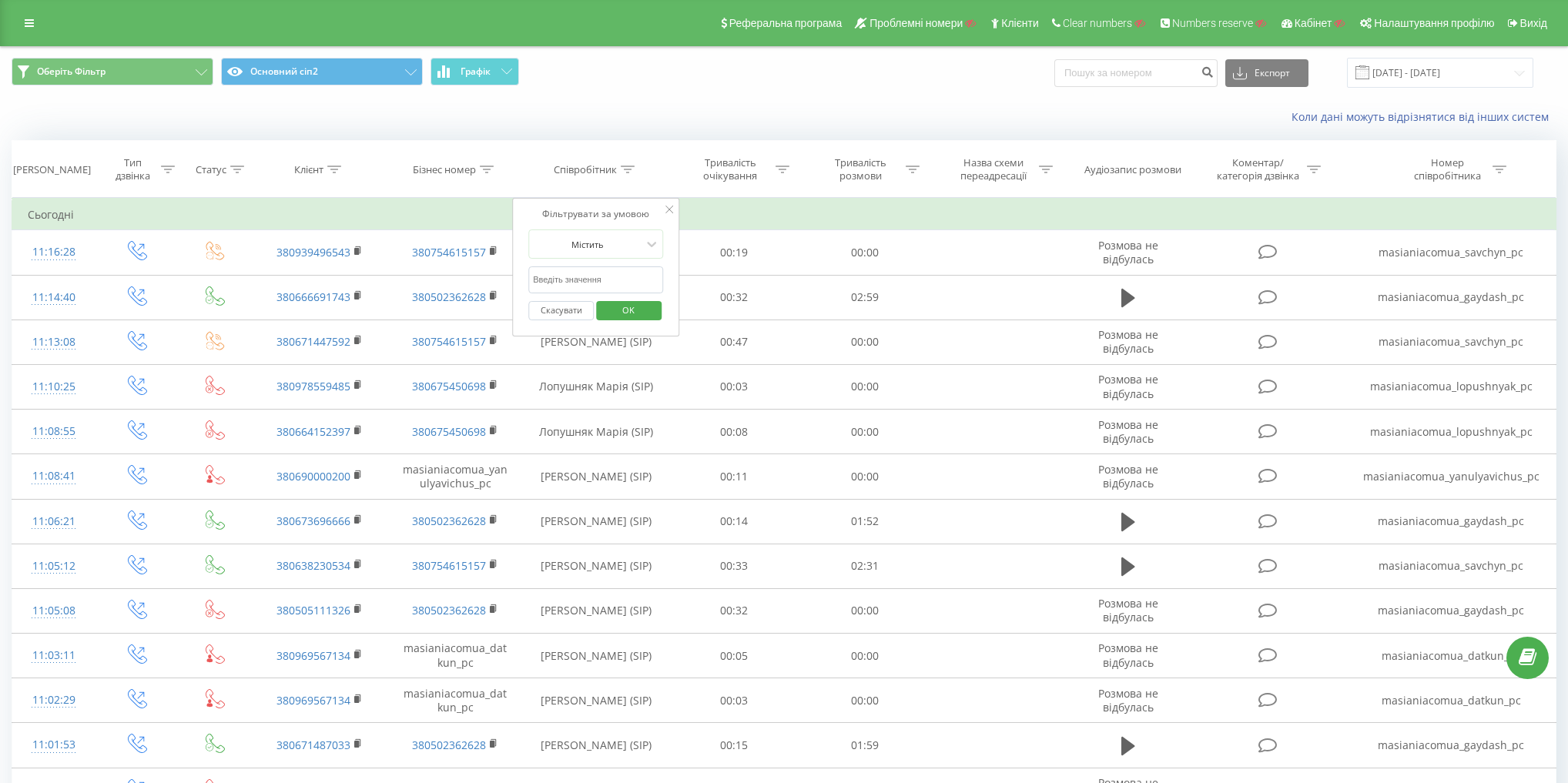
click at [590, 268] on input "text" at bounding box center [595, 280] width 135 height 27
paste input "Гайдаш"
type input "Гайдаш"
click at [631, 311] on span "OK" at bounding box center [628, 310] width 43 height 24
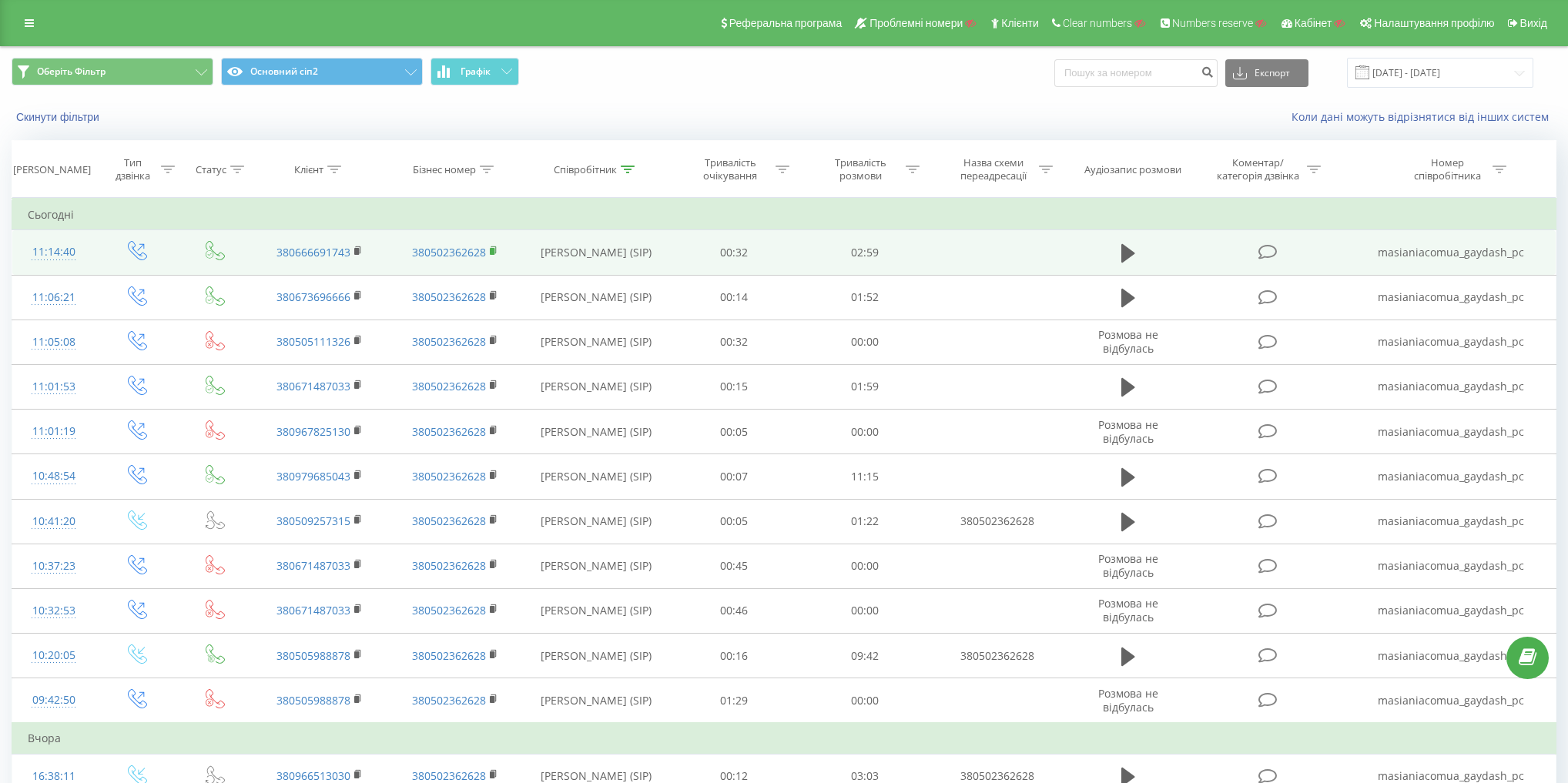
click at [490, 249] on icon at bounding box center [494, 251] width 9 height 11
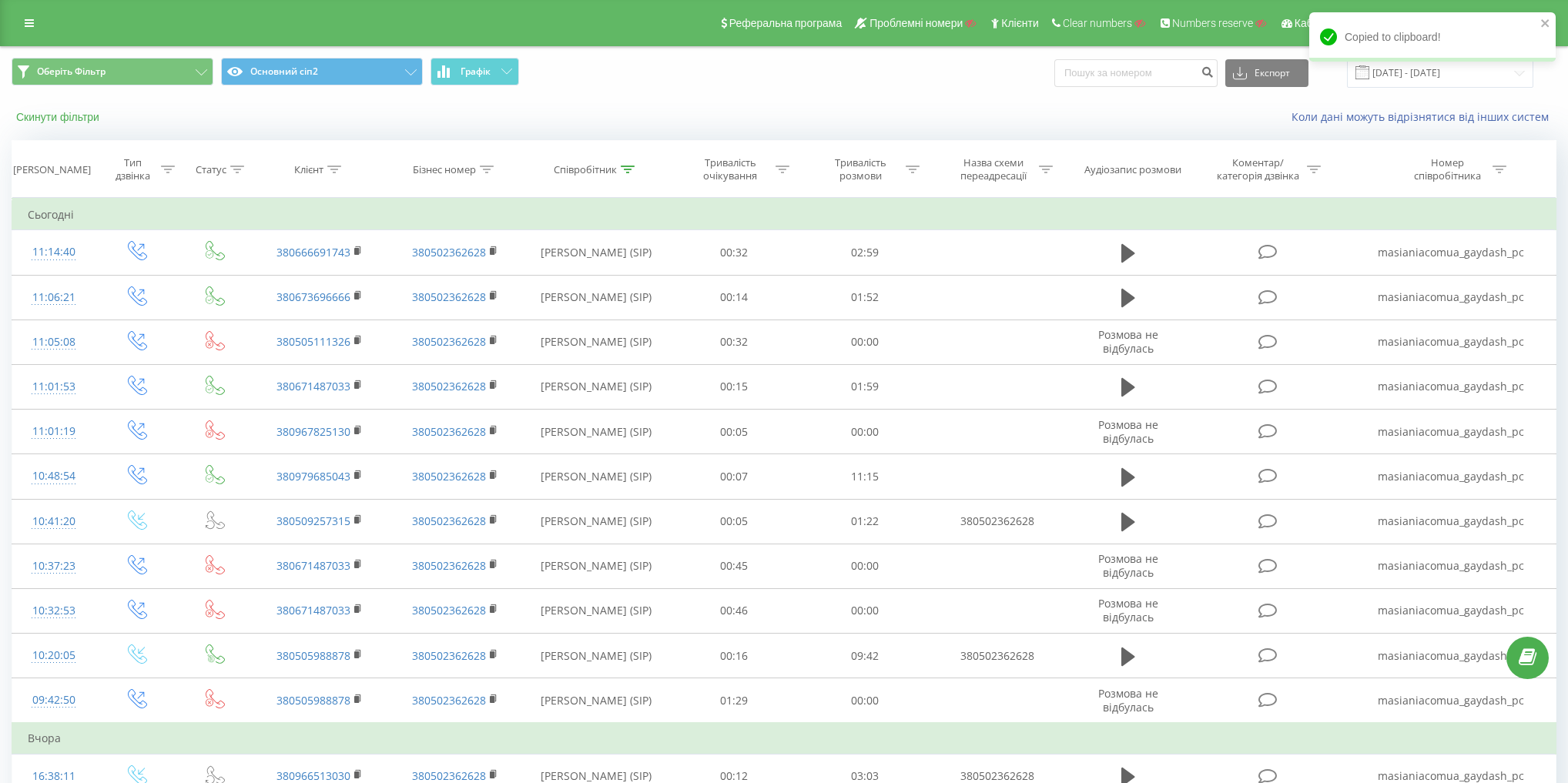
click at [52, 110] on button "Скинути фільтри" at bounding box center [59, 117] width 96 height 14
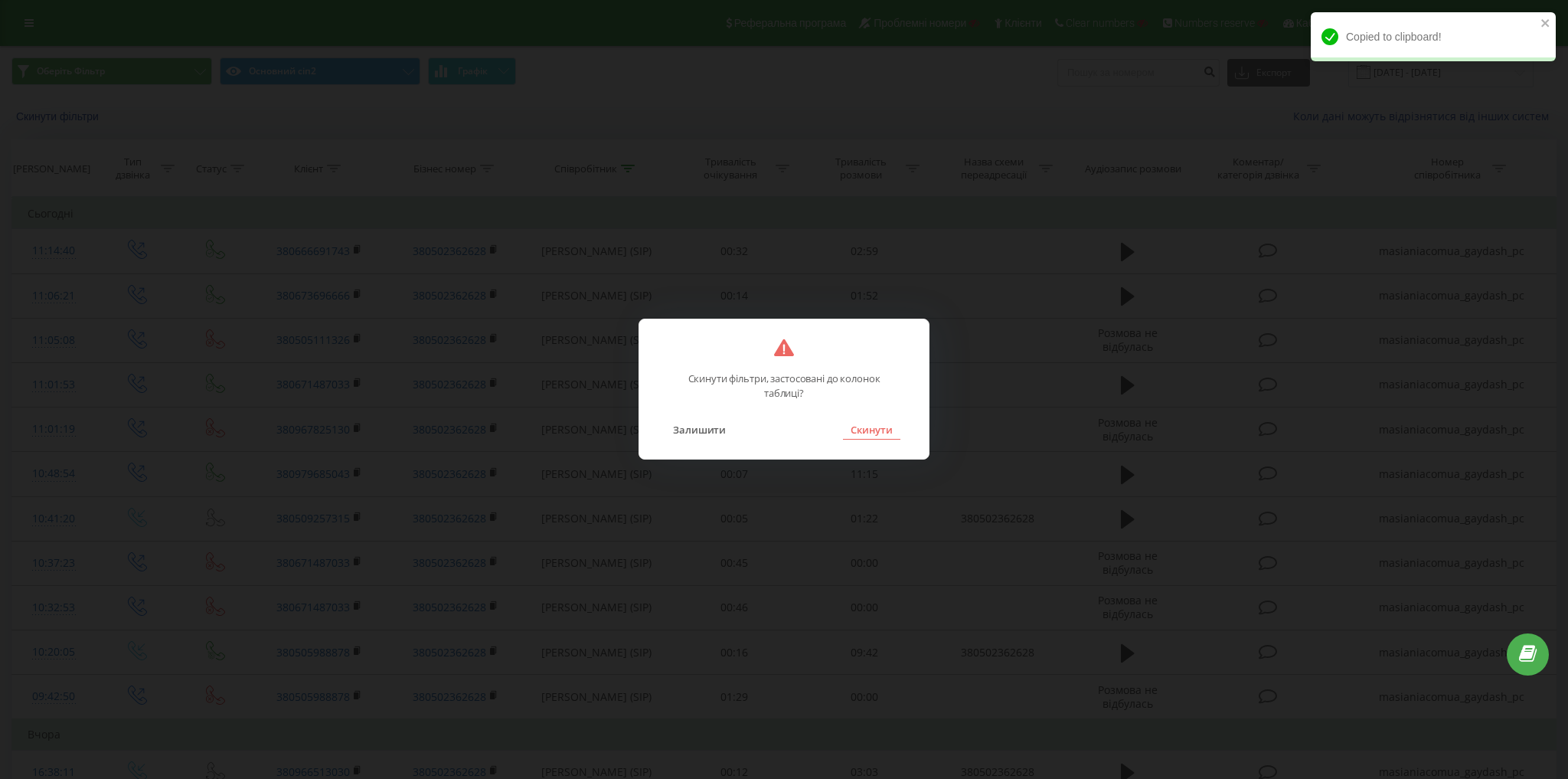
click at [891, 425] on button "Скинути" at bounding box center [872, 429] width 57 height 20
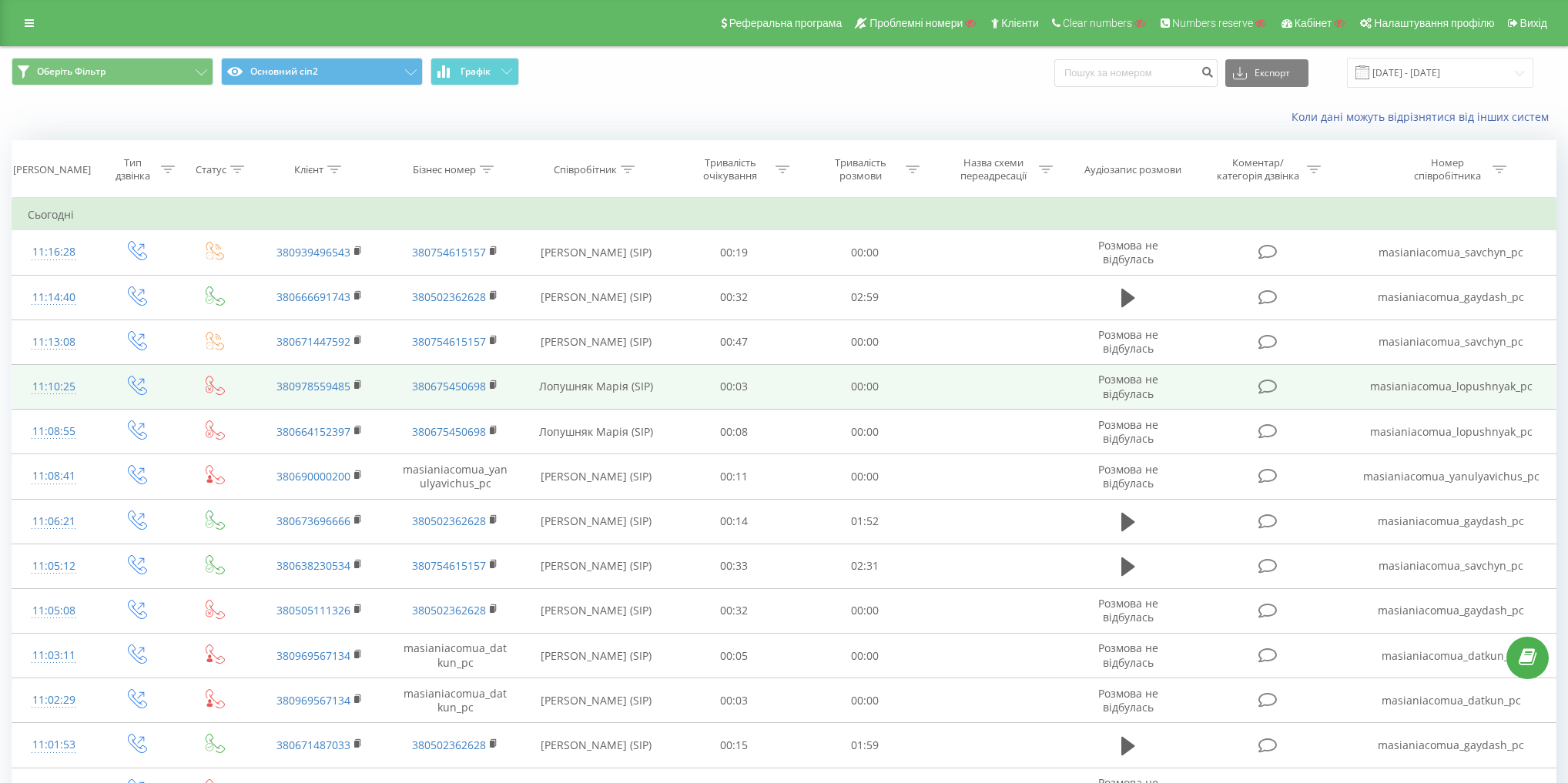
click at [559, 384] on td "Лопушняк Марія (SIP)" at bounding box center [596, 386] width 146 height 45
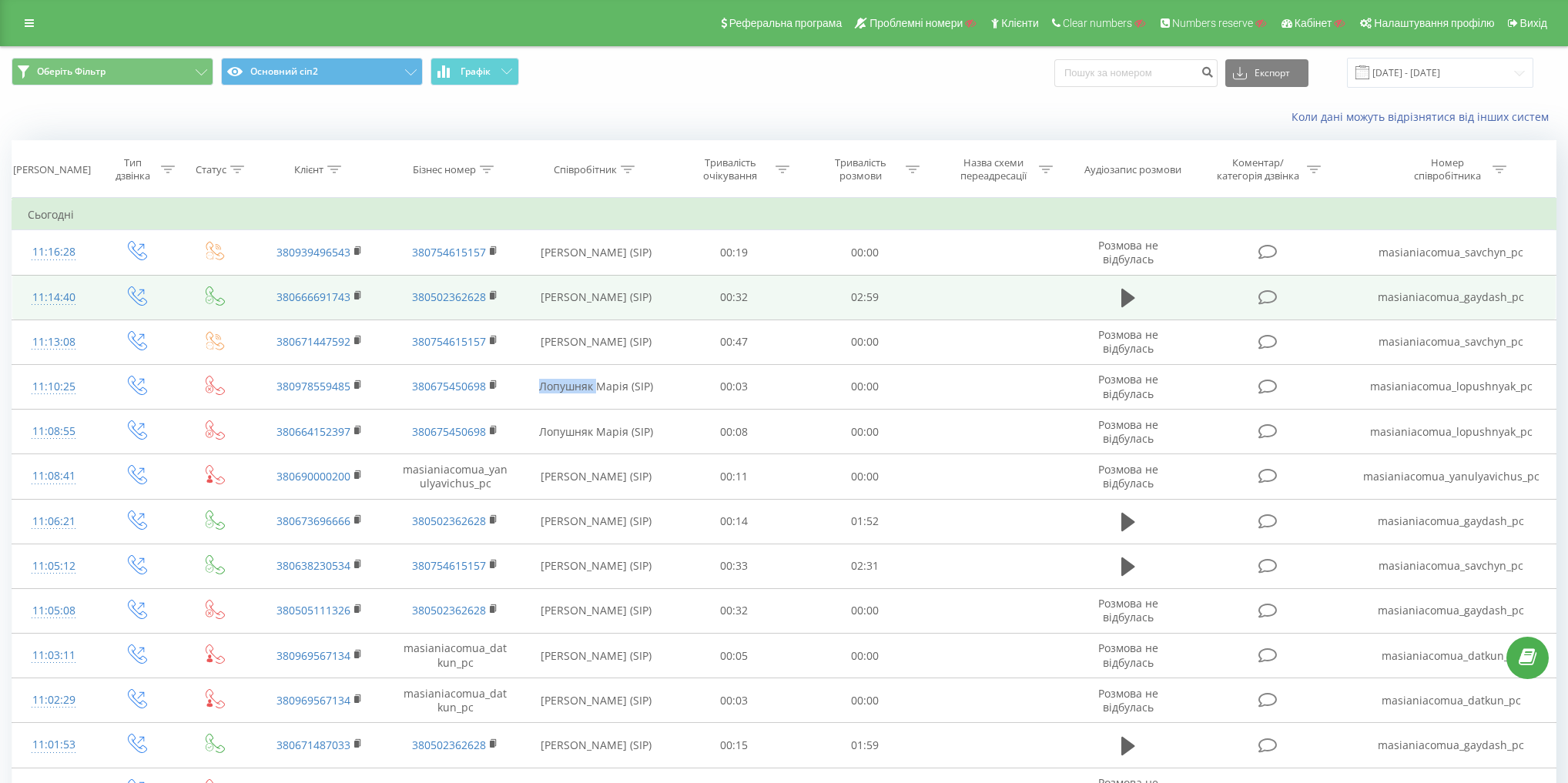
copy td "Лопушняк"
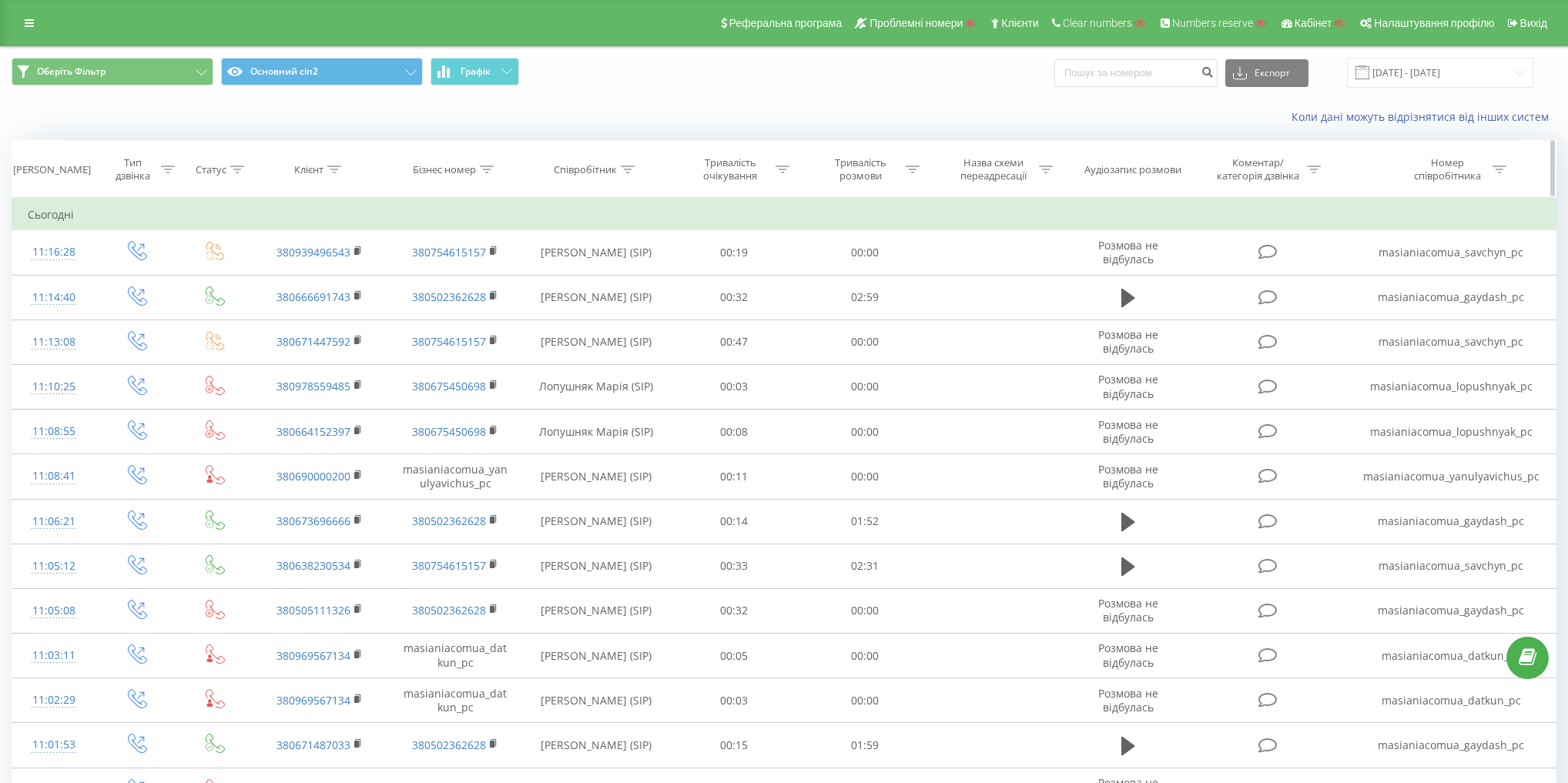
click at [582, 172] on div "Співробітник" at bounding box center [586, 170] width 63 height 13
click at [608, 274] on input "text" at bounding box center [595, 280] width 135 height 27
paste input "Лопушняк"
type input "Лопушняк"
click at [625, 309] on span "OK" at bounding box center [628, 310] width 43 height 24
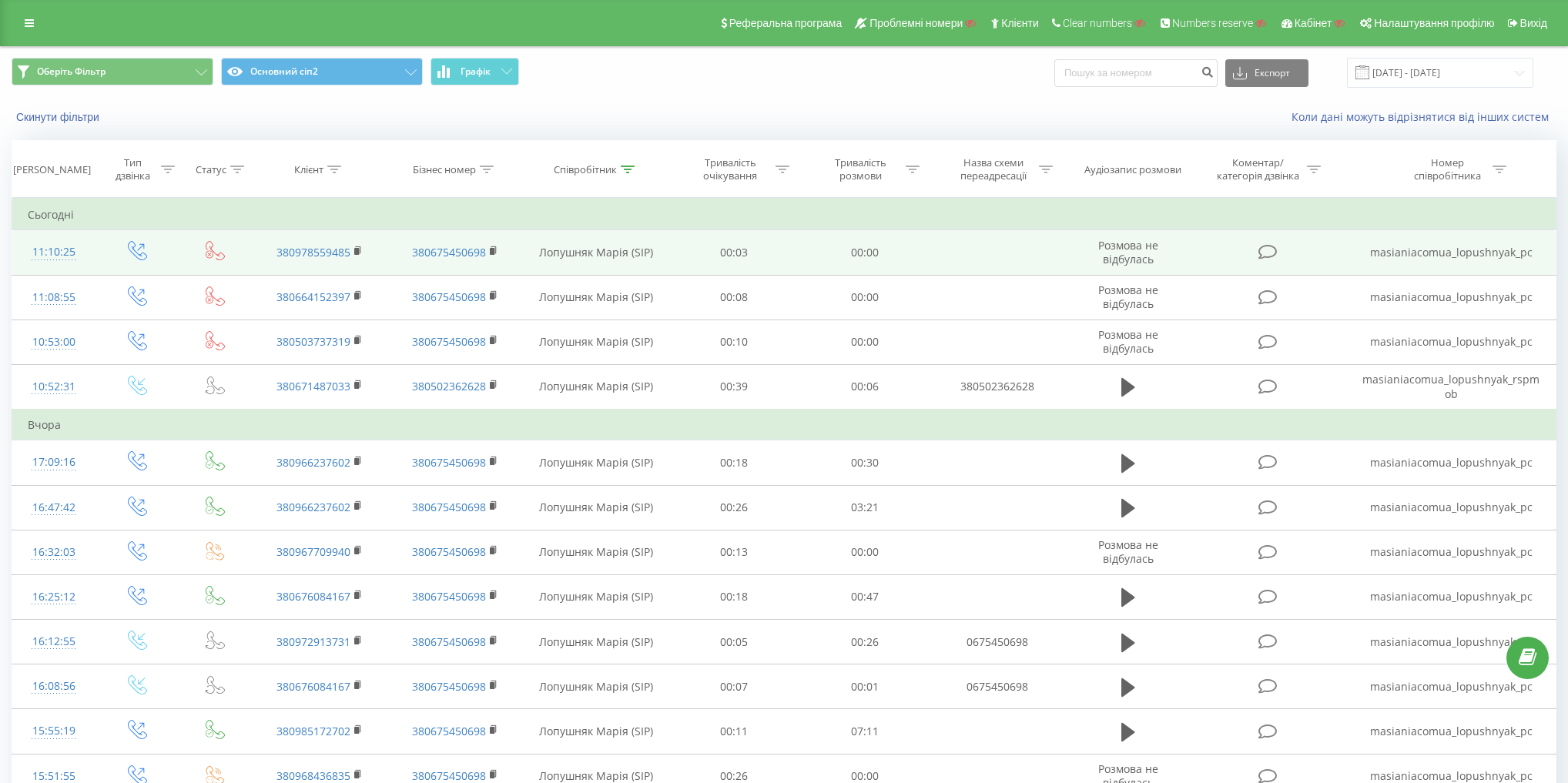
click at [561, 243] on td "Лопушняк Марія (SIP)" at bounding box center [596, 252] width 146 height 45
click at [560, 253] on td "Лопушняк Марія (SIP)" at bounding box center [596, 252] width 146 height 45
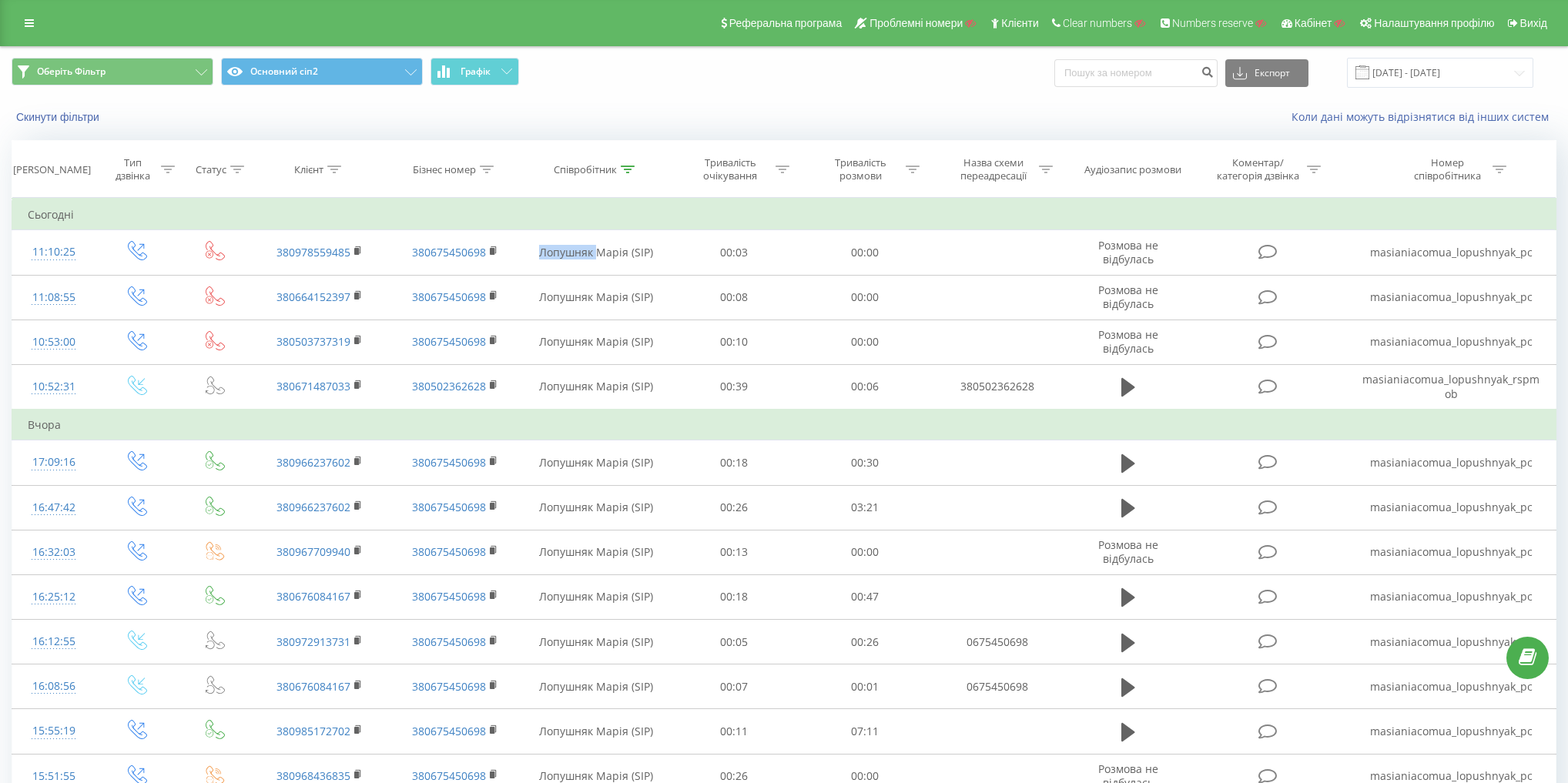
copy td "Лопушняк"
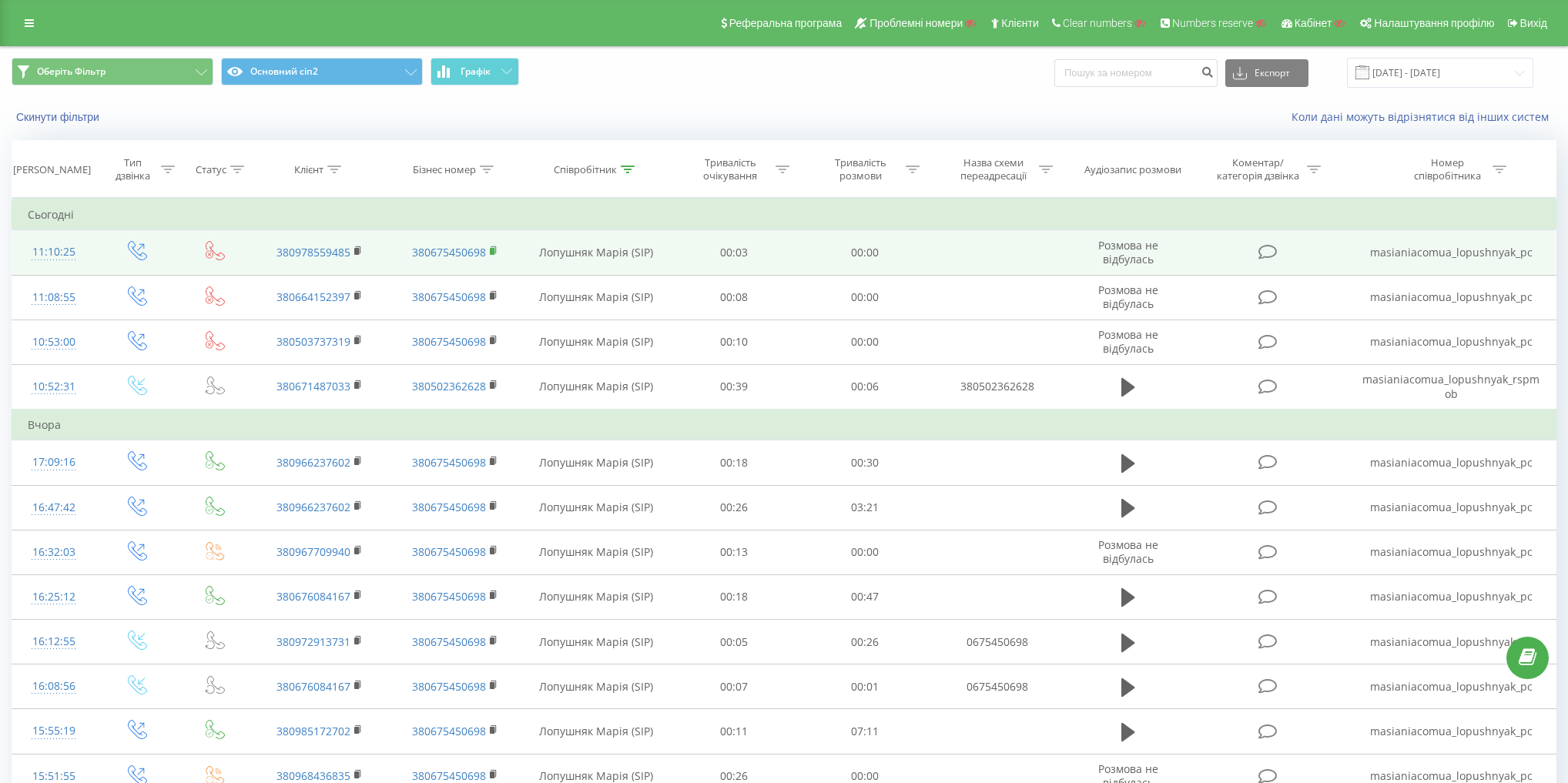
click at [492, 249] on rect at bounding box center [492, 251] width 5 height 7
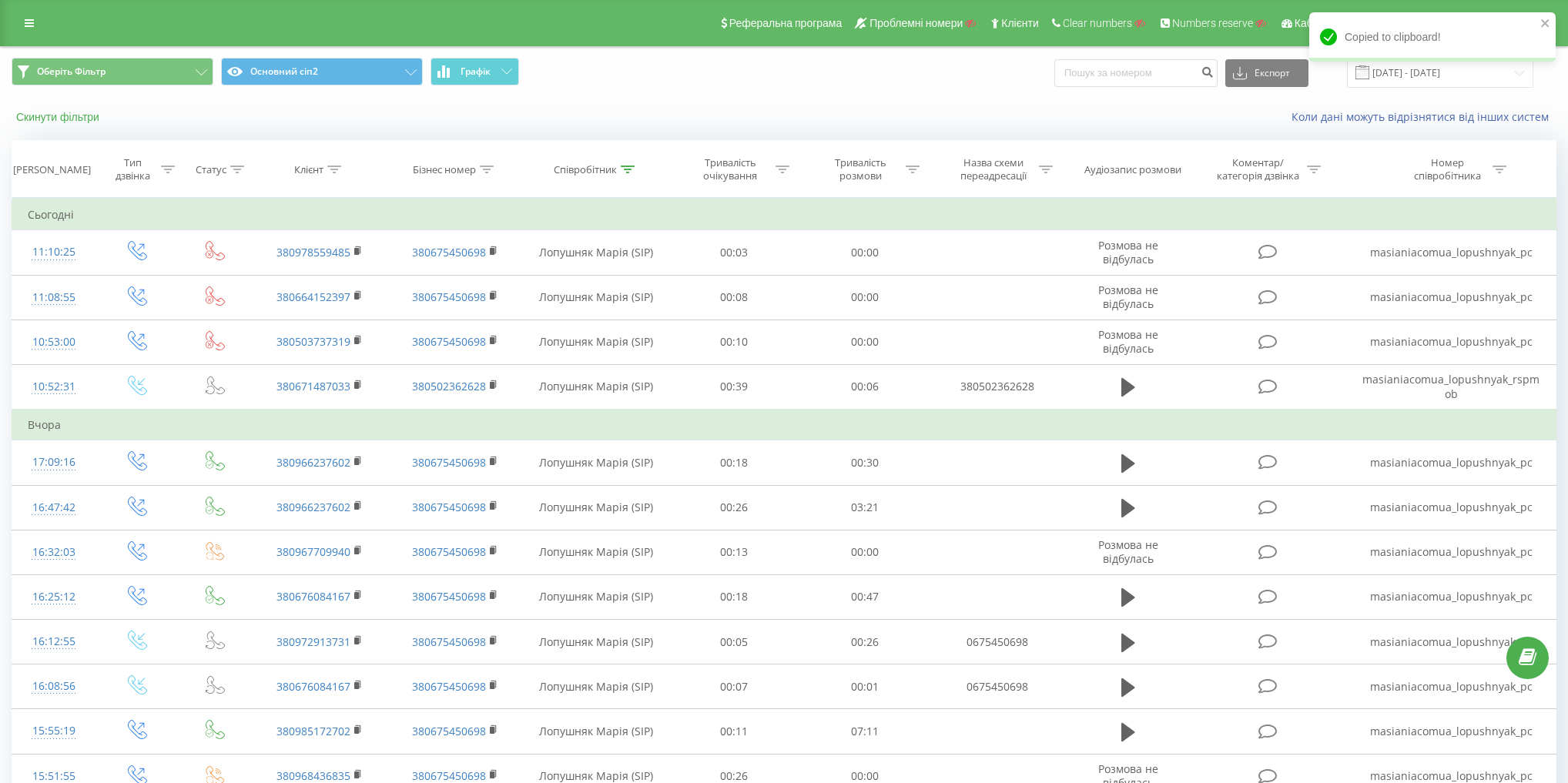
click at [48, 113] on button "Скинути фільтри" at bounding box center [59, 117] width 96 height 14
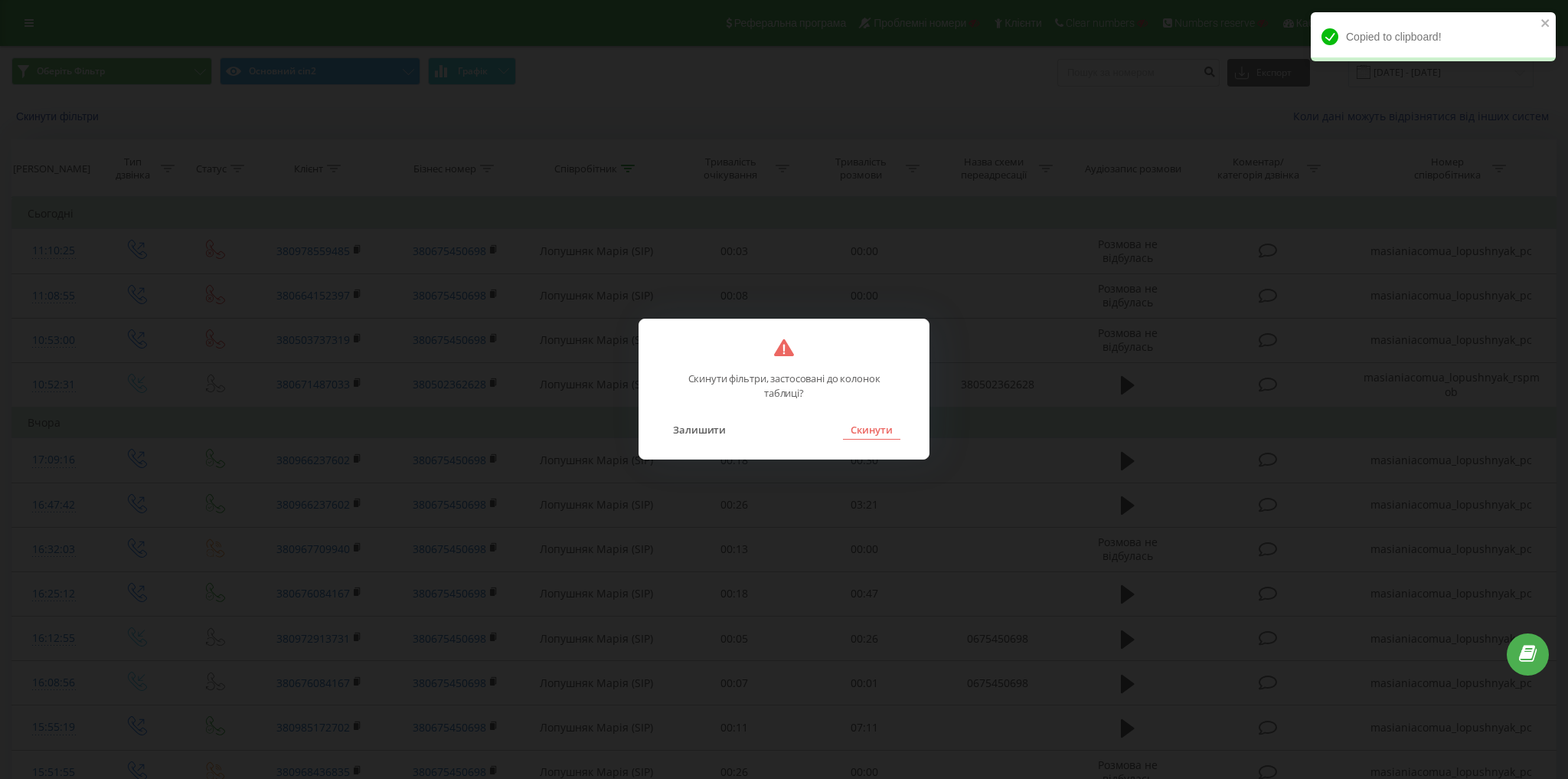
click at [867, 428] on button "Скинути" at bounding box center [872, 429] width 57 height 20
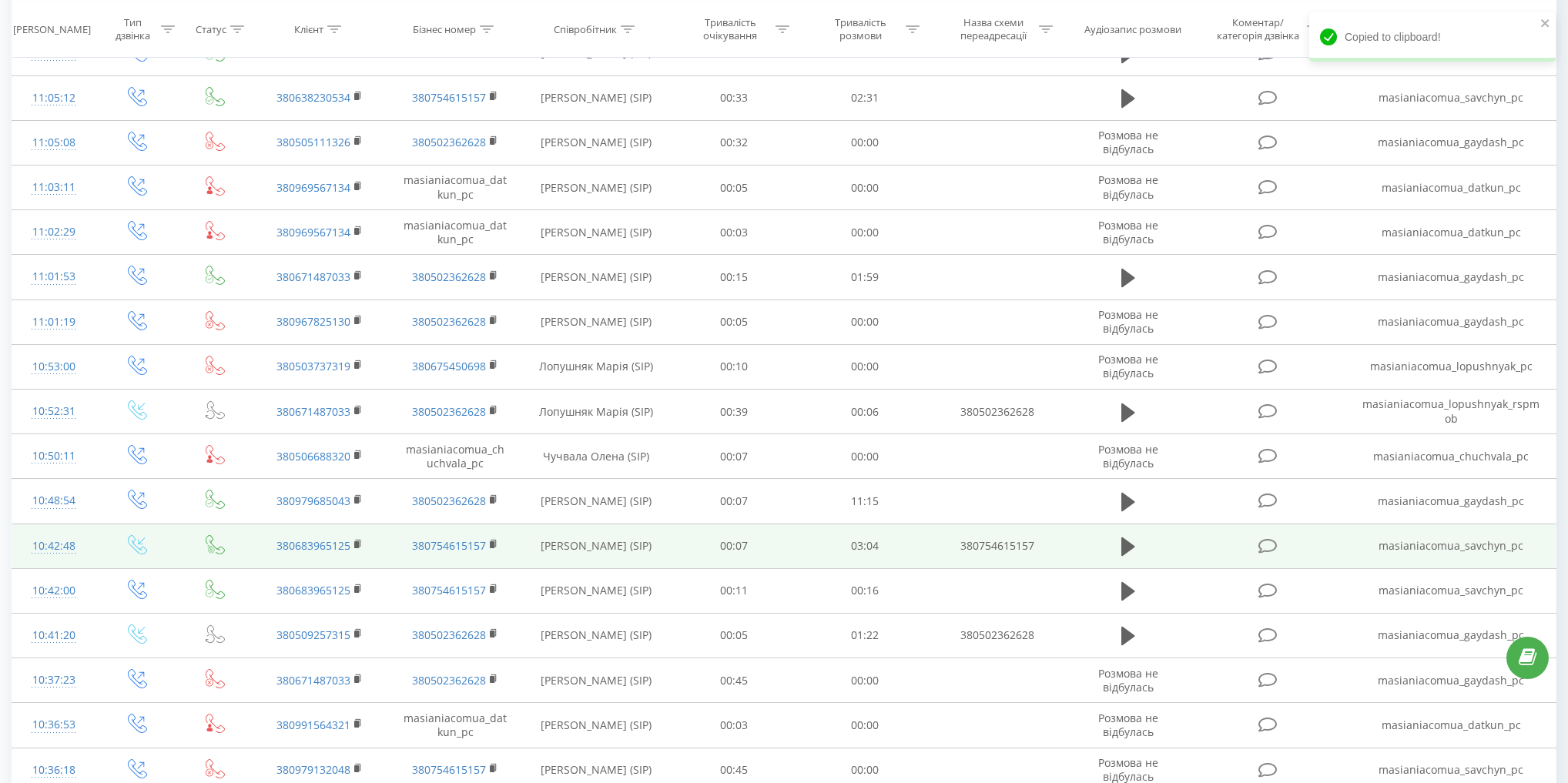
scroll to position [554, 0]
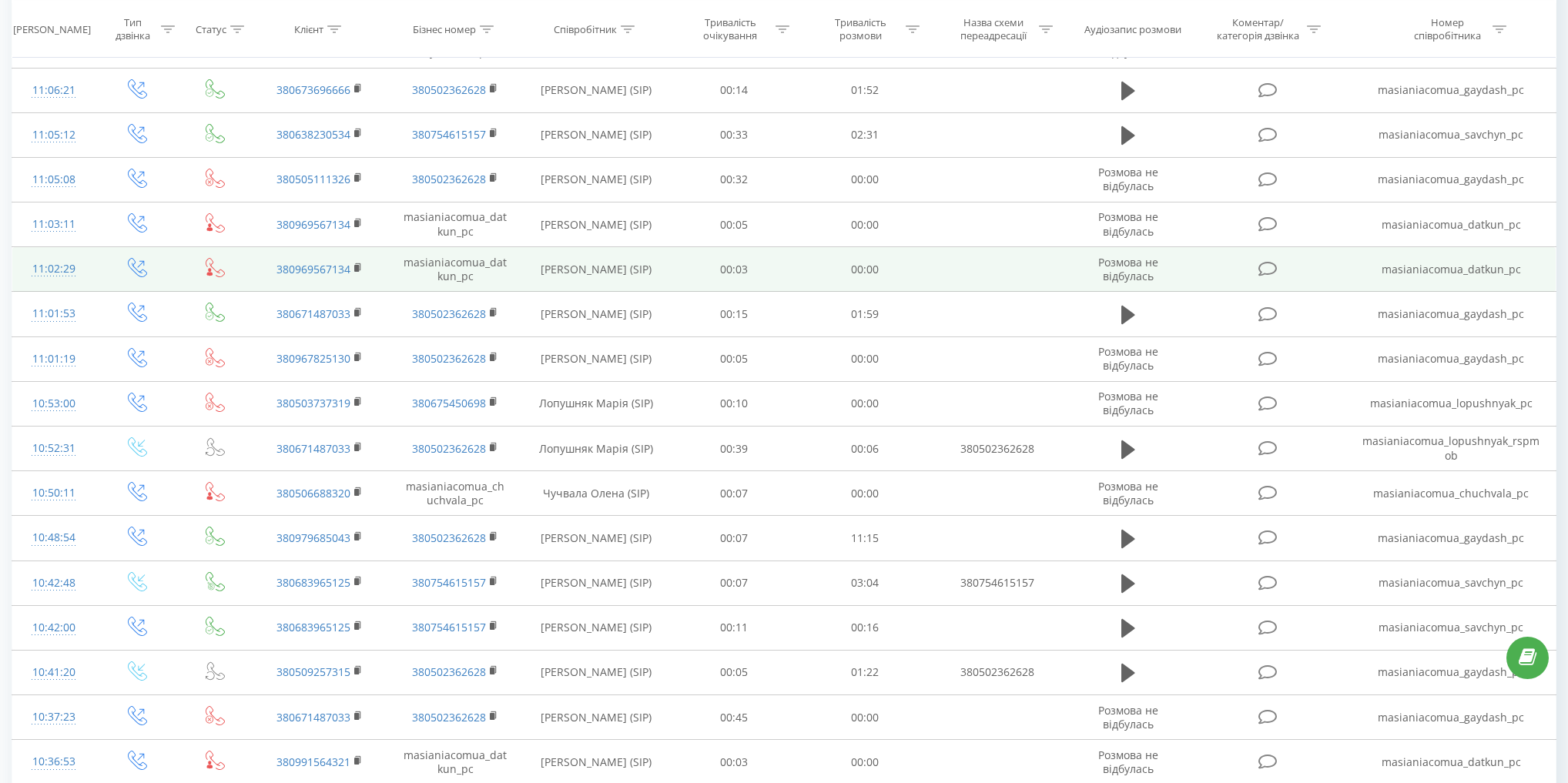
click at [554, 269] on td "Даткун Христина (SIP)" at bounding box center [596, 269] width 146 height 45
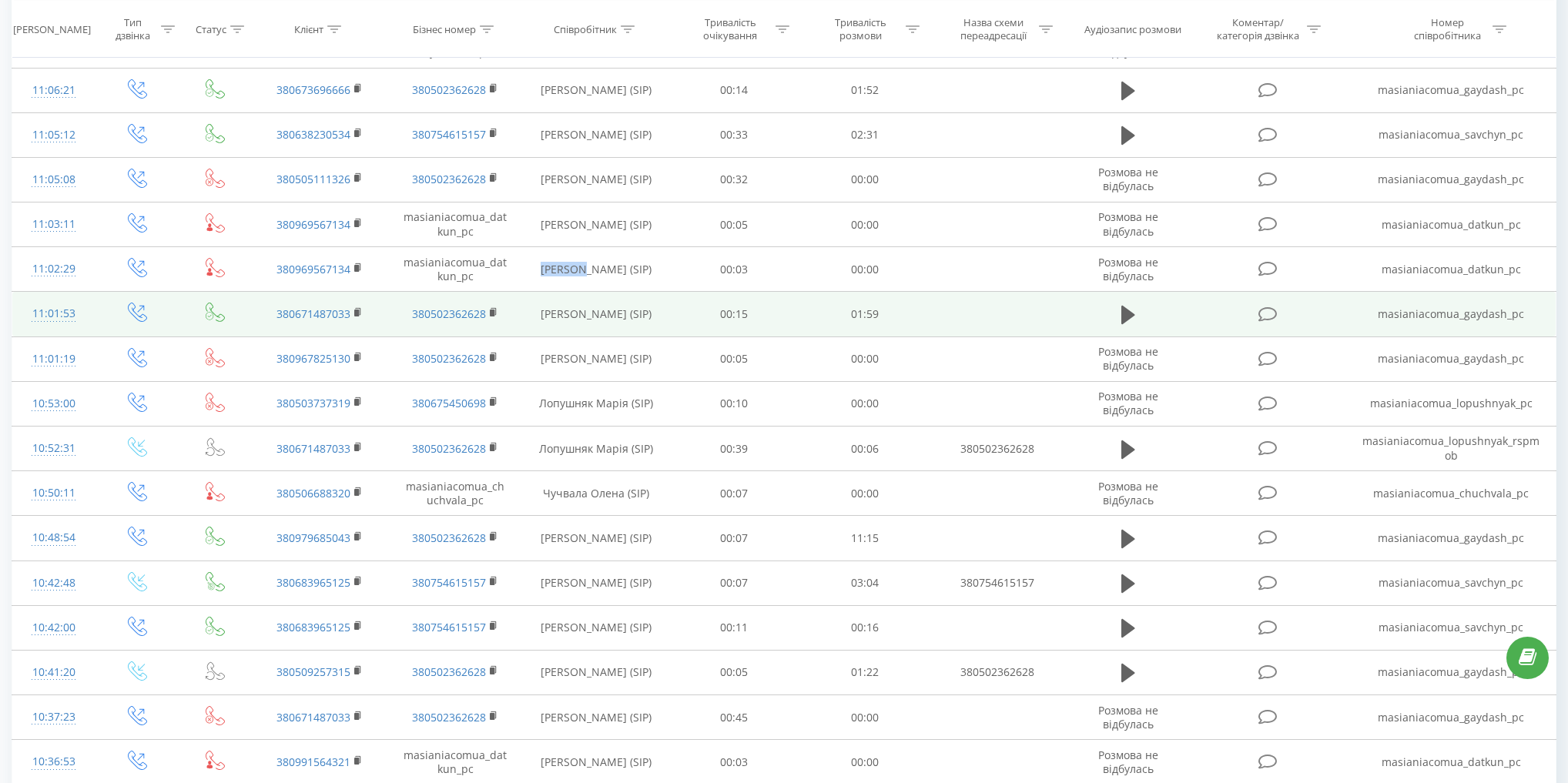
copy td "Даткун"
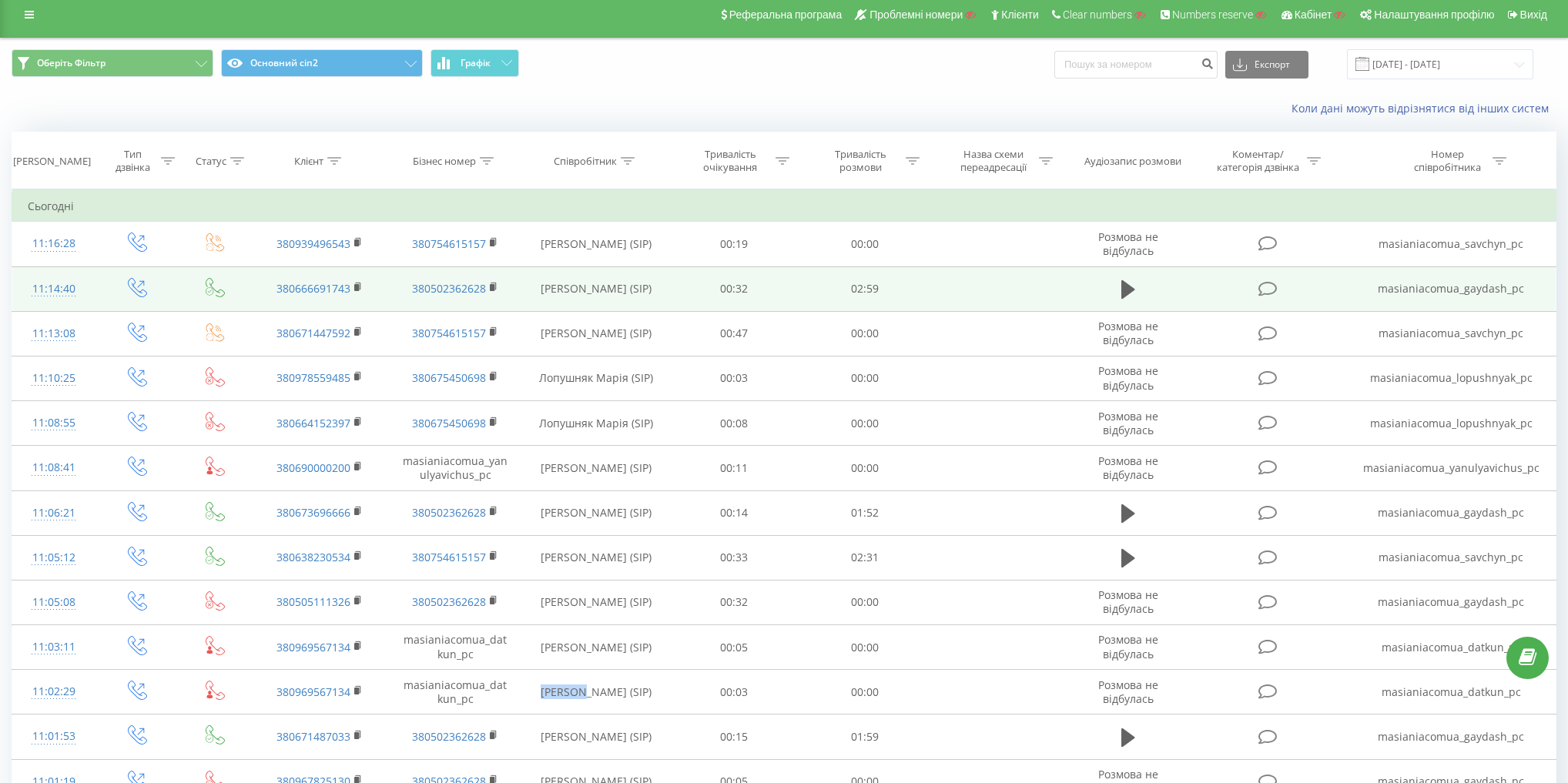
scroll to position [0, 0]
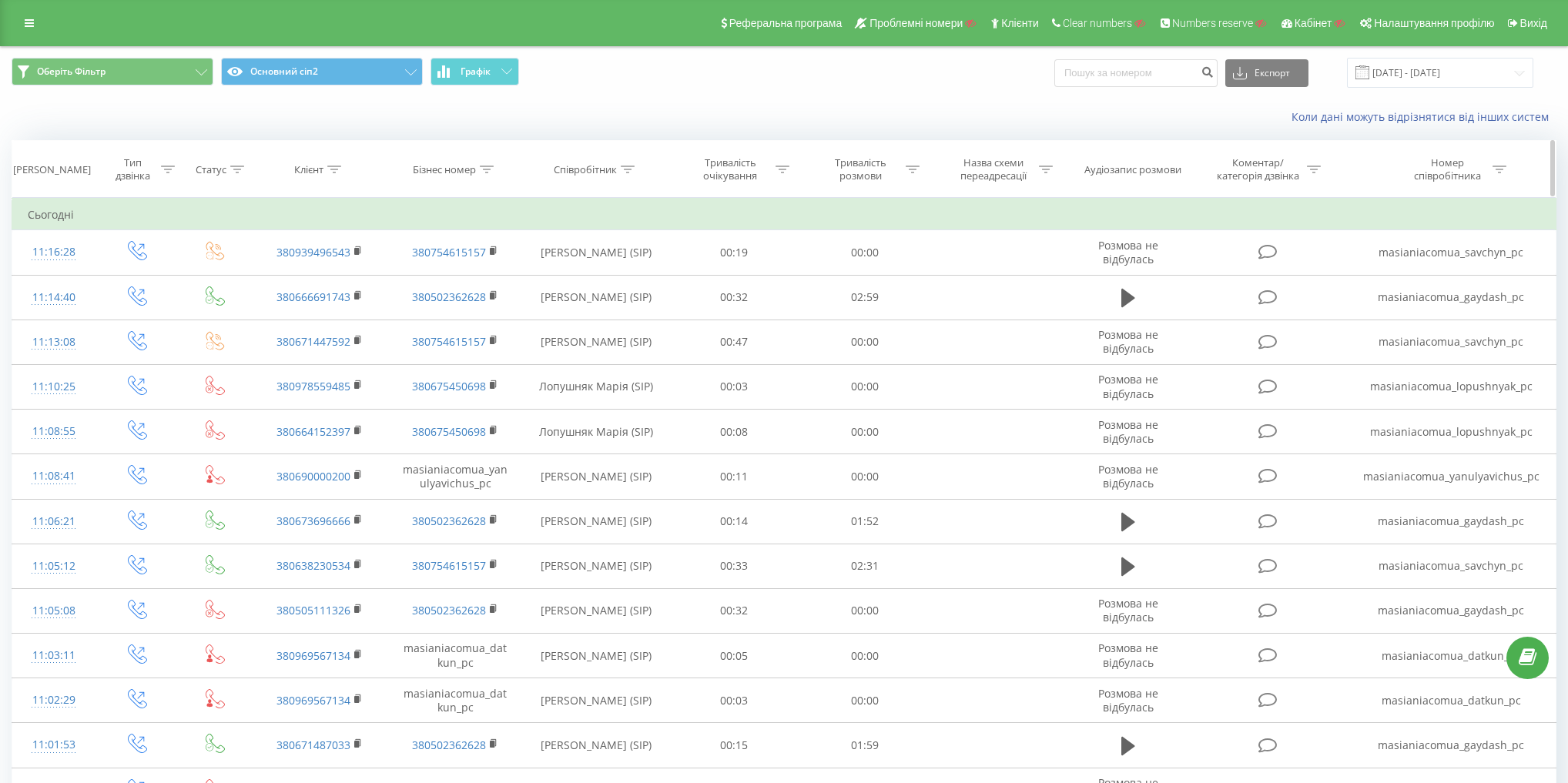
click at [588, 173] on div "Співробітник" at bounding box center [586, 170] width 63 height 13
click at [602, 284] on input "text" at bounding box center [595, 280] width 135 height 27
paste input "Даткун"
click at [622, 311] on span "OK" at bounding box center [628, 310] width 43 height 24
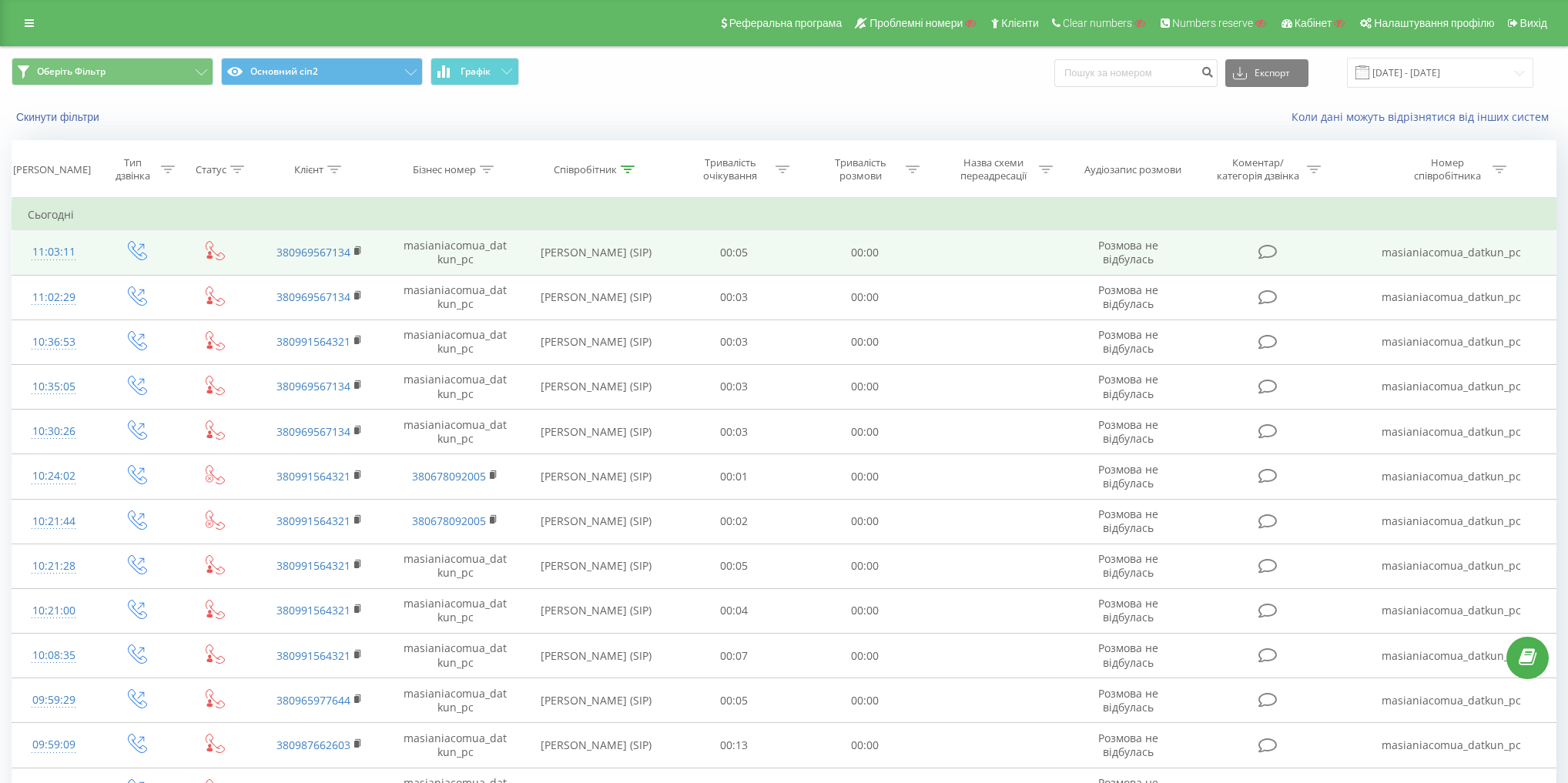
click at [557, 250] on td "Даткун Христина (SIP)" at bounding box center [596, 252] width 146 height 45
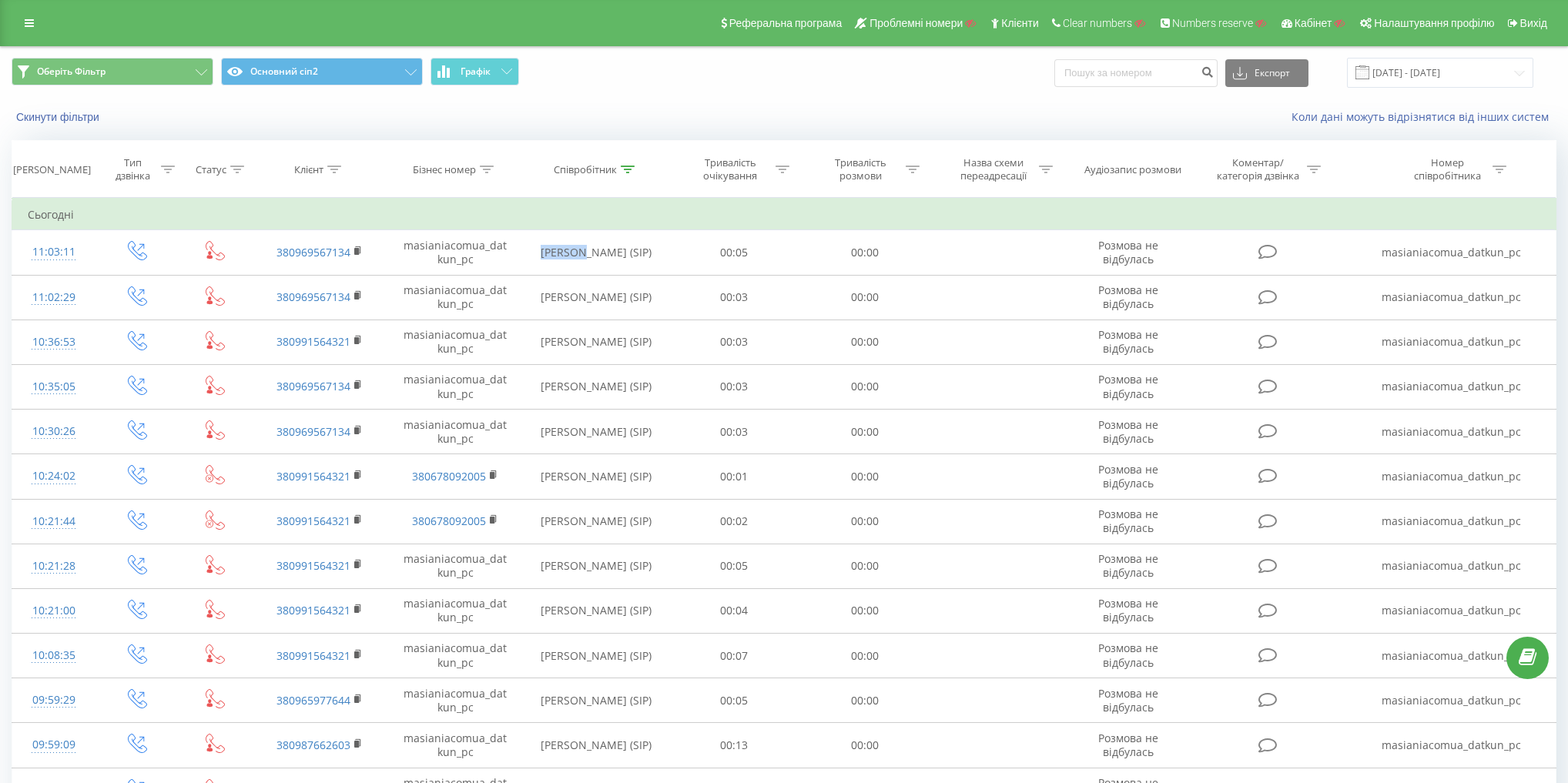
copy td "Даткун"
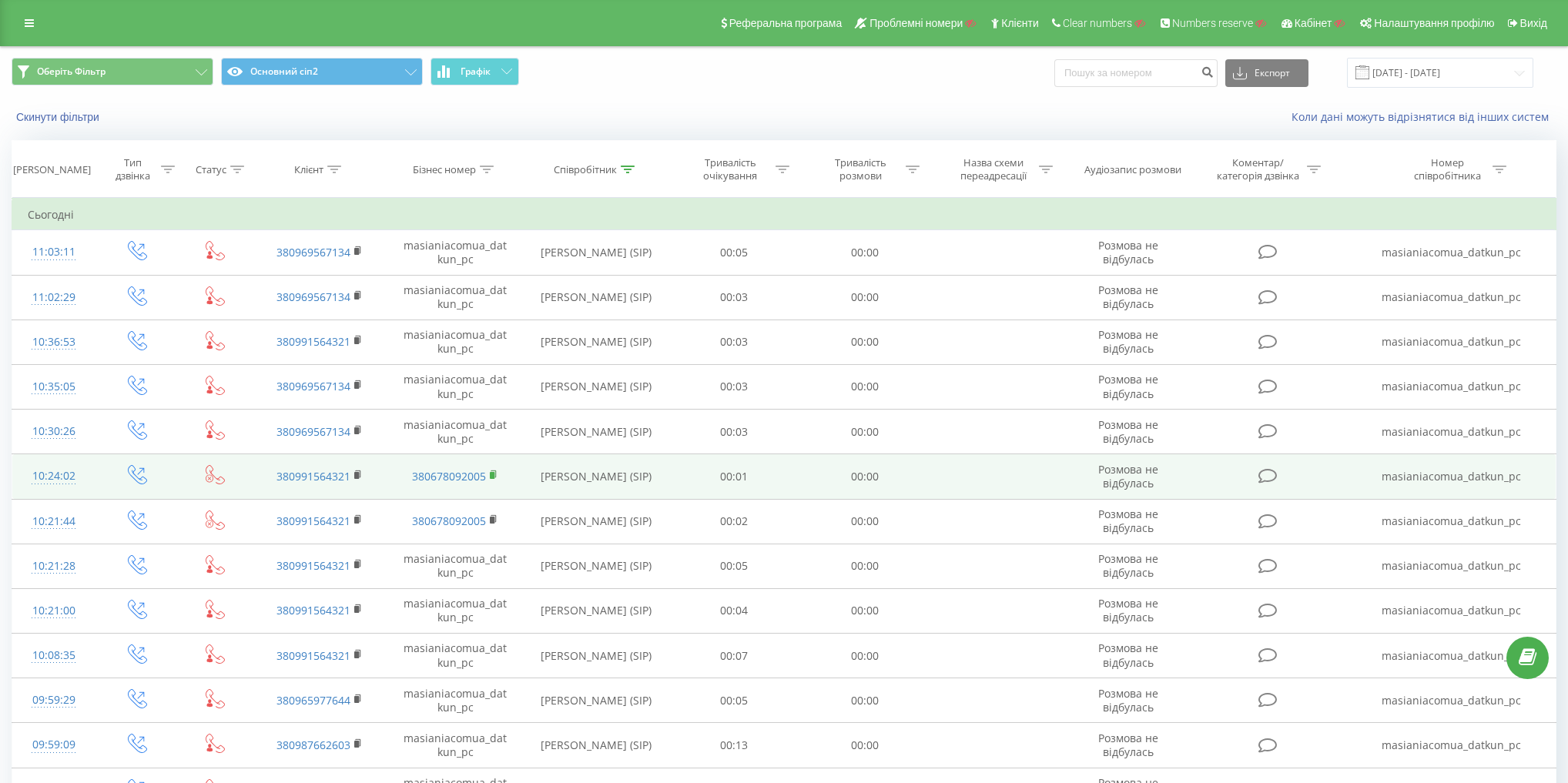
click at [492, 474] on rect at bounding box center [492, 475] width 5 height 7
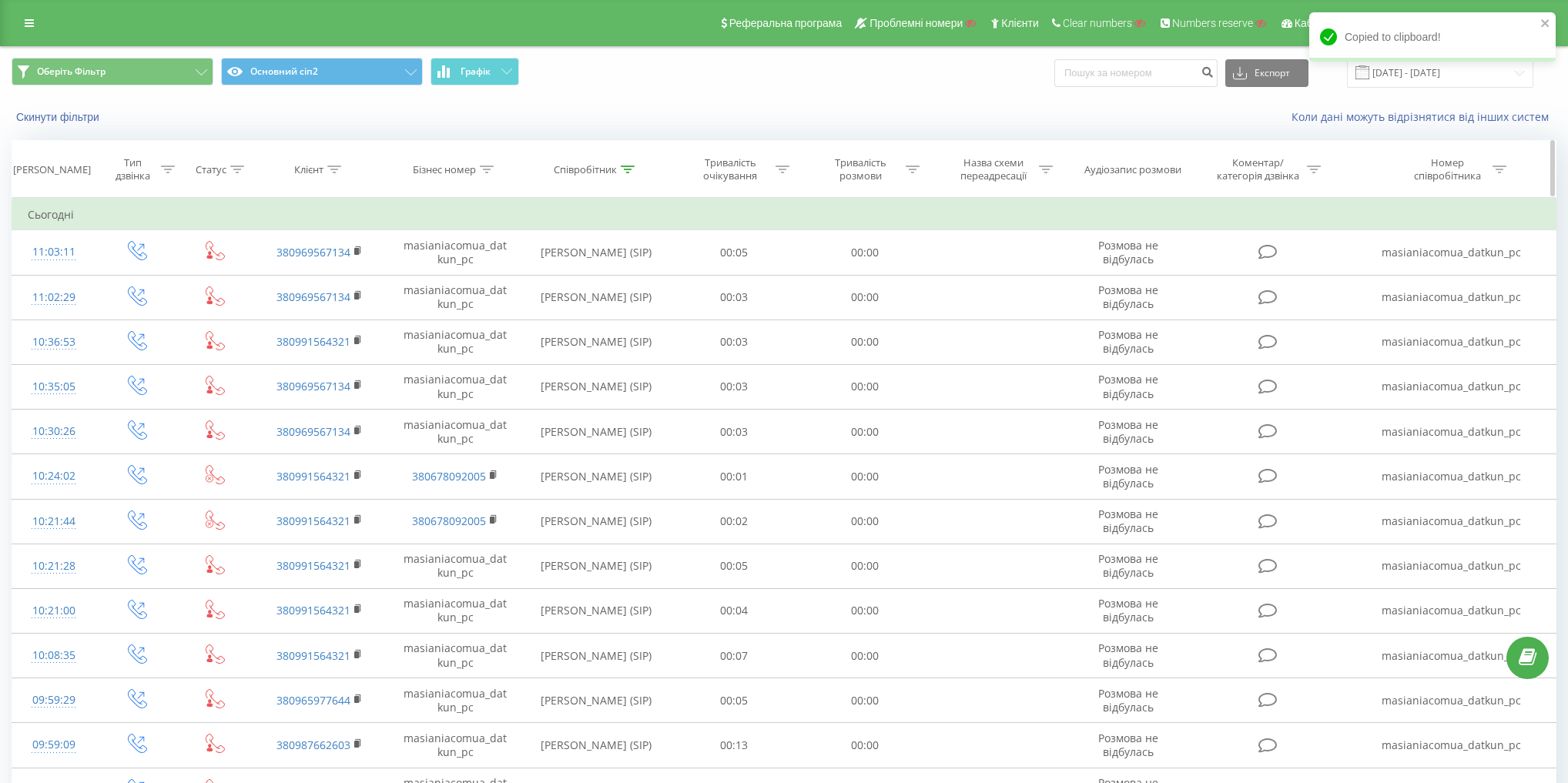
click at [601, 168] on div "Співробітник" at bounding box center [586, 170] width 63 height 13
drag, startPoint x: 600, startPoint y: 277, endPoint x: 646, endPoint y: 313, distance: 58.4
click at [366, 240] on table "Фільтрувати за умовою Дорівнює Введіть значення Скасувати OK Фільтрувати за умо…" at bounding box center [784, 789] width 1544 height 1183
paste input "опушняк"
click at [643, 311] on span "OK" at bounding box center [628, 310] width 43 height 24
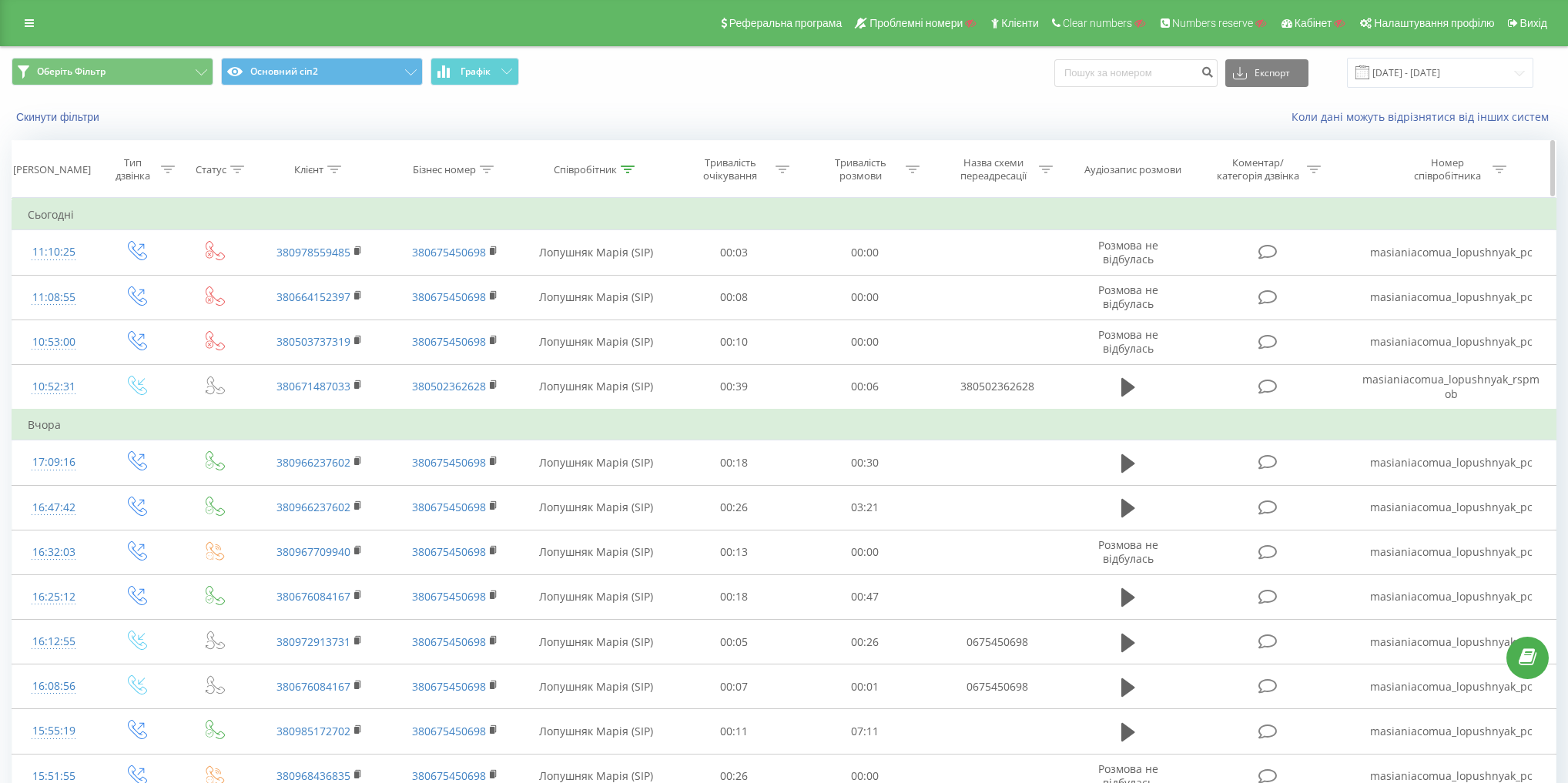
click at [589, 154] on th "Співробітник" at bounding box center [596, 169] width 146 height 57
click at [583, 172] on div "Співробітник" at bounding box center [586, 170] width 63 height 13
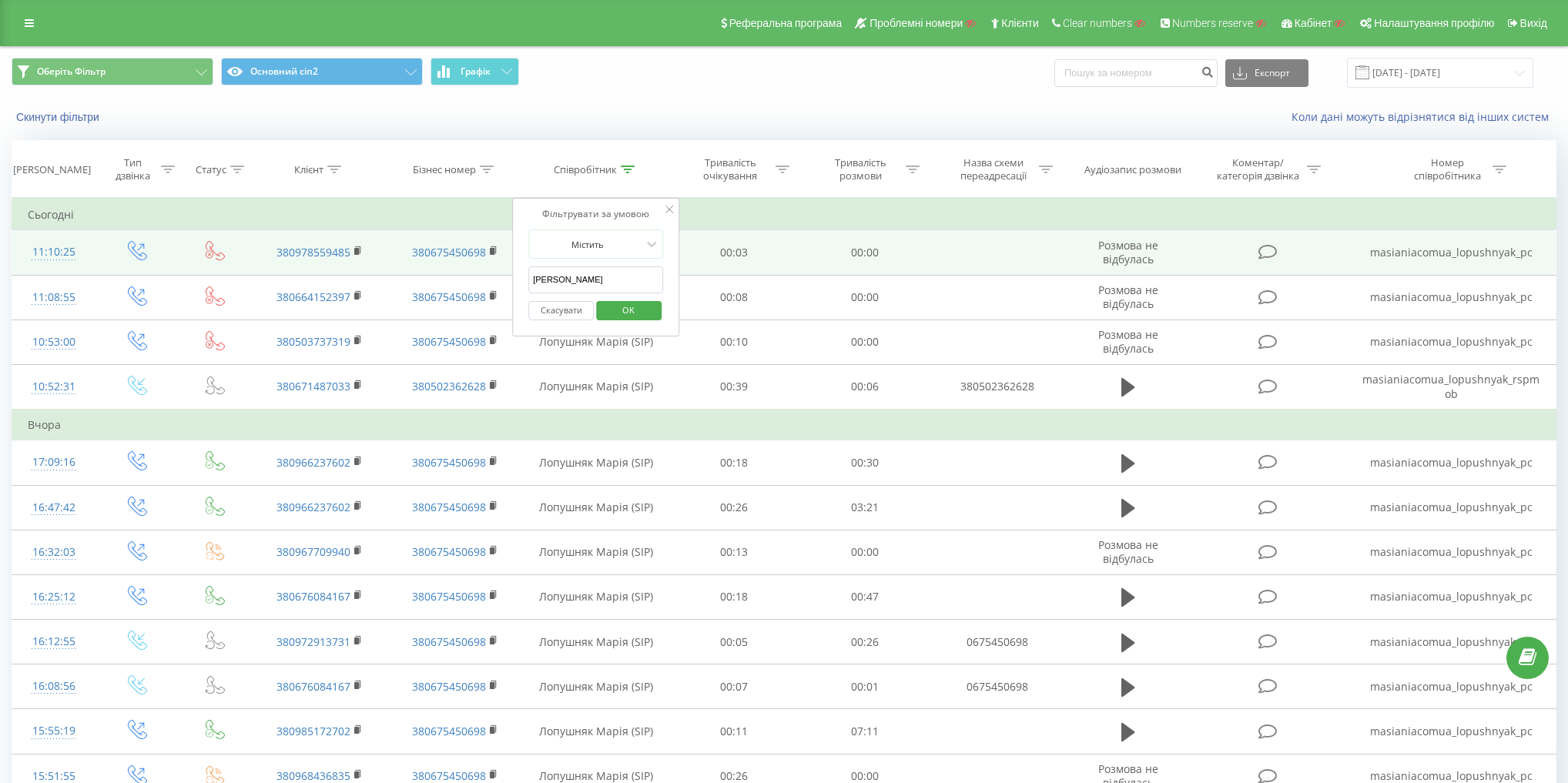
drag, startPoint x: 610, startPoint y: 277, endPoint x: 308, endPoint y: 261, distance: 302.4
click at [299, 255] on table "Фільтрувати за умовою Дорівнює Введіть значення Скасувати OK Фільтрувати за умо…" at bounding box center [784, 789] width 1544 height 1183
paste input "айдаш"
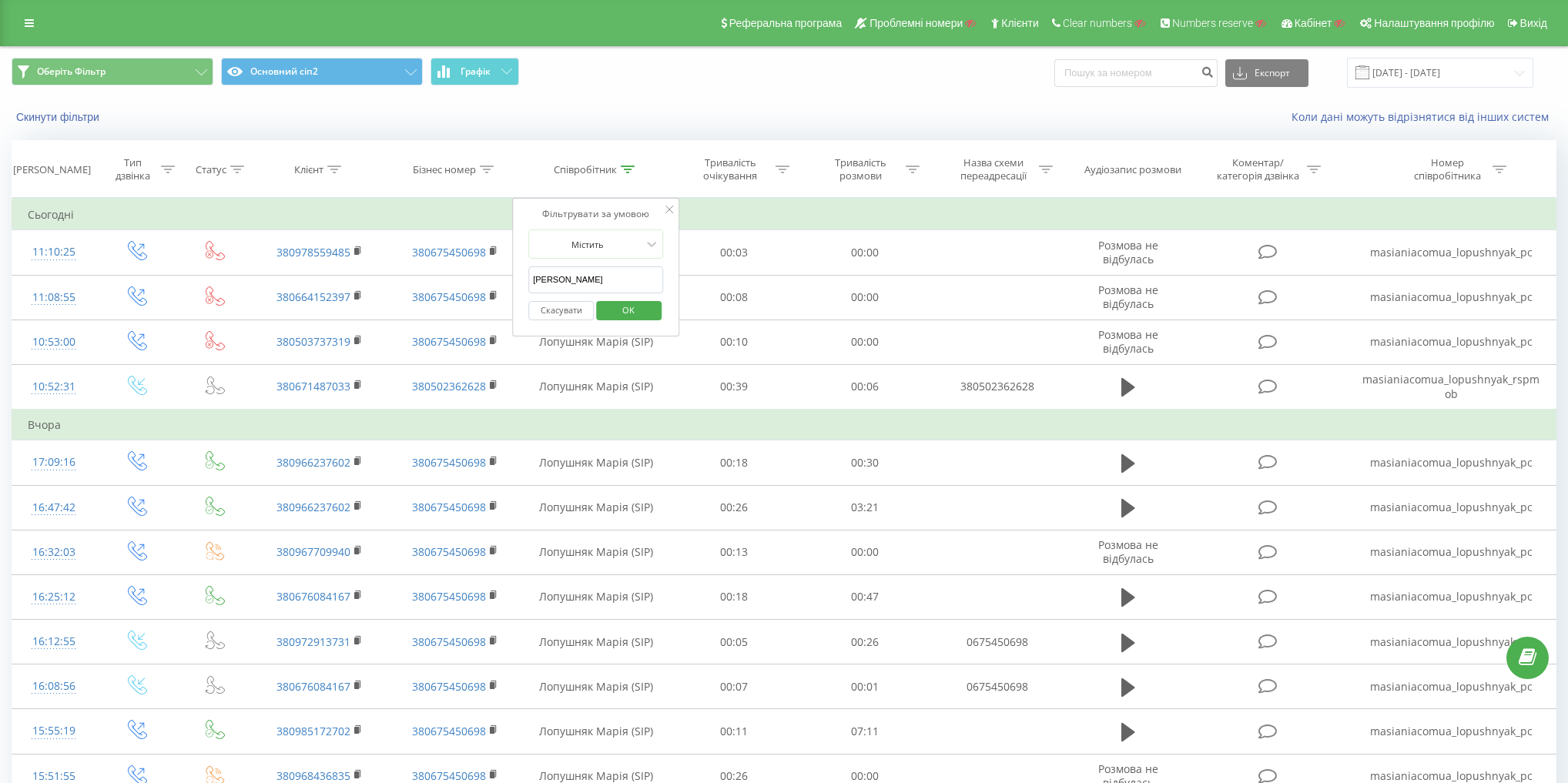
click at [622, 307] on span "OK" at bounding box center [628, 310] width 43 height 24
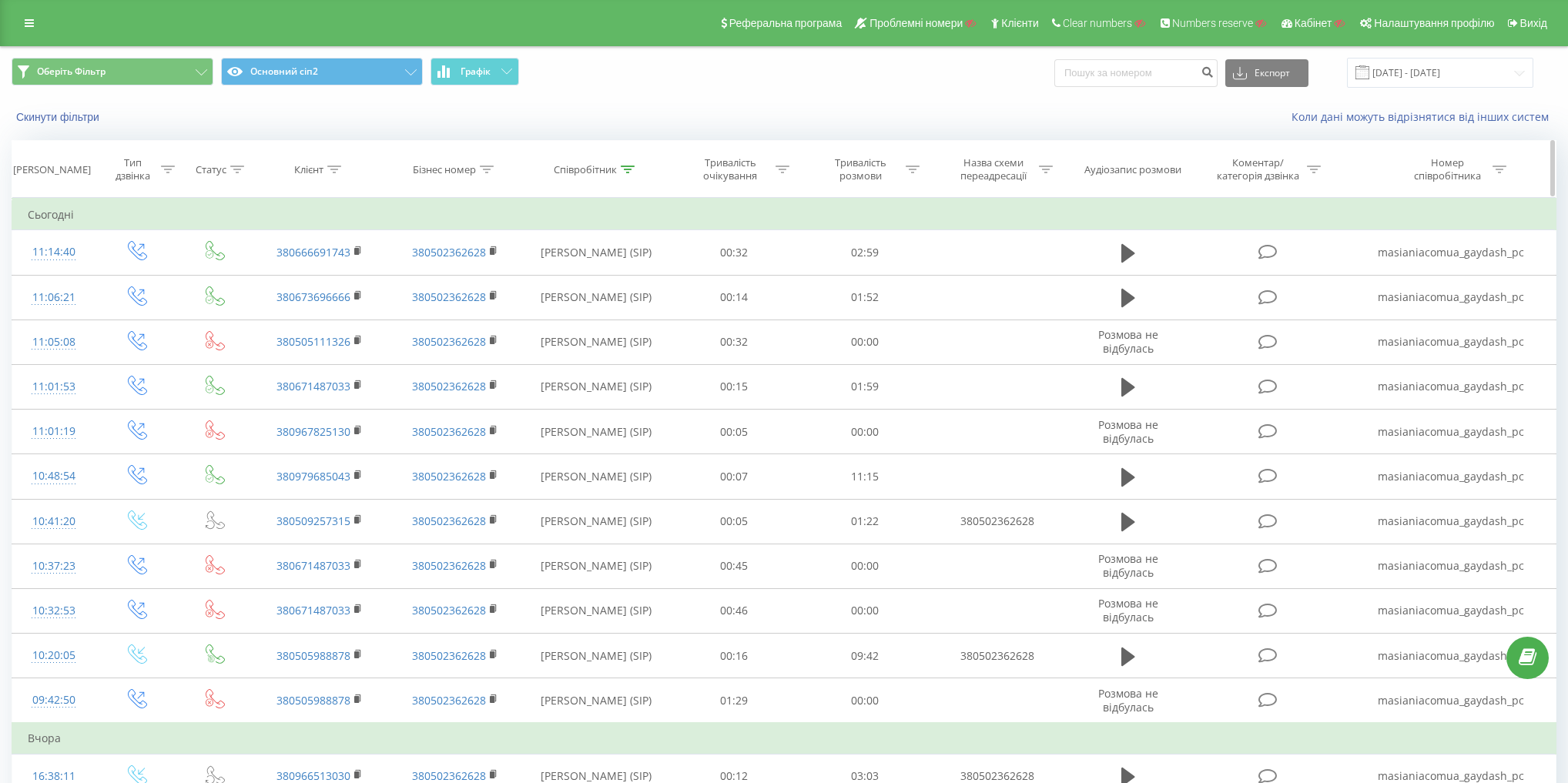
click at [597, 170] on div "Співробітник" at bounding box center [586, 170] width 63 height 13
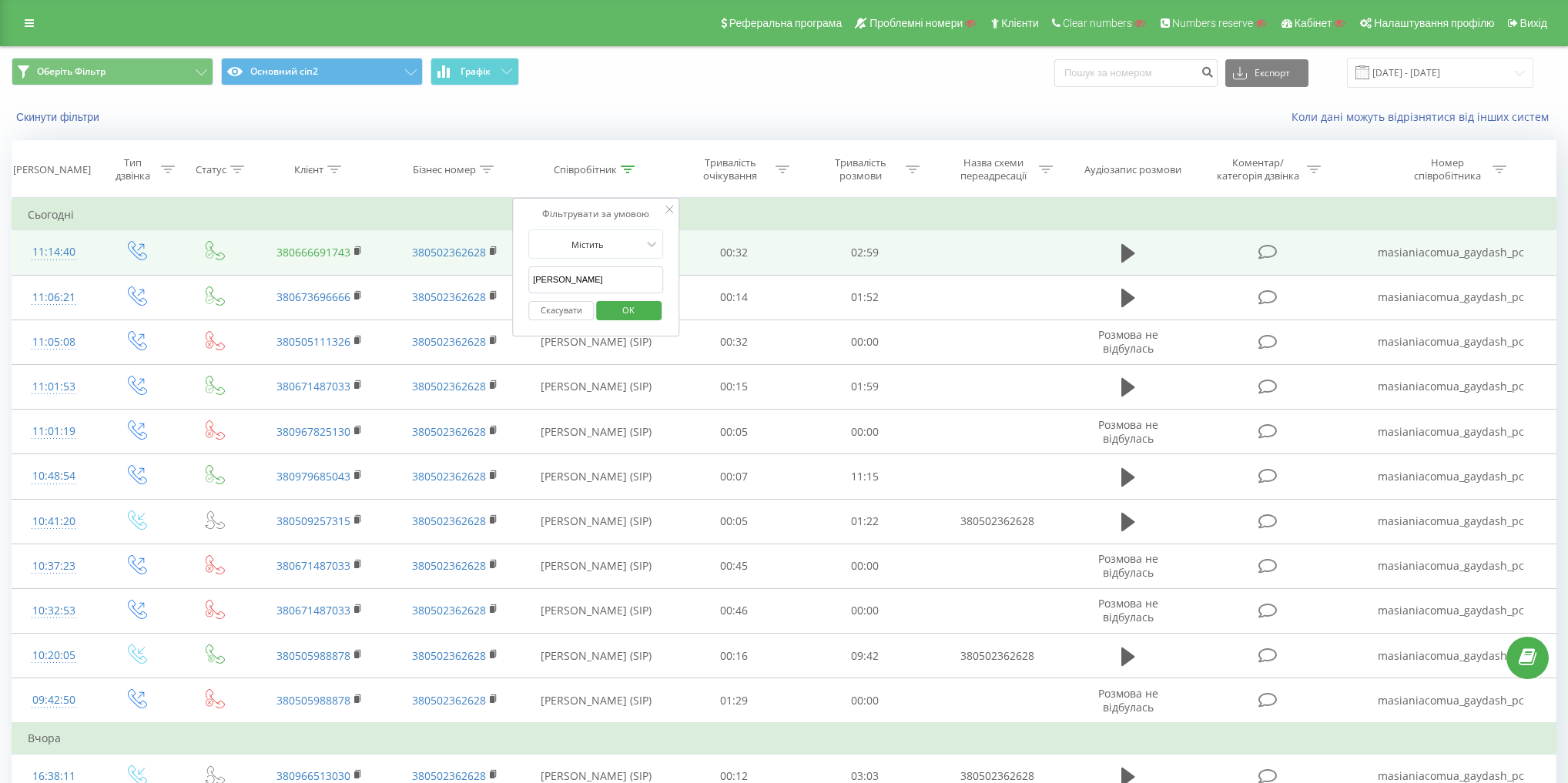
drag, startPoint x: 477, startPoint y: 252, endPoint x: 348, endPoint y: 253, distance: 129.0
click at [275, 232] on table "Фільтрувати за умовою Дорівнює Введіть значення Скасувати OK Фільтрувати за умо…" at bounding box center [784, 789] width 1544 height 1183
paste input "авчин"
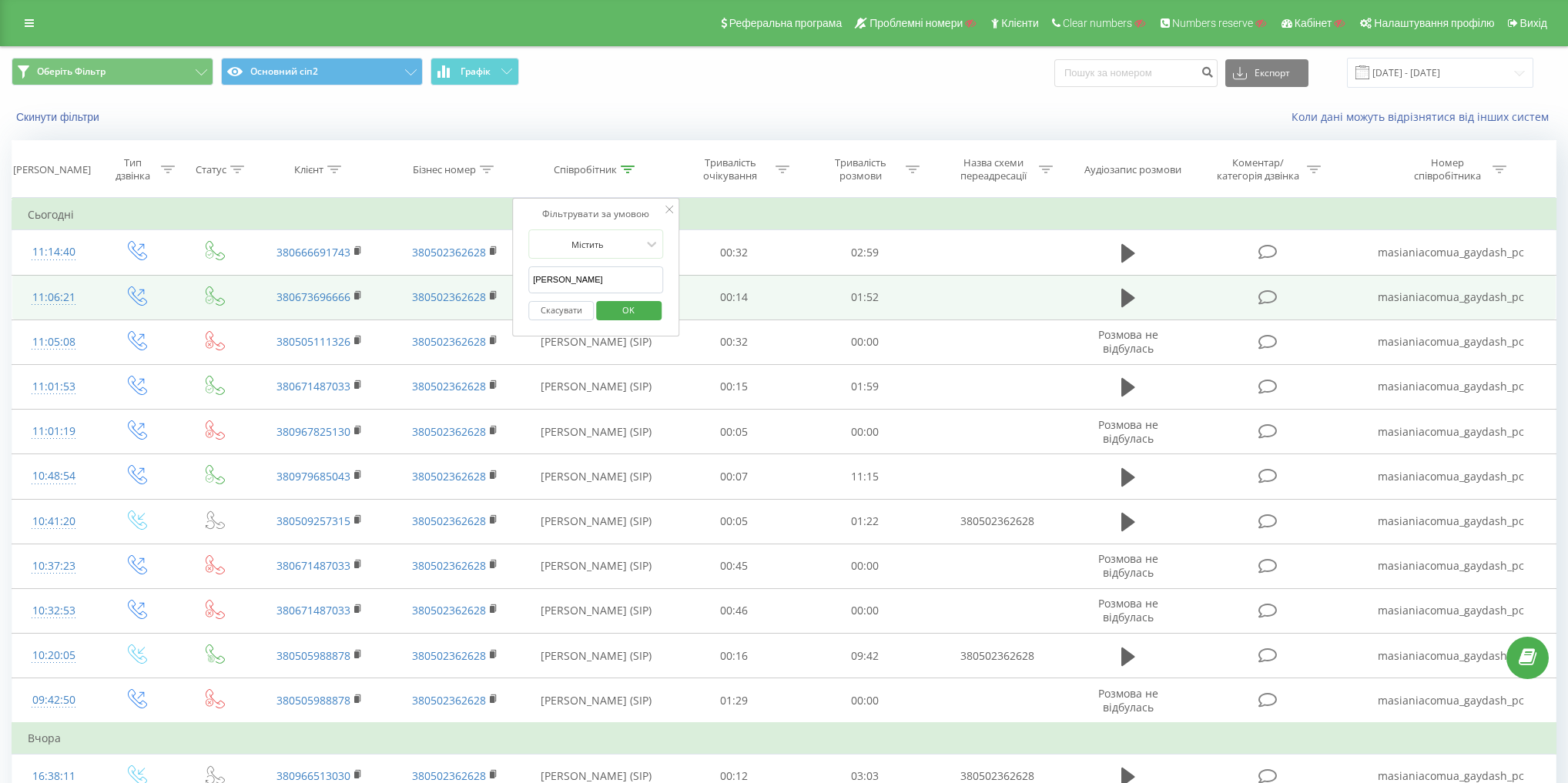
click at [684, 275] on td "00:14" at bounding box center [734, 297] width 130 height 45
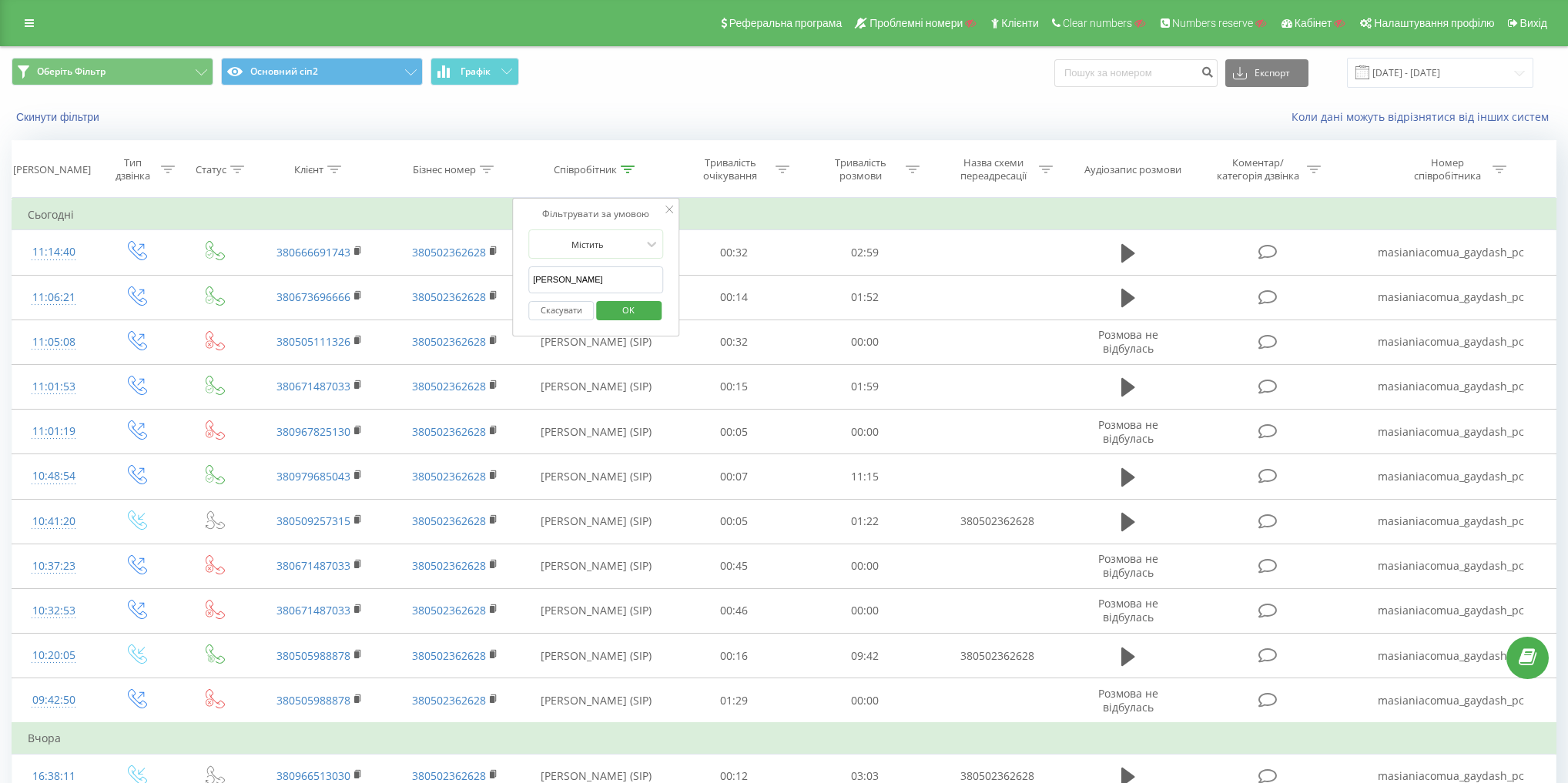
click at [673, 271] on div "Фільтрувати за умовою Містить Савчин Скасувати OK" at bounding box center [596, 266] width 168 height 138
click at [635, 306] on span "OK" at bounding box center [628, 310] width 43 height 24
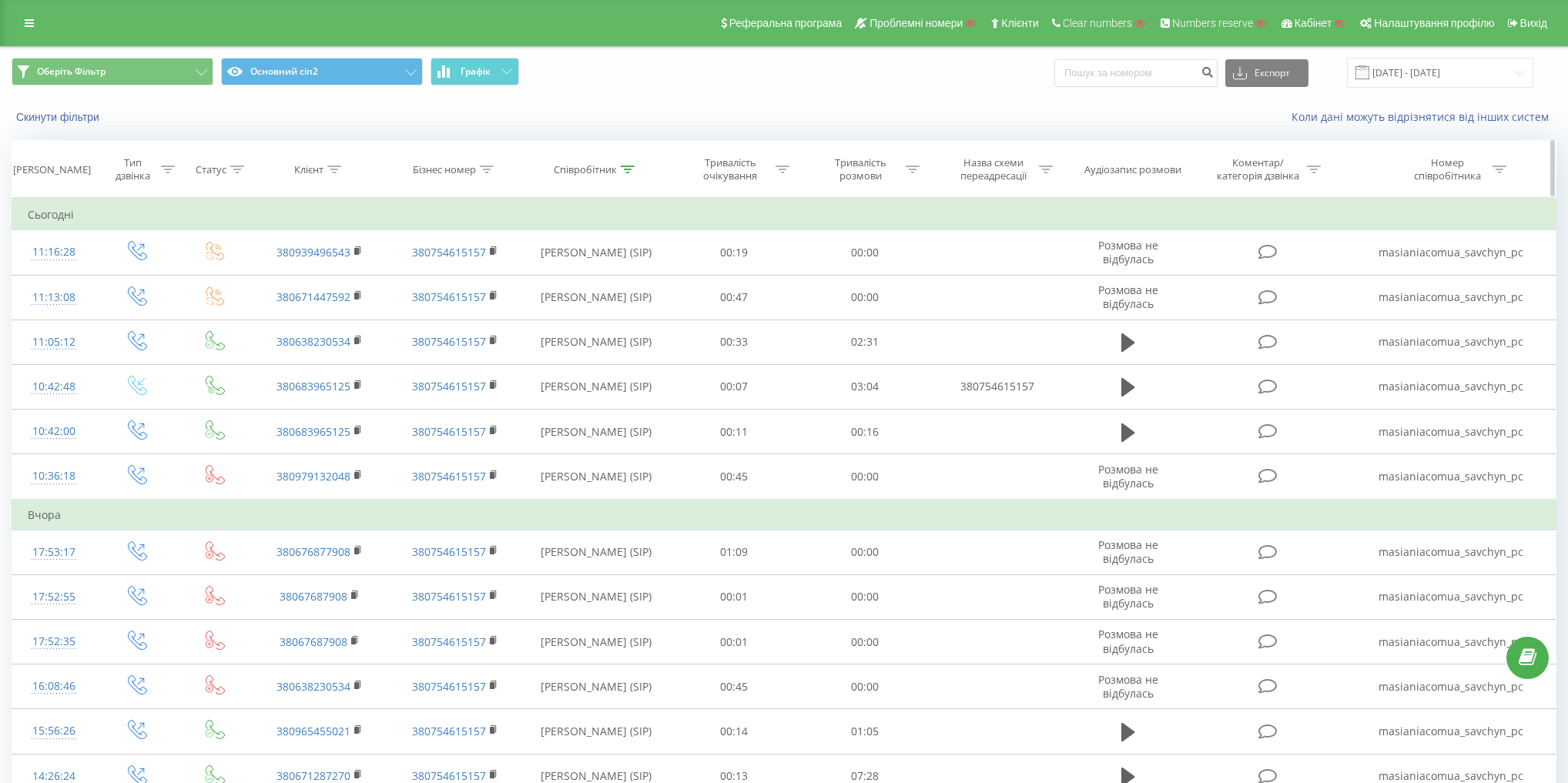
click at [610, 172] on div "Співробітник" at bounding box center [586, 170] width 63 height 13
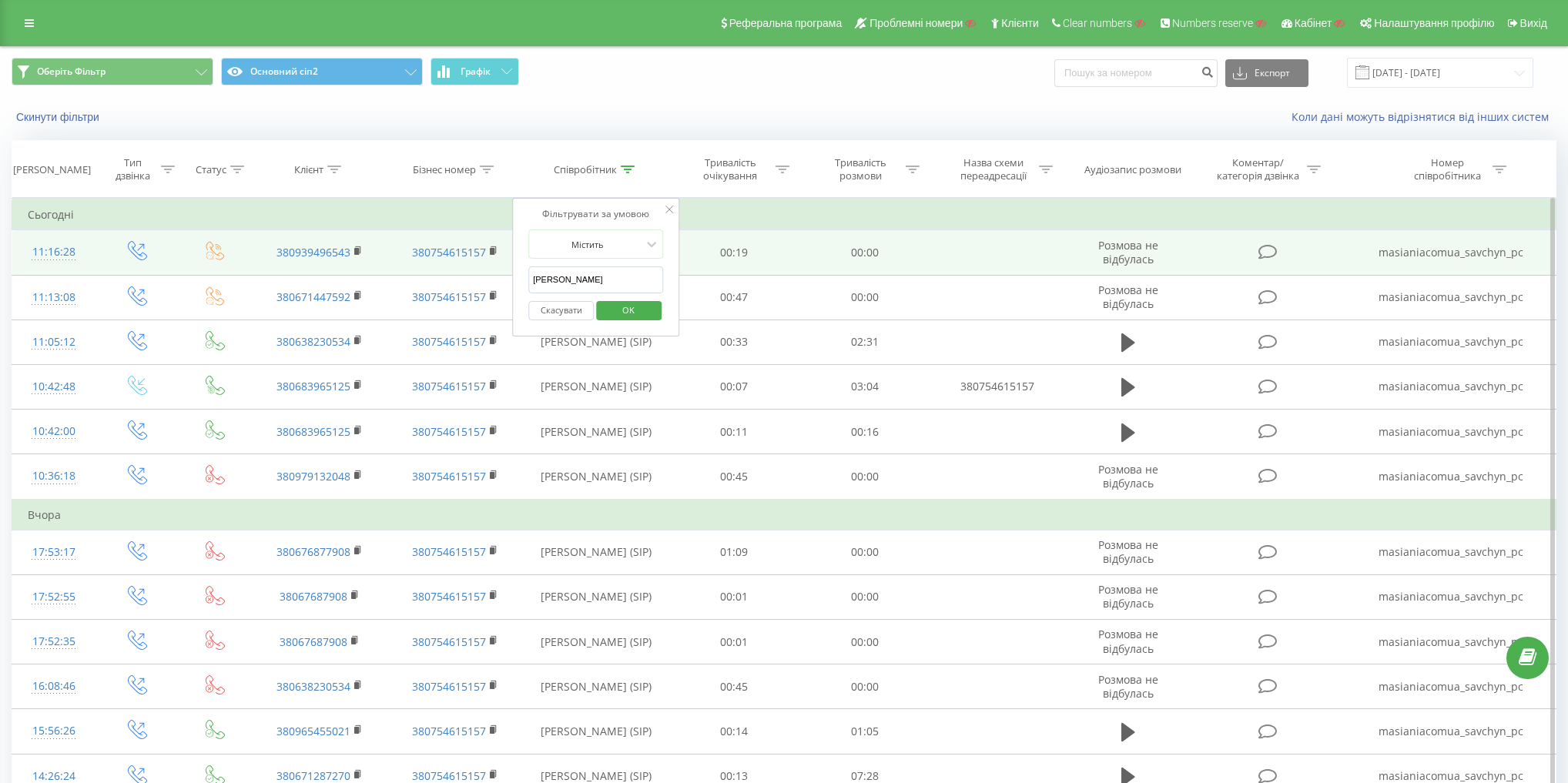
drag, startPoint x: 582, startPoint y: 265, endPoint x: 250, endPoint y: 243, distance: 332.7
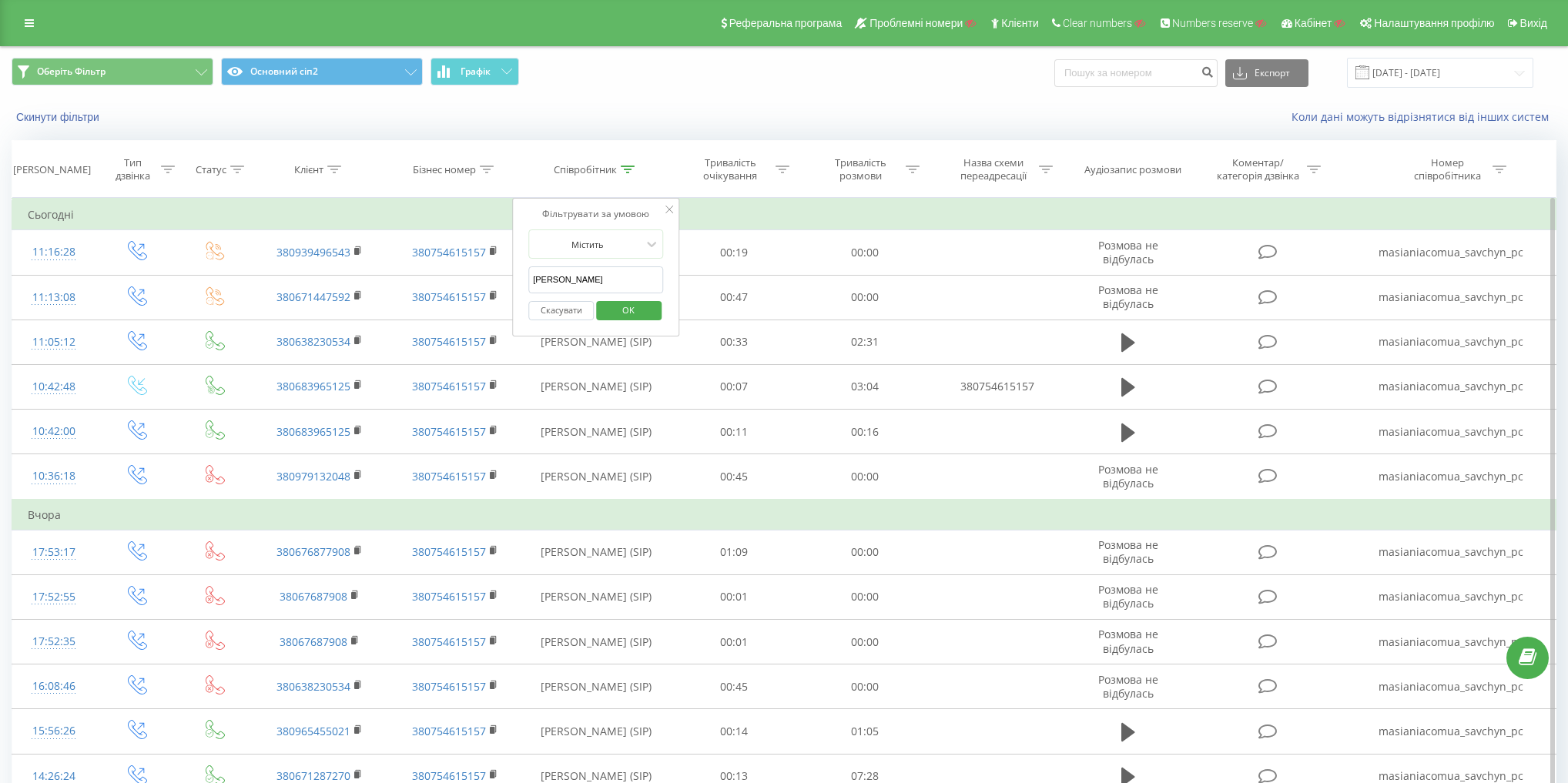
paste input "атку"
type input "Даткун"
click at [638, 298] on span "OK" at bounding box center [628, 310] width 43 height 24
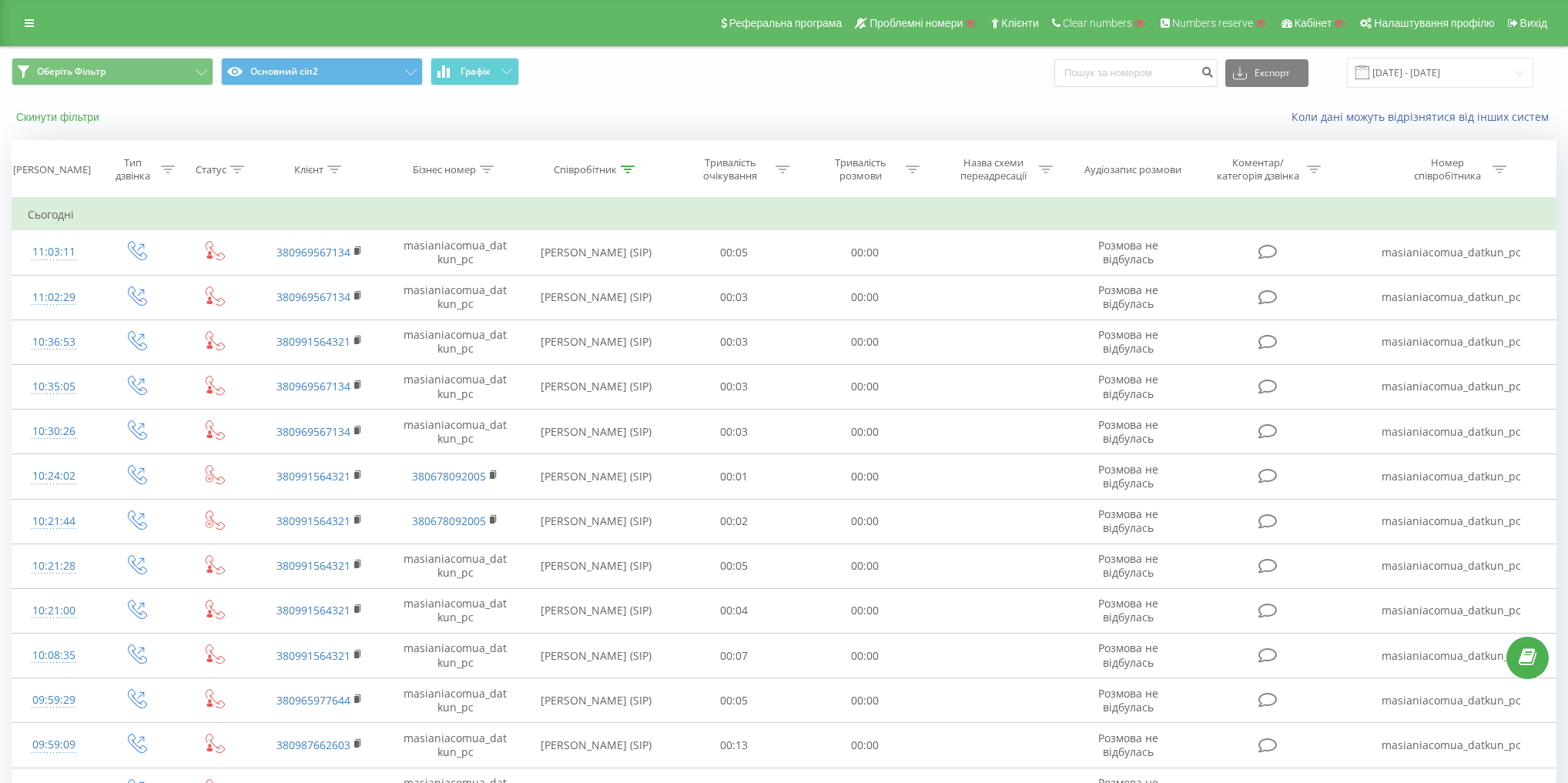
click at [61, 120] on button "Скинути фільтри" at bounding box center [59, 117] width 96 height 14
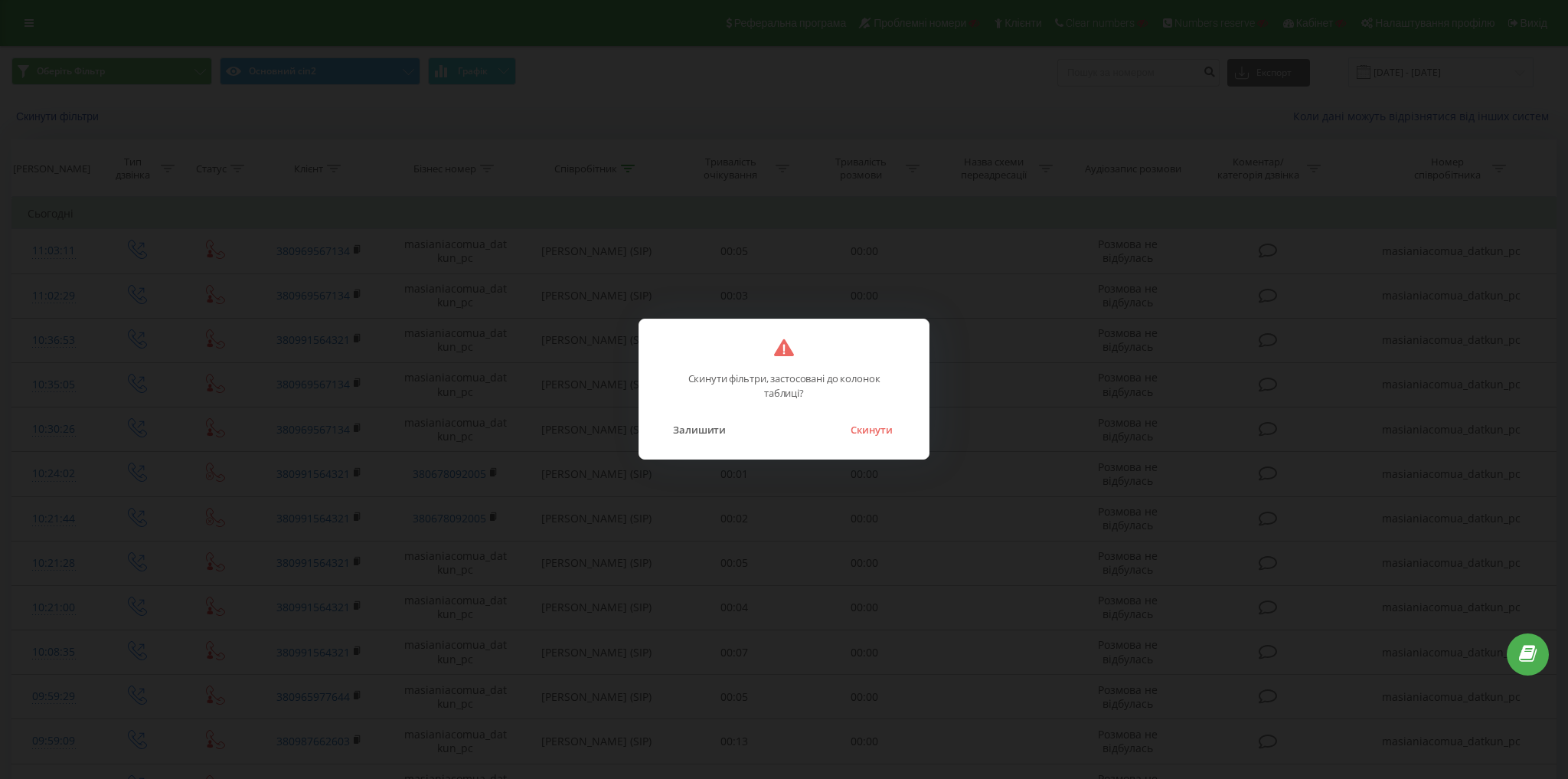
click at [866, 441] on div "Скинути фільтри, застосовані до колонок таблиці? Залишити Скинути" at bounding box center [784, 388] width 291 height 141
click at [883, 438] on button "Скинути" at bounding box center [872, 429] width 57 height 20
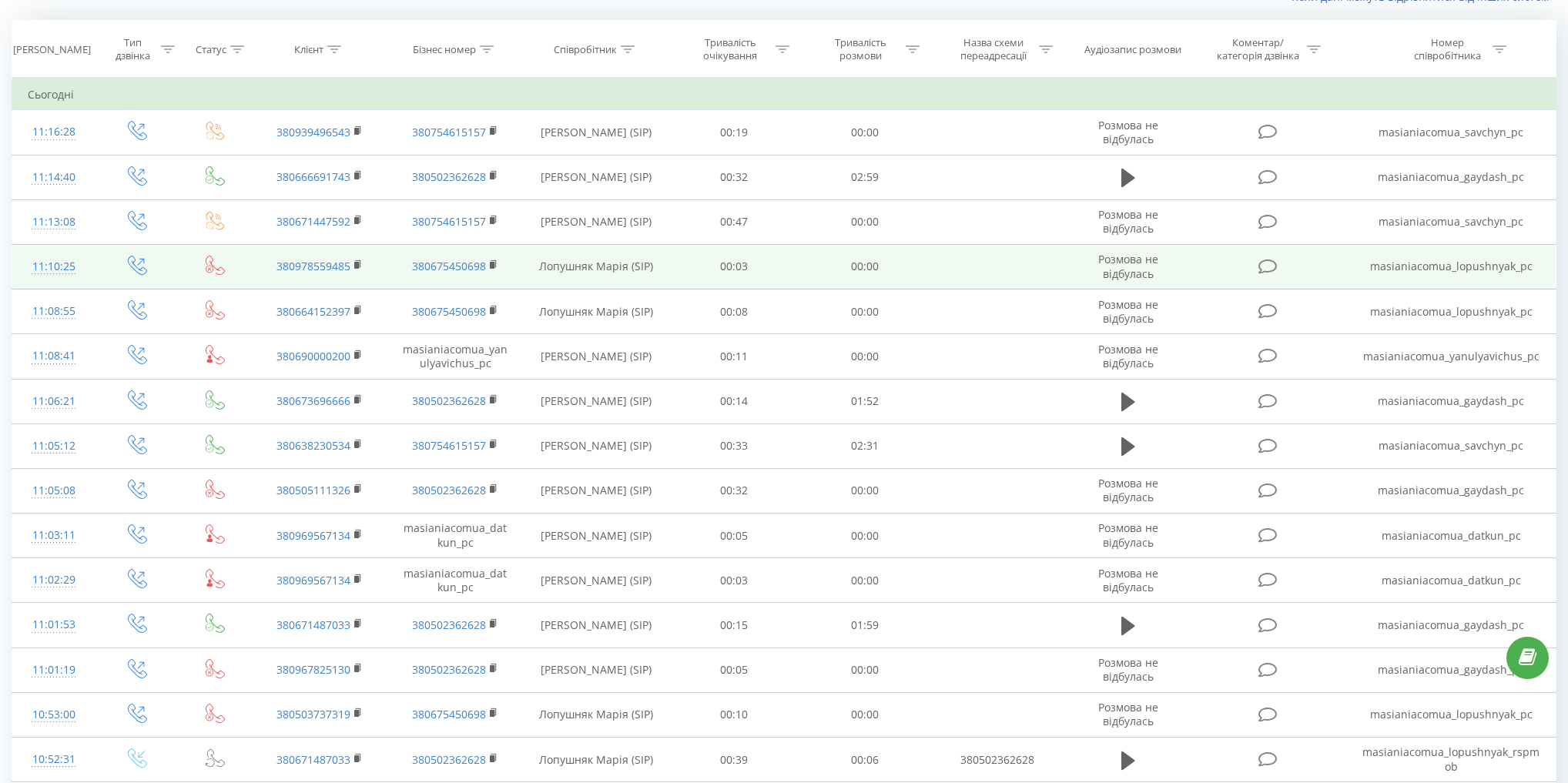
scroll to position [123, 0]
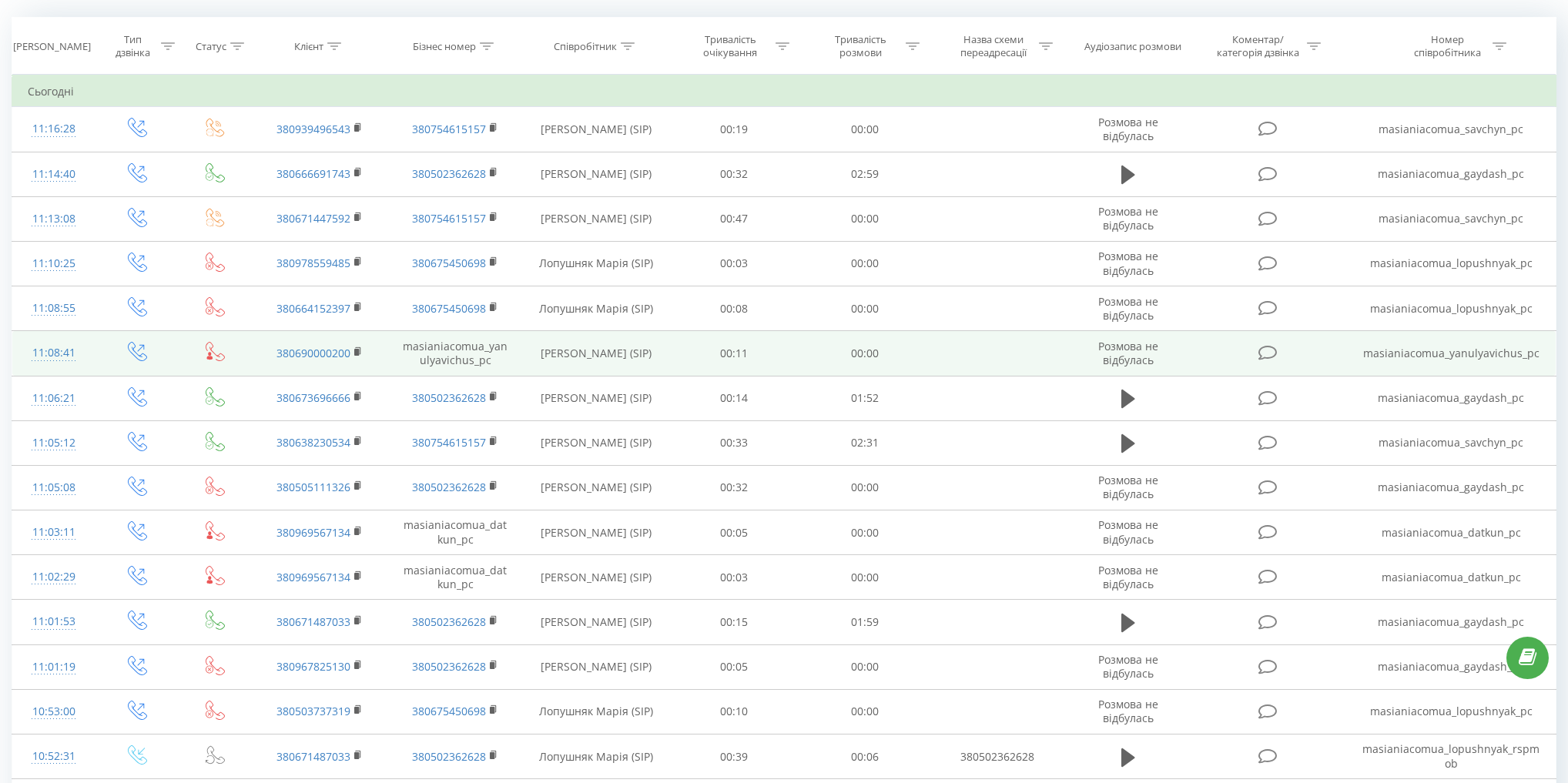
click at [567, 344] on td "Янулявічус Христина (SIP)" at bounding box center [596, 353] width 146 height 45
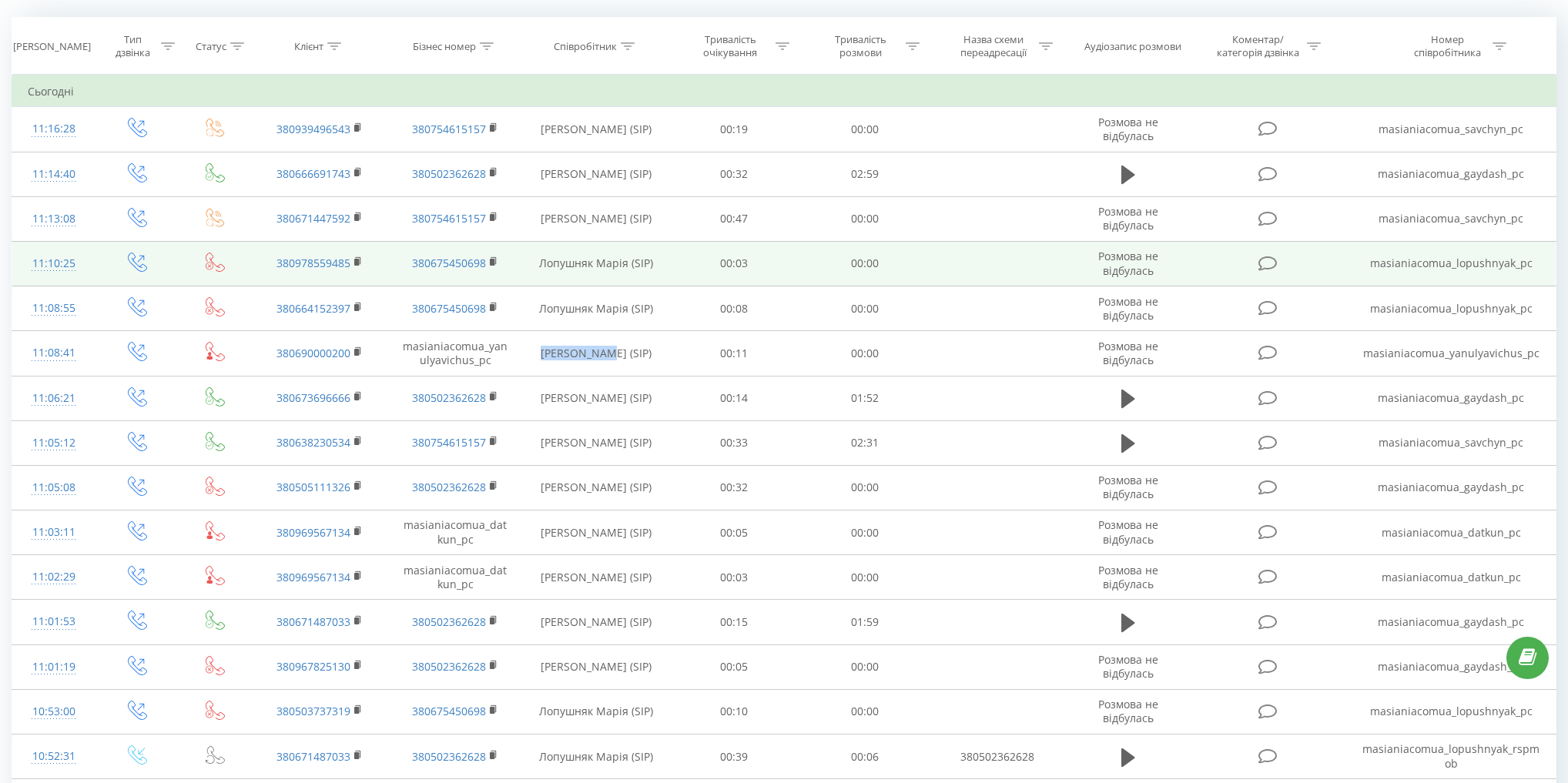
copy td "Янулявічус"
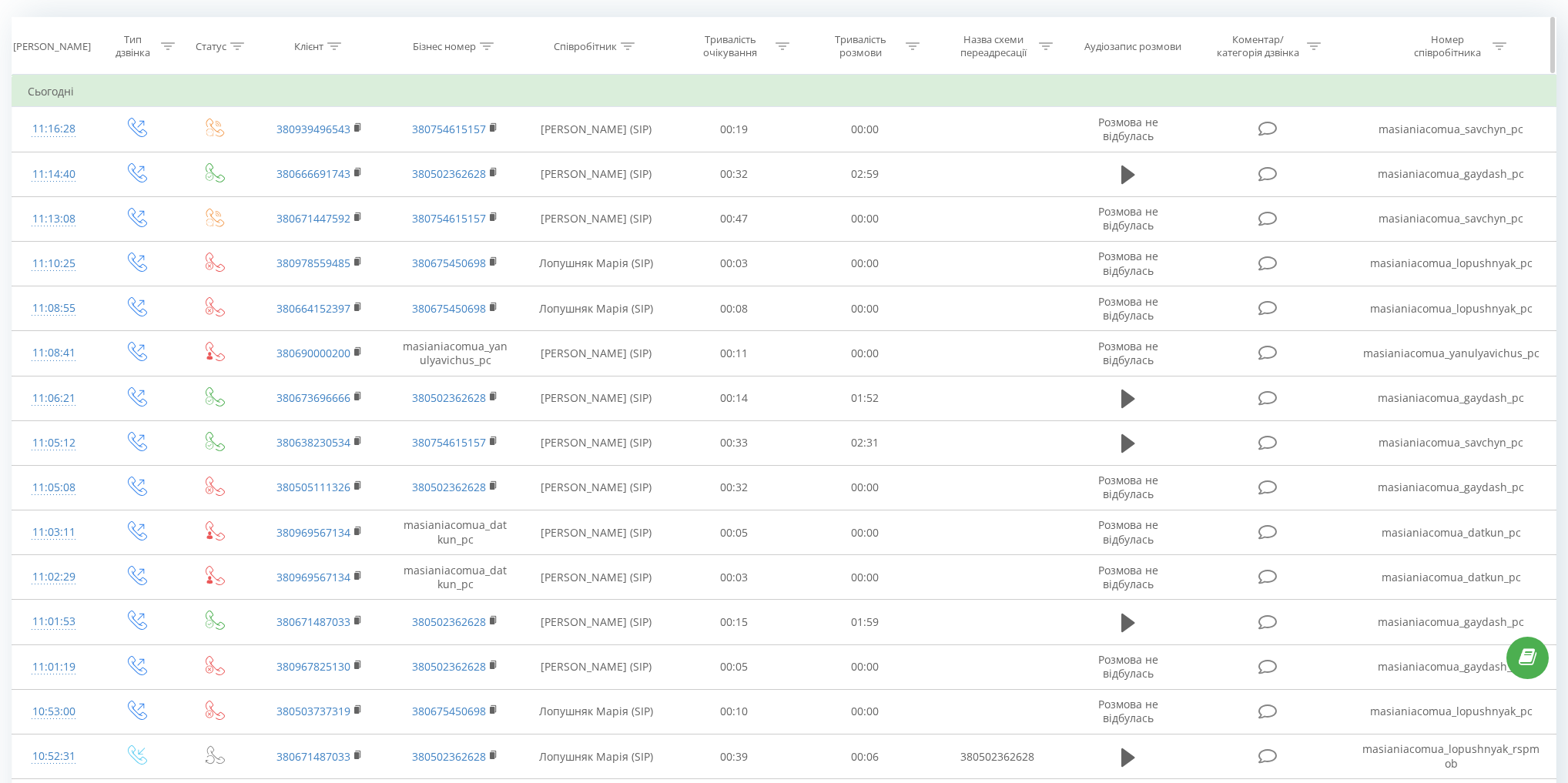
click at [586, 47] on div "Співробітник" at bounding box center [586, 47] width 63 height 13
click at [613, 149] on input "text" at bounding box center [595, 156] width 135 height 27
paste input "Янулявічус"
type input "Янулявічус"
click at [640, 193] on span "OK" at bounding box center [628, 186] width 43 height 24
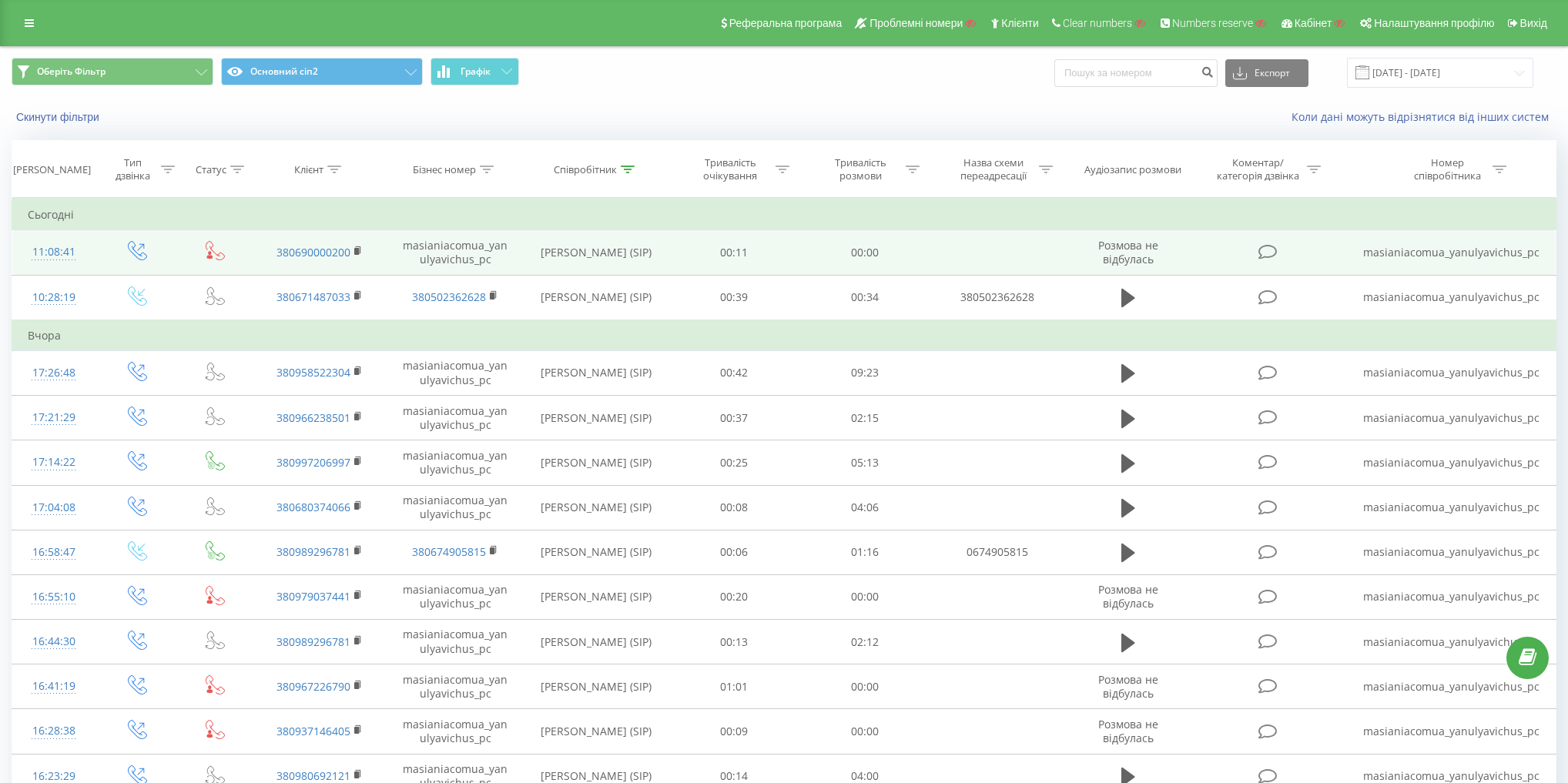
click at [556, 243] on td "Янулявічус Христина (SIP)" at bounding box center [596, 252] width 146 height 45
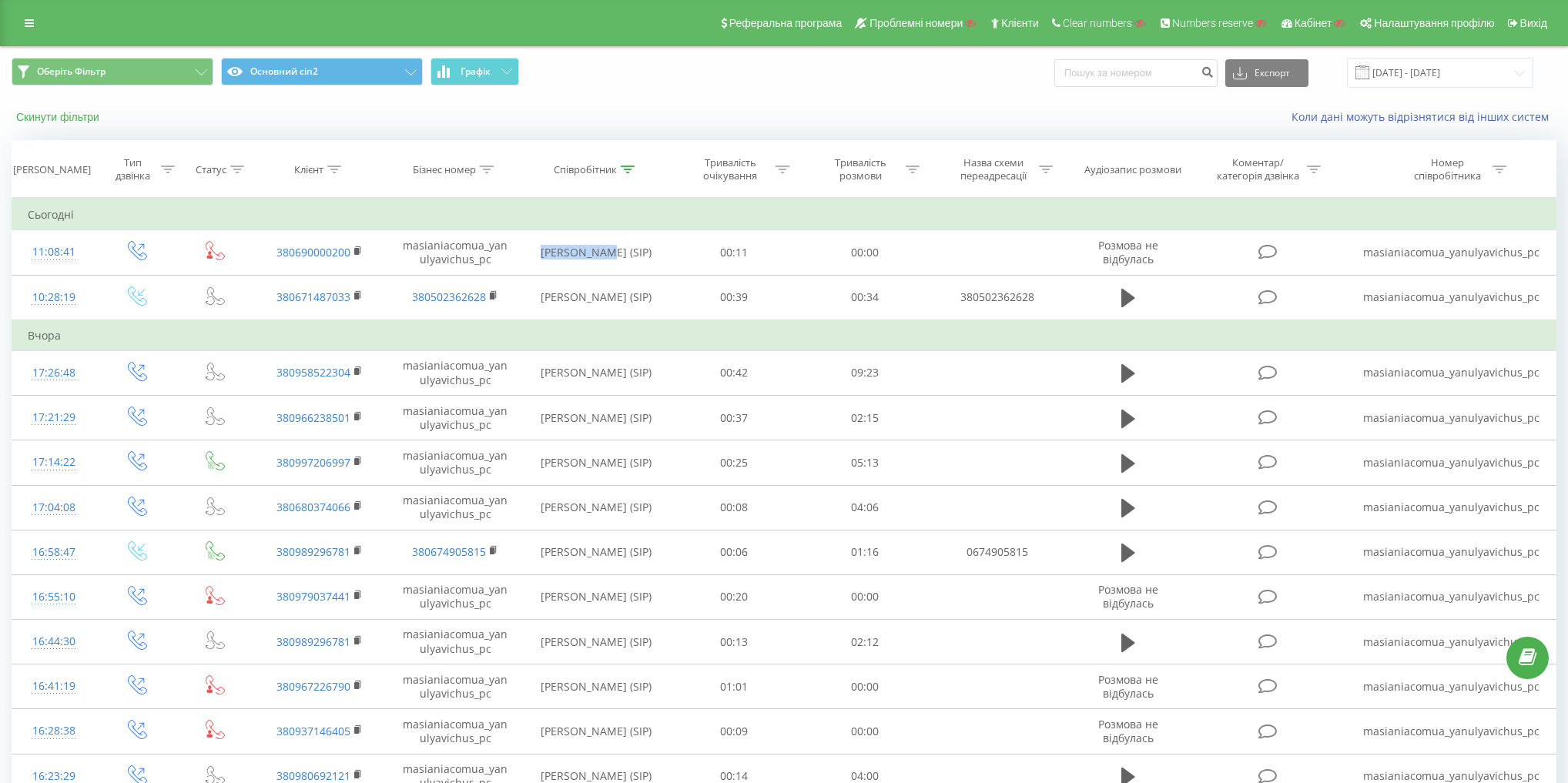
click at [63, 116] on button "Скинути фільтри" at bounding box center [59, 117] width 96 height 14
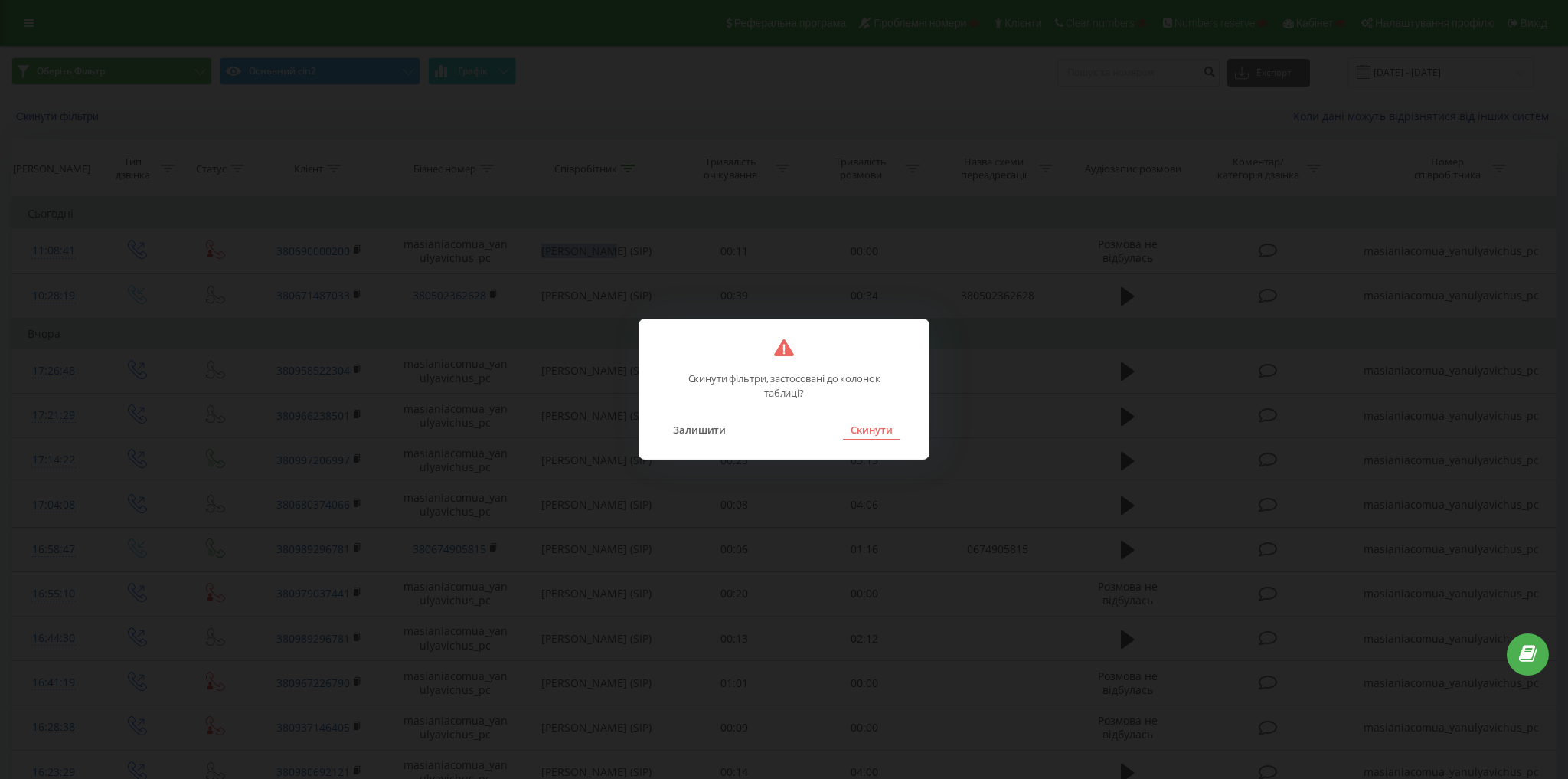
click at [865, 432] on button "Скинути" at bounding box center [872, 429] width 57 height 20
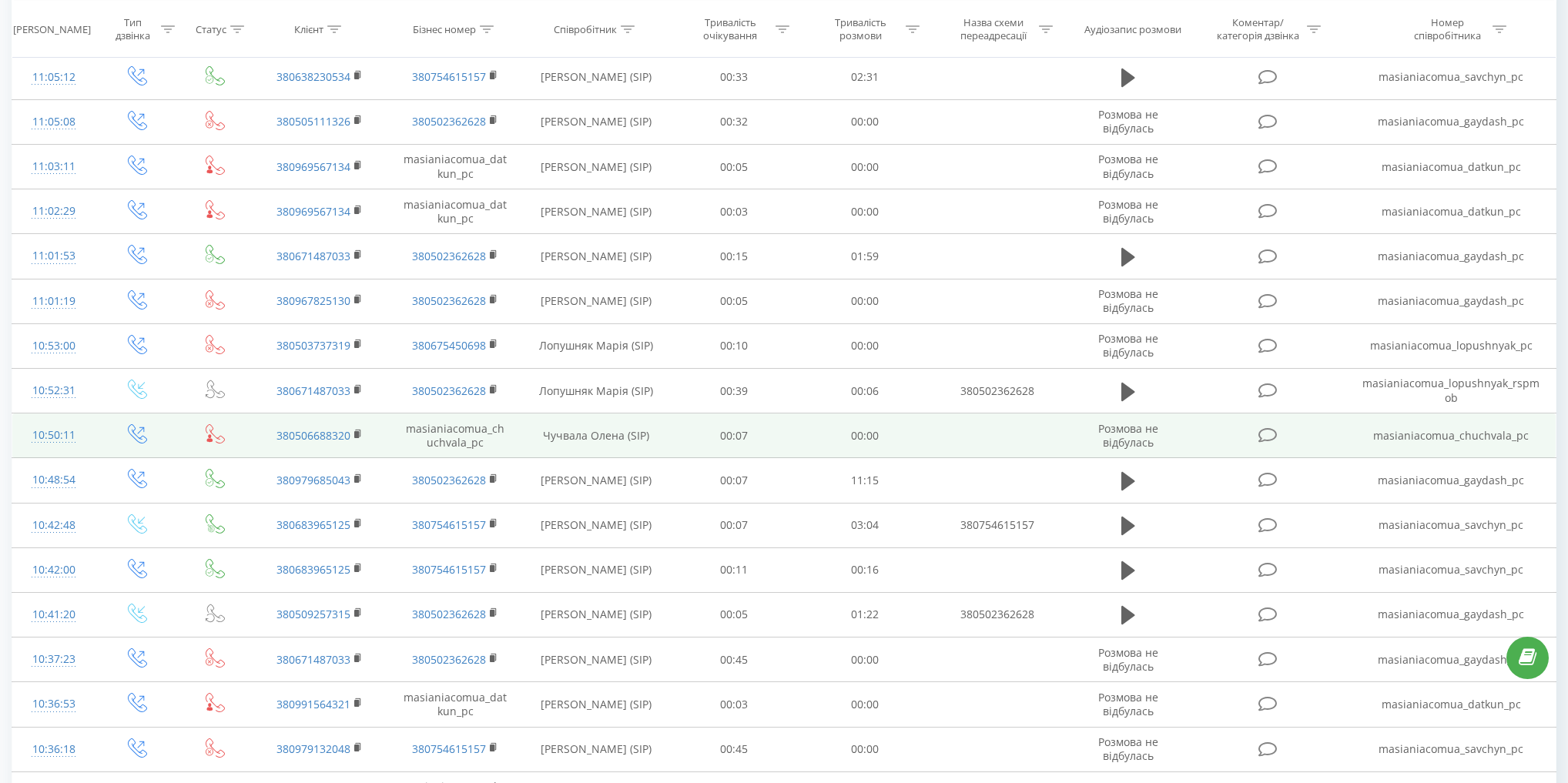
scroll to position [493, 0]
click at [560, 428] on td "Чучвала Олена (SIP)" at bounding box center [596, 431] width 146 height 45
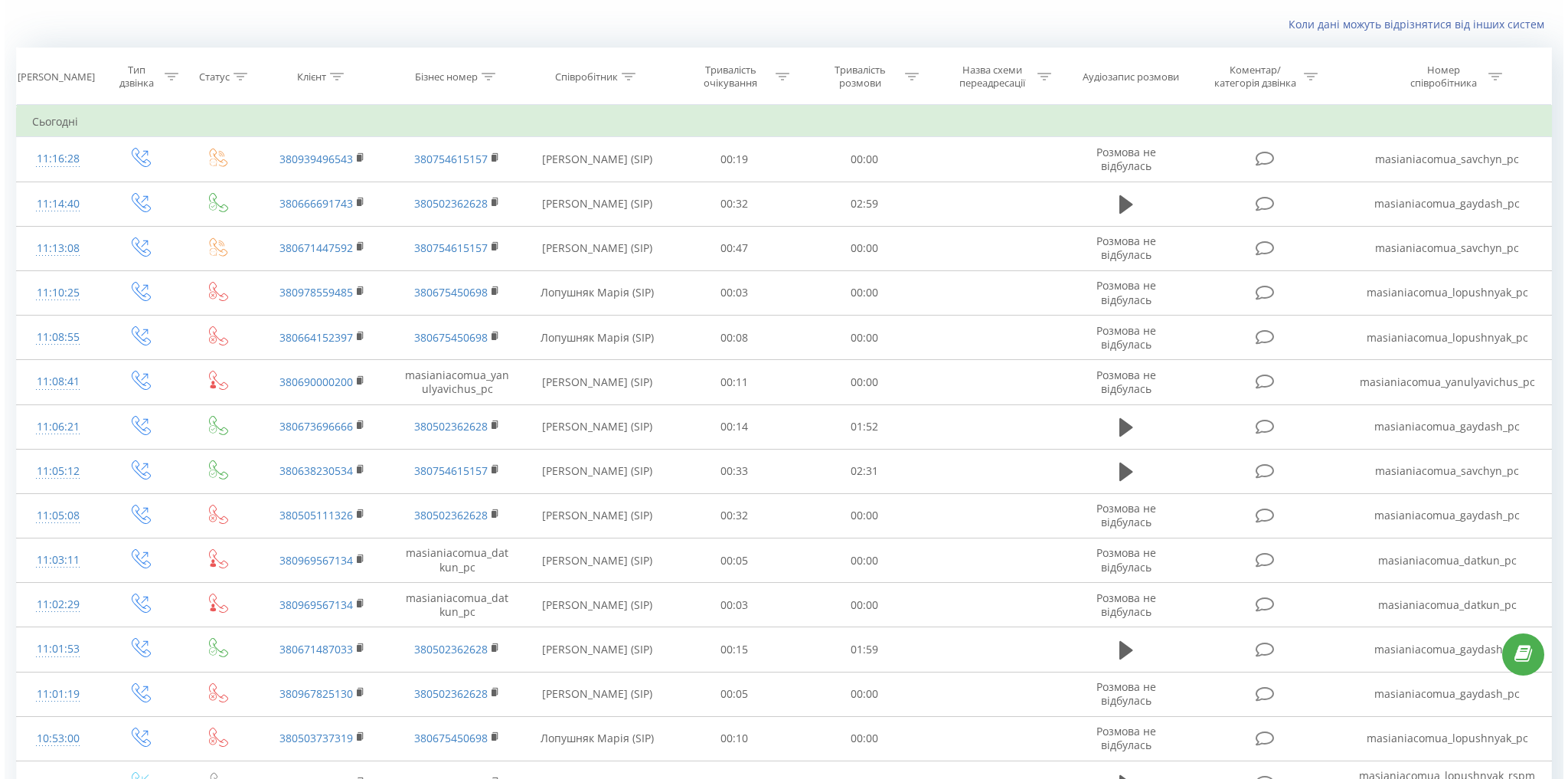
scroll to position [61, 0]
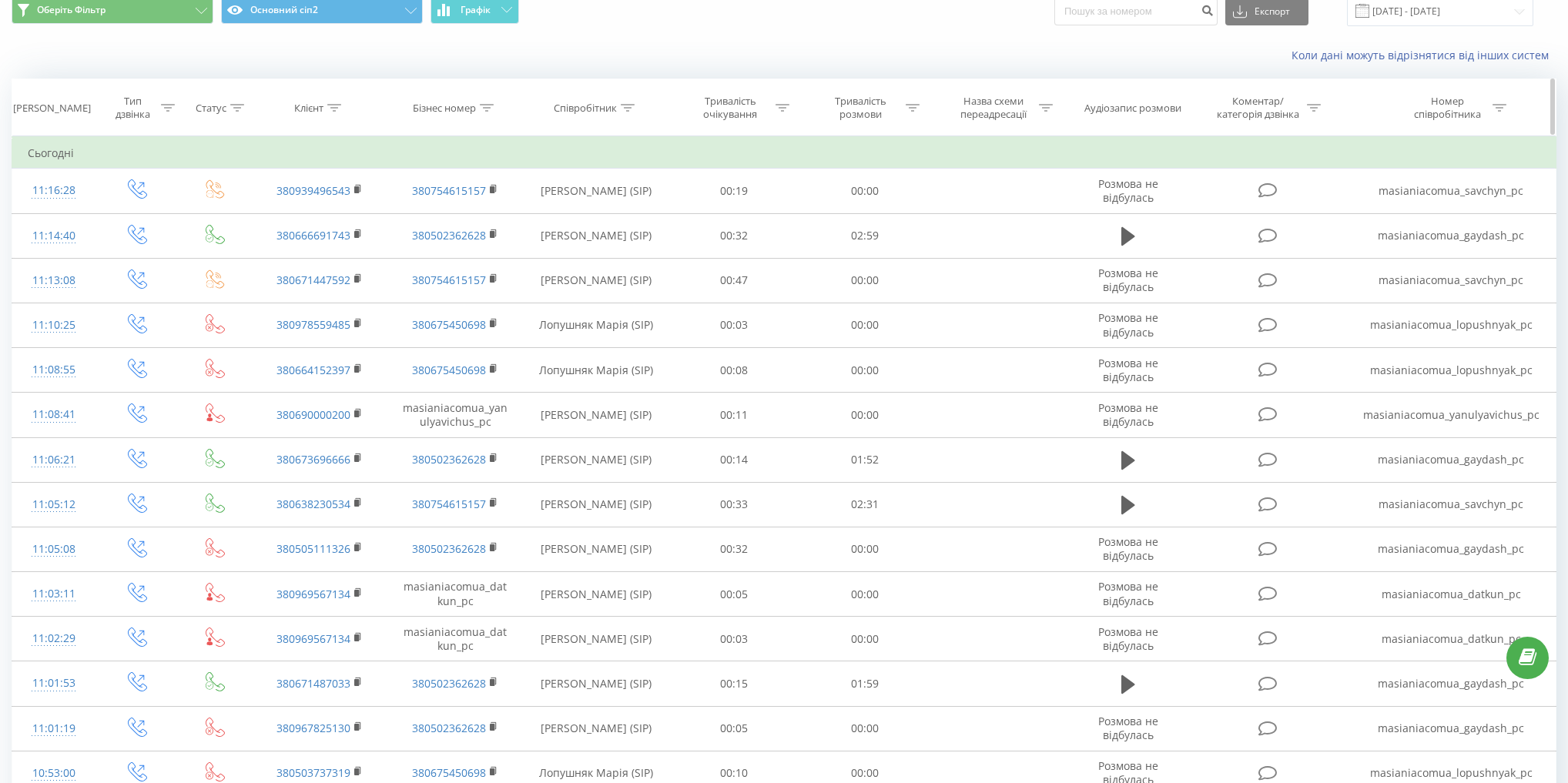
click at [606, 111] on div "Співробітник" at bounding box center [586, 108] width 63 height 13
click at [598, 213] on input "text" at bounding box center [595, 218] width 135 height 27
paste input "Чучвала"
type input "Чучвала"
click at [638, 241] on span "OK" at bounding box center [628, 248] width 43 height 24
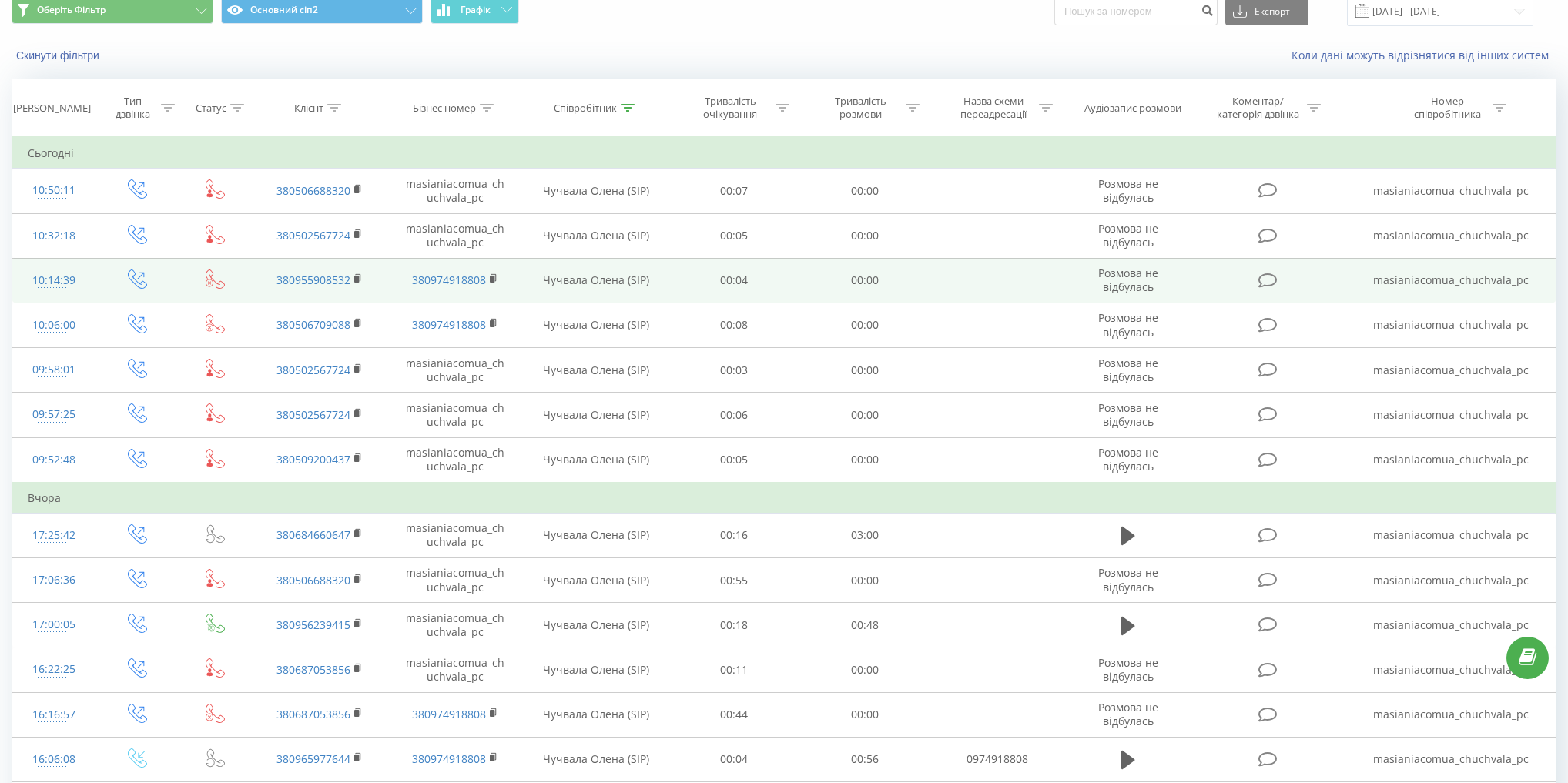
click at [564, 276] on td "Чучвала Олена (SIP)" at bounding box center [596, 280] width 146 height 45
click at [490, 274] on icon at bounding box center [494, 279] width 9 height 11
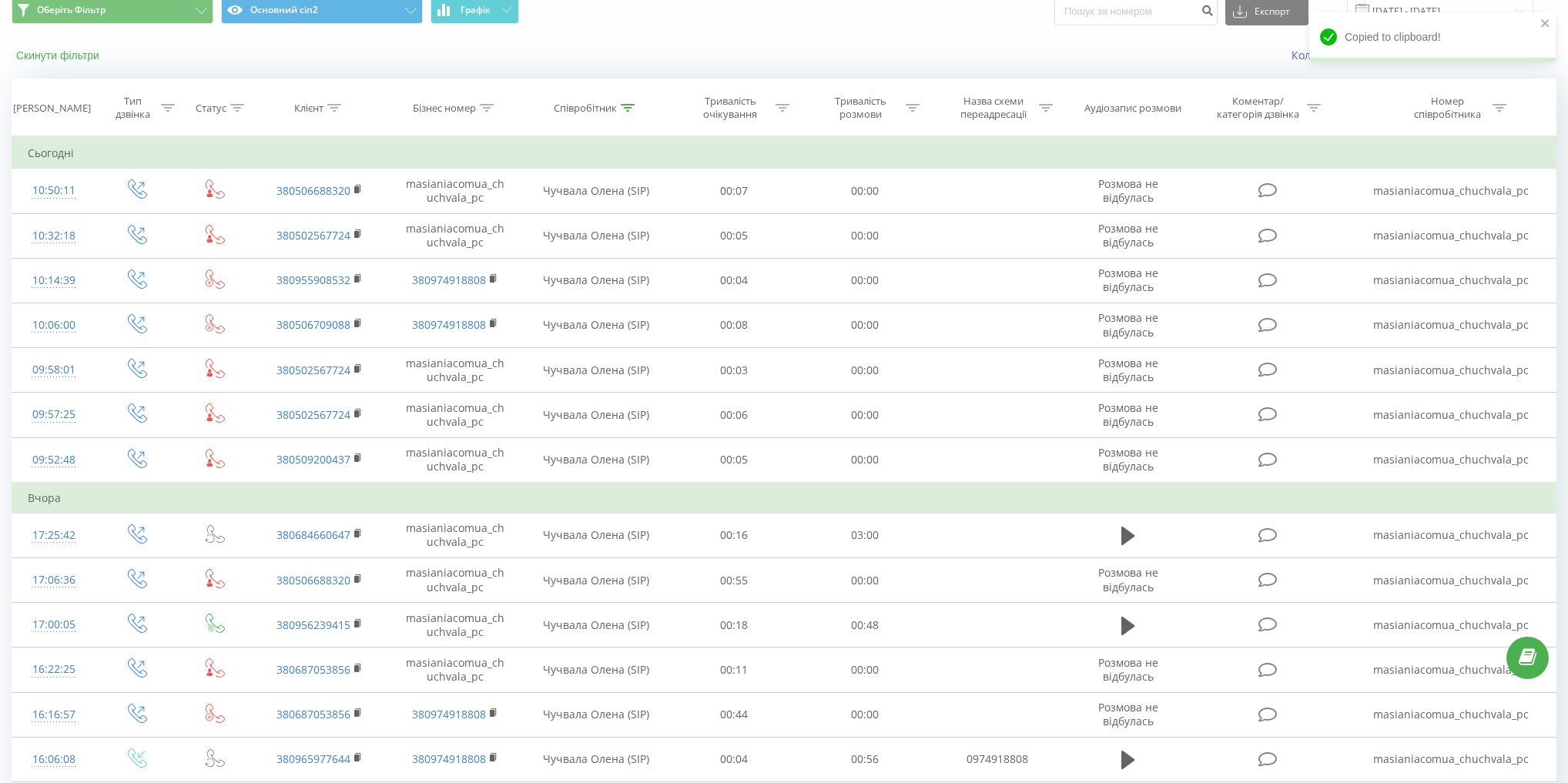
click at [83, 51] on button "Скинути фільтри" at bounding box center [59, 55] width 96 height 14
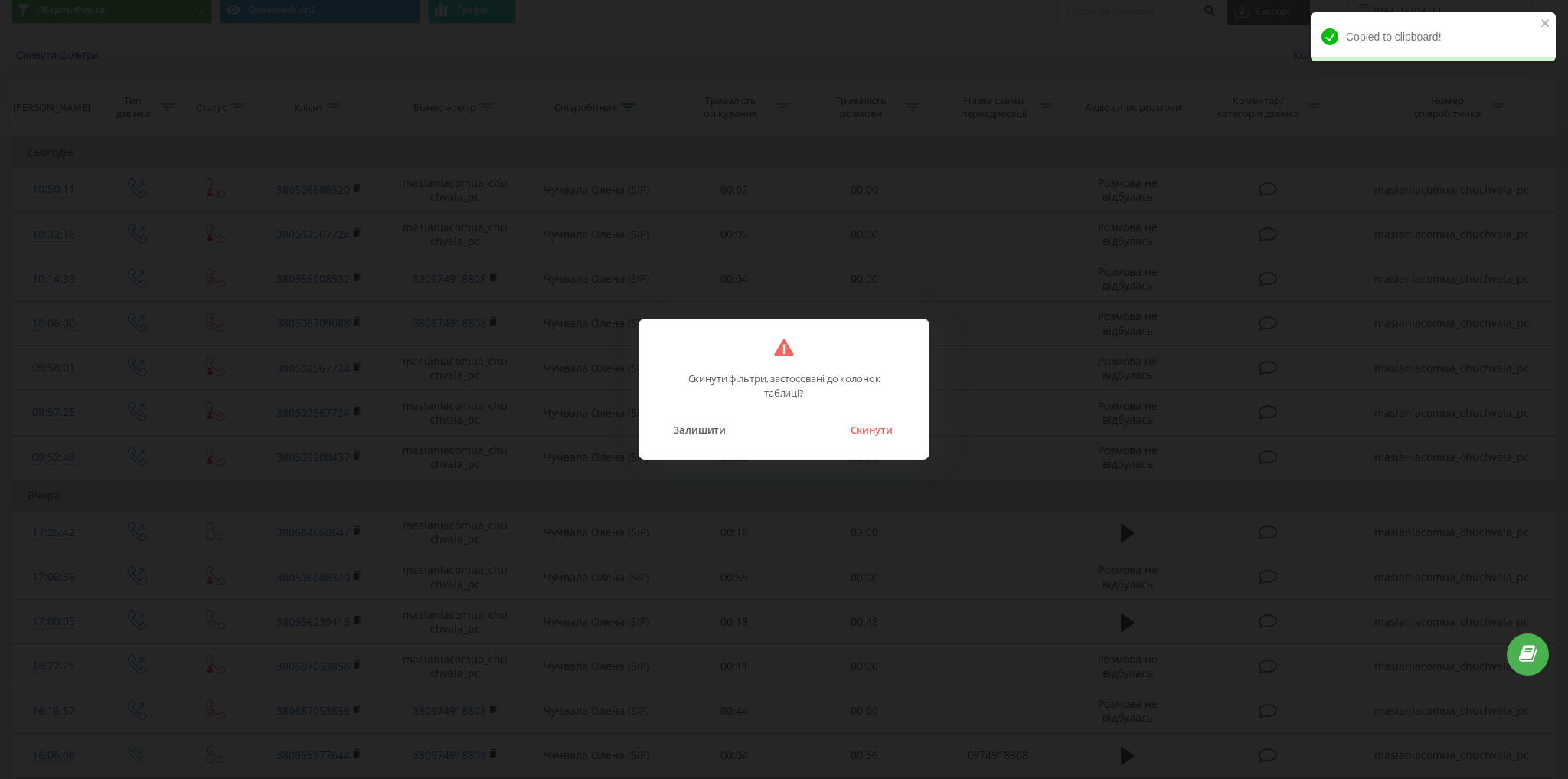
click at [861, 432] on button "Скинути" at bounding box center [872, 429] width 57 height 20
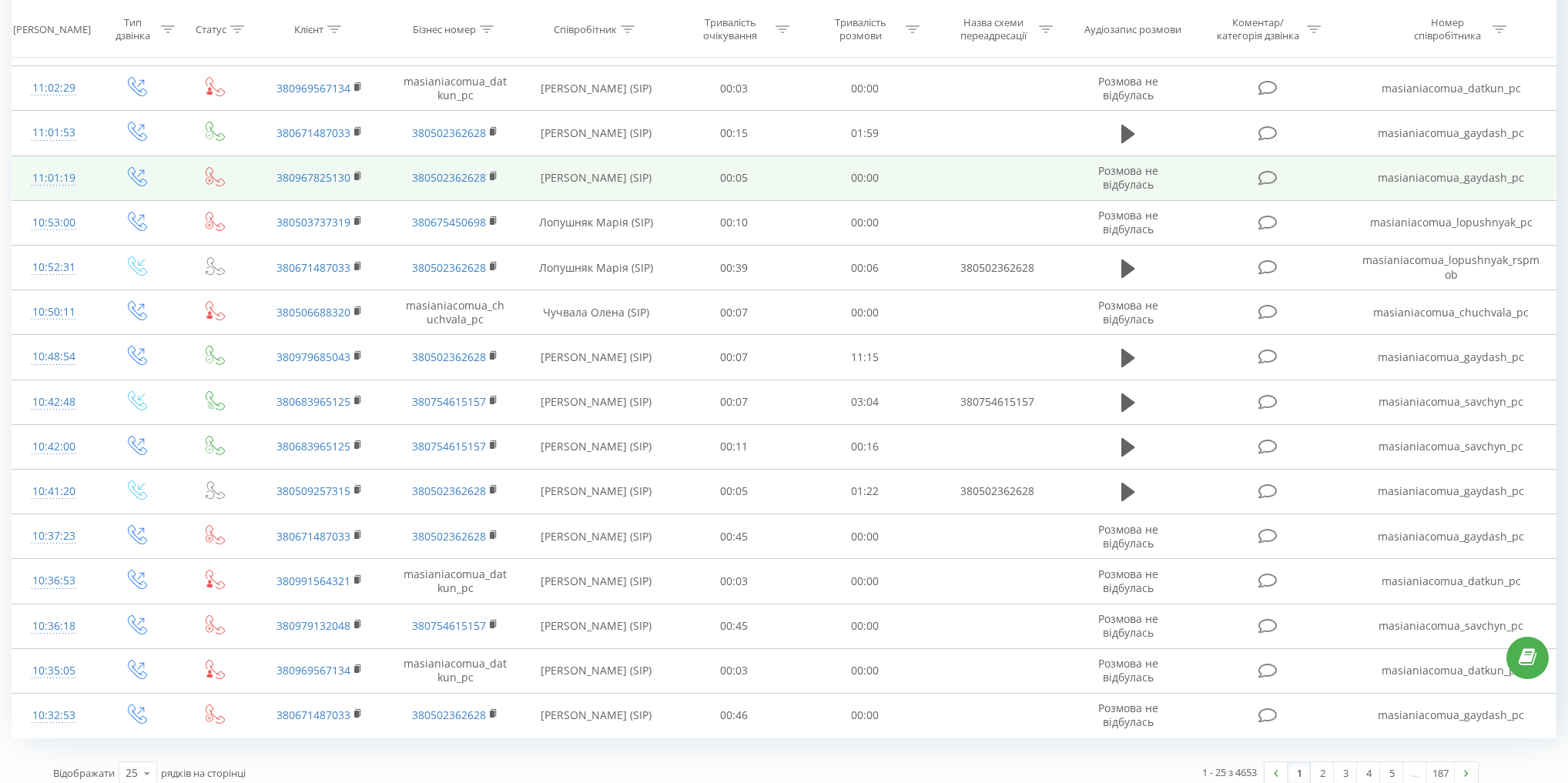
scroll to position [620, 0]
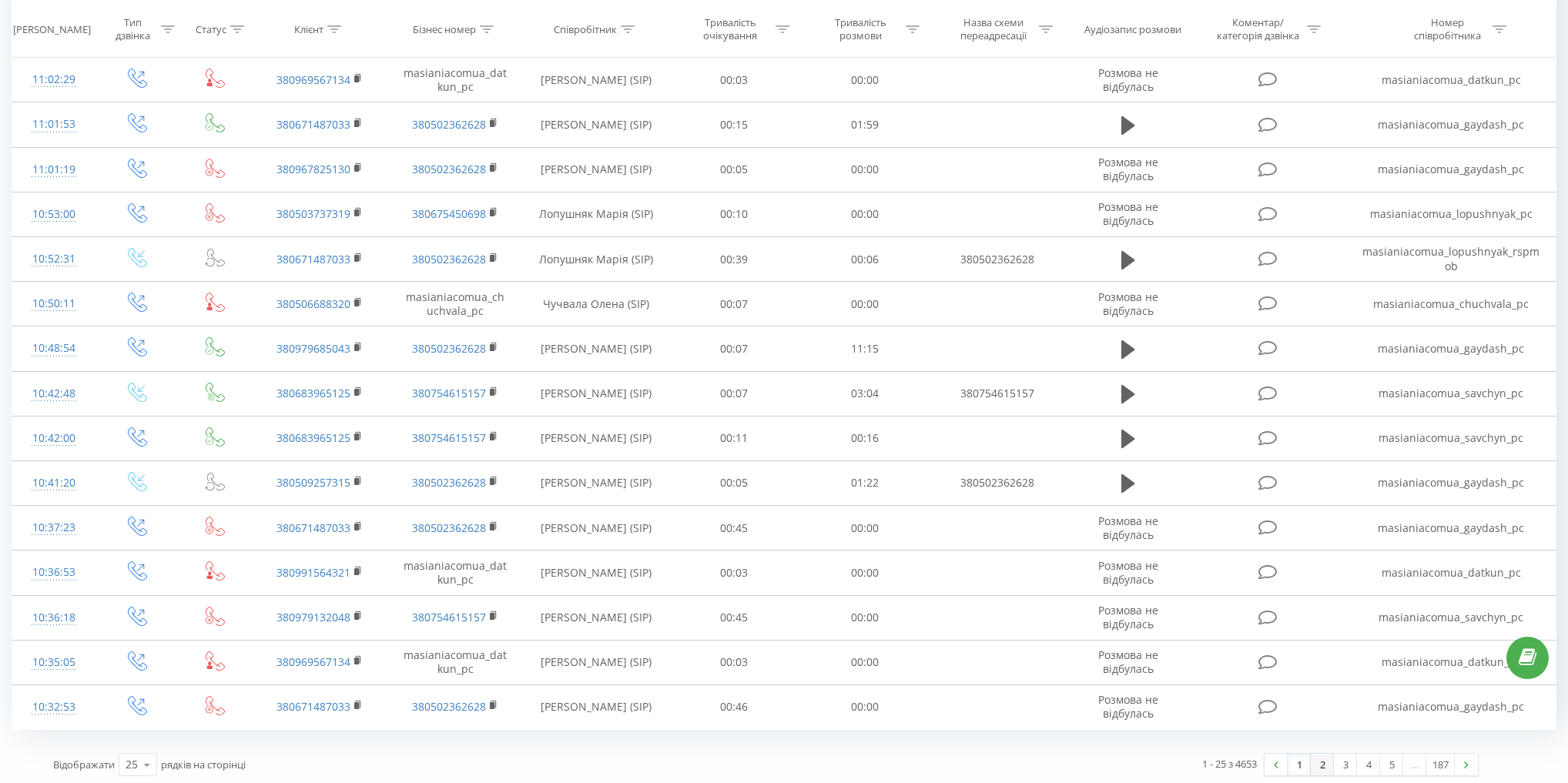
click at [1320, 763] on link "2" at bounding box center [1321, 764] width 23 height 21
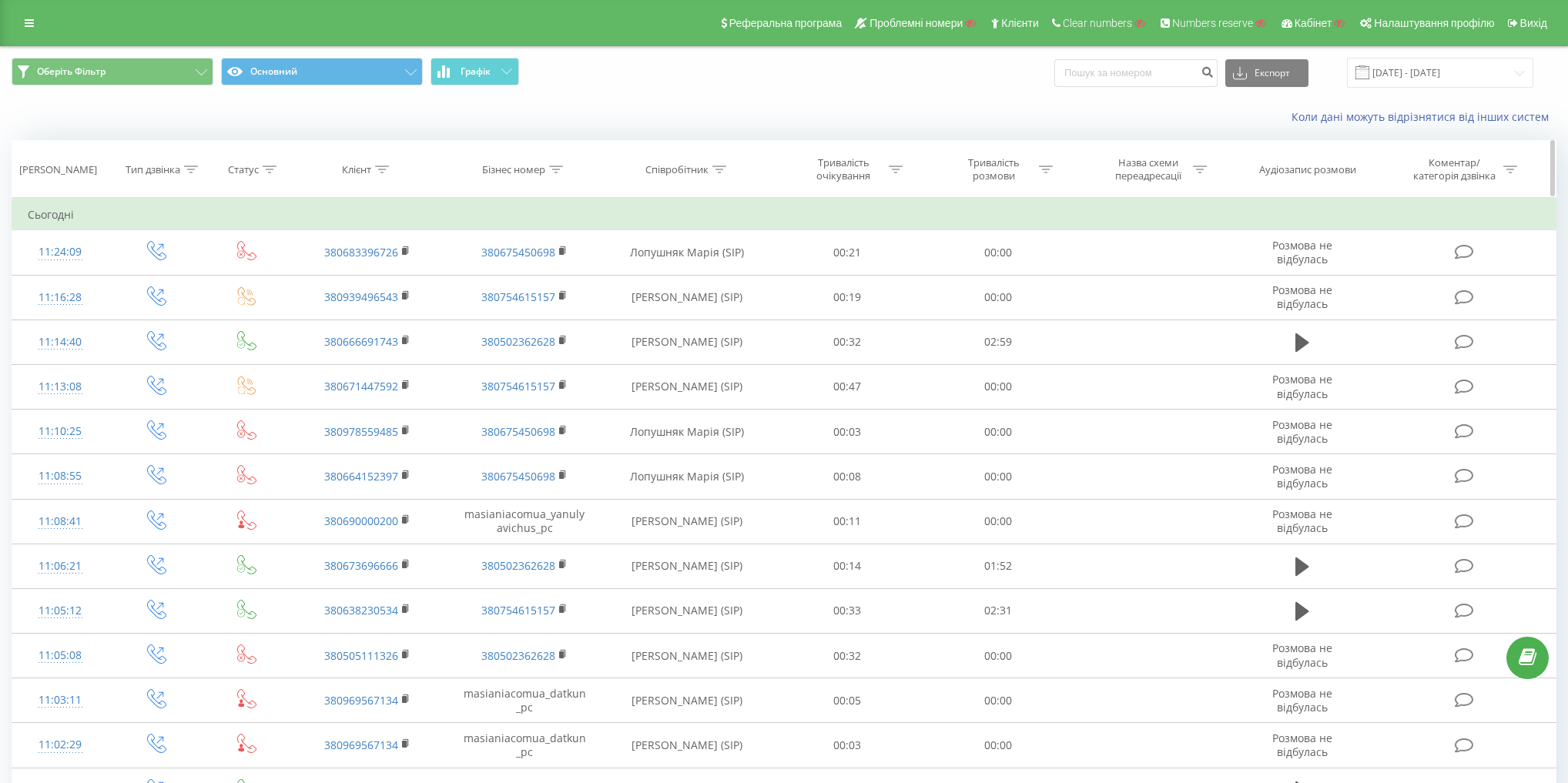
click at [153, 175] on div "Тип дзвінка" at bounding box center [153, 170] width 55 height 13
click at [159, 266] on div "Введіть значення" at bounding box center [156, 280] width 135 height 29
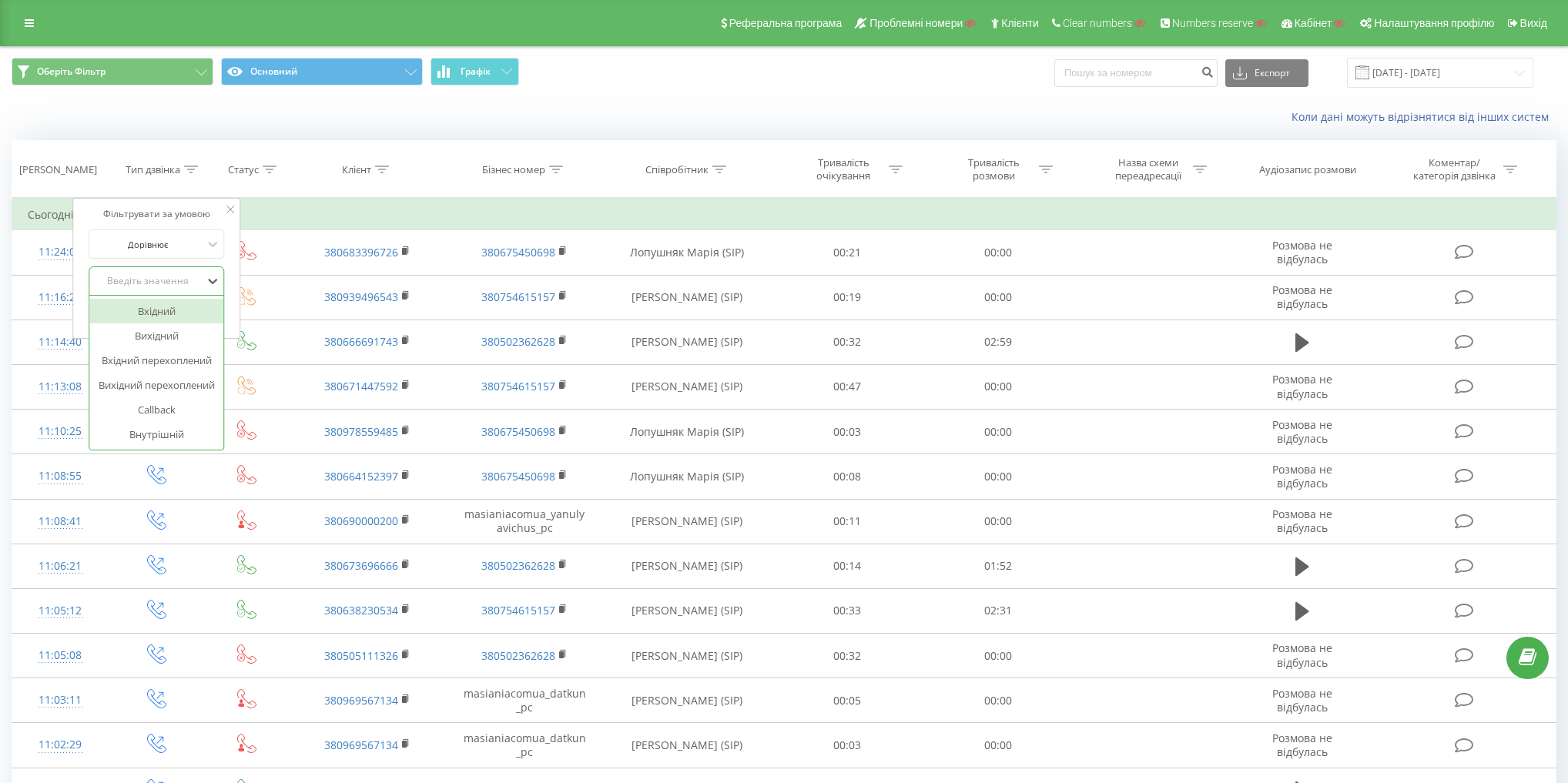
click at [160, 314] on div "Вхідний" at bounding box center [157, 311] width 134 height 24
click at [233, 311] on div "Фільтрувати за умовою Дорівнює Вхідний Скасувати OK" at bounding box center [157, 268] width 168 height 141
click at [190, 309] on span "OK" at bounding box center [189, 312] width 43 height 24
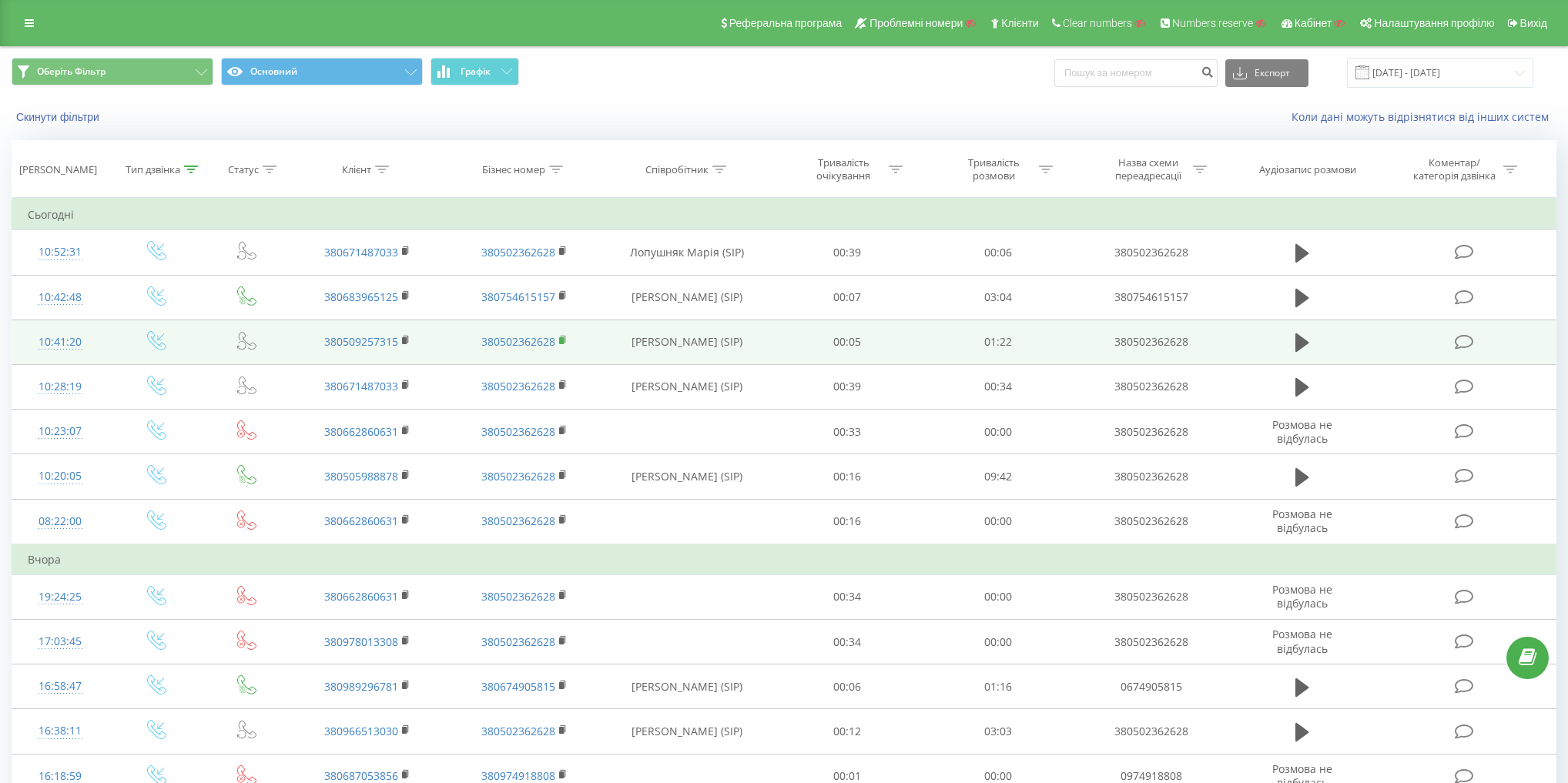
click at [564, 339] on rect at bounding box center [561, 341] width 5 height 7
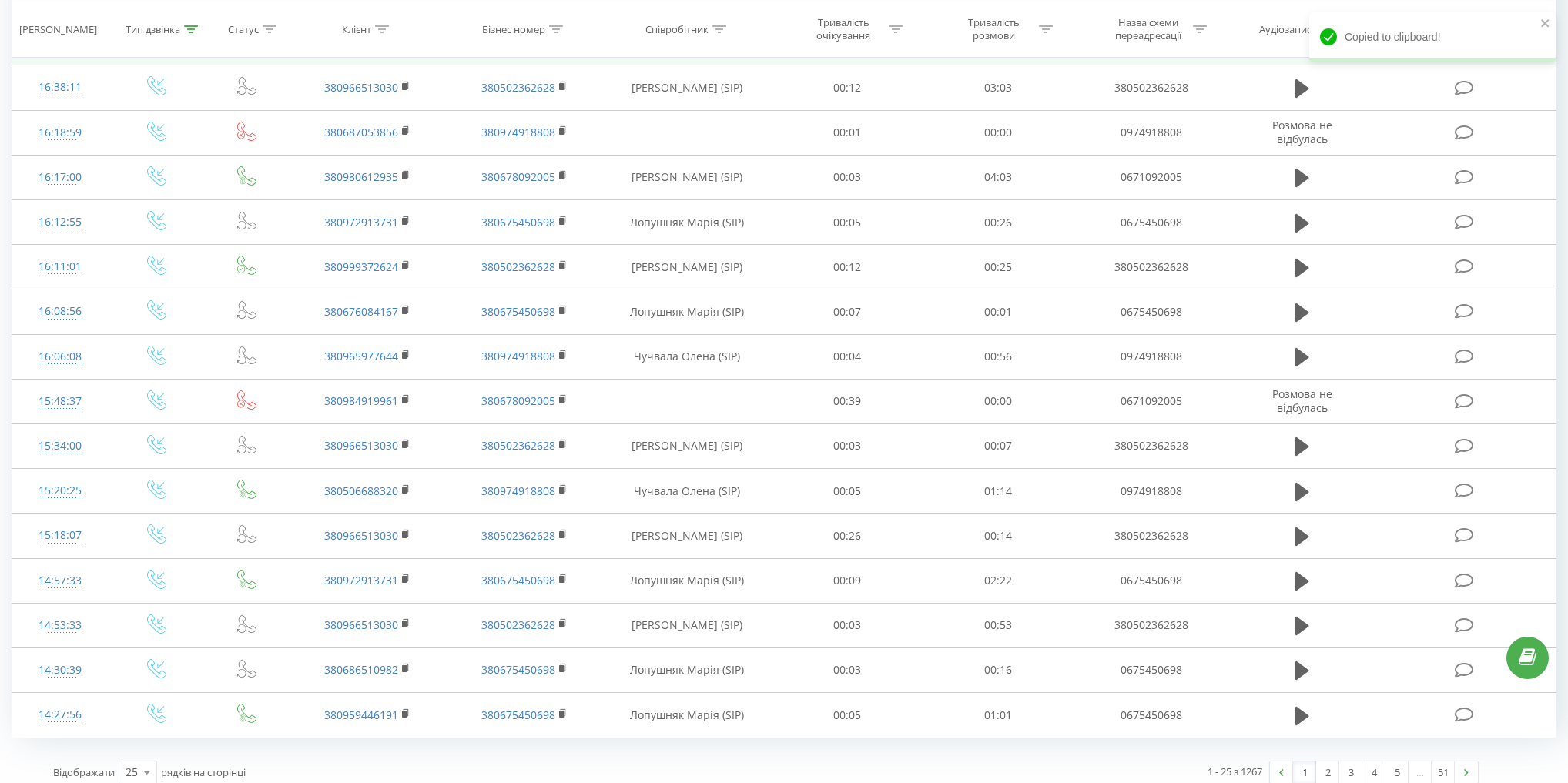
scroll to position [651, 0]
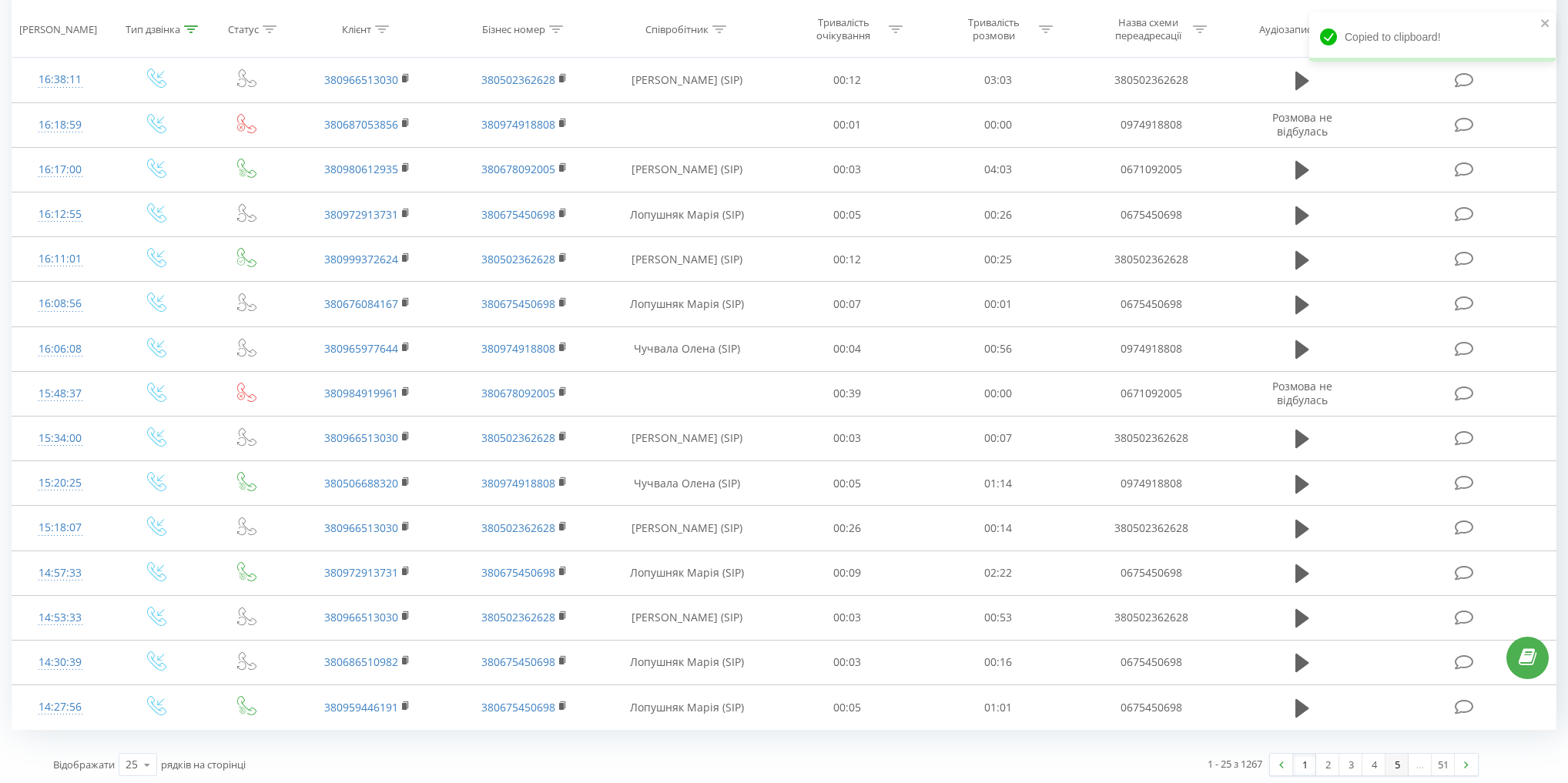
click at [1391, 763] on link "5" at bounding box center [1396, 764] width 23 height 21
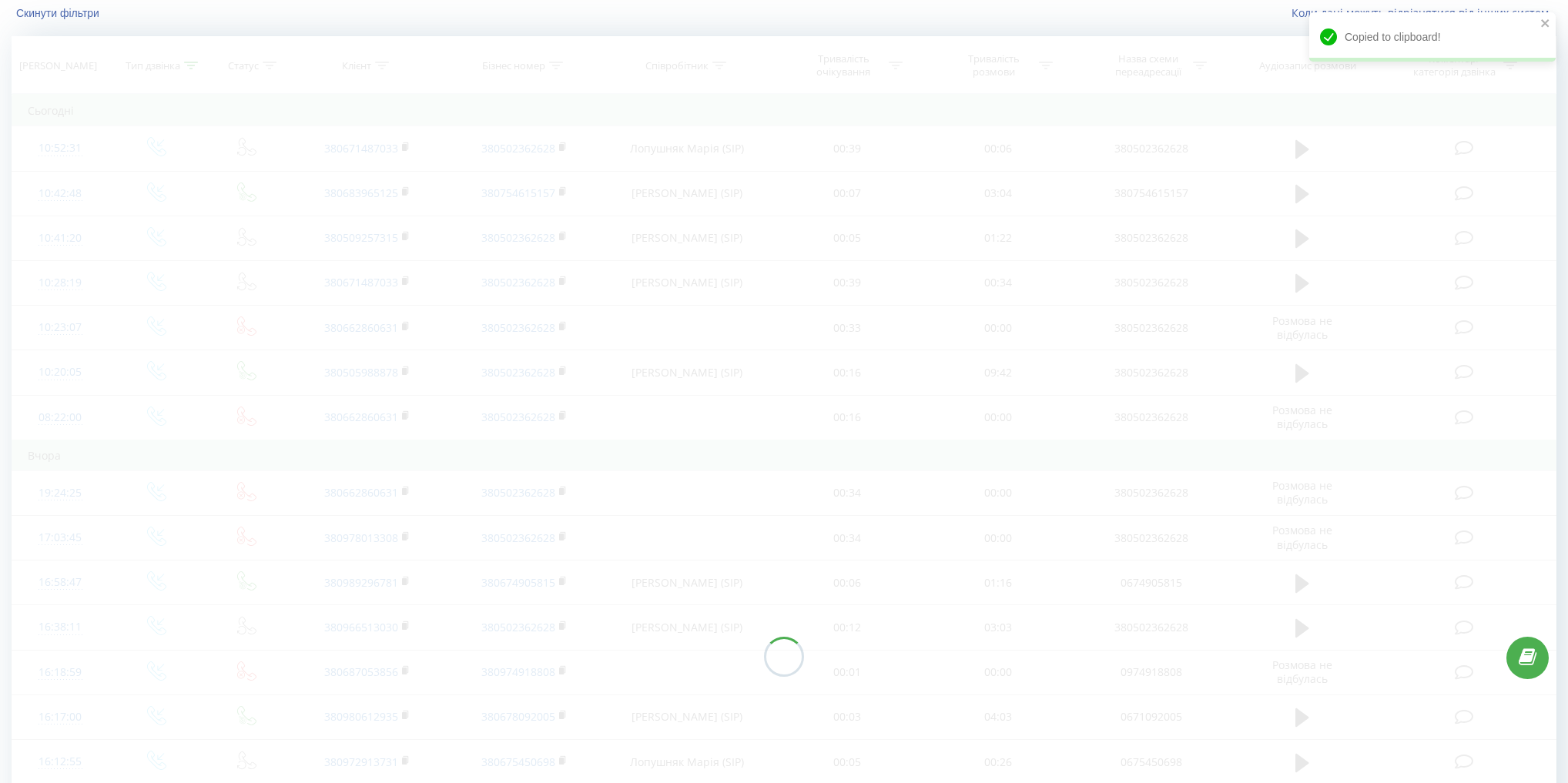
scroll to position [102, 0]
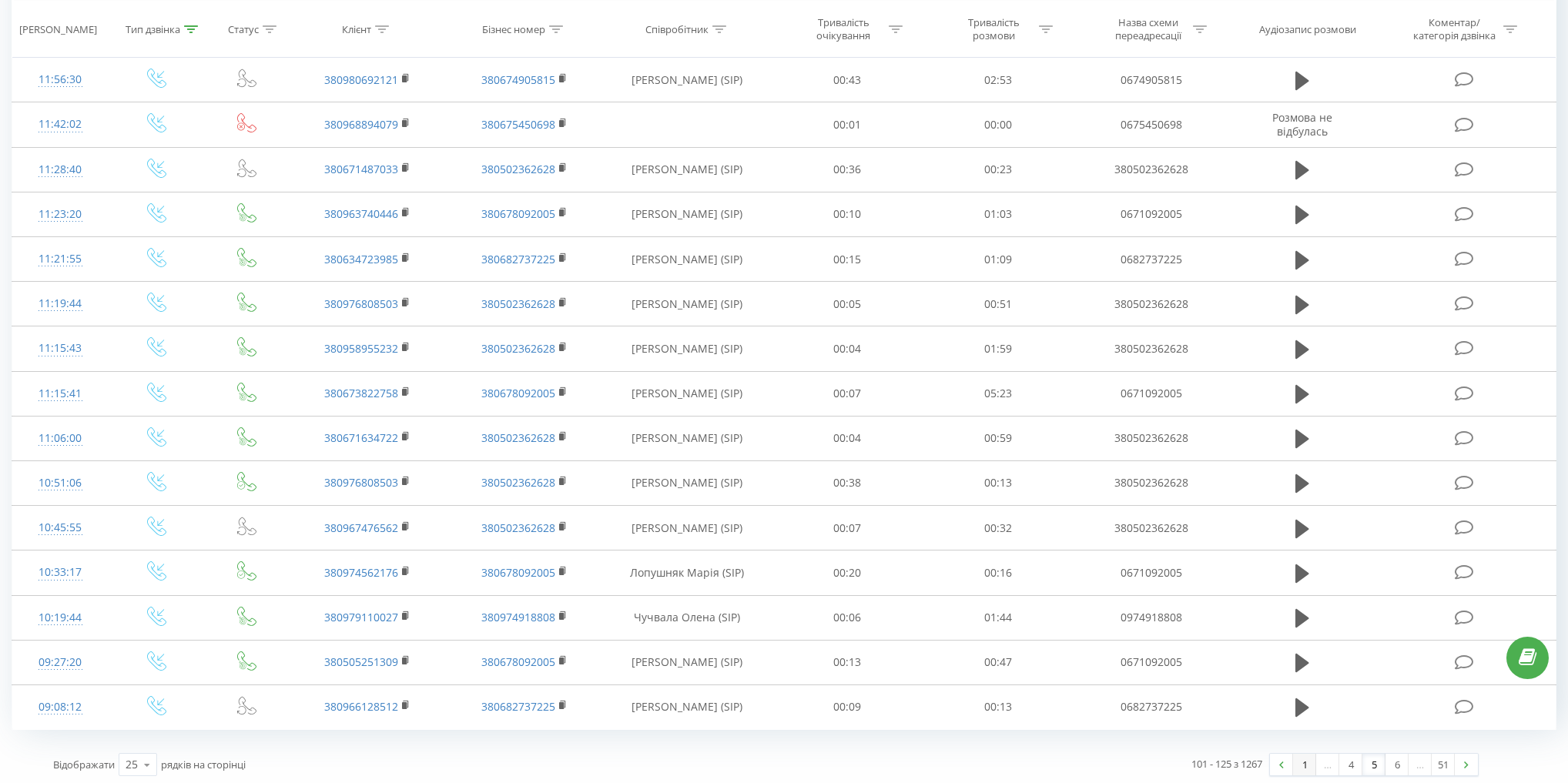
click at [1307, 761] on link "1" at bounding box center [1304, 764] width 23 height 21
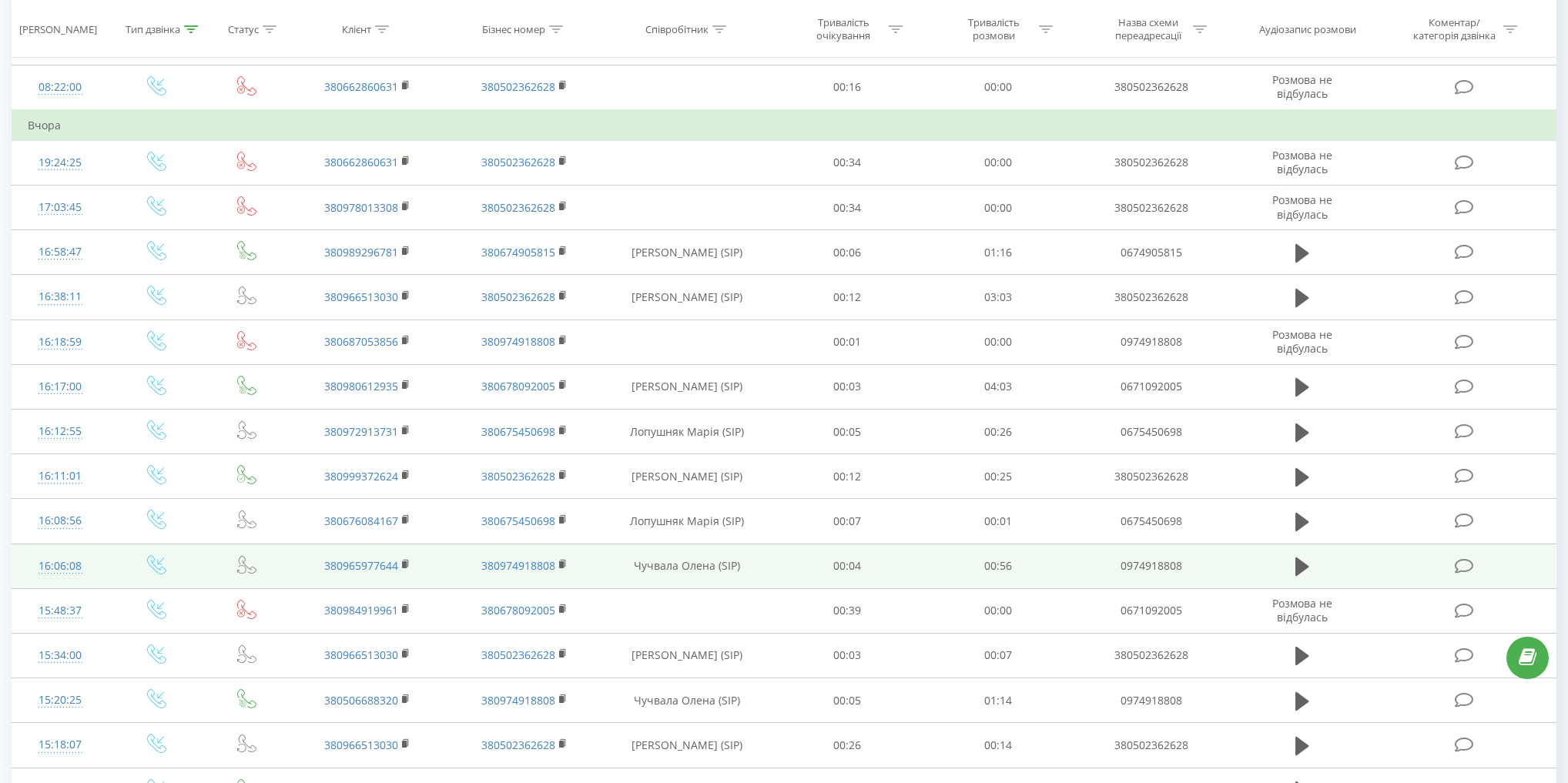
scroll to position [651, 0]
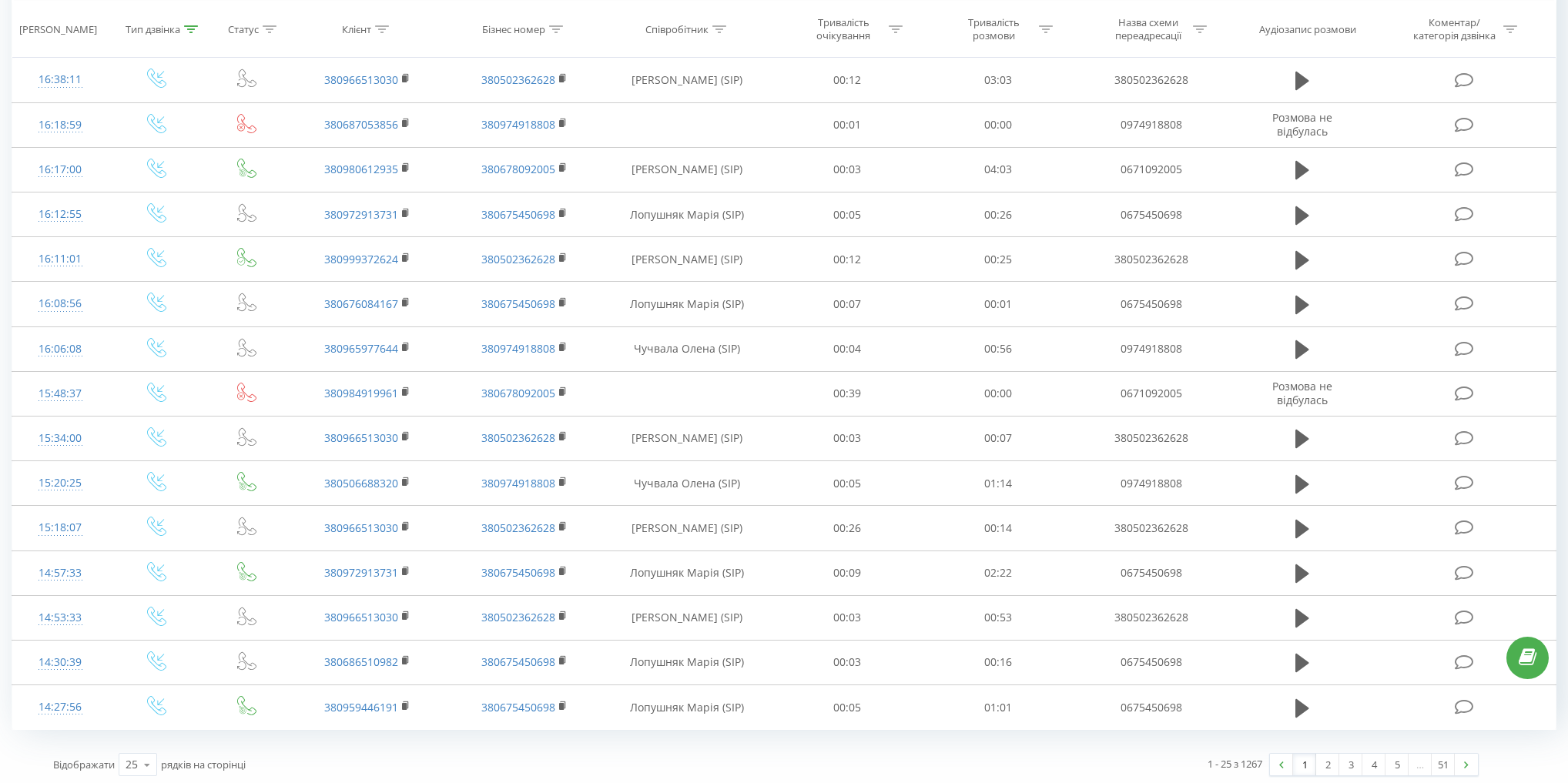
click at [1306, 762] on link "1" at bounding box center [1304, 764] width 23 height 21
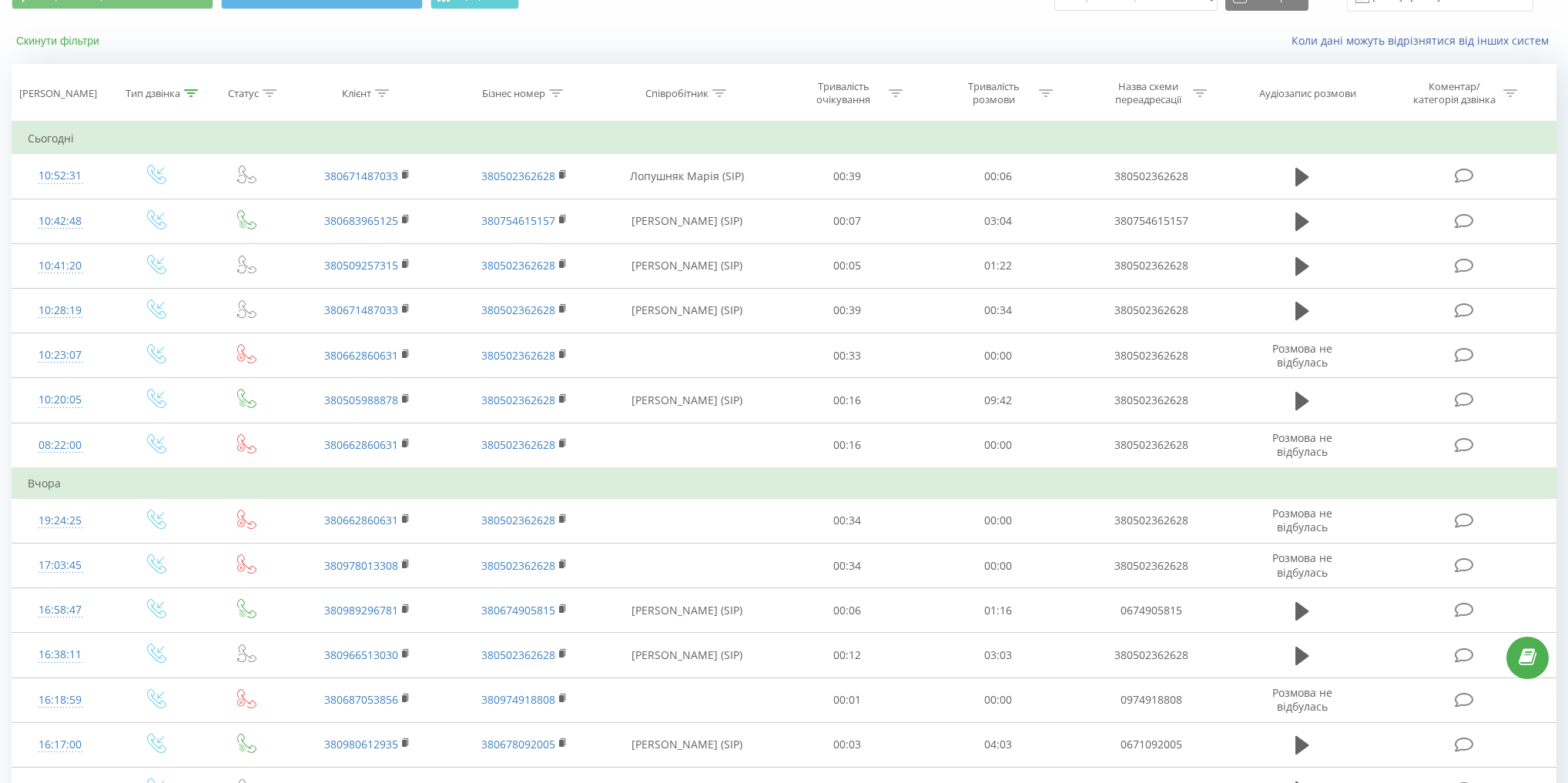
scroll to position [0, 0]
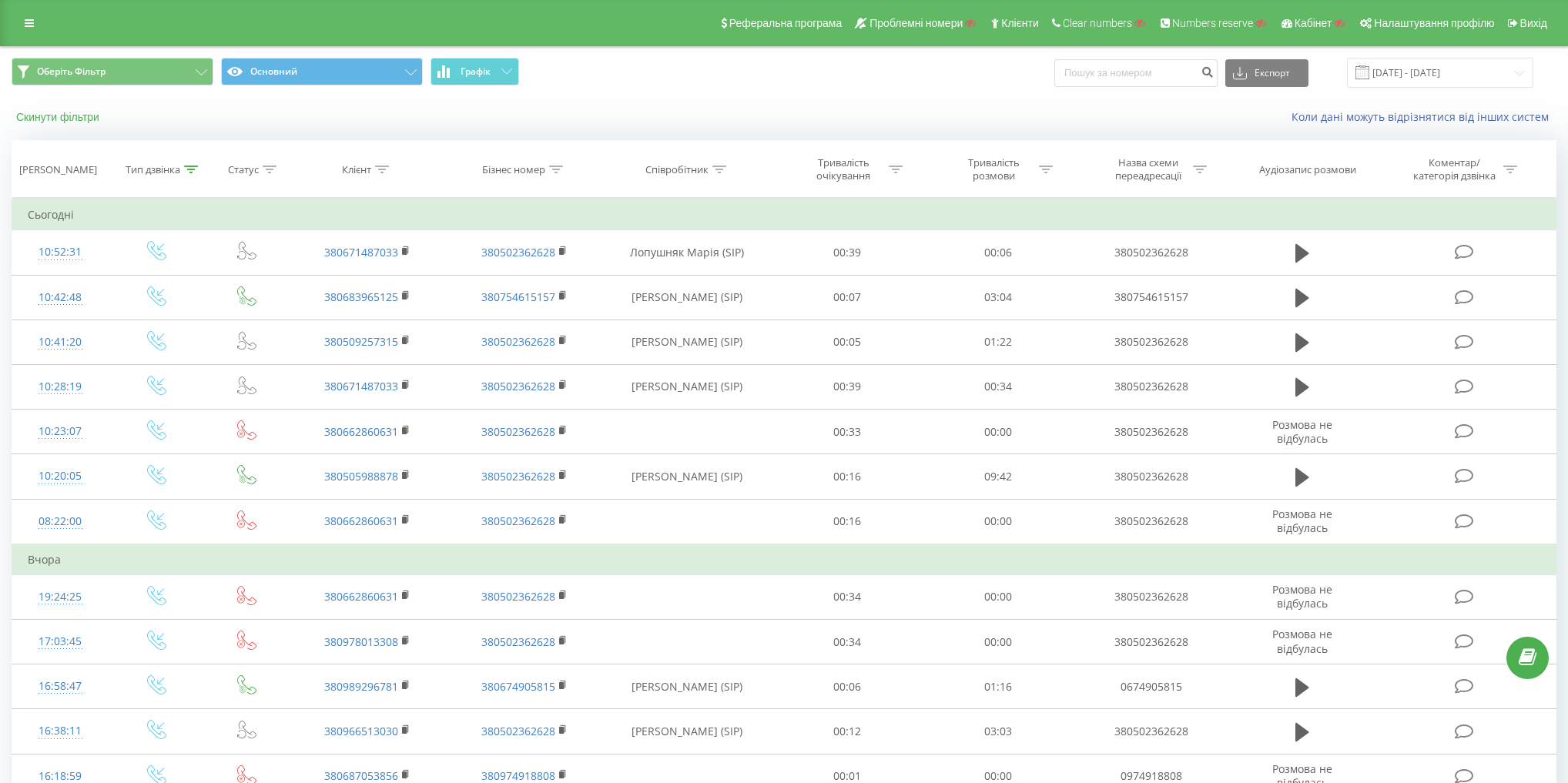
click at [58, 122] on button "Скинути фільтри" at bounding box center [59, 117] width 96 height 14
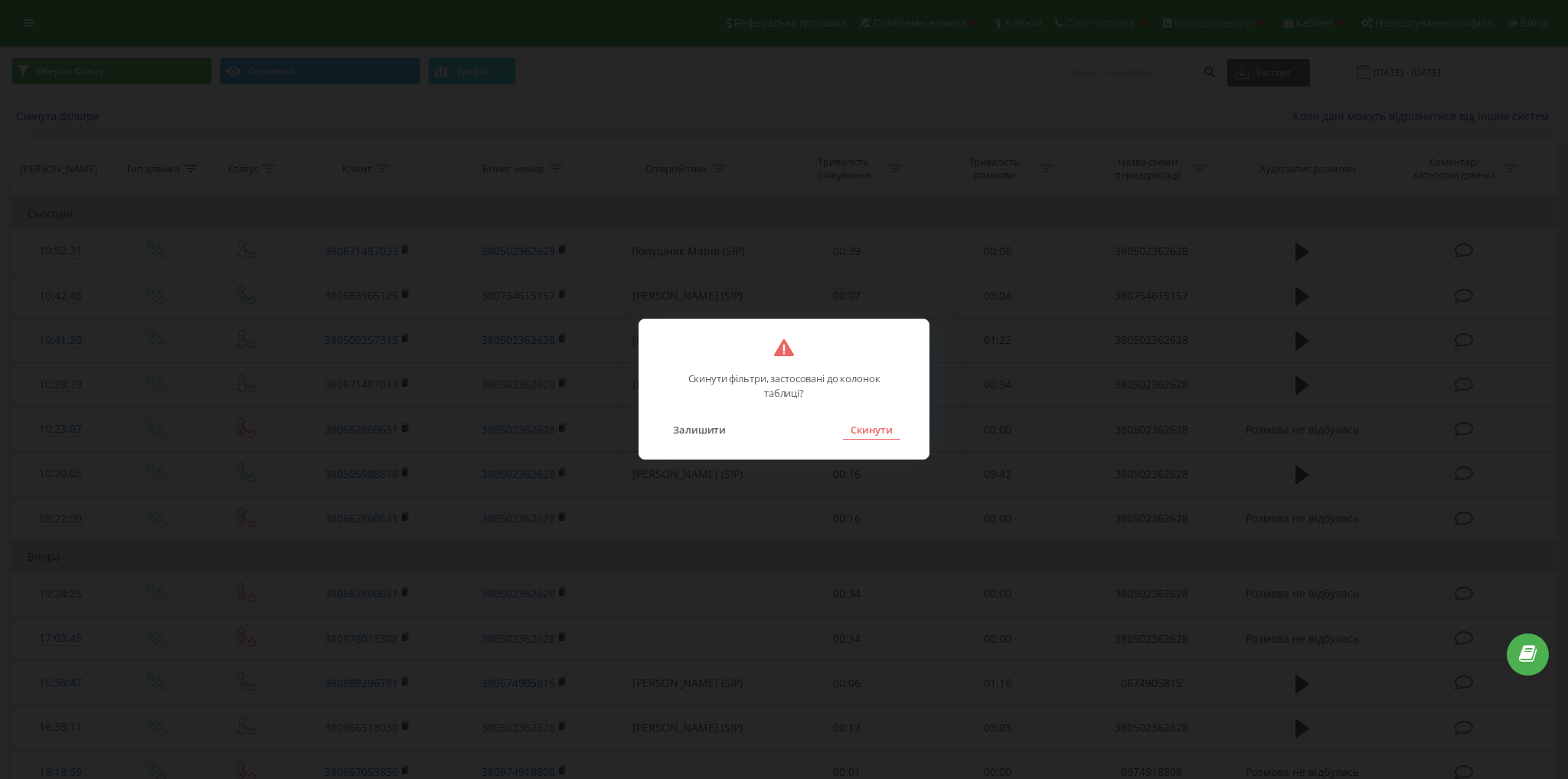
click at [878, 433] on button "Скинути" at bounding box center [872, 429] width 57 height 20
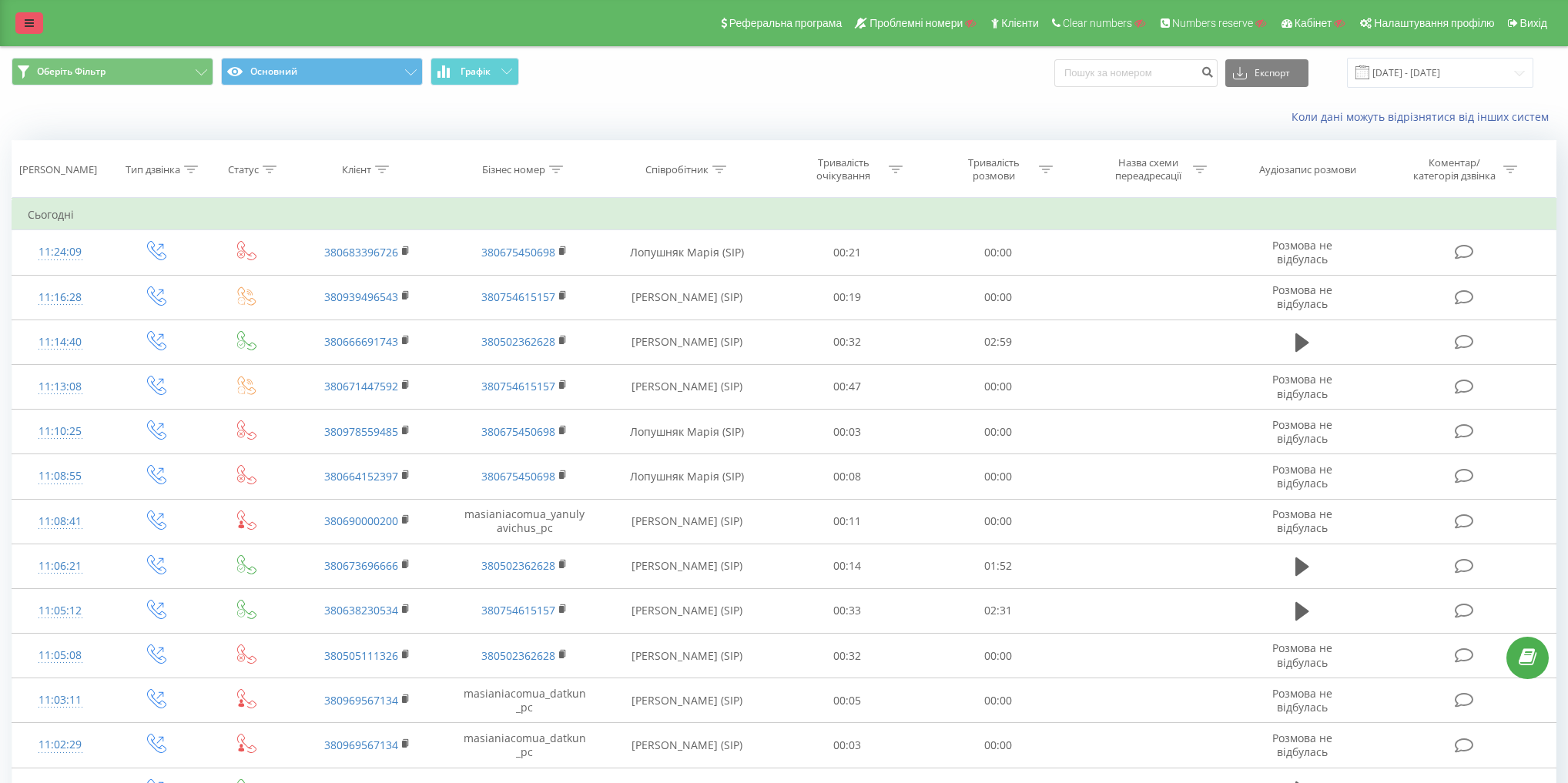
click at [31, 21] on icon at bounding box center [29, 23] width 9 height 11
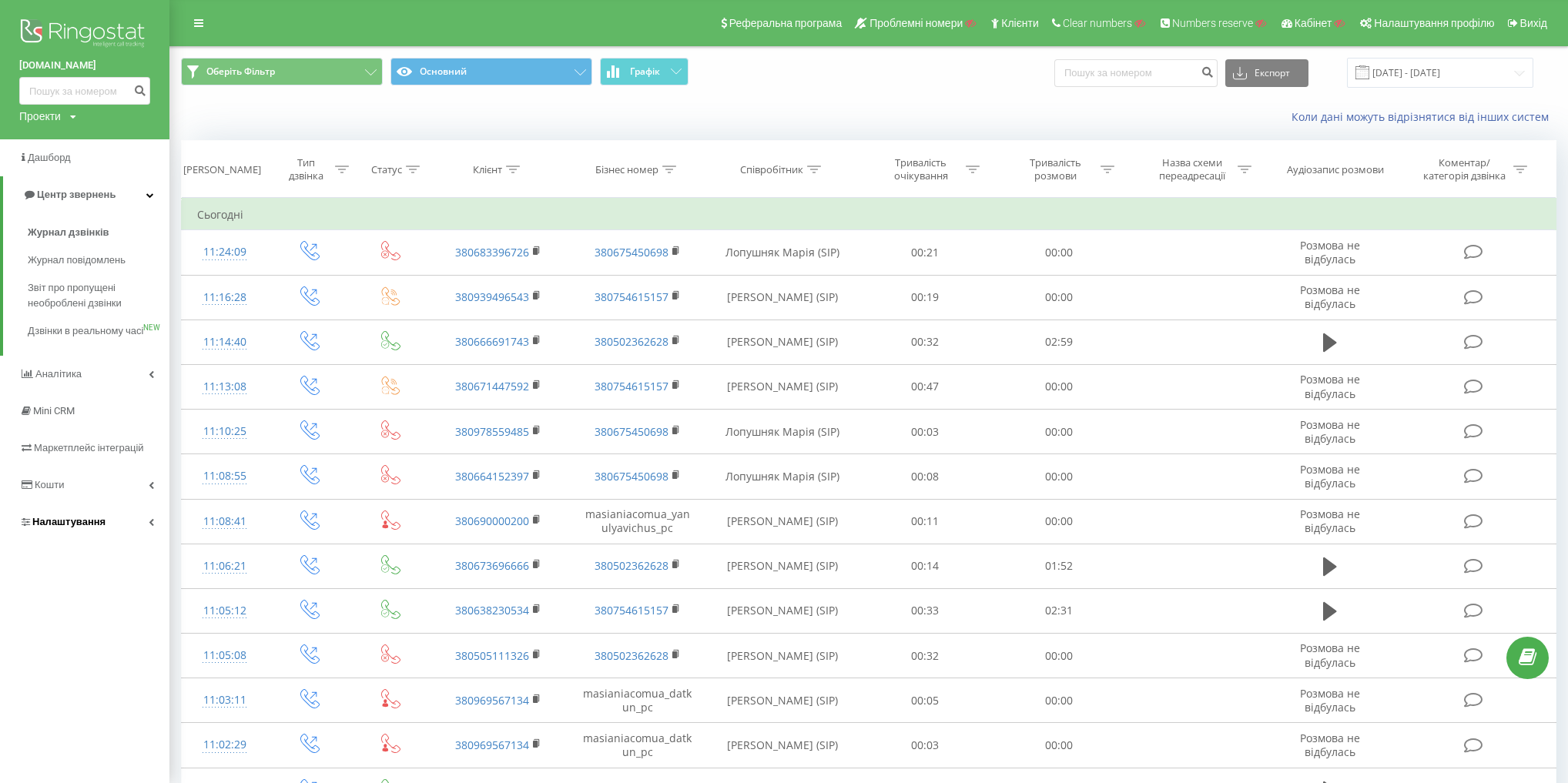
click at [111, 533] on link "Налаштування" at bounding box center [85, 521] width 169 height 37
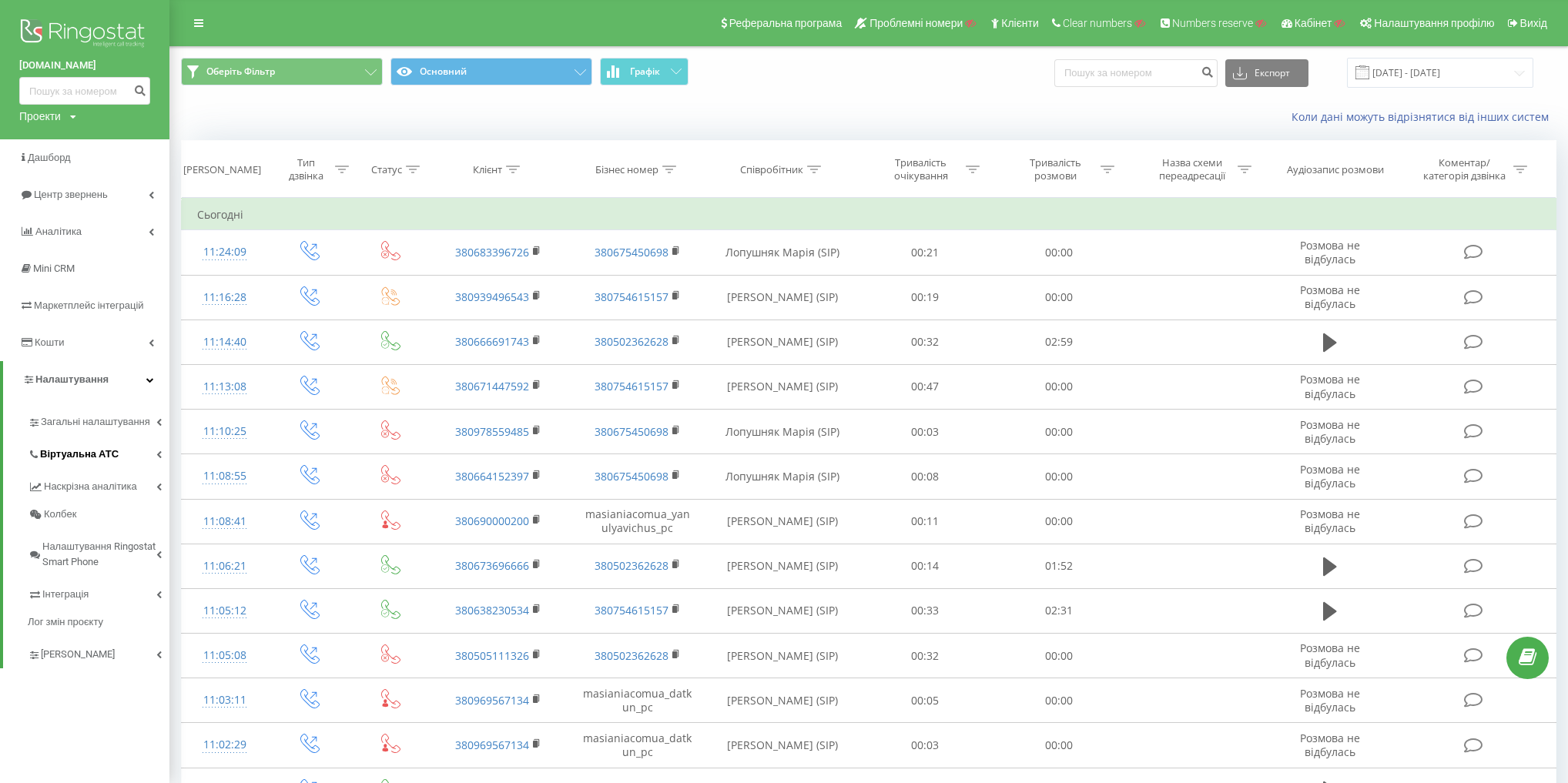
click at [107, 465] on link "Віртуальна АТС" at bounding box center [98, 451] width 141 height 32
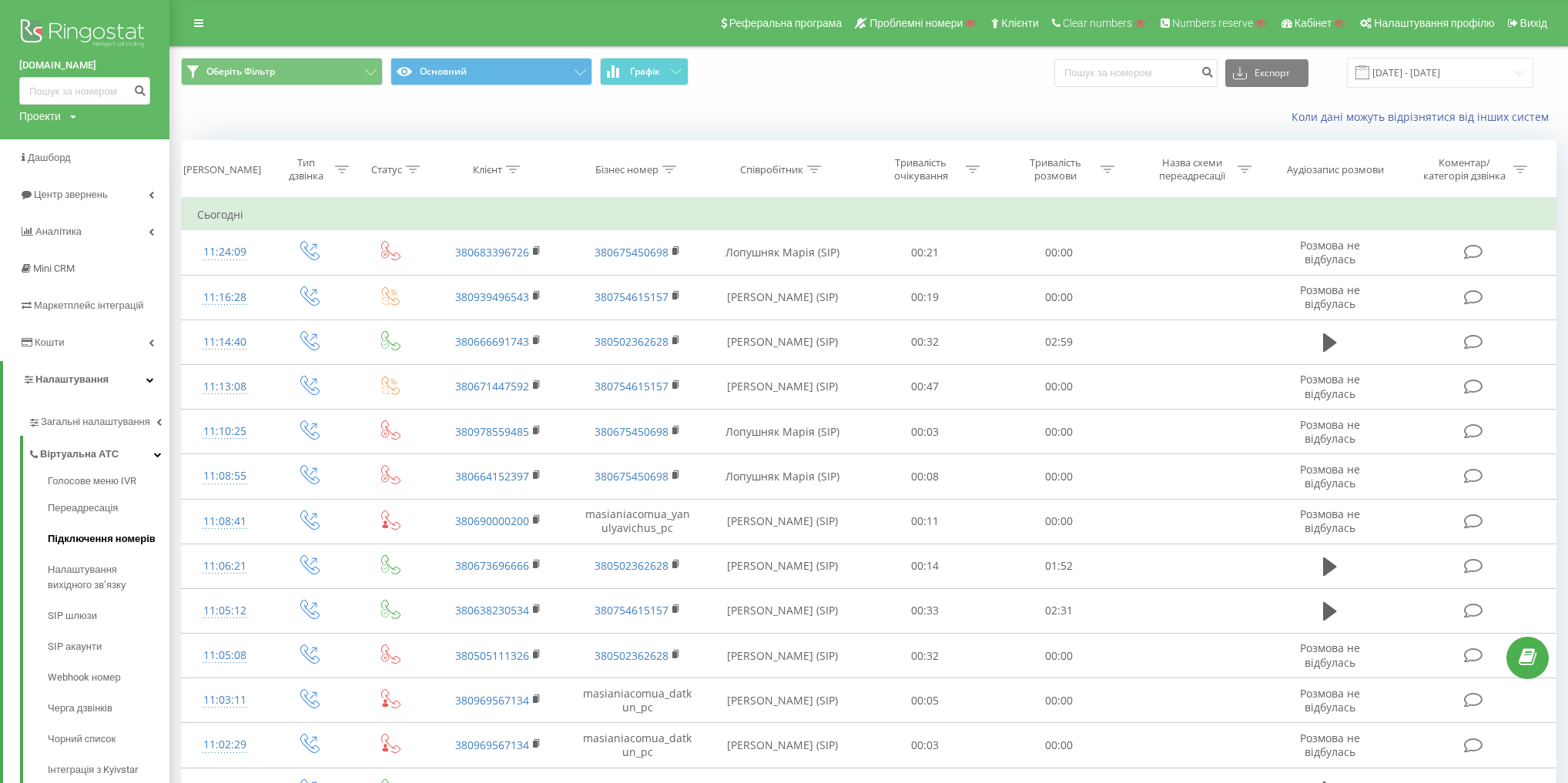
click at [97, 534] on span "Підключення номерів" at bounding box center [101, 538] width 107 height 15
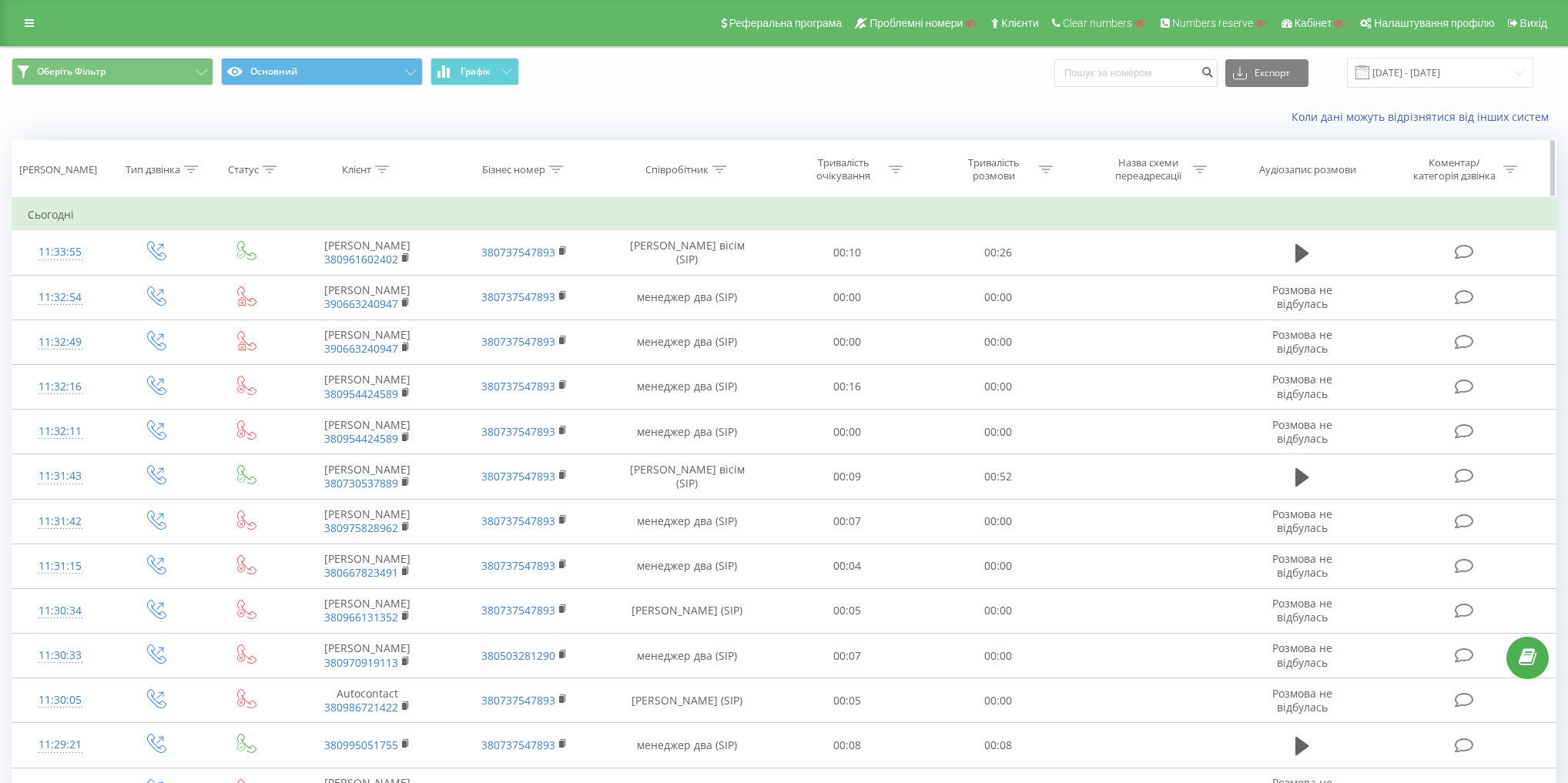
click at [650, 144] on th "Співробітник" at bounding box center [687, 169] width 168 height 57
click at [3, 28] on div "Реферальна програма Проблемні номери Клієнти Clear numbers Numbers reserve Кабі…" at bounding box center [784, 23] width 1568 height 46
click at [15, 26] on link at bounding box center [28, 23] width 28 height 21
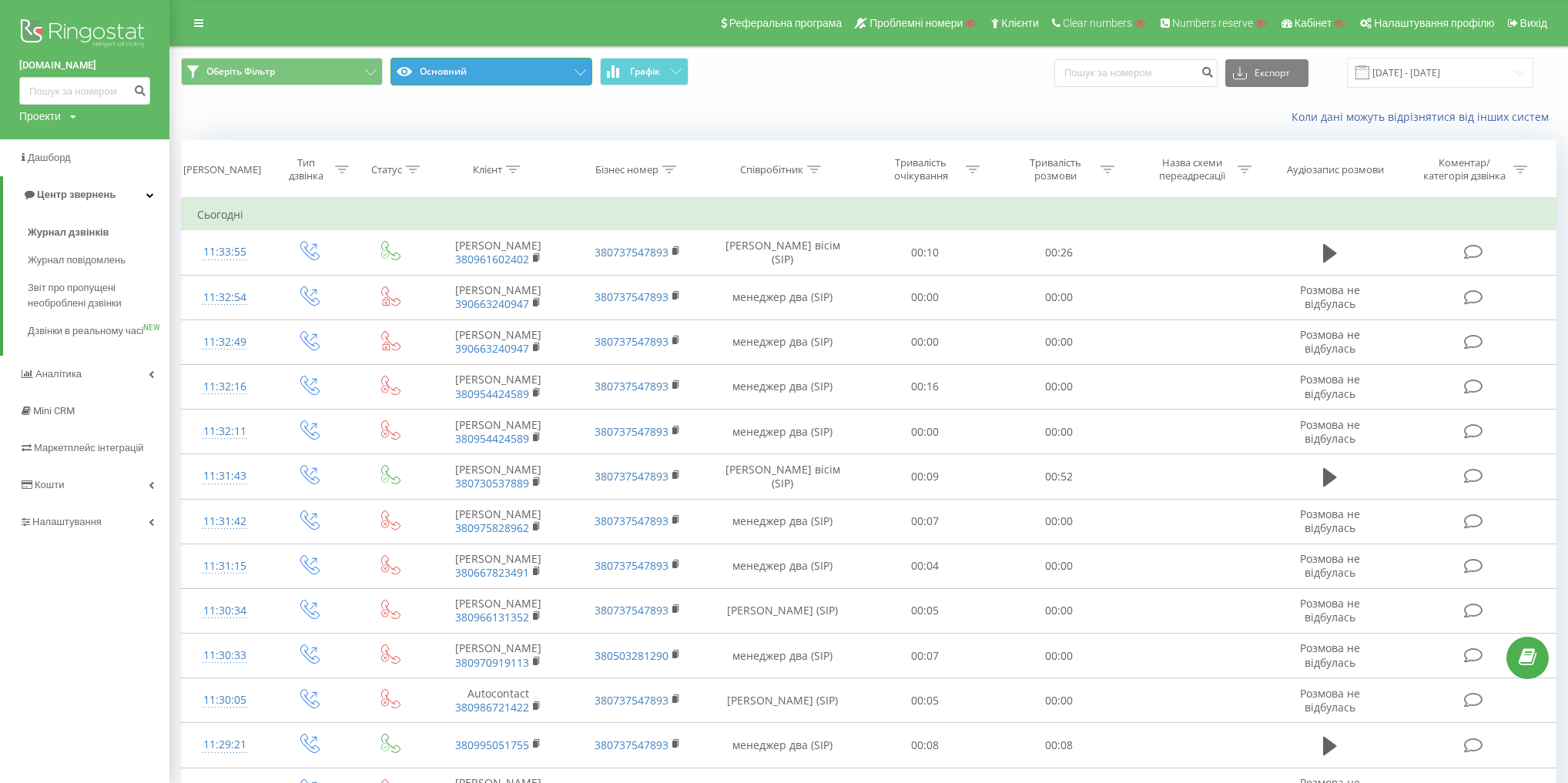
click at [567, 83] on button "Основний" at bounding box center [491, 71] width 202 height 28
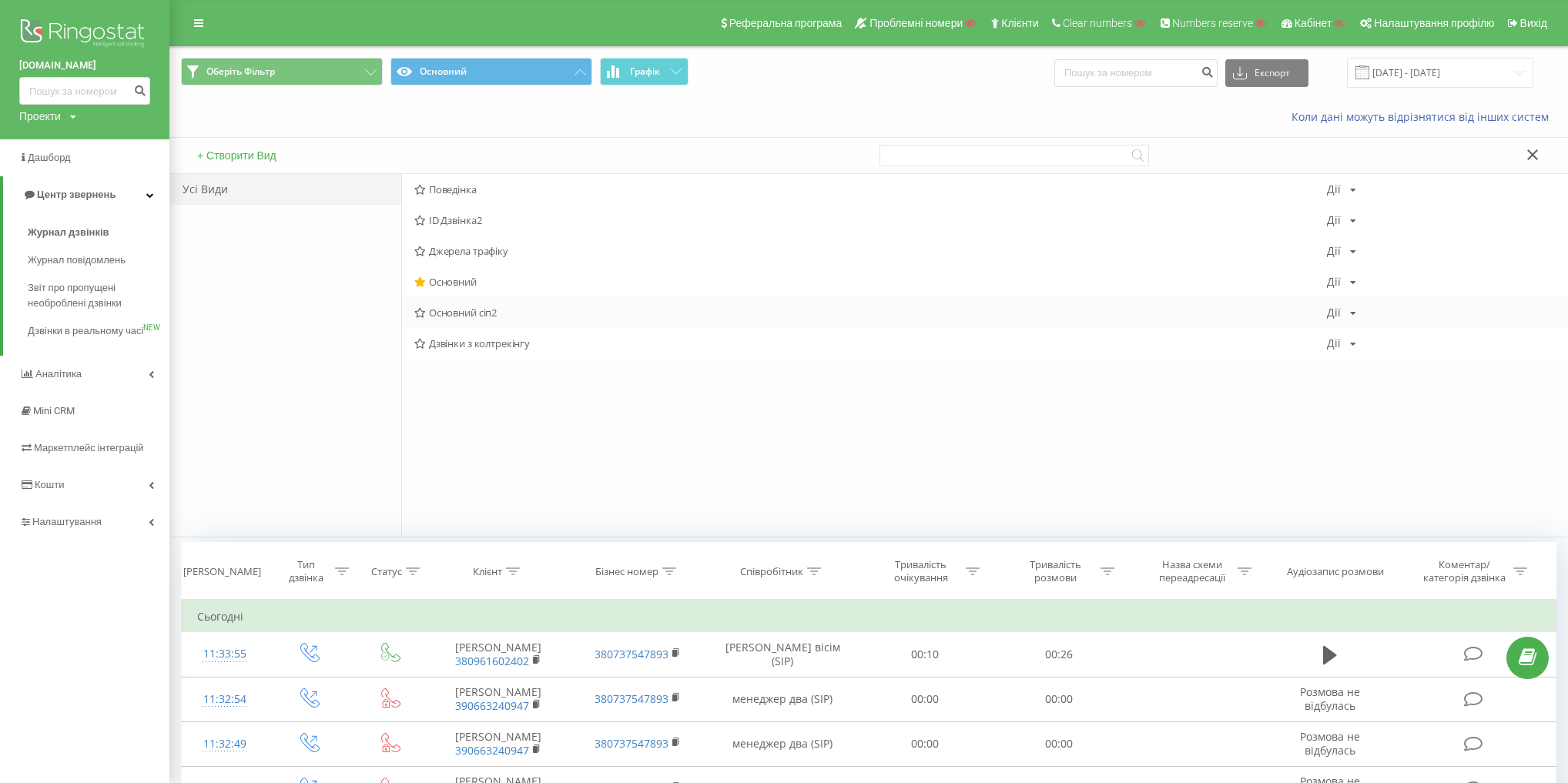
click at [475, 310] on span "Основний сіп2" at bounding box center [870, 313] width 913 height 11
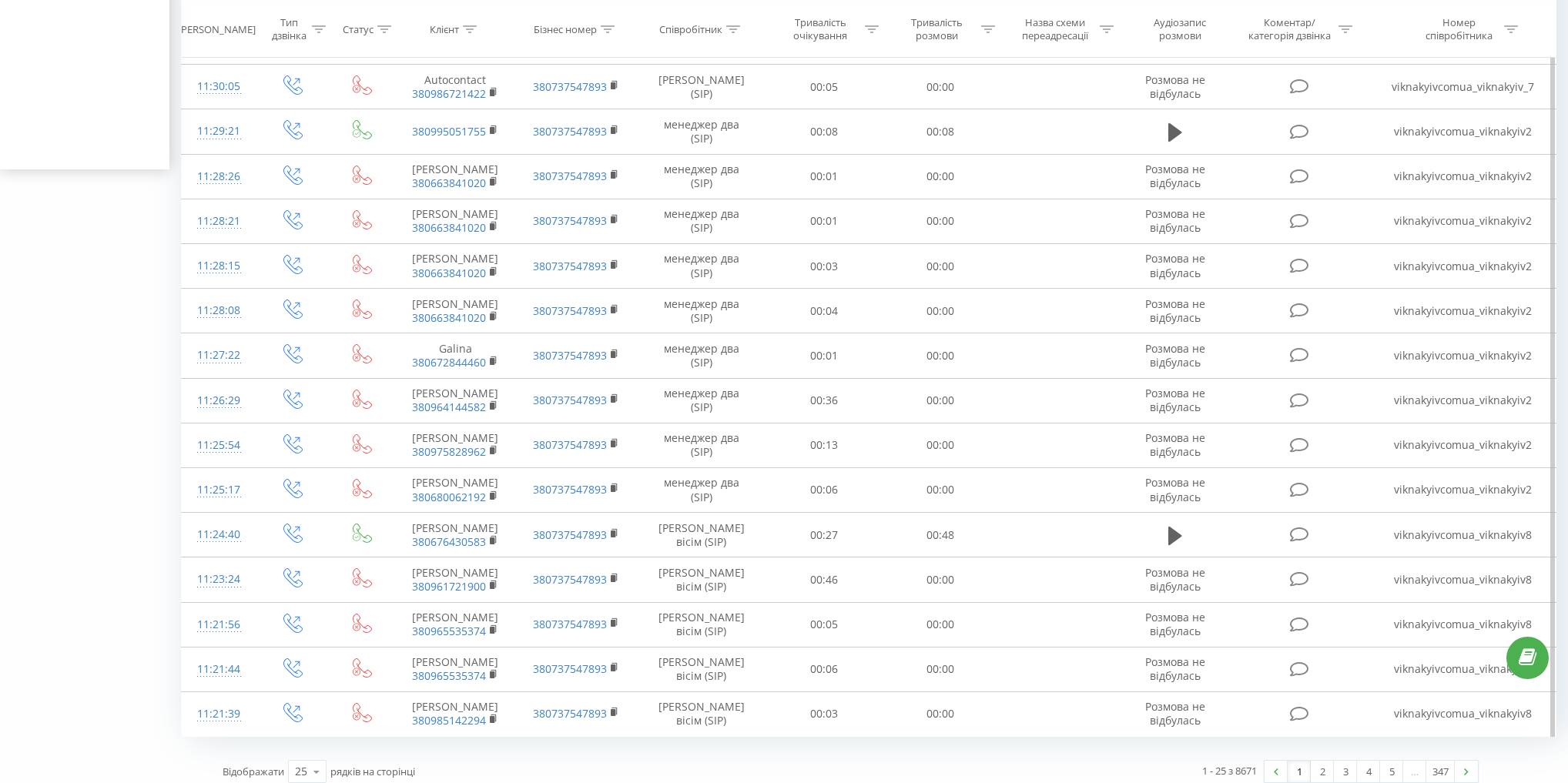
scroll to position [615, 0]
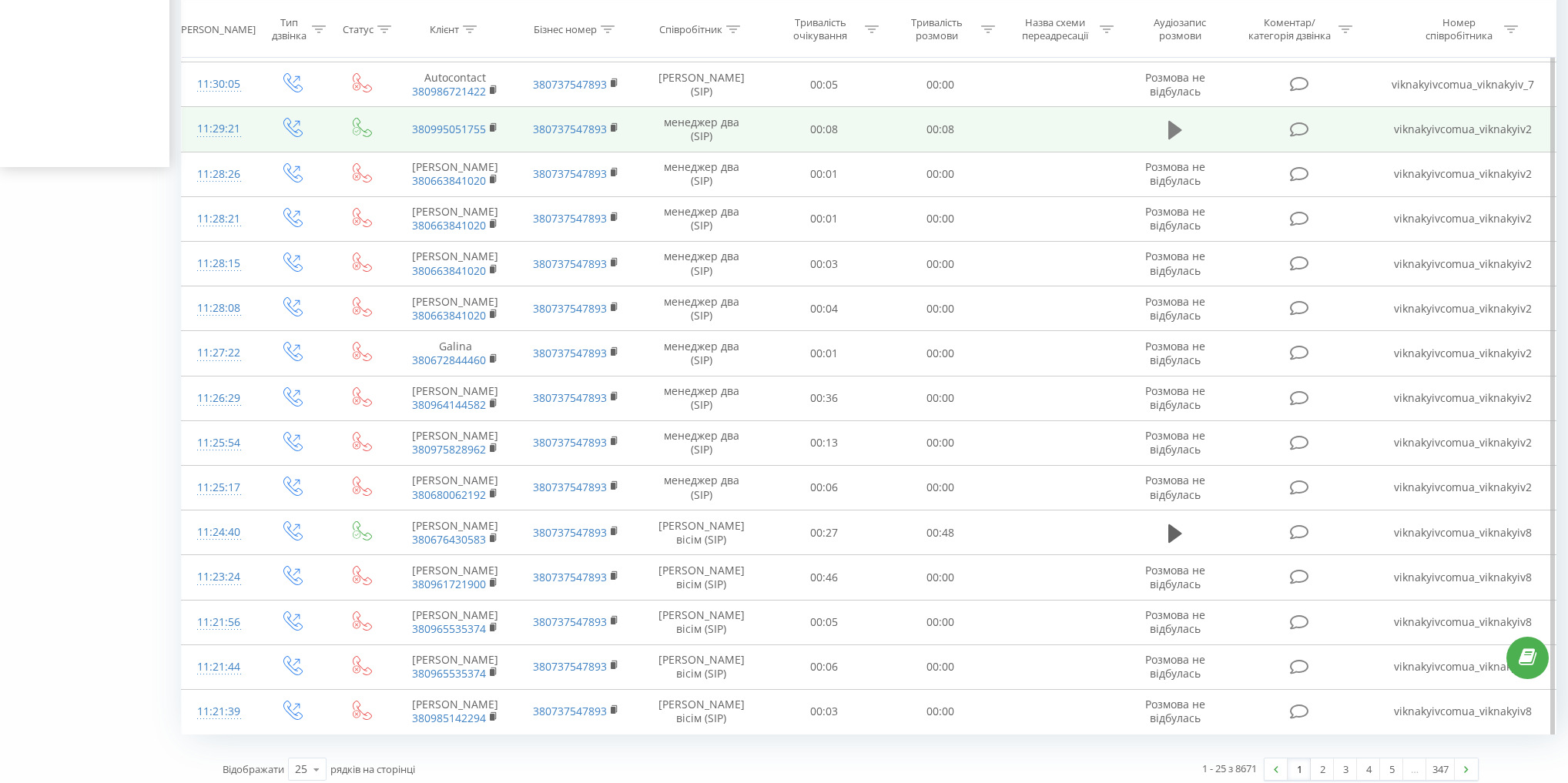
click at [1180, 139] on icon at bounding box center [1175, 130] width 14 height 18
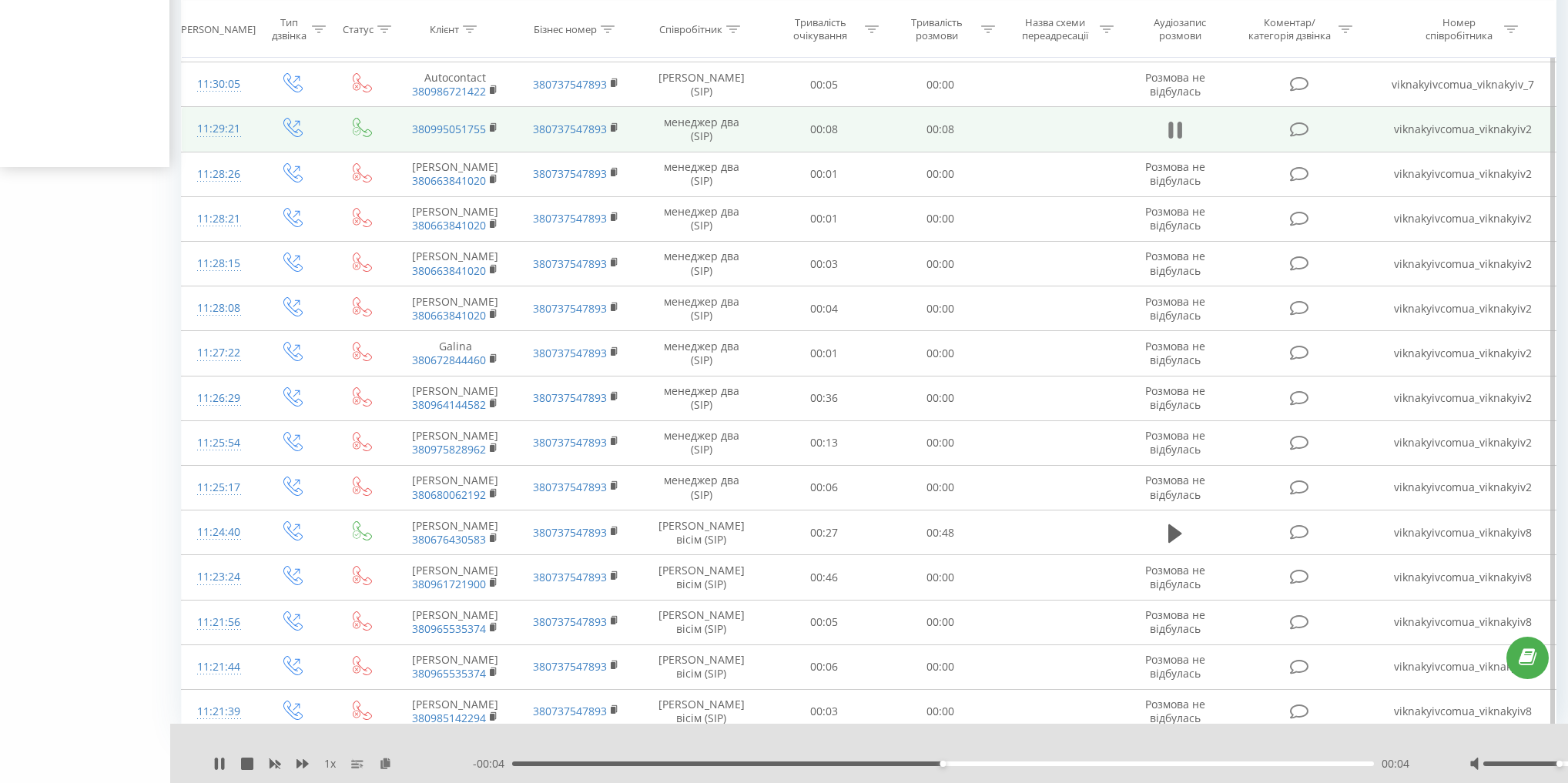
click at [1180, 138] on icon at bounding box center [1179, 130] width 5 height 17
click at [1448, 152] on td "viknakyivcomua_viknakyiv2" at bounding box center [1462, 129] width 186 height 45
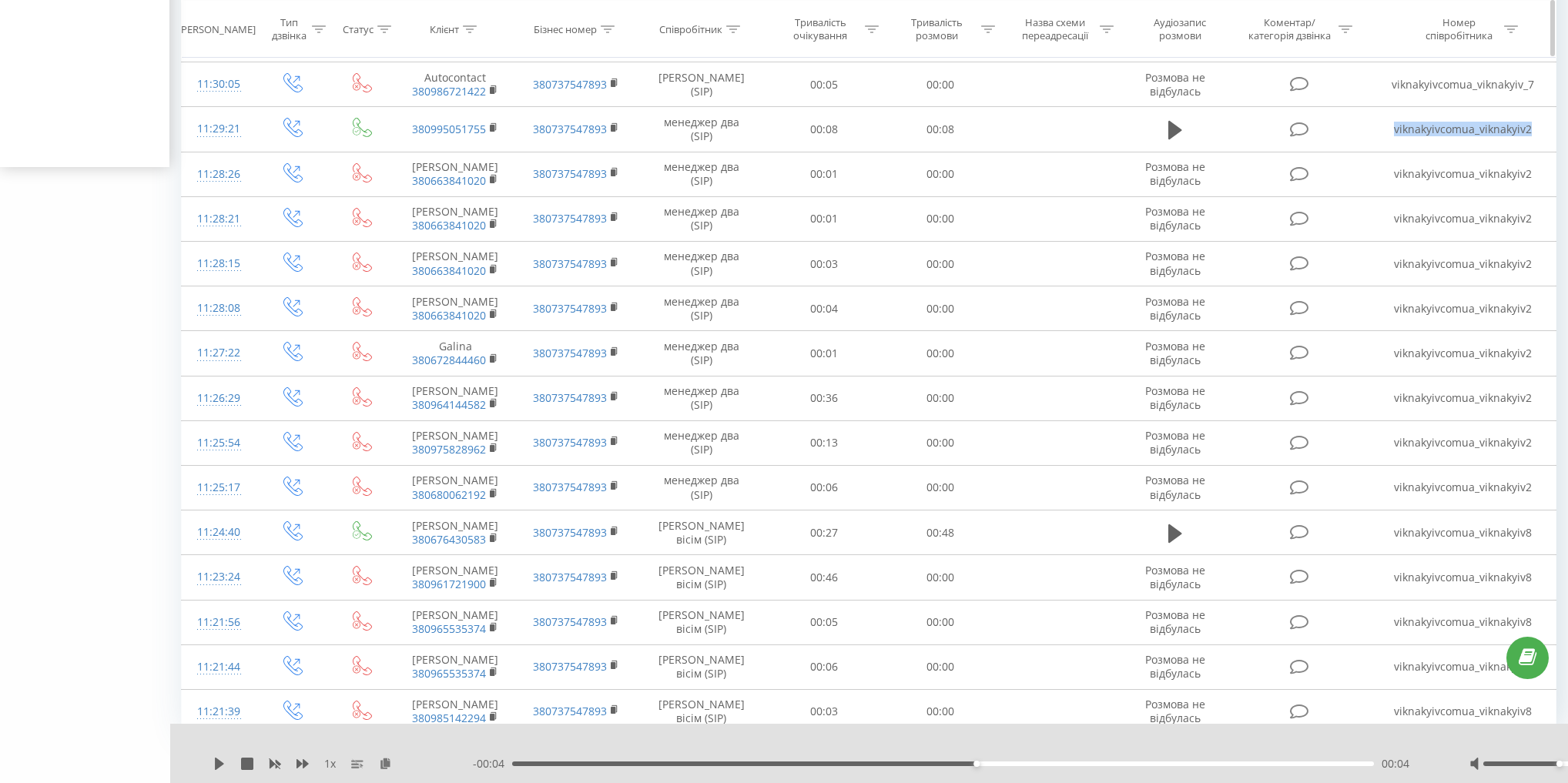
copy td "viknakyivcomua_viknakyiv2"
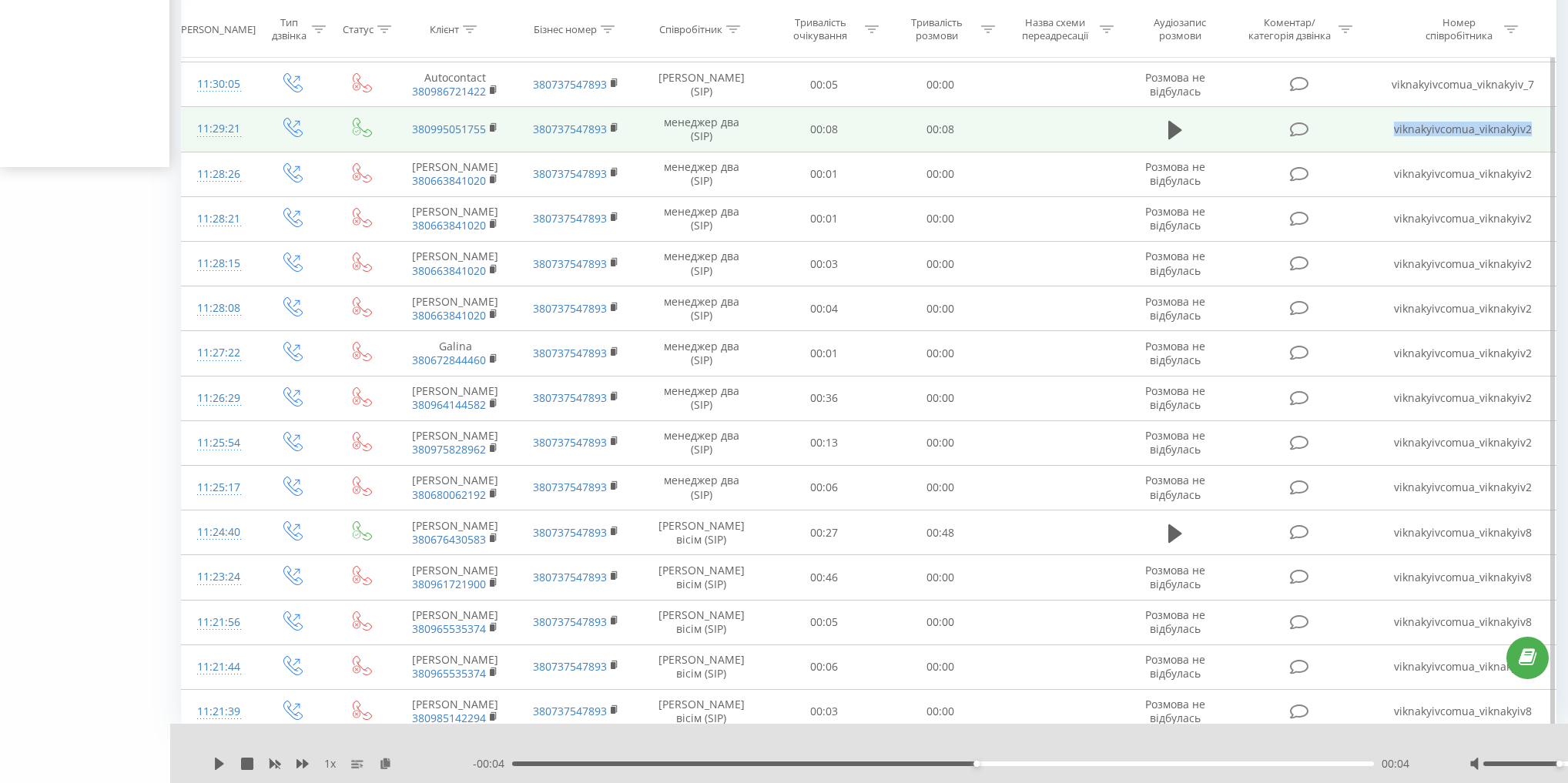
click at [1474, 152] on td "viknakyivcomua_viknakyiv2" at bounding box center [1462, 129] width 186 height 45
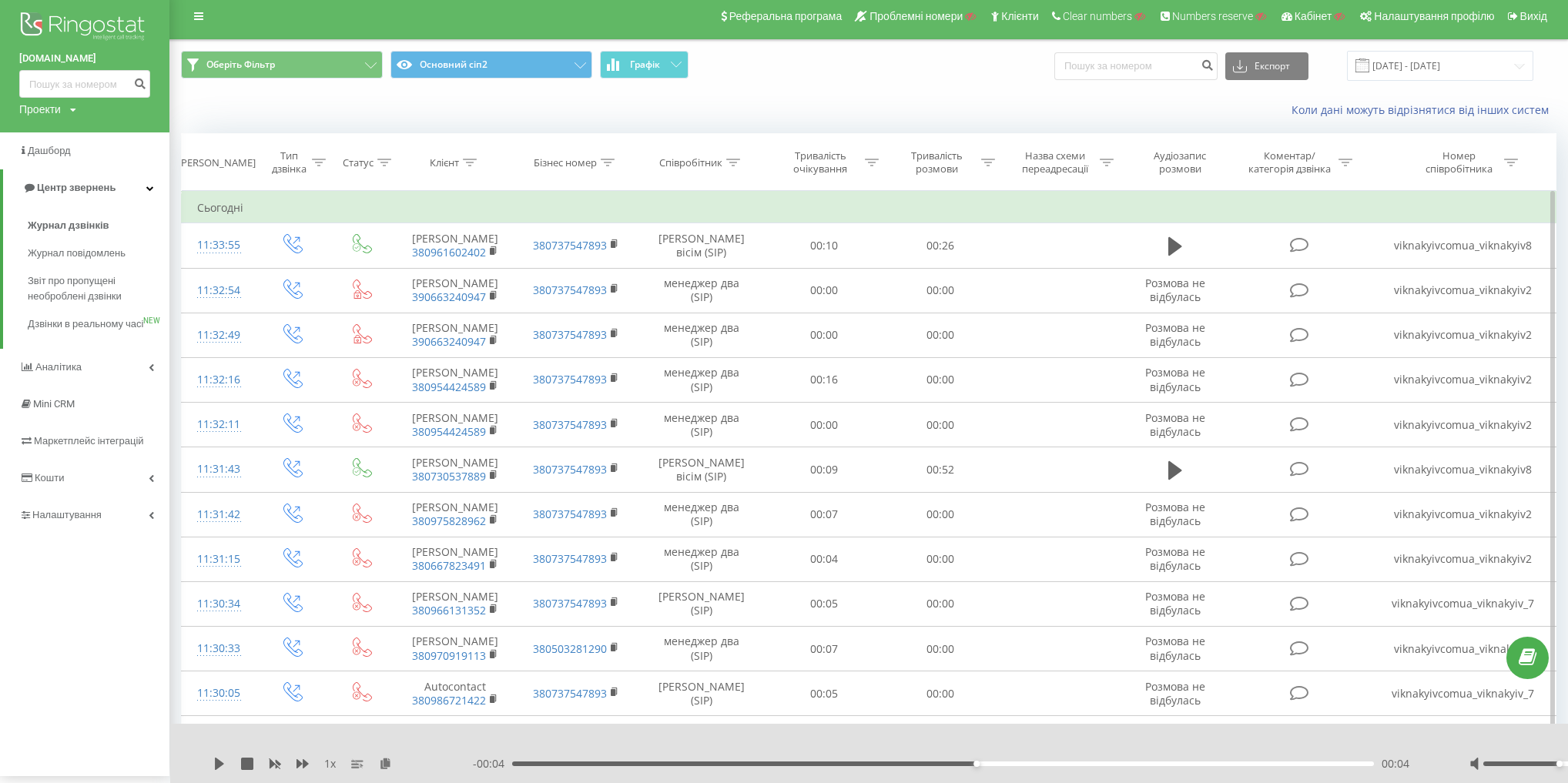
scroll to position [0, 0]
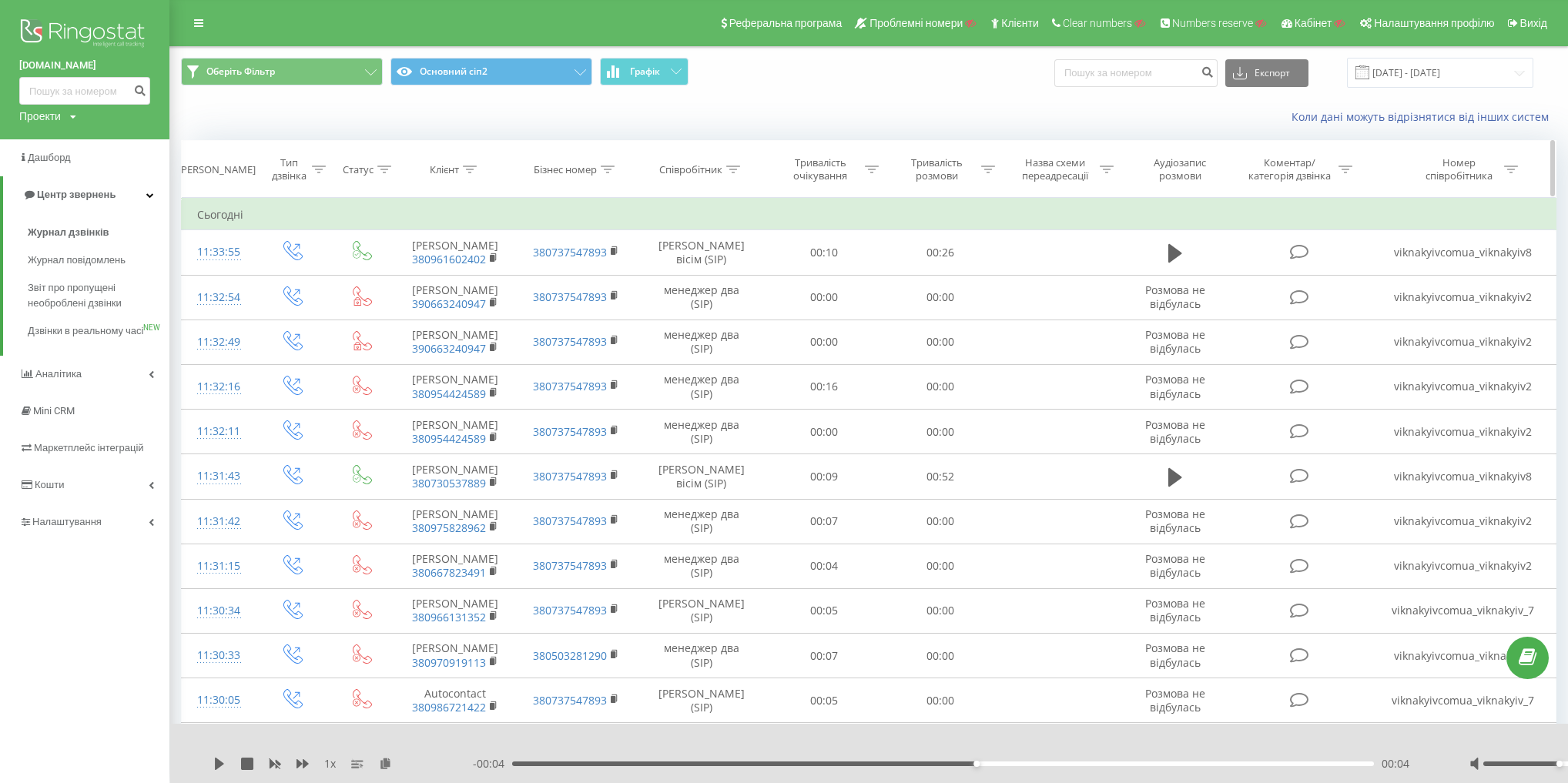
click at [1457, 172] on div "Номер співробітника" at bounding box center [1459, 169] width 82 height 26
click at [1398, 274] on input "text" at bounding box center [1400, 280] width 135 height 27
paste input "viknakyivcomua_viknakyiv2"
type input "viknakyivcomua_viknakyiv2"
click at [1443, 235] on div "Select an operator" at bounding box center [1391, 243] width 112 height 23
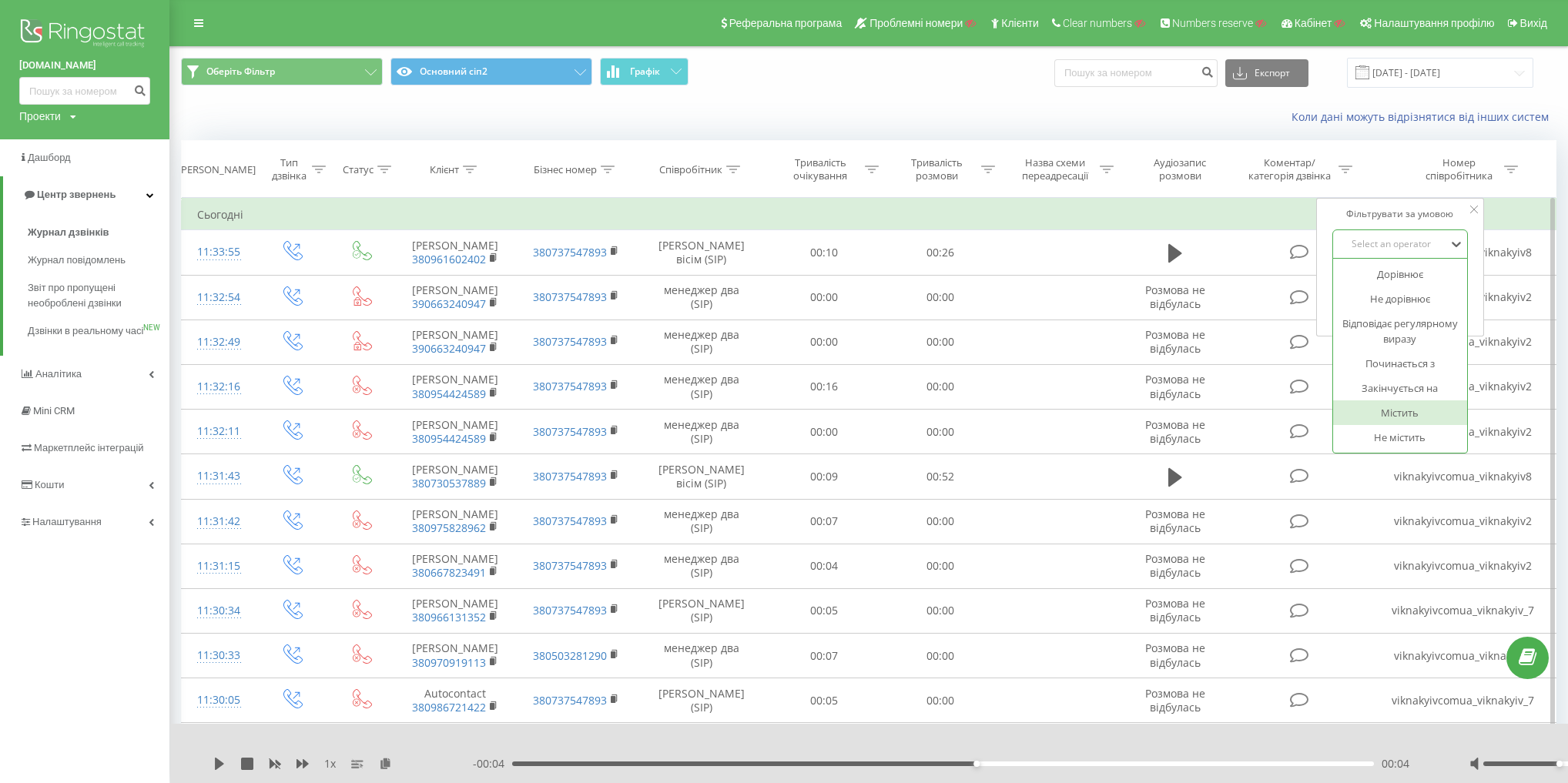
click at [1415, 418] on div "Містить" at bounding box center [1400, 412] width 134 height 24
click at [1433, 302] on span "OK" at bounding box center [1432, 310] width 43 height 24
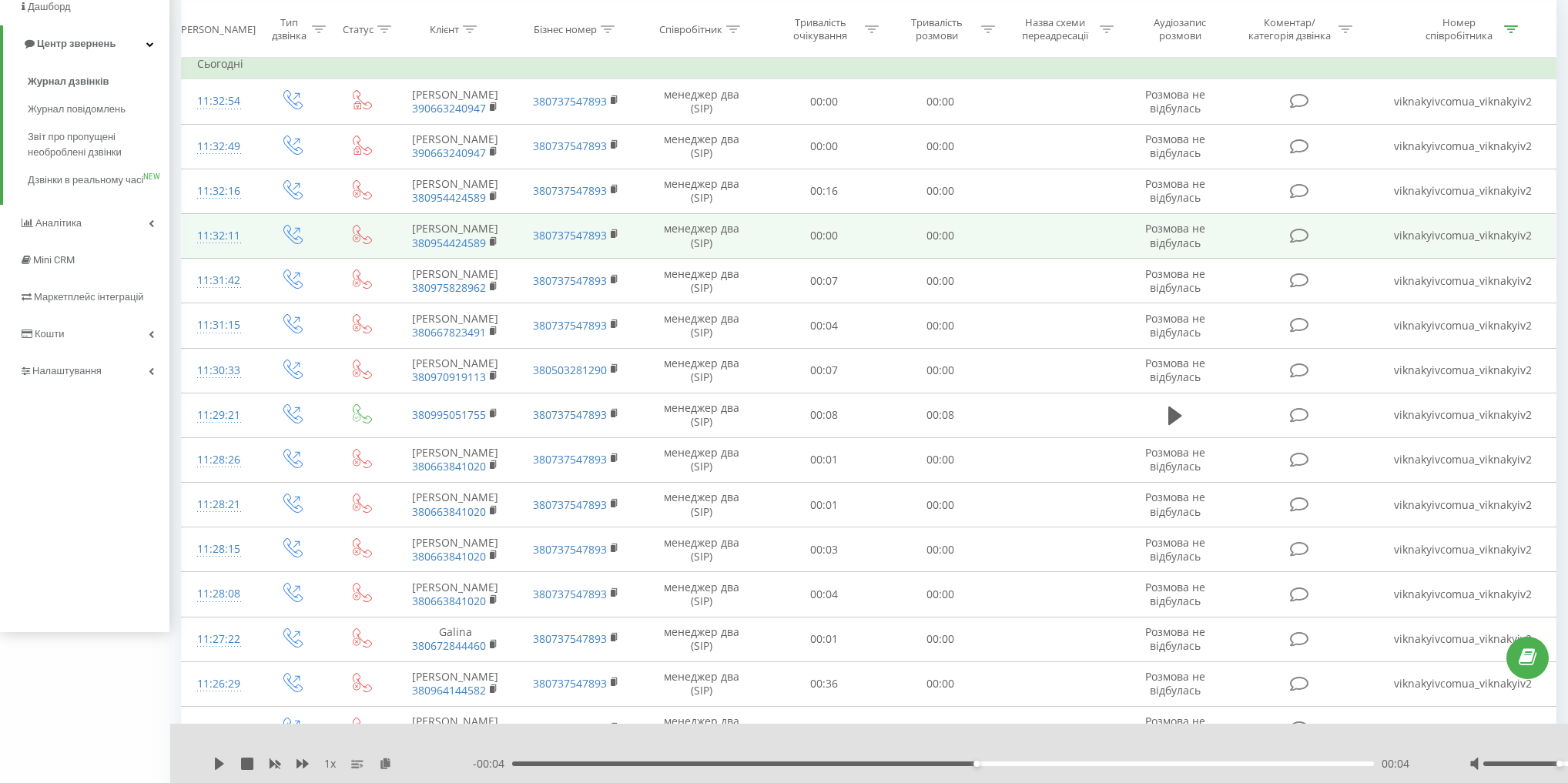
scroll to position [185, 0]
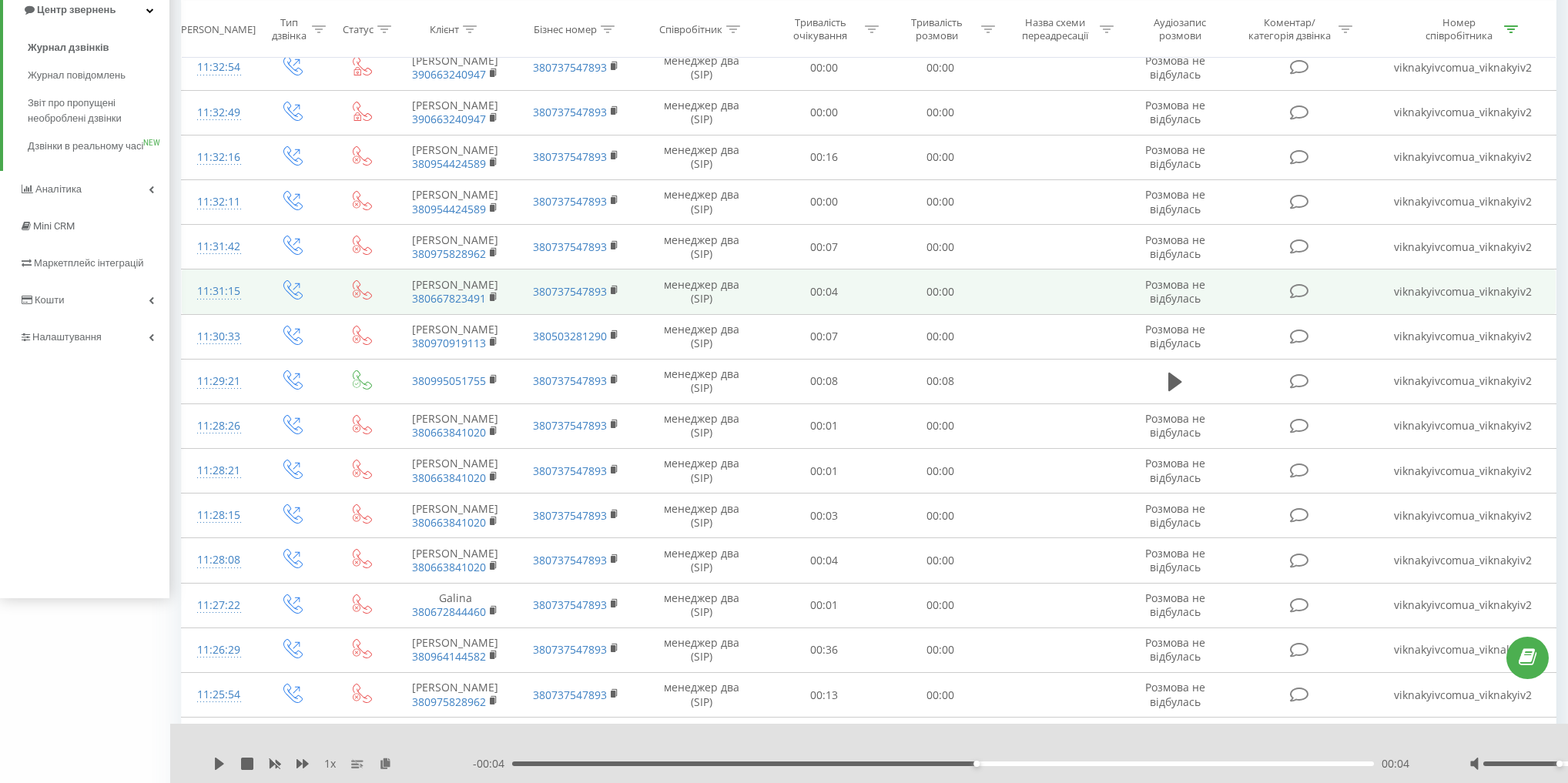
drag, startPoint x: 303, startPoint y: 320, endPoint x: 292, endPoint y: 320, distance: 11.0
click at [301, 314] on td at bounding box center [292, 292] width 74 height 45
click at [292, 299] on icon at bounding box center [293, 290] width 19 height 19
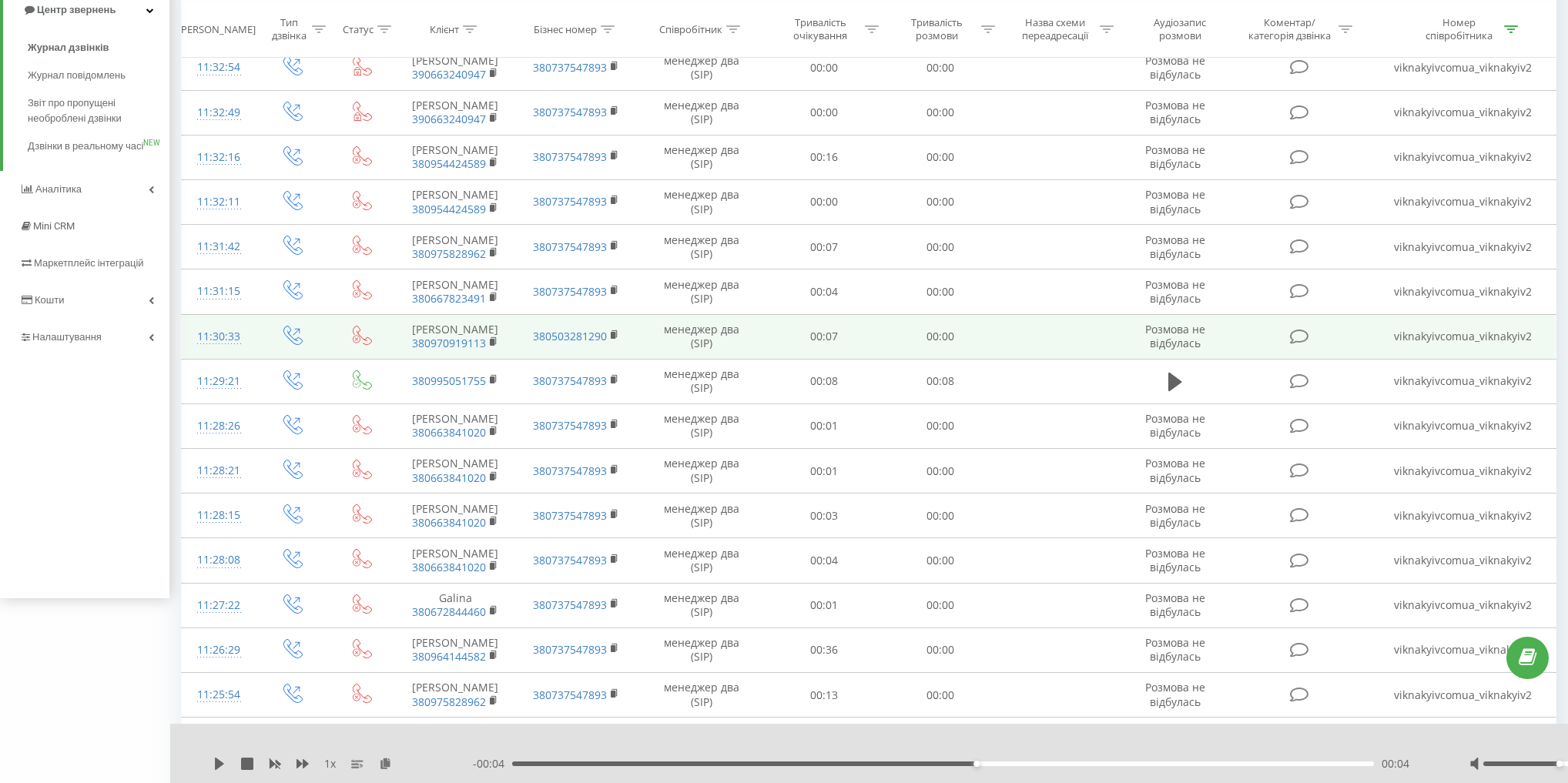
click at [787, 359] on td "00:07" at bounding box center [824, 337] width 116 height 45
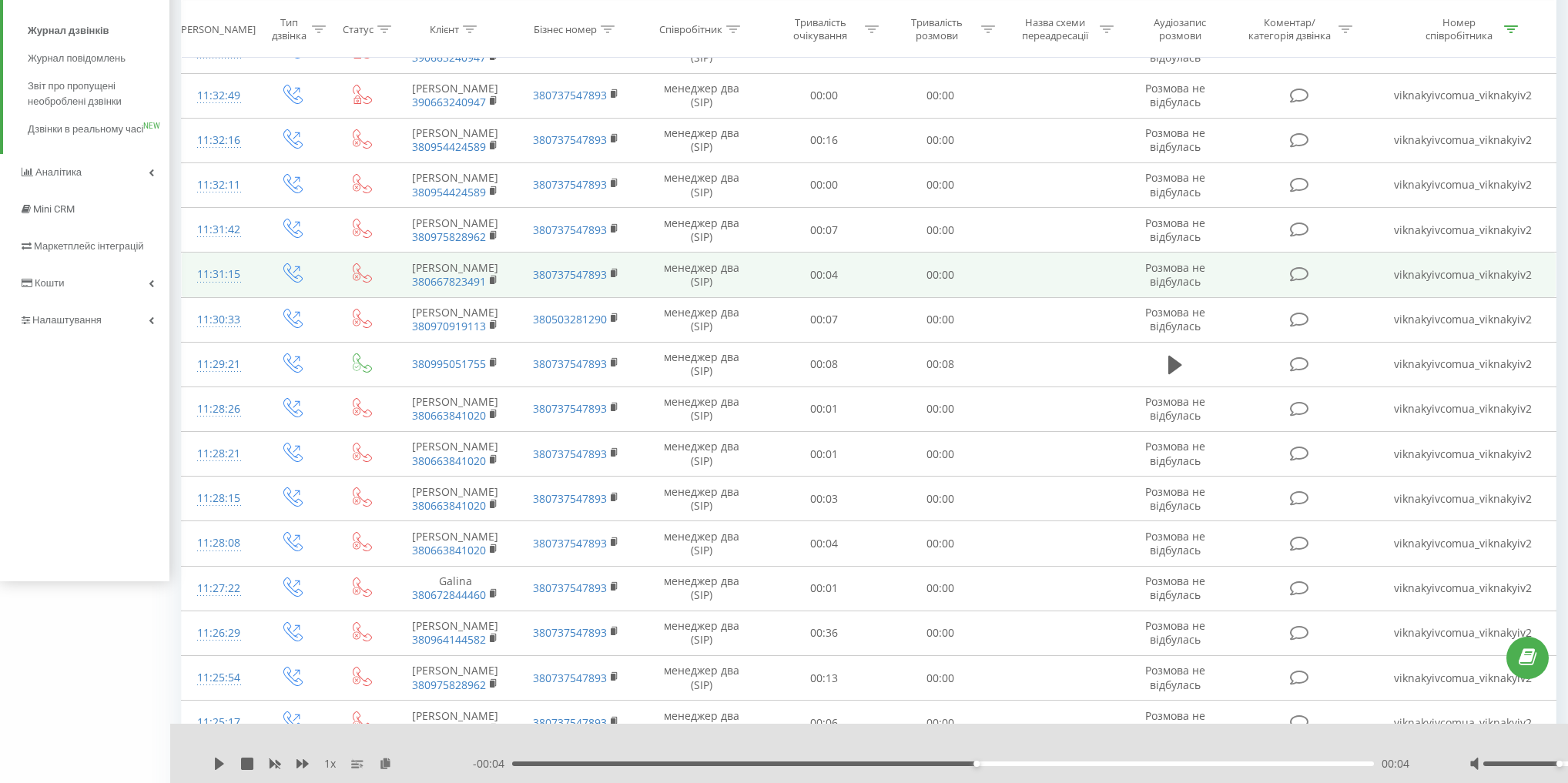
scroll to position [247, 0]
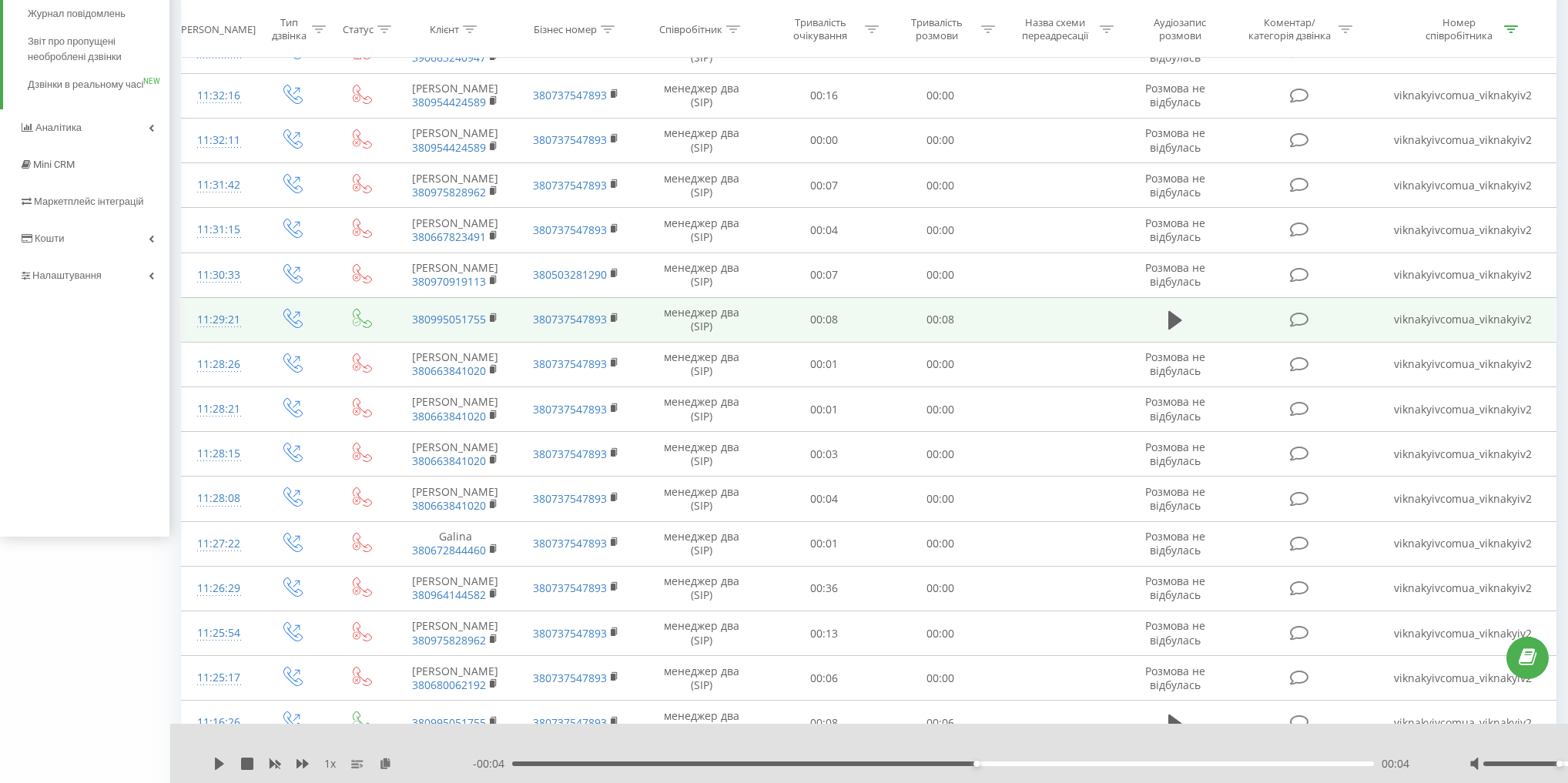
click at [1102, 342] on td at bounding box center [1058, 319] width 121 height 45
click at [1174, 329] on icon at bounding box center [1175, 320] width 14 height 18
click at [1170, 329] on icon at bounding box center [1170, 320] width 5 height 17
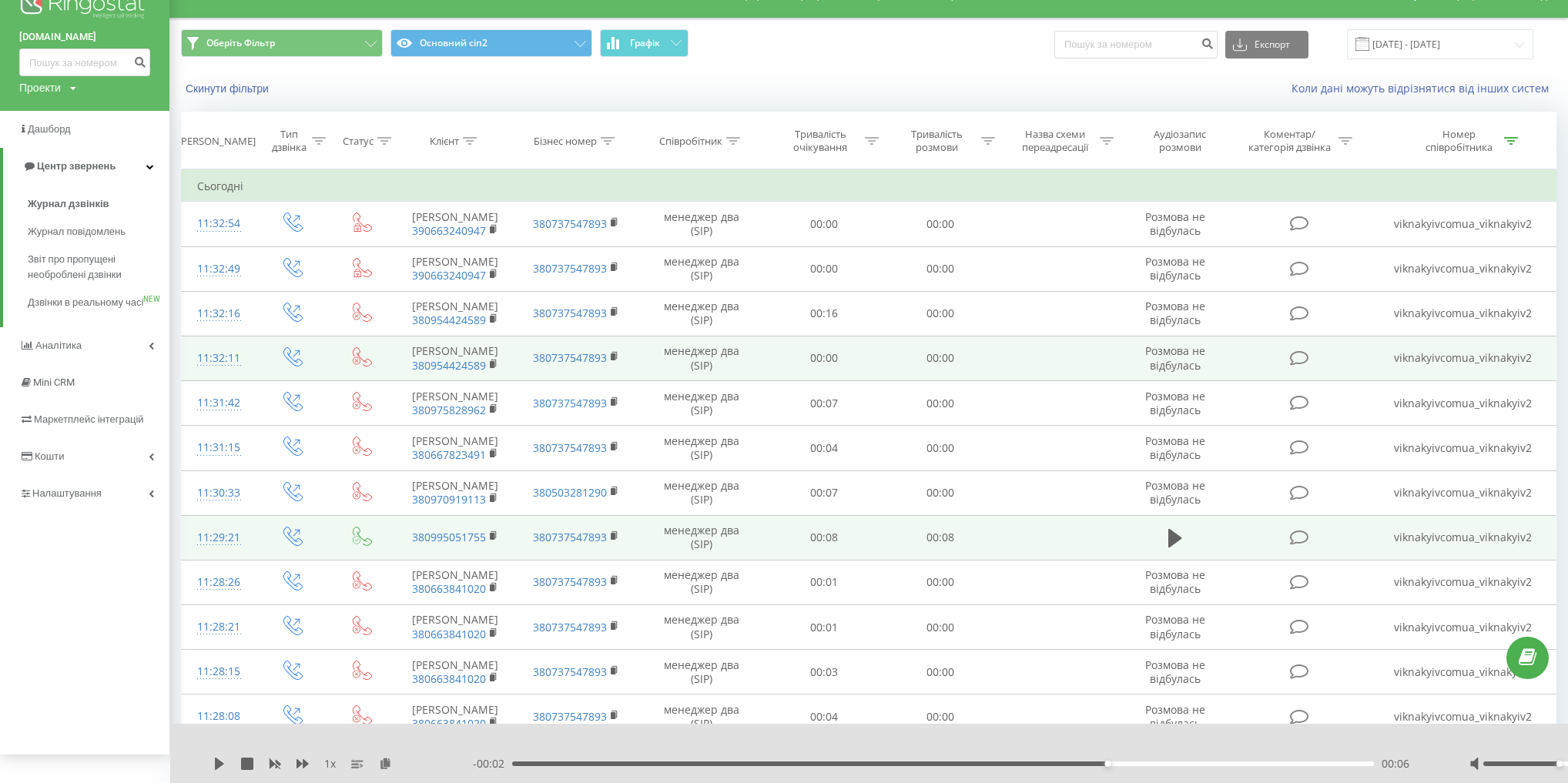
scroll to position [0, 0]
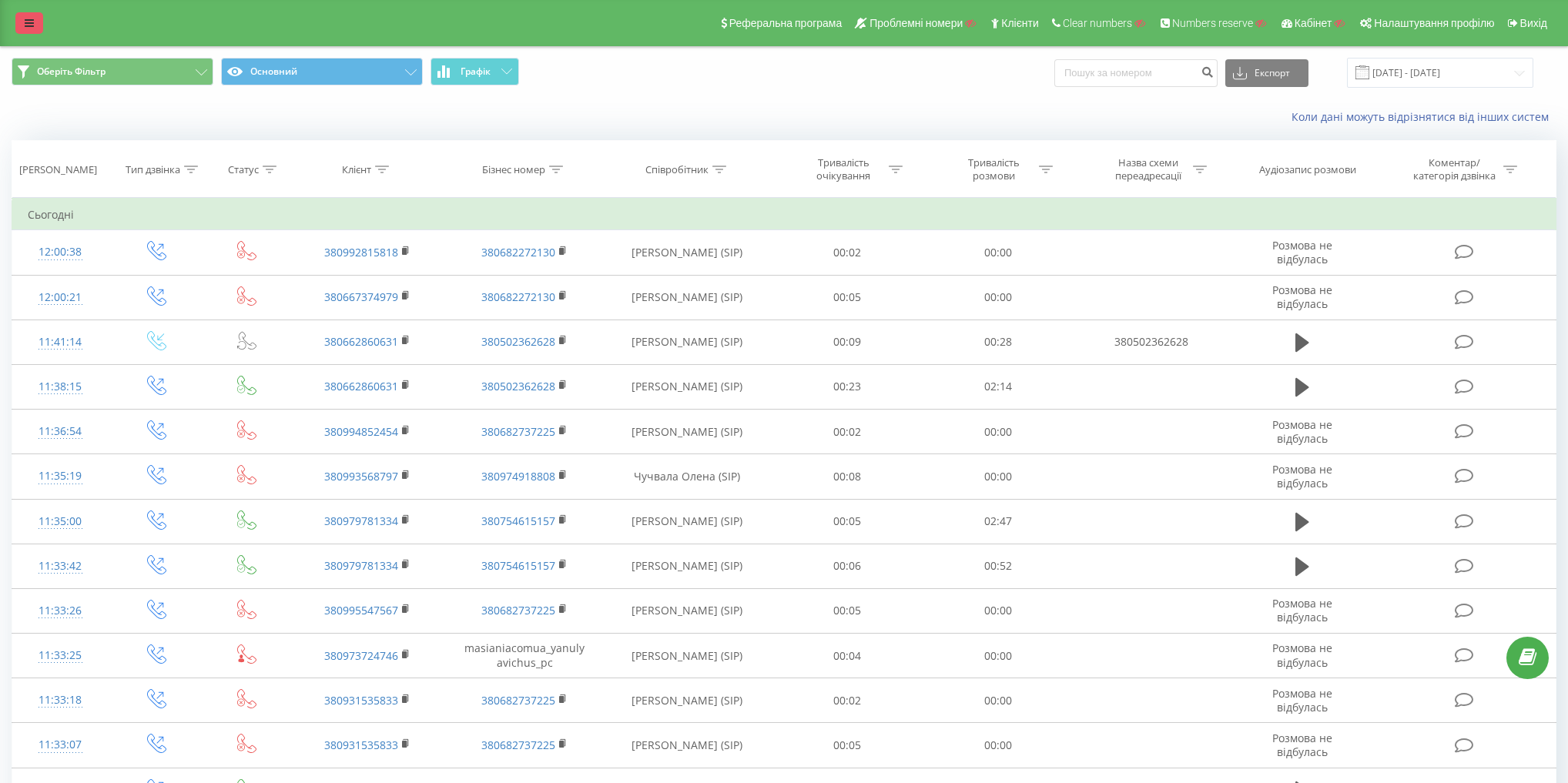
click at [27, 21] on icon at bounding box center [29, 23] width 9 height 11
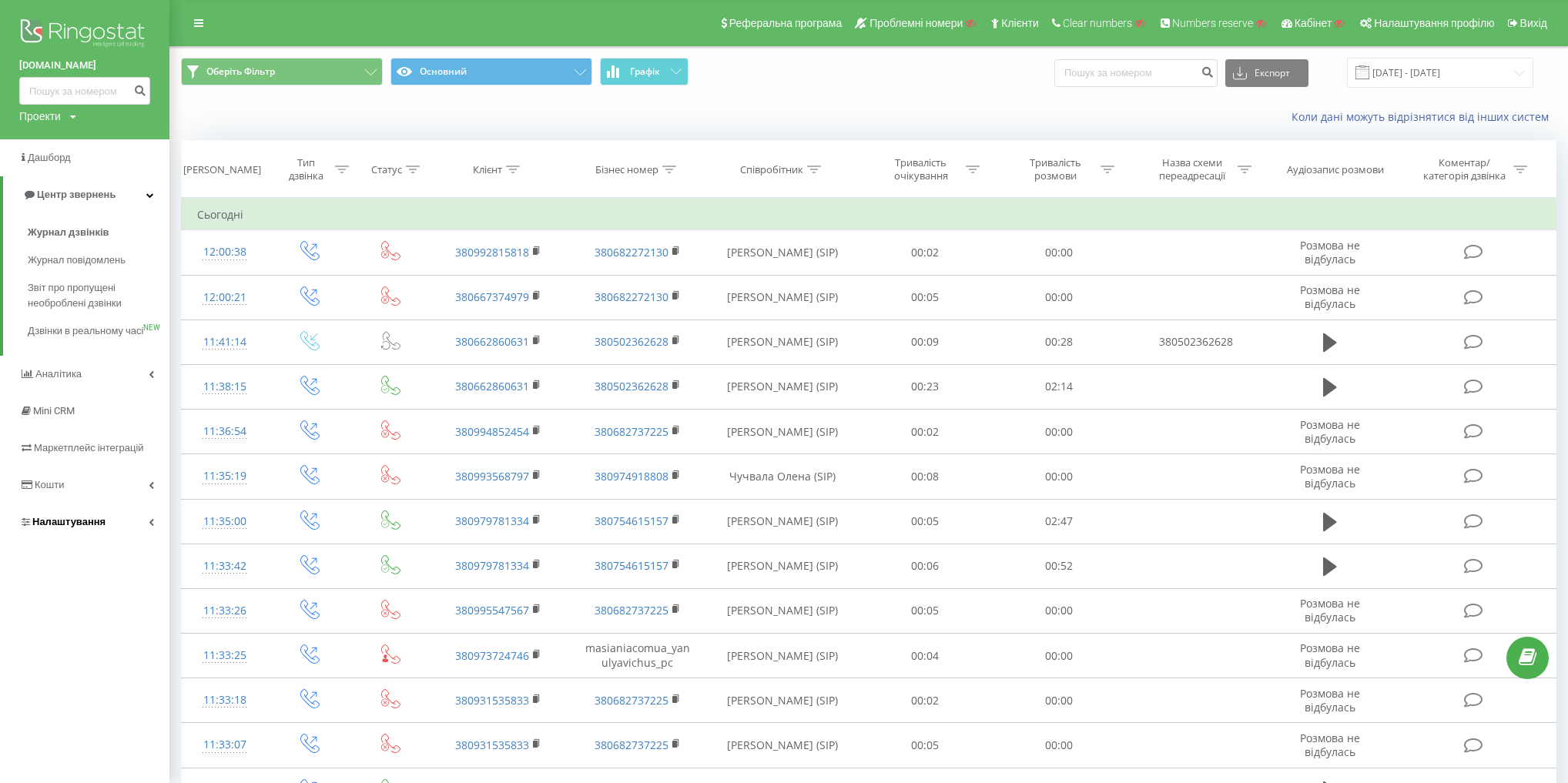
click at [119, 537] on link "Налаштування" at bounding box center [85, 521] width 169 height 37
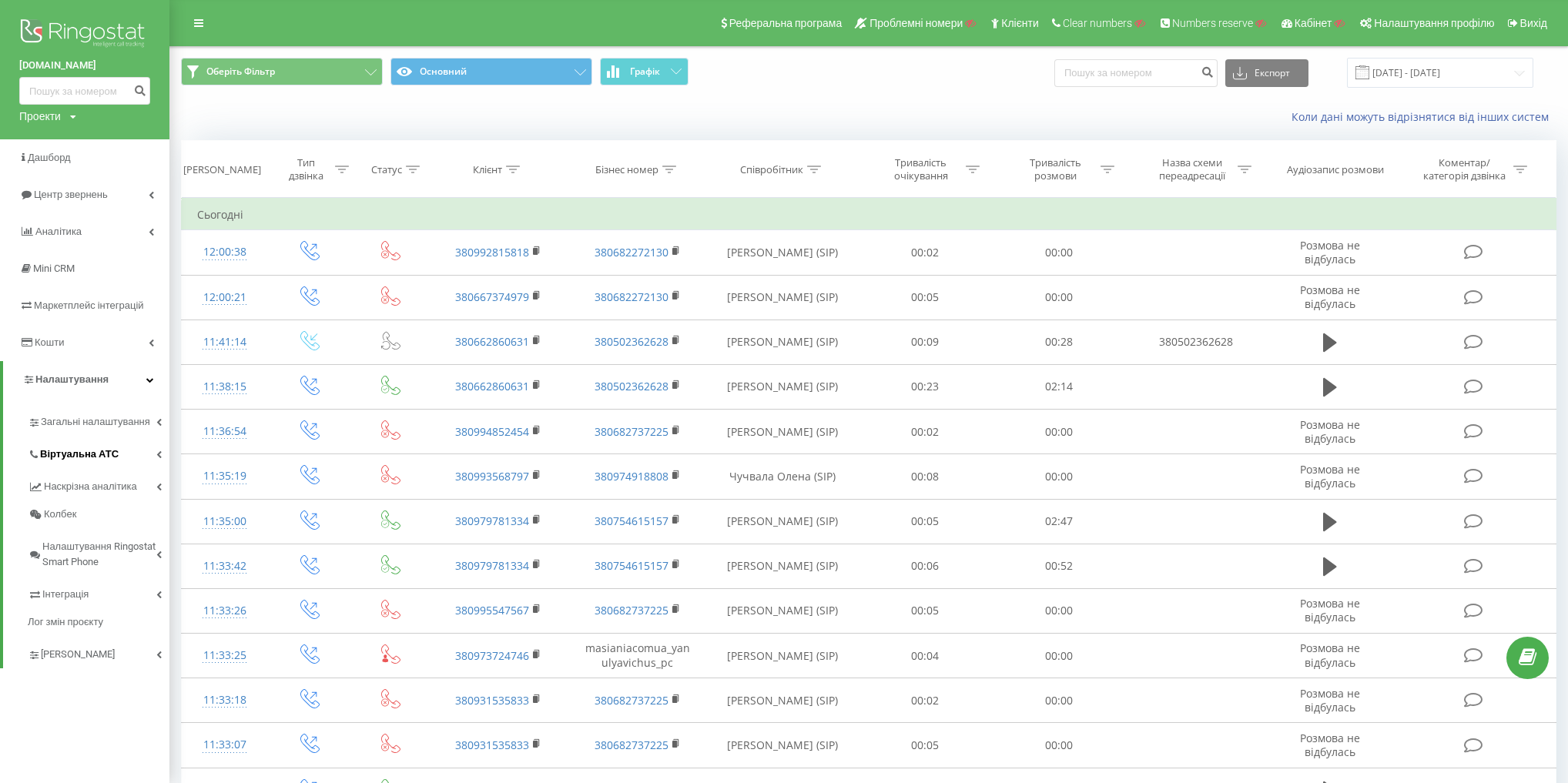
click at [97, 446] on link "Віртуальна АТС" at bounding box center [98, 451] width 141 height 32
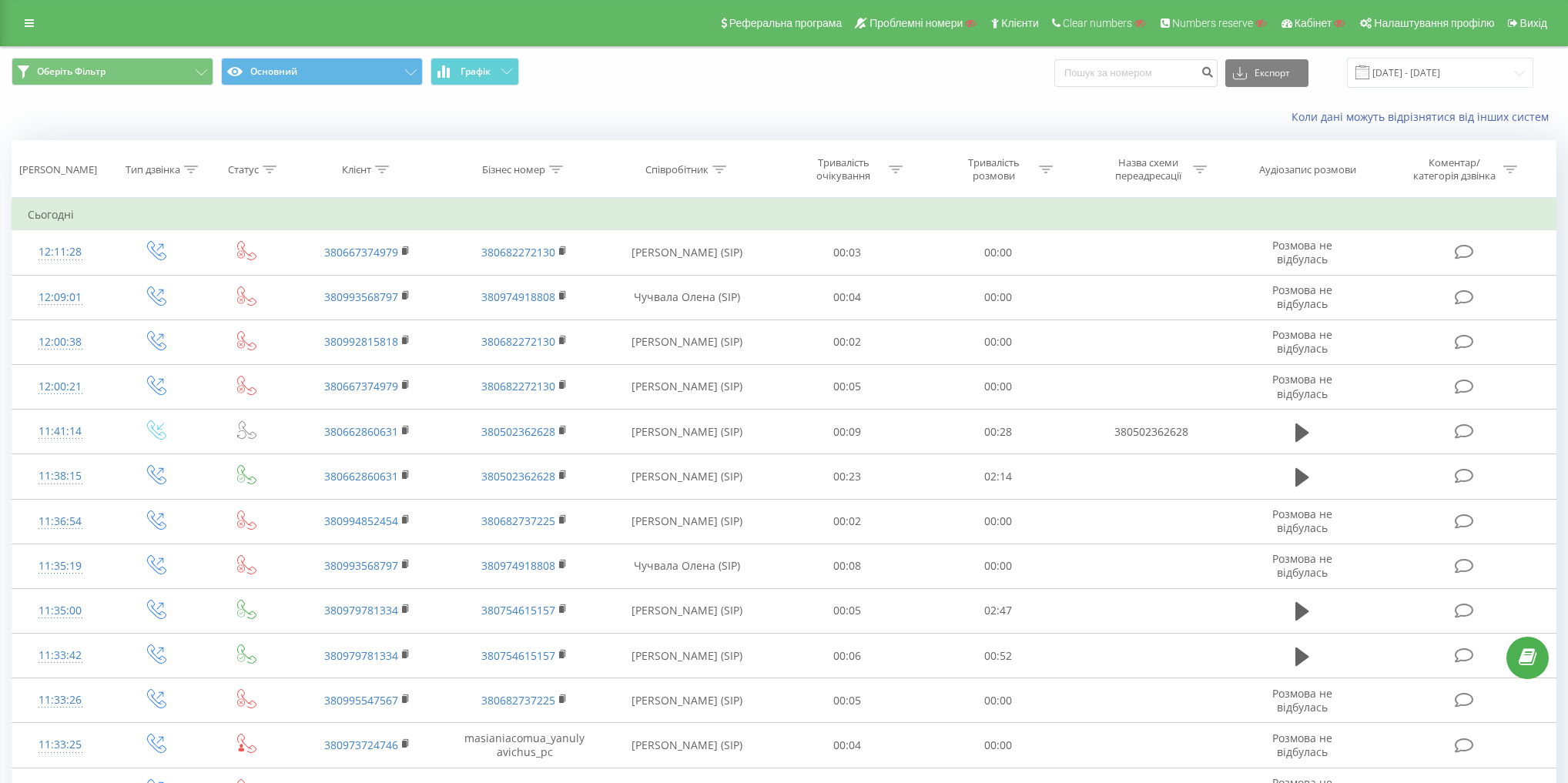
click at [26, 9] on div "Реферальна програма Проблемні номери Клієнти Clear numbers Numbers reserve Кабі…" at bounding box center [784, 23] width 1568 height 46
click at [23, 24] on link at bounding box center [28, 23] width 28 height 21
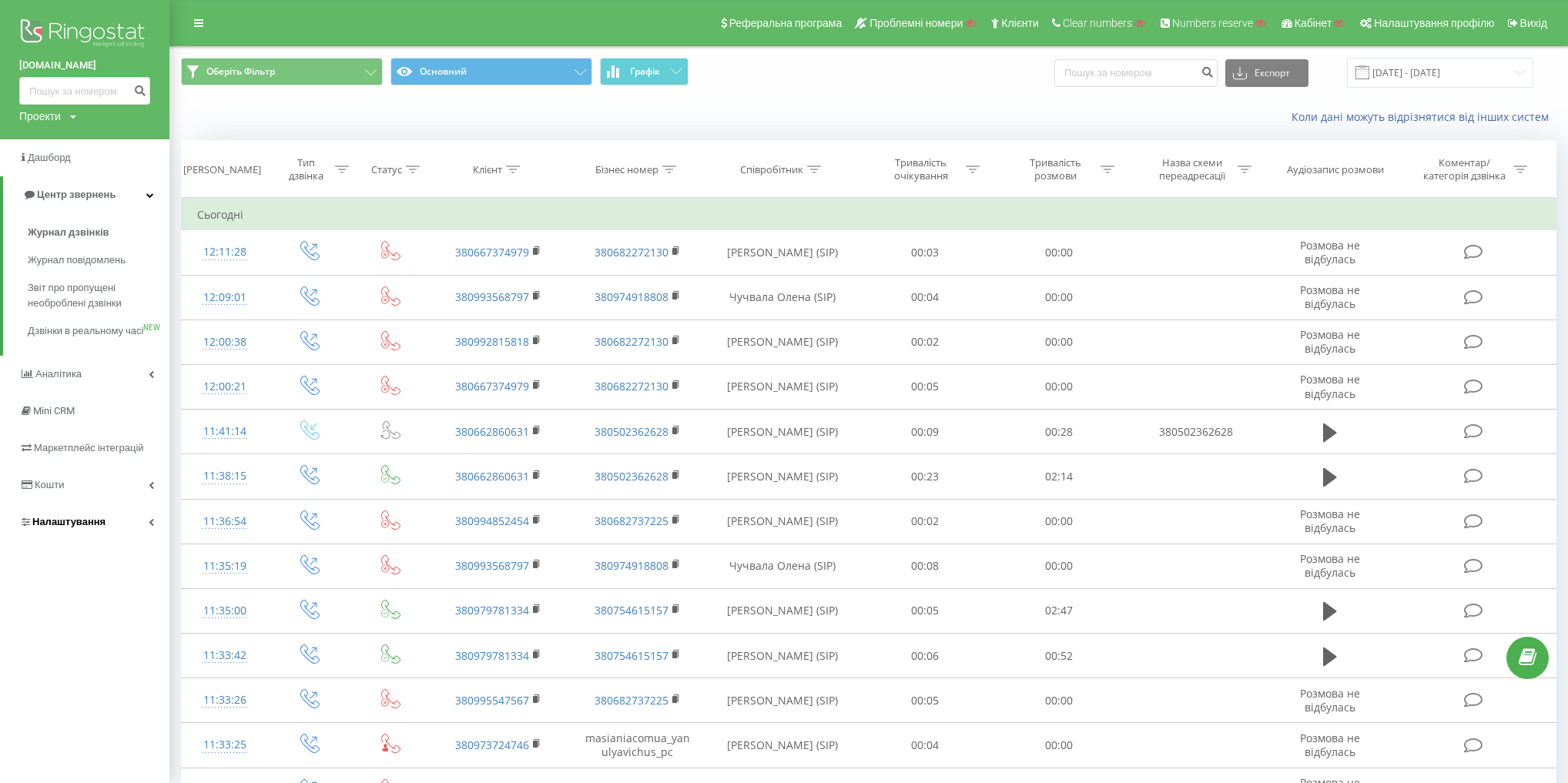
click at [114, 525] on link "Налаштування" at bounding box center [85, 521] width 169 height 37
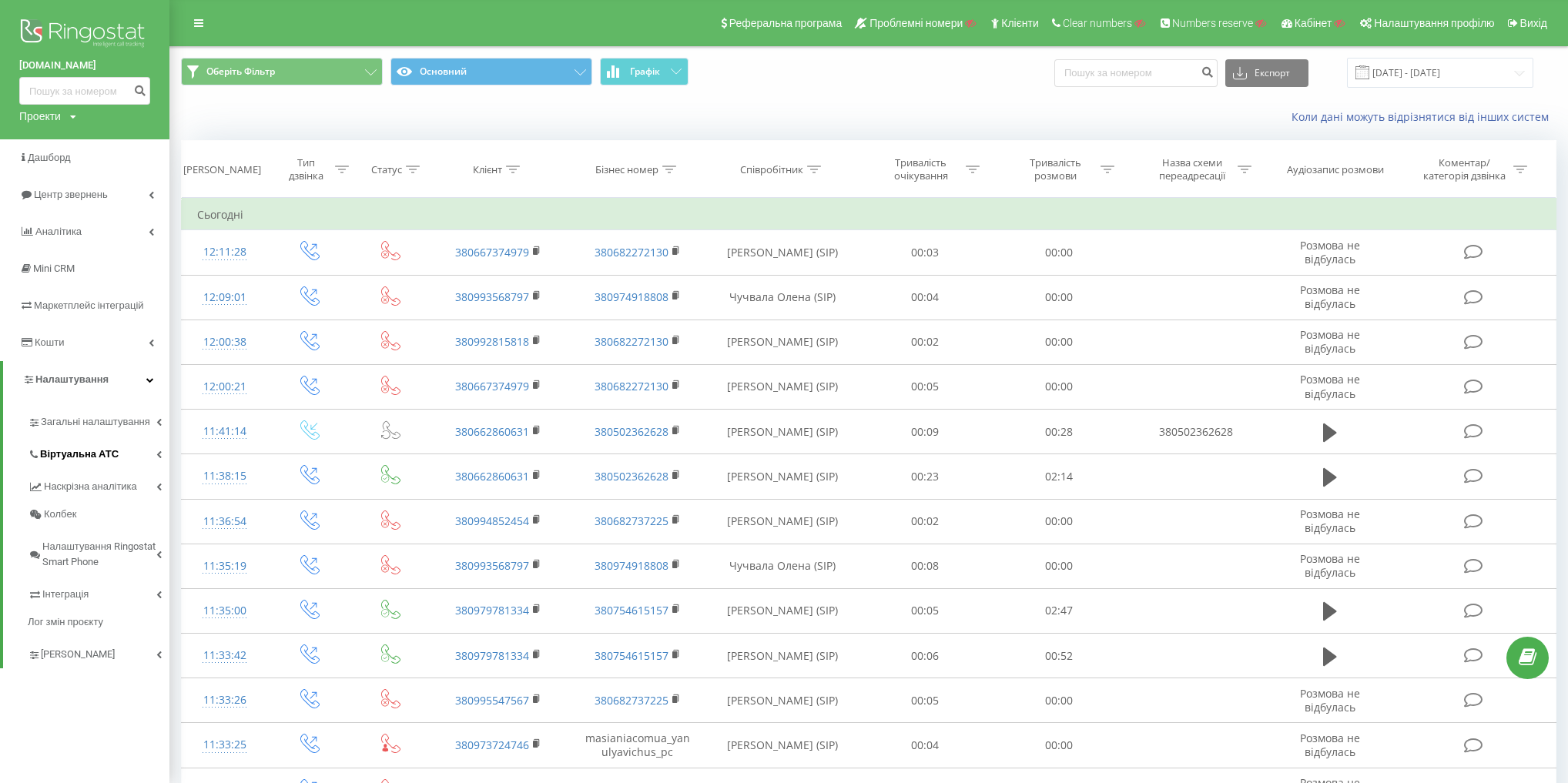
click at [89, 456] on span "Віртуальна АТС" at bounding box center [79, 454] width 78 height 15
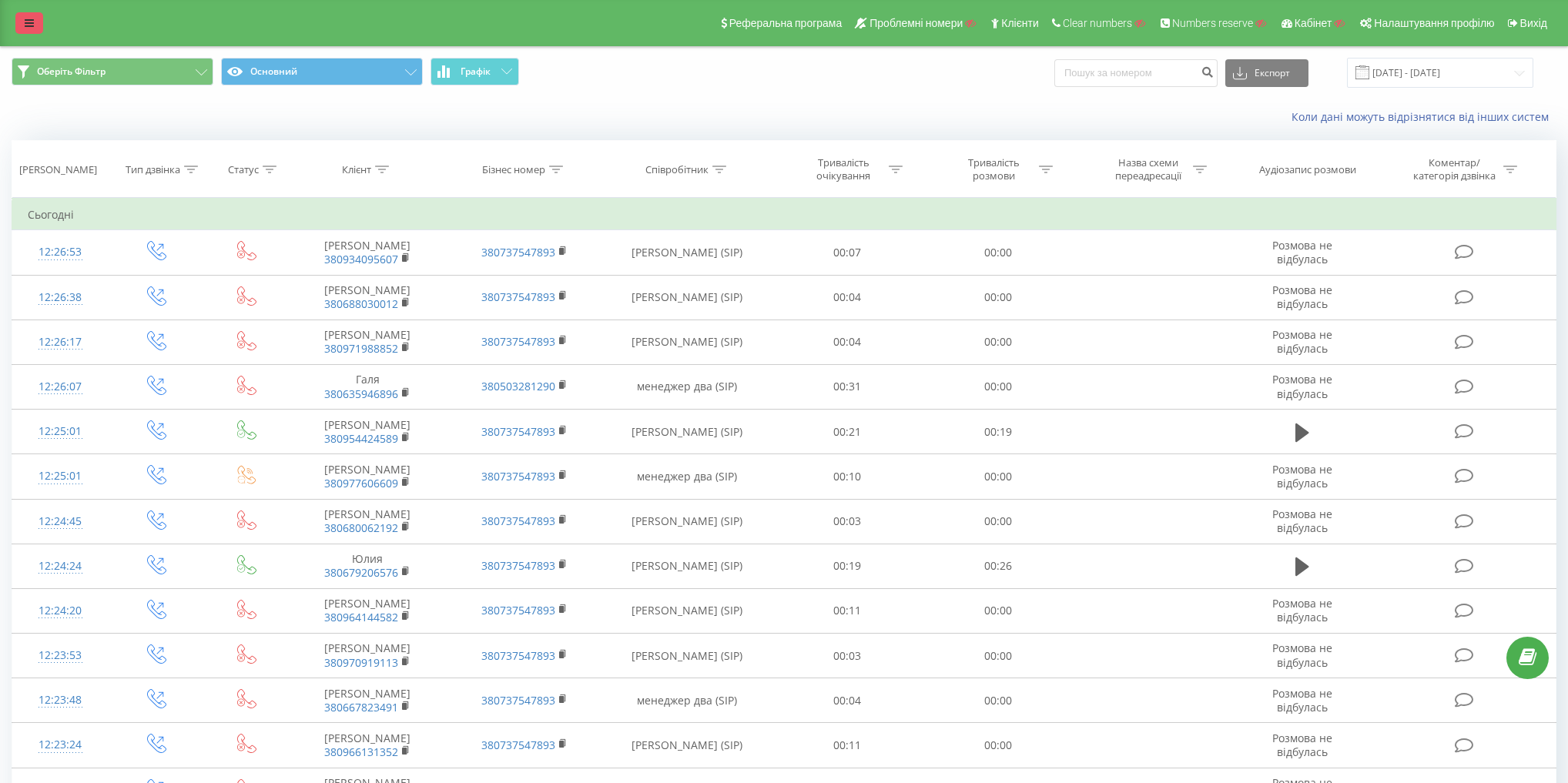
click at [43, 15] on link at bounding box center [28, 23] width 28 height 21
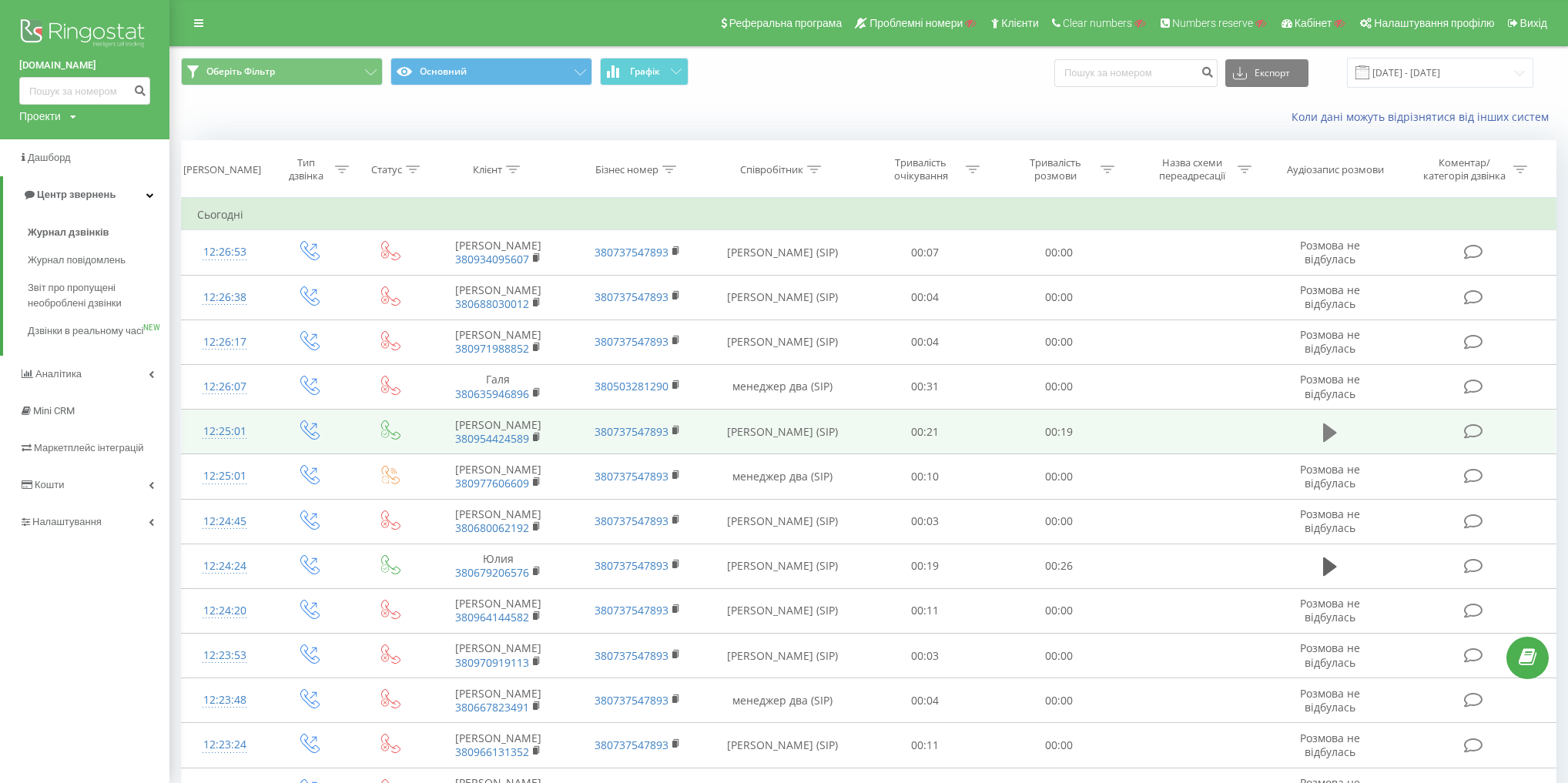
click at [1323, 441] on icon at bounding box center [1330, 432] width 14 height 21
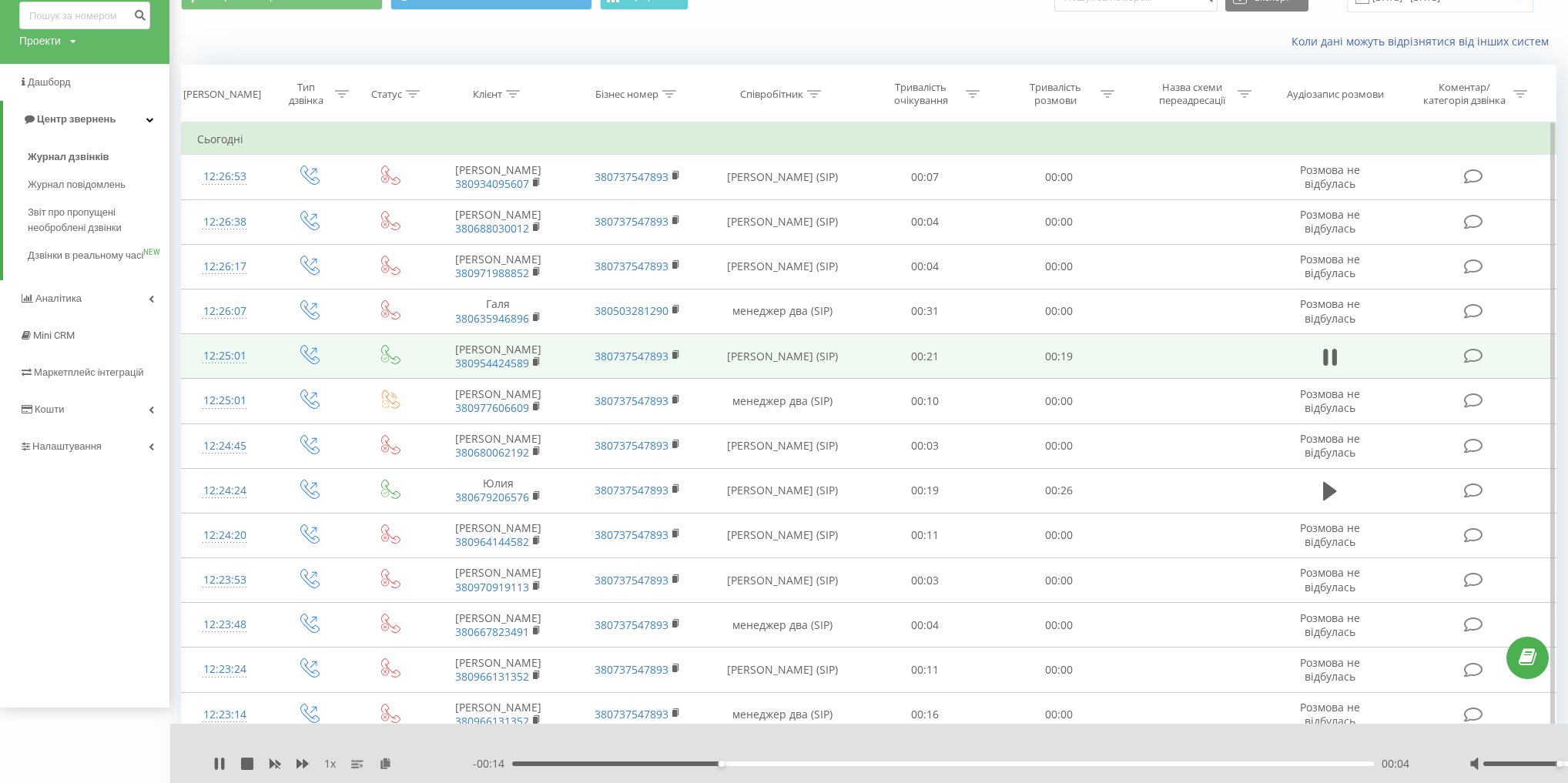
scroll to position [123, 0]
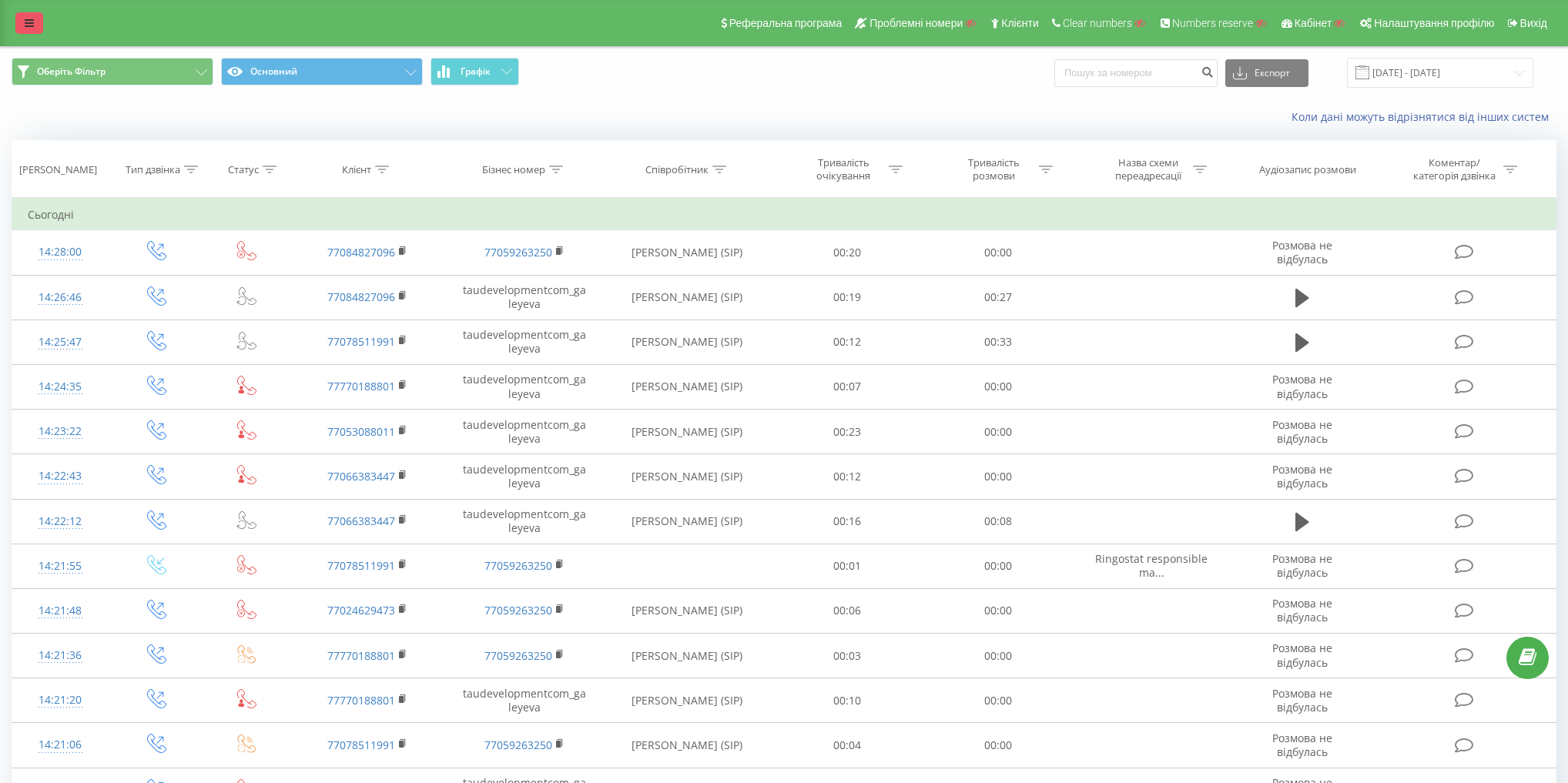
click at [33, 14] on link at bounding box center [28, 23] width 28 height 21
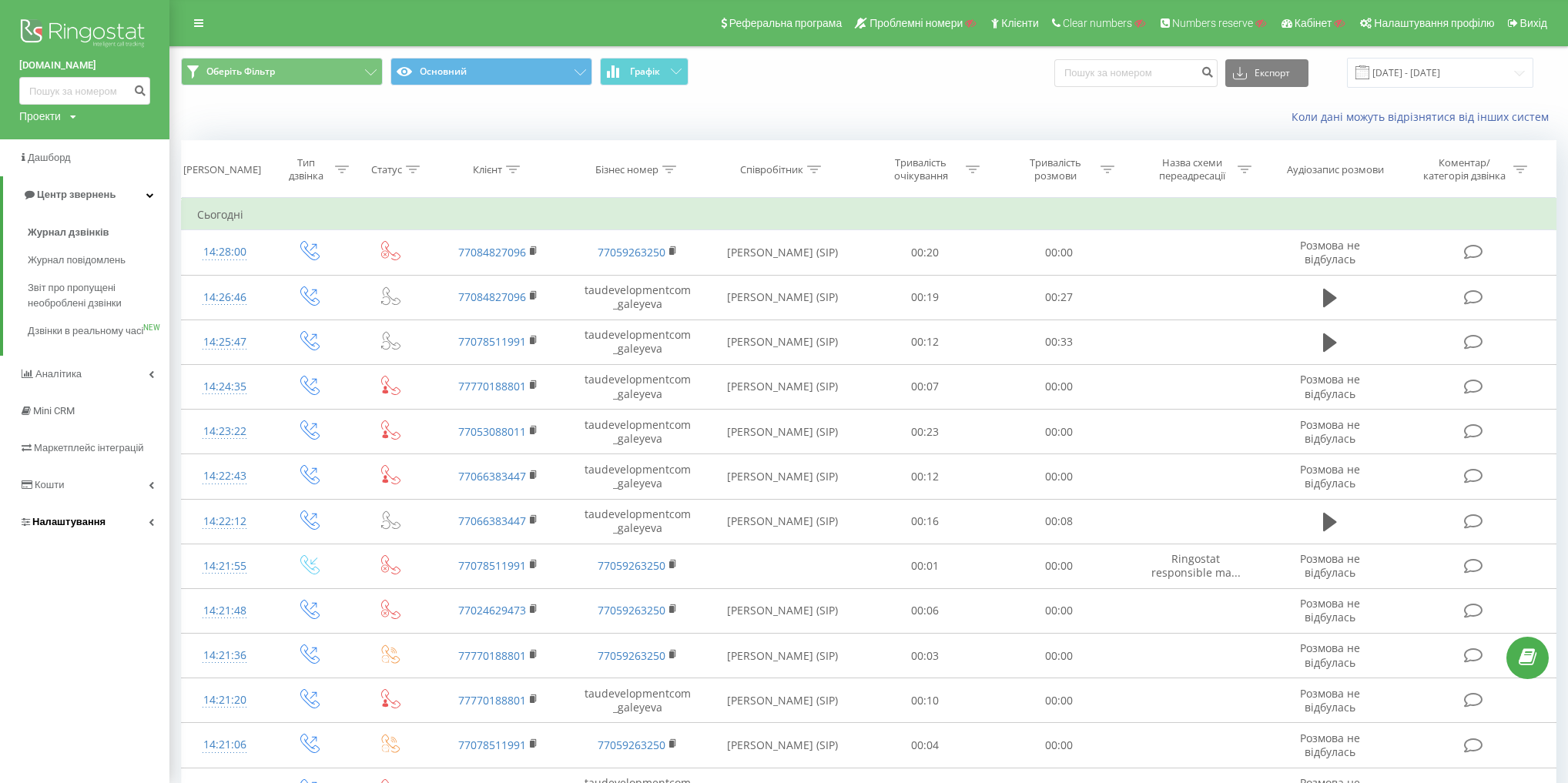
click at [110, 539] on link "Налаштування" at bounding box center [85, 521] width 169 height 37
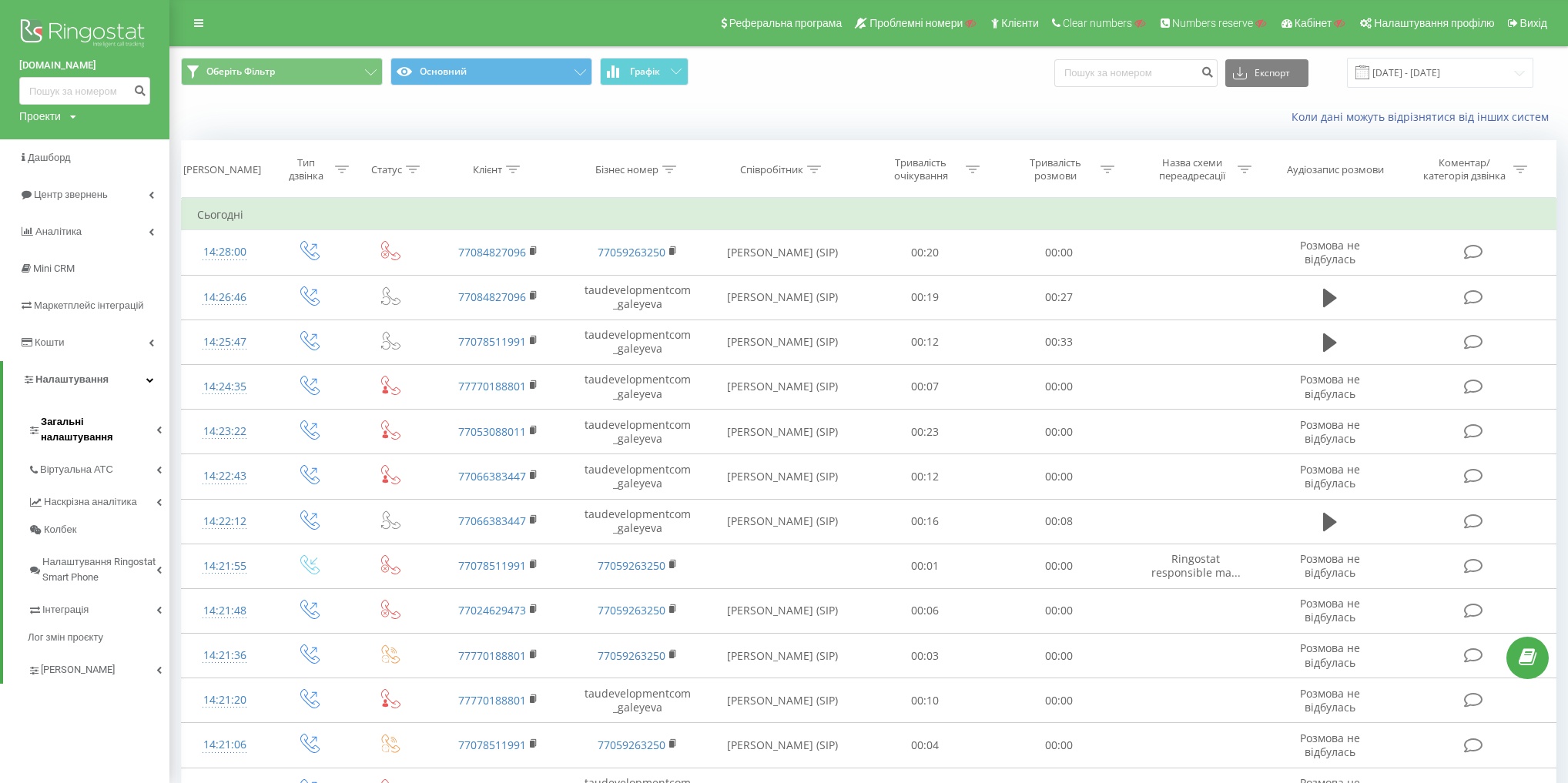
click at [112, 428] on span "Загальні налаштування" at bounding box center [99, 429] width 115 height 31
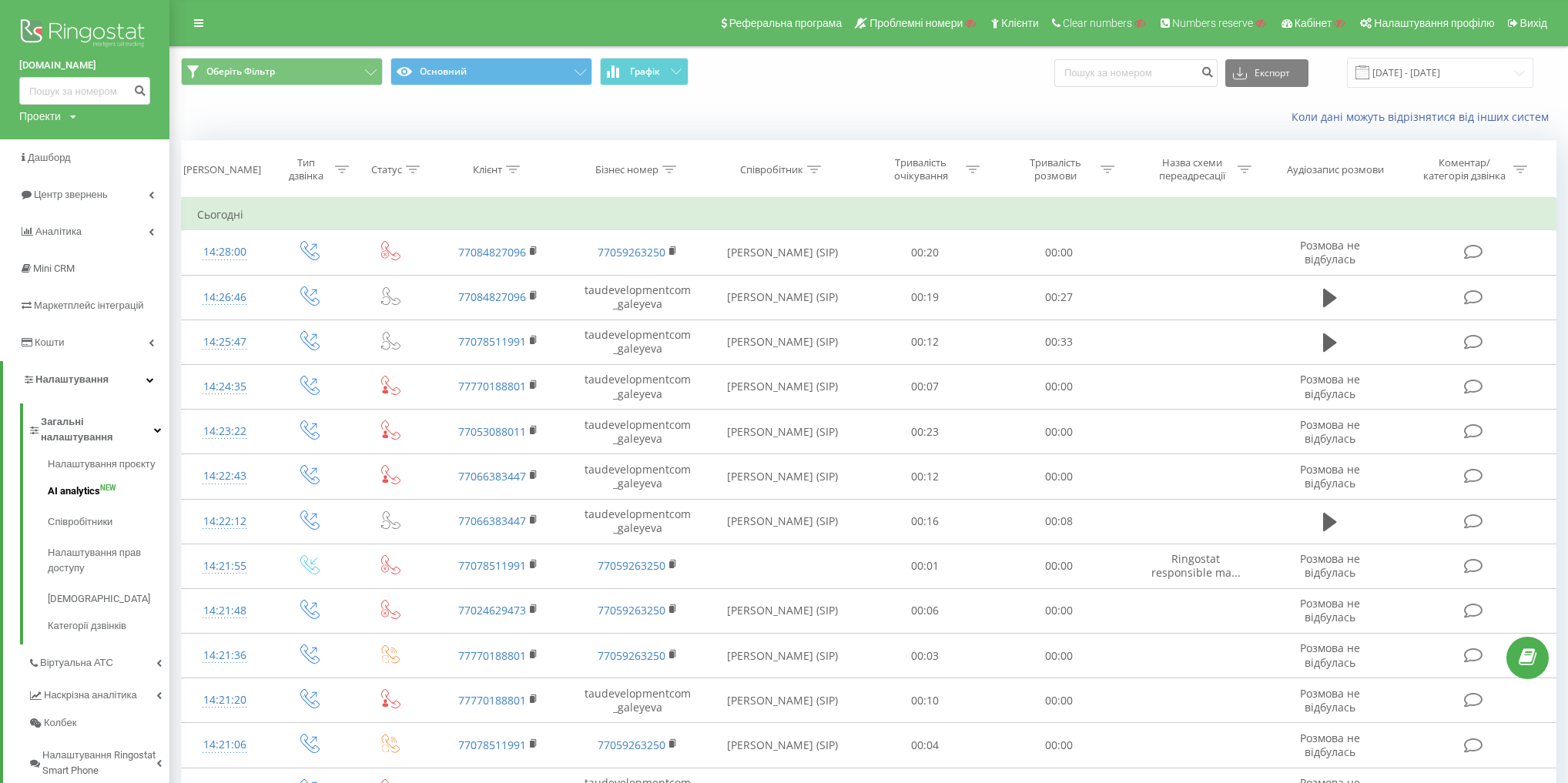
click at [98, 476] on link "AI analytics NEW" at bounding box center [108, 491] width 122 height 31
click at [111, 427] on span "Загальні налаштування" at bounding box center [97, 429] width 113 height 31
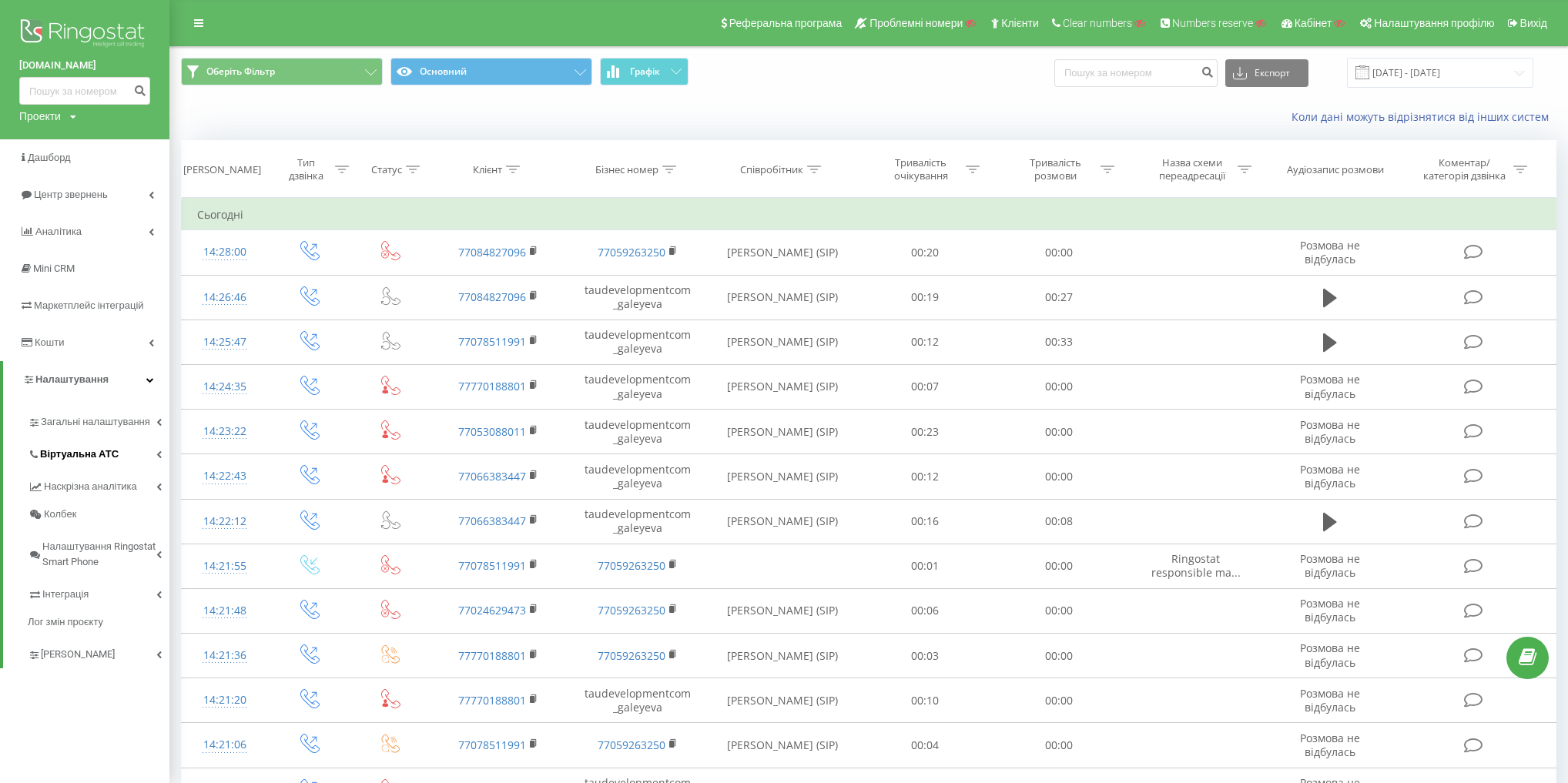
click at [99, 463] on link "Віртуальна АТС" at bounding box center [98, 451] width 141 height 32
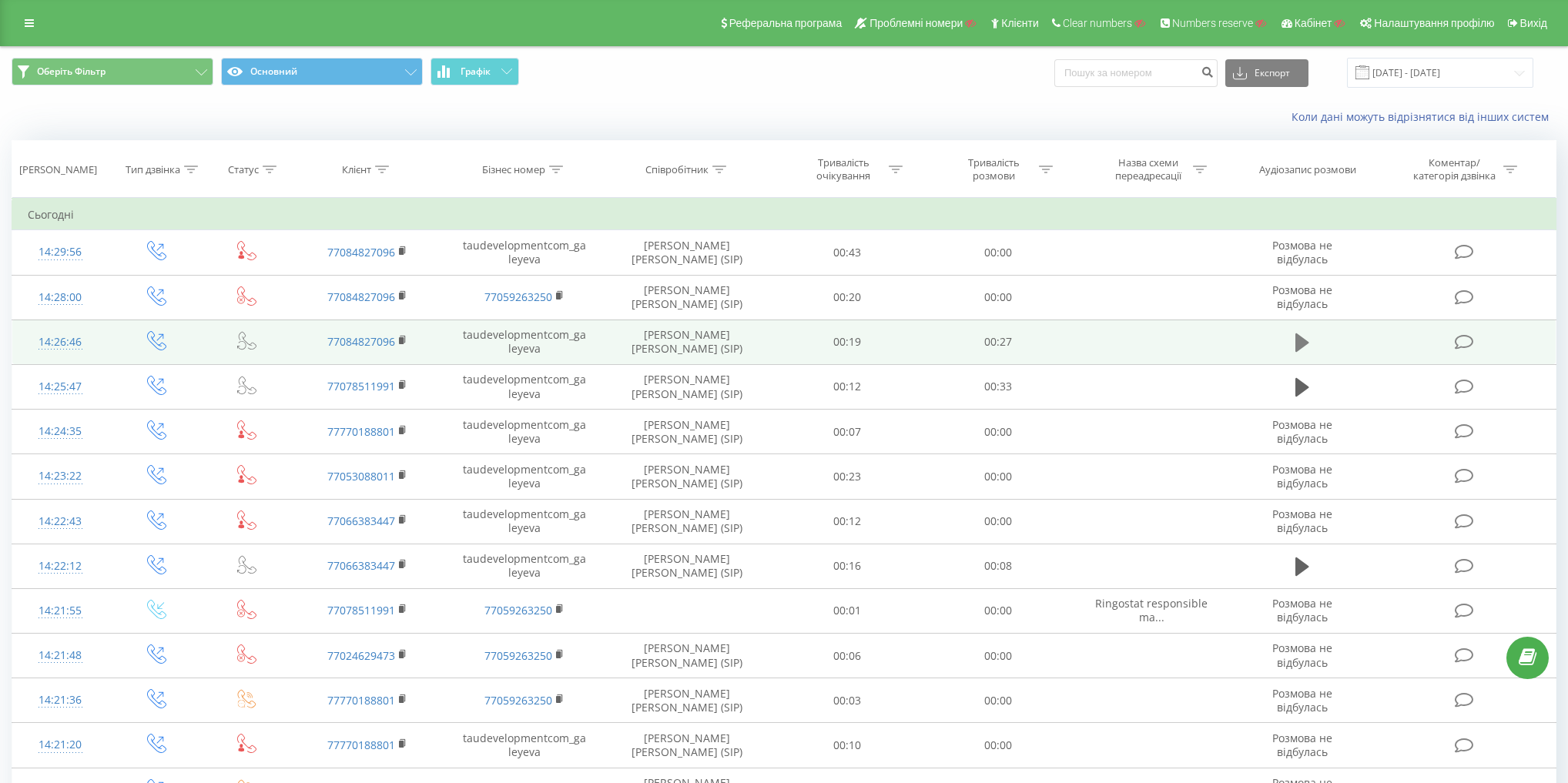
click at [1300, 335] on icon at bounding box center [1302, 342] width 14 height 18
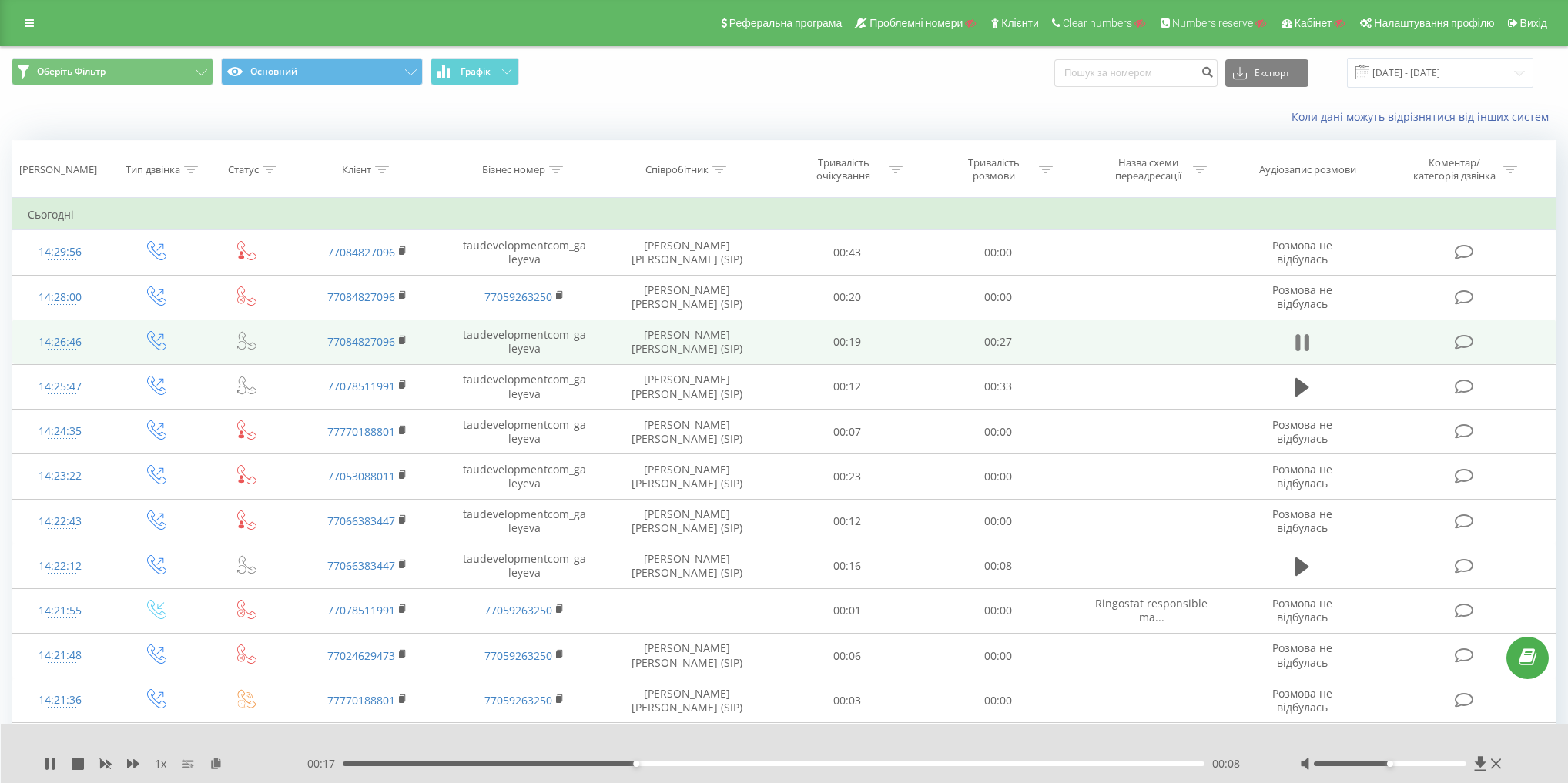
click at [1308, 343] on icon at bounding box center [1306, 342] width 5 height 17
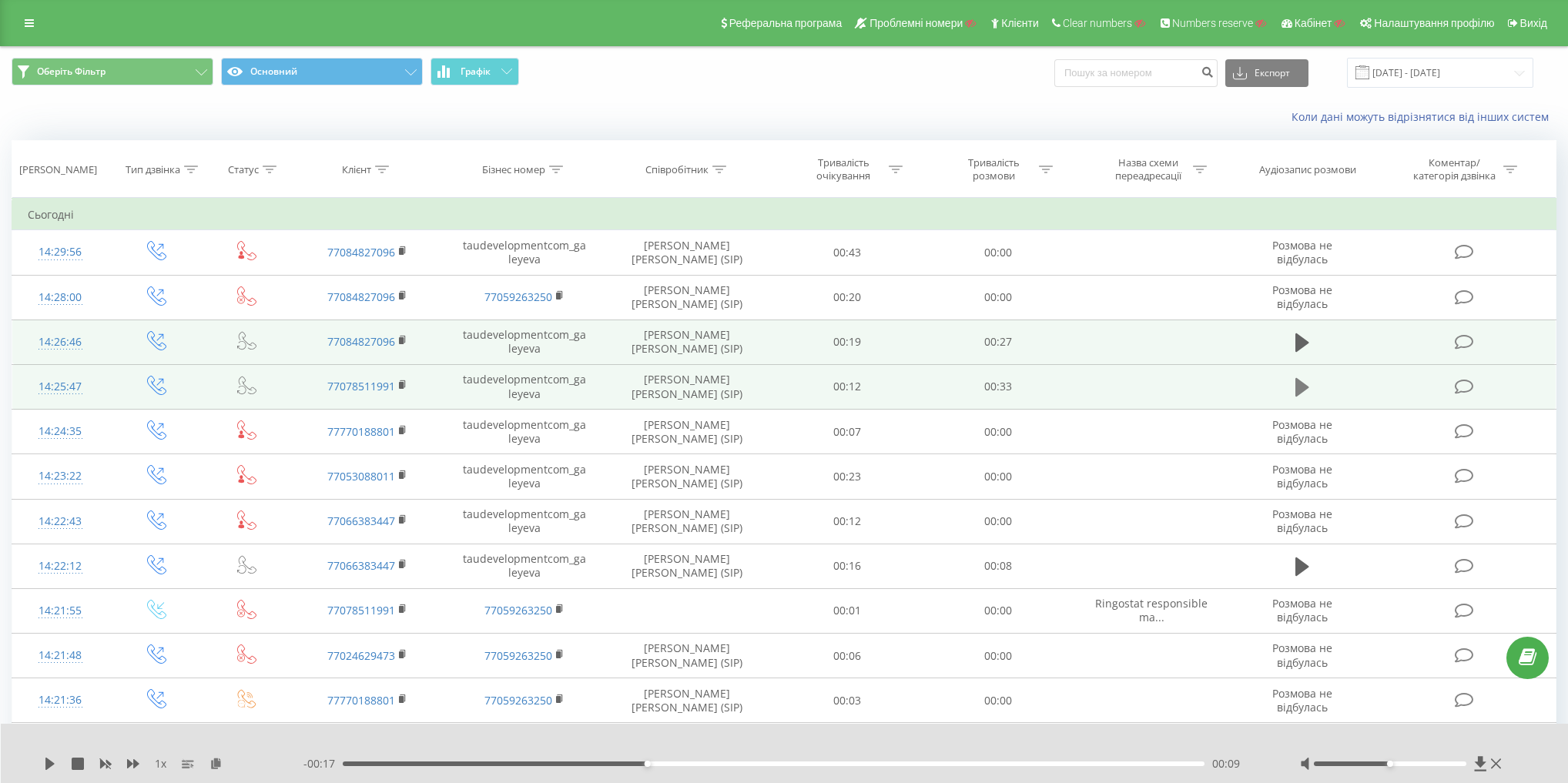
click at [1305, 382] on icon at bounding box center [1302, 386] width 14 height 21
click at [1303, 389] on icon at bounding box center [1302, 386] width 14 height 21
click at [285, 48] on div "Оберіть Фільтр Основний Графік Експорт .csv .xls .xlsx [DATE] - [DATE]" at bounding box center [784, 72] width 1566 height 51
click at [300, 80] on button "Основний" at bounding box center [322, 71] width 202 height 28
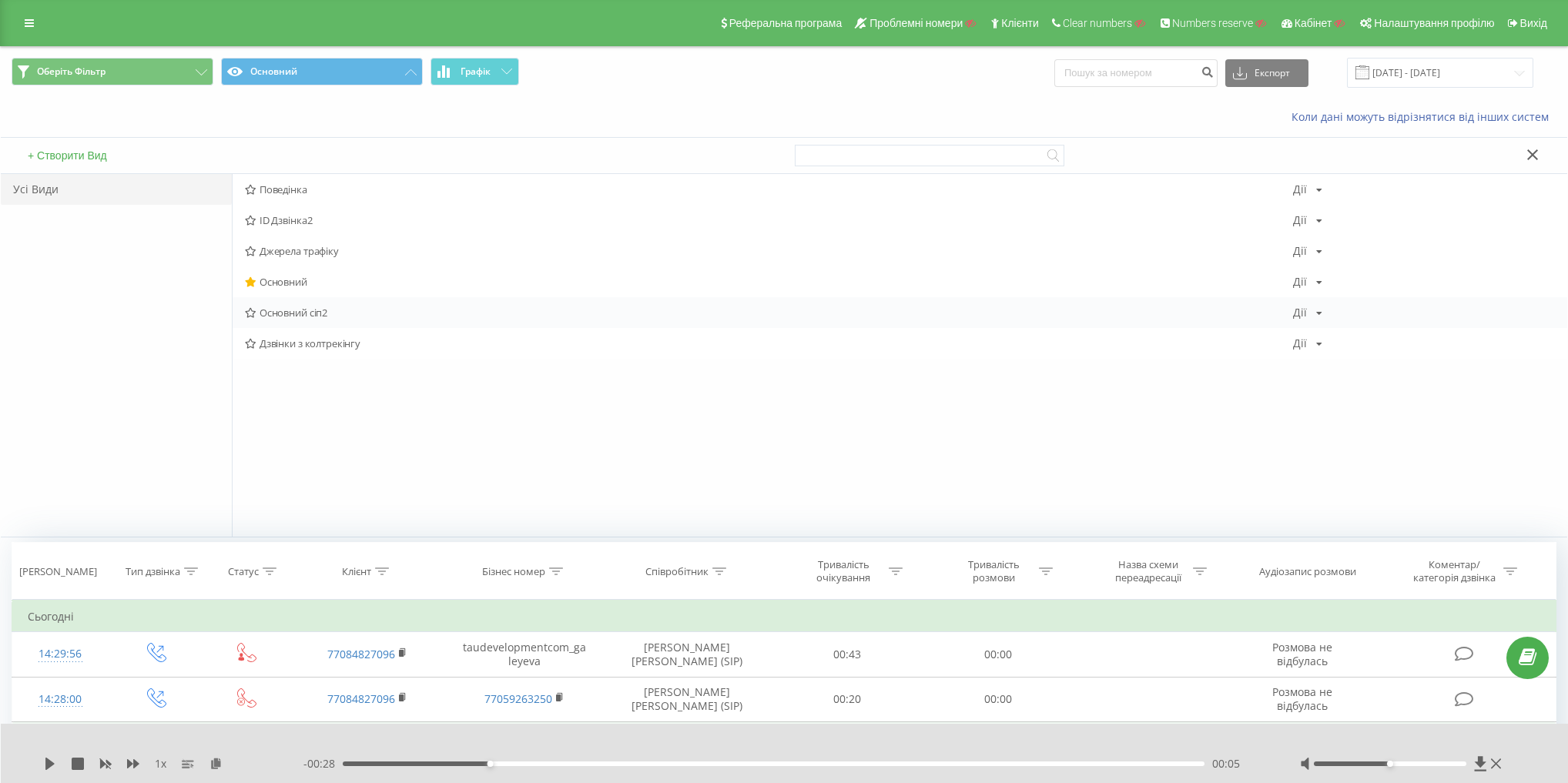
click at [300, 311] on span "Основний сіп2" at bounding box center [769, 313] width 1048 height 11
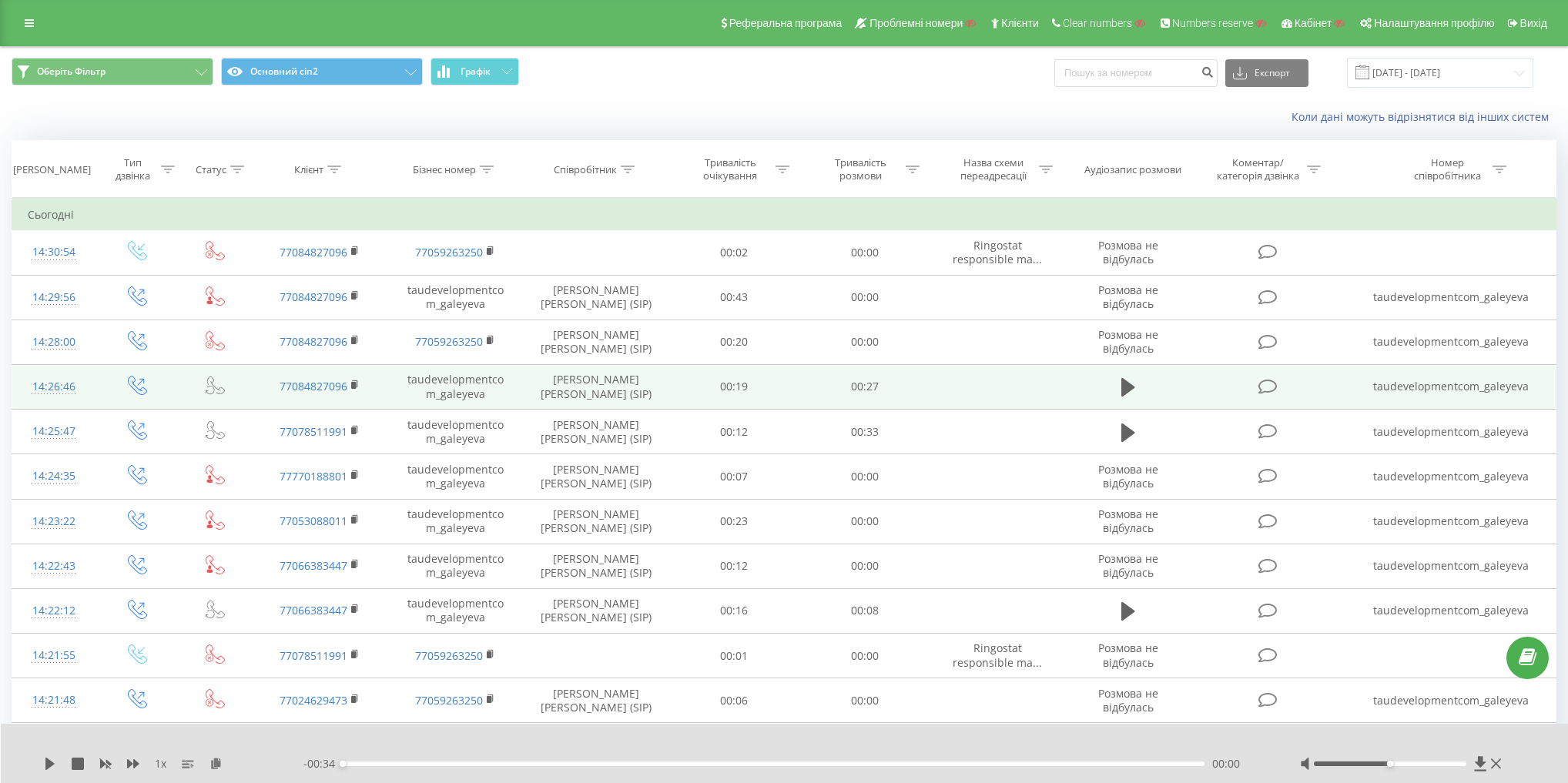
click at [1467, 387] on td "taudevelopmentcom_galeyeva" at bounding box center [1451, 386] width 209 height 45
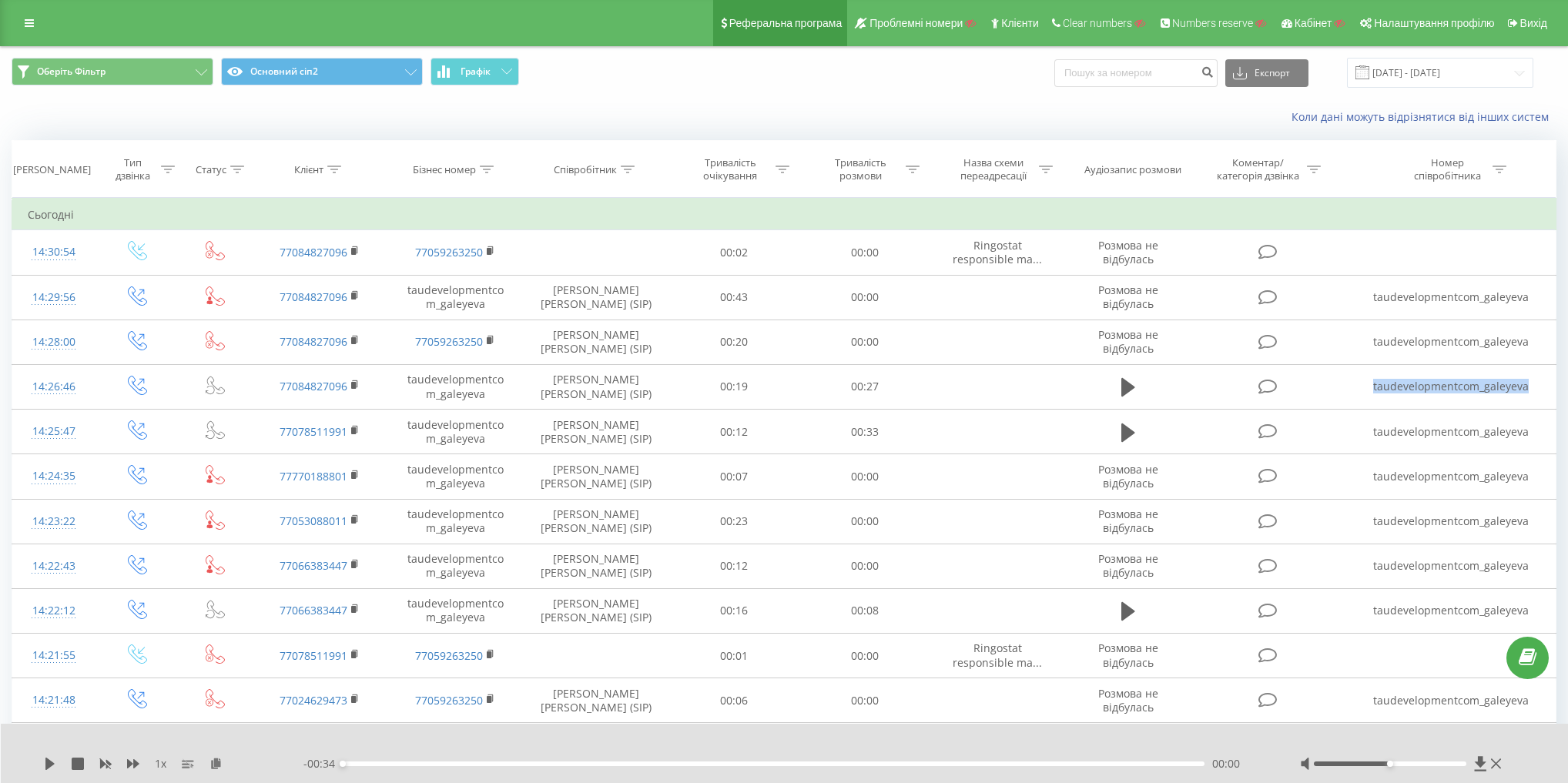
copy td "taudevelopmentcom_galeyeva"
click at [31, 15] on link at bounding box center [28, 23] width 28 height 21
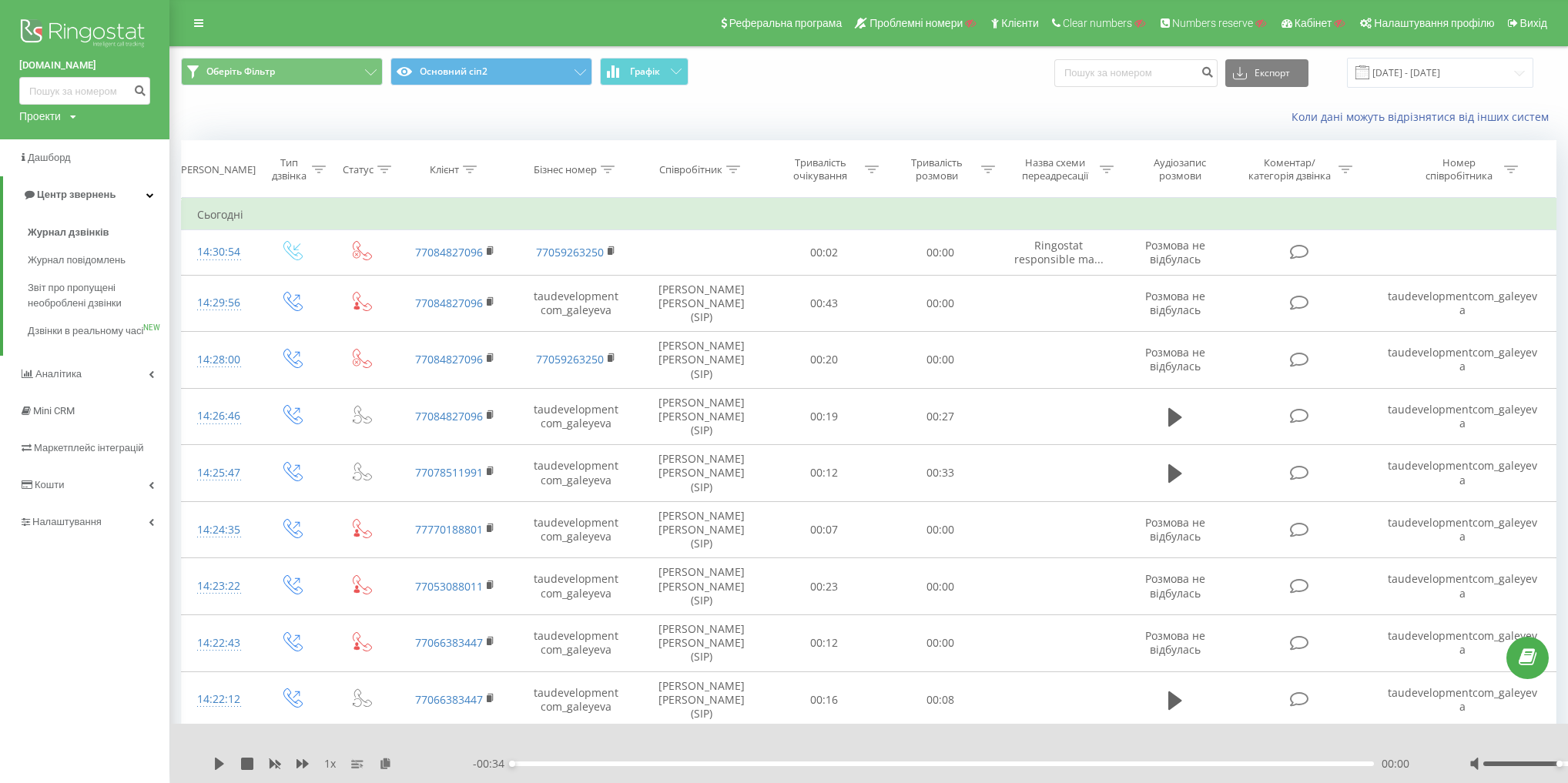
click at [105, 561] on div "taudevelopment.com Проекти Пошук Дашборд Центр звернень Журнал дзвінків Журнал …" at bounding box center [85, 391] width 169 height 783
click at [110, 537] on link "Налаштування" at bounding box center [85, 521] width 169 height 37
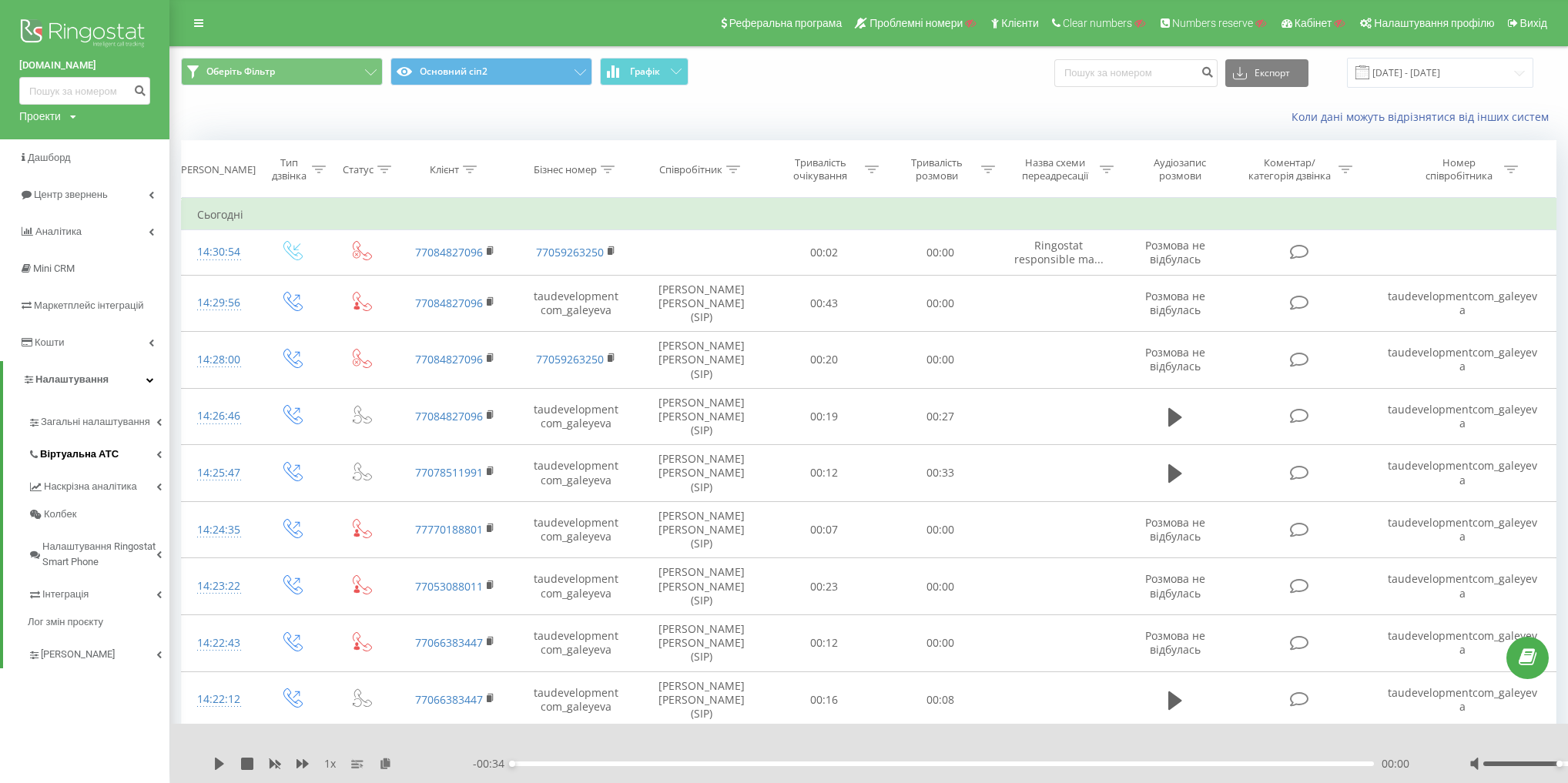
click at [100, 457] on span "Віртуальна АТС" at bounding box center [79, 454] width 78 height 15
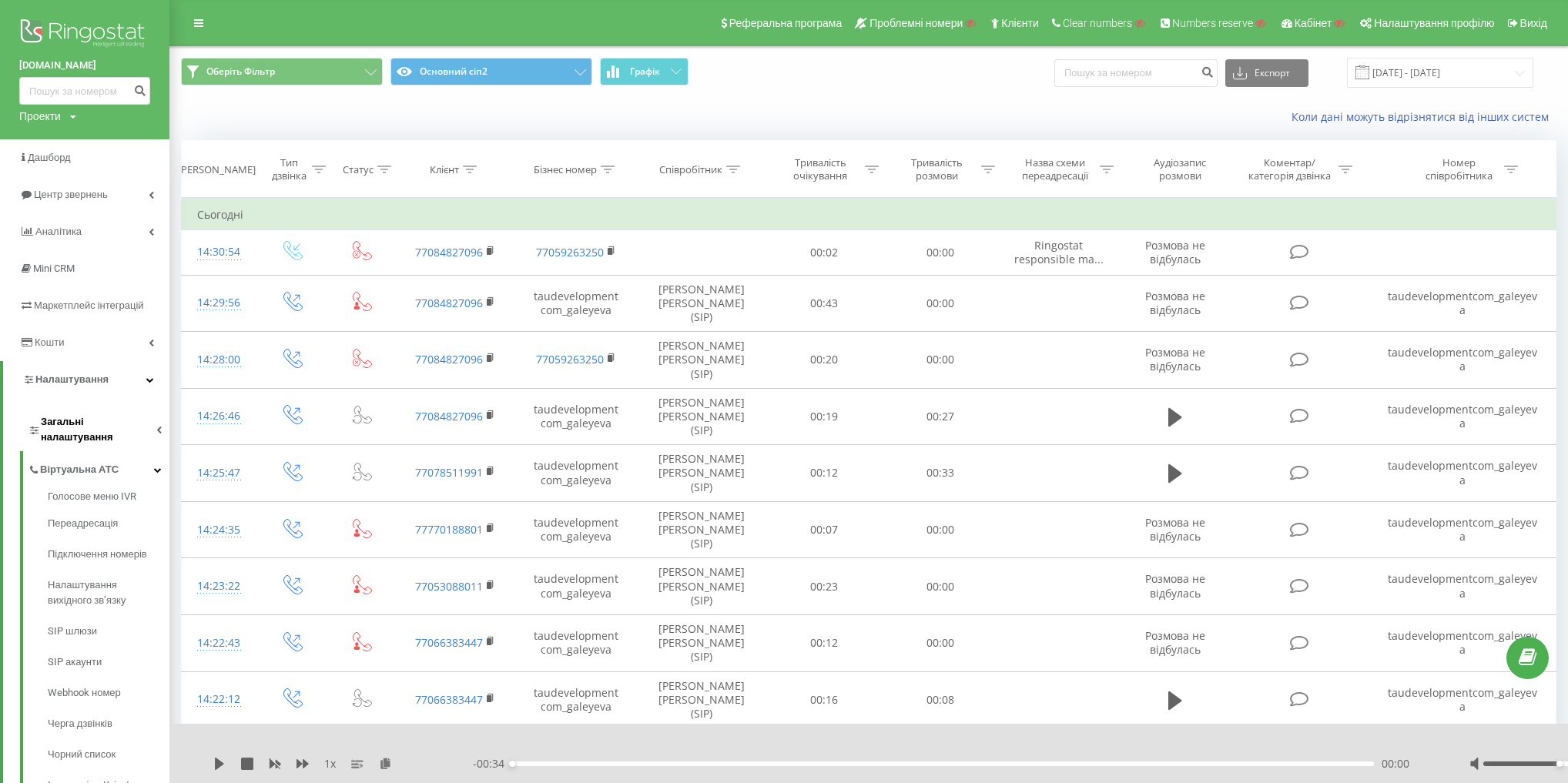
click at [99, 423] on span "Загальні налаштування" at bounding box center [99, 429] width 115 height 31
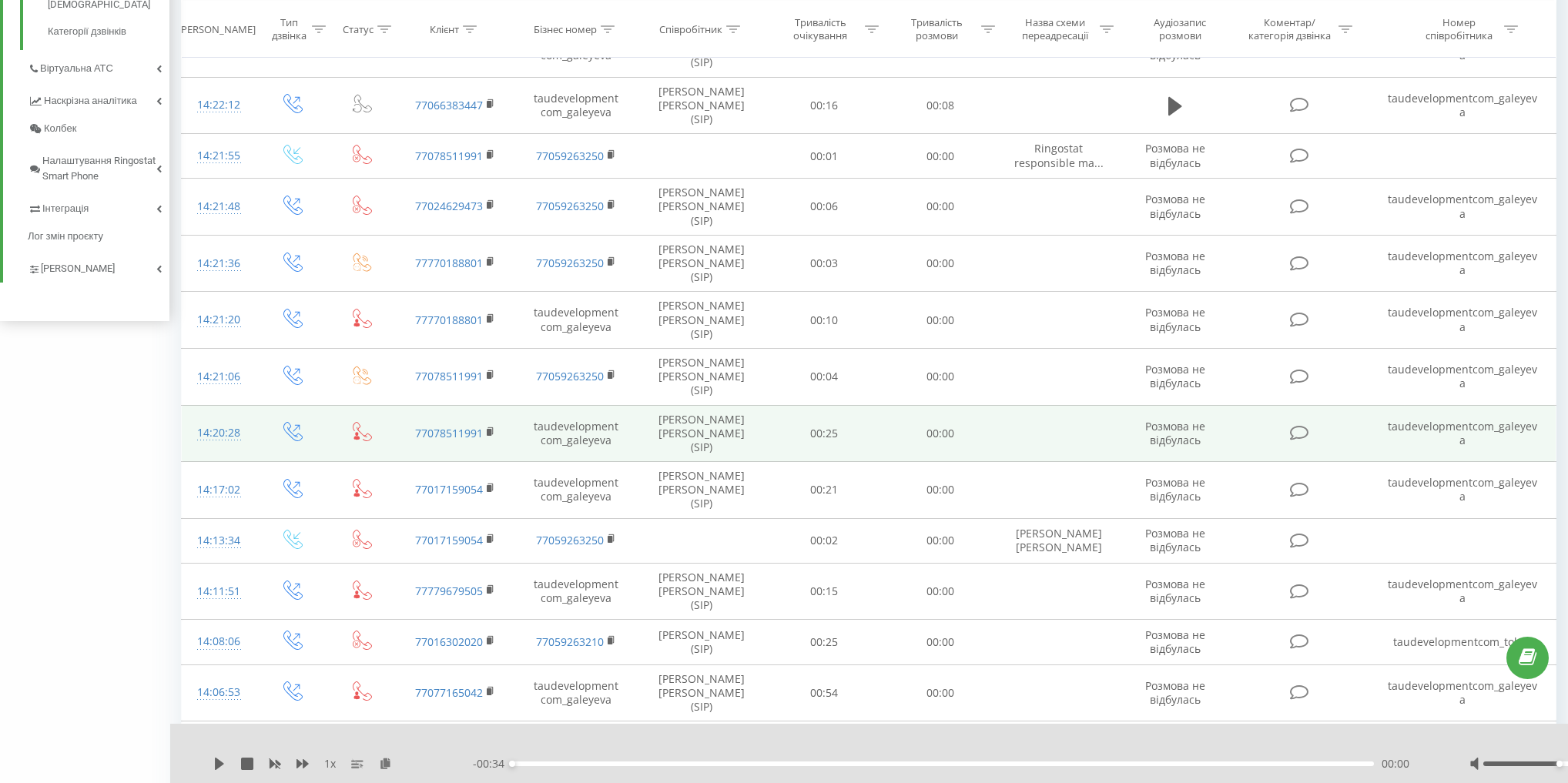
scroll to position [620, 0]
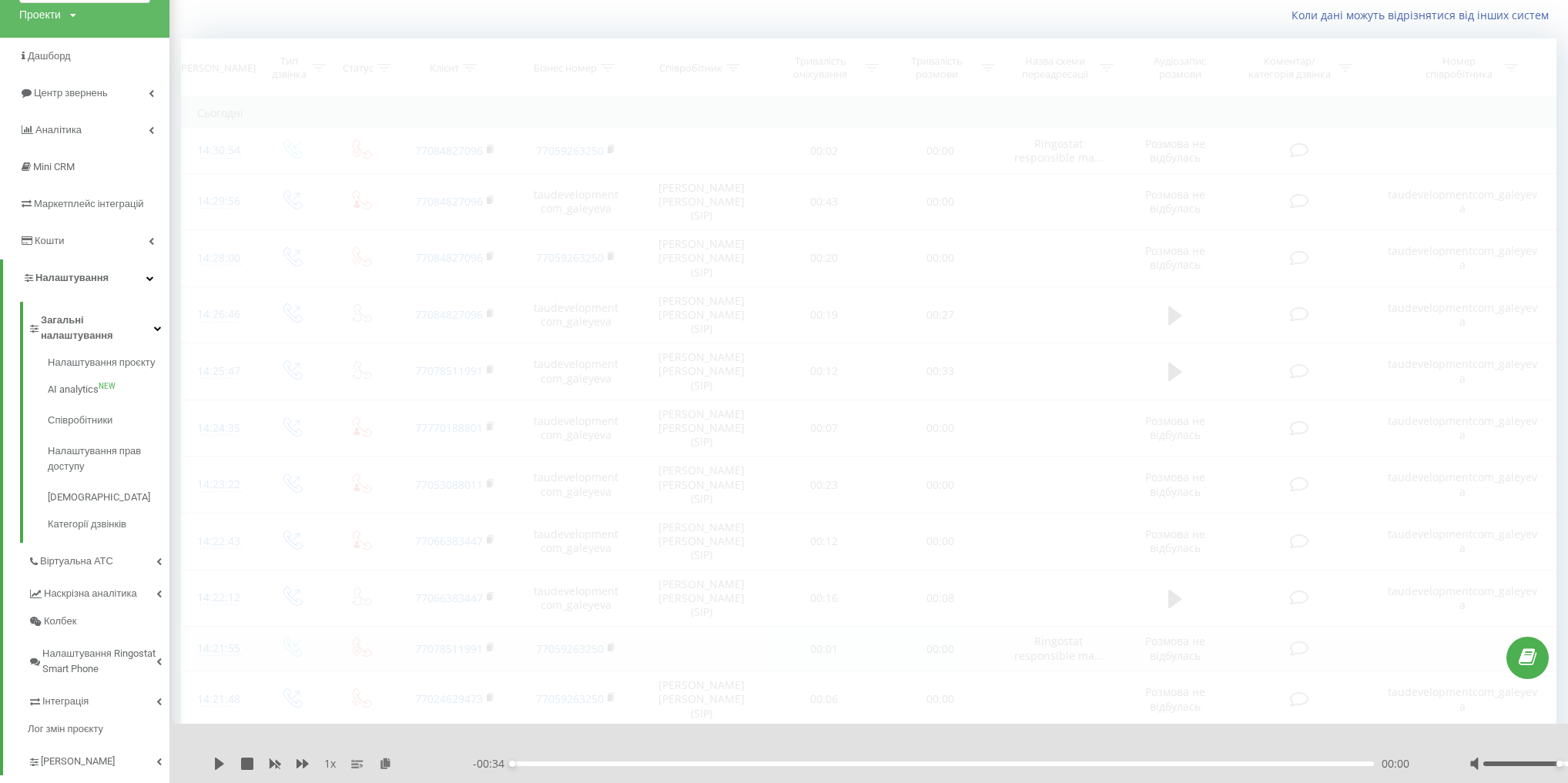
scroll to position [102, 0]
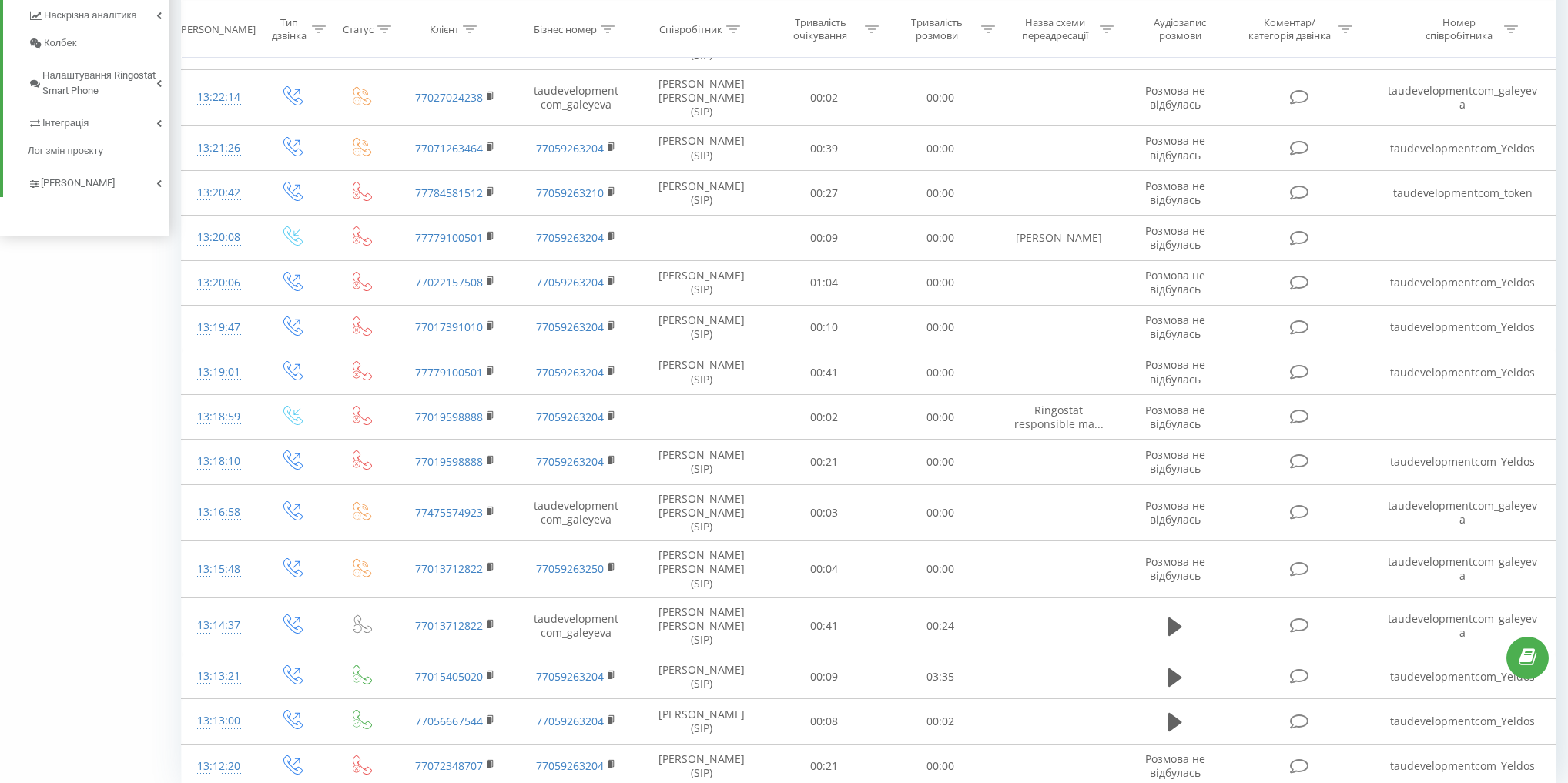
drag, startPoint x: 1389, startPoint y: 759, endPoint x: 1389, endPoint y: 748, distance: 11.0
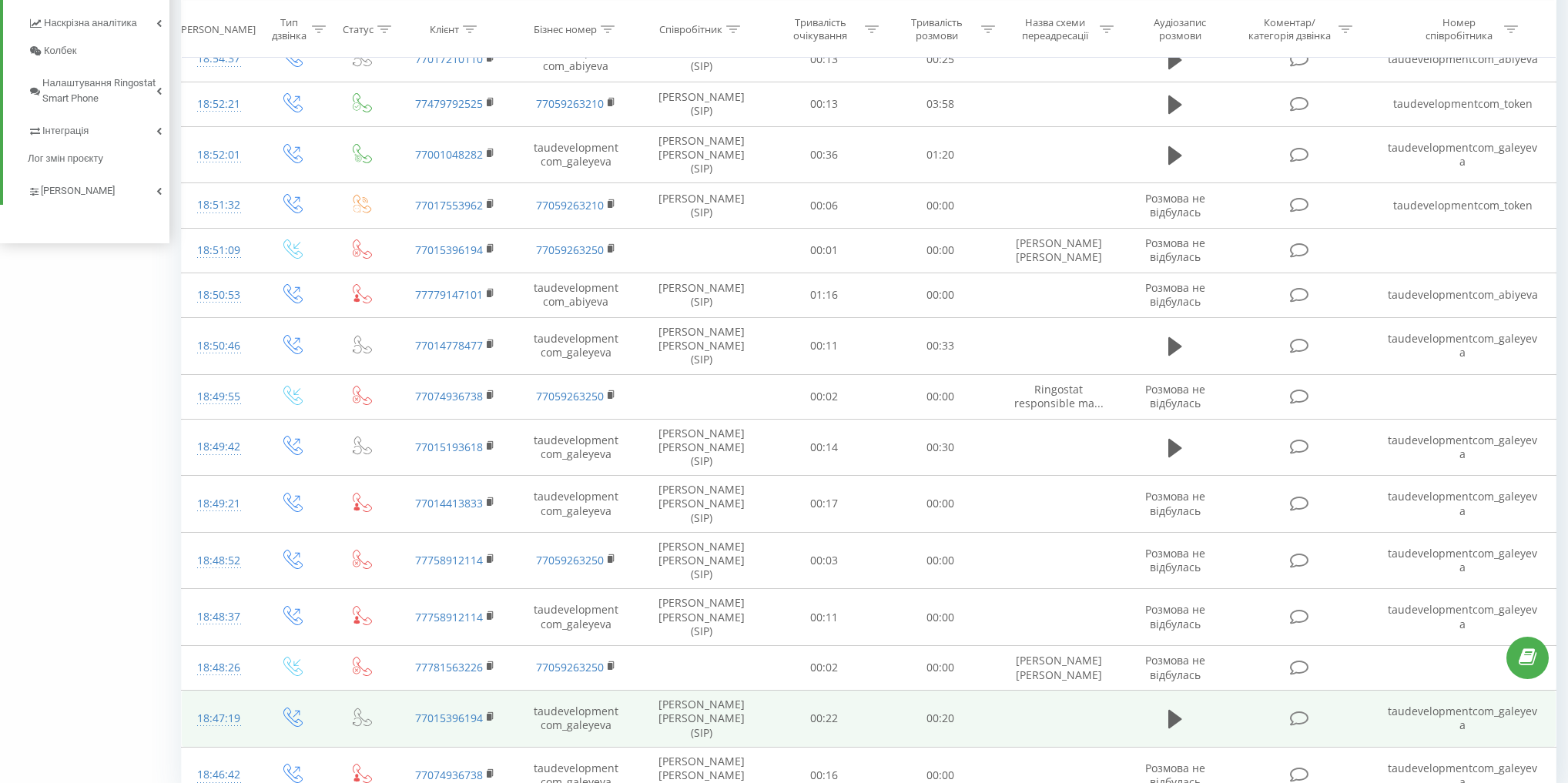
scroll to position [710, 0]
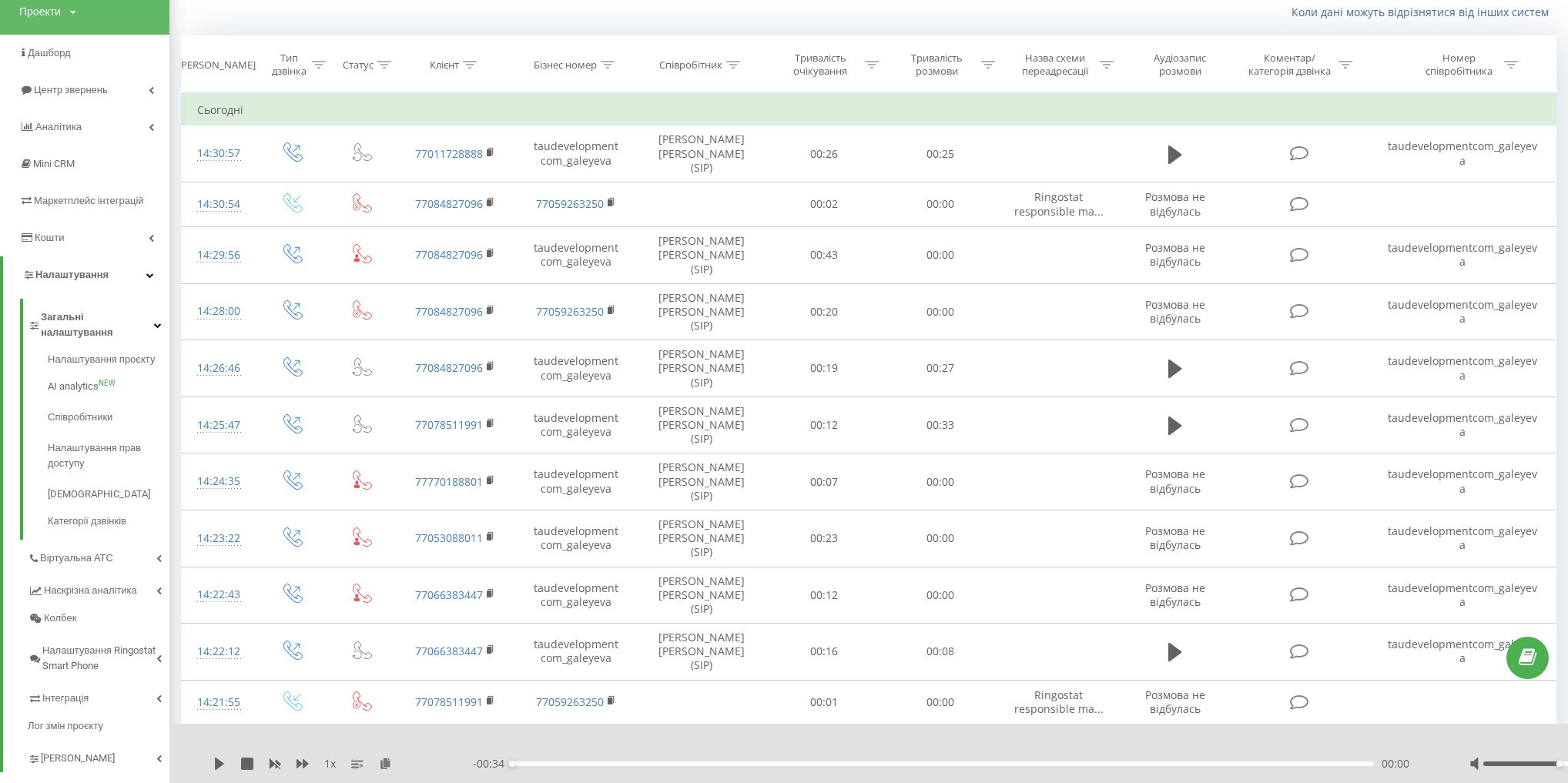
scroll to position [102, 0]
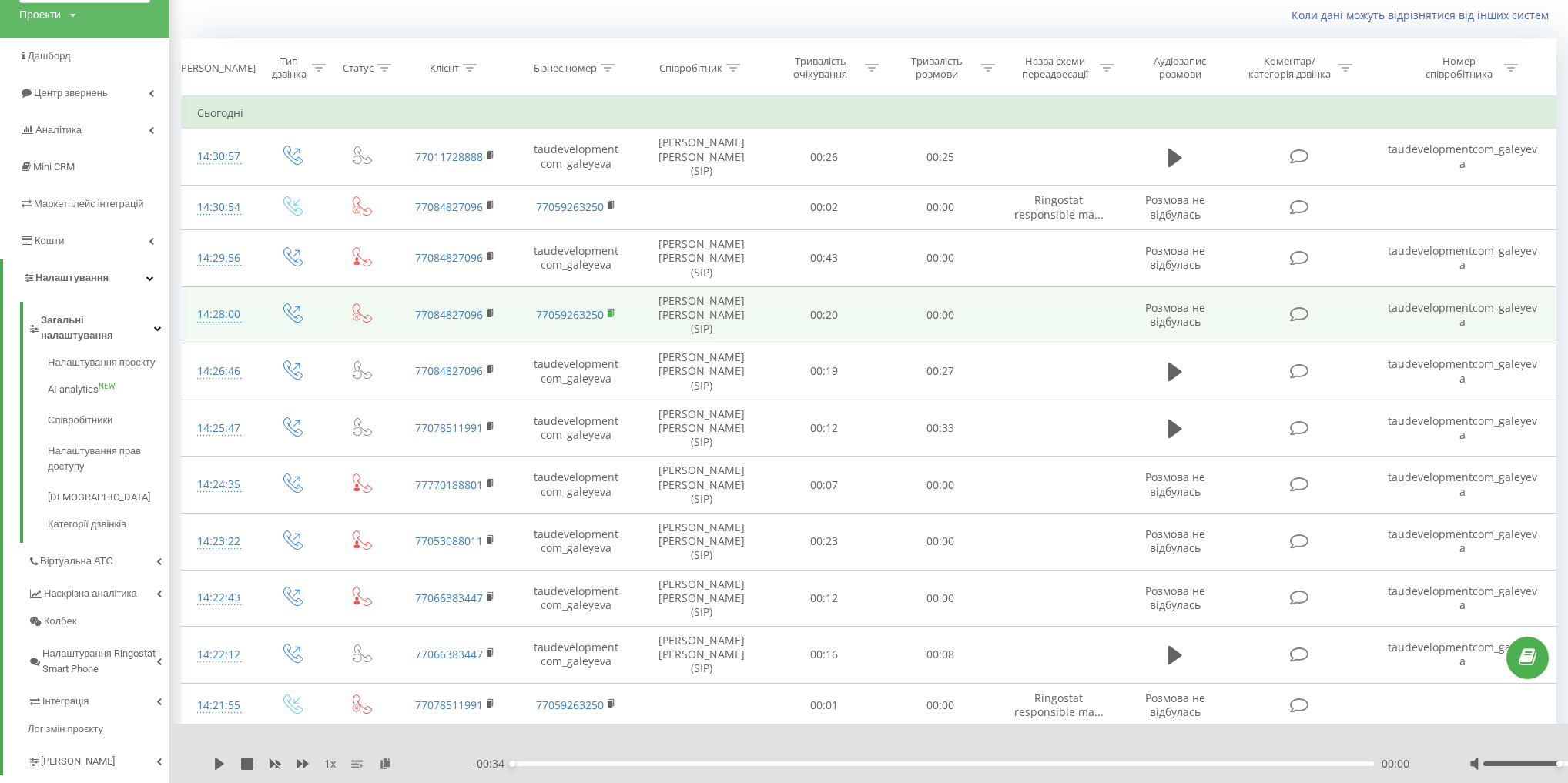
click at [612, 311] on rect at bounding box center [610, 314] width 5 height 7
click at [1467, 286] on td "taudevelopmentcom_galeyeva" at bounding box center [1462, 314] width 186 height 57
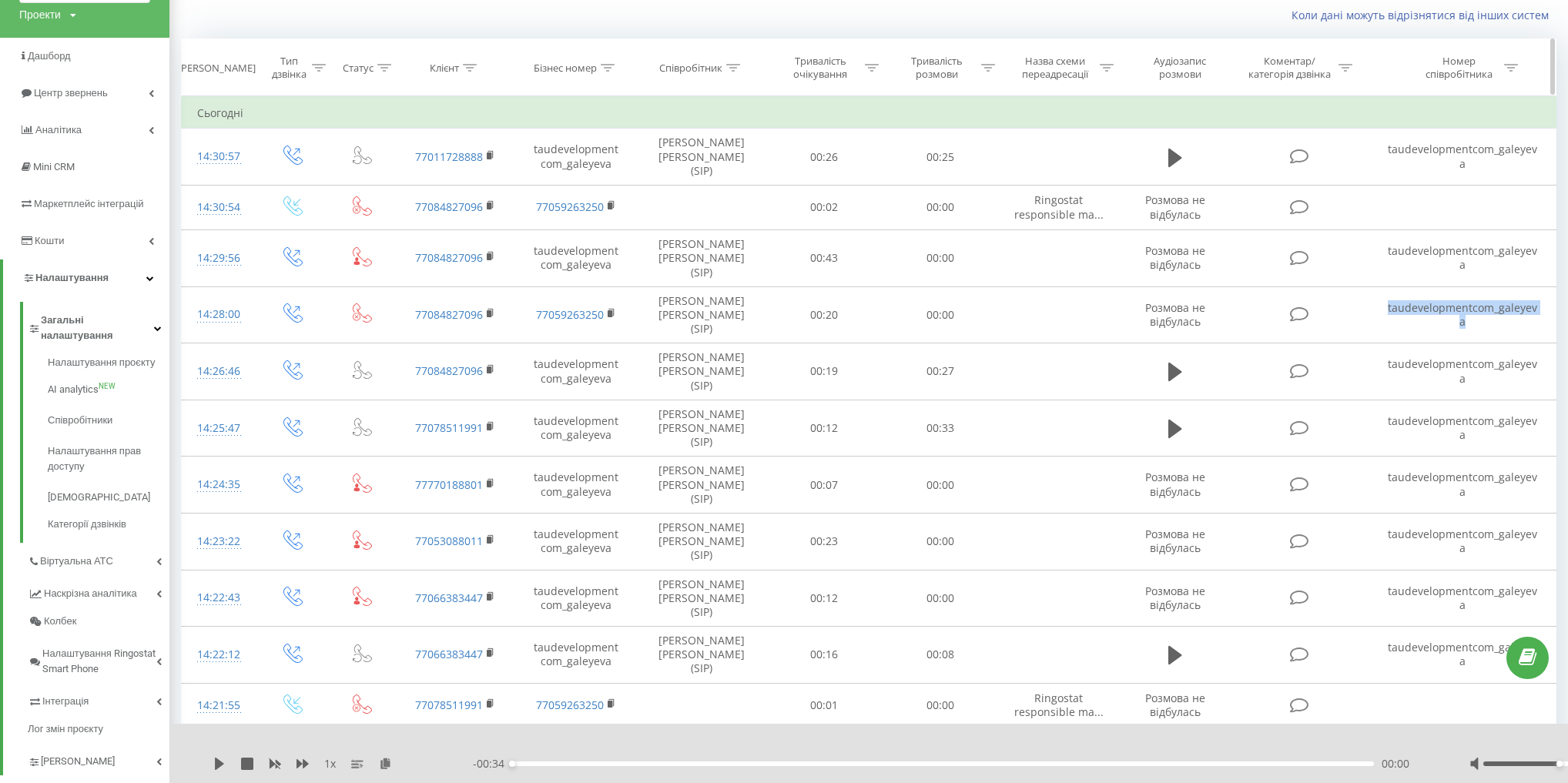
copy td "taudevelopmentcom_galeyeva"
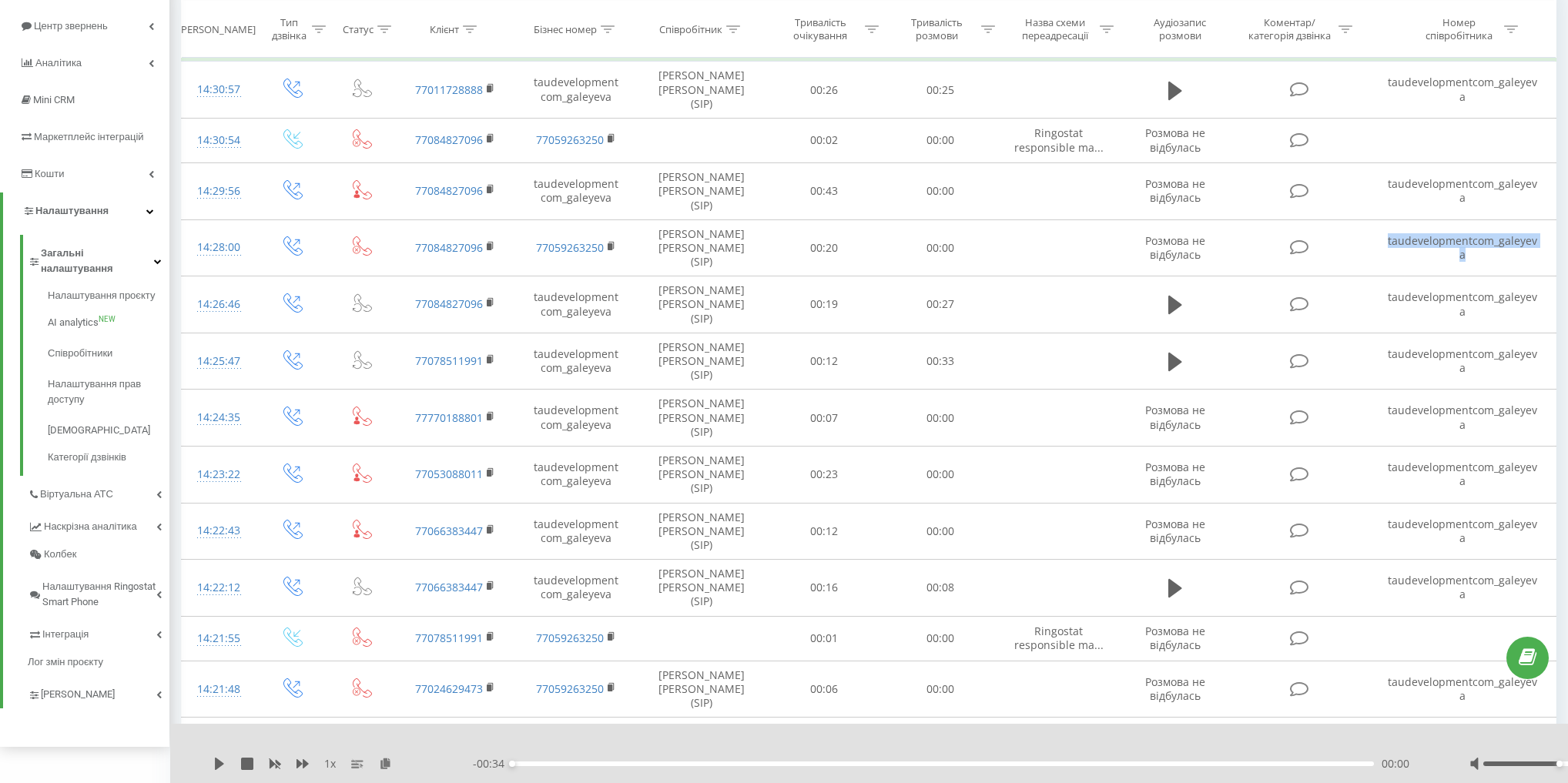
scroll to position [164, 0]
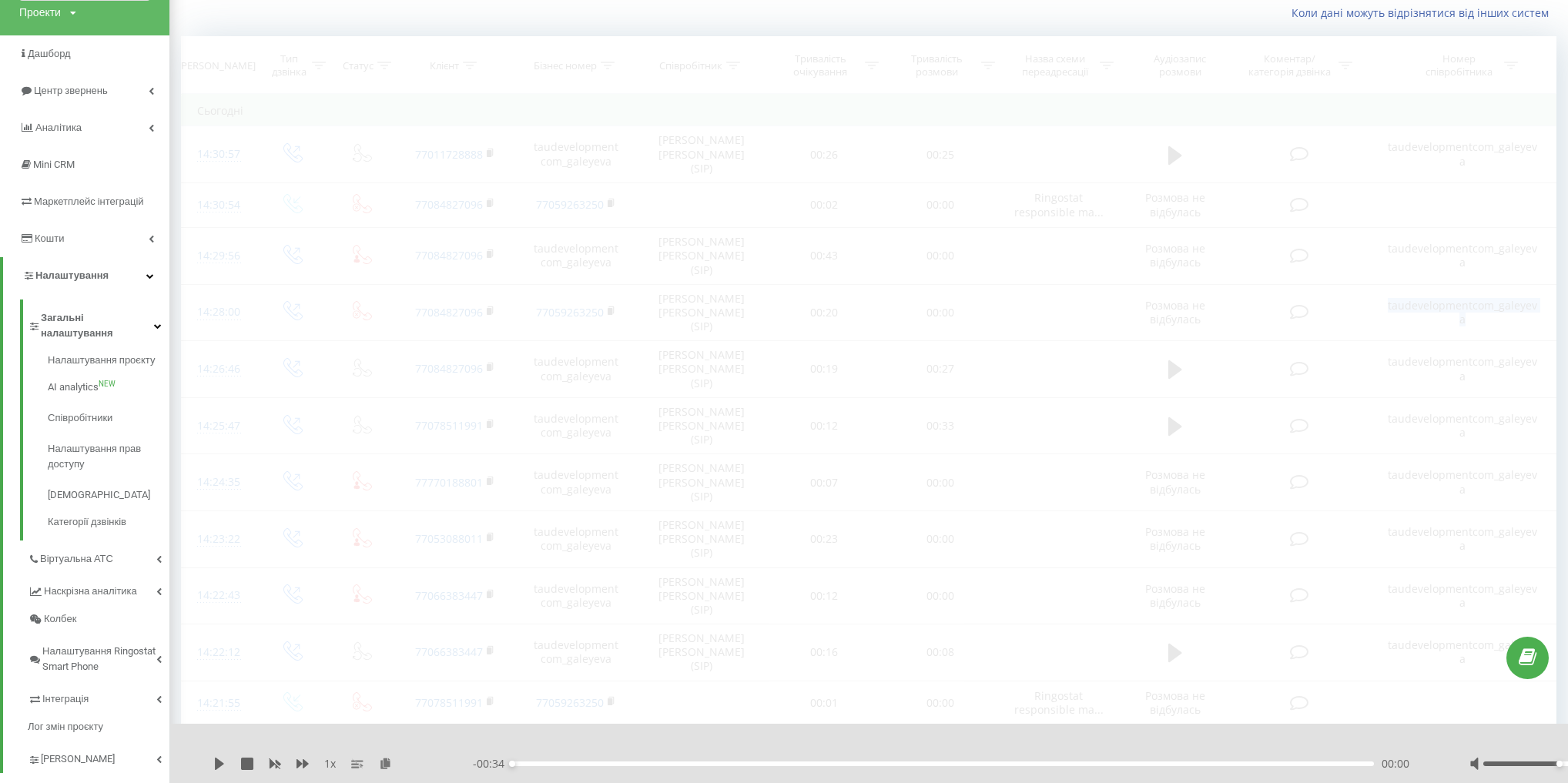
scroll to position [102, 0]
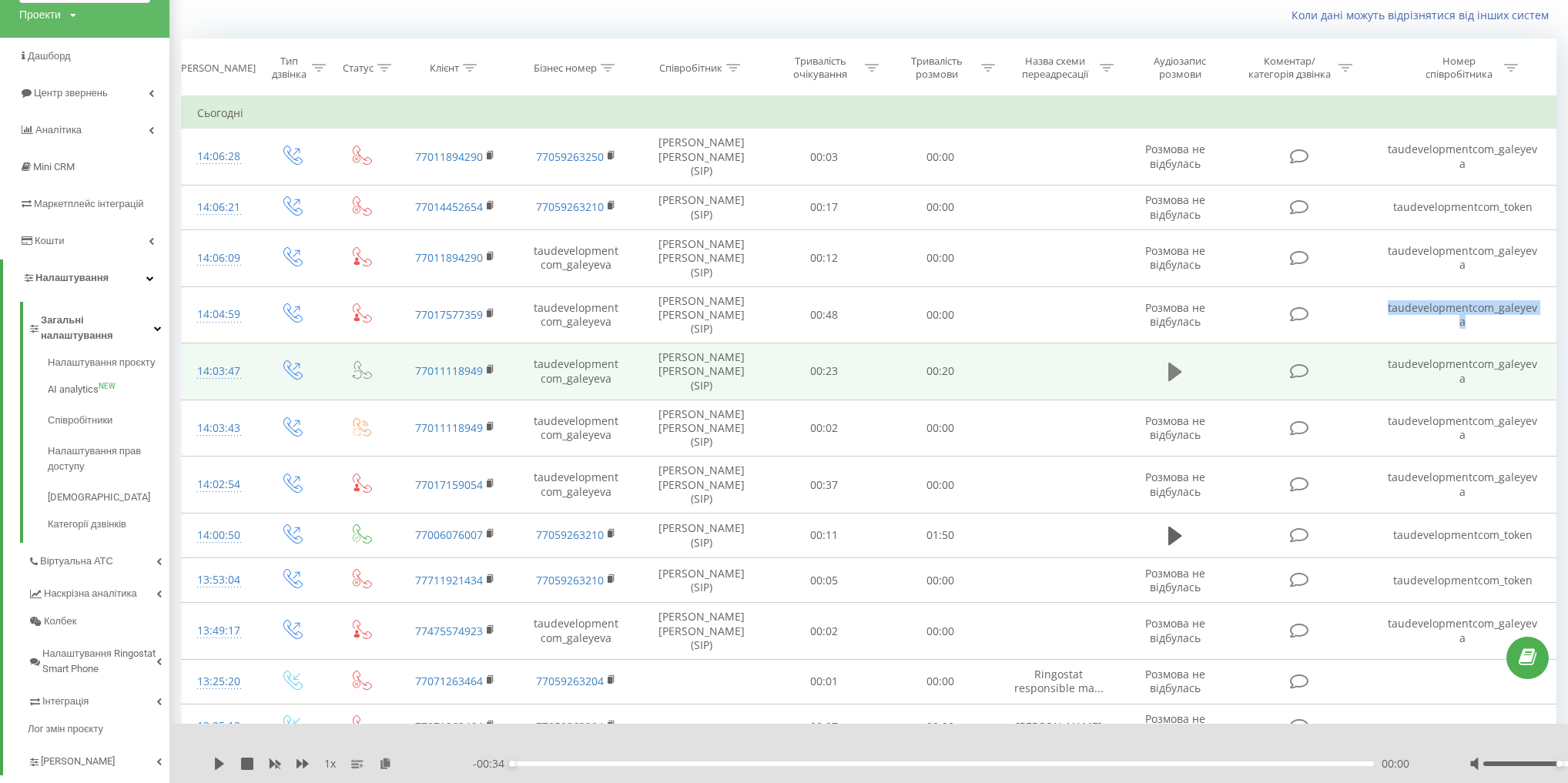
click at [1170, 363] on icon at bounding box center [1175, 371] width 14 height 18
click at [1176, 361] on icon at bounding box center [1175, 371] width 14 height 21
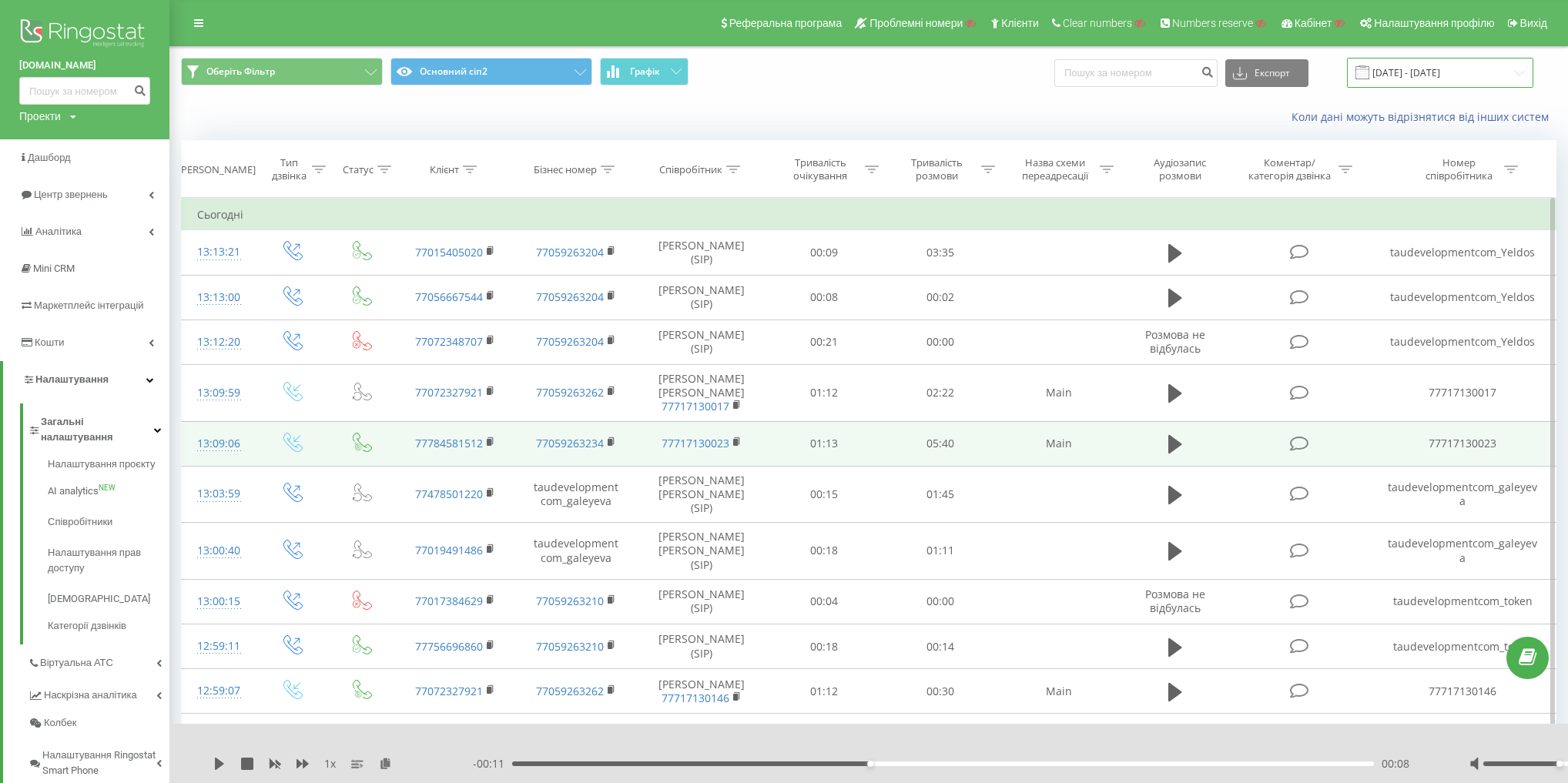
click at [1442, 71] on input "[DATE] - [DATE]" at bounding box center [1440, 73] width 187 height 30
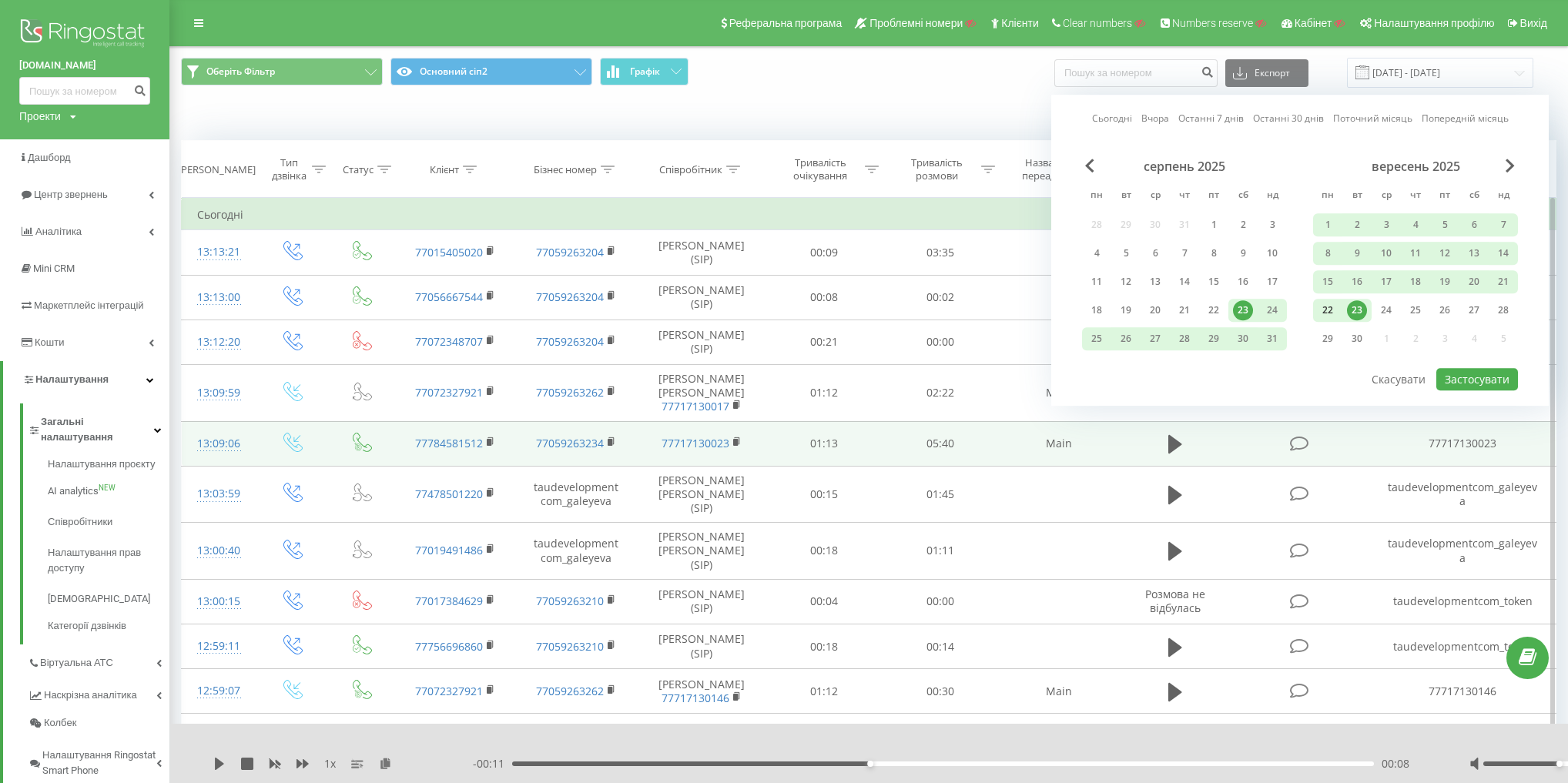
click at [1328, 308] on div "22" at bounding box center [1327, 310] width 20 height 20
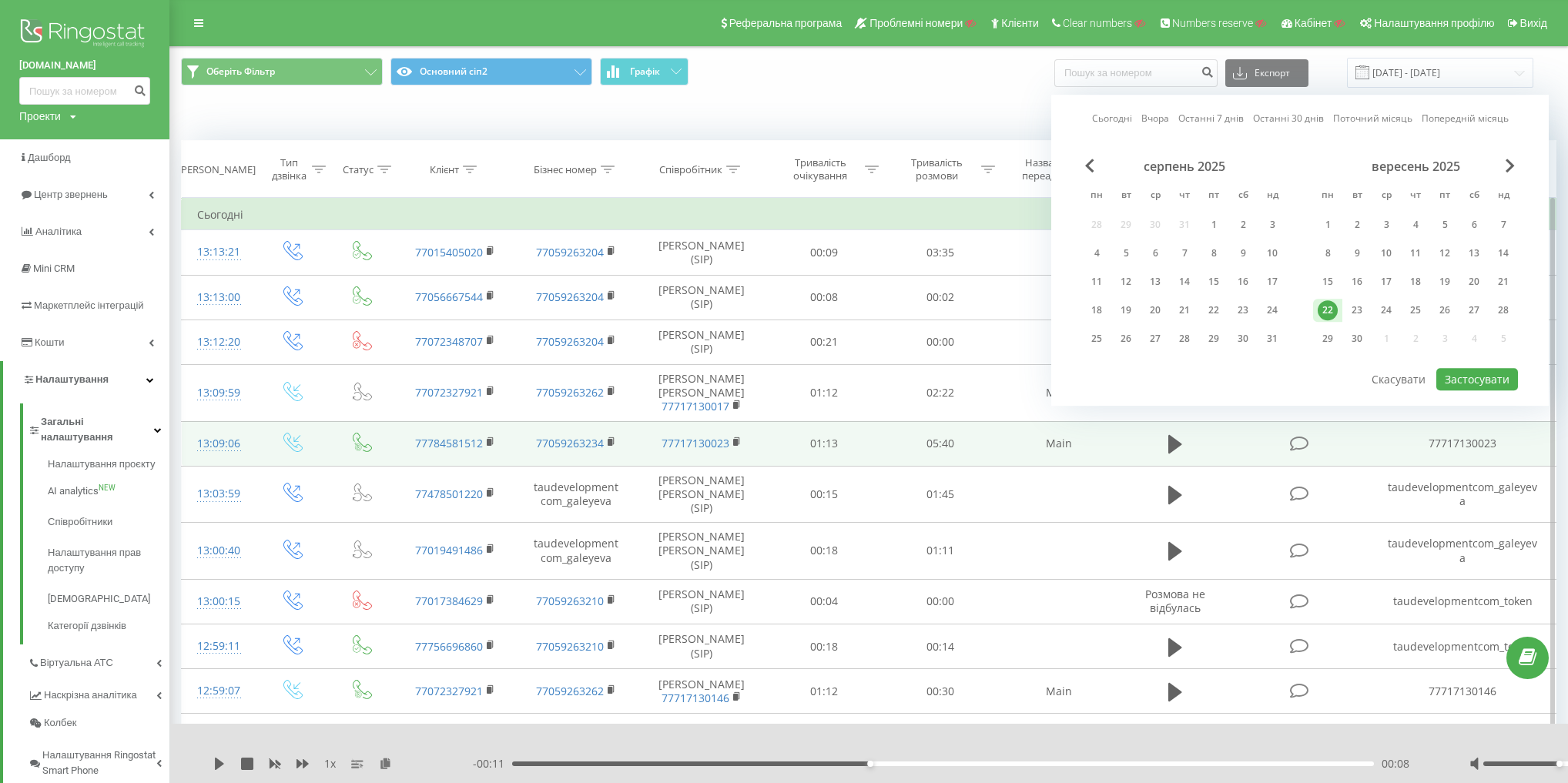
click at [1484, 360] on div "серпень 2025 пн вт ср чт пт сб нд 28 29 30 31 1 2 3 4 5 6 7 8 9 10 11 12 13 14 …" at bounding box center [1299, 262] width 435 height 208
click at [1484, 373] on button "Застосувати" at bounding box center [1476, 379] width 81 height 22
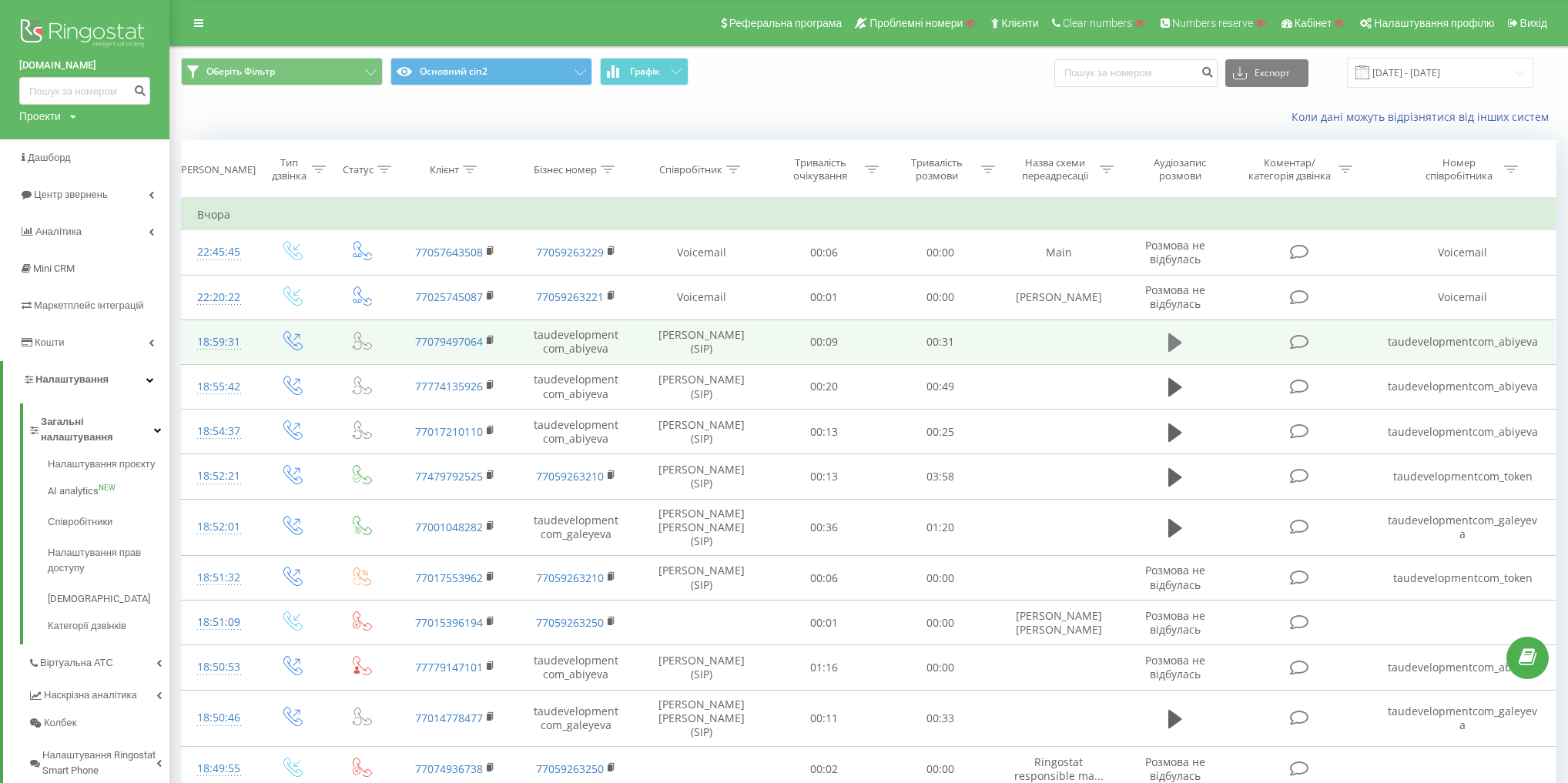
click at [1180, 333] on icon at bounding box center [1175, 342] width 14 height 21
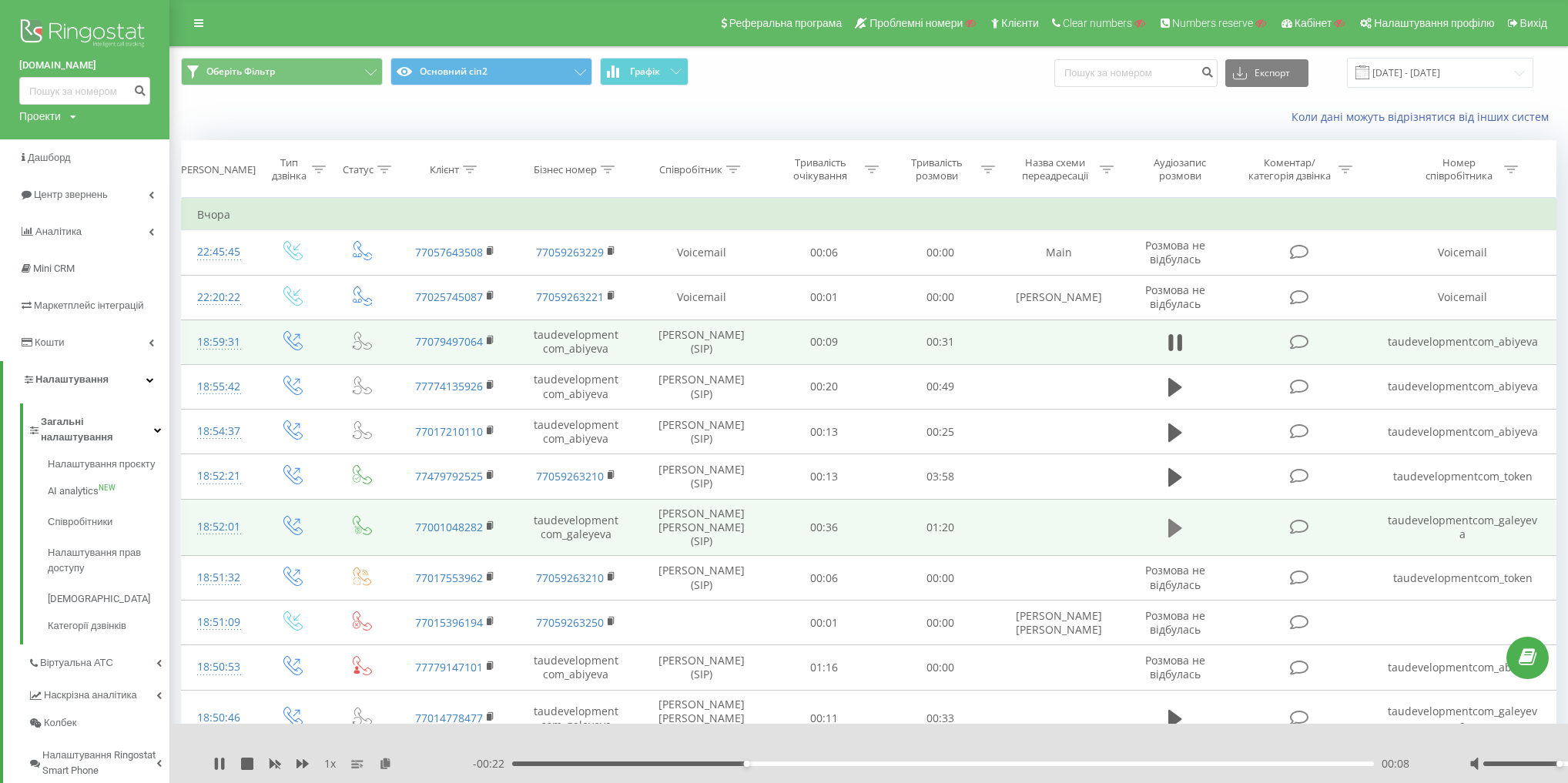
click at [1174, 519] on icon at bounding box center [1175, 528] width 14 height 18
click at [1174, 518] on icon at bounding box center [1175, 528] width 14 height 21
click at [1429, 80] on input "22.09.2025 - 22.09.2025" at bounding box center [1440, 73] width 187 height 30
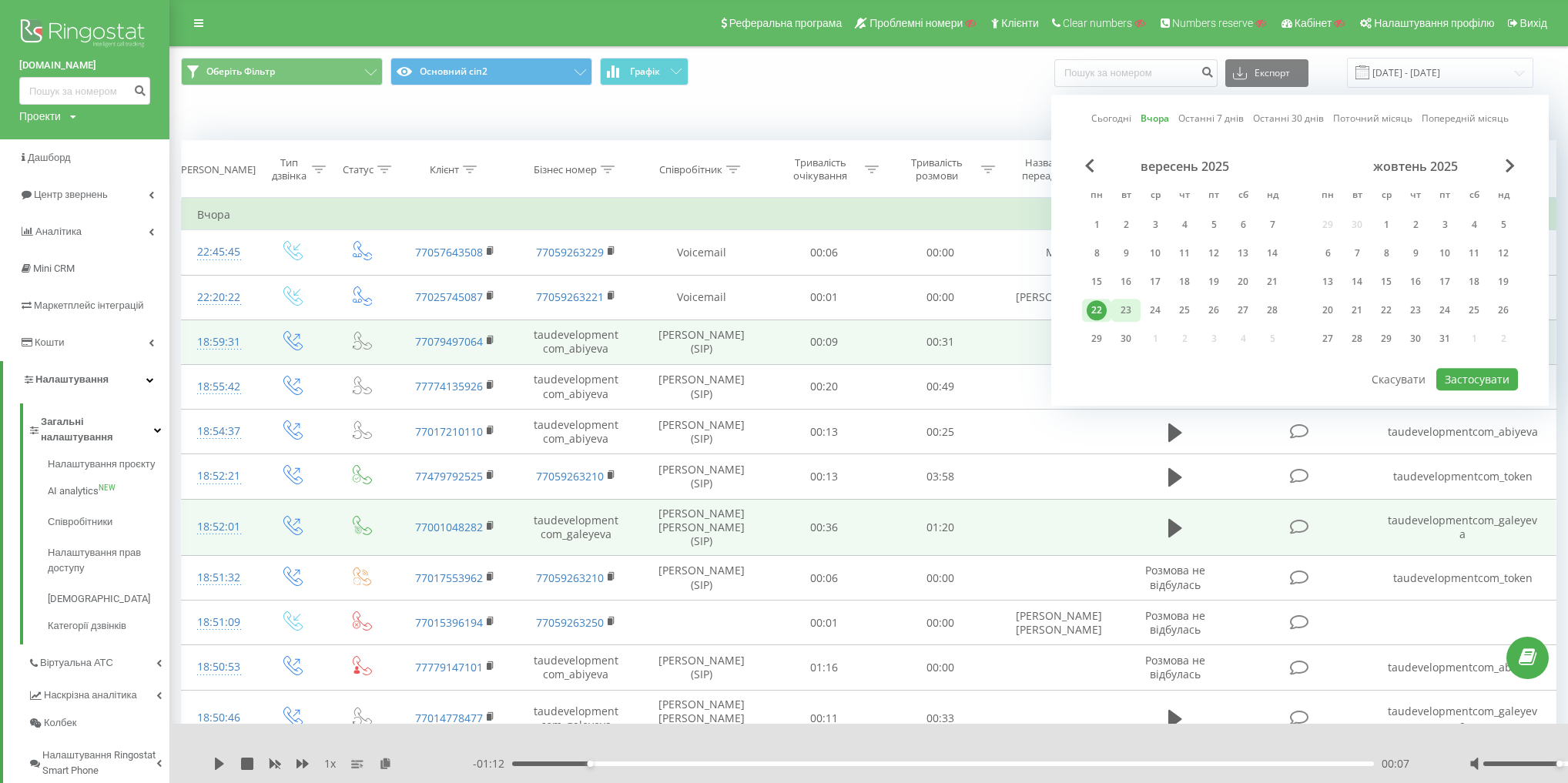
click at [1133, 306] on div "23" at bounding box center [1125, 310] width 20 height 20
click at [1445, 378] on button "Застосувати" at bounding box center [1476, 379] width 81 height 22
type input "23.09.2025 - 23.09.2025"
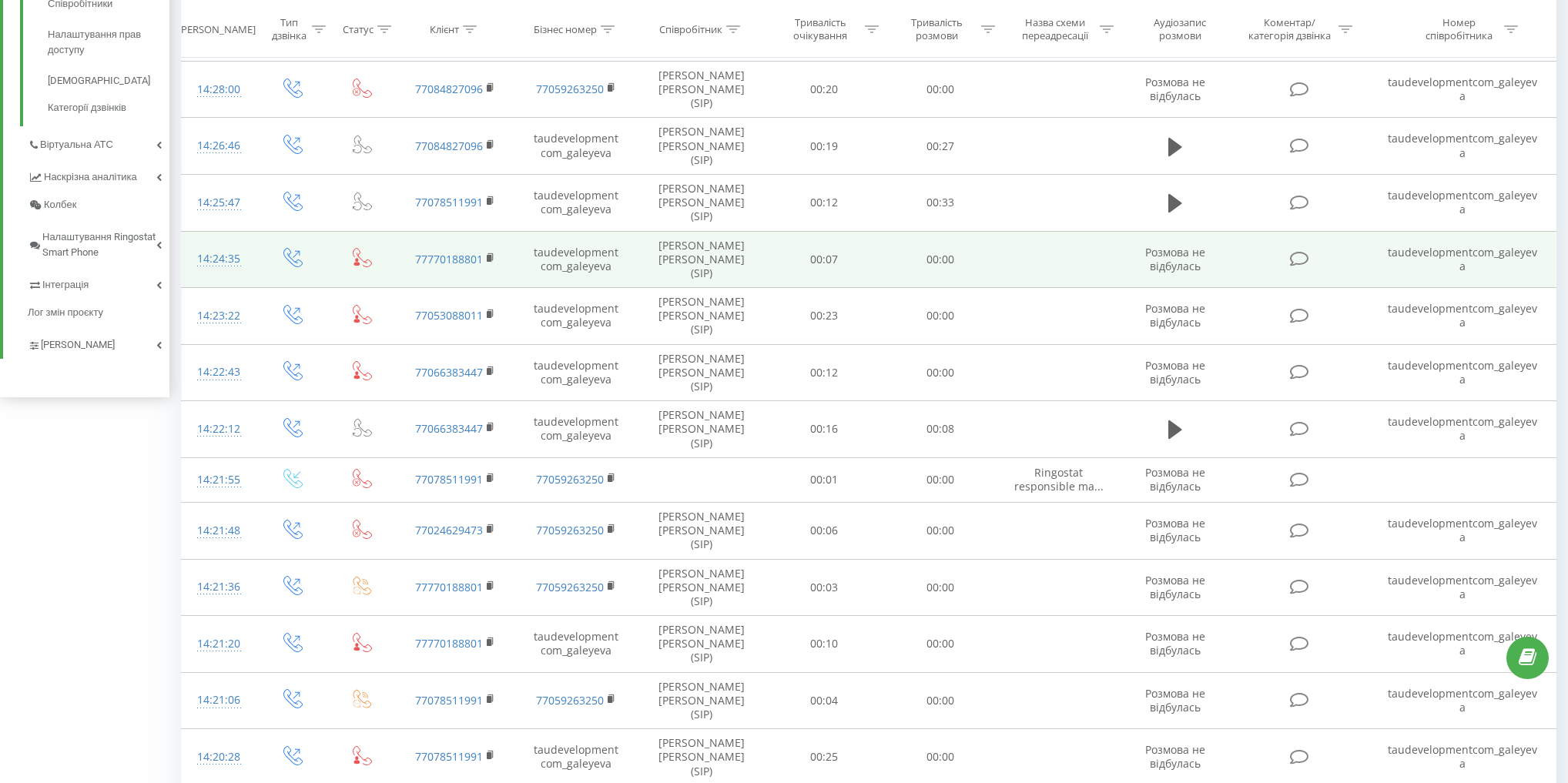
scroll to position [620, 0]
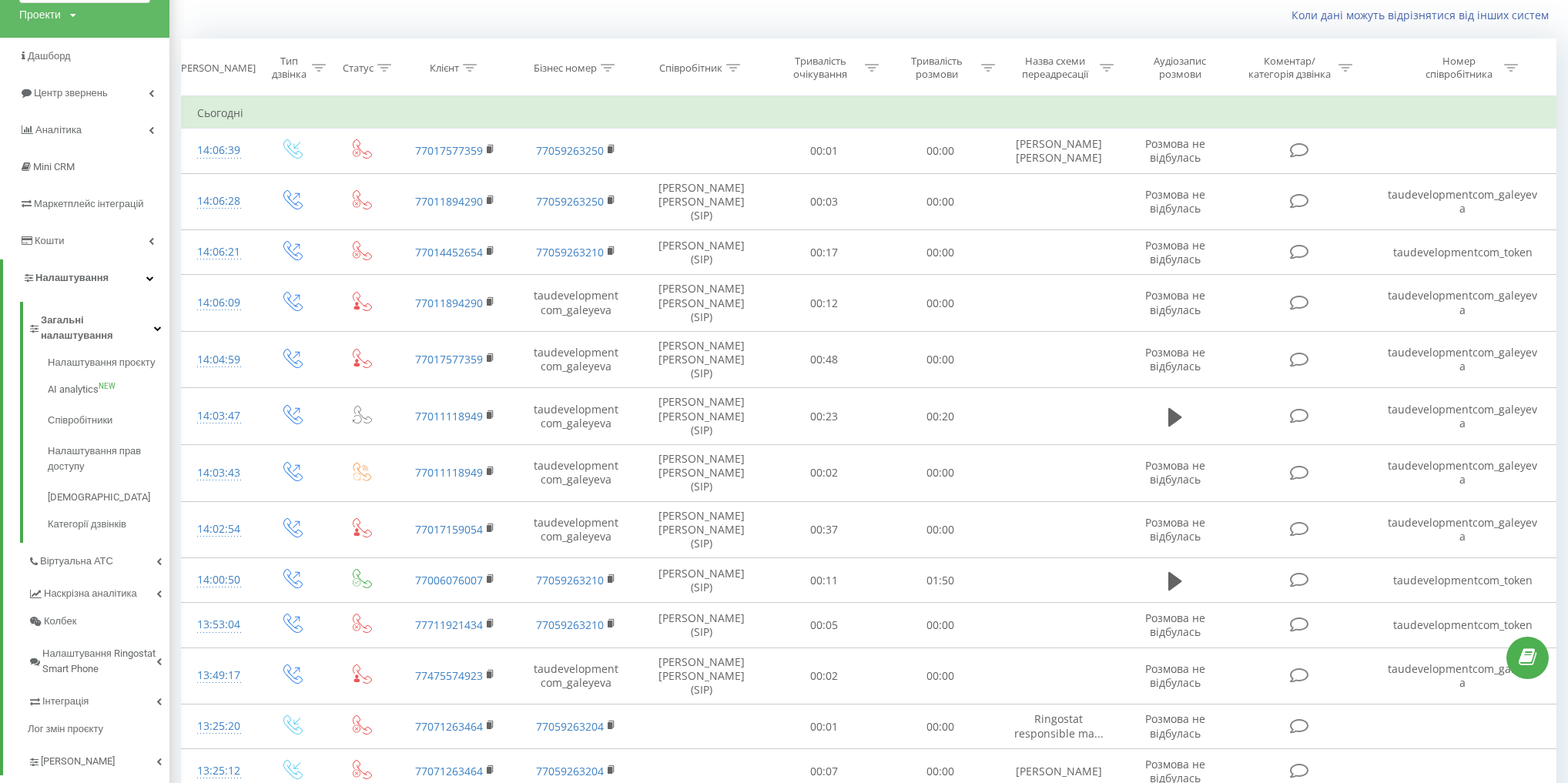
scroll to position [102, 0]
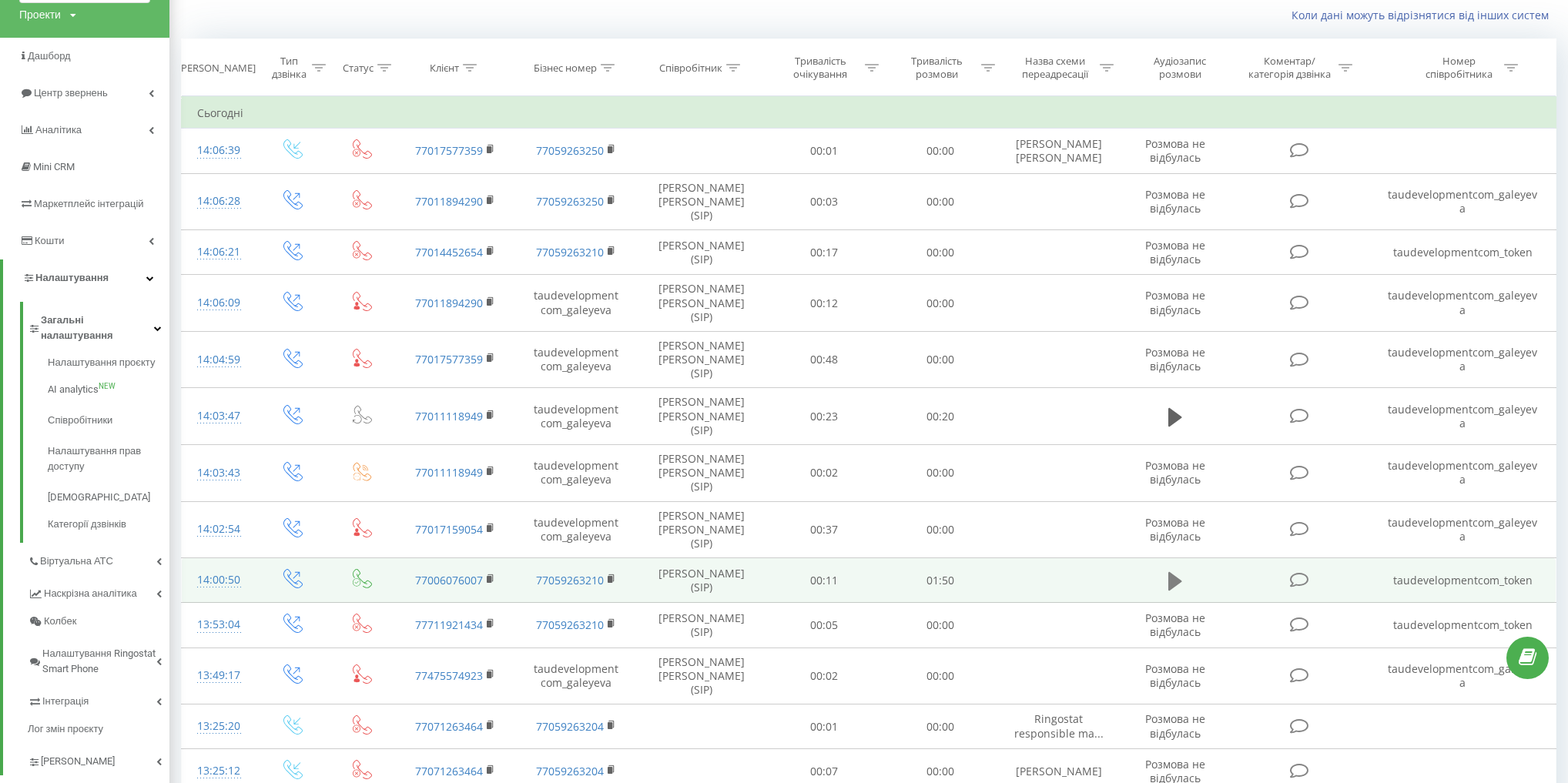
click at [1181, 570] on icon at bounding box center [1175, 581] width 14 height 21
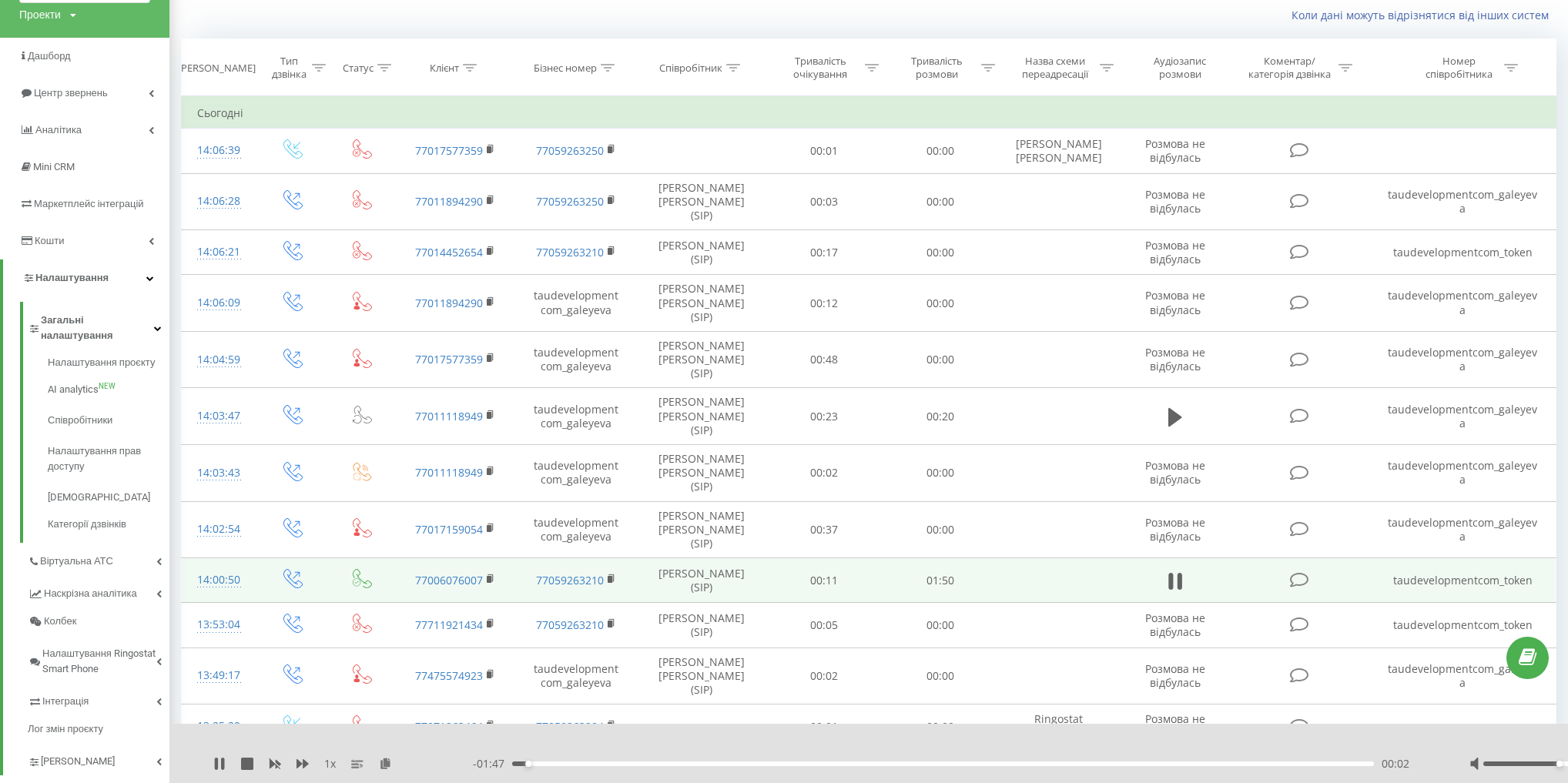
click at [1445, 558] on td "taudevelopmentcom_token" at bounding box center [1462, 580] width 186 height 45
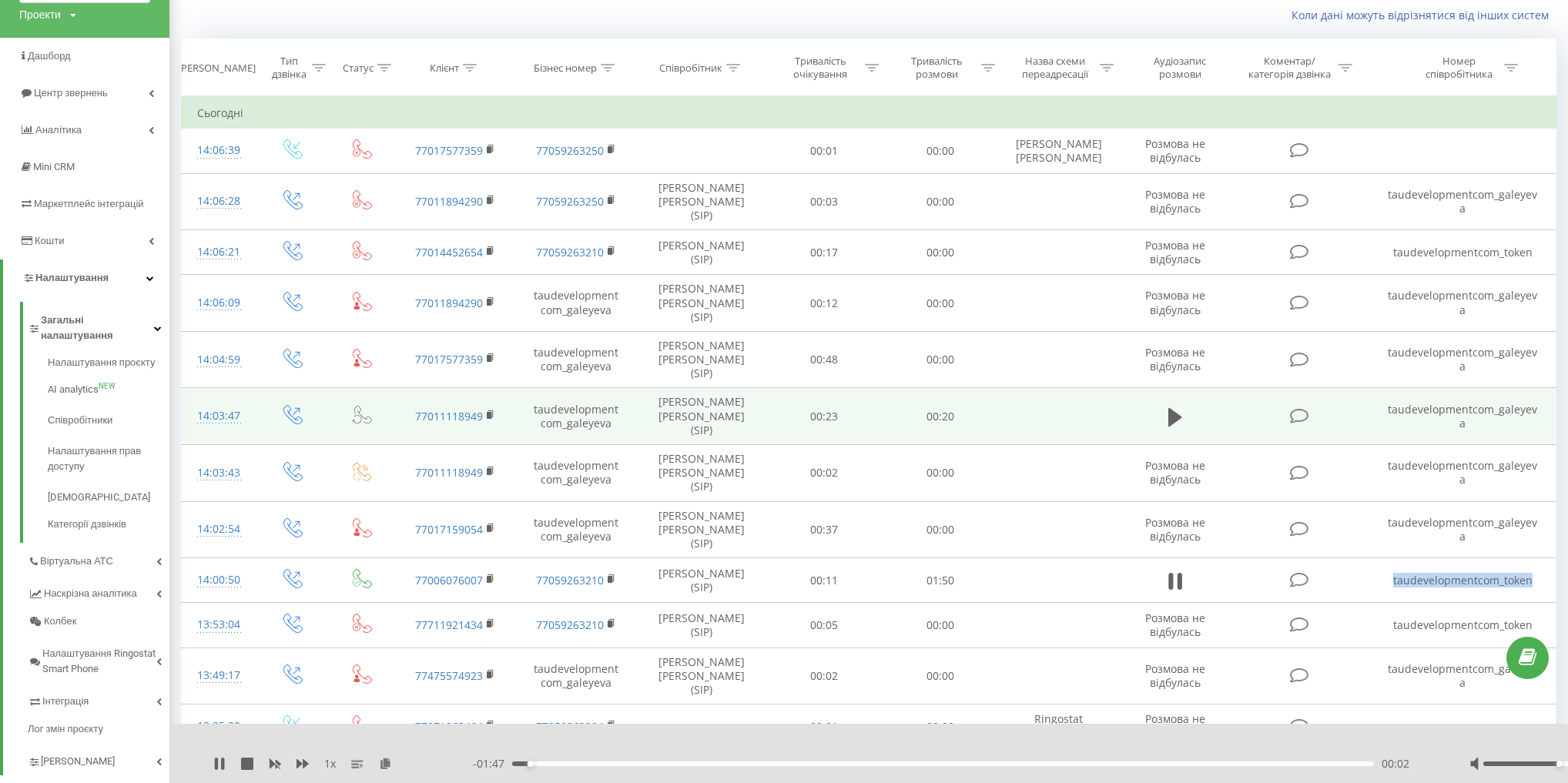
copy td "taudevelopmentcom_token"
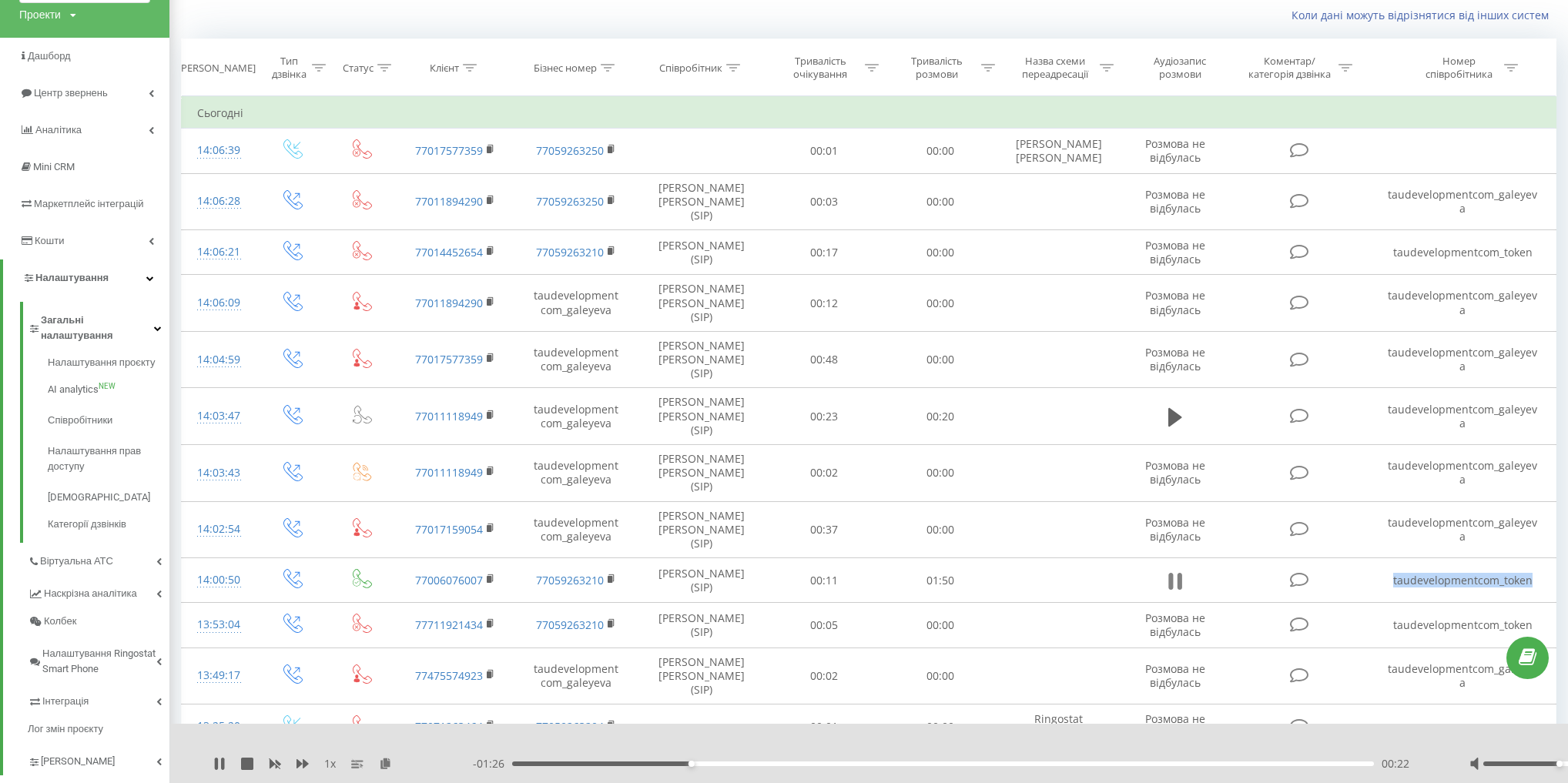
click at [1176, 570] on icon at bounding box center [1175, 581] width 14 height 21
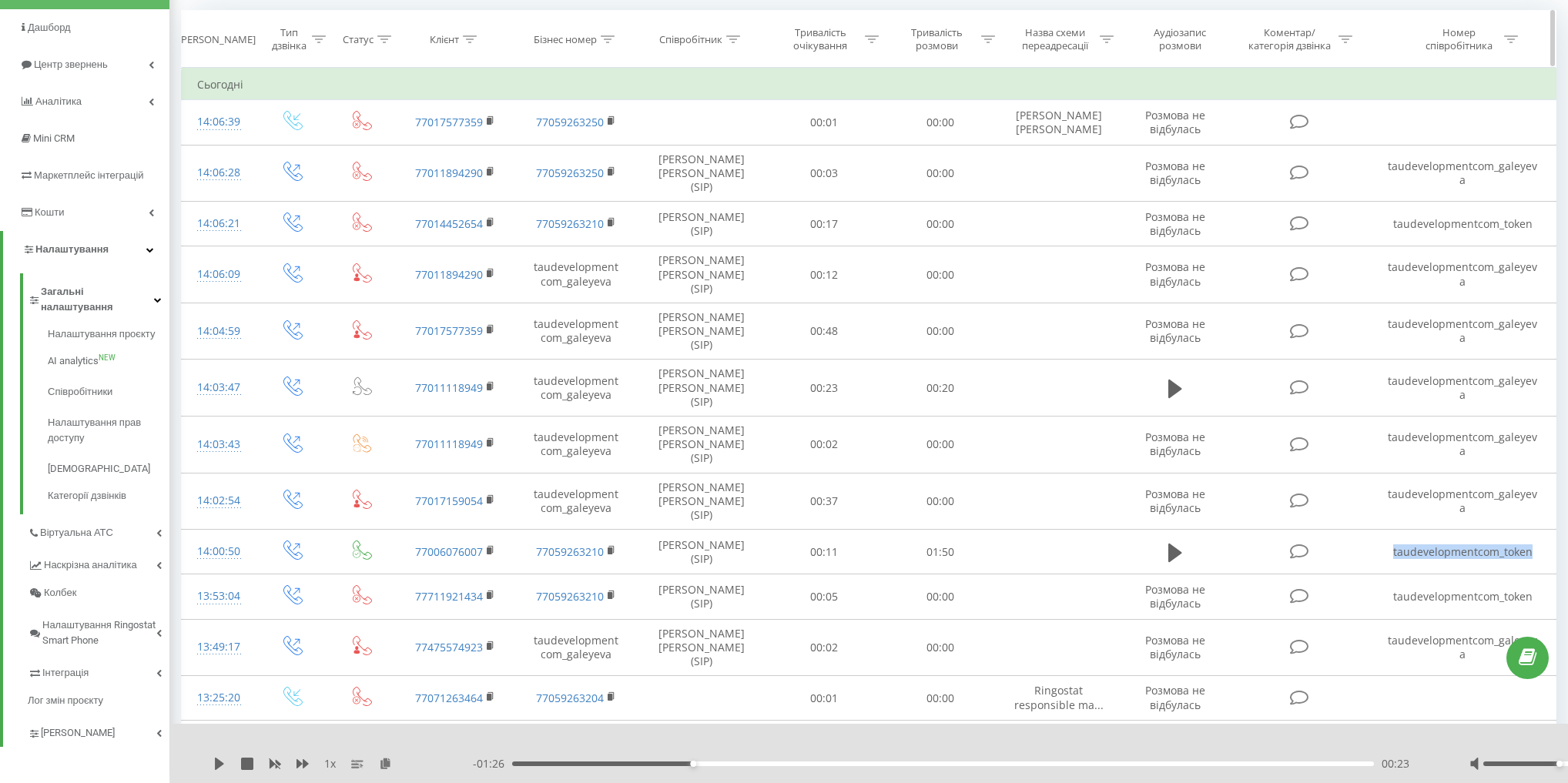
scroll to position [286, 0]
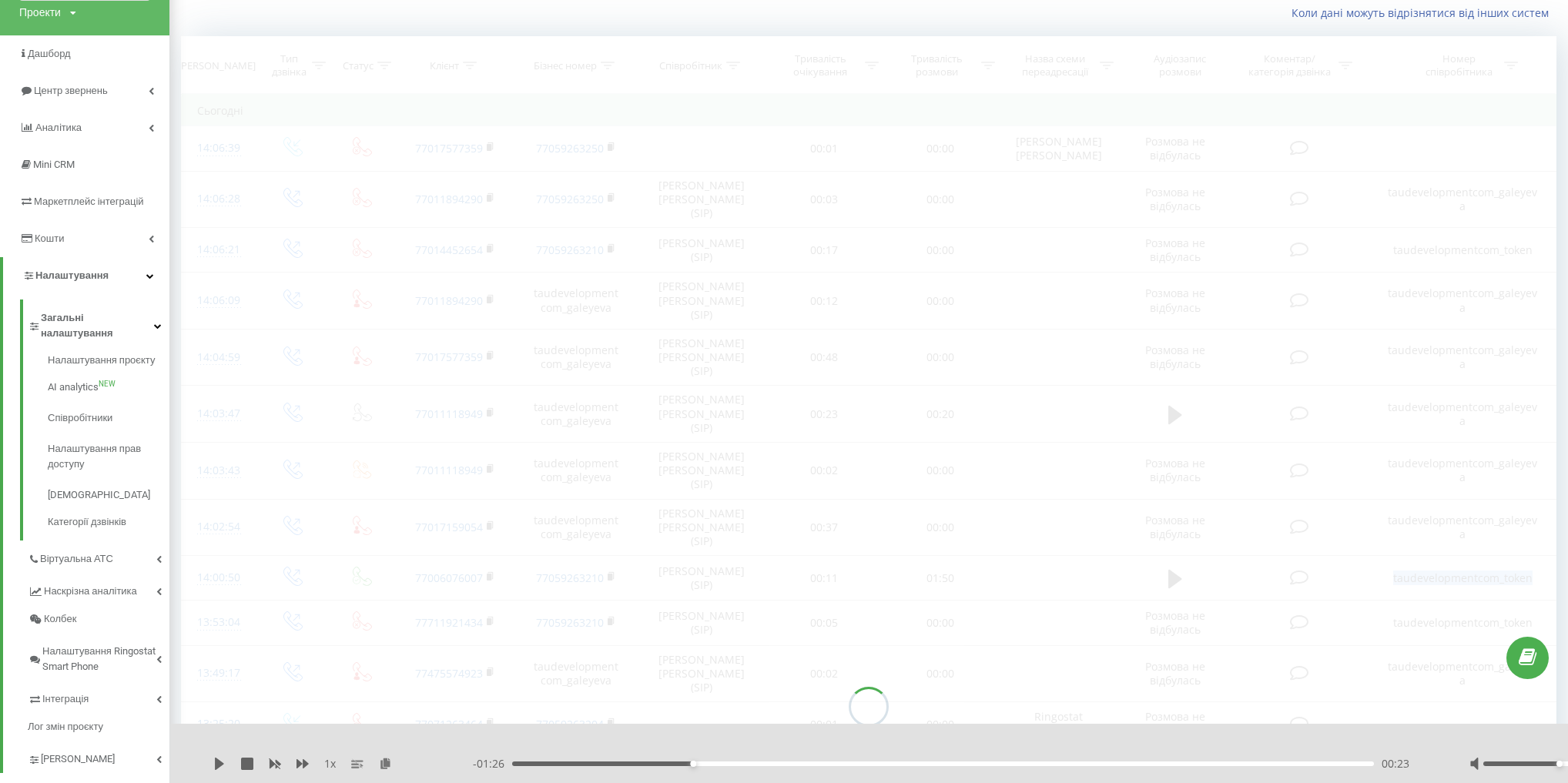
scroll to position [102, 0]
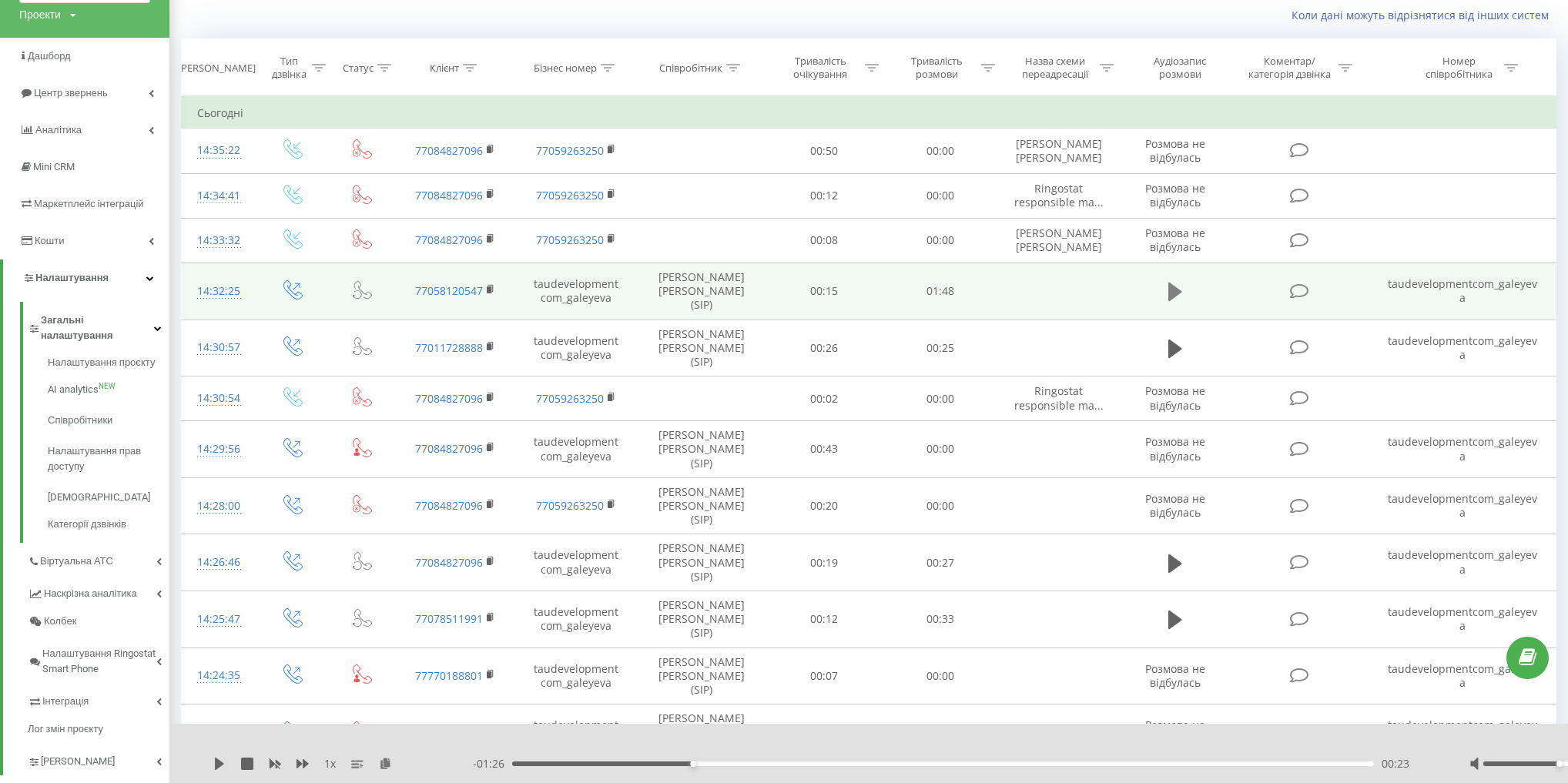
click at [1166, 283] on button at bounding box center [1174, 292] width 23 height 23
click at [1176, 283] on icon at bounding box center [1175, 292] width 14 height 21
click at [1506, 281] on td "taudevelopmentcom_galeyeva" at bounding box center [1462, 291] width 186 height 57
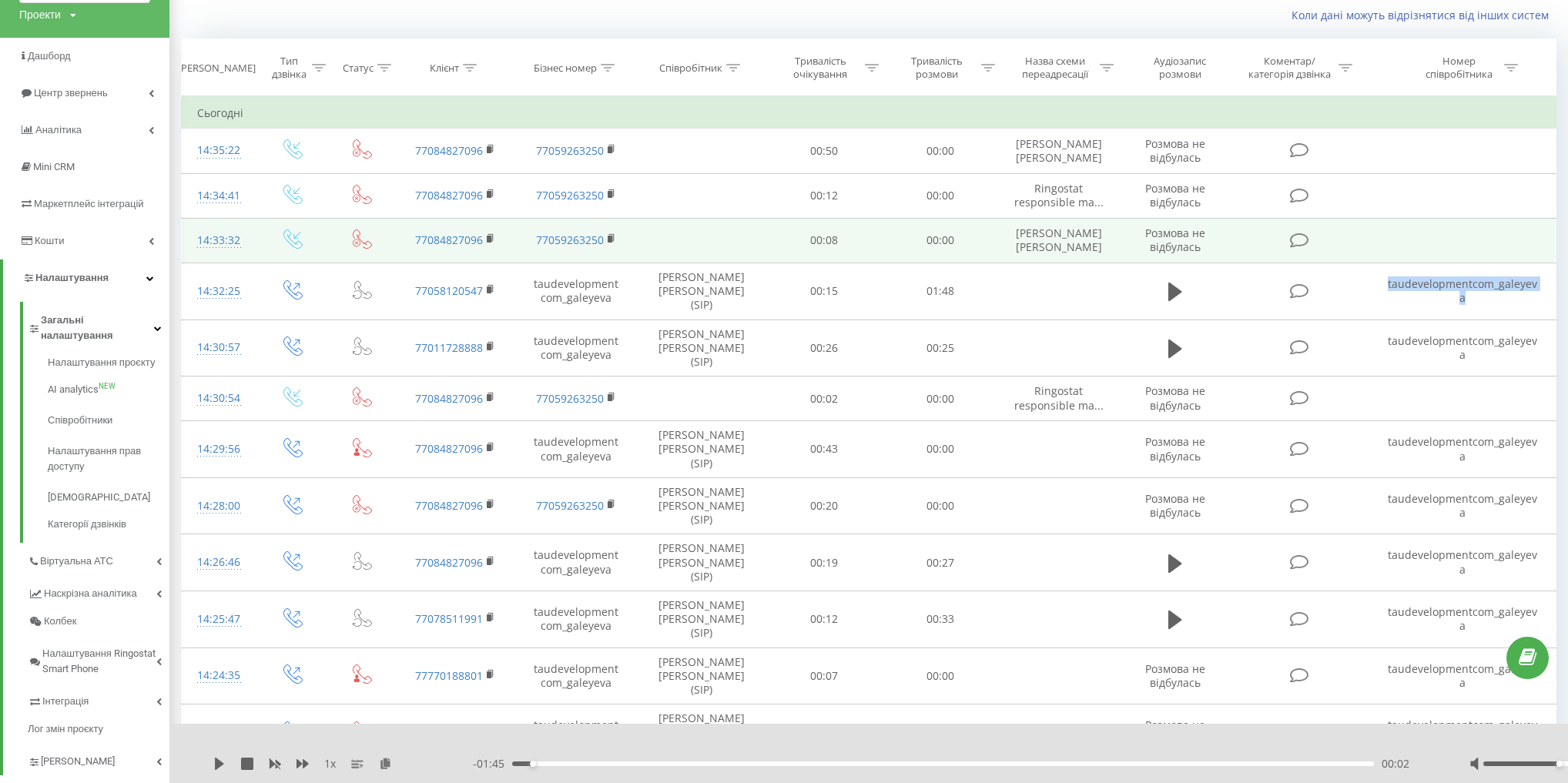
copy td "taudevelopmentcom_galeyeva"
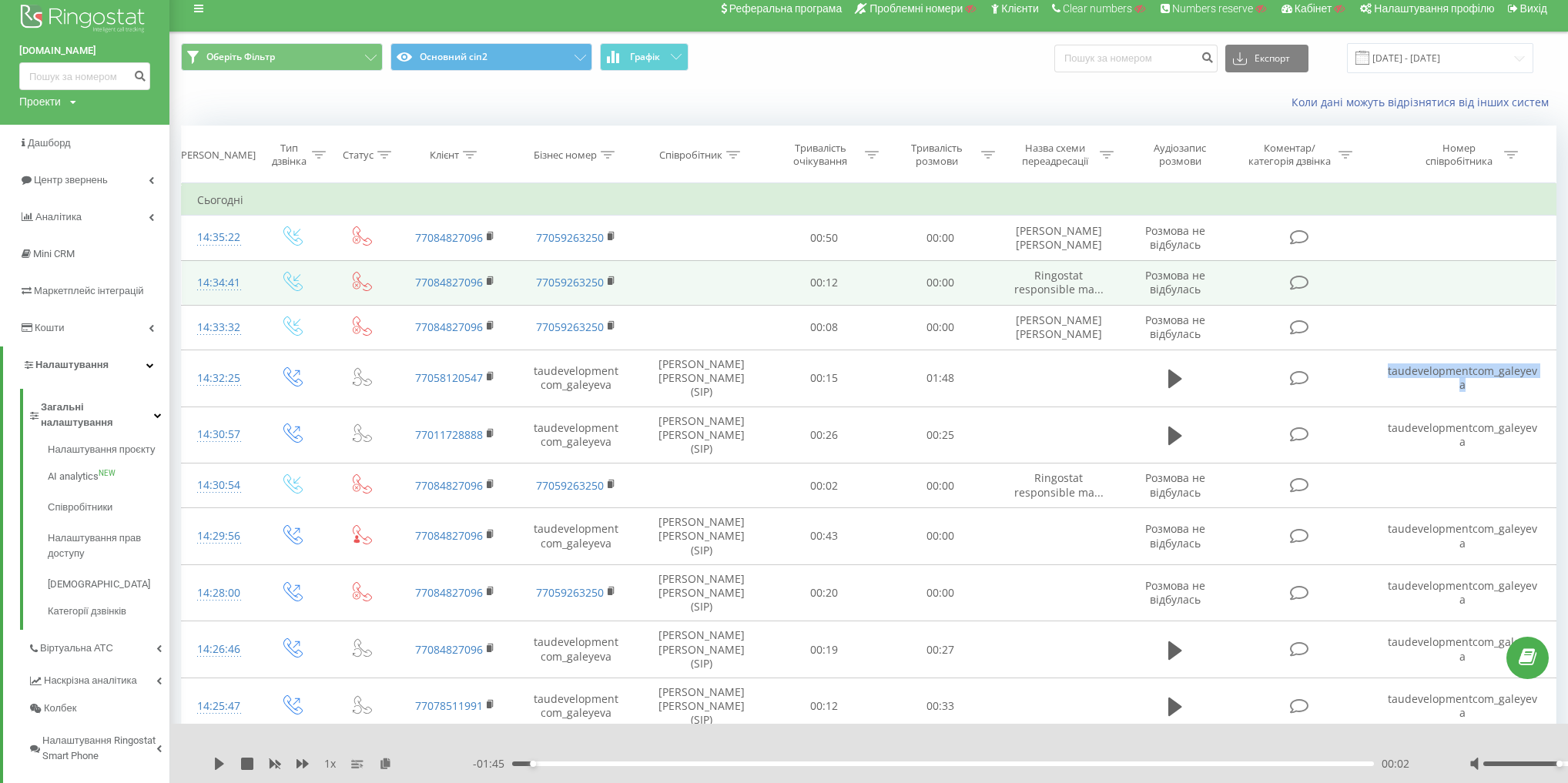
scroll to position [0, 0]
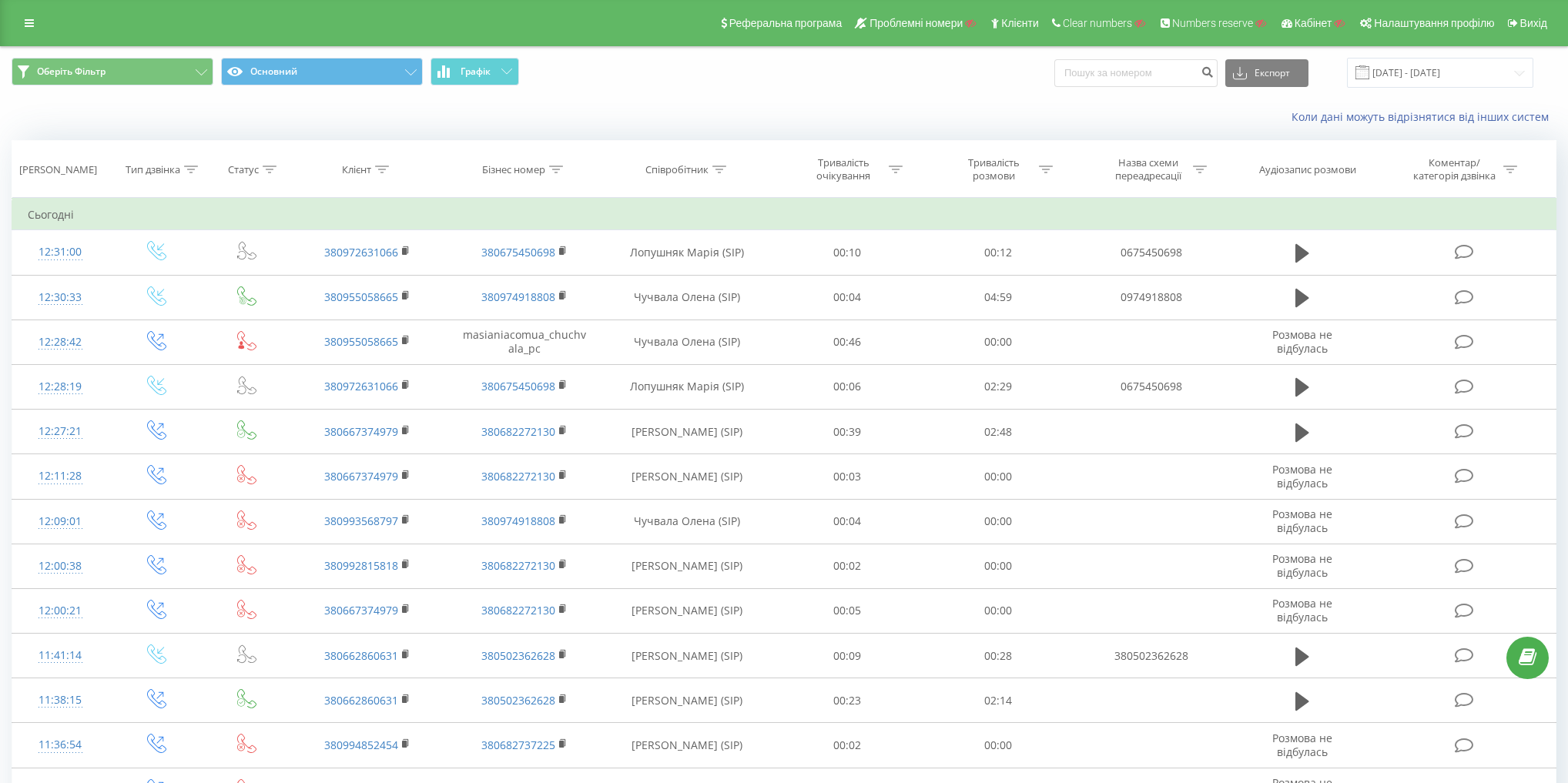
click at [718, 87] on span "Оберіть Фільтр Основний Графік" at bounding box center [392, 73] width 761 height 30
click at [26, 24] on icon at bounding box center [29, 23] width 9 height 11
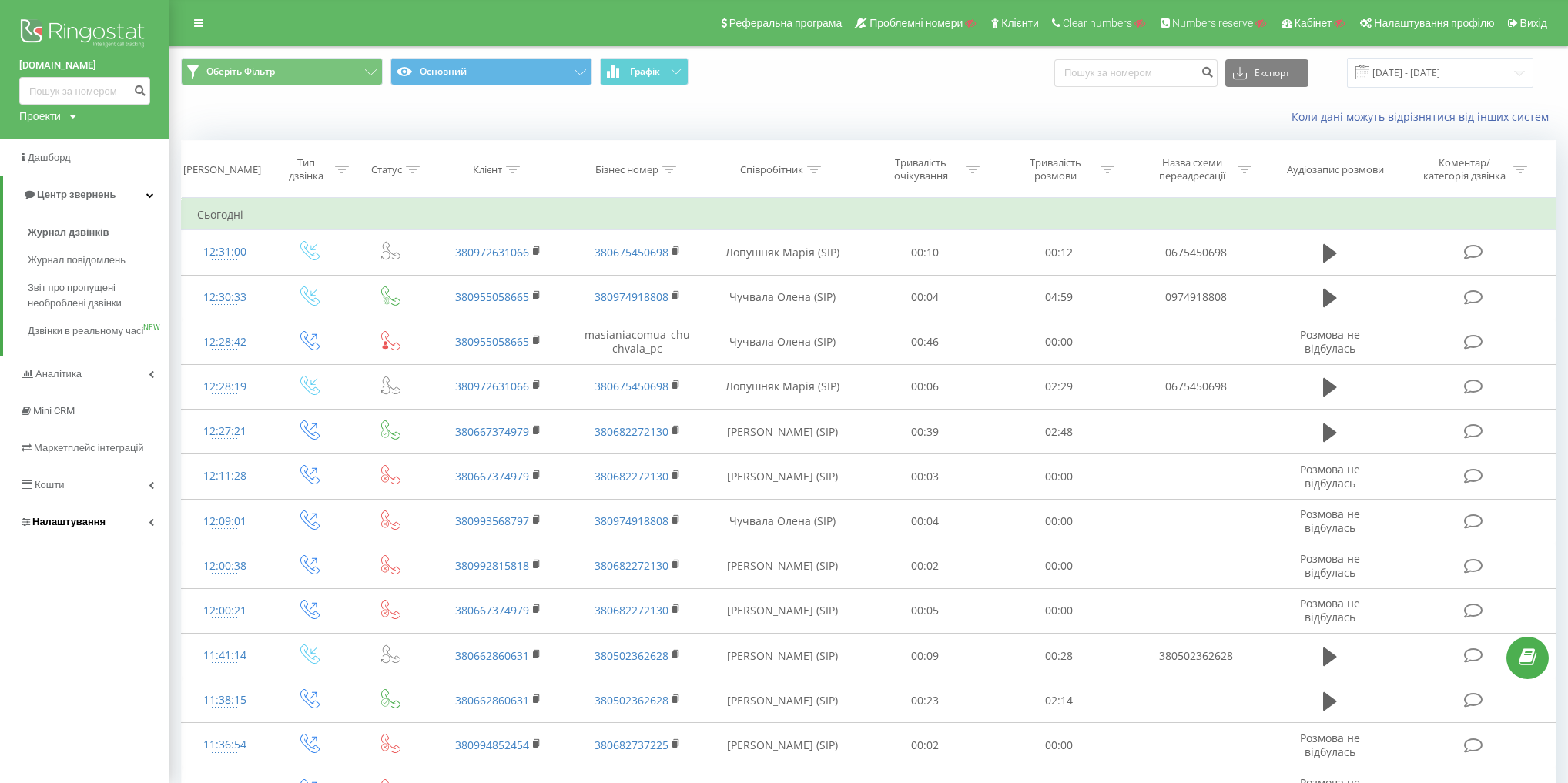
click at [102, 527] on span "Налаштування" at bounding box center [69, 521] width 74 height 12
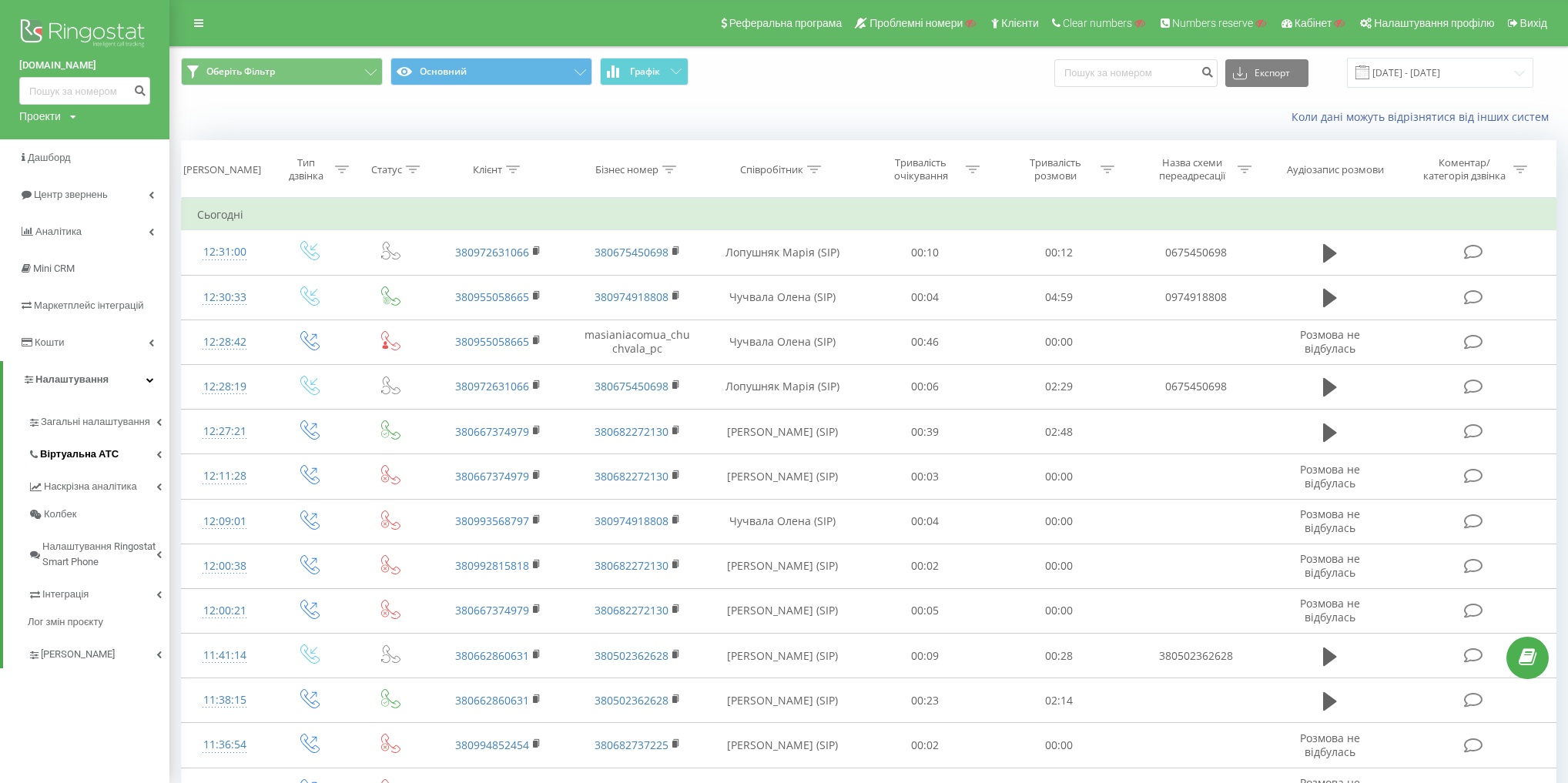
click at [93, 461] on span "Віртуальна АТС" at bounding box center [79, 454] width 78 height 15
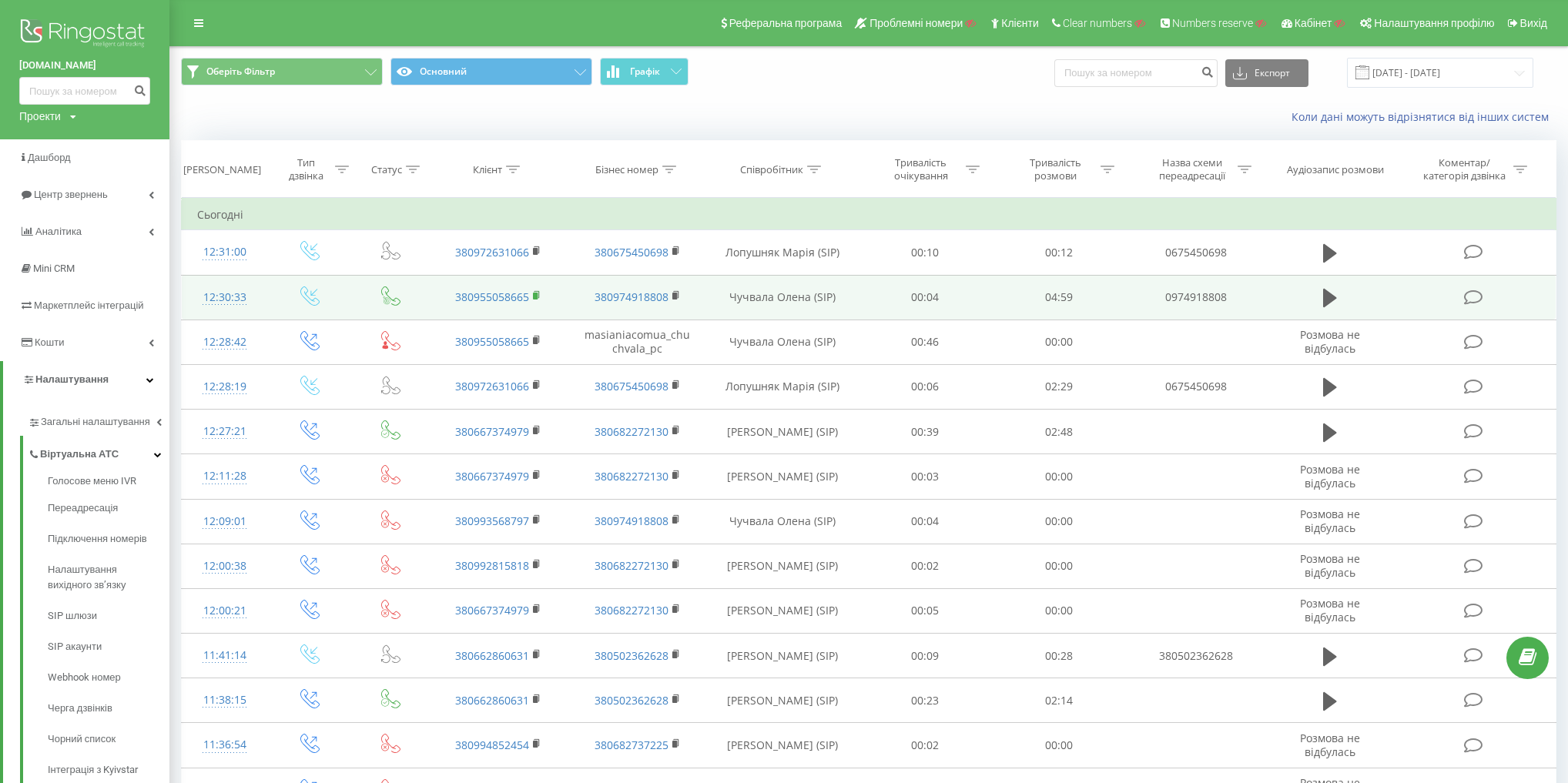
click at [536, 292] on rect at bounding box center [535, 296] width 5 height 7
click at [675, 294] on rect at bounding box center [675, 296] width 5 height 7
click at [310, 299] on icon at bounding box center [310, 296] width 19 height 19
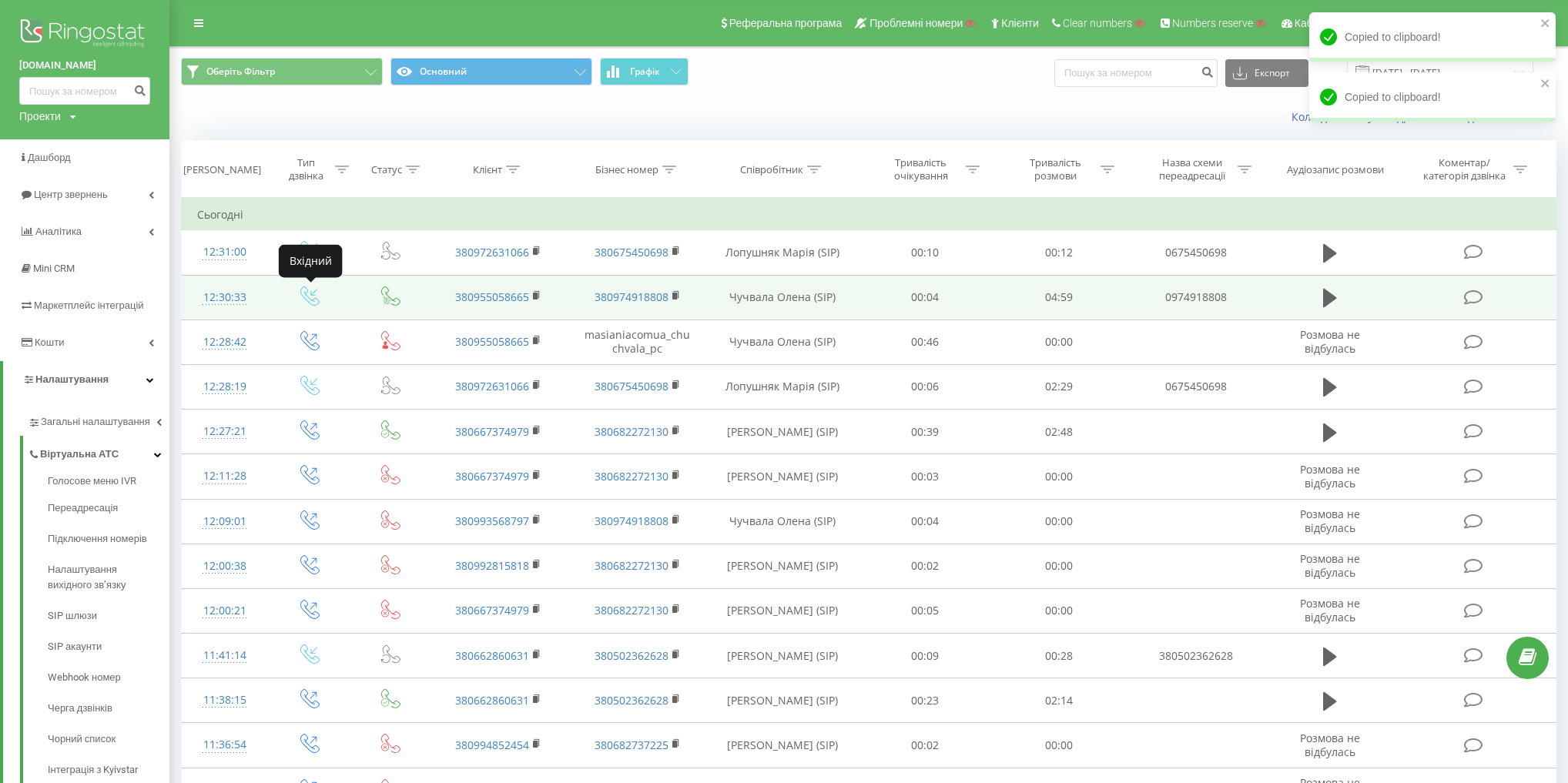
click at [310, 299] on icon at bounding box center [310, 296] width 19 height 19
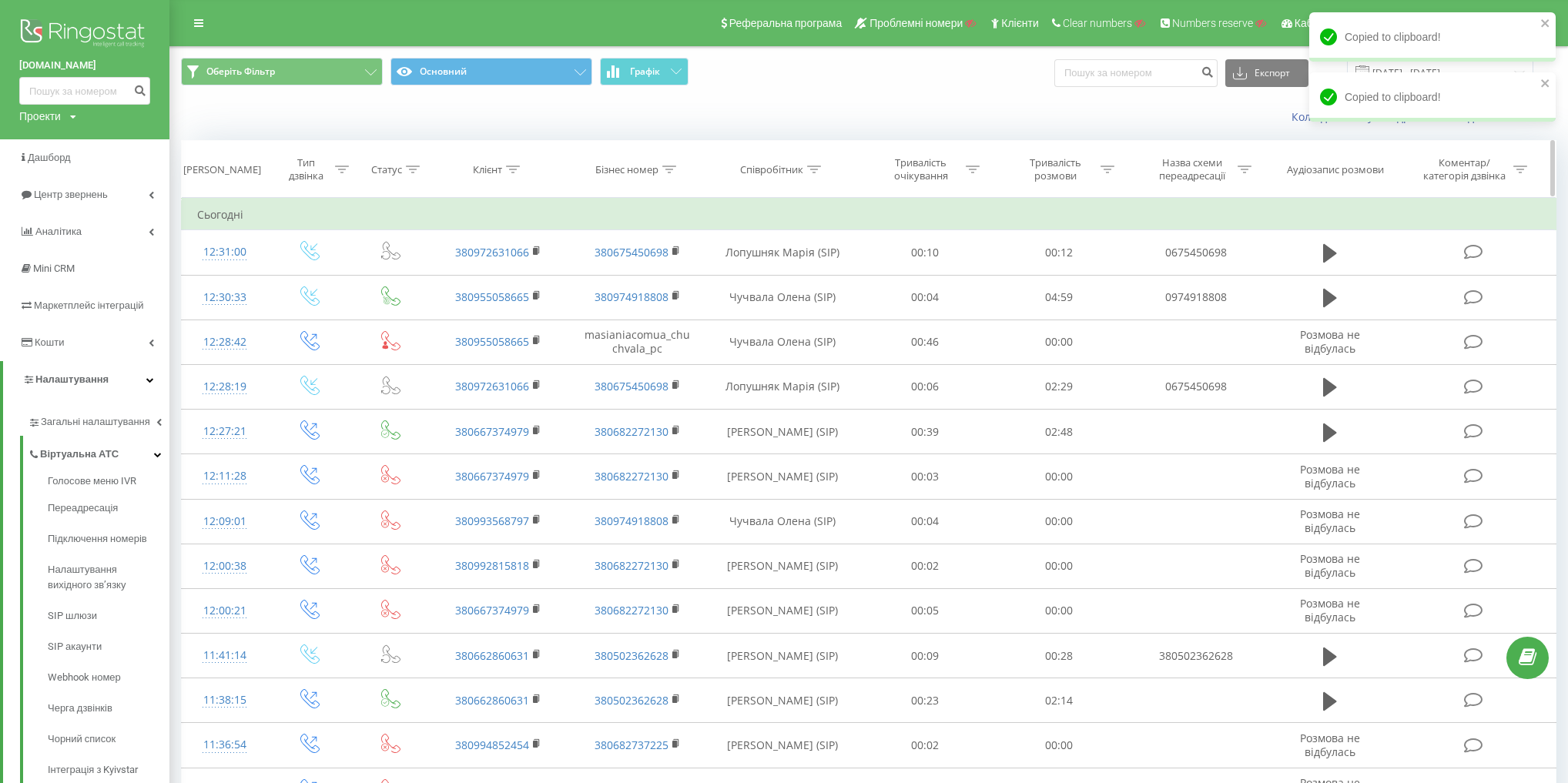
click at [306, 172] on div "Тип дзвінка" at bounding box center [307, 169] width 51 height 26
click at [315, 281] on div "Введіть значення" at bounding box center [302, 281] width 109 height 13
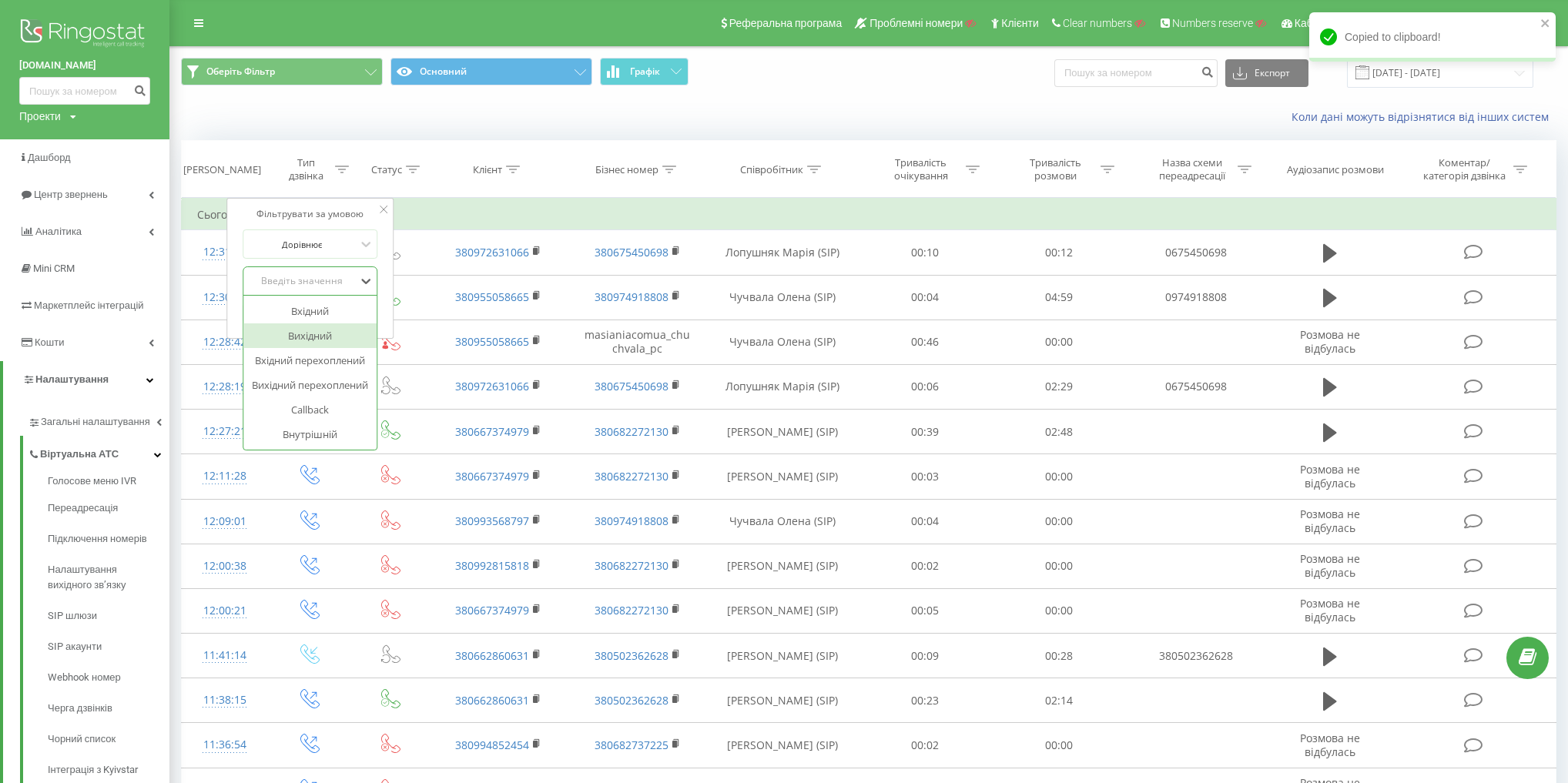
click at [323, 332] on div "Вихідний" at bounding box center [311, 335] width 134 height 24
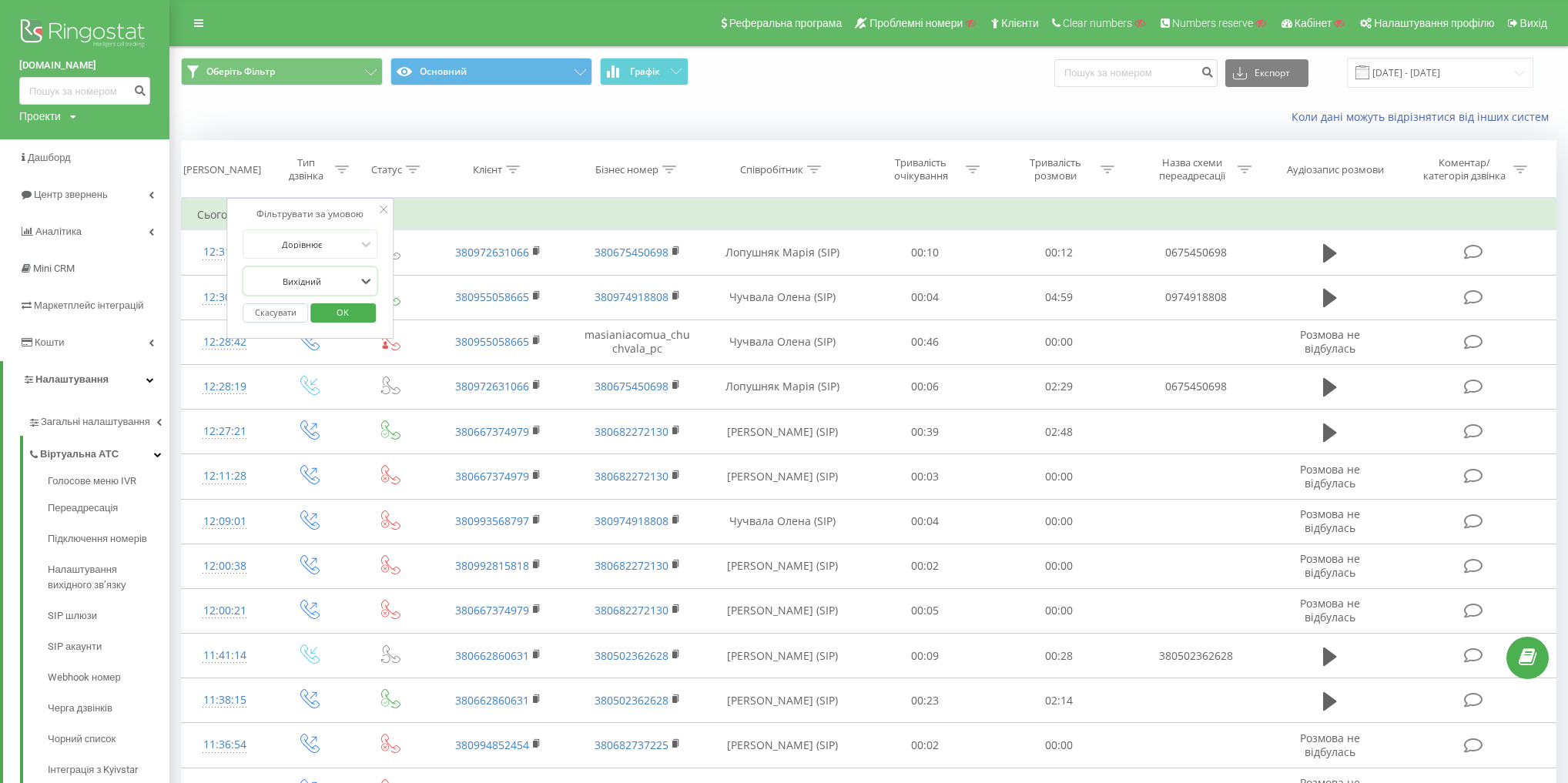
click at [347, 307] on span "OK" at bounding box center [342, 312] width 43 height 24
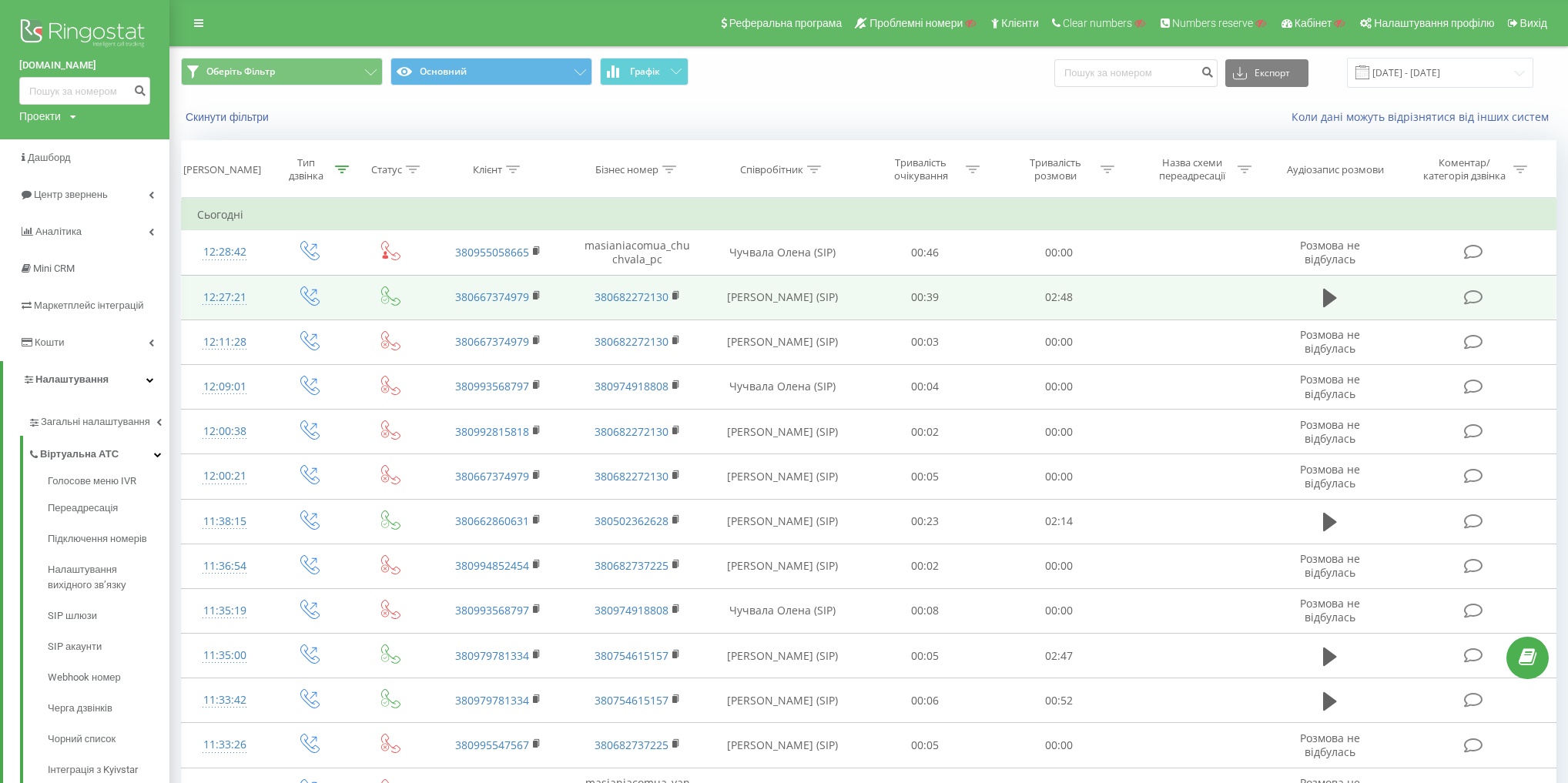
click at [315, 292] on icon at bounding box center [310, 296] width 19 height 19
click at [674, 292] on rect at bounding box center [675, 296] width 5 height 7
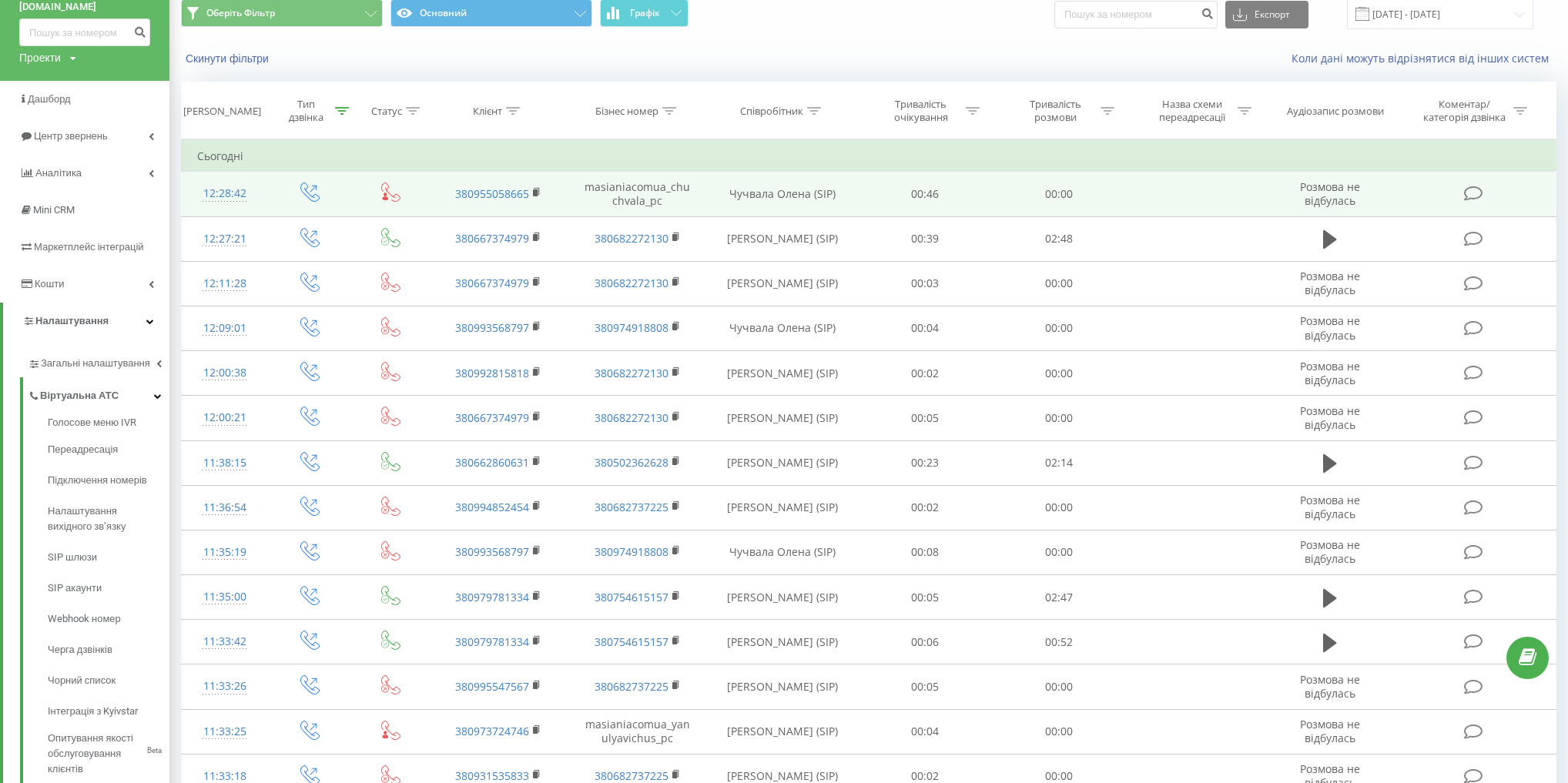
scroll to position [62, 0]
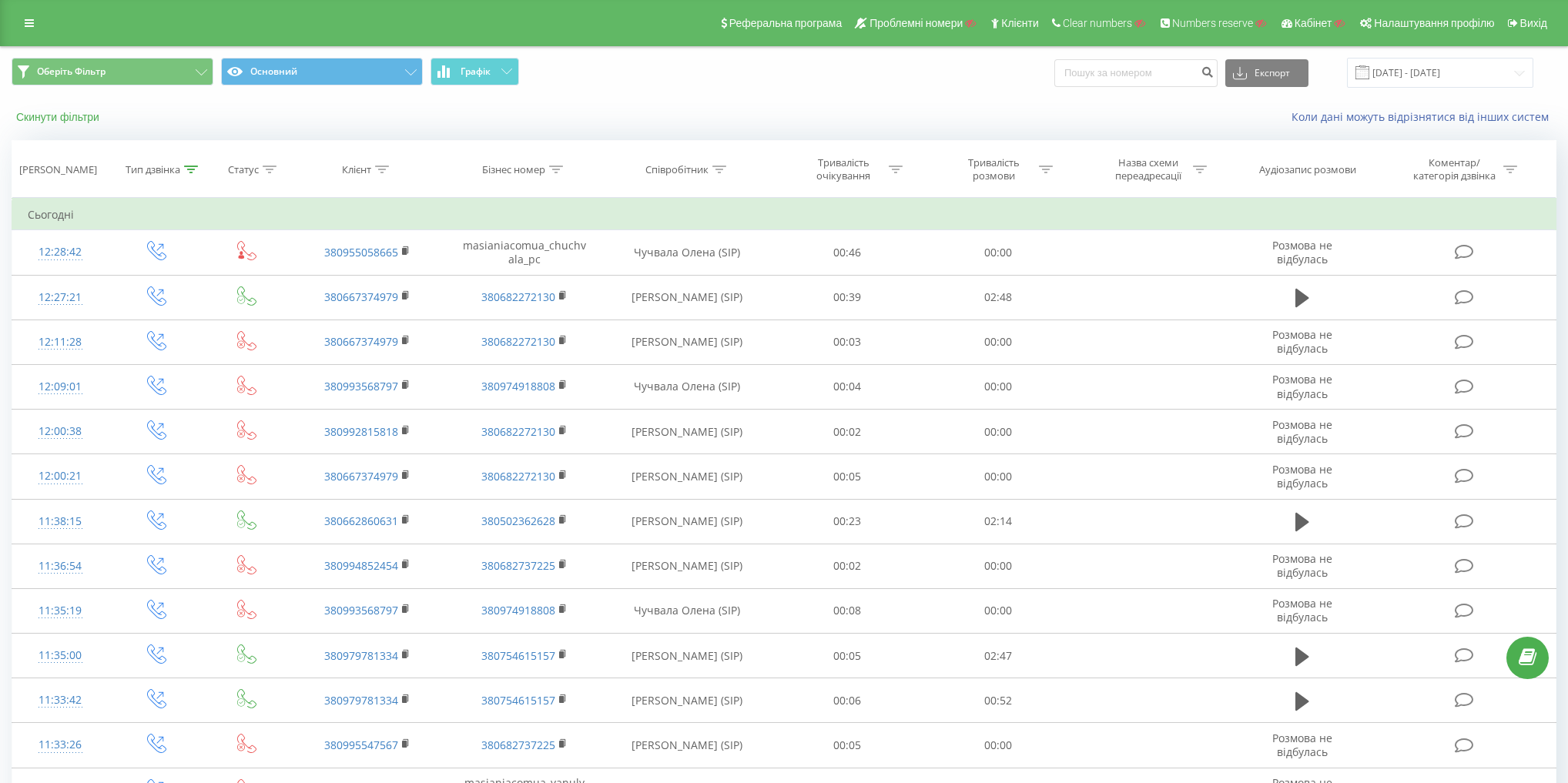
click at [74, 114] on button "Скинути фільтри" at bounding box center [59, 117] width 96 height 14
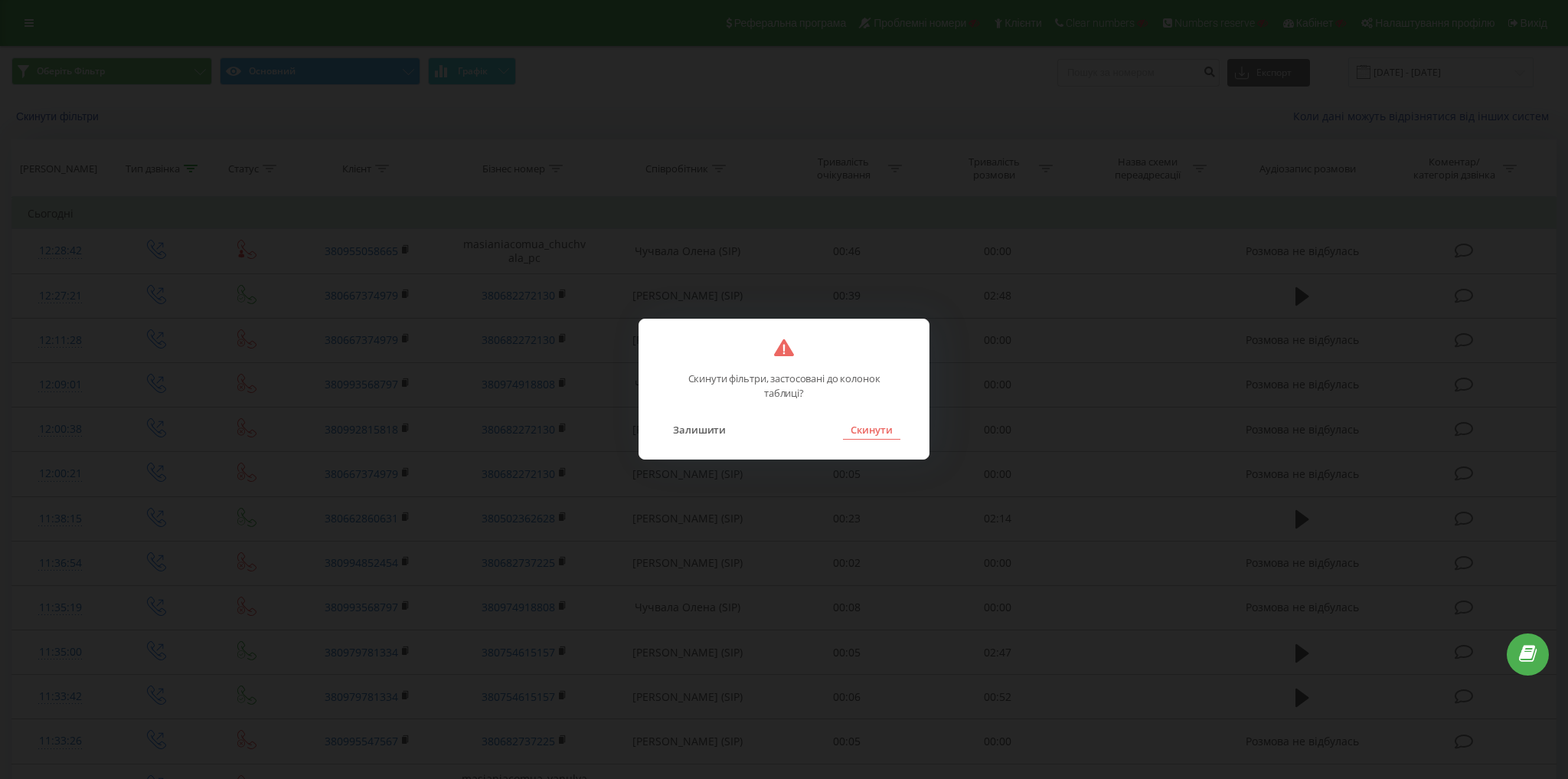
click at [868, 435] on button "Скинути" at bounding box center [872, 429] width 57 height 20
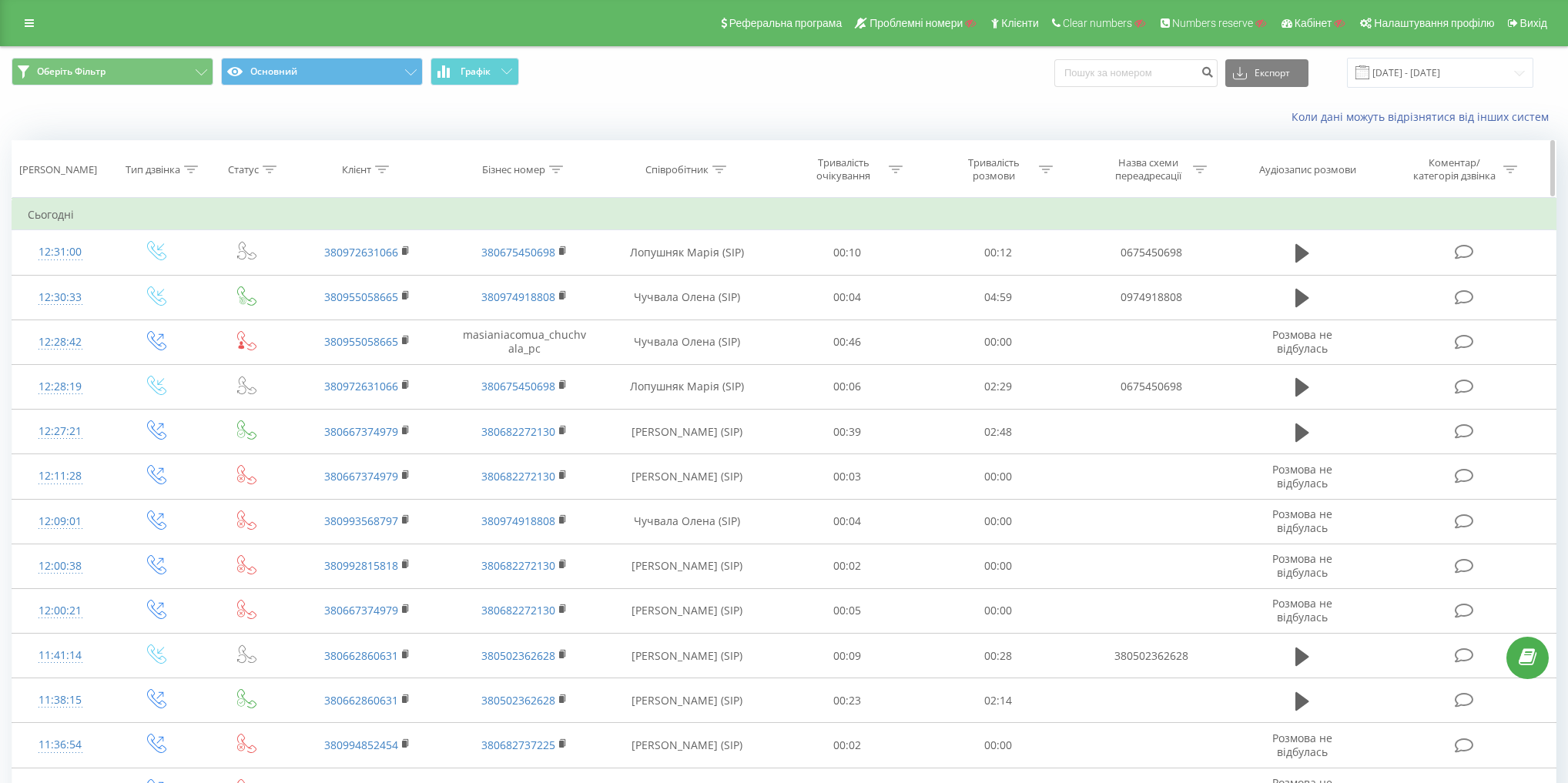
click at [132, 164] on div "Тип дзвінка" at bounding box center [153, 170] width 55 height 13
click at [172, 277] on div "Введіть значення" at bounding box center [149, 281] width 109 height 13
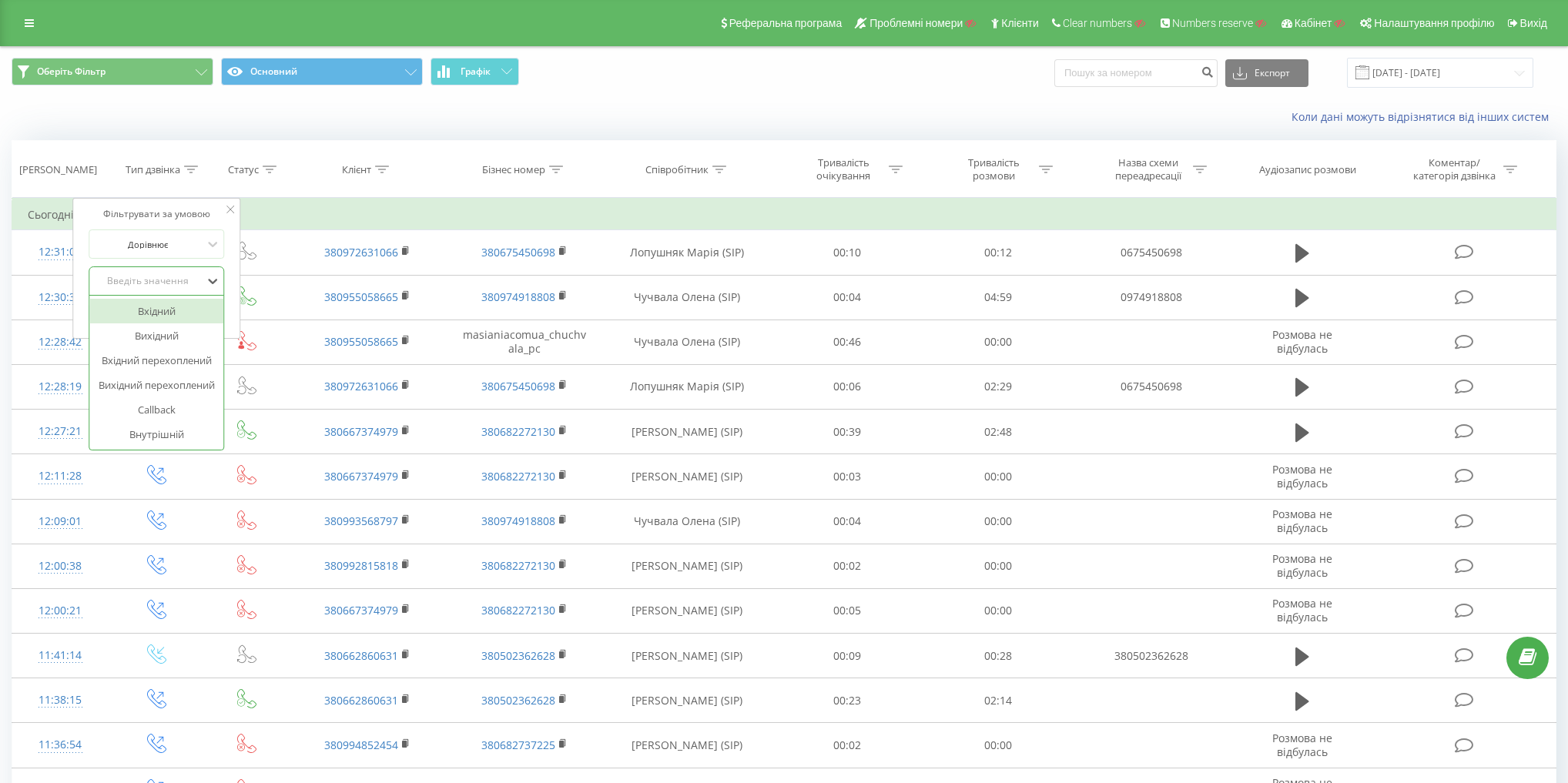
click at [182, 315] on div "Вхідний" at bounding box center [157, 311] width 134 height 24
click at [203, 310] on span "OK" at bounding box center [189, 312] width 43 height 24
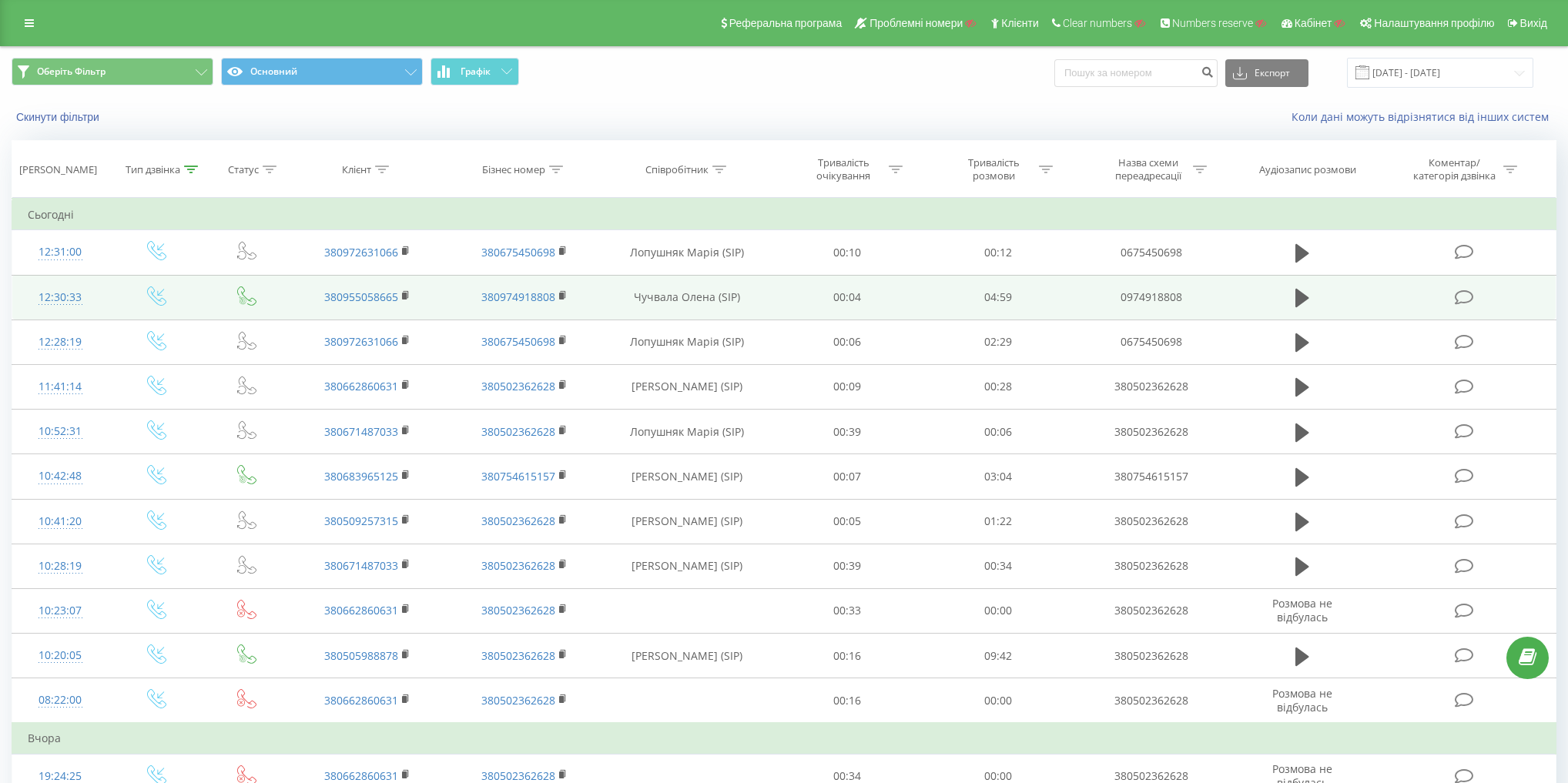
click at [155, 297] on icon at bounding box center [156, 296] width 19 height 19
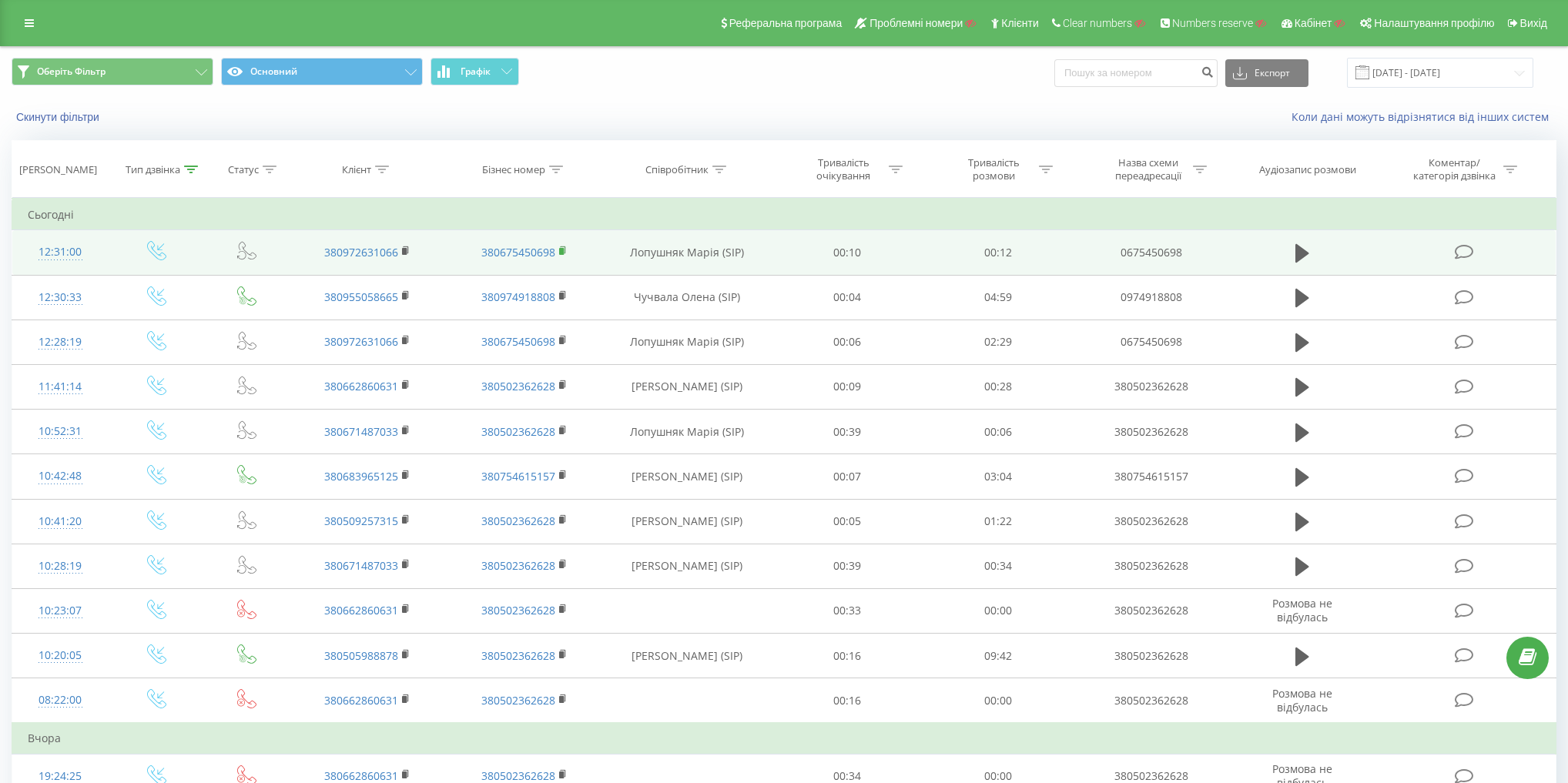
click at [562, 250] on rect at bounding box center [561, 251] width 5 height 7
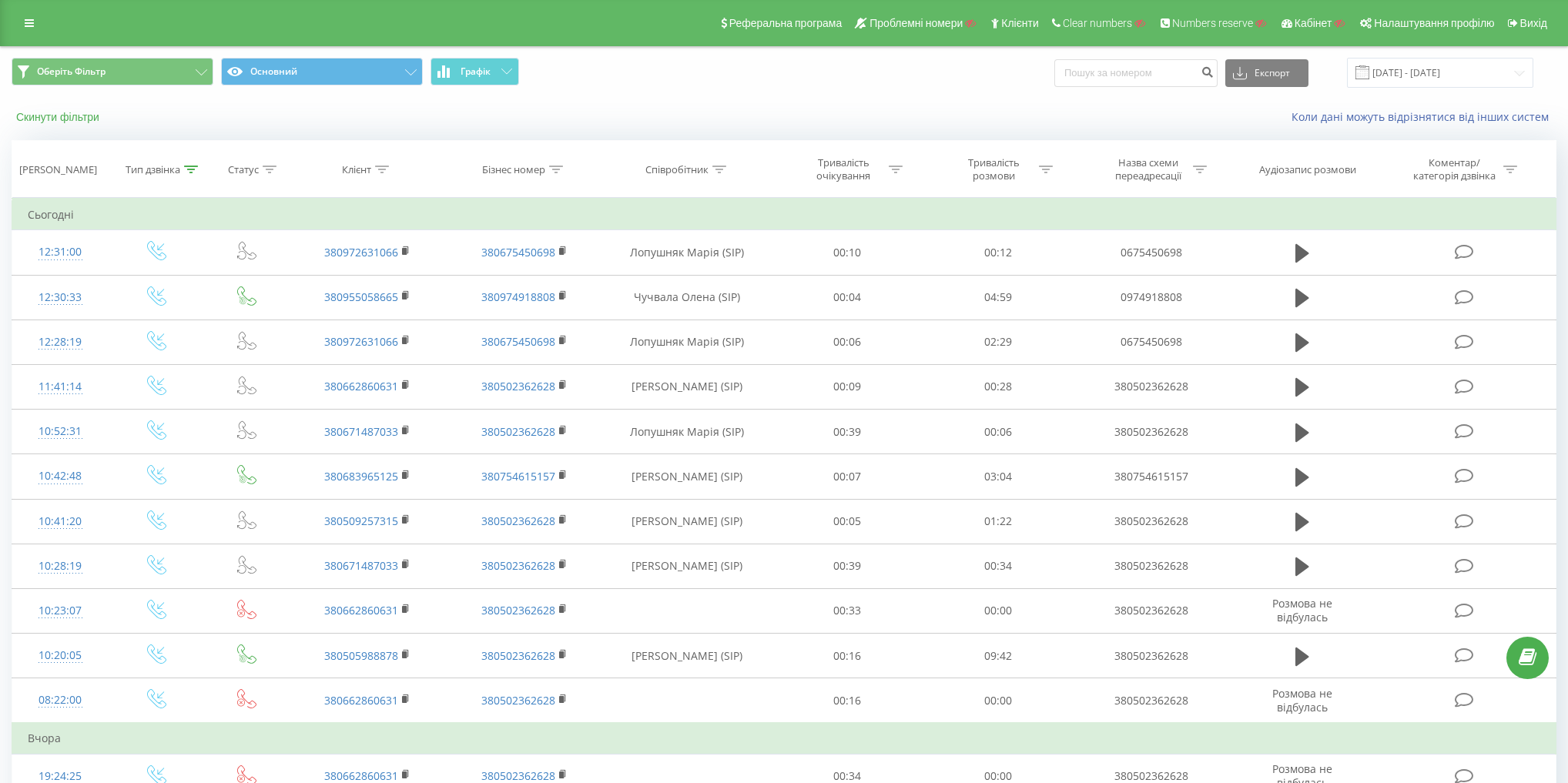
click at [74, 120] on button "Скинути фільтри" at bounding box center [59, 117] width 96 height 14
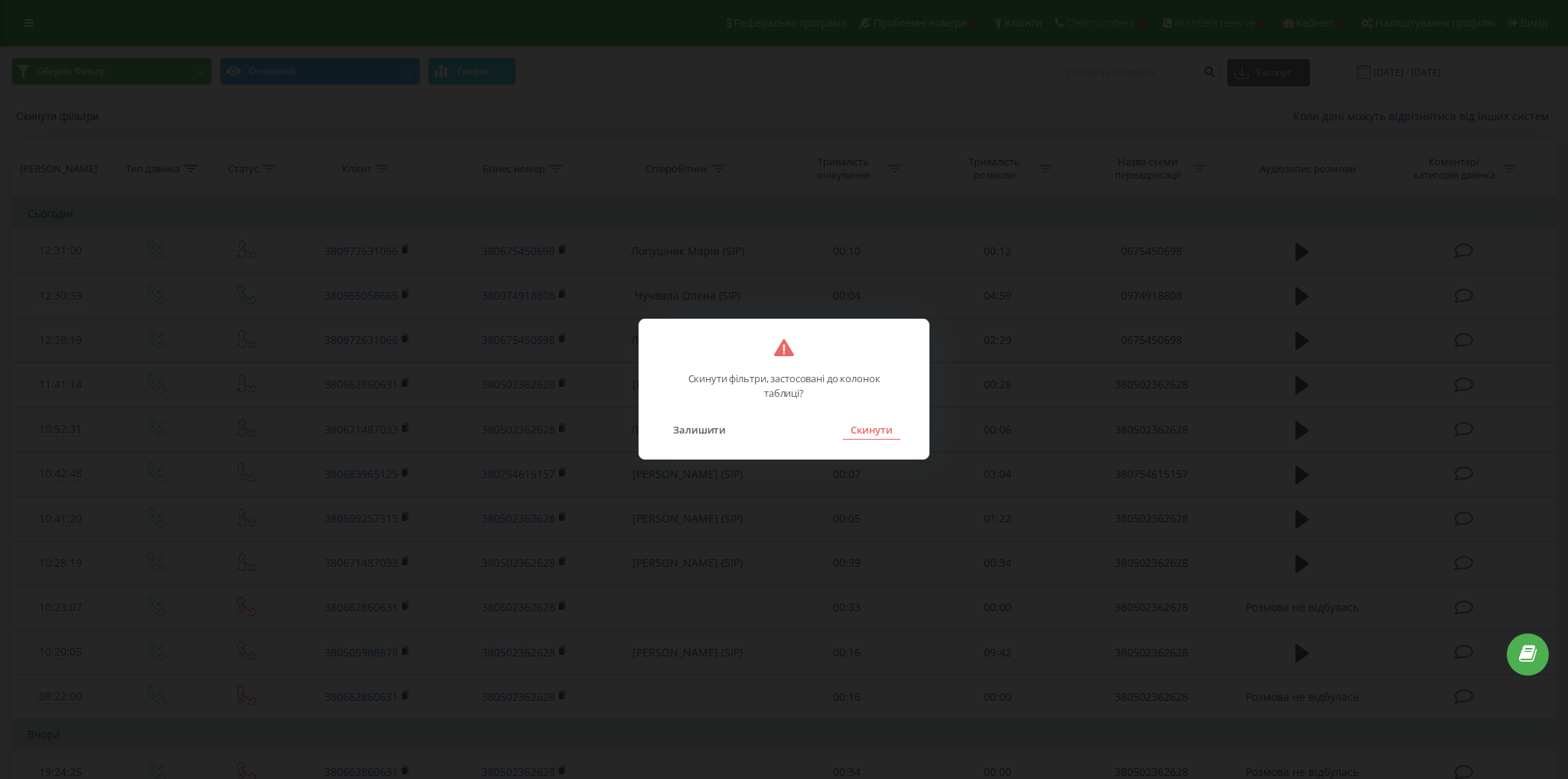
click at [871, 429] on button "Скинути" at bounding box center [872, 429] width 57 height 20
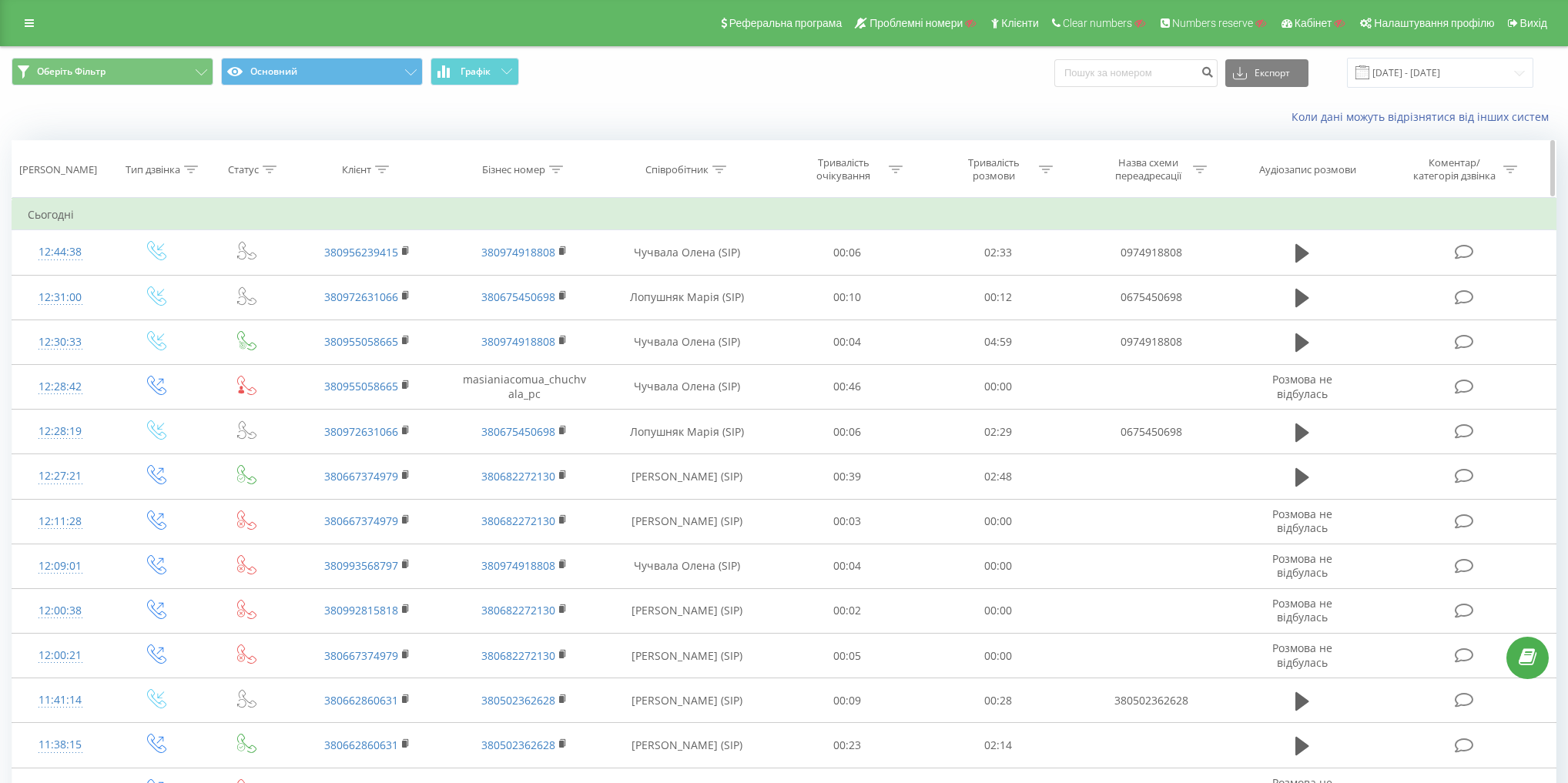
drag, startPoint x: 563, startPoint y: 248, endPoint x: 631, endPoint y: 194, distance: 86.8
click at [563, 248] on rect at bounding box center [561, 251] width 5 height 7
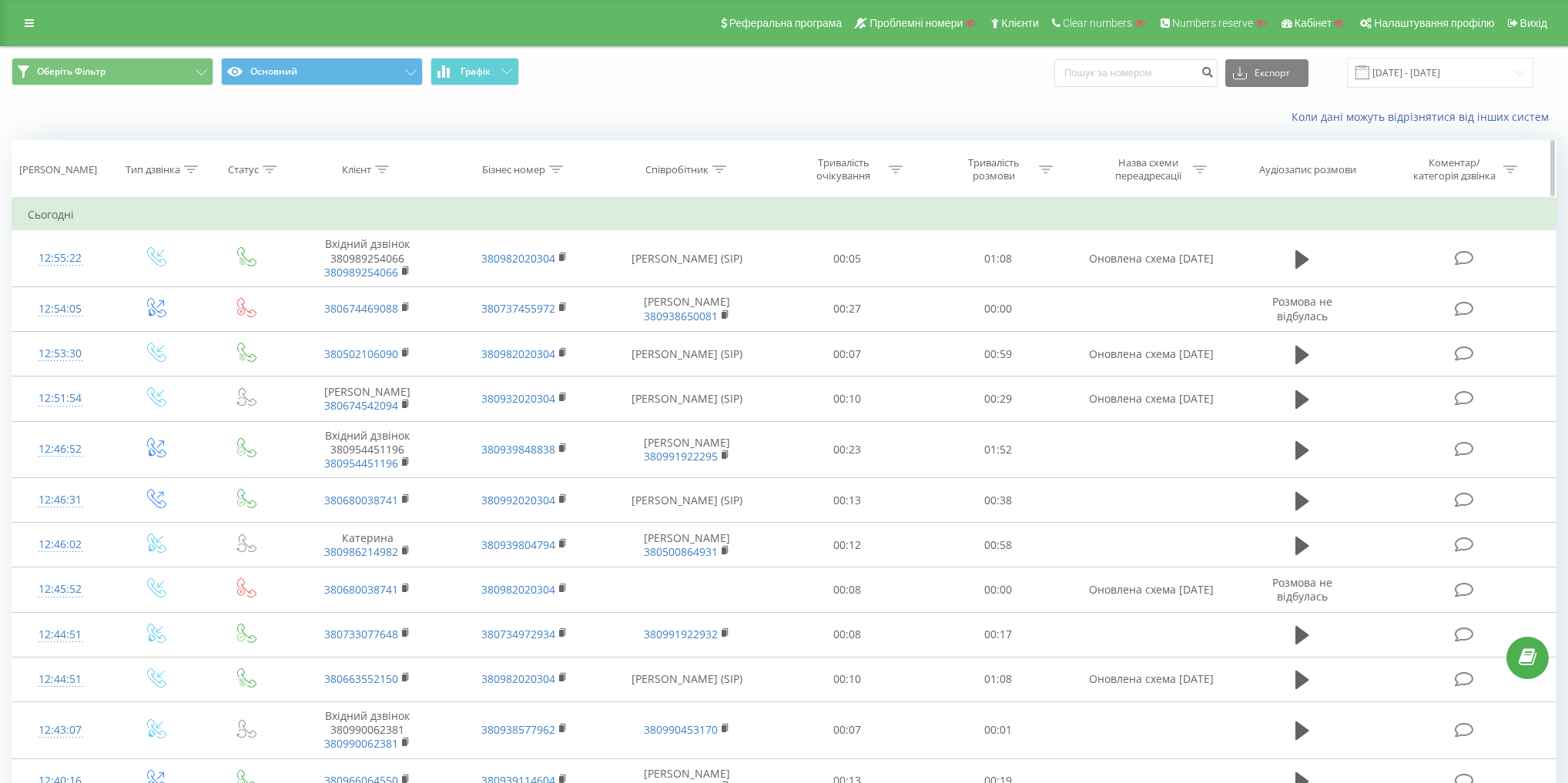
click at [1174, 168] on div "Назва схеми переадресації" at bounding box center [1148, 169] width 82 height 26
click at [1140, 282] on input "text" at bounding box center [1152, 280] width 135 height 27
paste input "Оновлена схема [DATE]"
type input "Оновлена схема [DATE]"
click at [1183, 303] on span "OK" at bounding box center [1184, 310] width 43 height 24
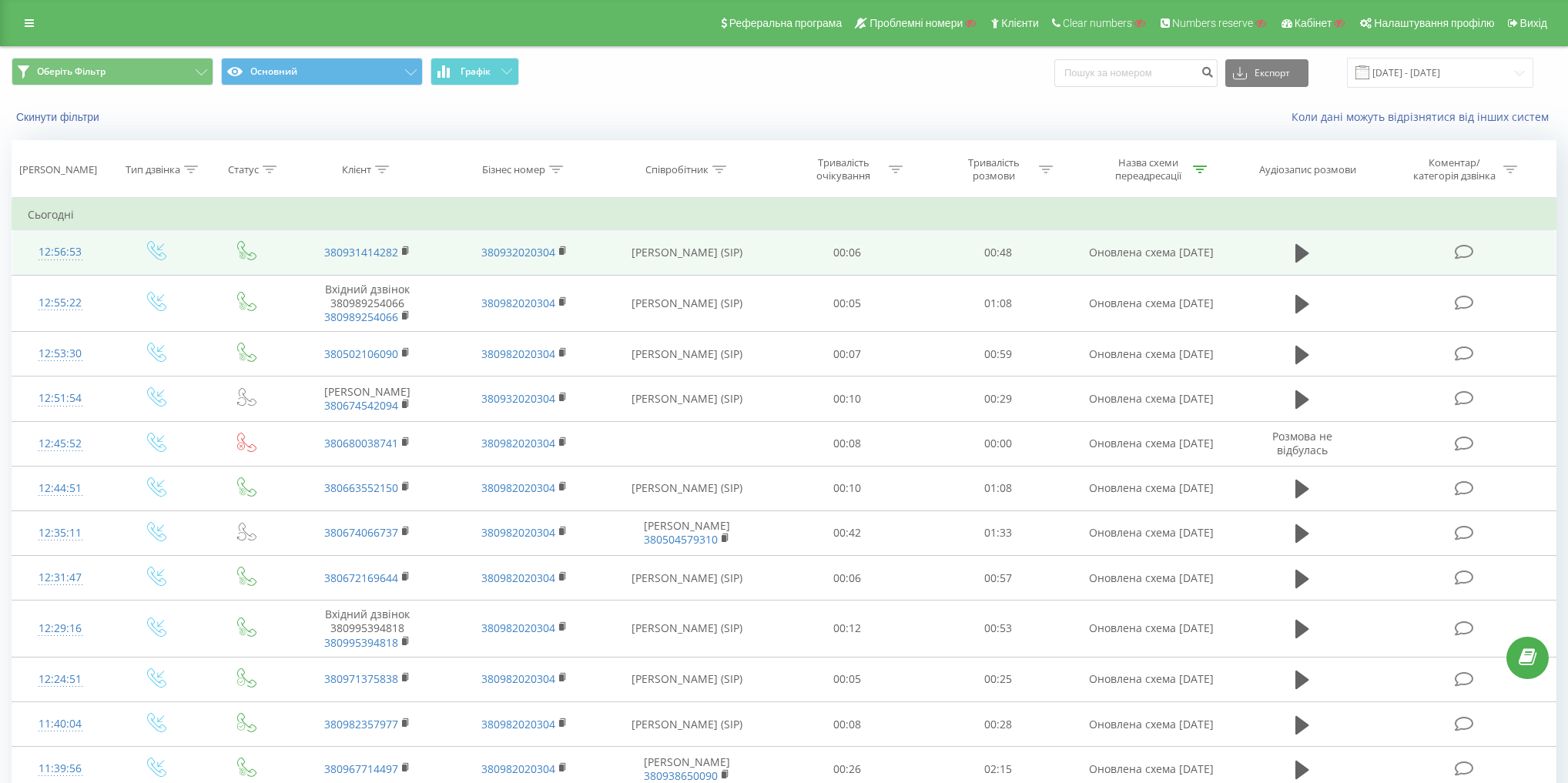
click at [137, 258] on td at bounding box center [156, 252] width 96 height 45
click at [151, 258] on icon at bounding box center [156, 250] width 19 height 19
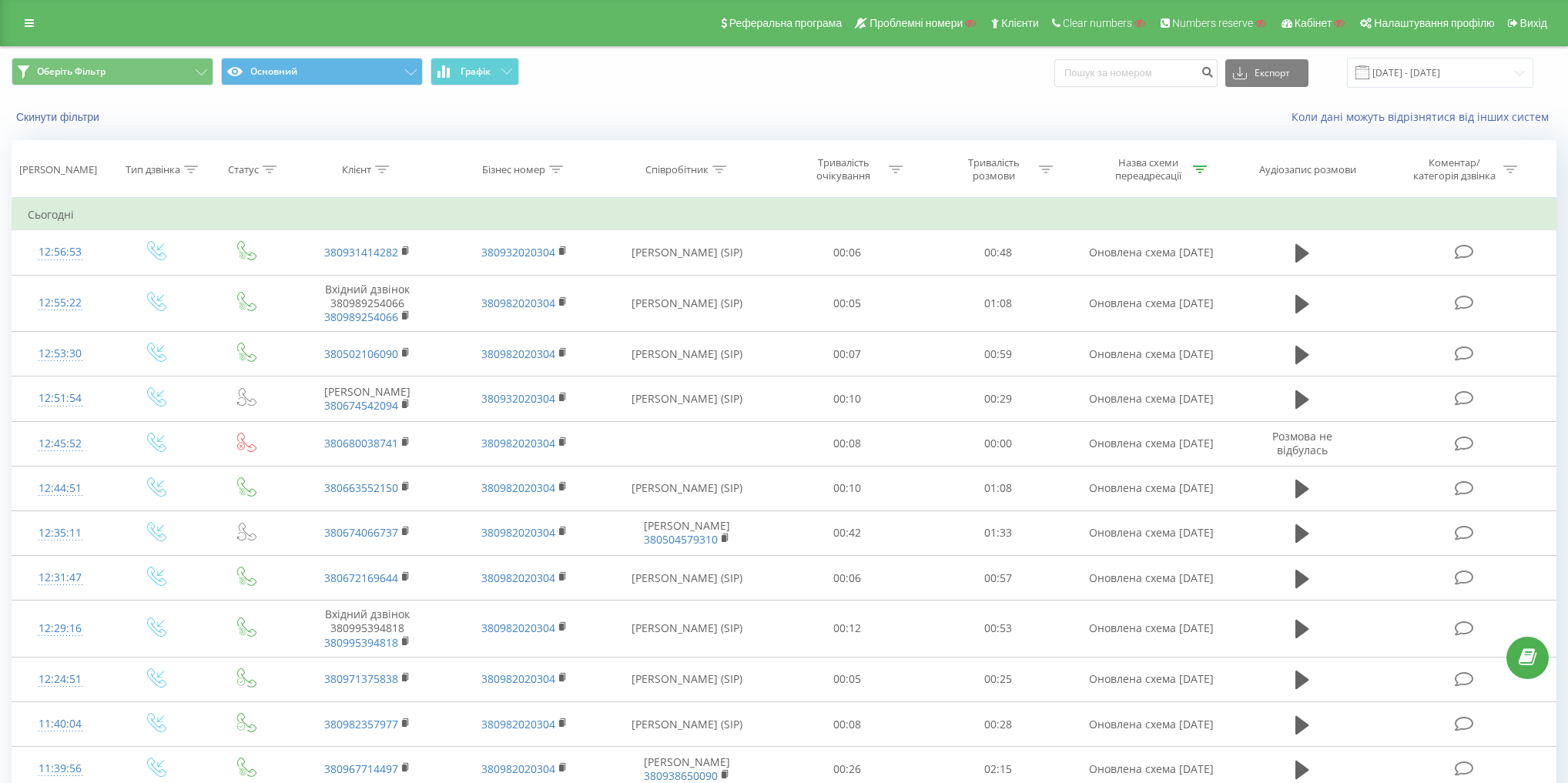
click at [345, 117] on div "Скинути фільтри" at bounding box center [294, 116] width 587 height 15
click at [82, 111] on button "Скинути фільтри" at bounding box center [59, 117] width 96 height 14
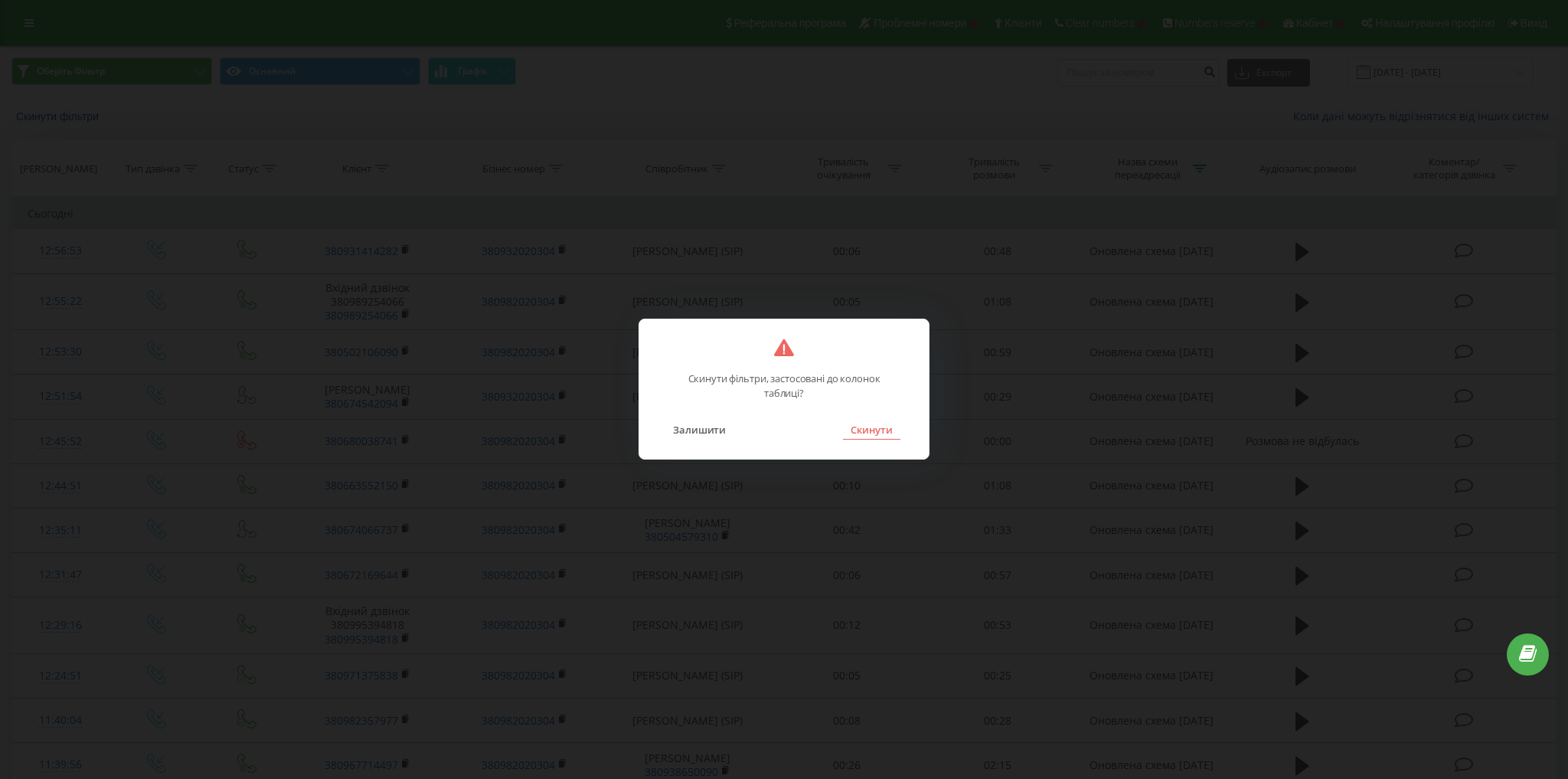
click at [885, 432] on button "Скинути" at bounding box center [872, 429] width 57 height 20
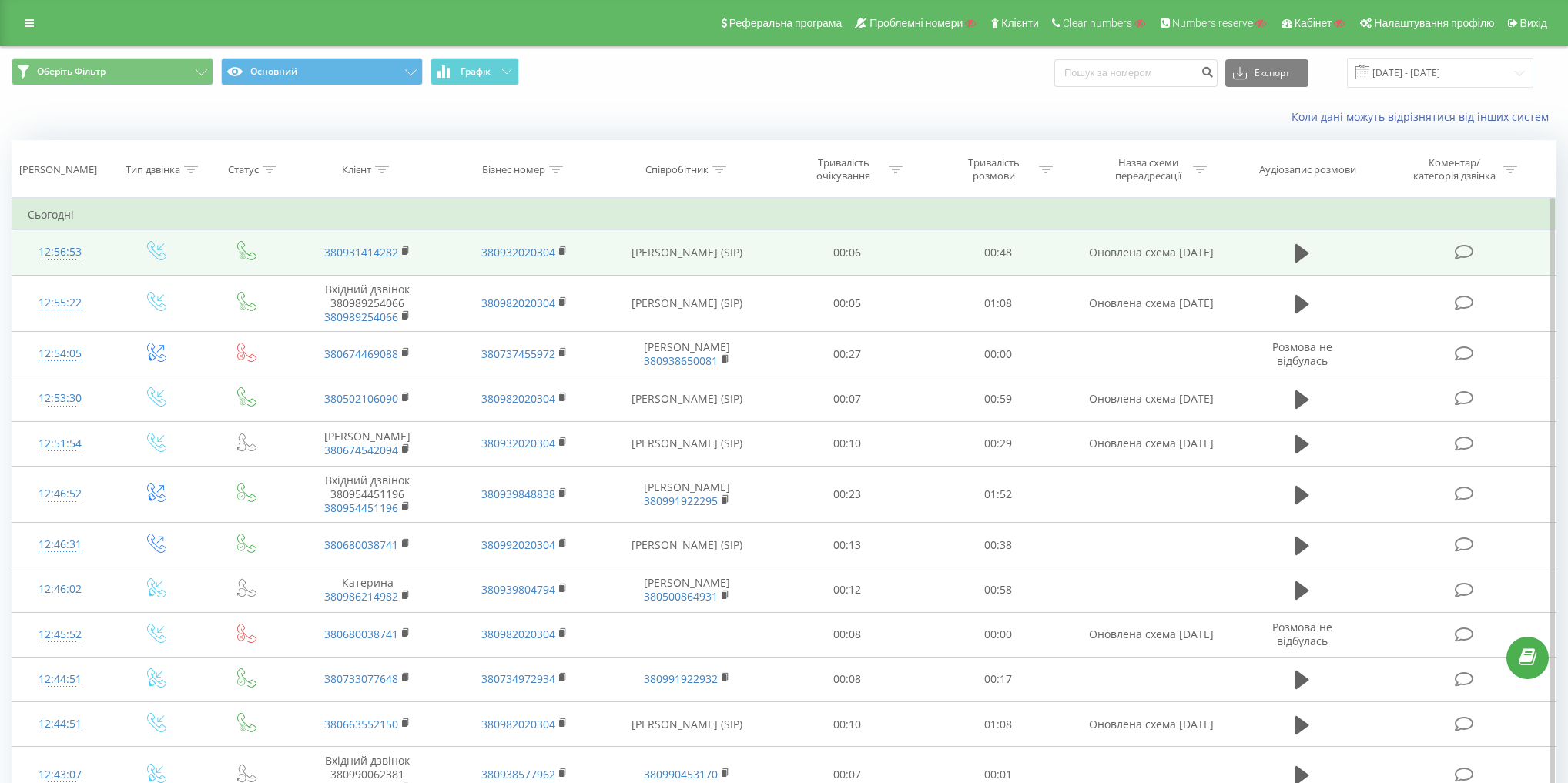
click at [1141, 239] on td "Оновлена схема [DATE]" at bounding box center [1152, 252] width 157 height 45
click at [1133, 247] on td "Оновлена схема [DATE]" at bounding box center [1152, 252] width 157 height 45
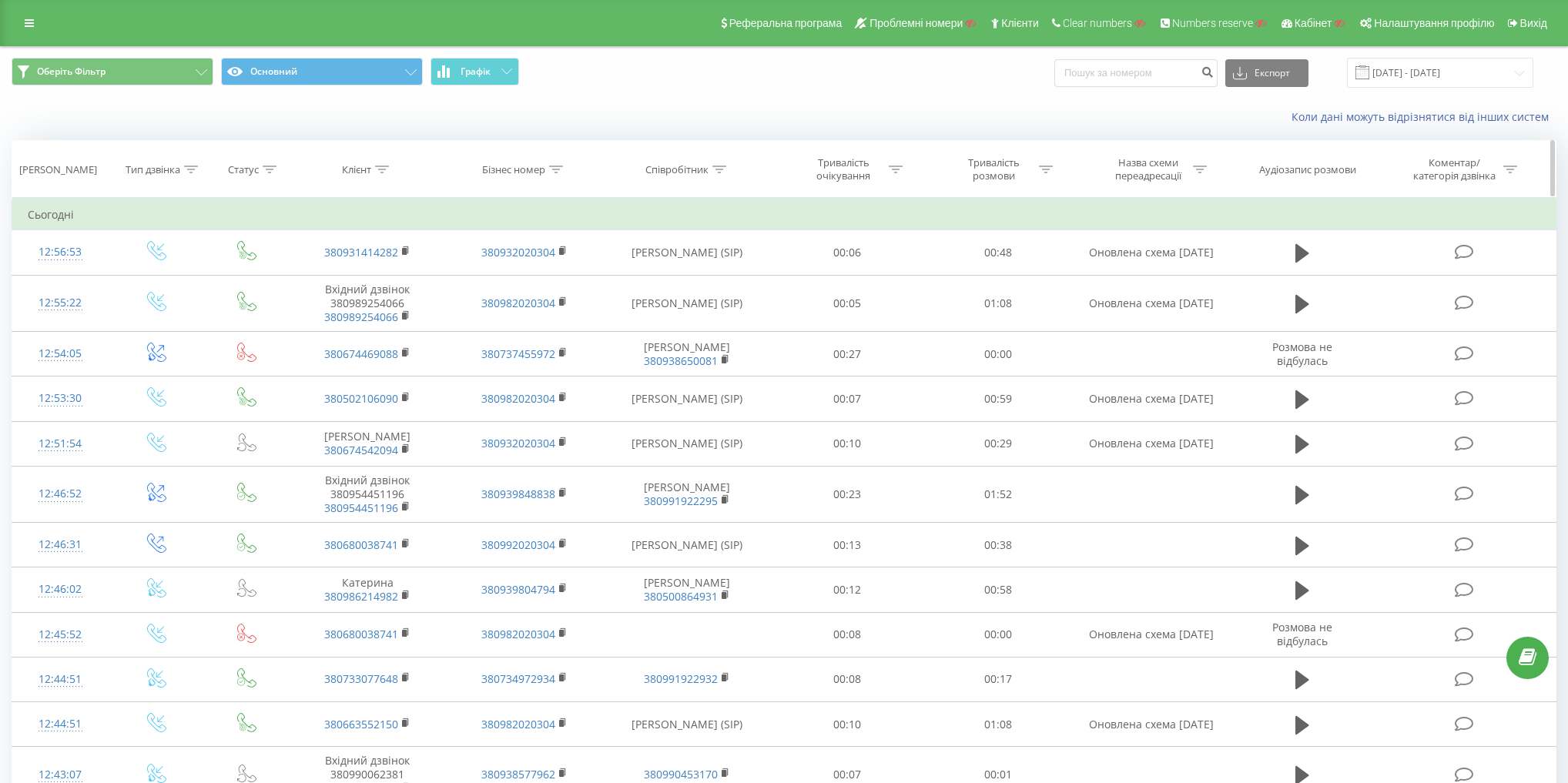
click at [1144, 166] on div "Назва схеми переадресації" at bounding box center [1148, 169] width 82 height 26
click at [1141, 279] on input "text" at bounding box center [1152, 280] width 135 height 27
paste input "Оновлена схема [DATE]"
type input "Оновлена схема [DATE]"
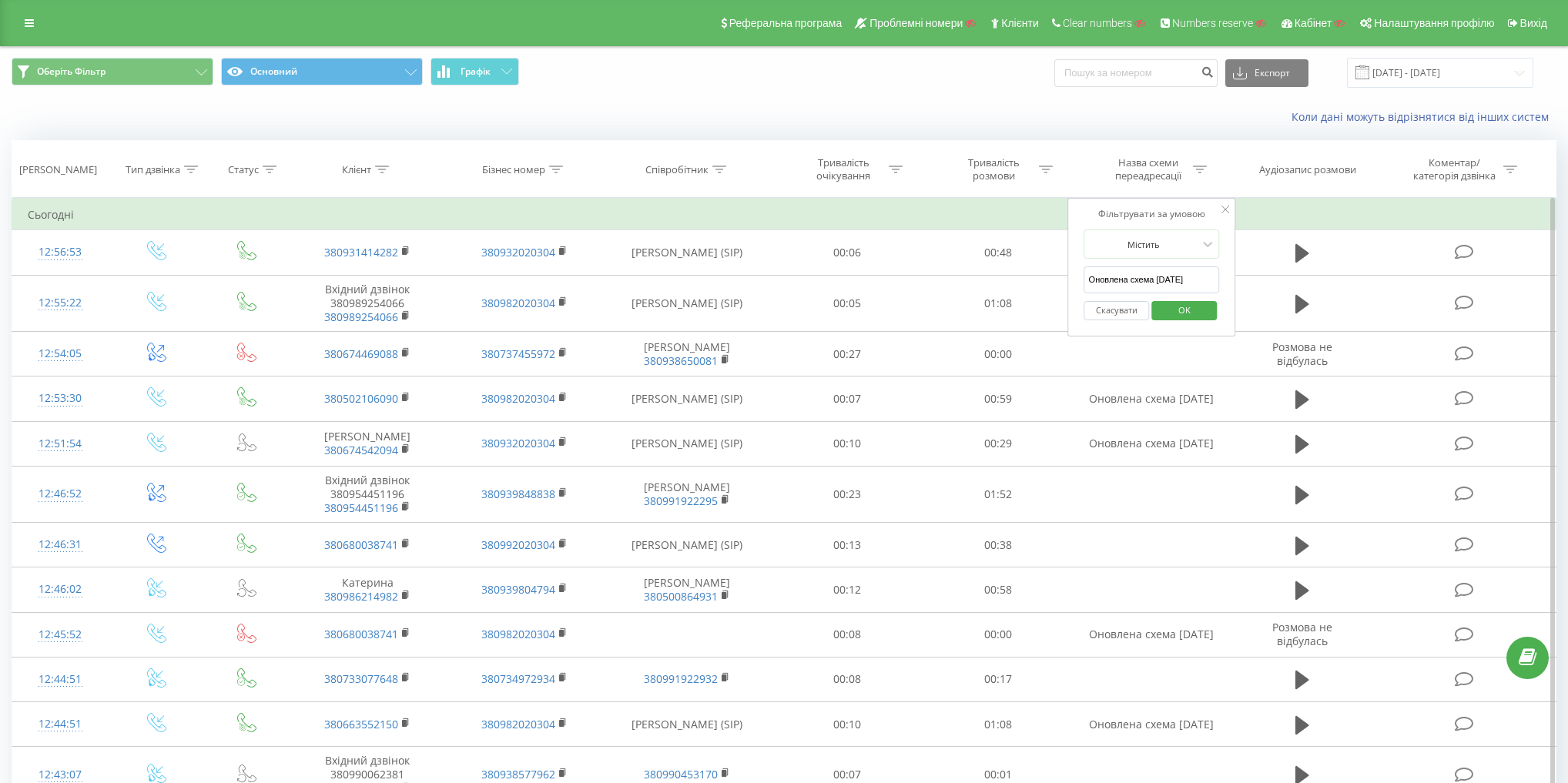
scroll to position [0, 0]
click at [1189, 306] on span "OK" at bounding box center [1184, 310] width 43 height 24
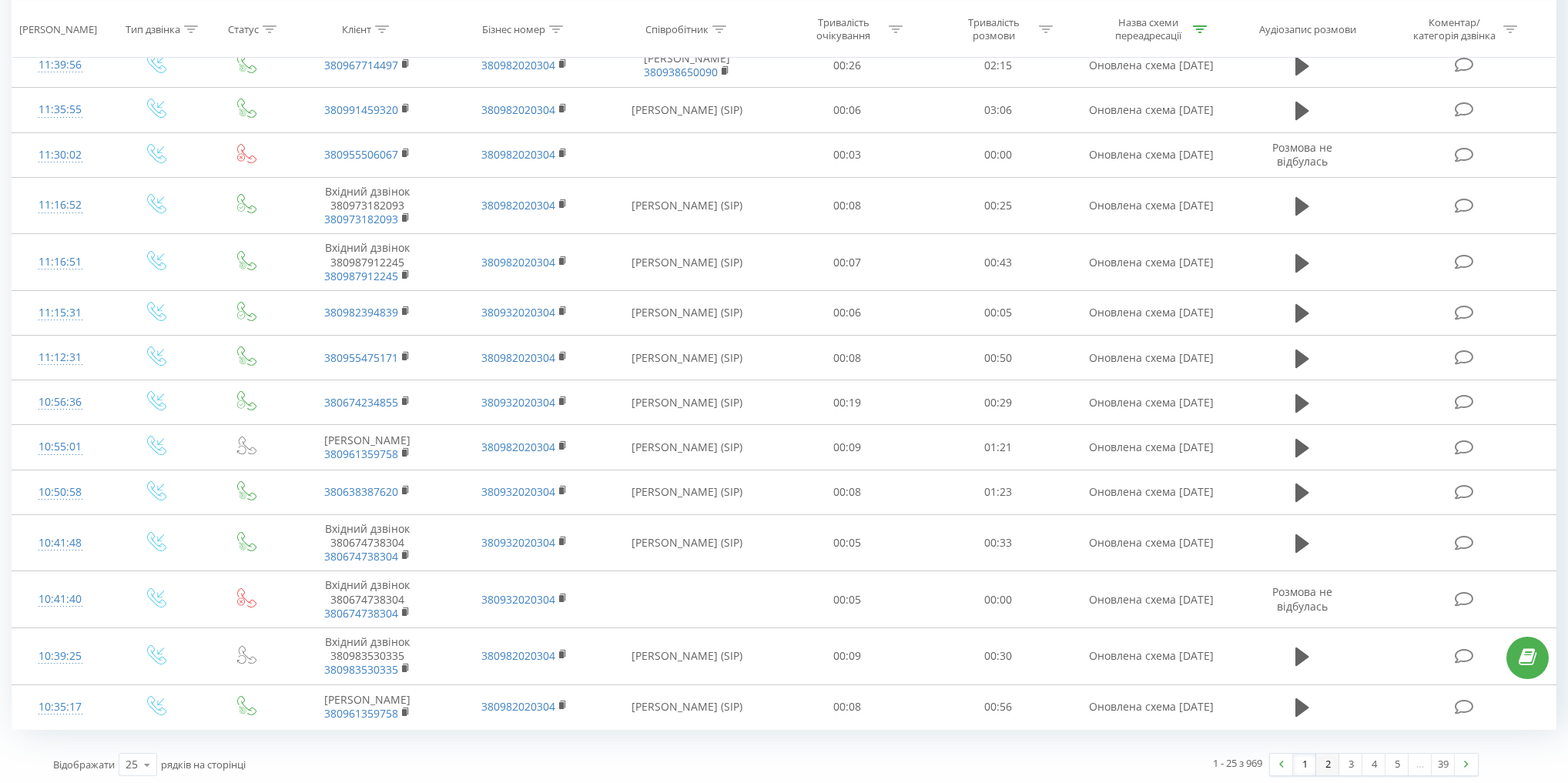
click at [1331, 762] on link "2" at bounding box center [1327, 764] width 23 height 21
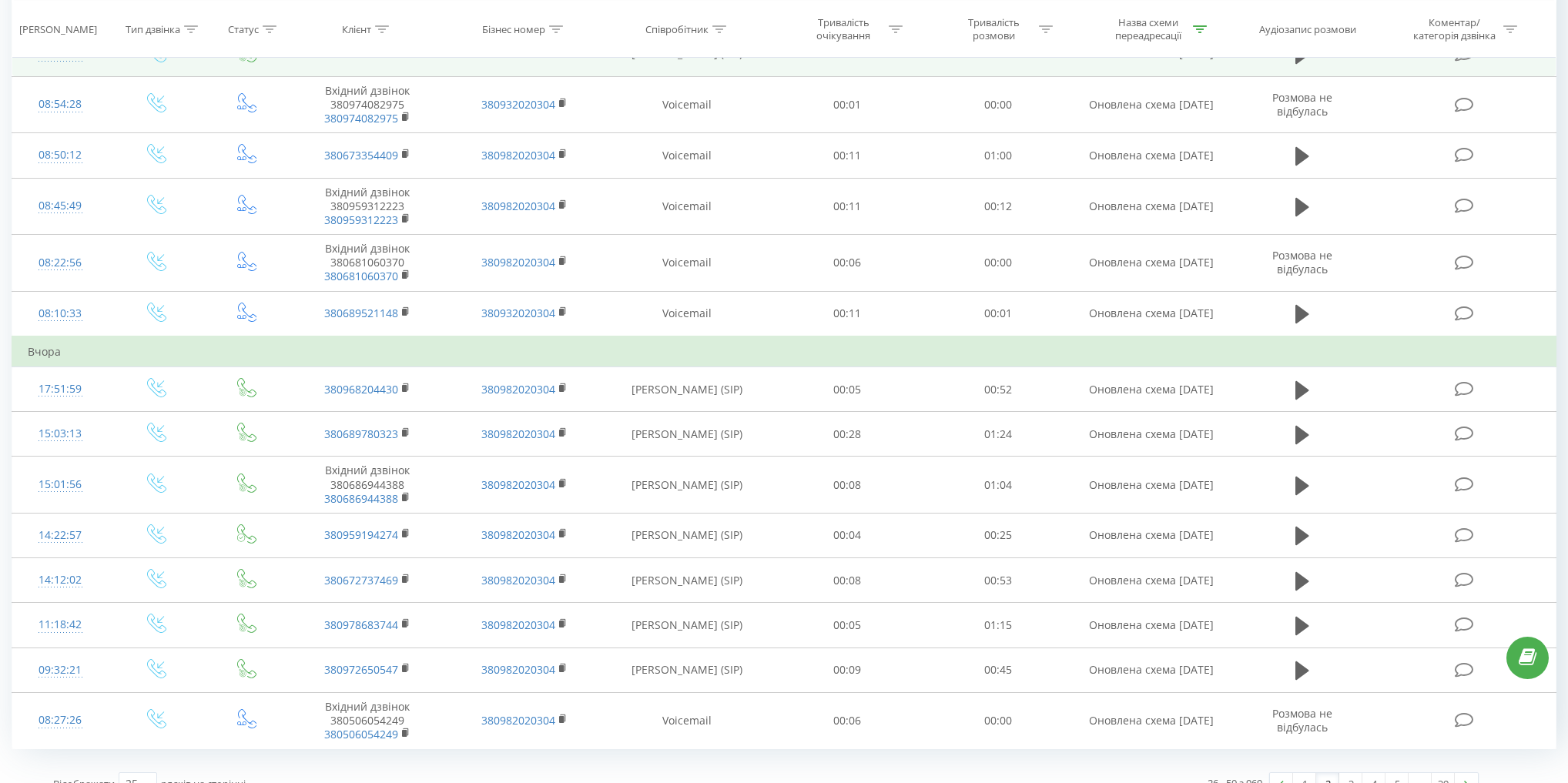
scroll to position [746, 0]
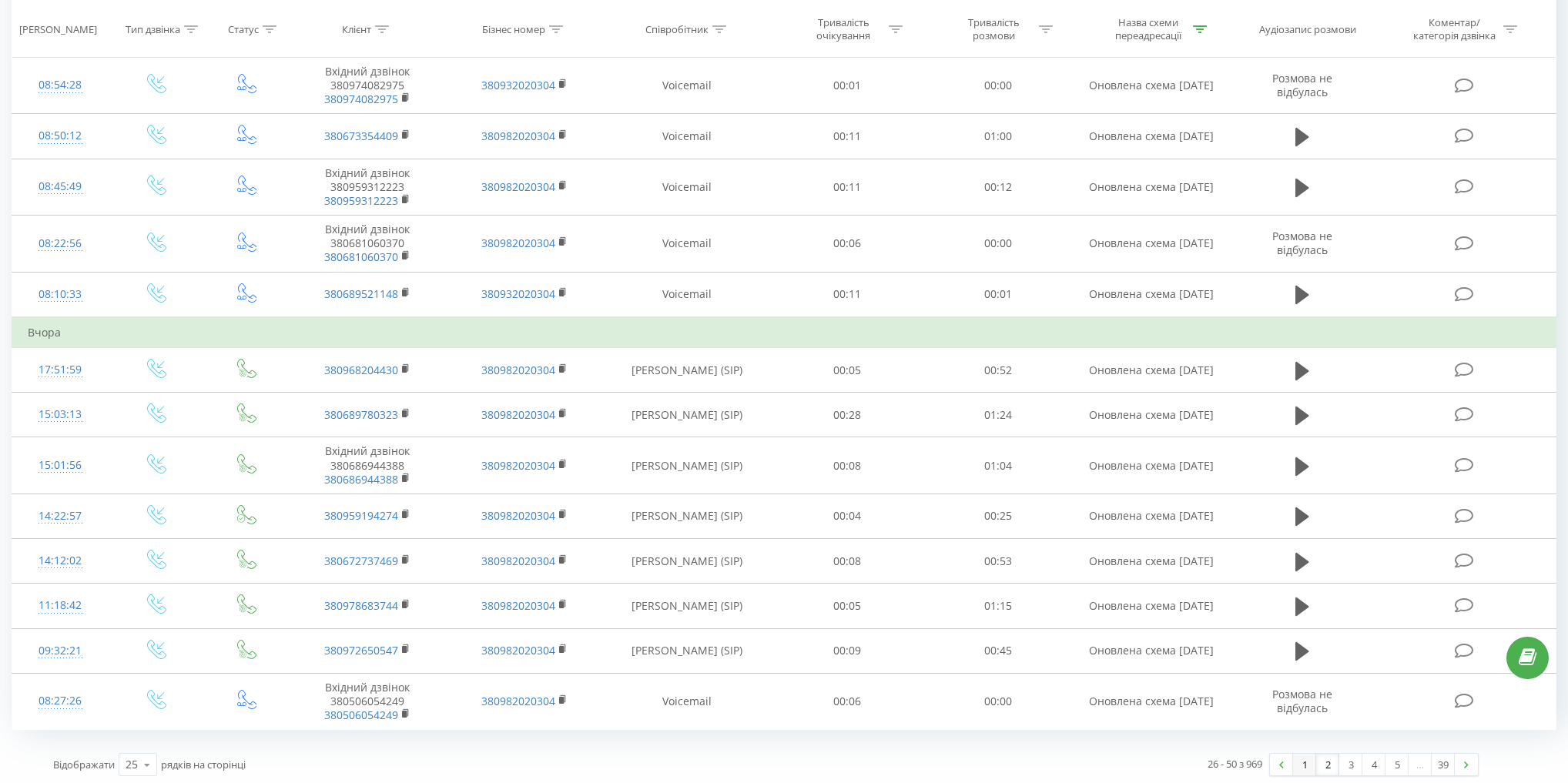
click at [1306, 755] on link "1" at bounding box center [1304, 764] width 23 height 21
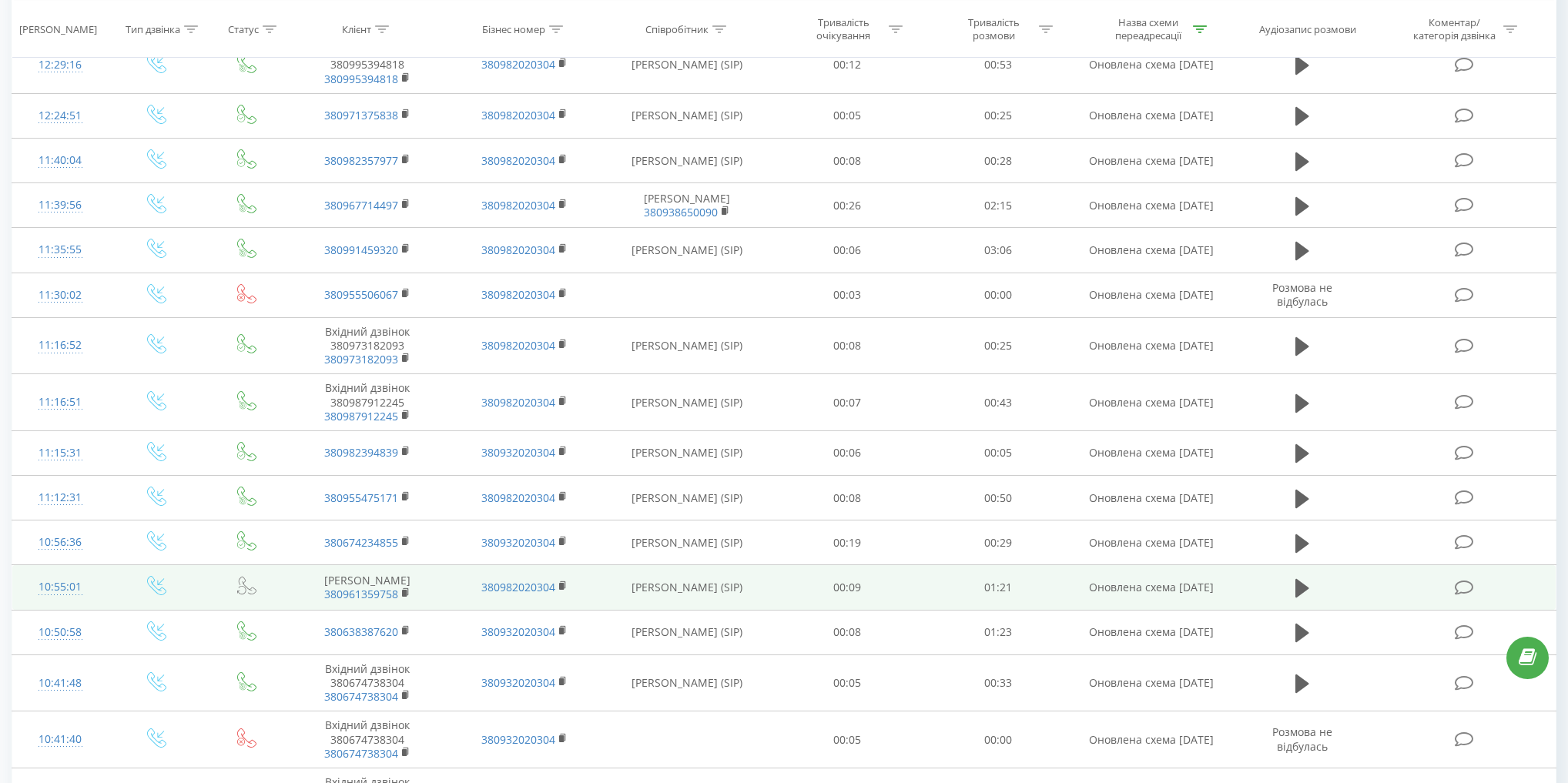
scroll to position [704, 0]
